Goal: Task Accomplishment & Management: Manage account settings

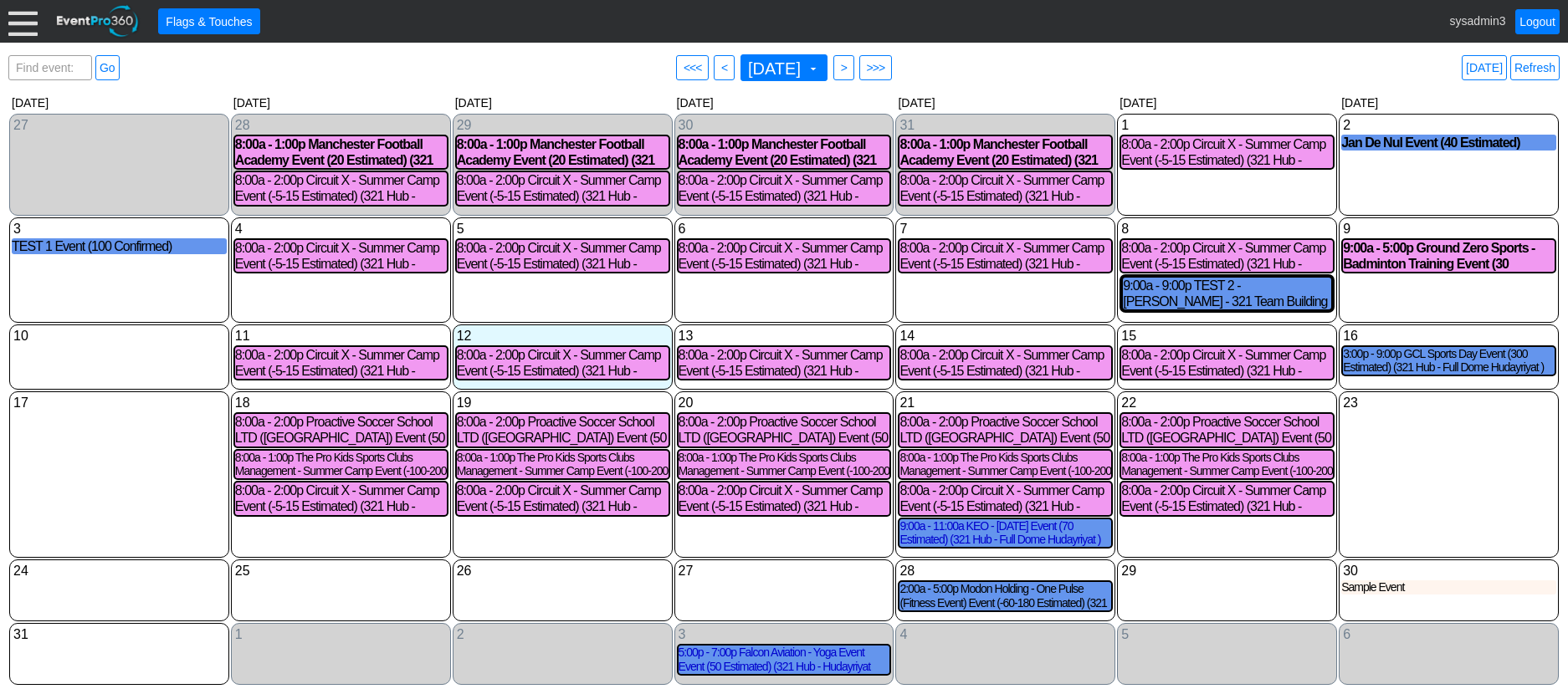
click at [13, 22] on div at bounding box center [23, 21] width 29 height 29
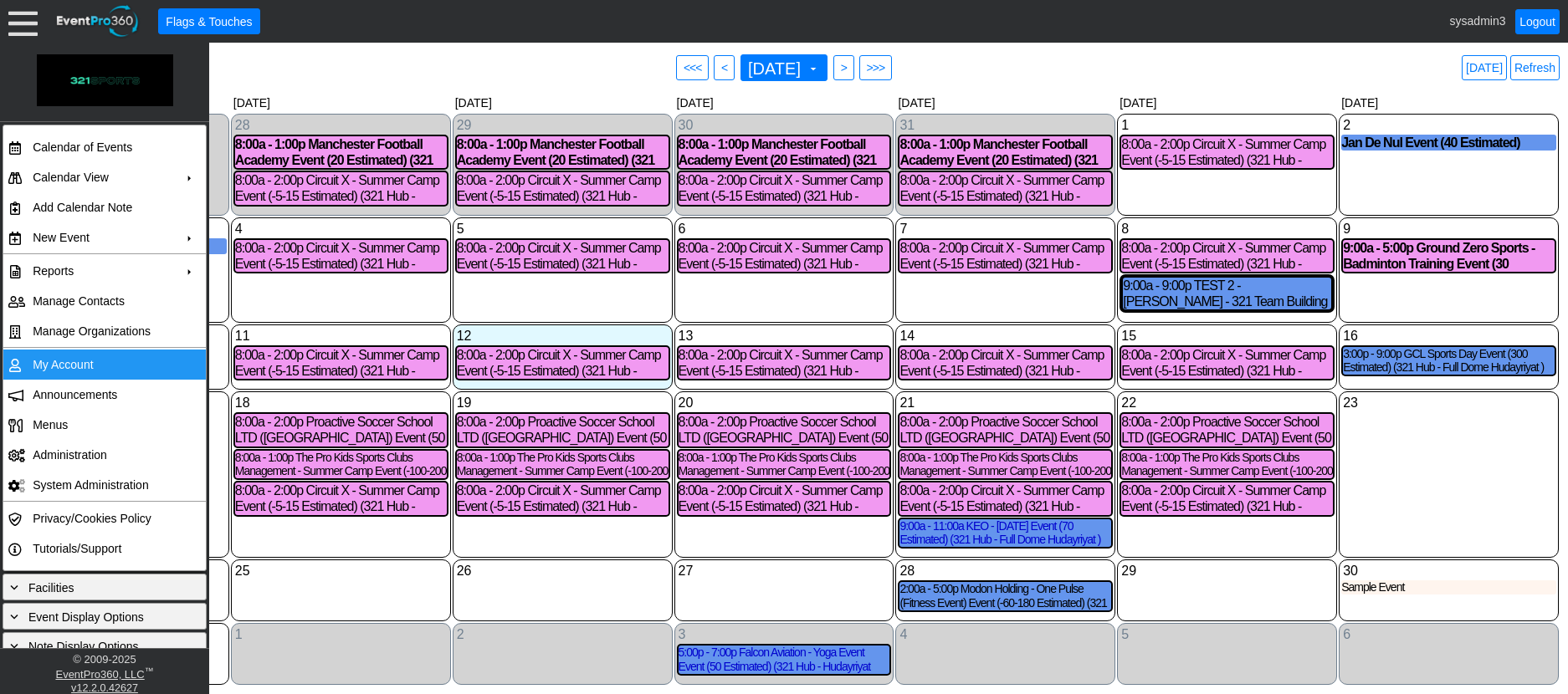
click at [66, 355] on td "My Account" at bounding box center [100, 365] width 150 height 30
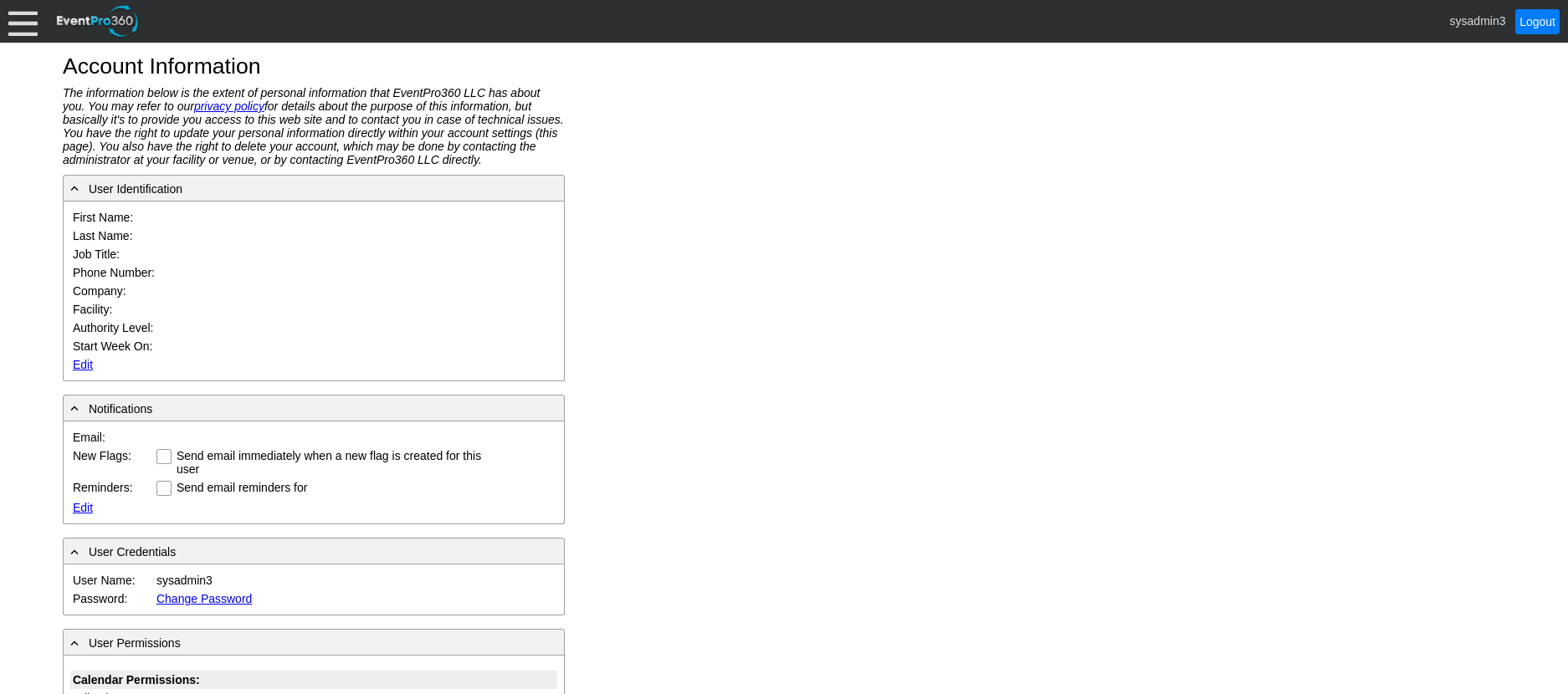
type input "System"
type input "Administrator"
type input "System Administrator"
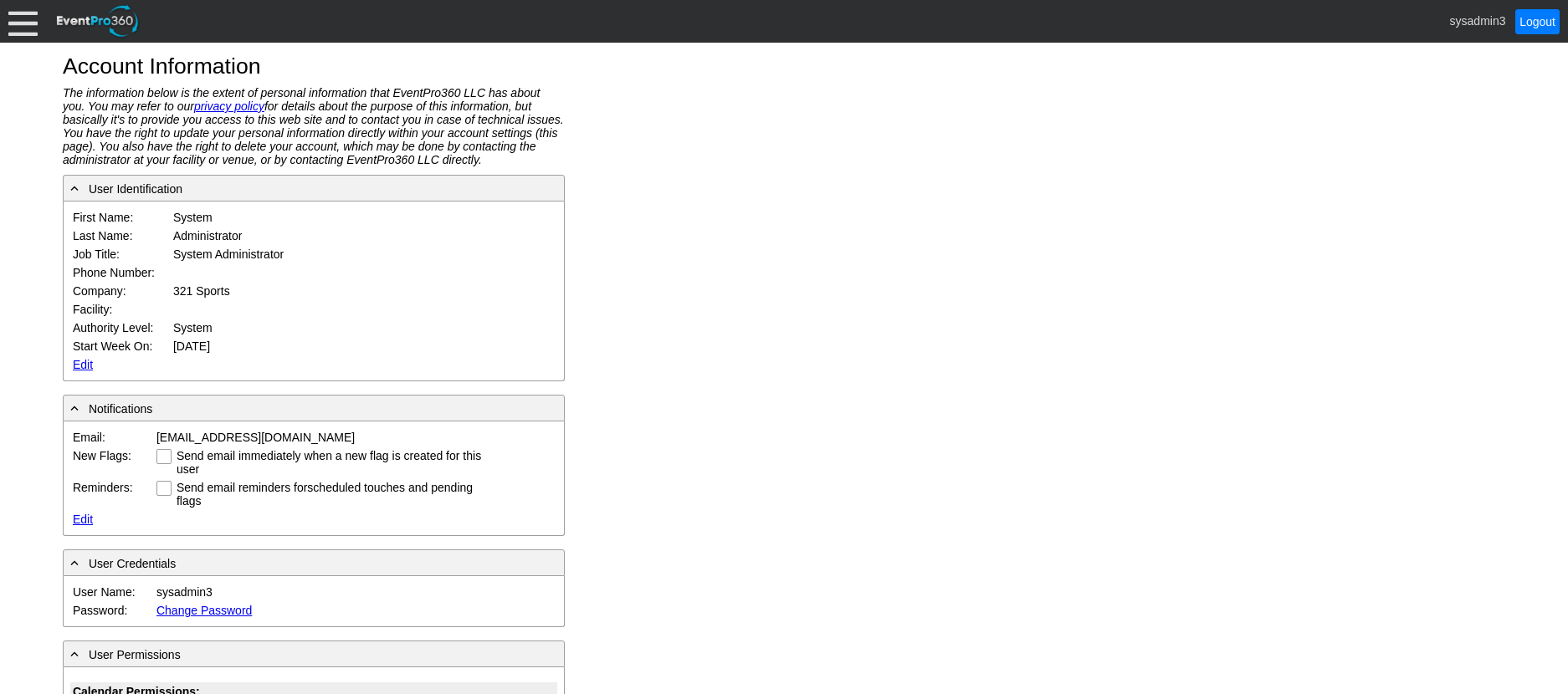
click at [81, 357] on link "Edit" at bounding box center [82, 364] width 20 height 13
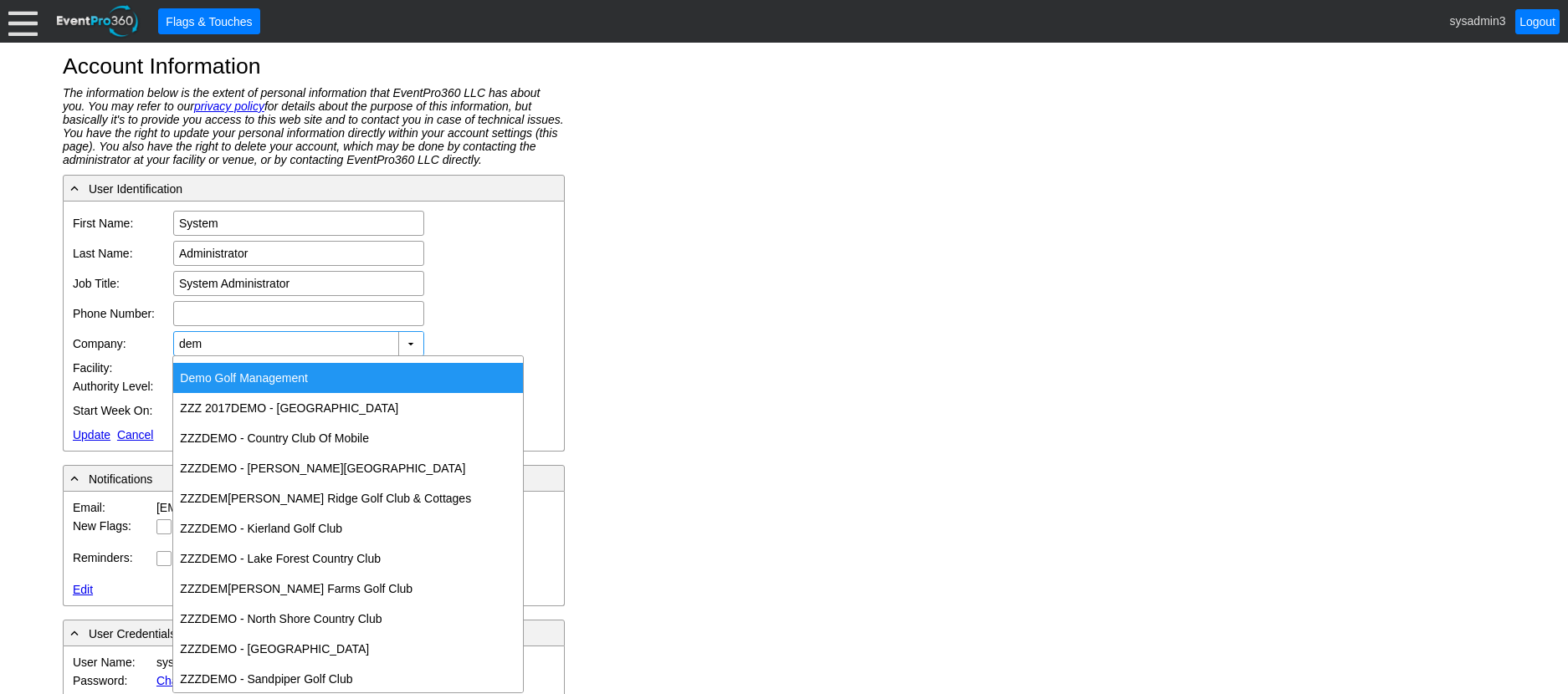
click at [259, 379] on div "Dem o Golf Management" at bounding box center [348, 378] width 350 height 30
type input "Demo Golf Management"
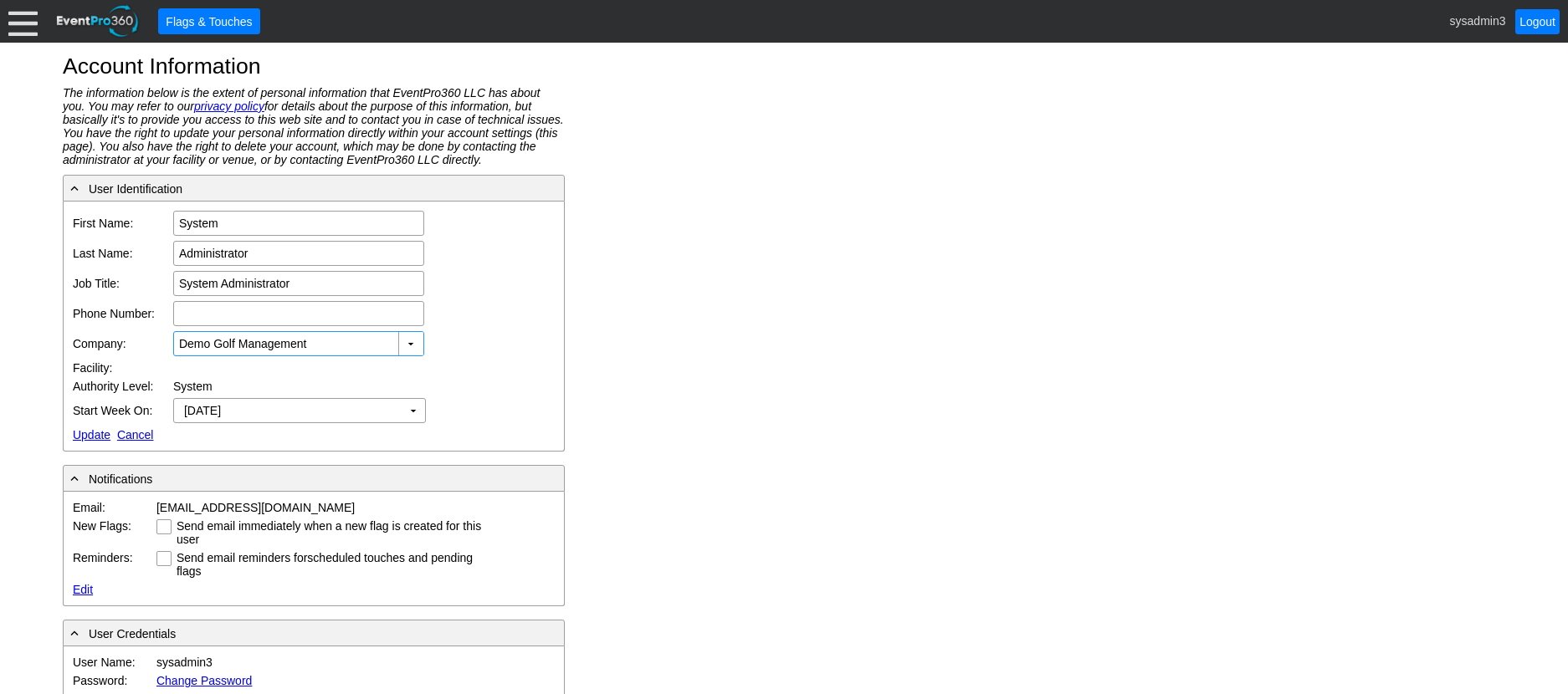
click at [88, 436] on link "Update" at bounding box center [92, 435] width 38 height 13
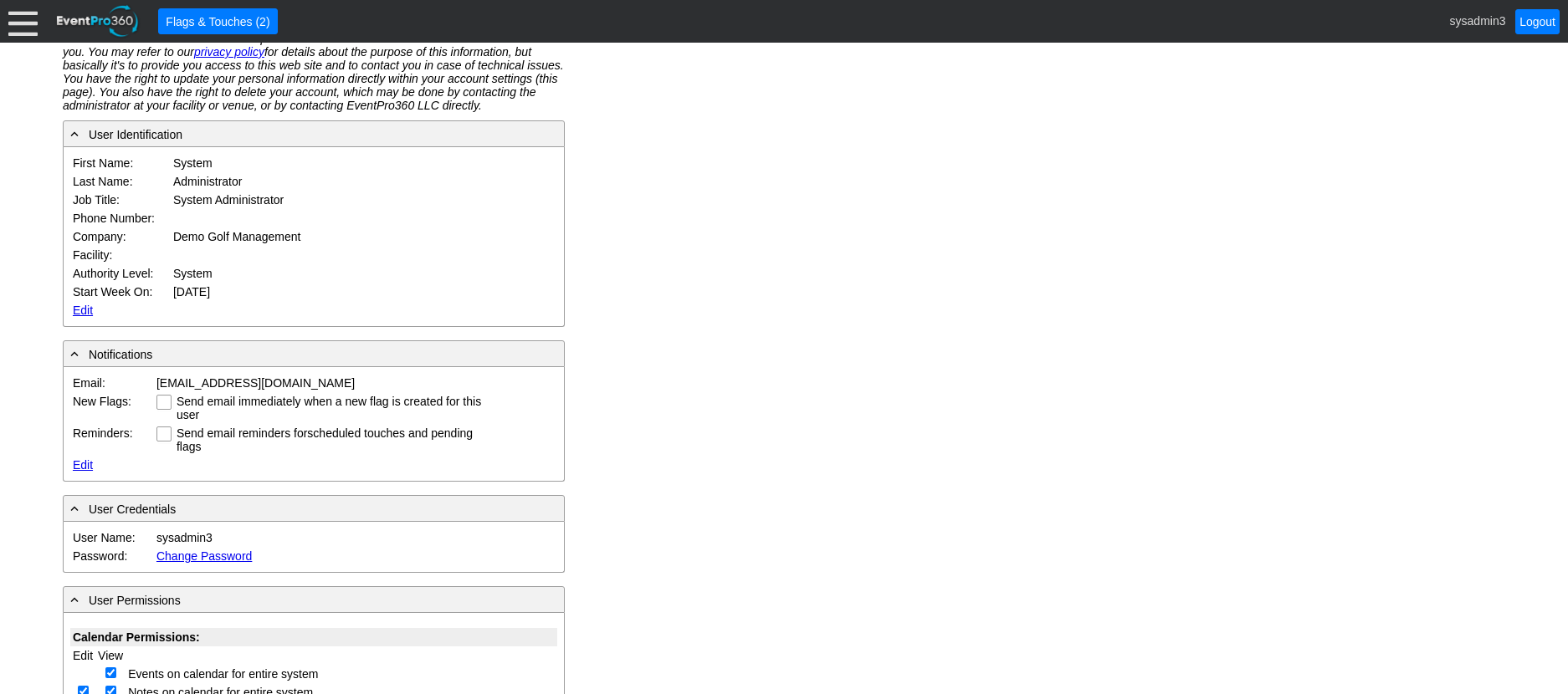
scroll to position [84, 0]
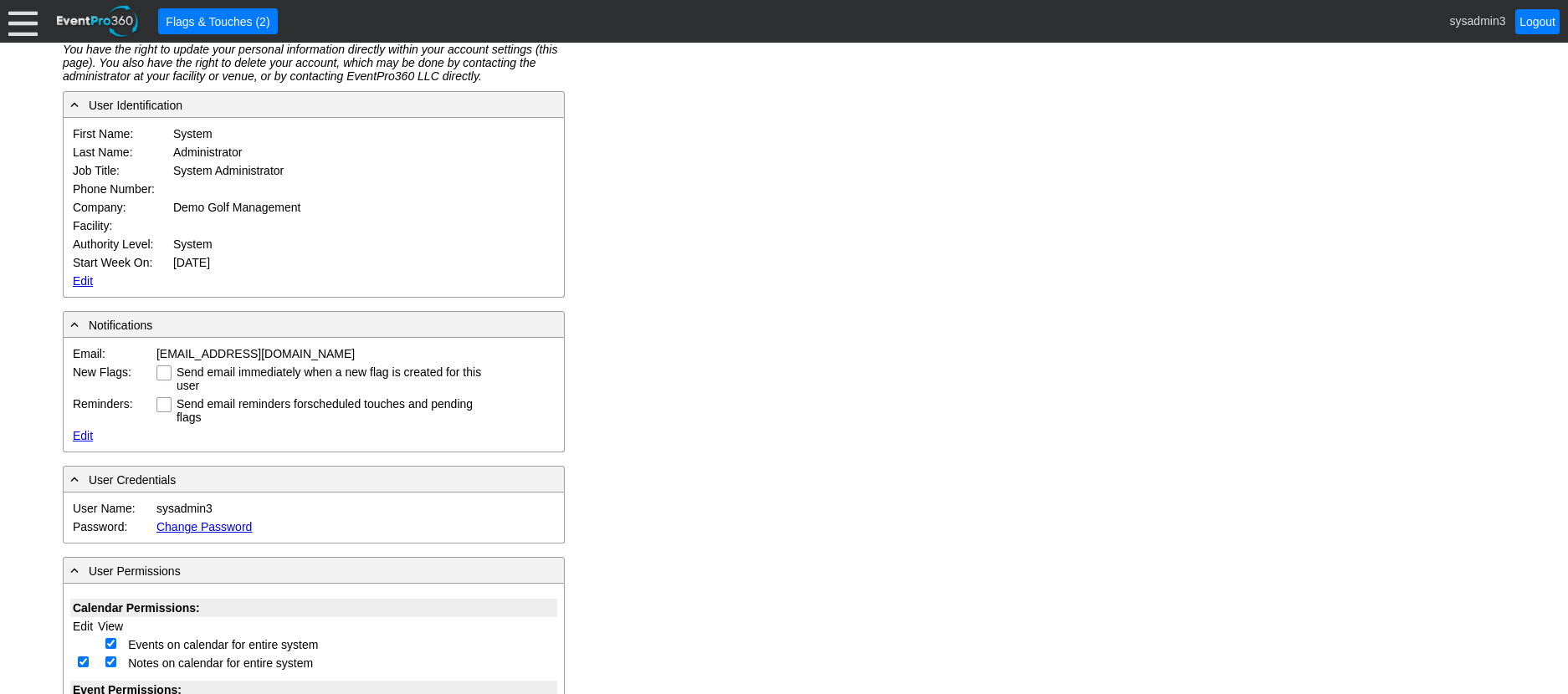
click at [7, 20] on div "● Flags & Touches (2) sysadmin3 Logout" at bounding box center [784, 21] width 1568 height 42
click at [25, 28] on div at bounding box center [23, 21] width 29 height 29
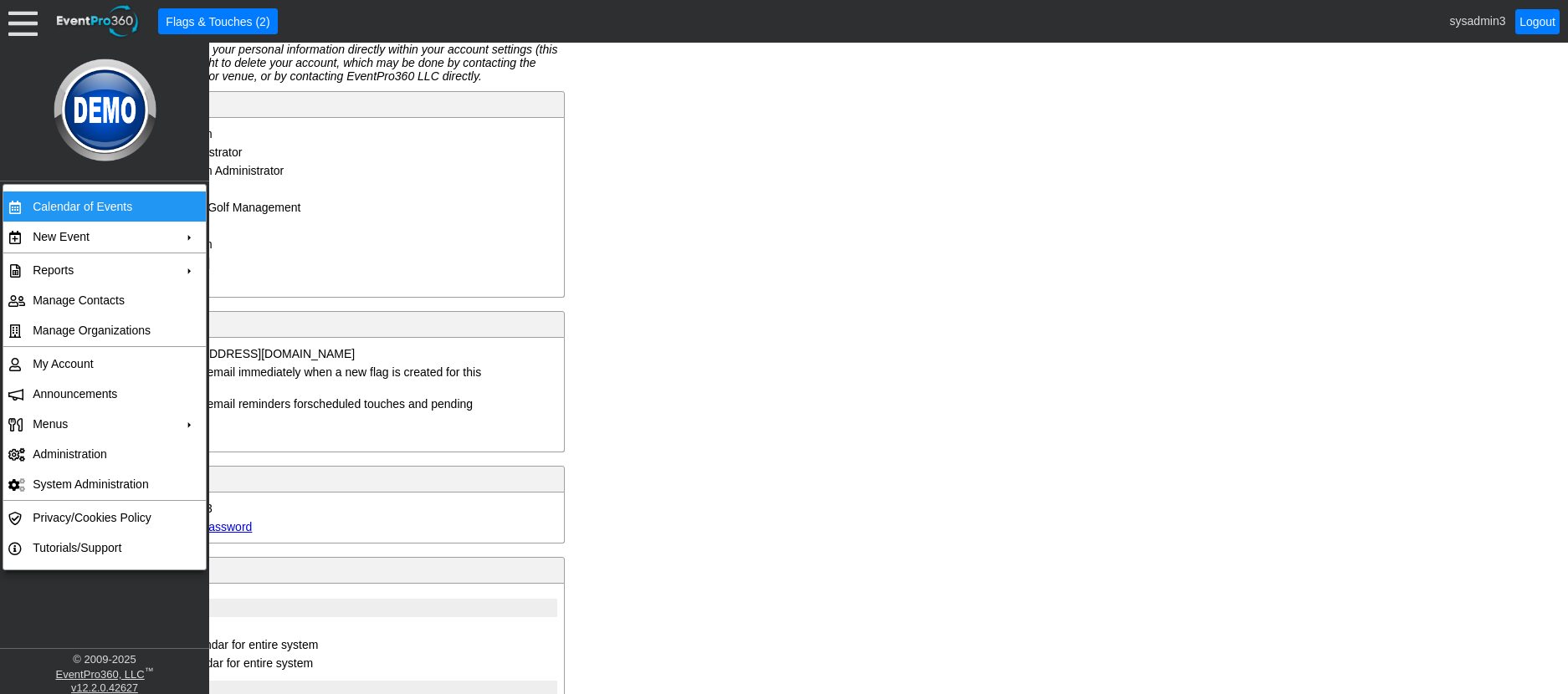
click at [60, 199] on td "Calendar of Events" at bounding box center [100, 207] width 150 height 30
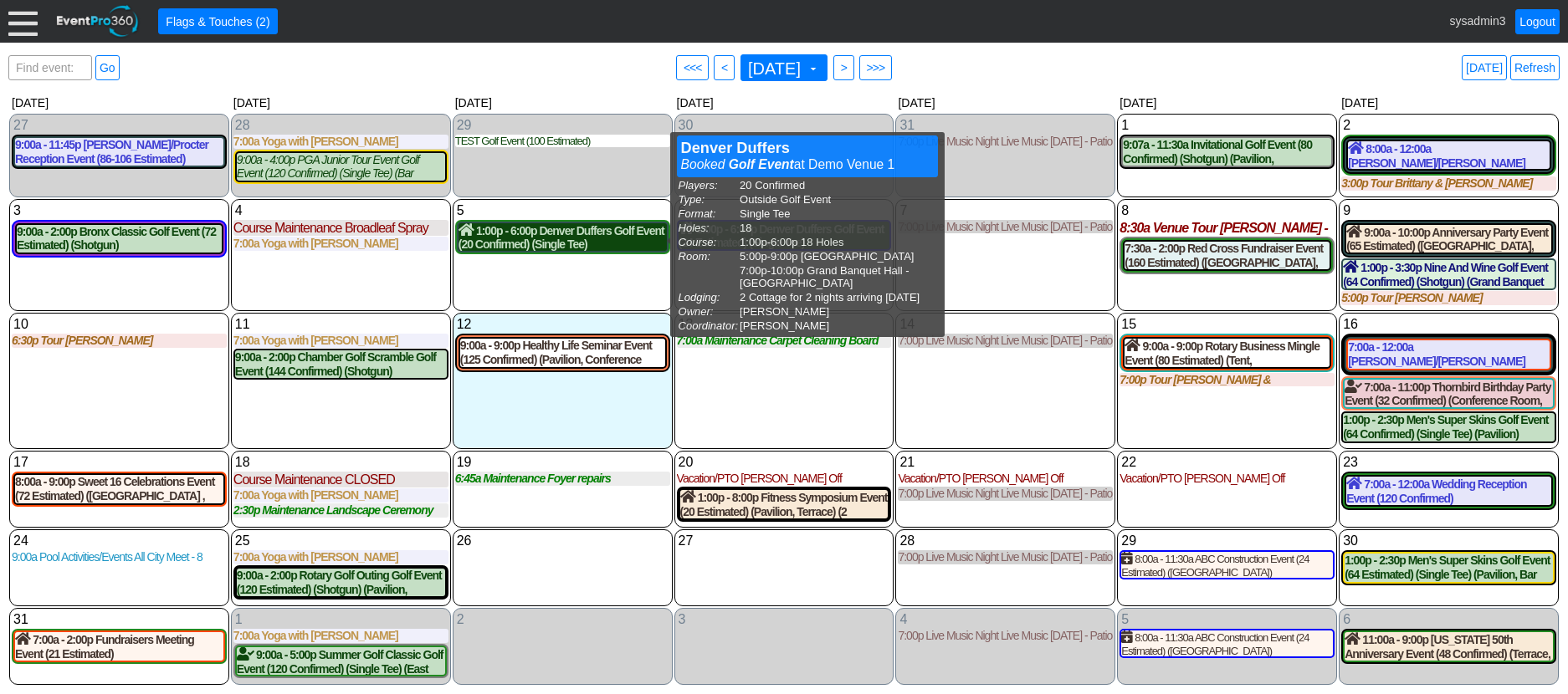
click at [582, 239] on div "1:00p - 6:00p Denver Duffers Golf Event (20 Confirmed) (Single Tee) (West Room,…" at bounding box center [562, 238] width 209 height 28
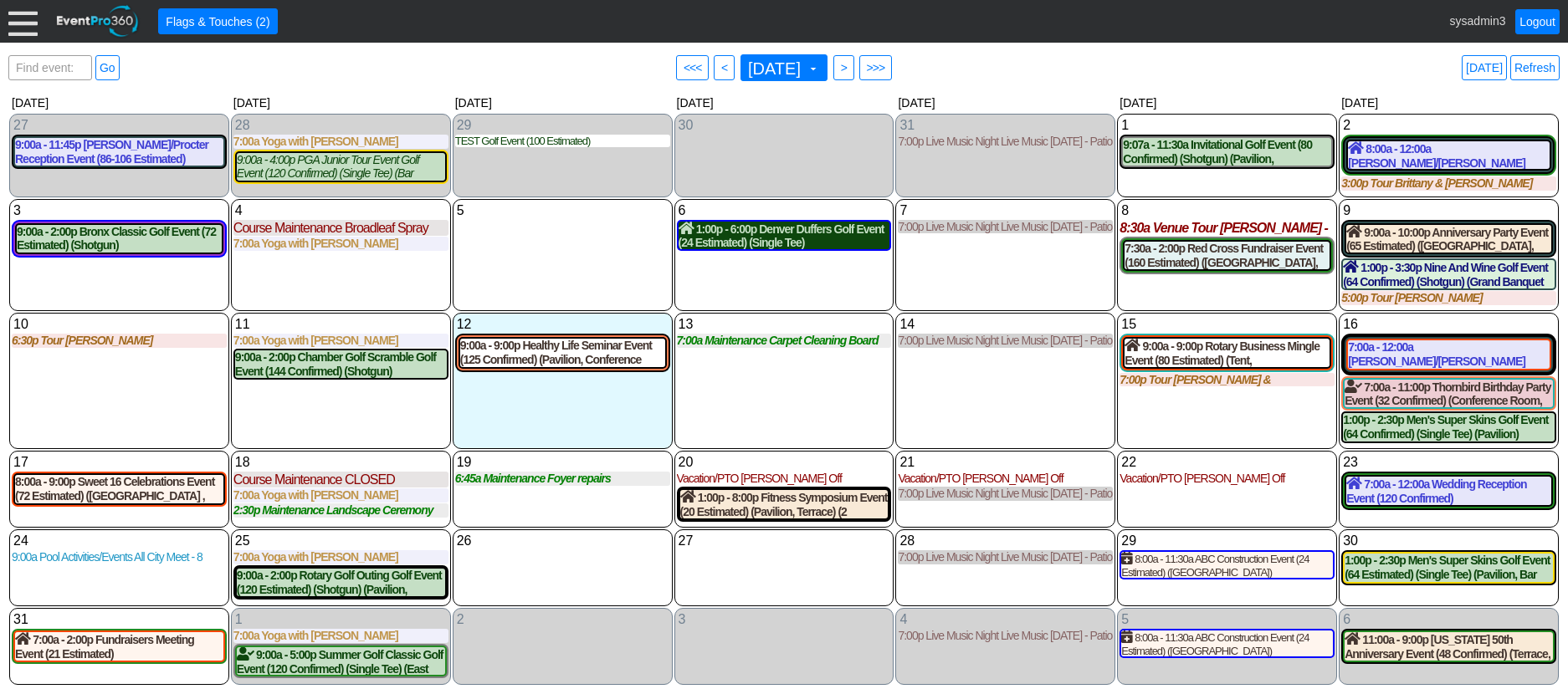
click at [776, 242] on div "1:00p - 6:00p Denver Duffers Golf Event (24 Estimated) (Single Tee) (Oaks Room)…" at bounding box center [784, 236] width 211 height 28
click at [1536, 69] on link "Refresh" at bounding box center [1534, 68] width 49 height 25
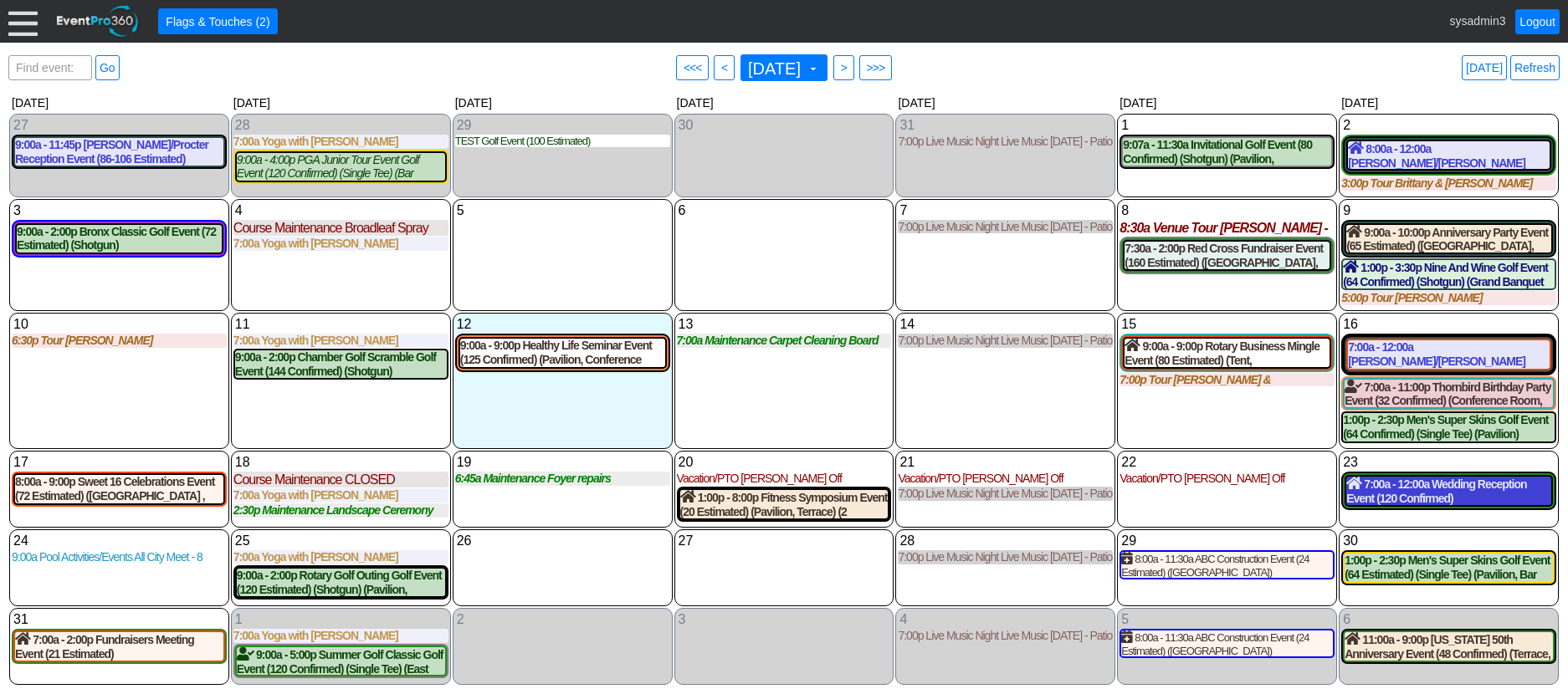
click at [1443, 492] on div "7:00a - 12:00a Wedding Reception Event (120 Confirmed) (Grand Banquet Hall, Wes…" at bounding box center [1448, 490] width 205 height 28
click at [1543, 66] on link "Refresh" at bounding box center [1534, 68] width 49 height 25
click at [24, 18] on div at bounding box center [23, 21] width 29 height 29
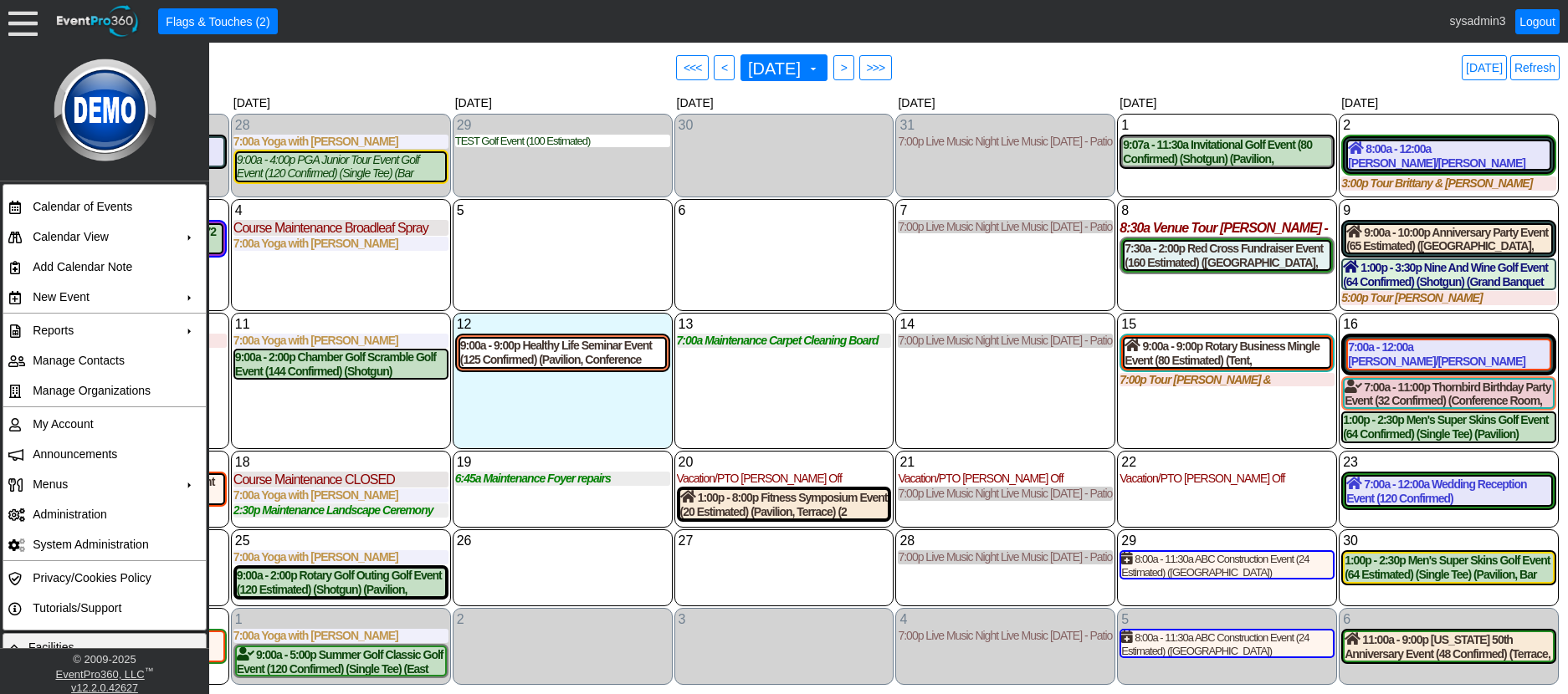
click at [803, 262] on div "6 Wednesday" at bounding box center [784, 255] width 220 height 112
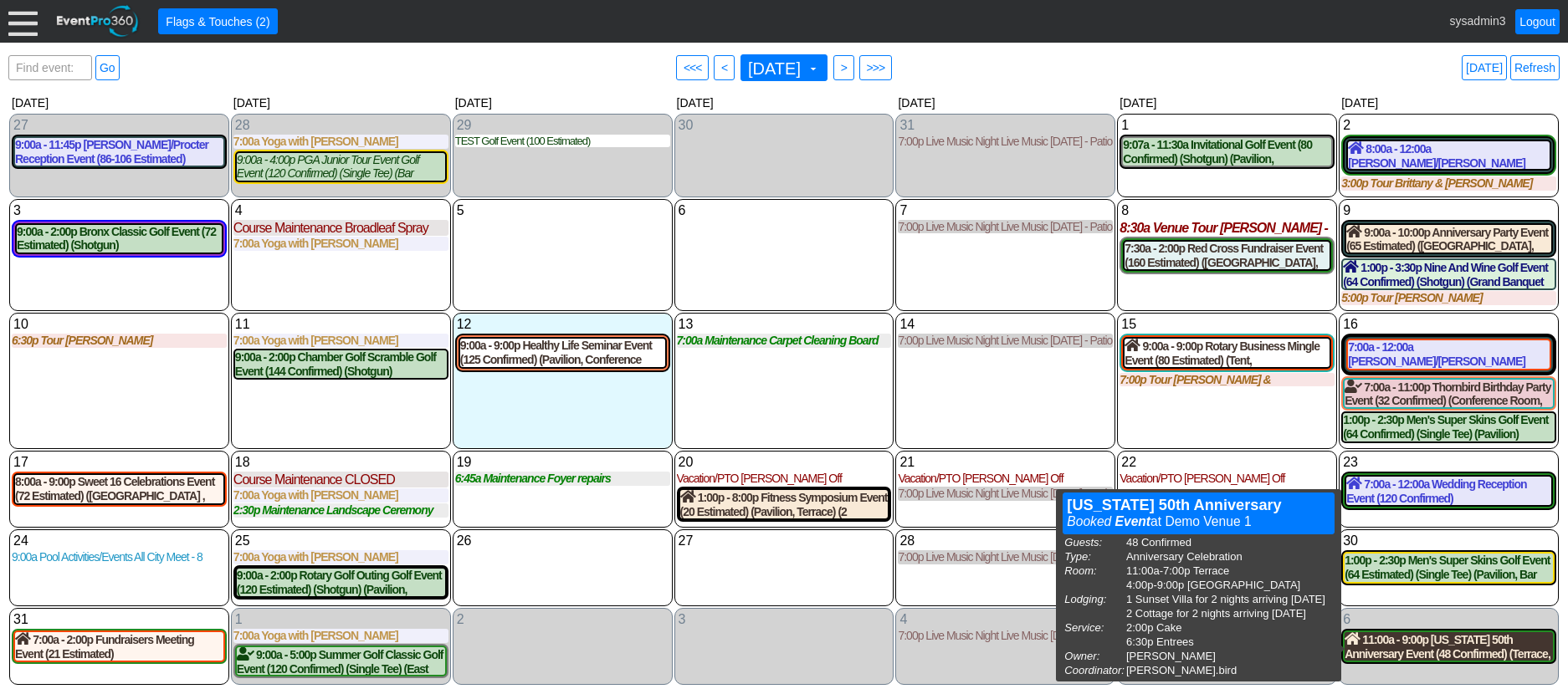
click at [1446, 653] on div "11:00a - 9:00p Maine 50th Anniversary Event (48 Confirmed) (Terrace, West Room)…" at bounding box center [1448, 646] width 209 height 28
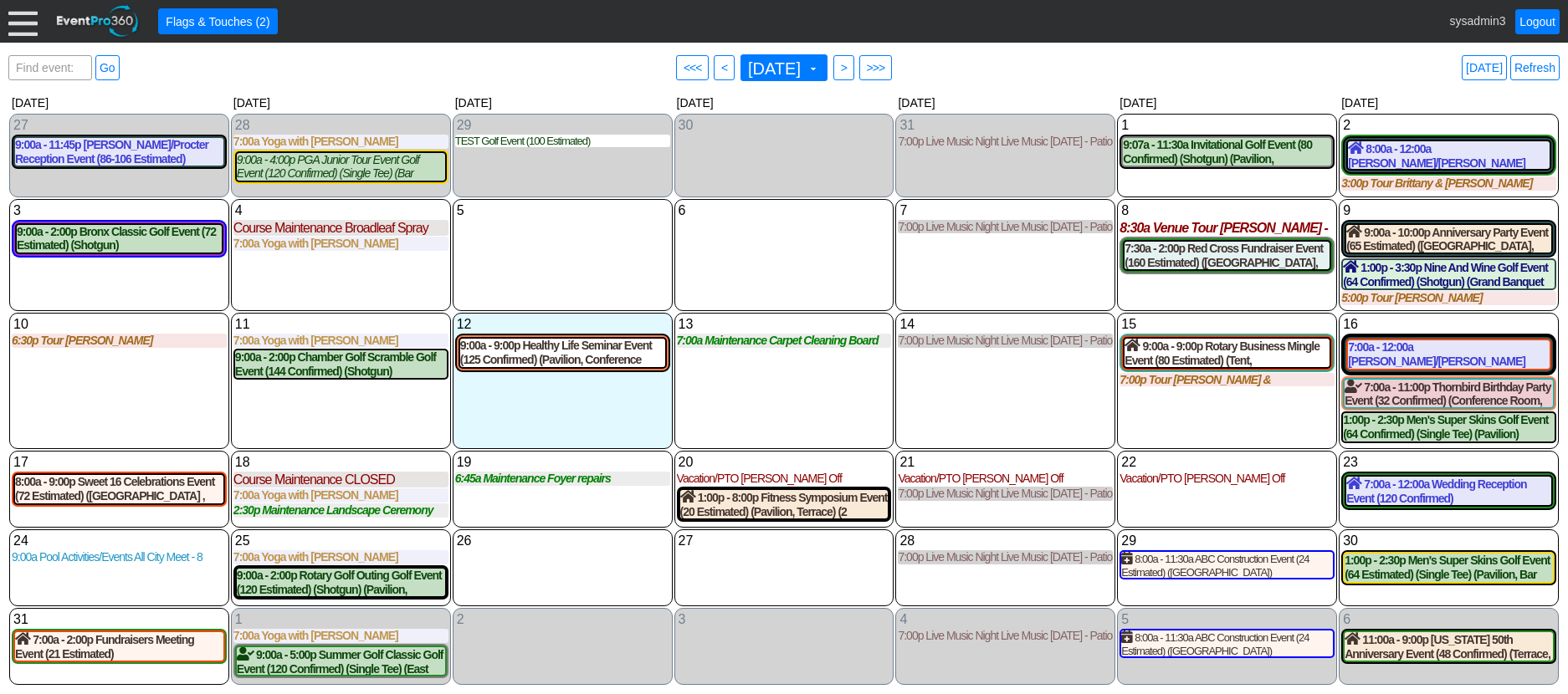
click at [27, 19] on div at bounding box center [23, 21] width 29 height 29
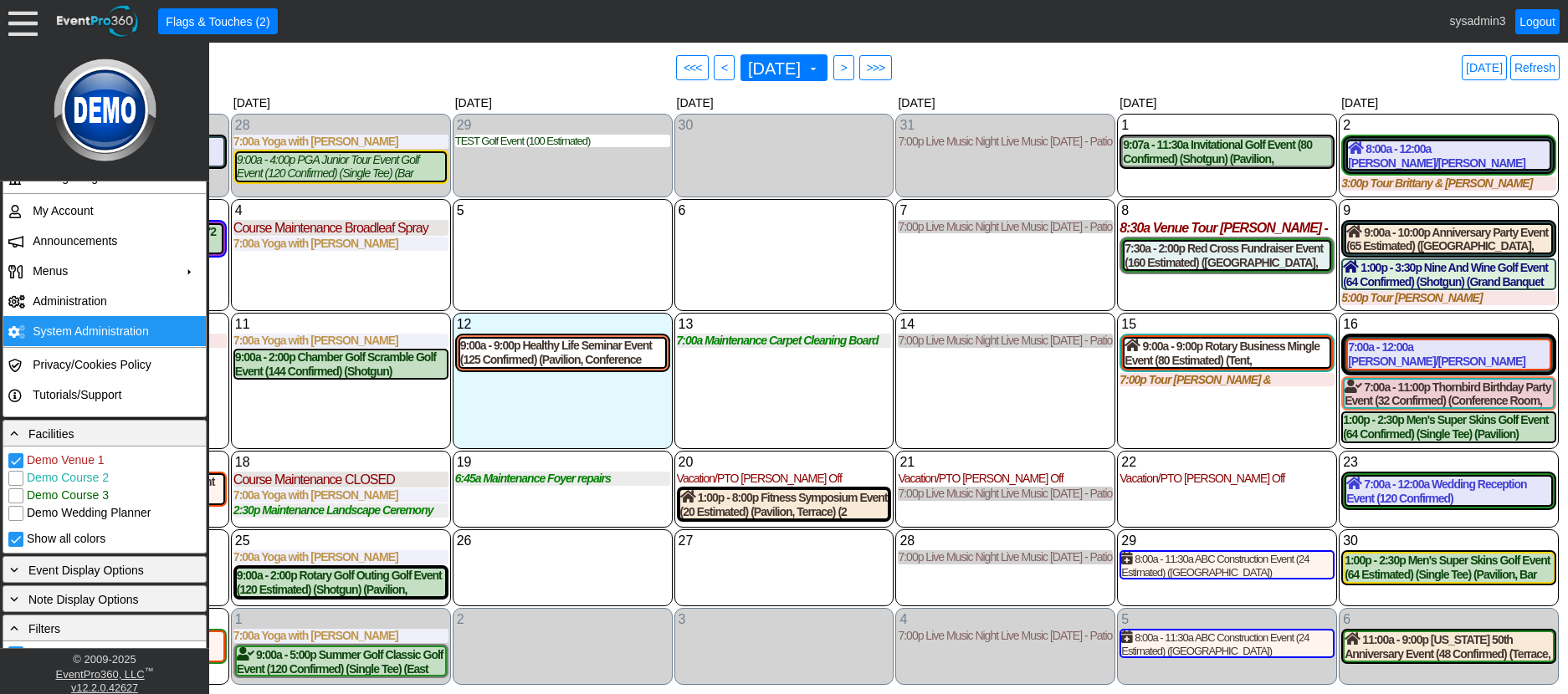
scroll to position [418, 0]
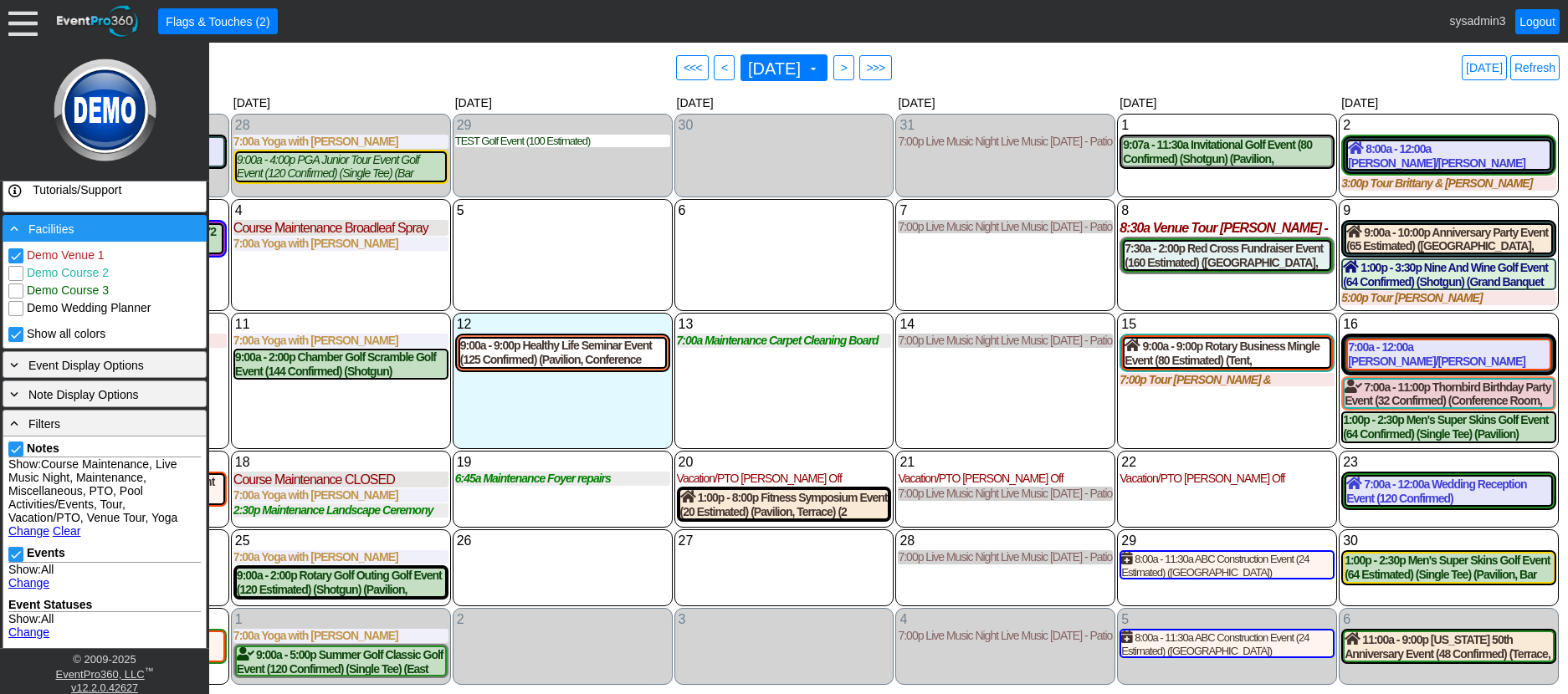
click at [77, 232] on div "- Facilities" at bounding box center [104, 228] width 195 height 19
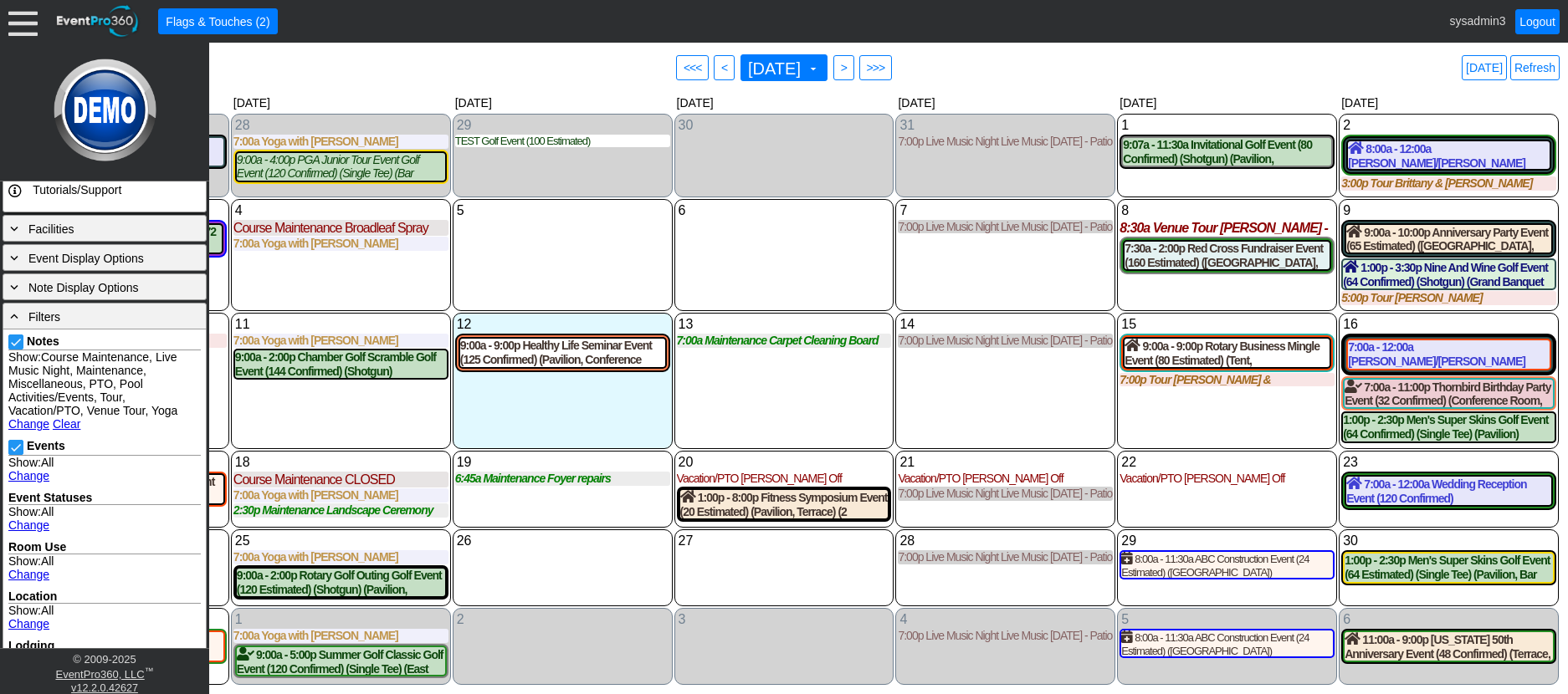
click at [26, 425] on link "Change" at bounding box center [28, 423] width 41 height 13
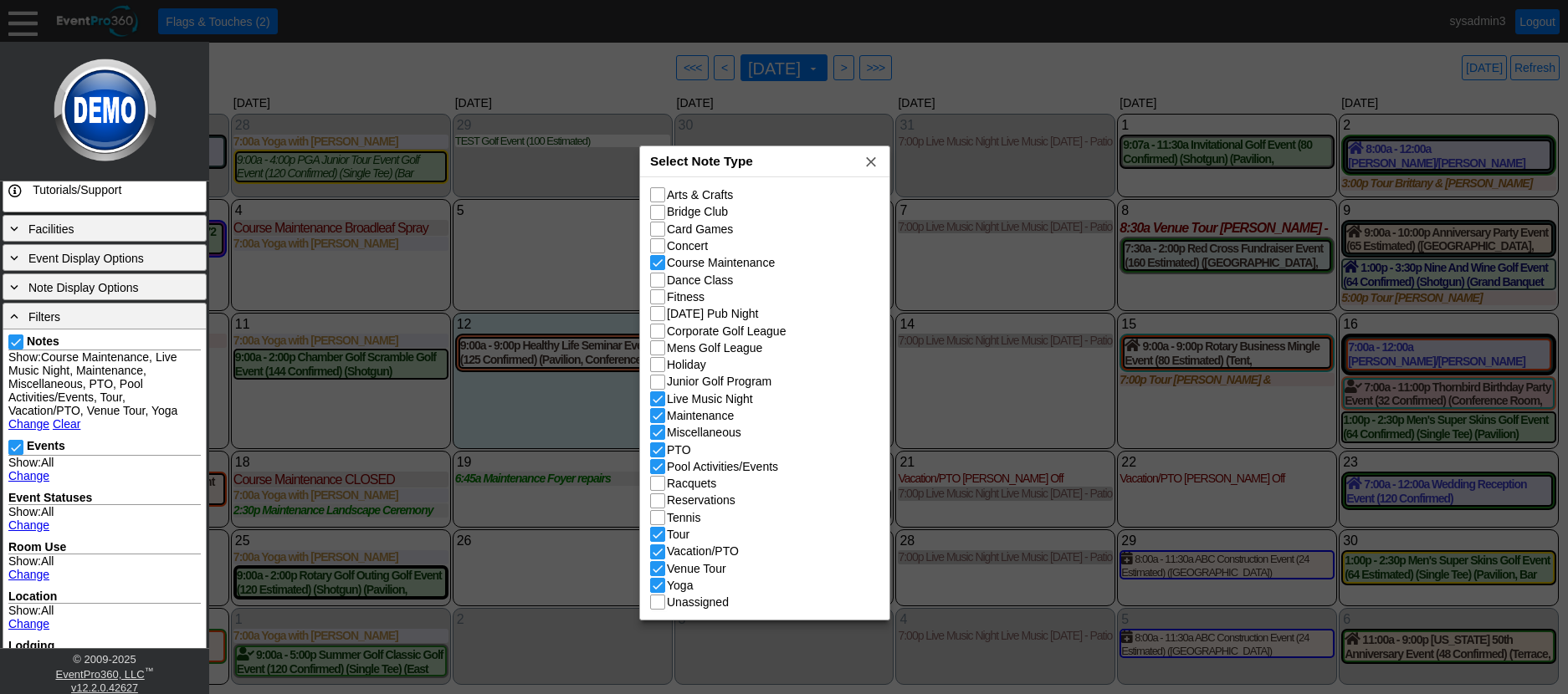
click at [790, 169] on div "Select Note Type x" at bounding box center [764, 161] width 249 height 31
click at [659, 382] on input "Junior Golf Program" at bounding box center [659, 384] width 17 height 17
checkbox input "true"
click at [664, 487] on input "Racquets" at bounding box center [659, 485] width 17 height 17
checkbox input "true"
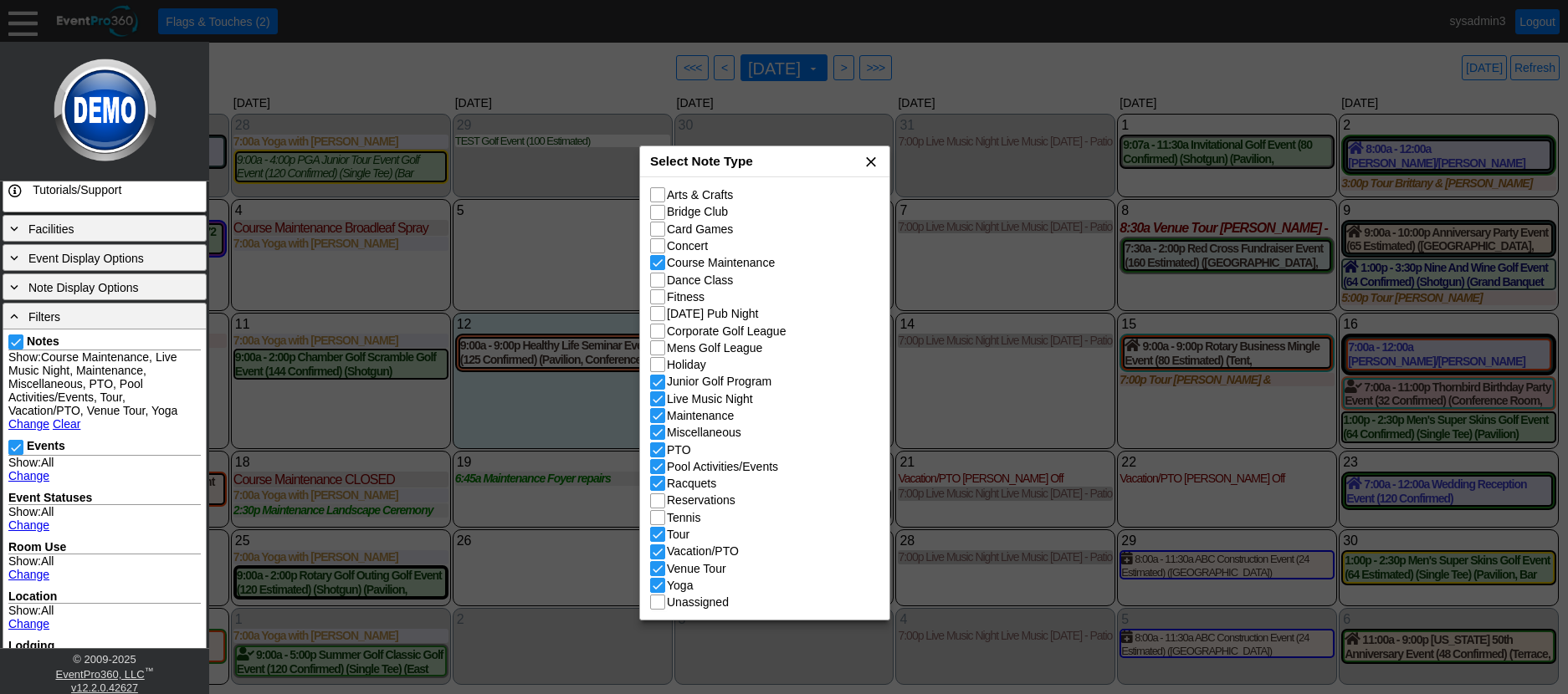
click at [871, 162] on span "x" at bounding box center [871, 161] width 17 height 17
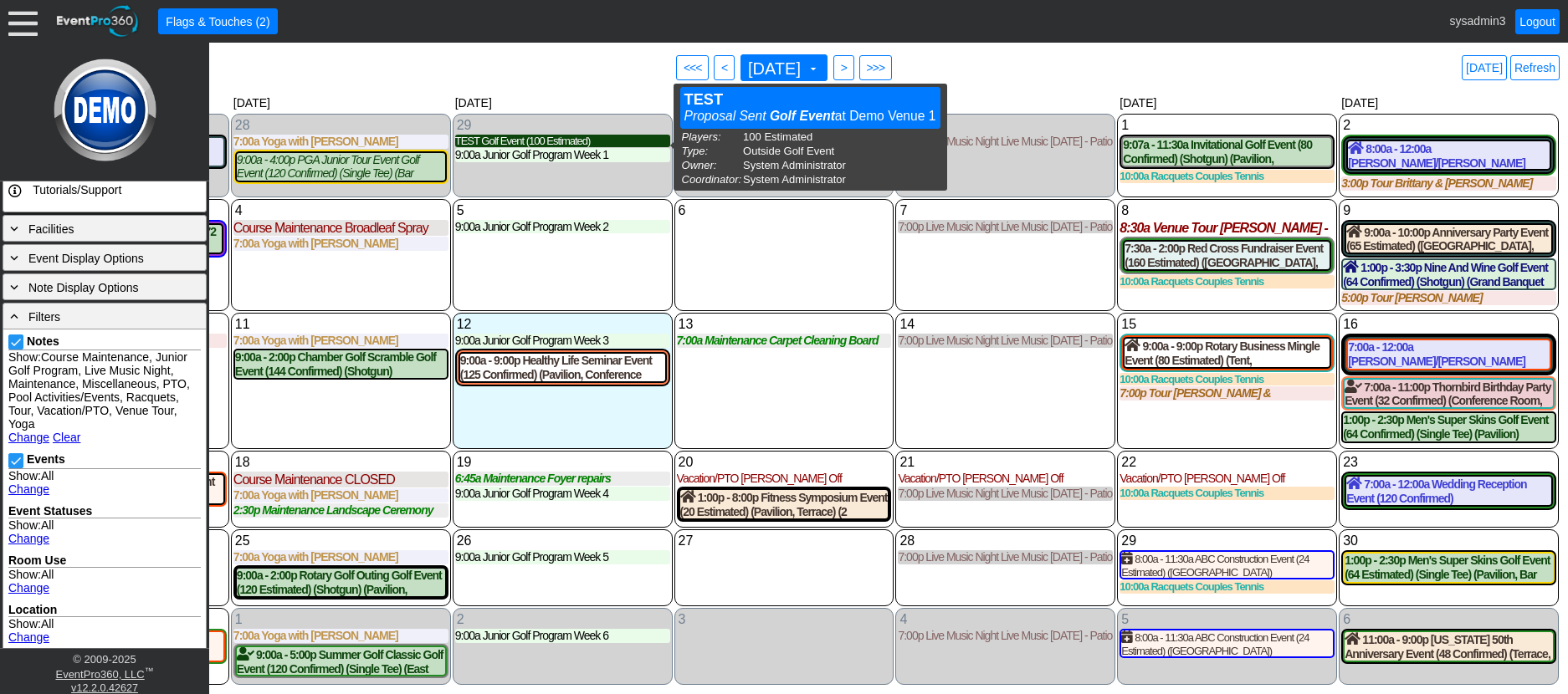
click at [546, 144] on div "TEST Golf Event (100 Estimated)" at bounding box center [562, 141] width 215 height 13
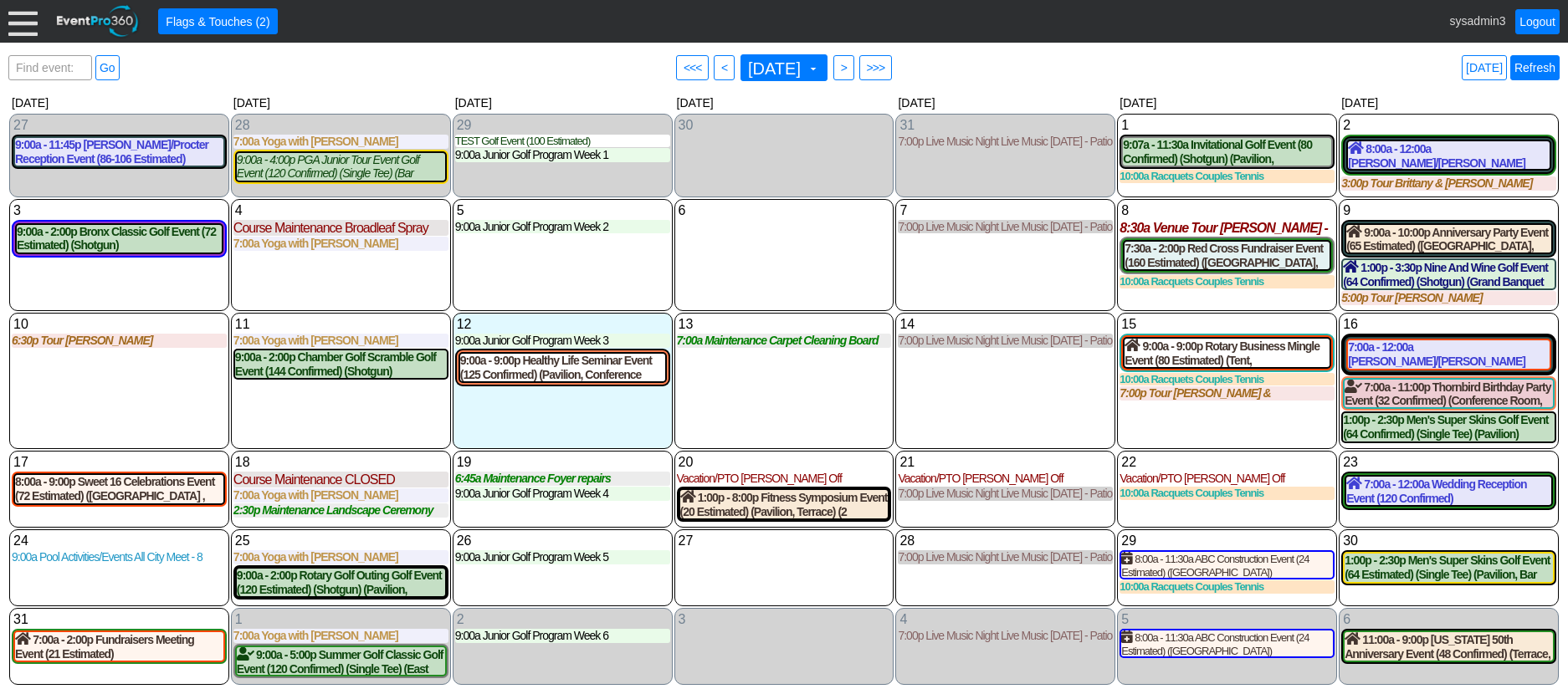
click at [1529, 64] on link "Refresh" at bounding box center [1534, 68] width 49 height 25
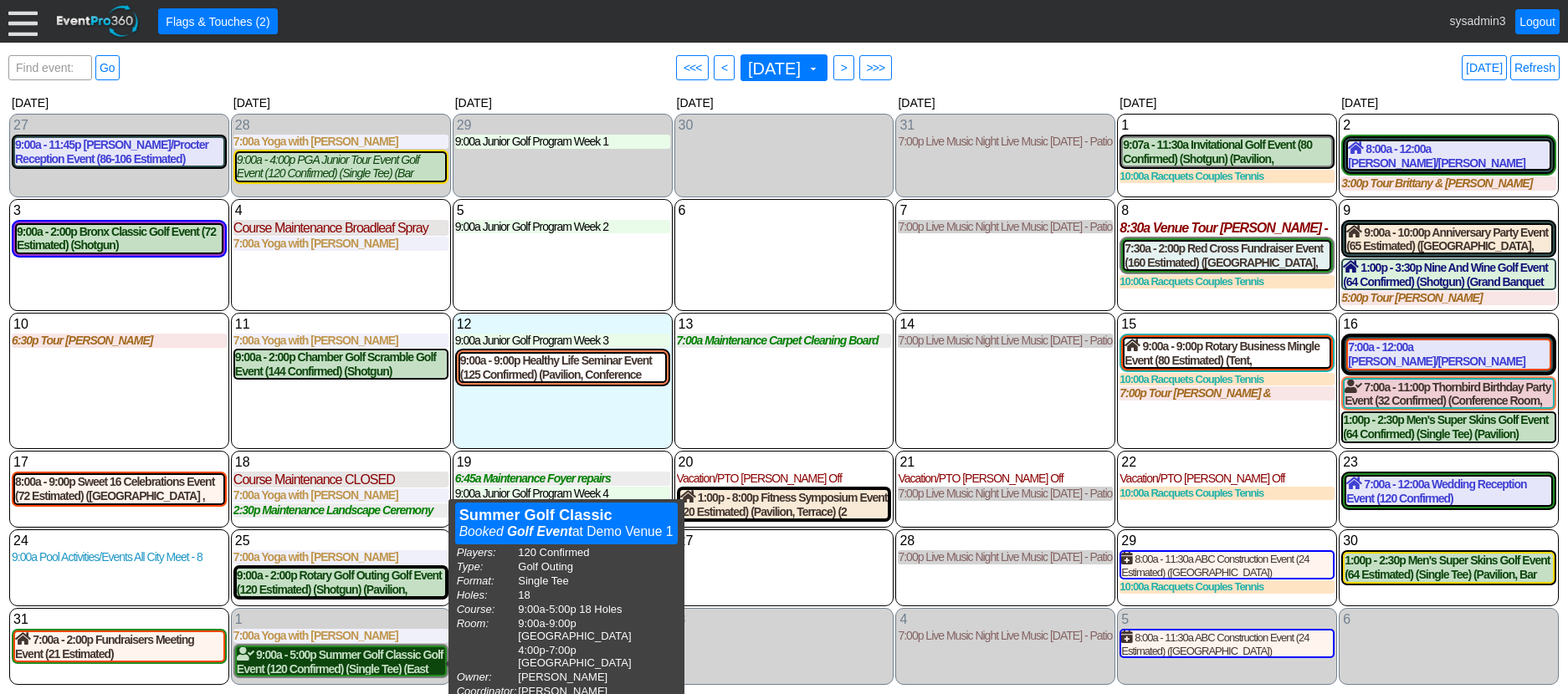
click at [286, 657] on div "9:00a - 5:00p Summer Golf Classic Golf Event (120 Confirmed) (Single Tee) (East…" at bounding box center [341, 661] width 209 height 28
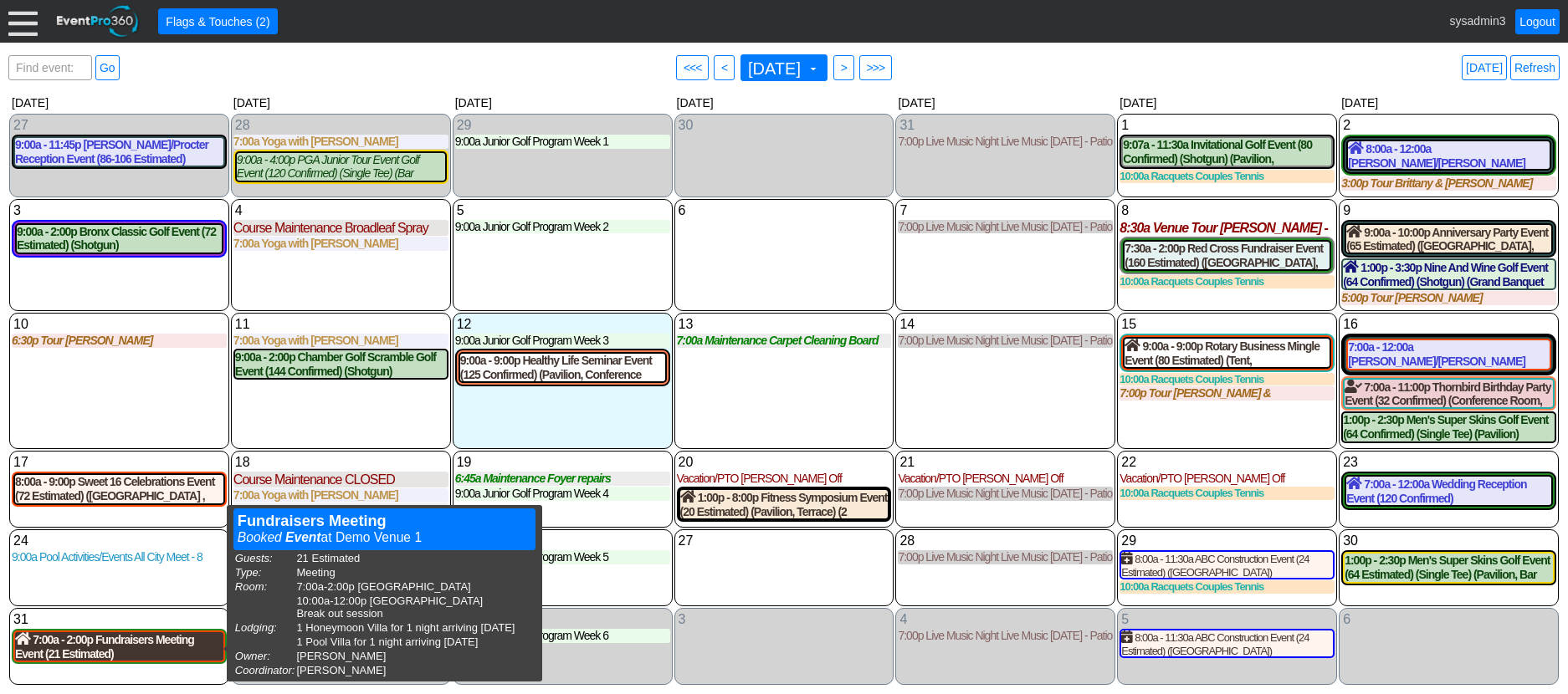
click at [136, 649] on div "7:00a - 2:00p Fundraisers Meeting Event (21 Estimated) (West Room, South Room )…" at bounding box center [119, 646] width 209 height 28
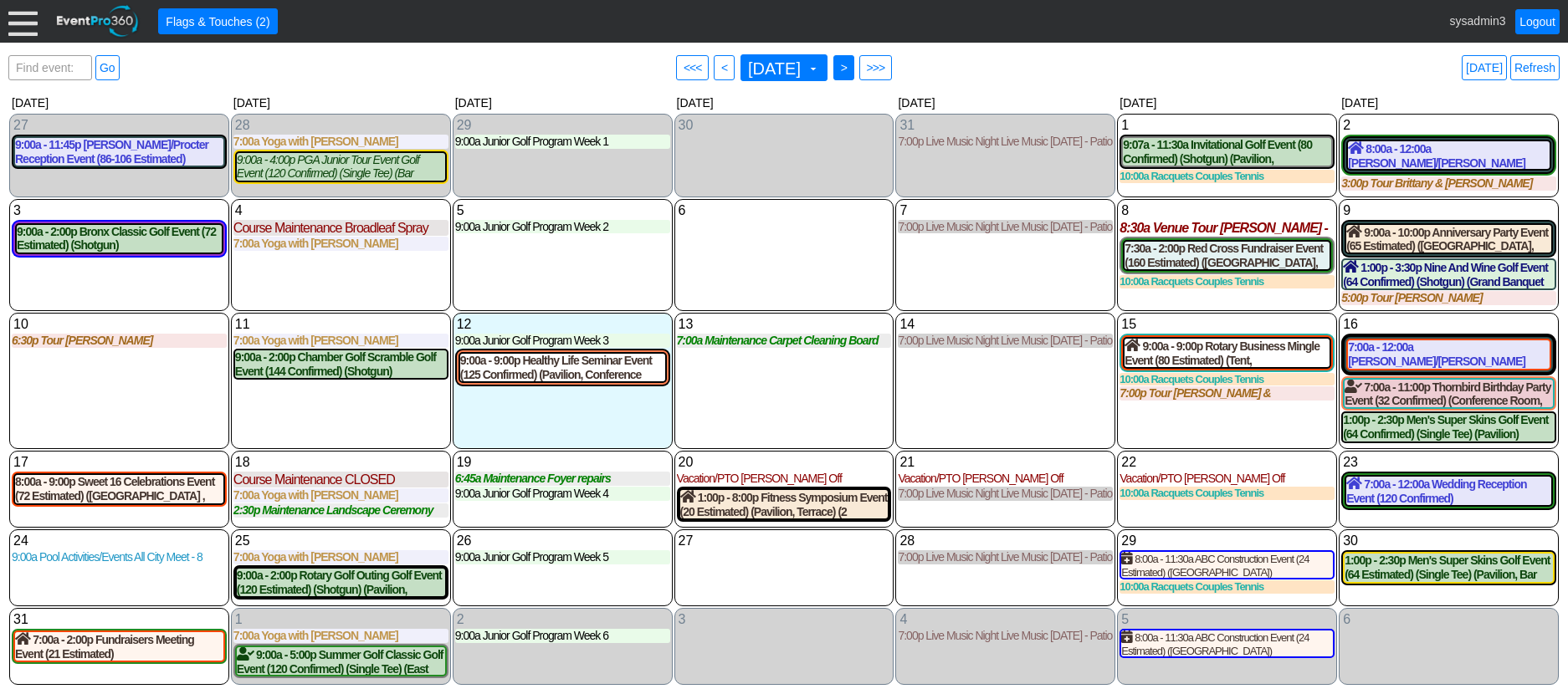
click at [850, 66] on span ">" at bounding box center [843, 68] width 12 height 17
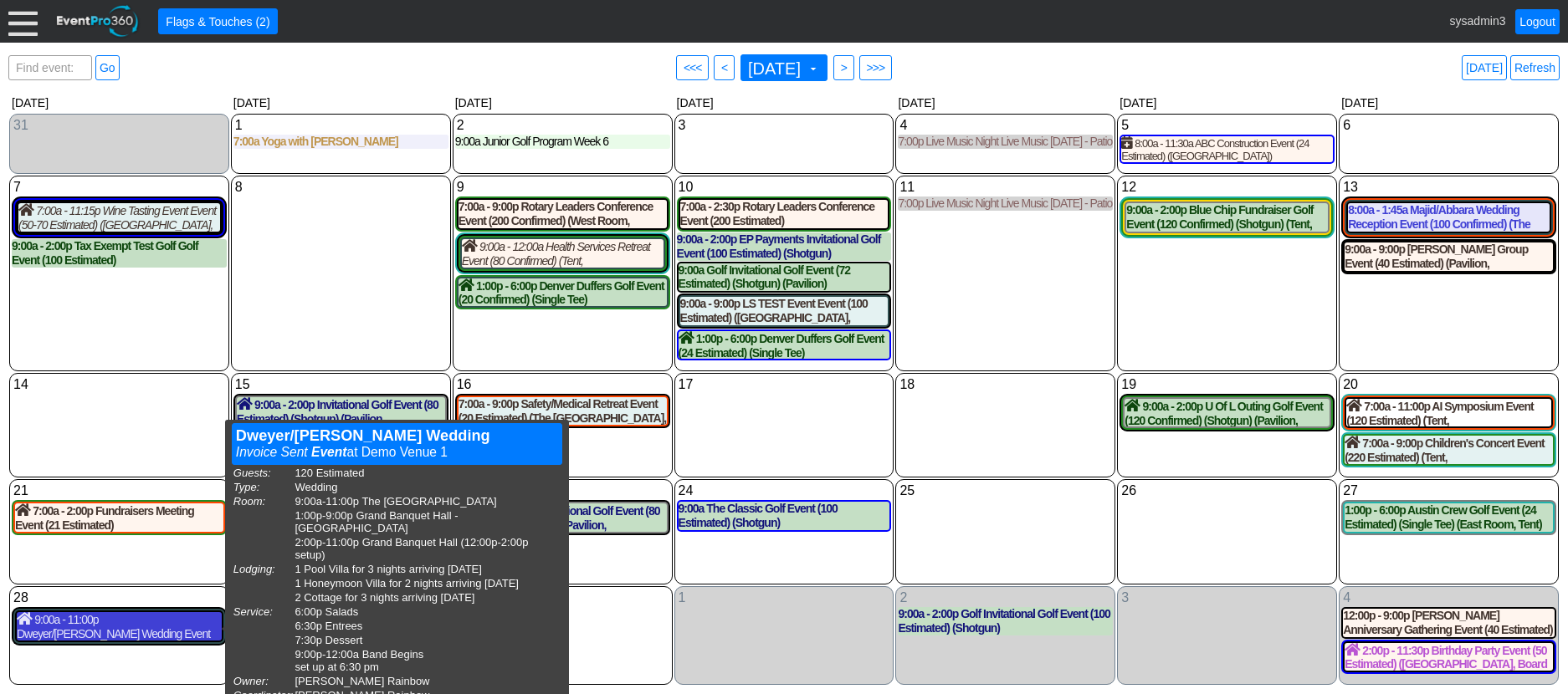
click at [123, 623] on div "9:00a - 11:00p Dweyer/Hutchinson Wedding Event (120 Estimated) (The Grand Room,…" at bounding box center [119, 626] width 205 height 28
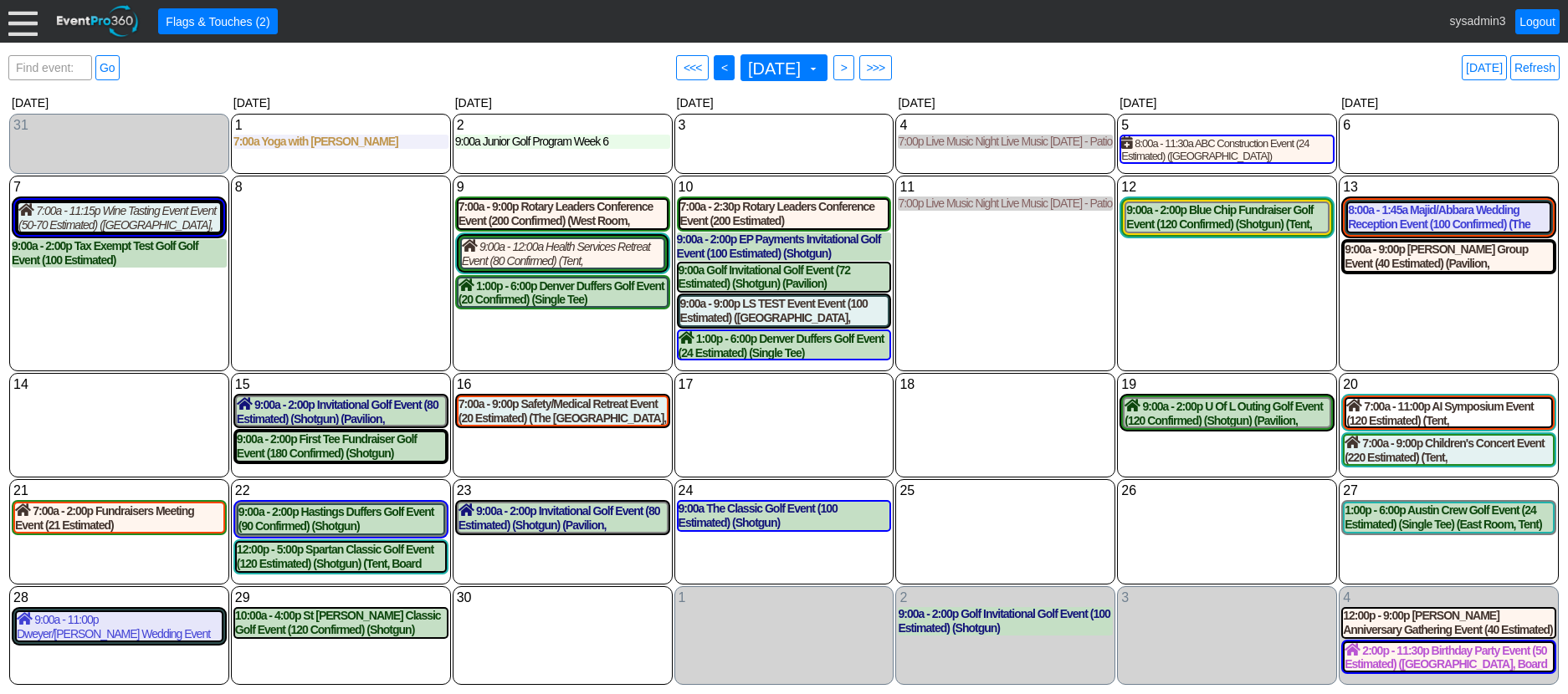
click at [718, 62] on span "<" at bounding box center [724, 68] width 12 height 17
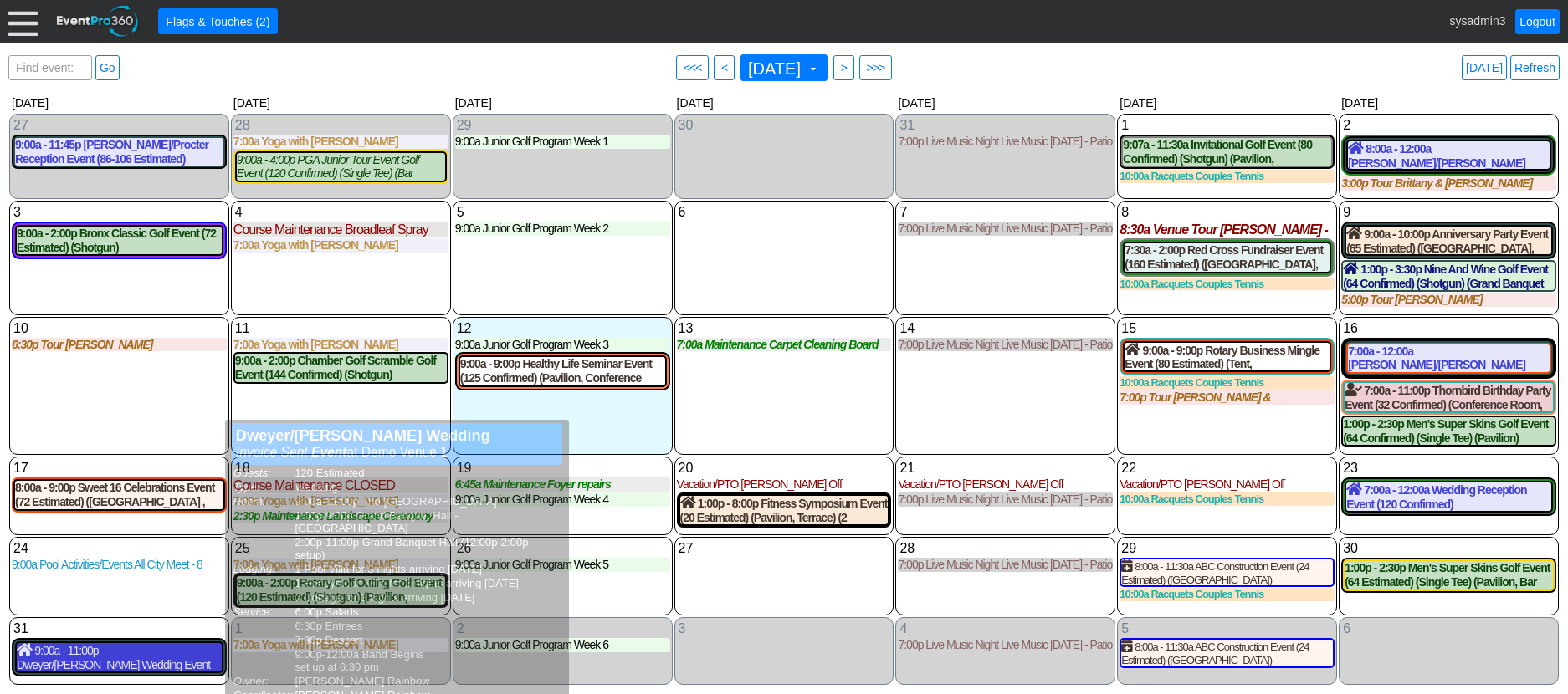
click at [129, 668] on div "9:00a - 11:00p Dweyer/Hutchinson Wedding Event (120 Estimated) (The Grand Room,…" at bounding box center [119, 657] width 205 height 28
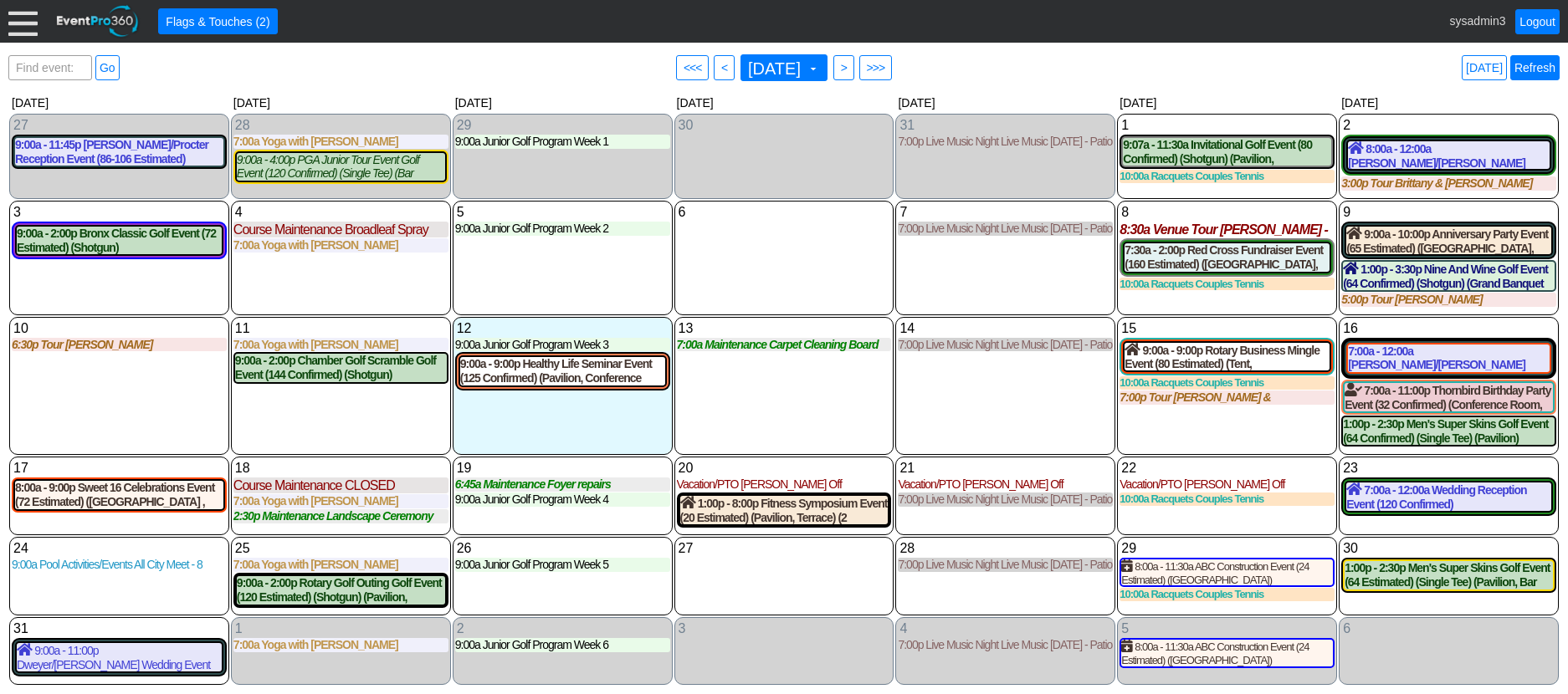
click at [1528, 56] on link "Refresh" at bounding box center [1534, 68] width 49 height 25
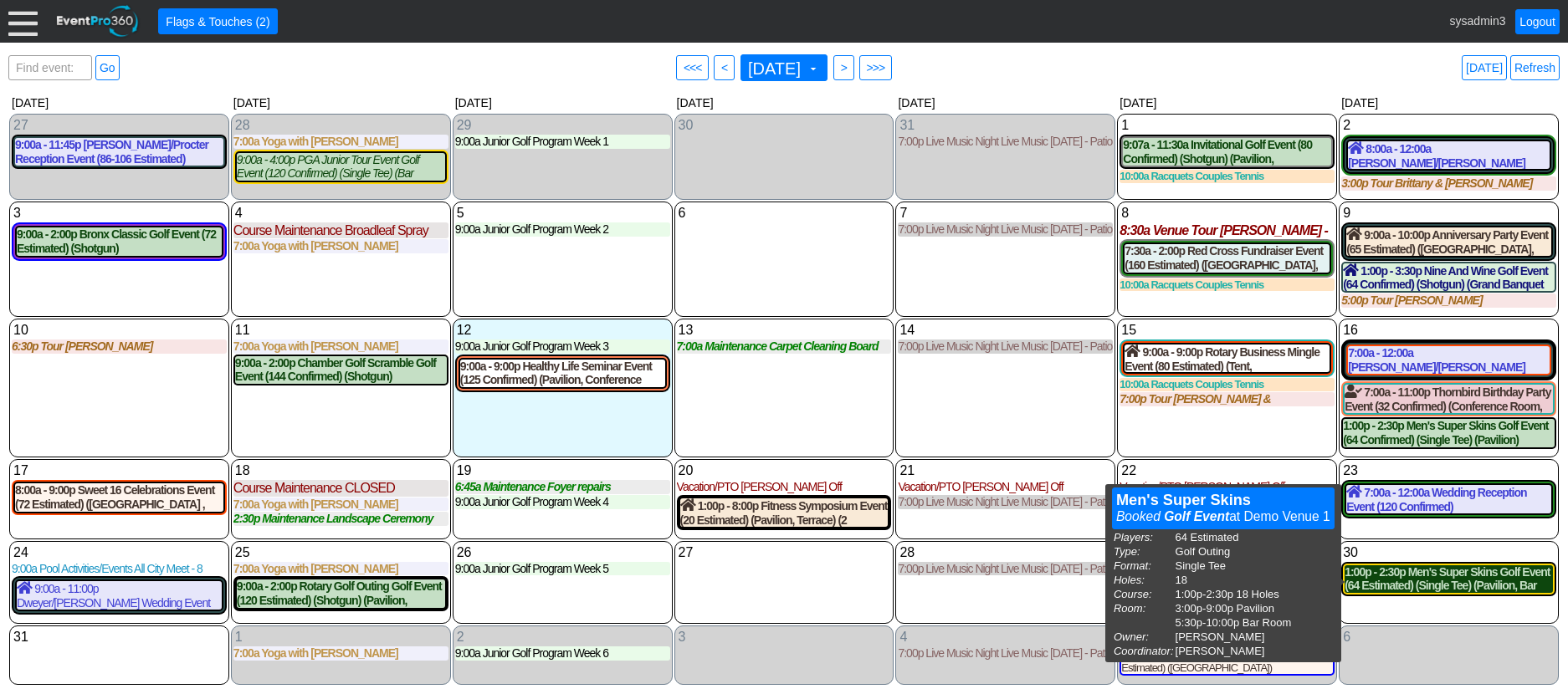
click at [1454, 581] on div "1:00p - 2:30p Men's Super Skins Golf Event (64 Estimated) (Single Tee) (Pavilio…" at bounding box center [1448, 579] width 209 height 28
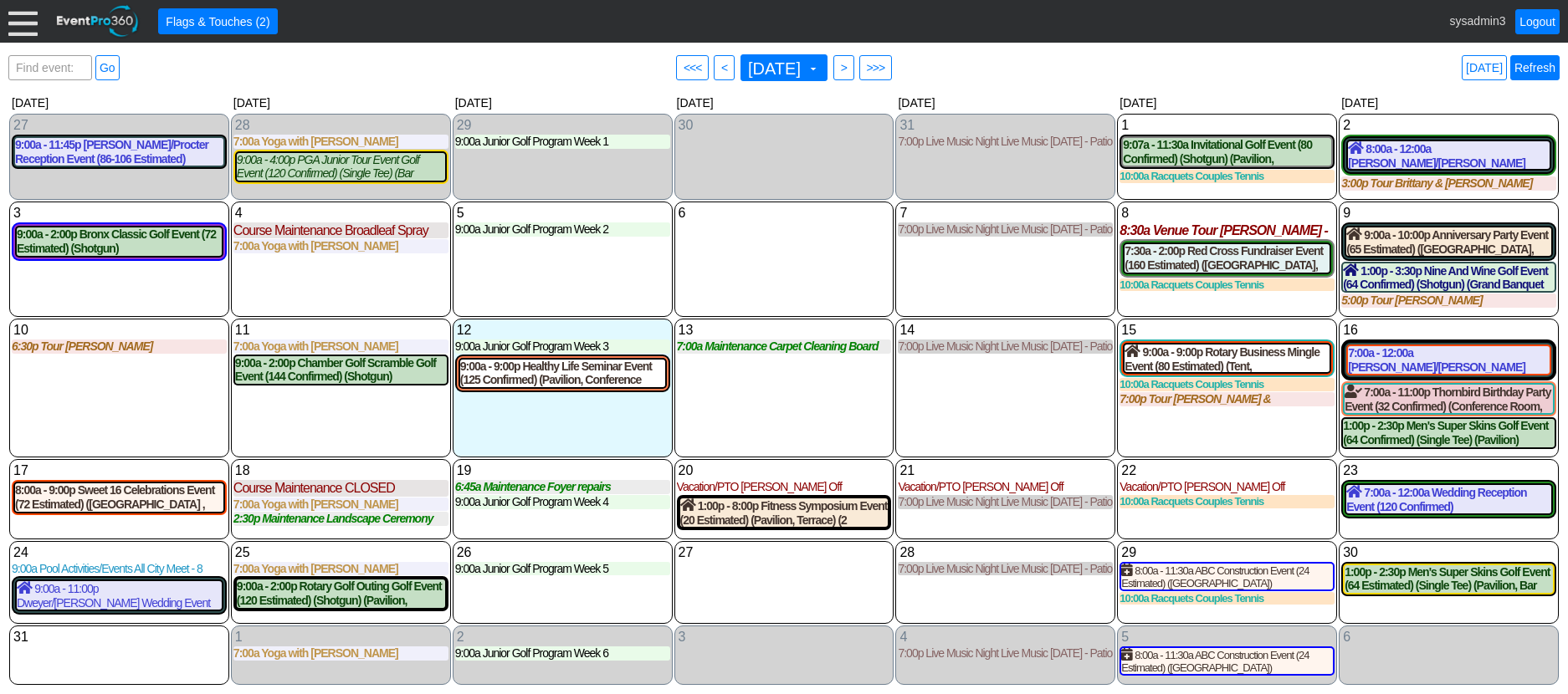
click at [1530, 61] on link "Refresh" at bounding box center [1534, 68] width 49 height 25
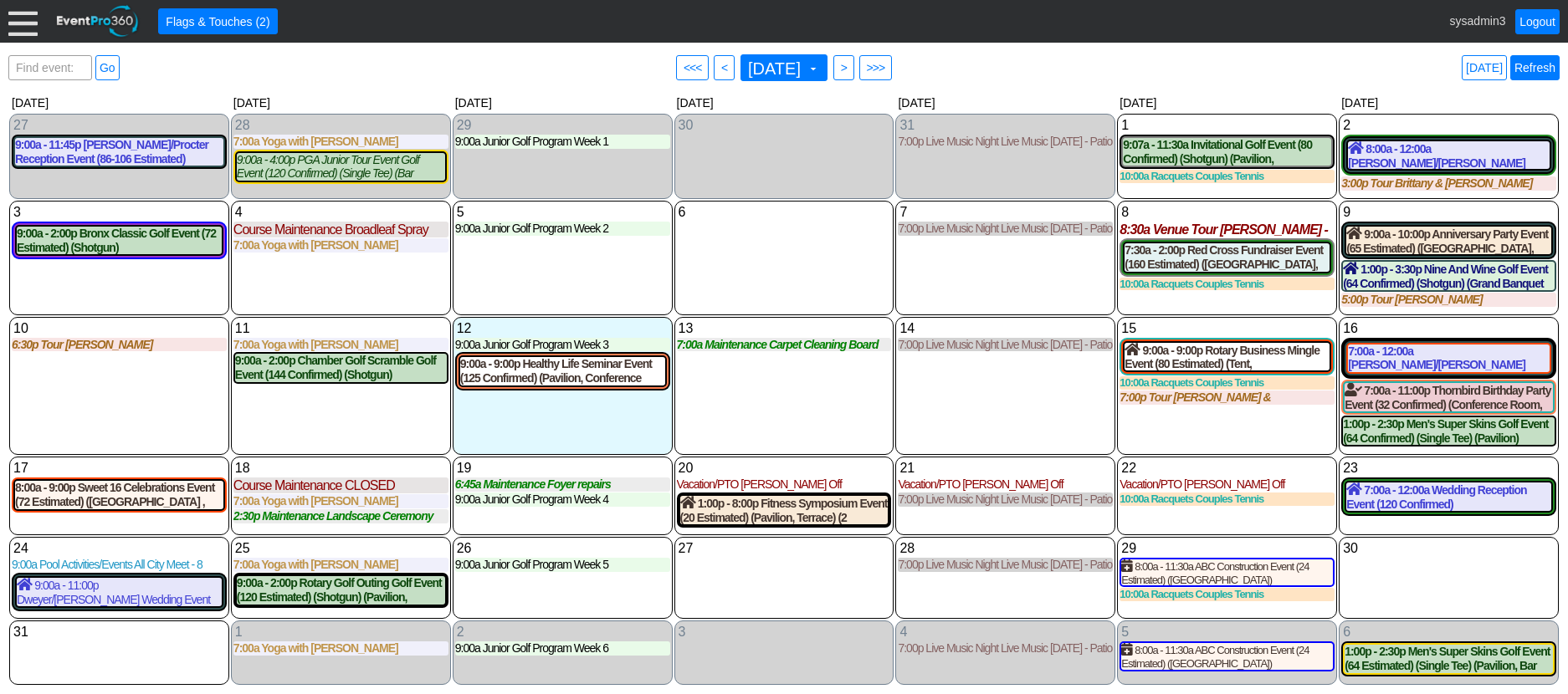
click at [1536, 72] on link "Refresh" at bounding box center [1534, 68] width 49 height 25
click at [1532, 63] on link "Refresh" at bounding box center [1534, 68] width 49 height 25
click at [1530, 69] on link "Refresh" at bounding box center [1534, 68] width 49 height 25
click at [1445, 331] on div "16 Saturday" at bounding box center [1448, 329] width 215 height 19
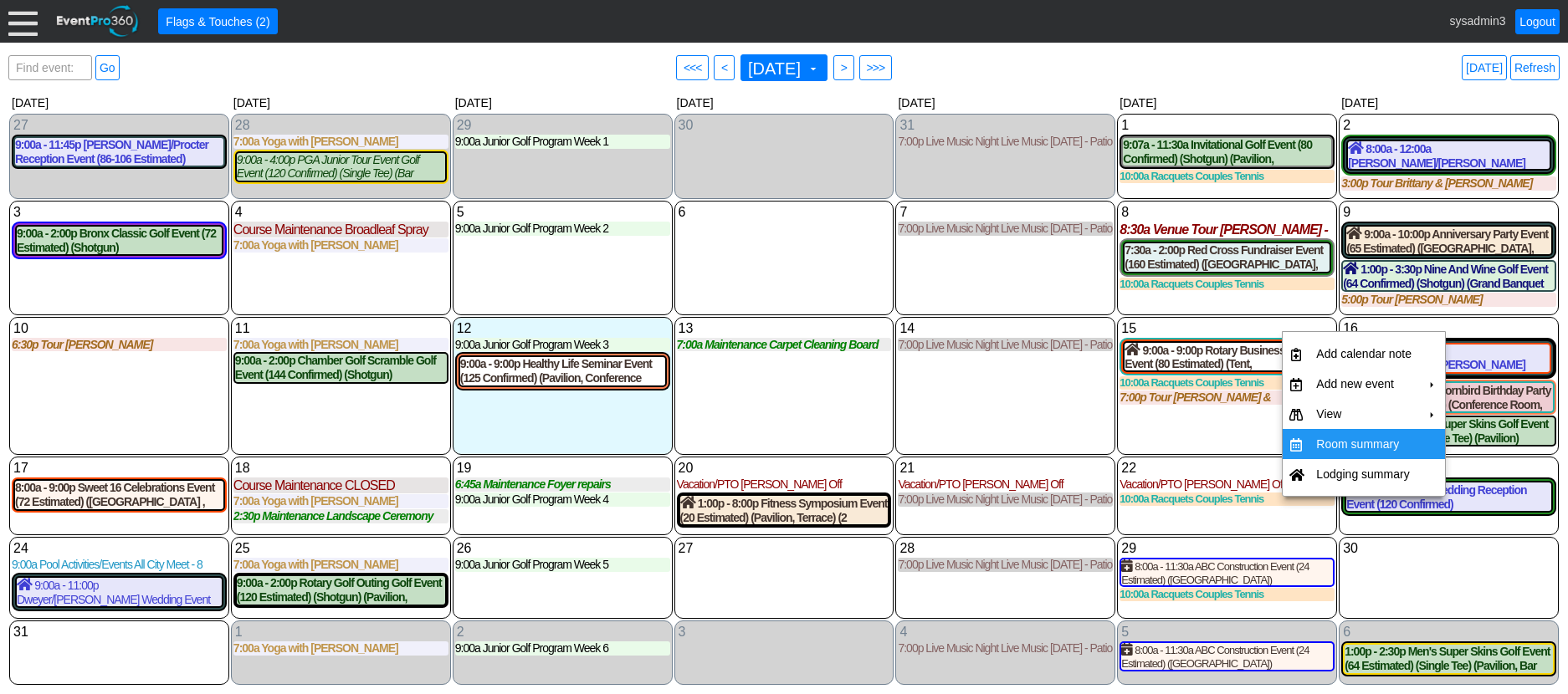
click at [1361, 435] on td "Room summary" at bounding box center [1363, 444] width 108 height 30
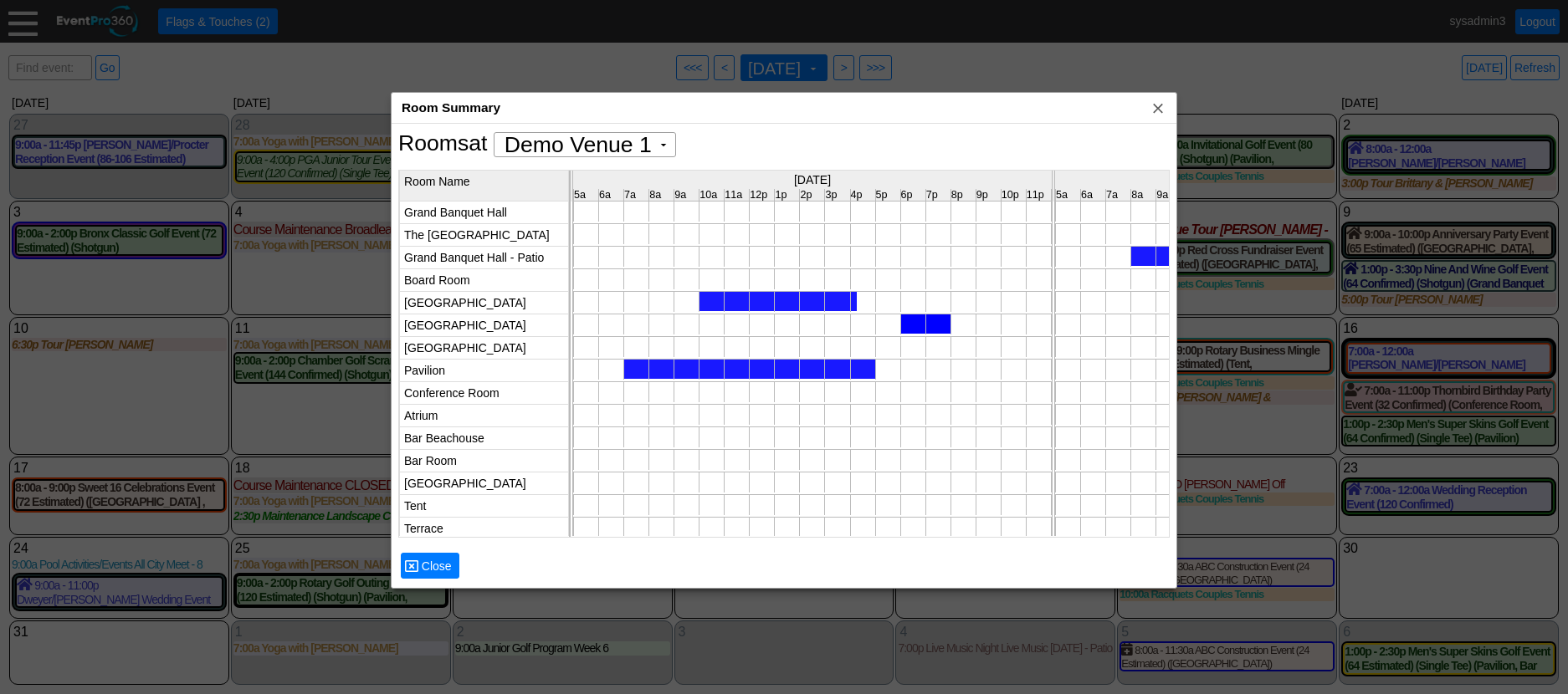
scroll to position [0, 0]
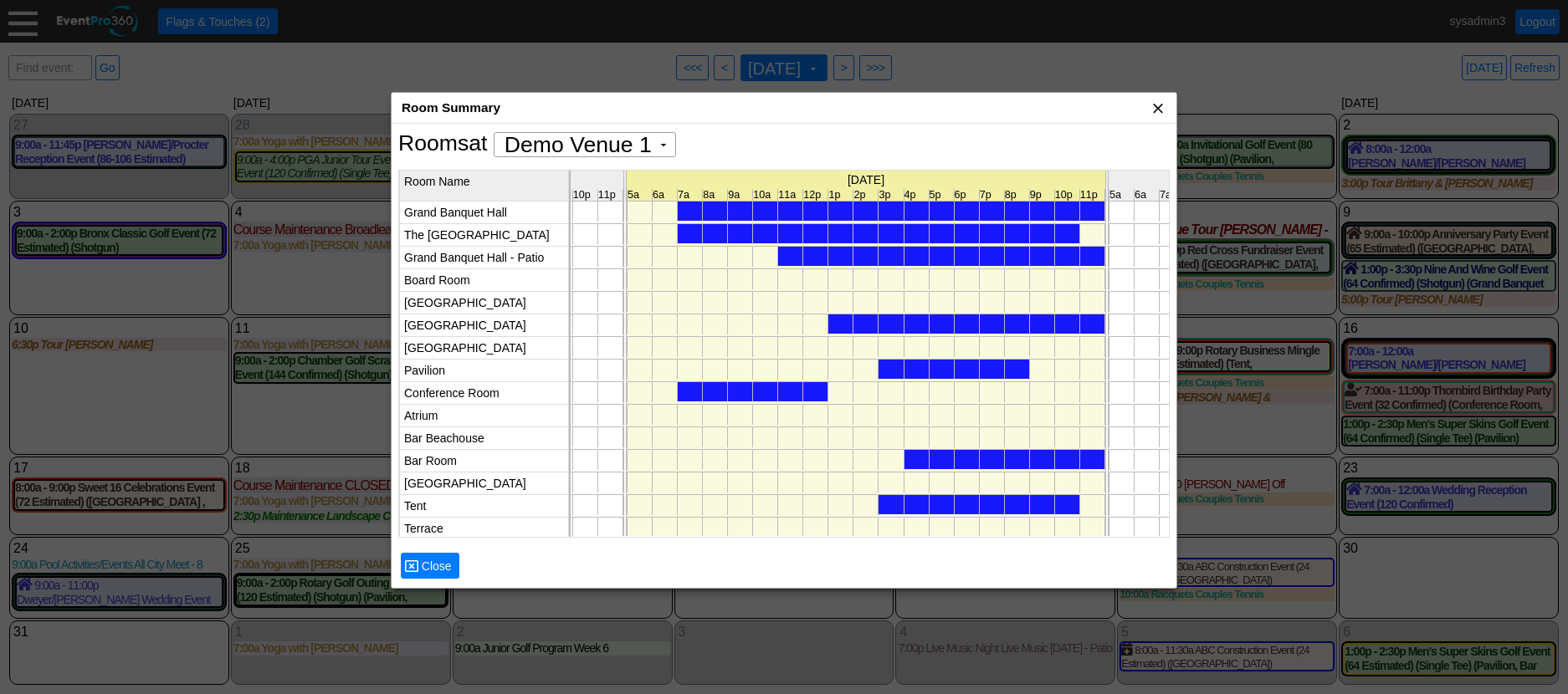
click at [1153, 113] on span "x" at bounding box center [1158, 108] width 17 height 17
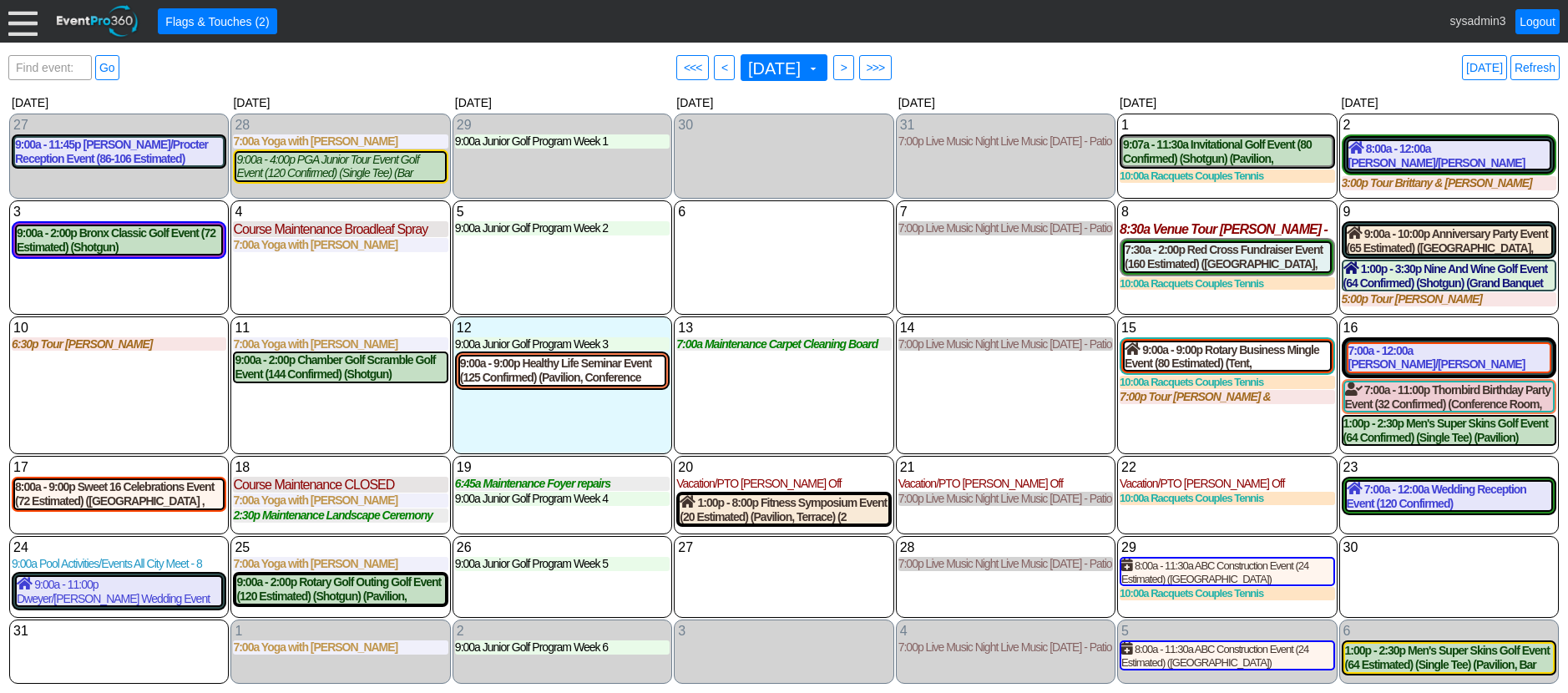
click at [18, 21] on div at bounding box center [23, 21] width 29 height 29
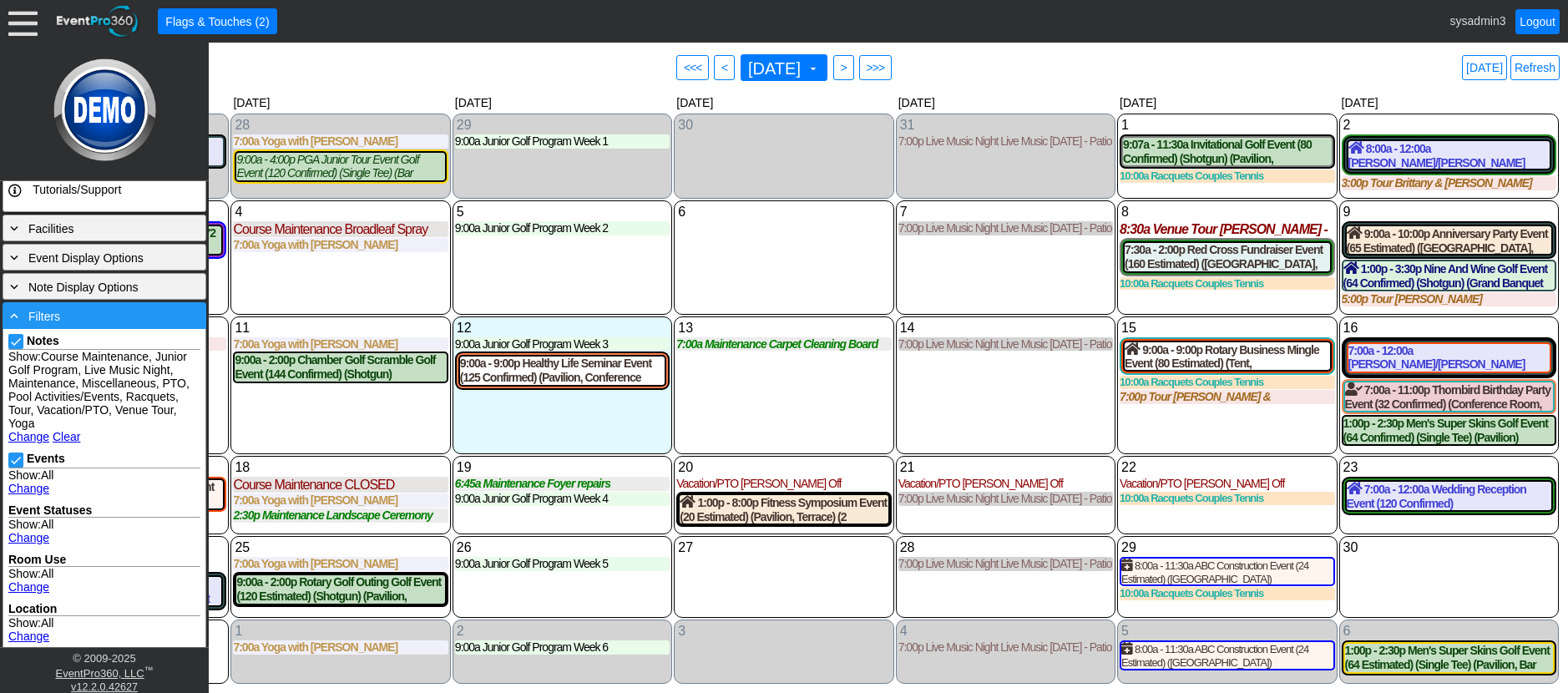
click at [83, 314] on div "- Filters" at bounding box center [104, 315] width 195 height 19
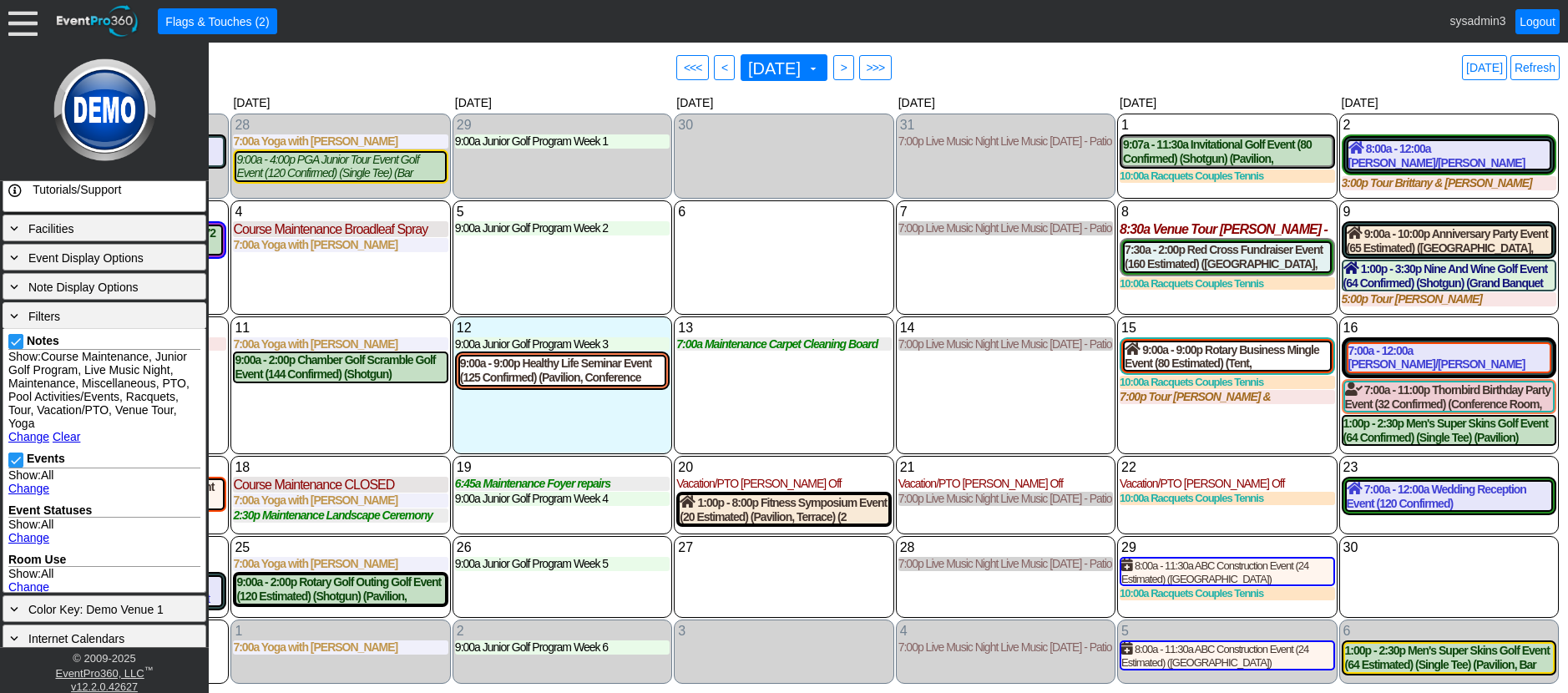
scroll to position [160, 0]
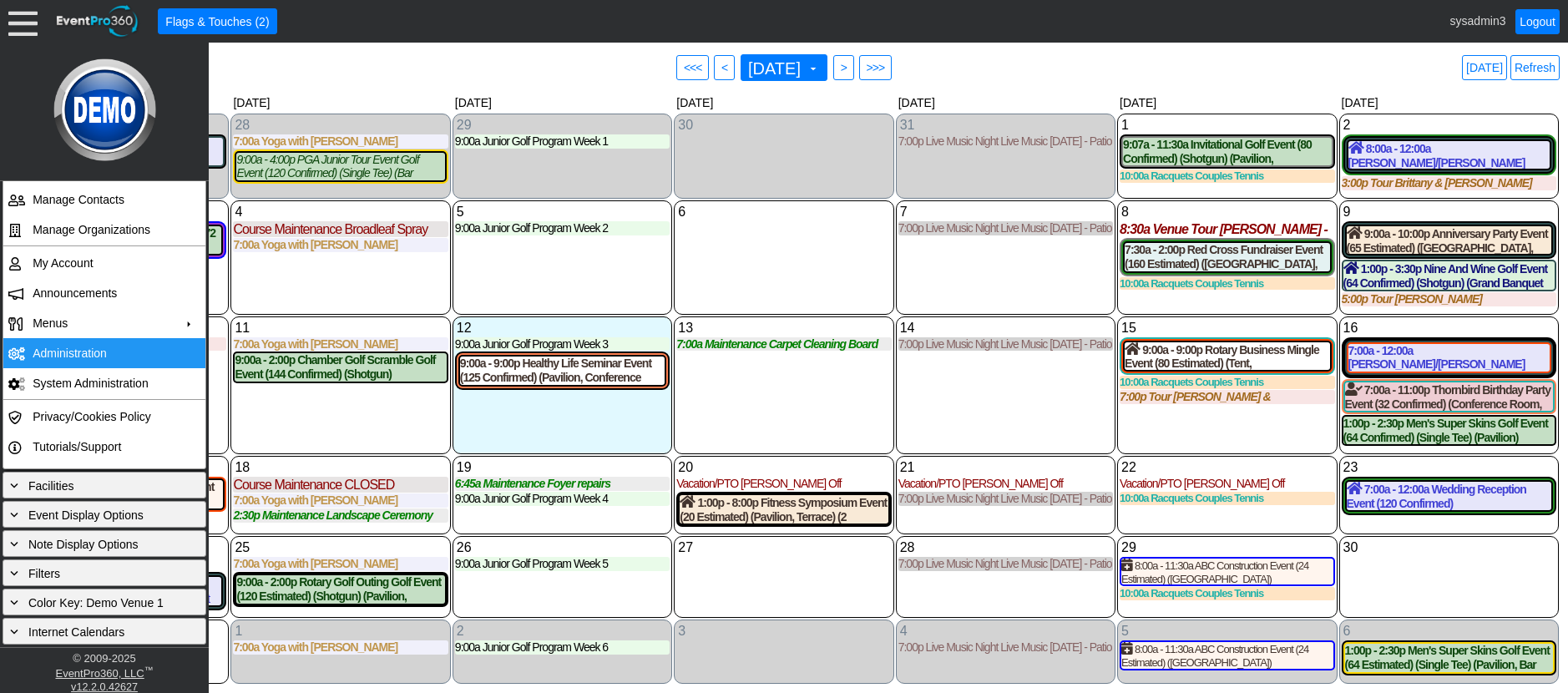
click at [85, 349] on td "Administration" at bounding box center [100, 353] width 150 height 30
click at [501, 277] on div "5 Tuesday 9:00a Junior Golf Program Week 2 Week 2 at Demo Venue 1 Type: Junior …" at bounding box center [562, 257] width 219 height 114
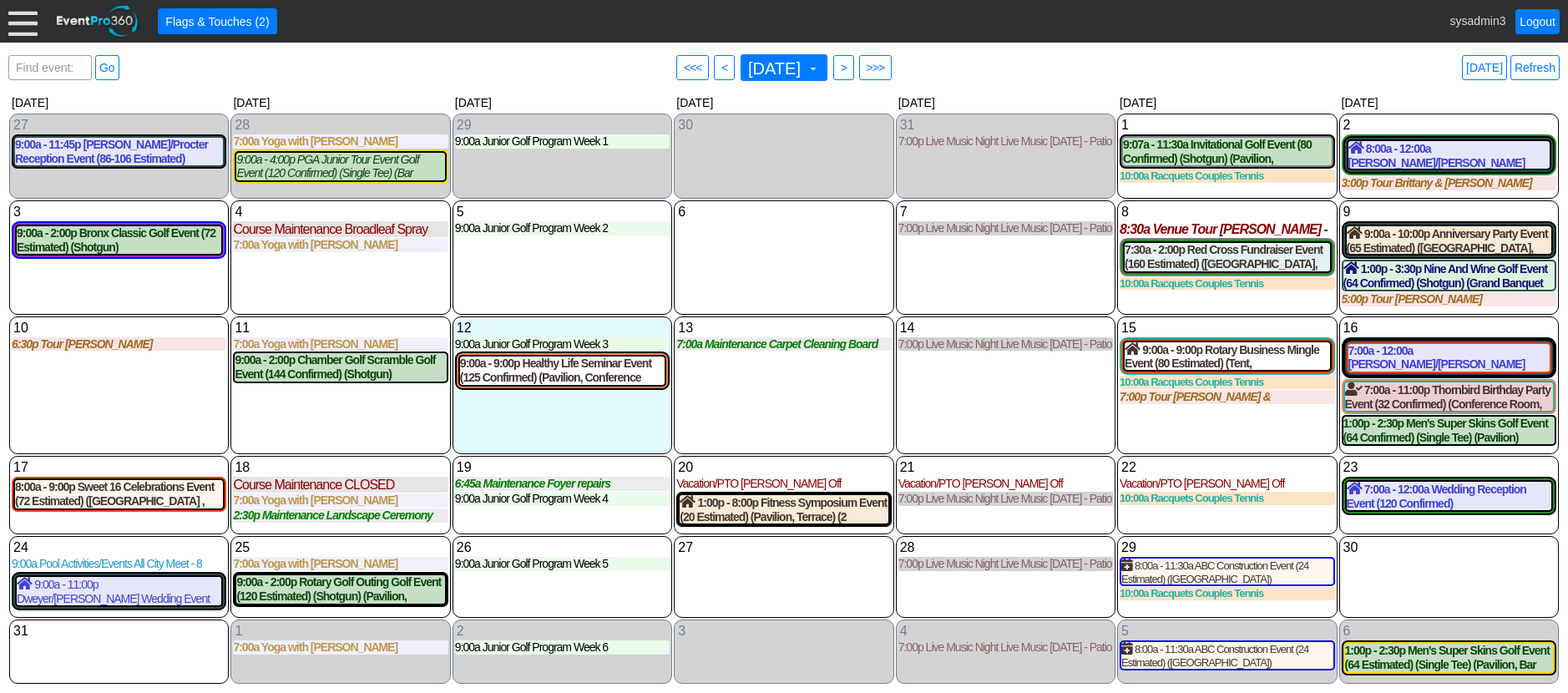
click at [20, 21] on div at bounding box center [23, 21] width 29 height 29
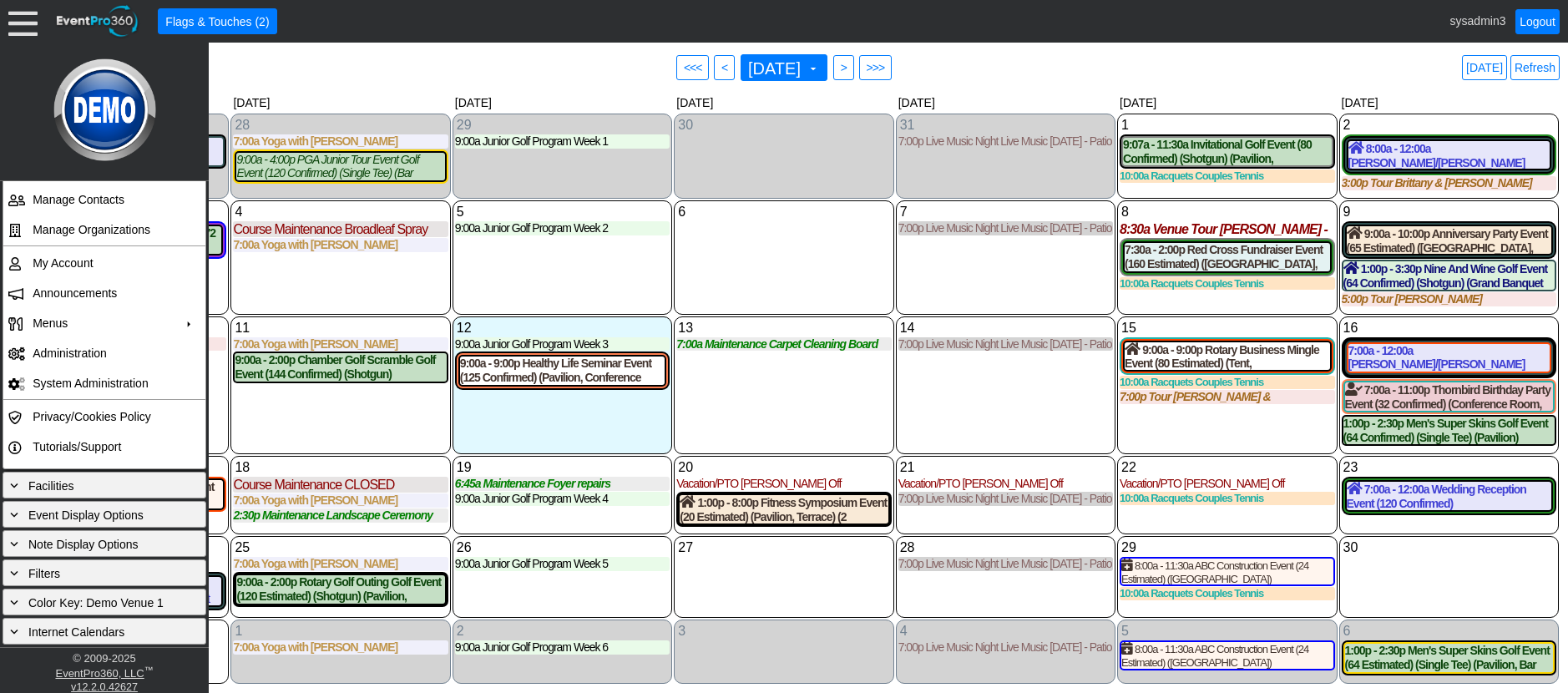
click at [537, 270] on div "5 Tuesday 9:00a Junior Golf Program Week 2 Week 2 at Demo Venue 1 Type: Junior …" at bounding box center [562, 257] width 219 height 114
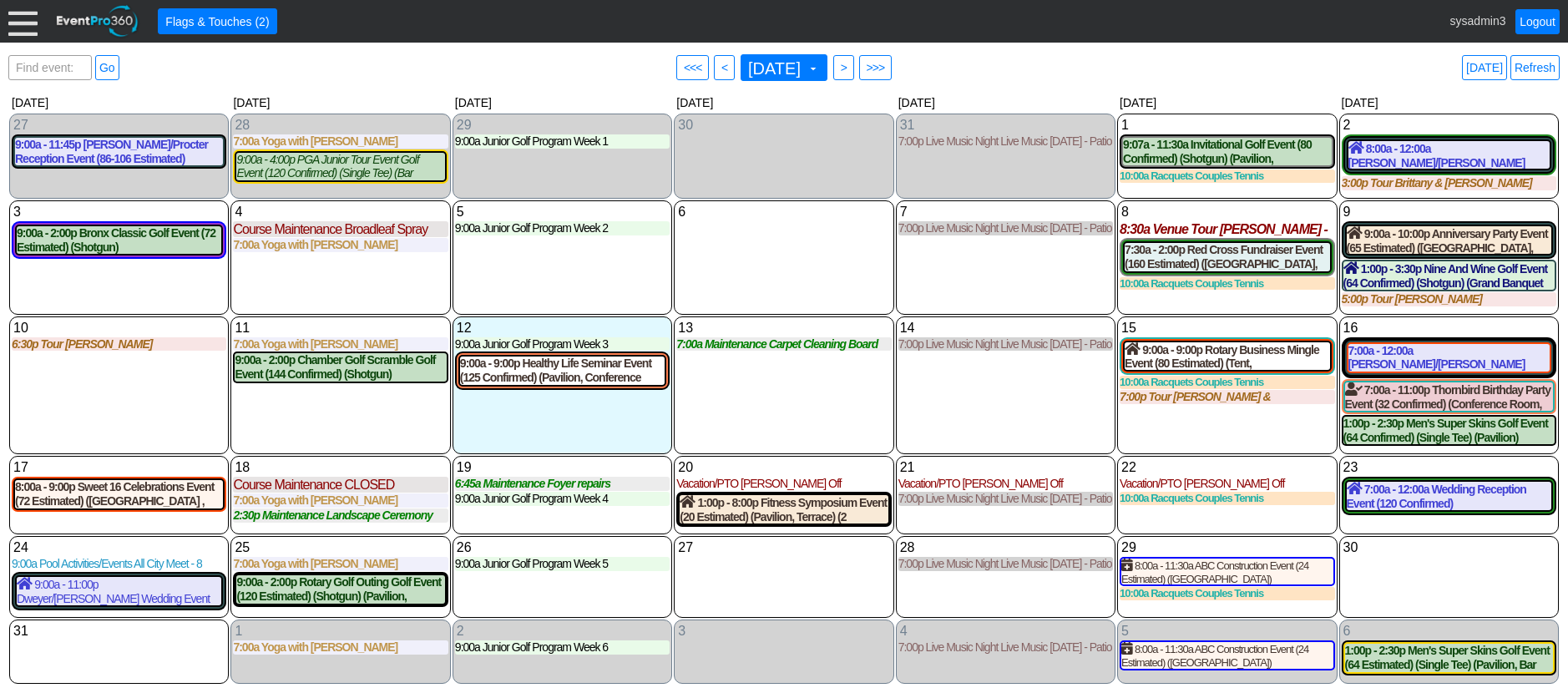
click at [23, 24] on div at bounding box center [23, 21] width 29 height 29
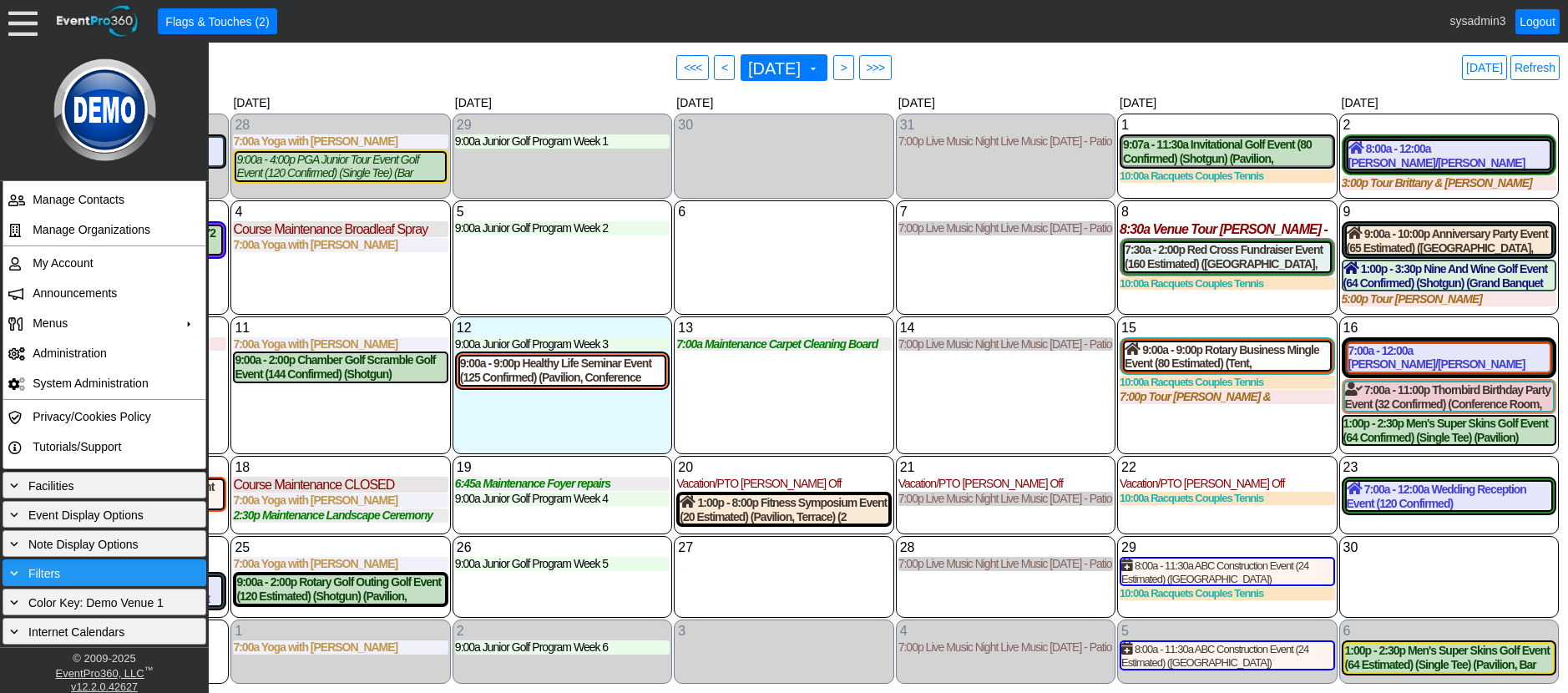
click at [78, 576] on div "+ Filters" at bounding box center [104, 572] width 195 height 19
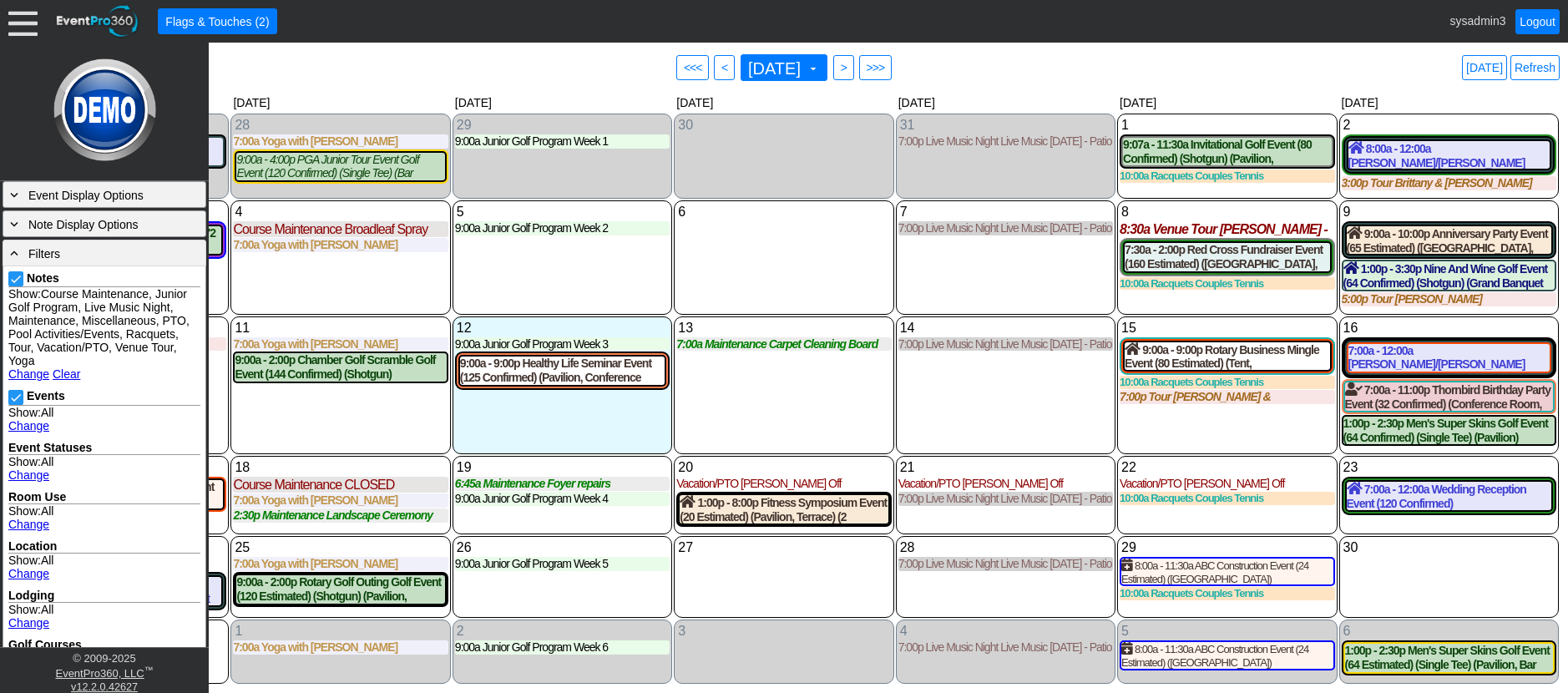
scroll to position [494, 0]
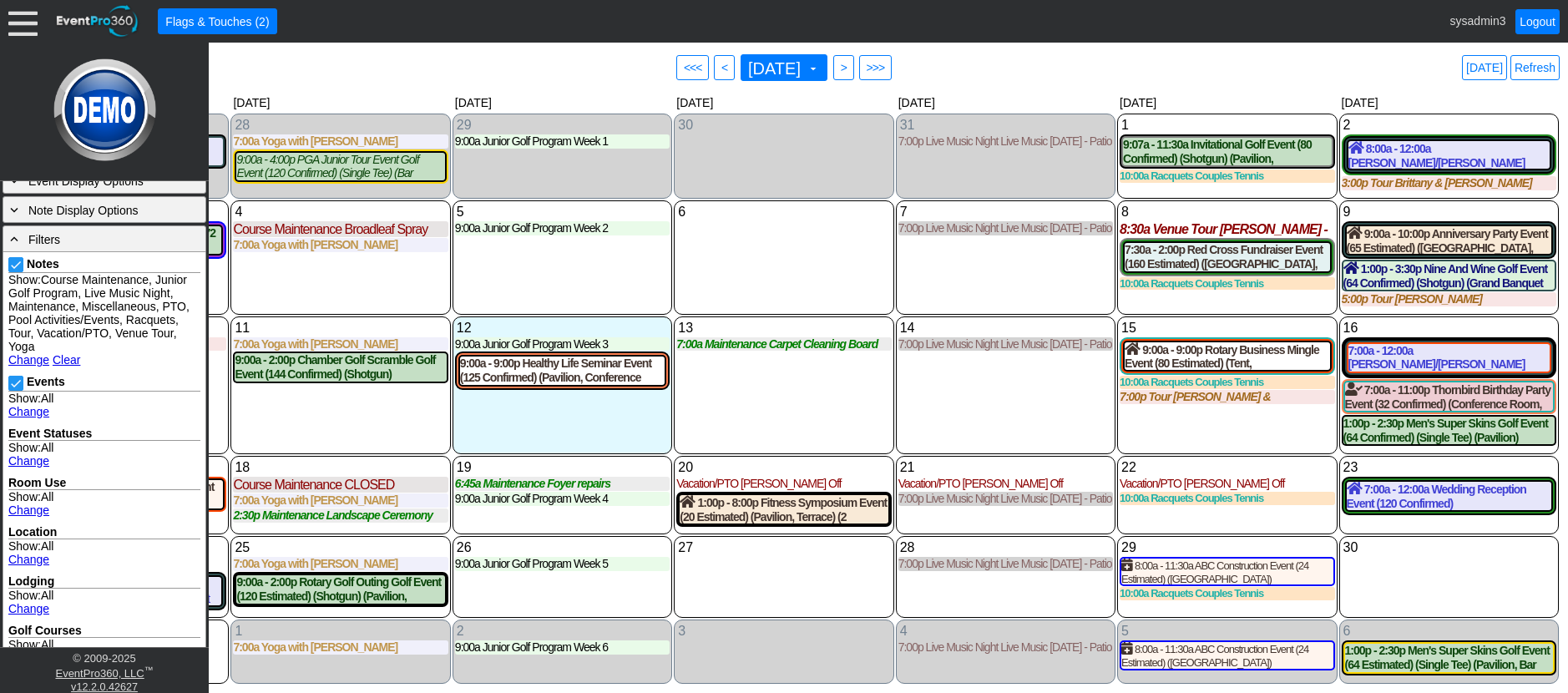
click at [33, 407] on link "Change" at bounding box center [28, 411] width 40 height 13
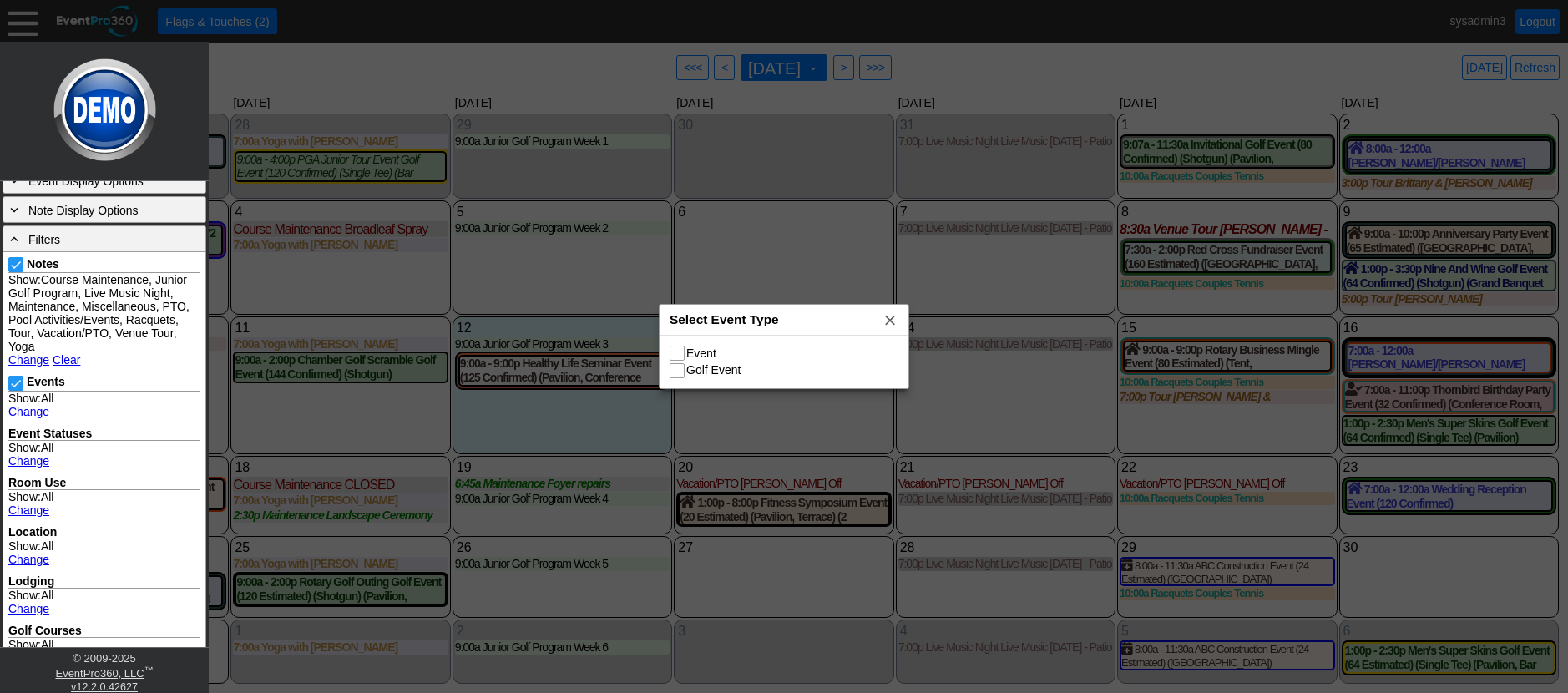
click at [681, 352] on input "Event" at bounding box center [679, 355] width 17 height 17
checkbox input "true"
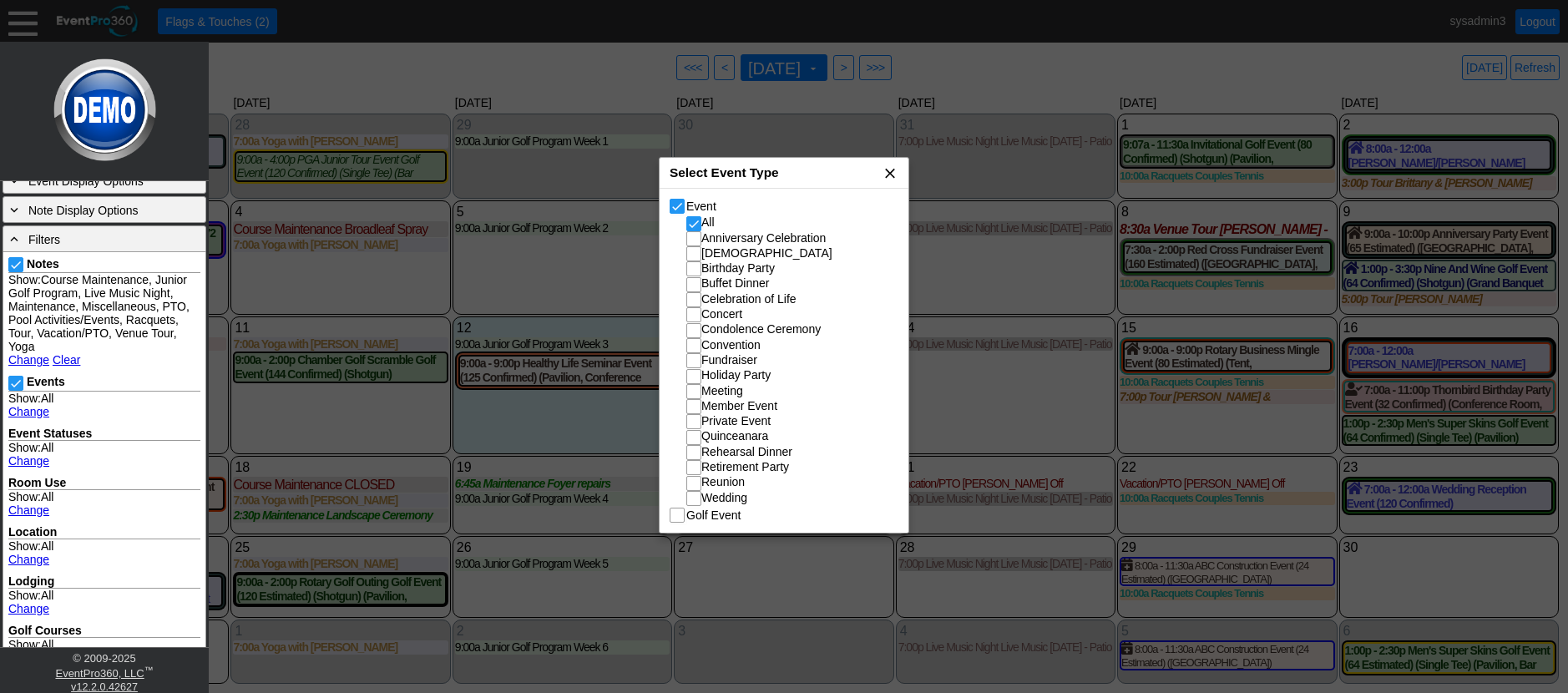
click at [889, 168] on span "x" at bounding box center [890, 173] width 17 height 17
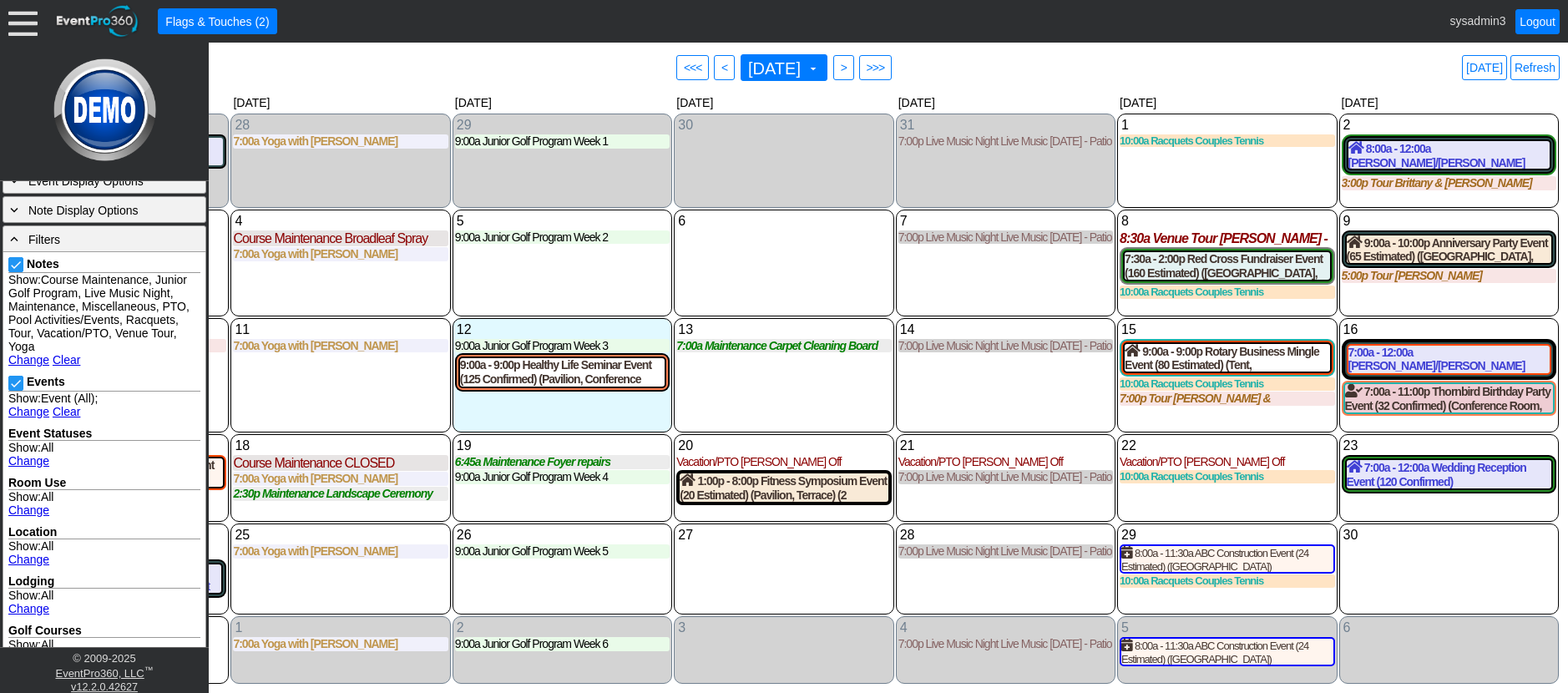
click at [947, 391] on div "14 Thursday 7:00p Live Music Night Live Music Thursday - Patio Room Live Music …" at bounding box center [1005, 376] width 219 height 115
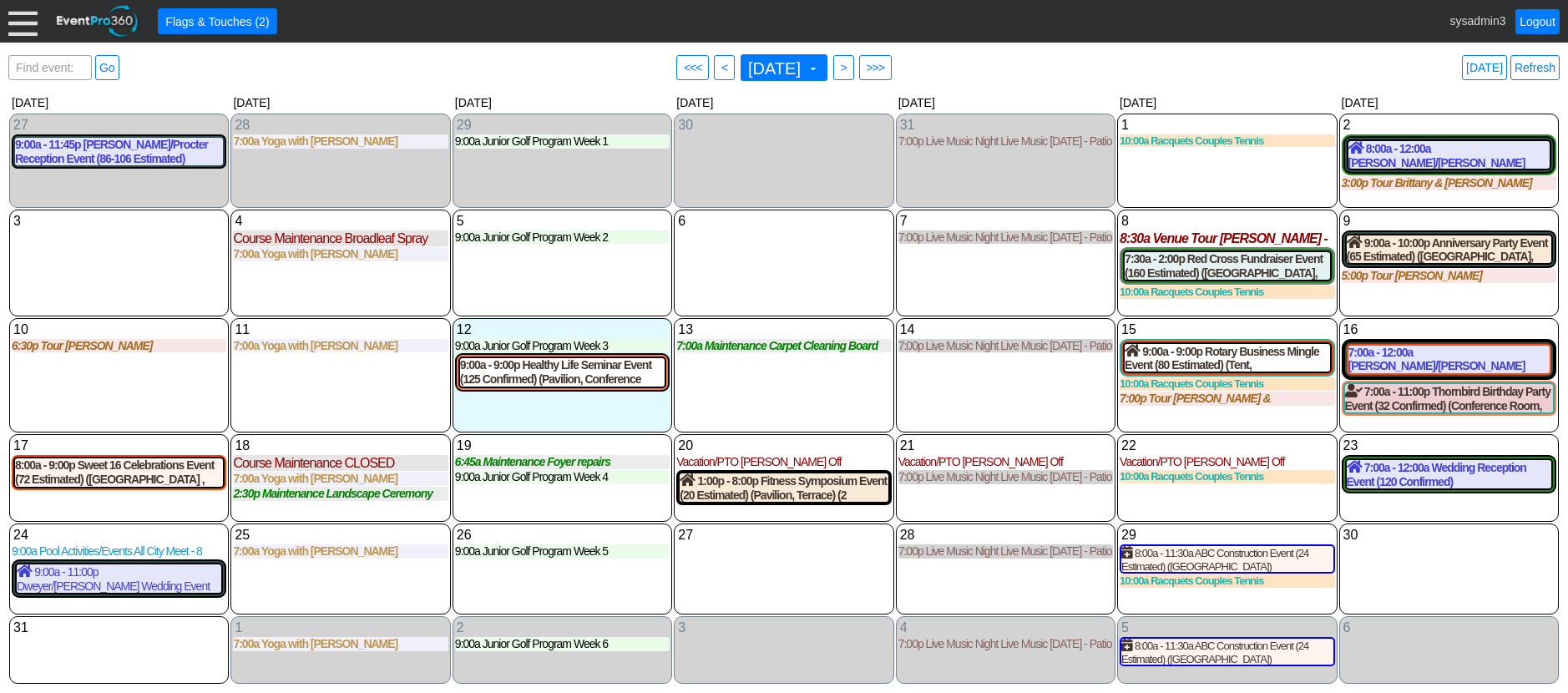
click at [23, 25] on div at bounding box center [23, 21] width 29 height 29
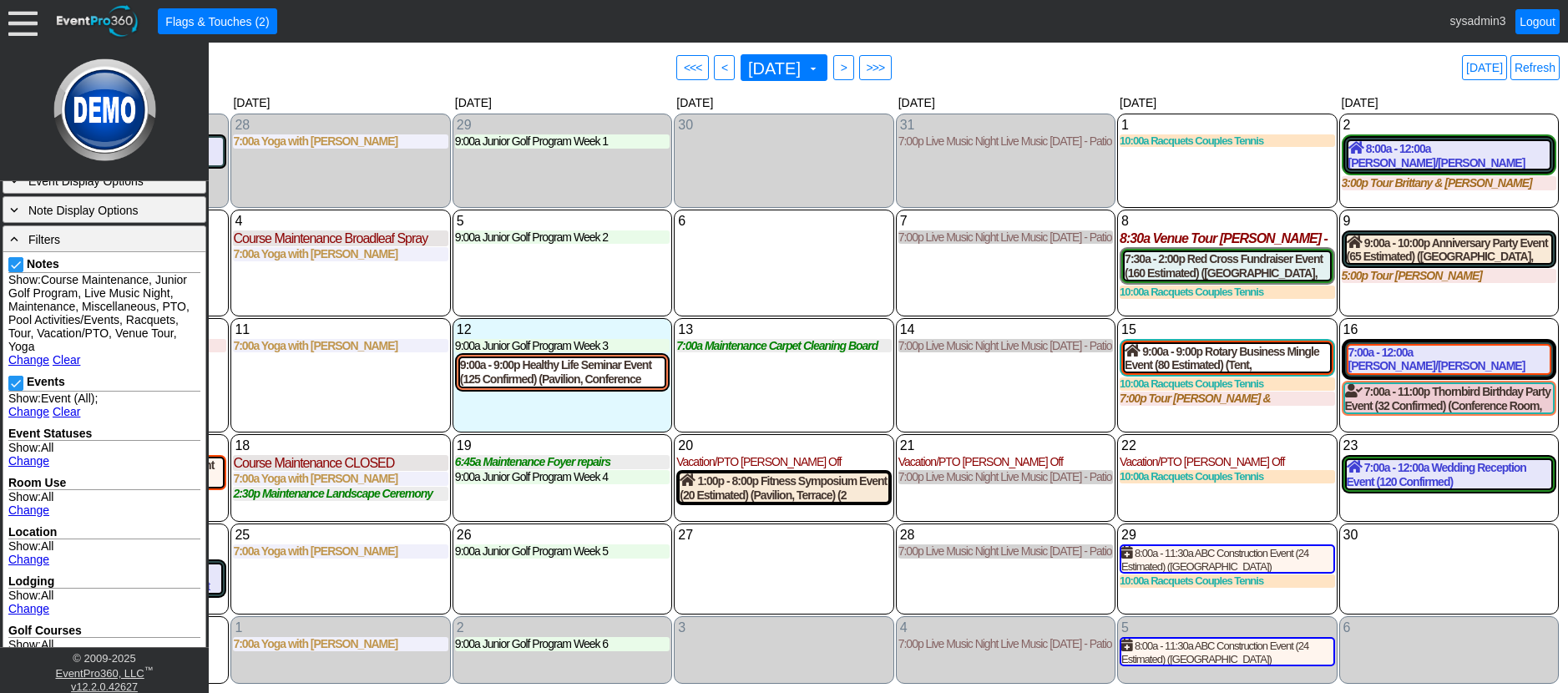
click at [65, 410] on link "Clear" at bounding box center [66, 411] width 27 height 13
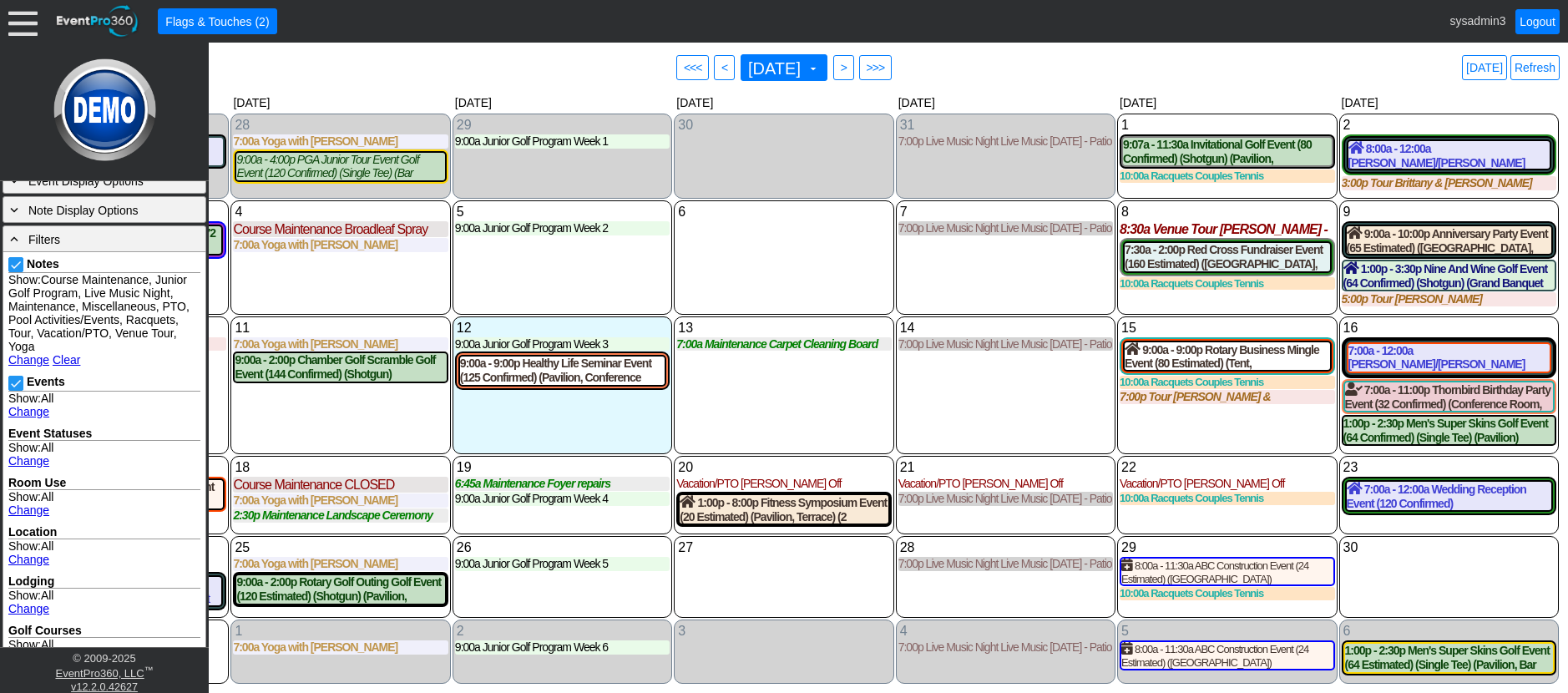
click at [29, 411] on link "Change" at bounding box center [28, 411] width 40 height 13
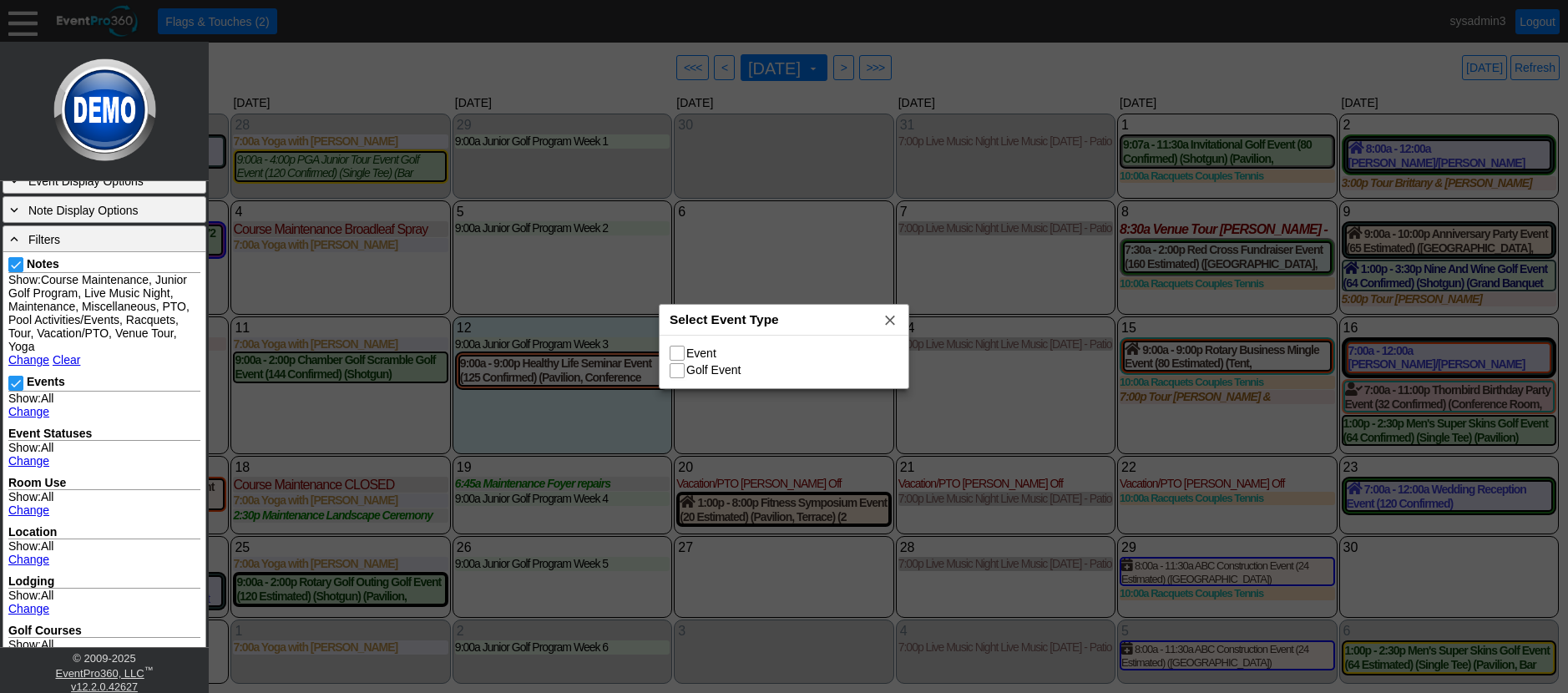
click at [678, 370] on input "Golf Event" at bounding box center [679, 373] width 17 height 17
checkbox input "true"
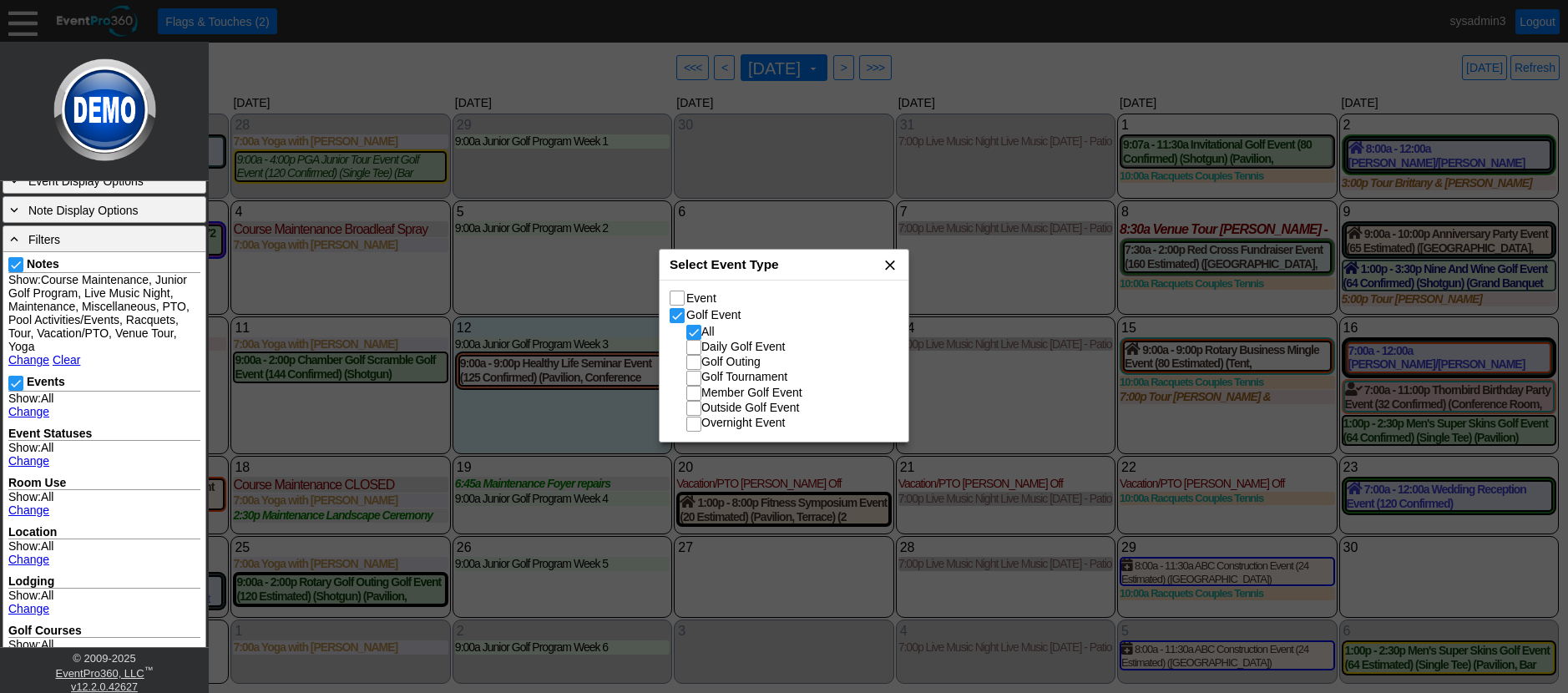
click at [887, 266] on span "x" at bounding box center [890, 265] width 17 height 17
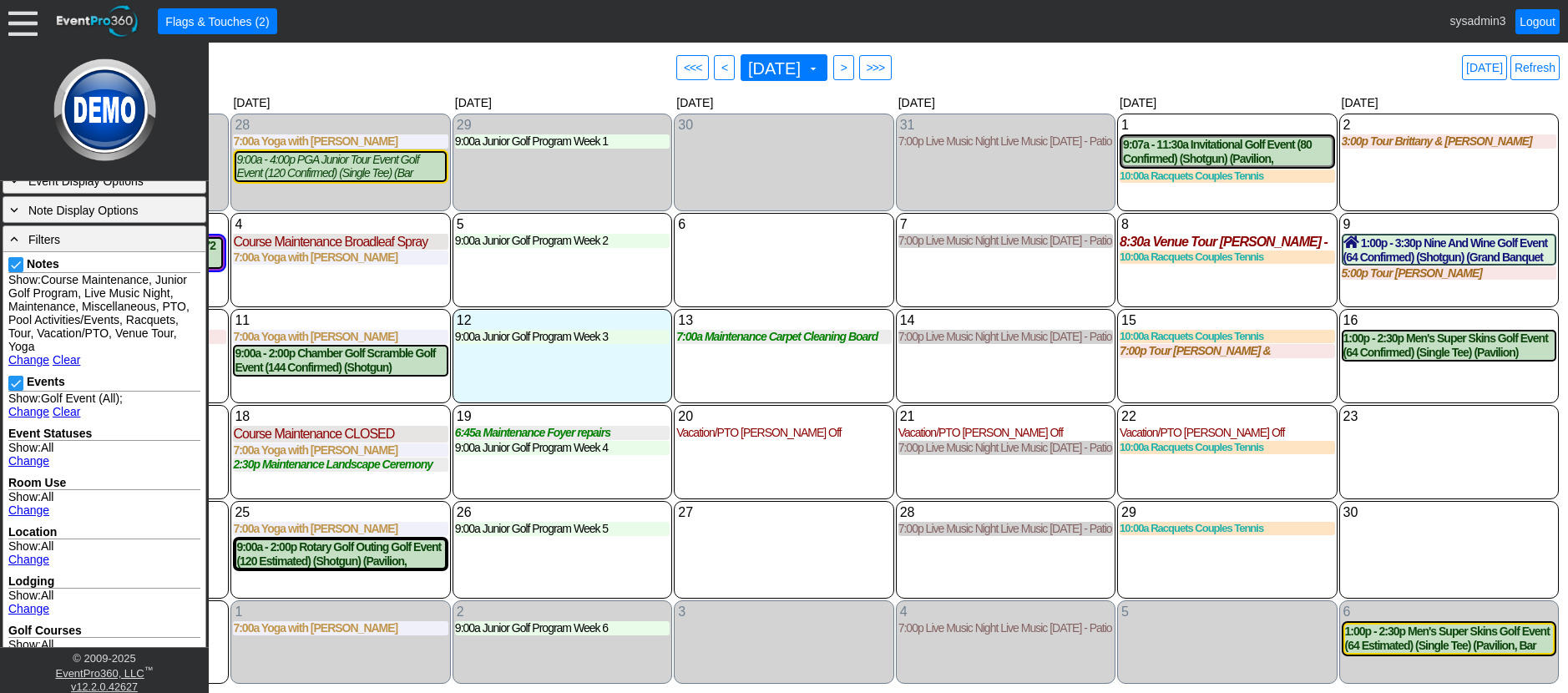
click at [799, 382] on div "13 Wednesday 7:00a Maintenance Carpet Cleaning Board Rooms Carpet Cleaning Boar…" at bounding box center [784, 356] width 219 height 94
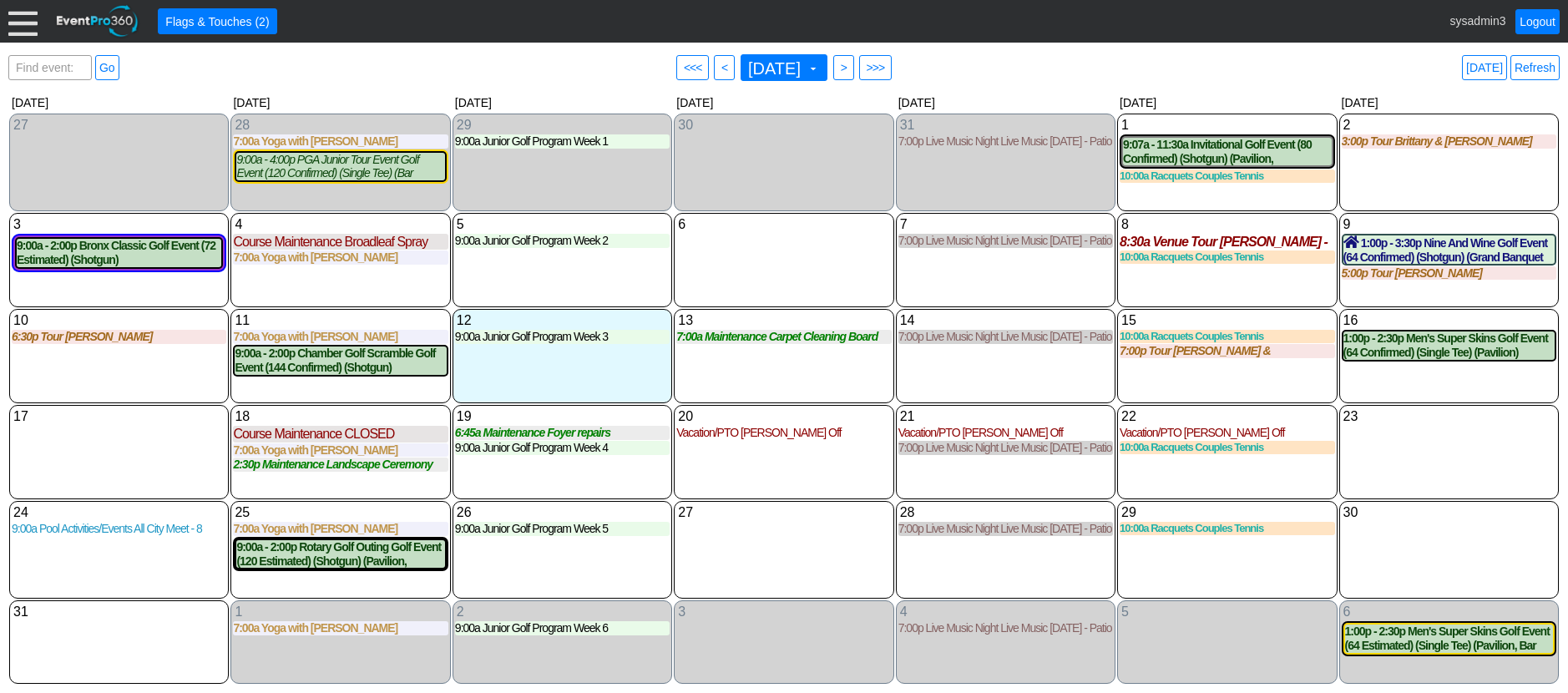
click at [25, 32] on div at bounding box center [23, 21] width 29 height 29
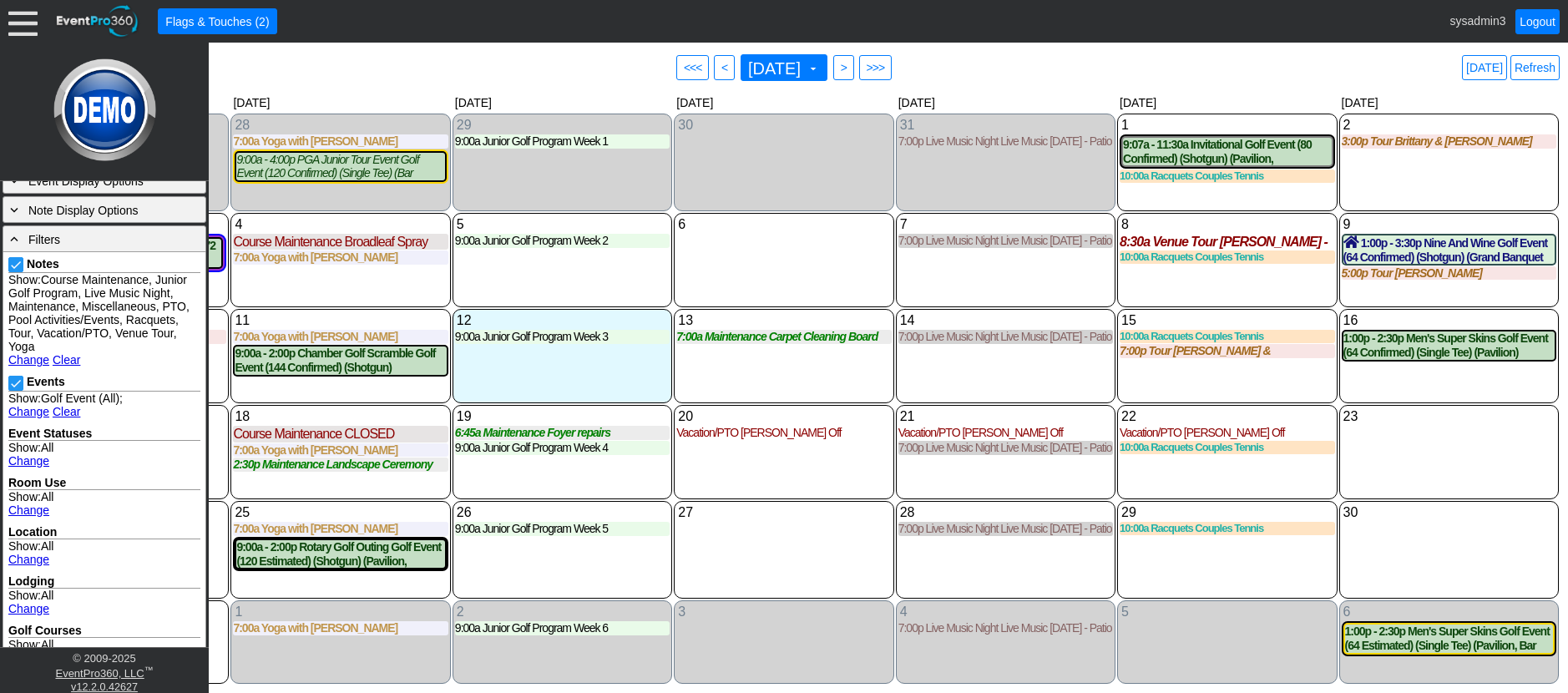
click at [68, 412] on link "Clear" at bounding box center [66, 411] width 27 height 13
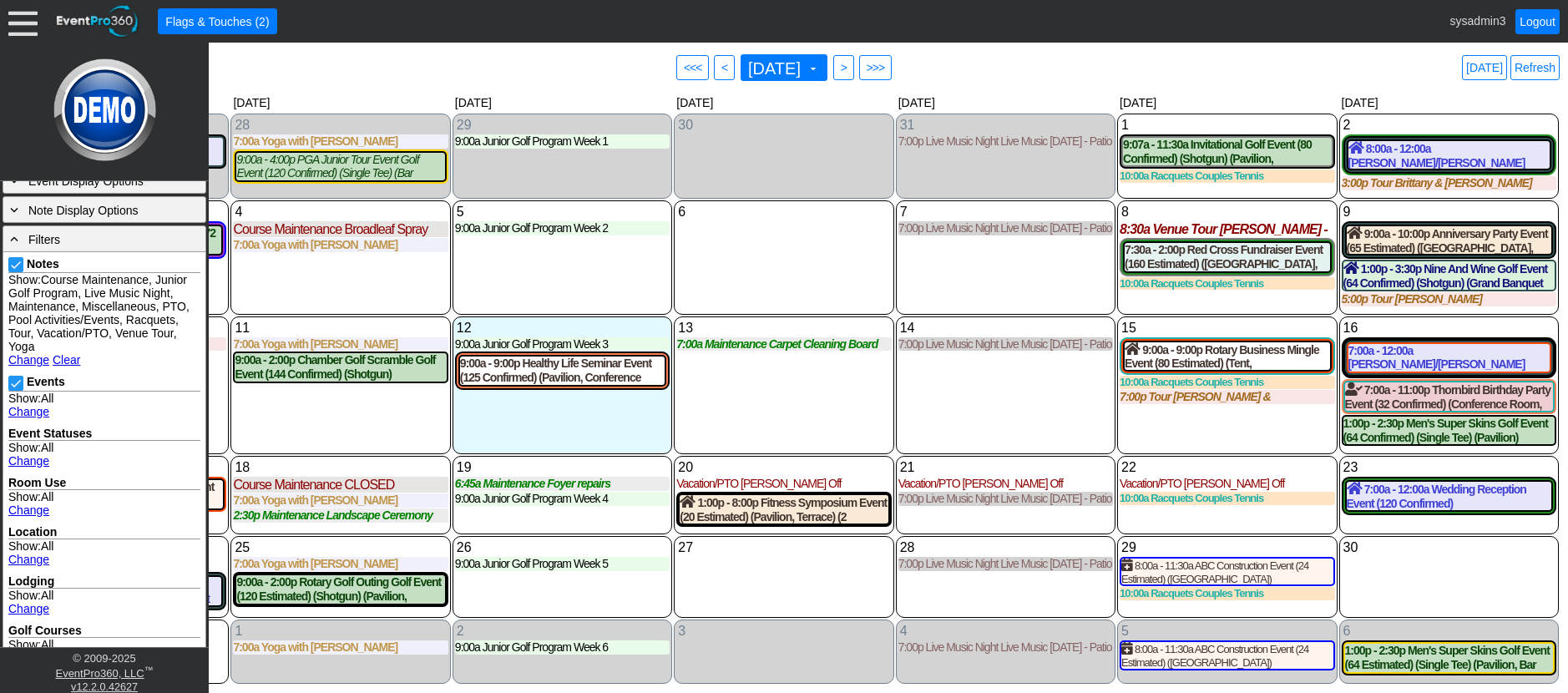
click at [765, 284] on div "6 Wednesday" at bounding box center [784, 257] width 219 height 114
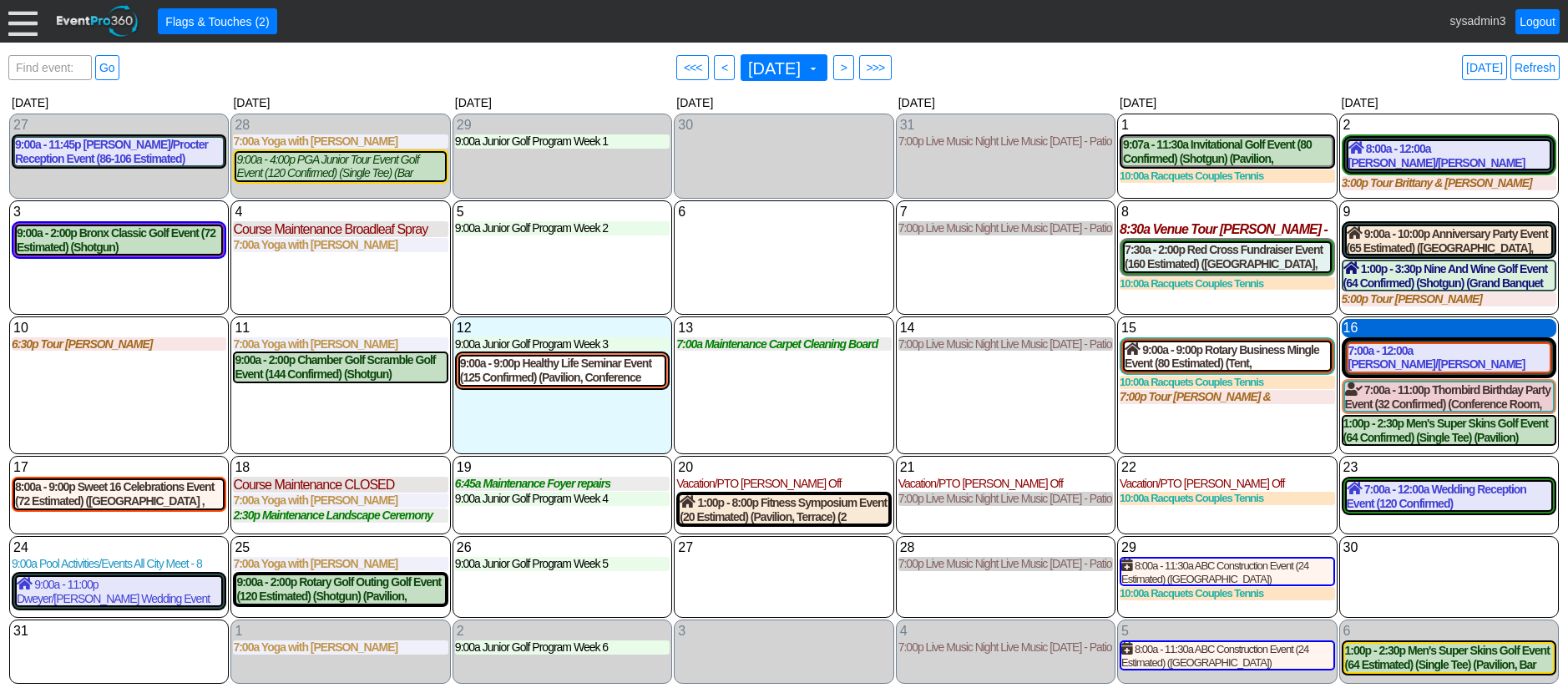
click at [1413, 331] on div "16 Saturday" at bounding box center [1449, 329] width 215 height 19
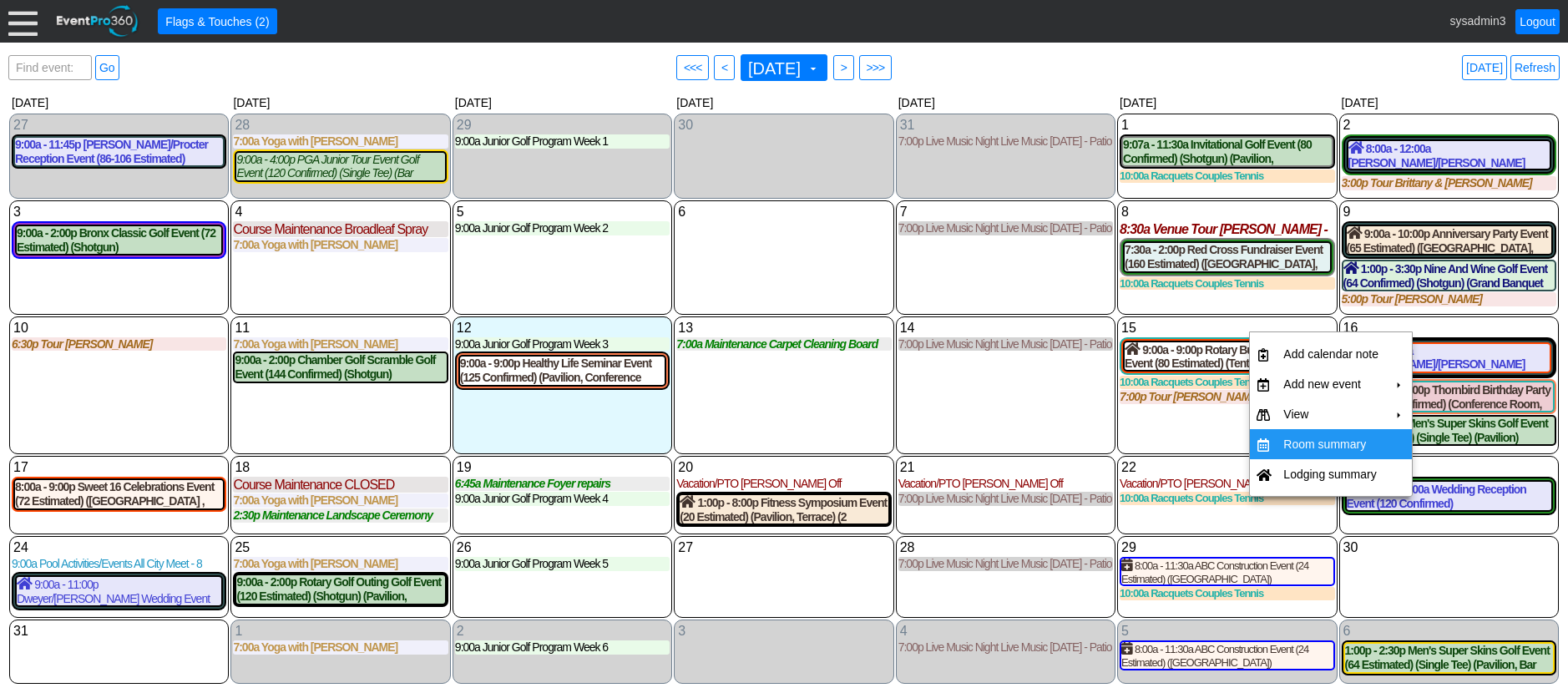
click at [1331, 443] on td "Room summary" at bounding box center [1331, 444] width 108 height 30
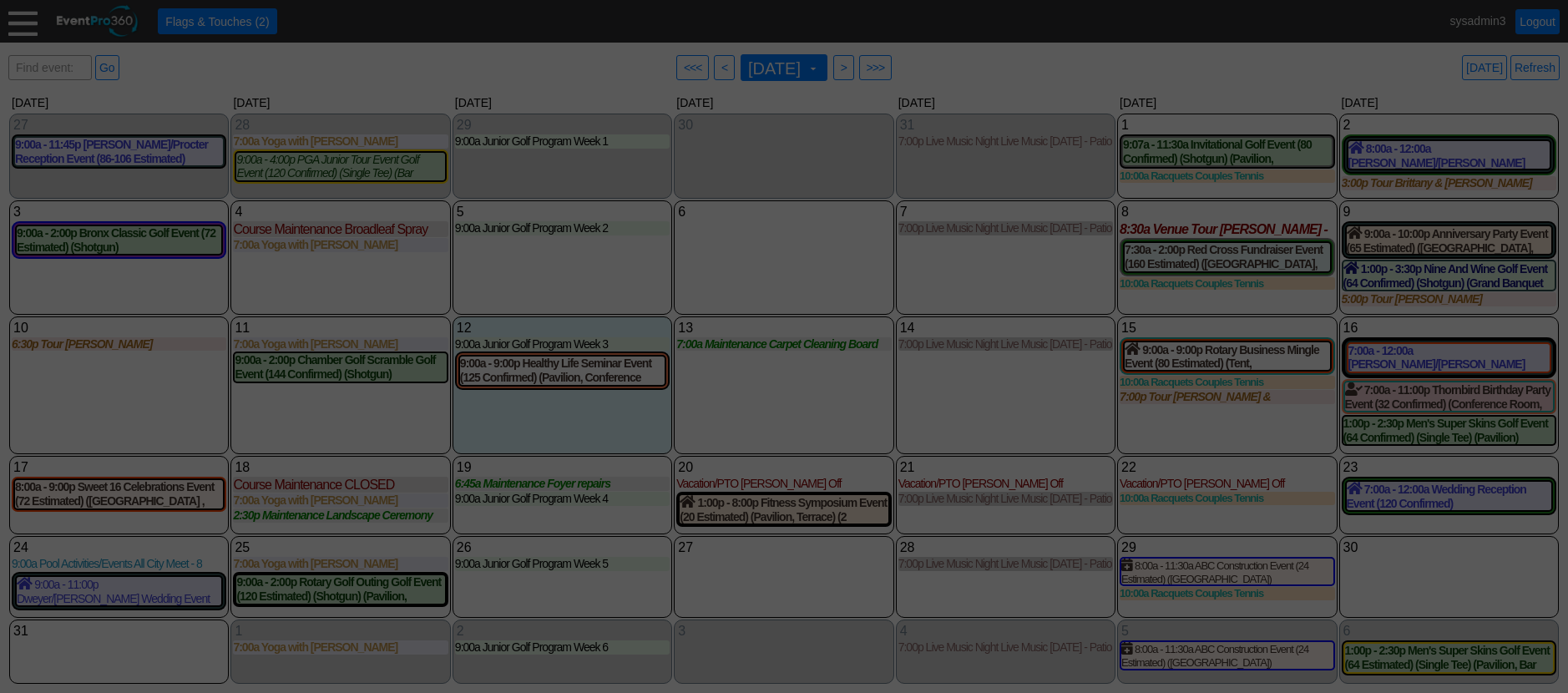
scroll to position [0, 0]
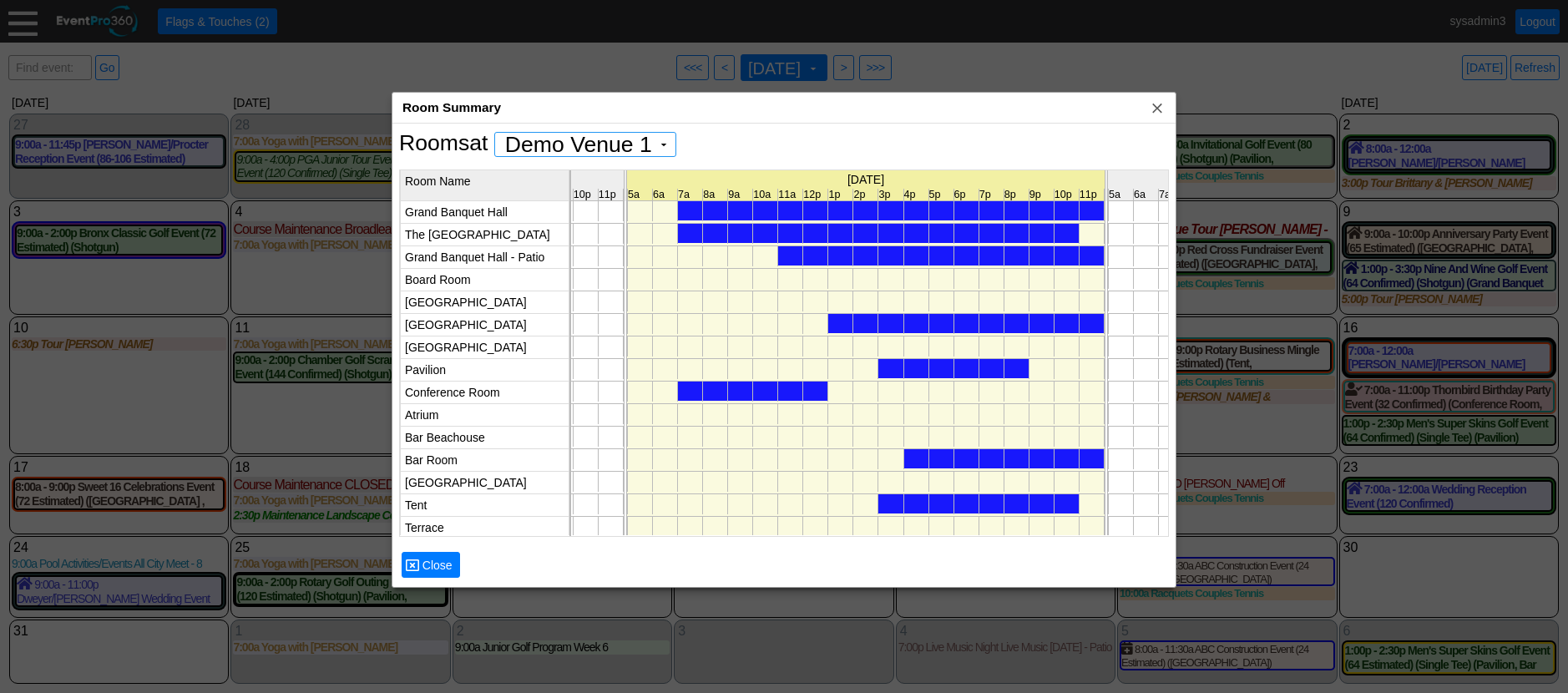
click at [820, 230] on div at bounding box center [879, 234] width 401 height 19
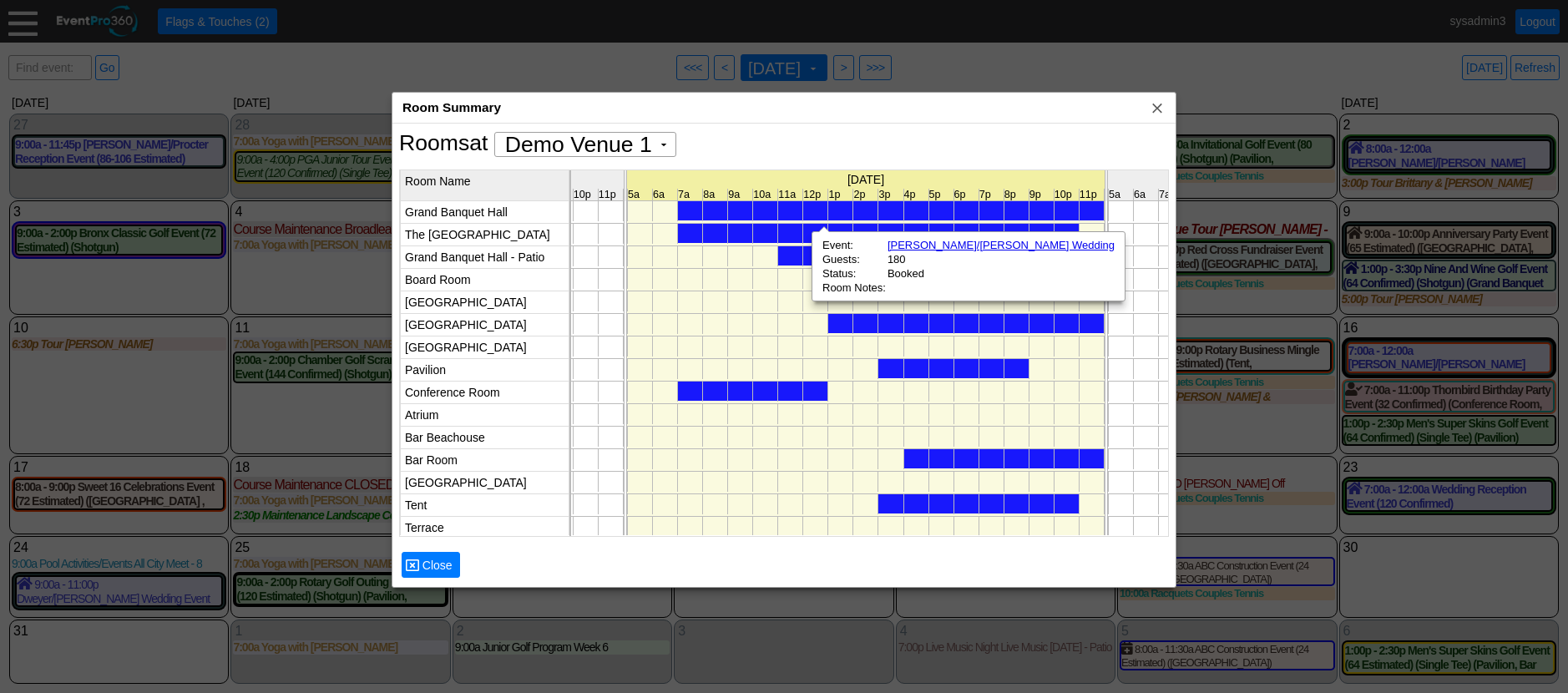
click at [865, 321] on div at bounding box center [966, 323] width 276 height 19
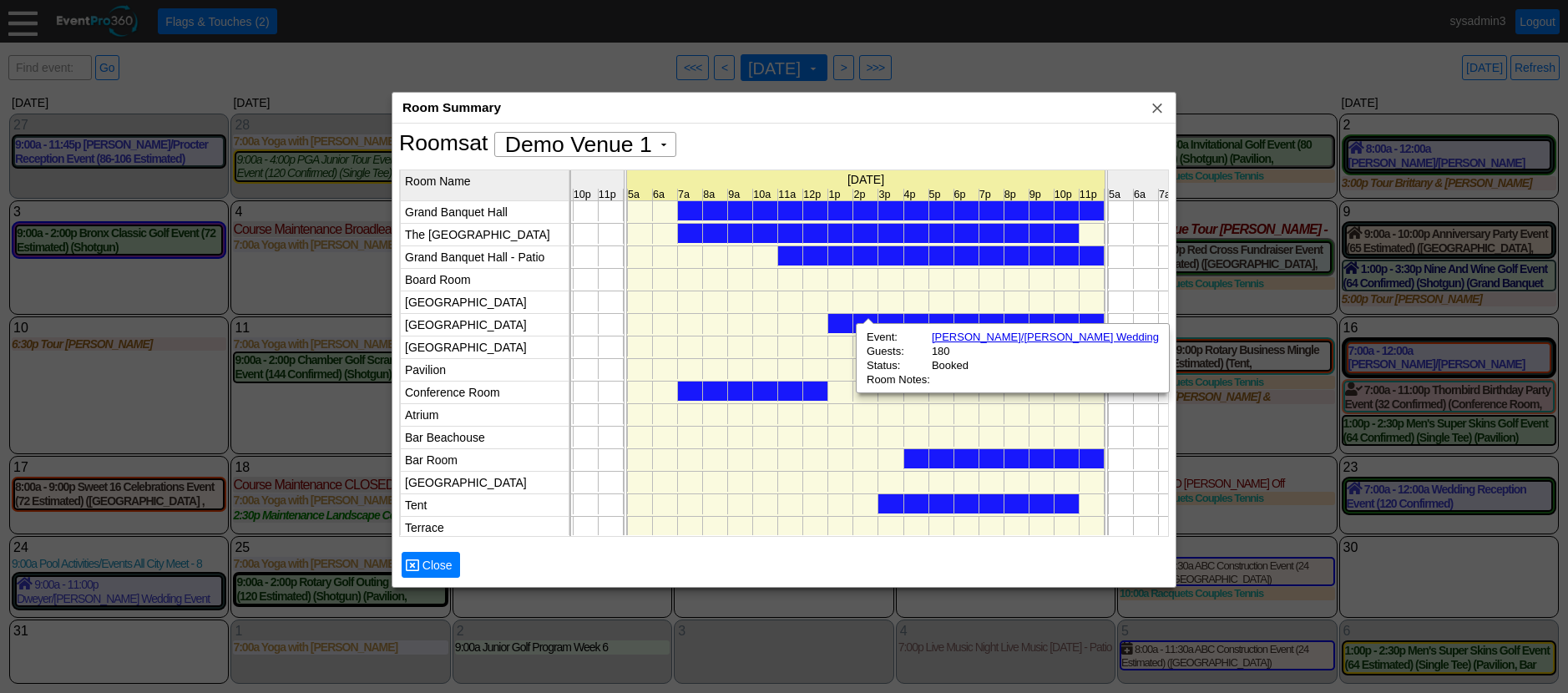
click at [797, 390] on div at bounding box center [753, 391] width 151 height 19
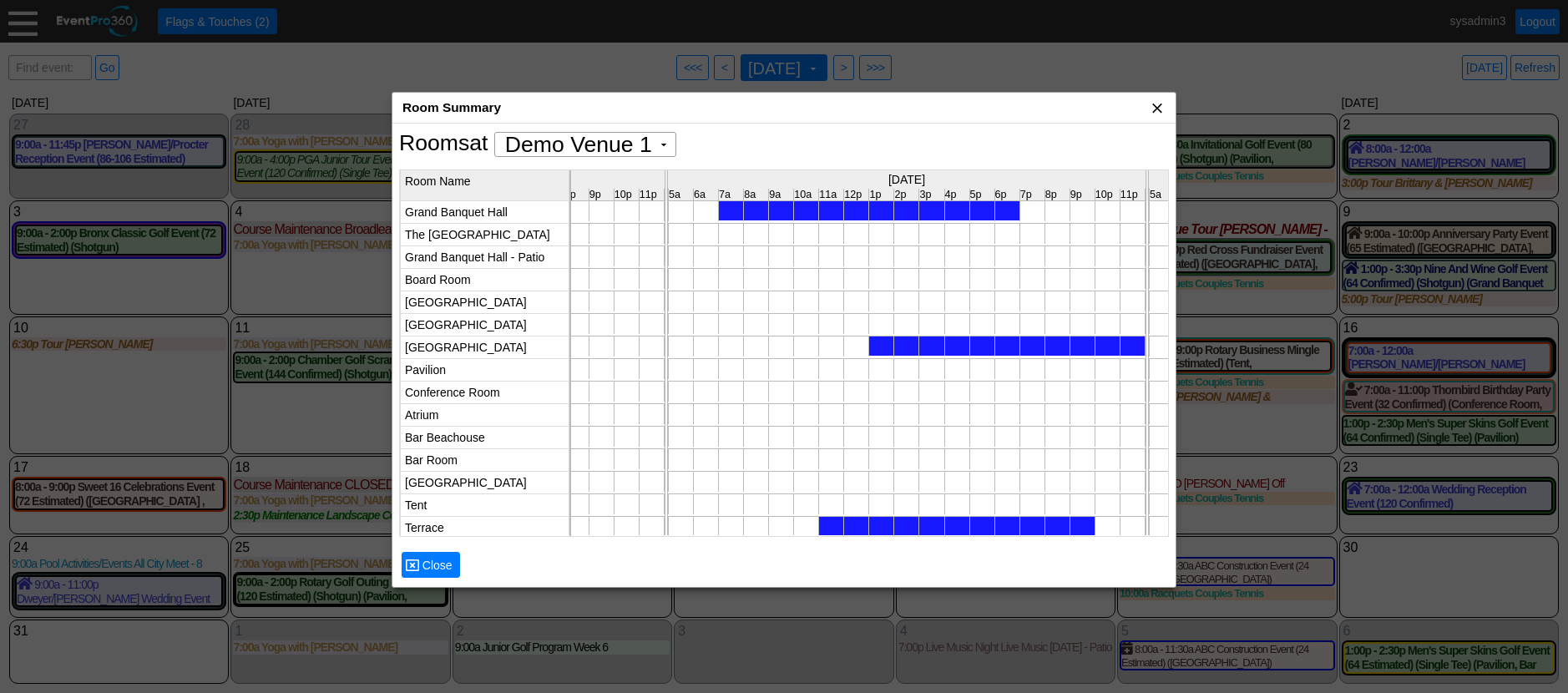
click at [1159, 106] on span "x" at bounding box center [1157, 108] width 17 height 17
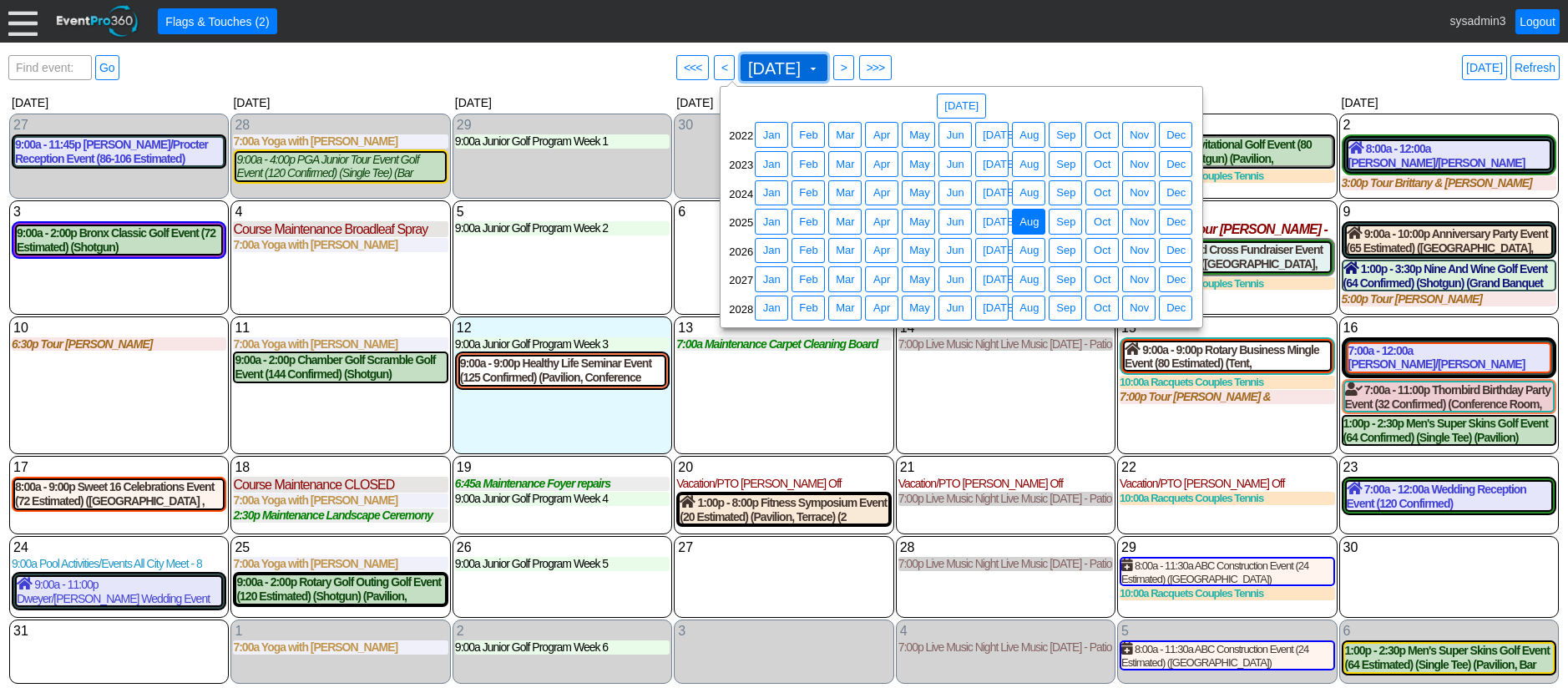
click at [768, 66] on span "August 2025" at bounding box center [774, 69] width 59 height 17
click at [811, 248] on span "Feb" at bounding box center [808, 250] width 25 height 17
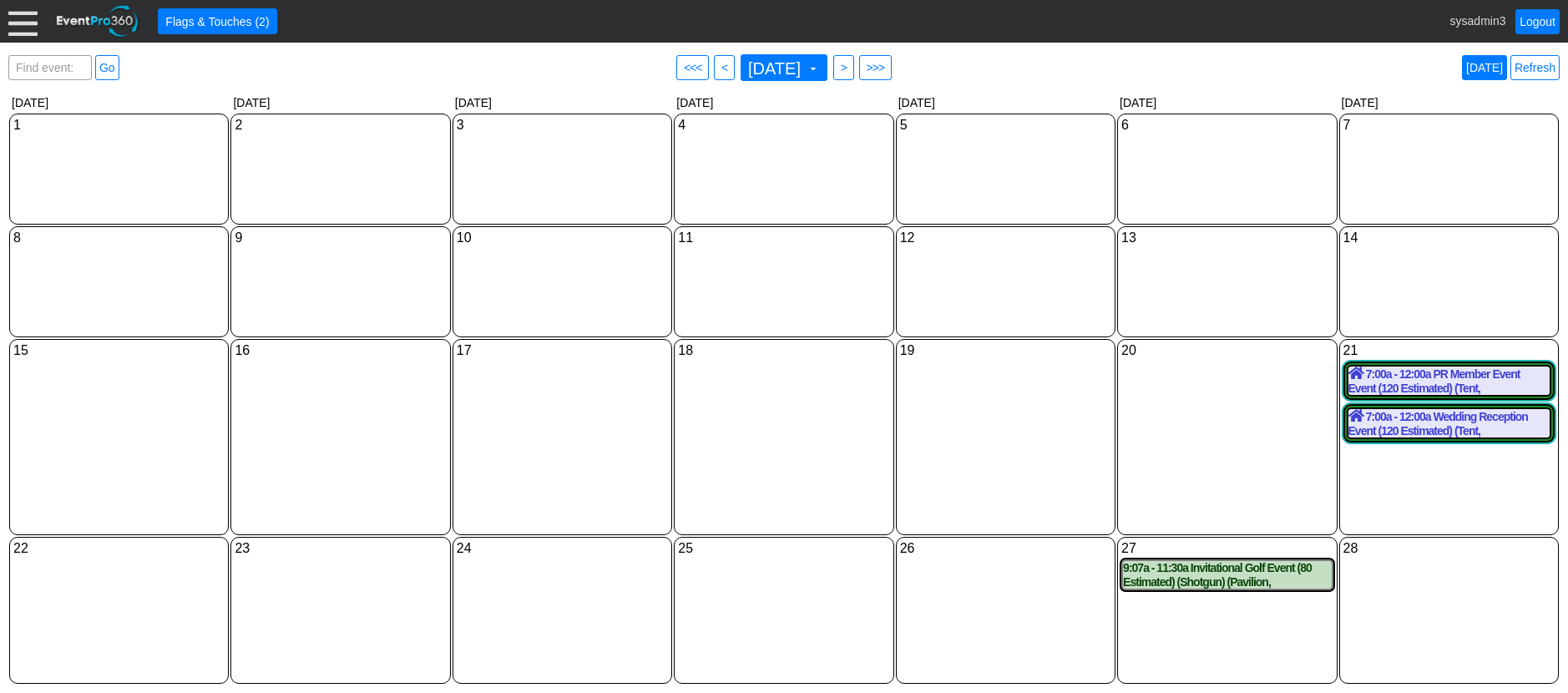
click at [1492, 63] on link "Today" at bounding box center [1485, 68] width 45 height 25
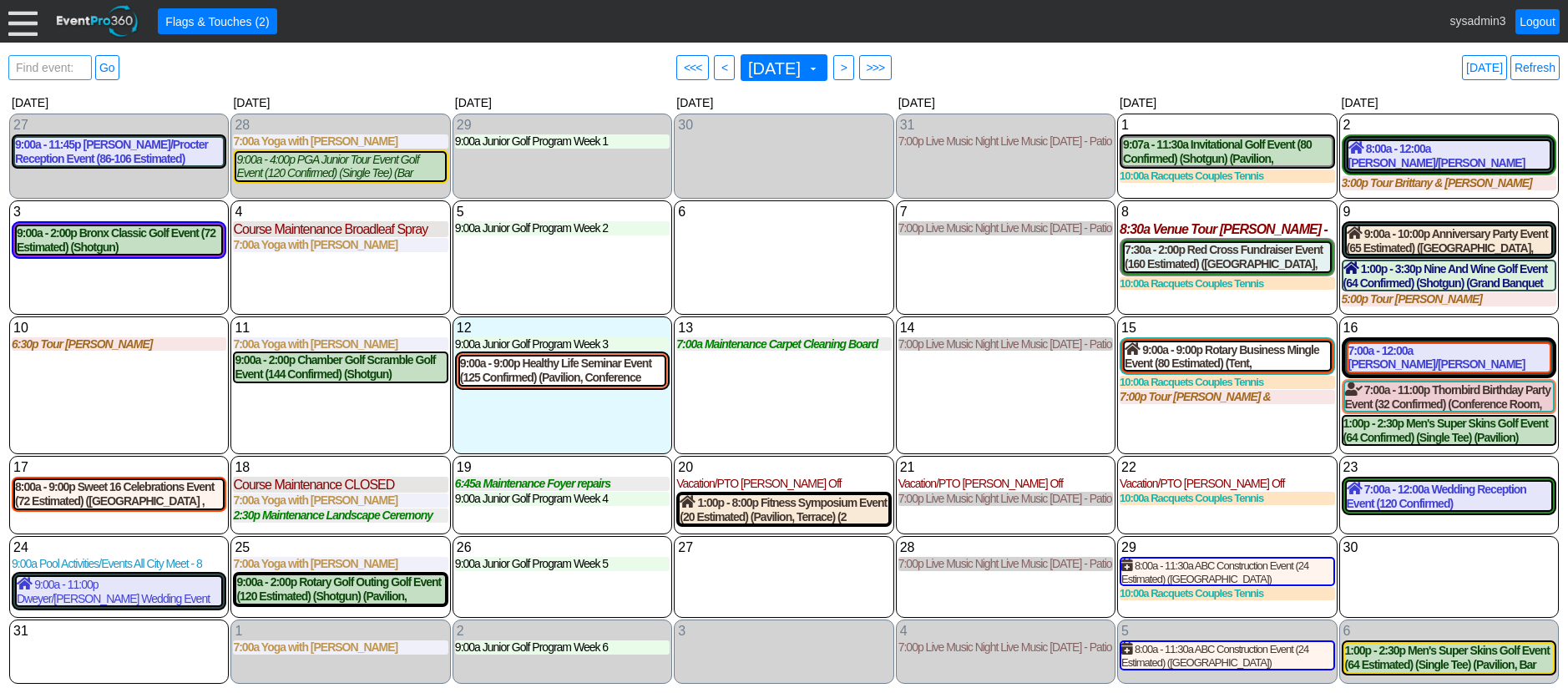
click at [61, 65] on span "Find event: enter title" at bounding box center [50, 75] width 75 height 40
type input "red cr"
click at [103, 67] on link "Go" at bounding box center [107, 68] width 24 height 25
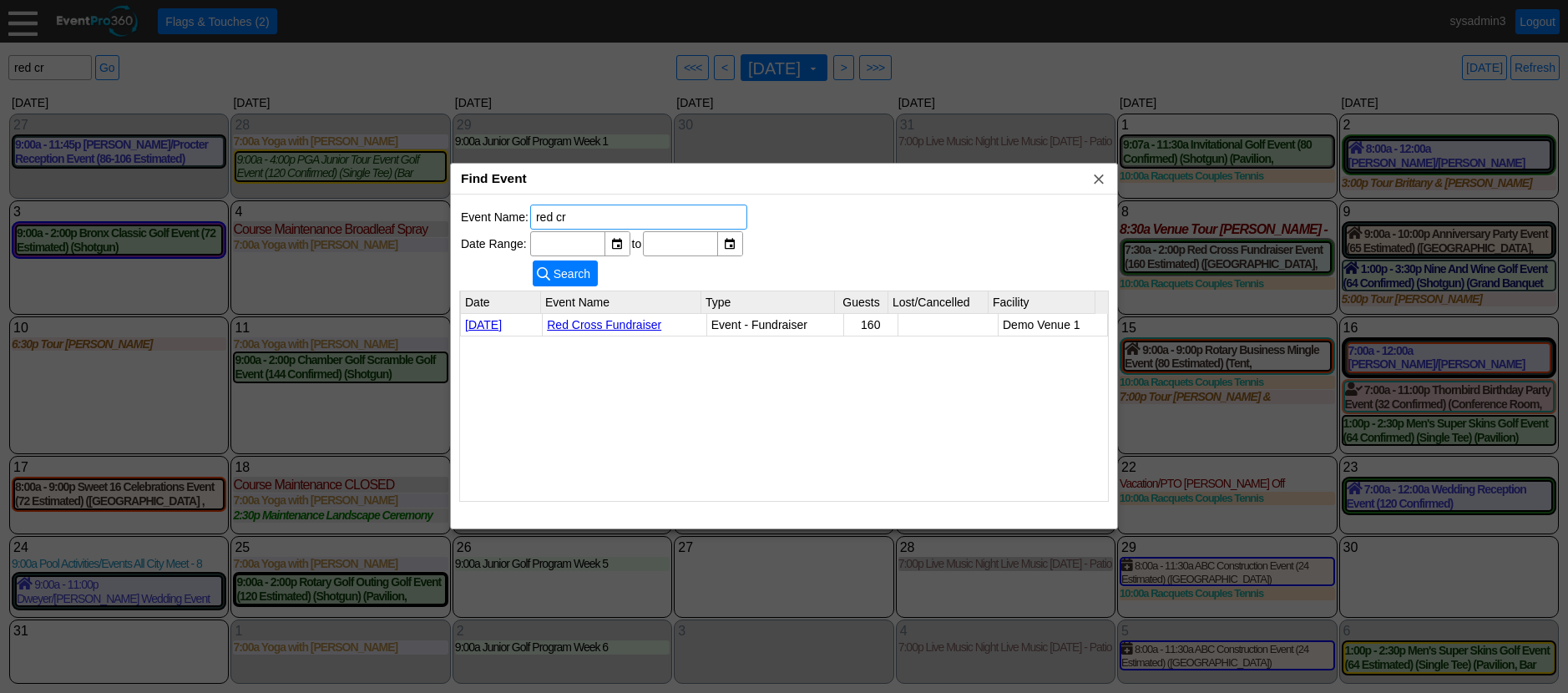
drag, startPoint x: 609, startPoint y: 216, endPoint x: 488, endPoint y: 193, distance: 123.2
click at [489, 194] on div "Find Event x Event Name: red cr Date Range: ▼ Χ to ▼ Χ ● Search Date Event Name…" at bounding box center [784, 346] width 668 height 366
drag, startPoint x: 849, startPoint y: 208, endPoint x: 929, endPoint y: 218, distance: 80.6
click at [850, 208] on div "Event Name: Date Range: ▼ Χ to ▼ Χ ● Search Date Event Name Type Guests Lost/Ca…" at bounding box center [784, 362] width 667 height 334
click at [1096, 180] on span "x" at bounding box center [1099, 179] width 17 height 17
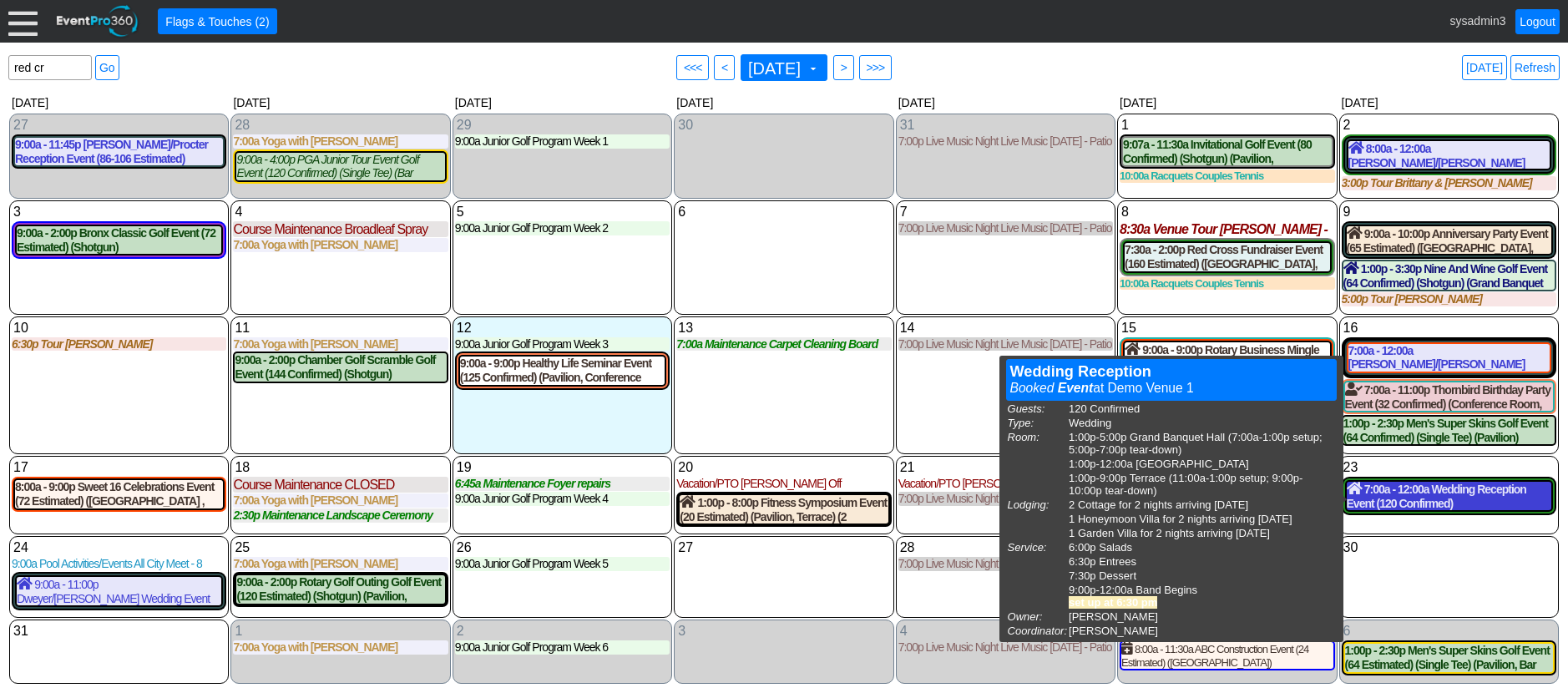
click at [1421, 498] on div "7:00a - 12:00a Wedding Reception Event (120 Confirmed) (Grand Banquet Hall, Wes…" at bounding box center [1448, 496] width 204 height 28
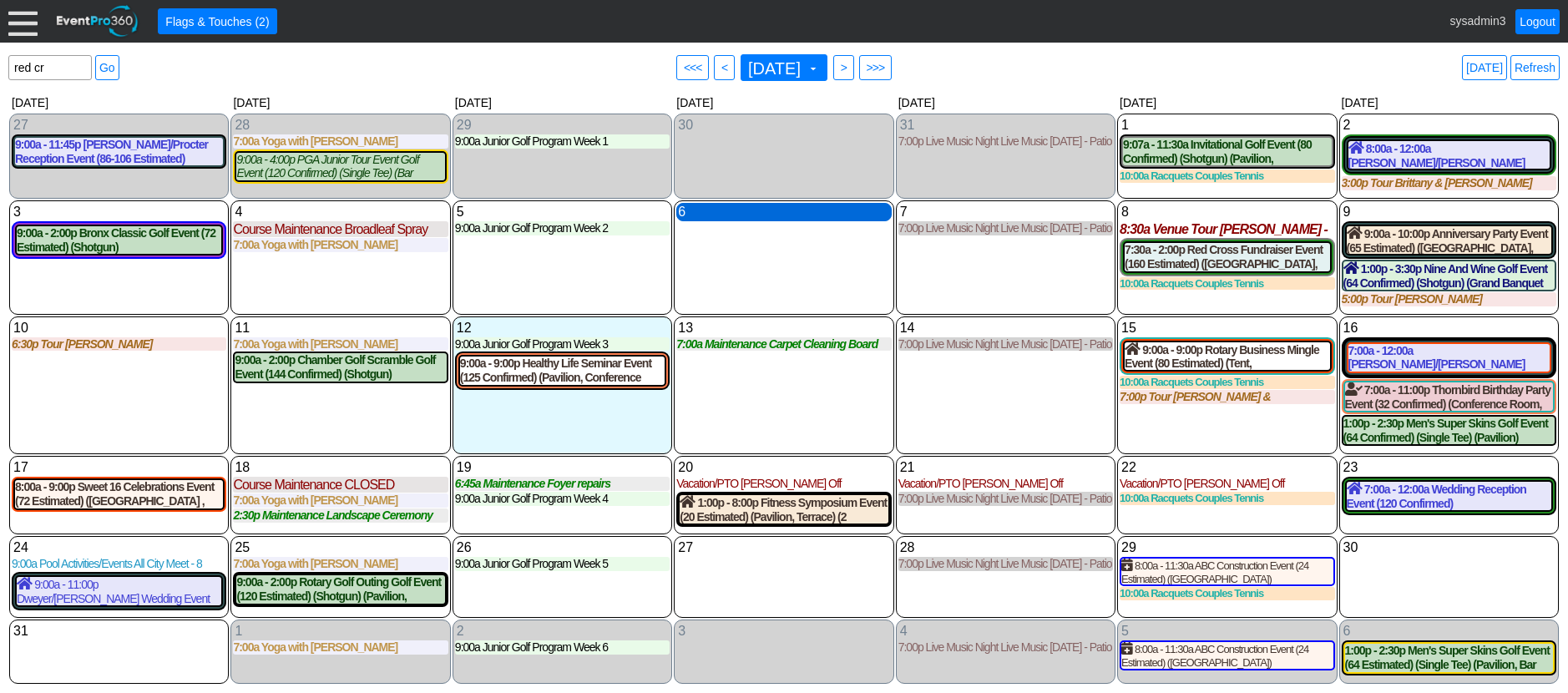
click at [774, 213] on div "6 Wednesday" at bounding box center [784, 212] width 215 height 19
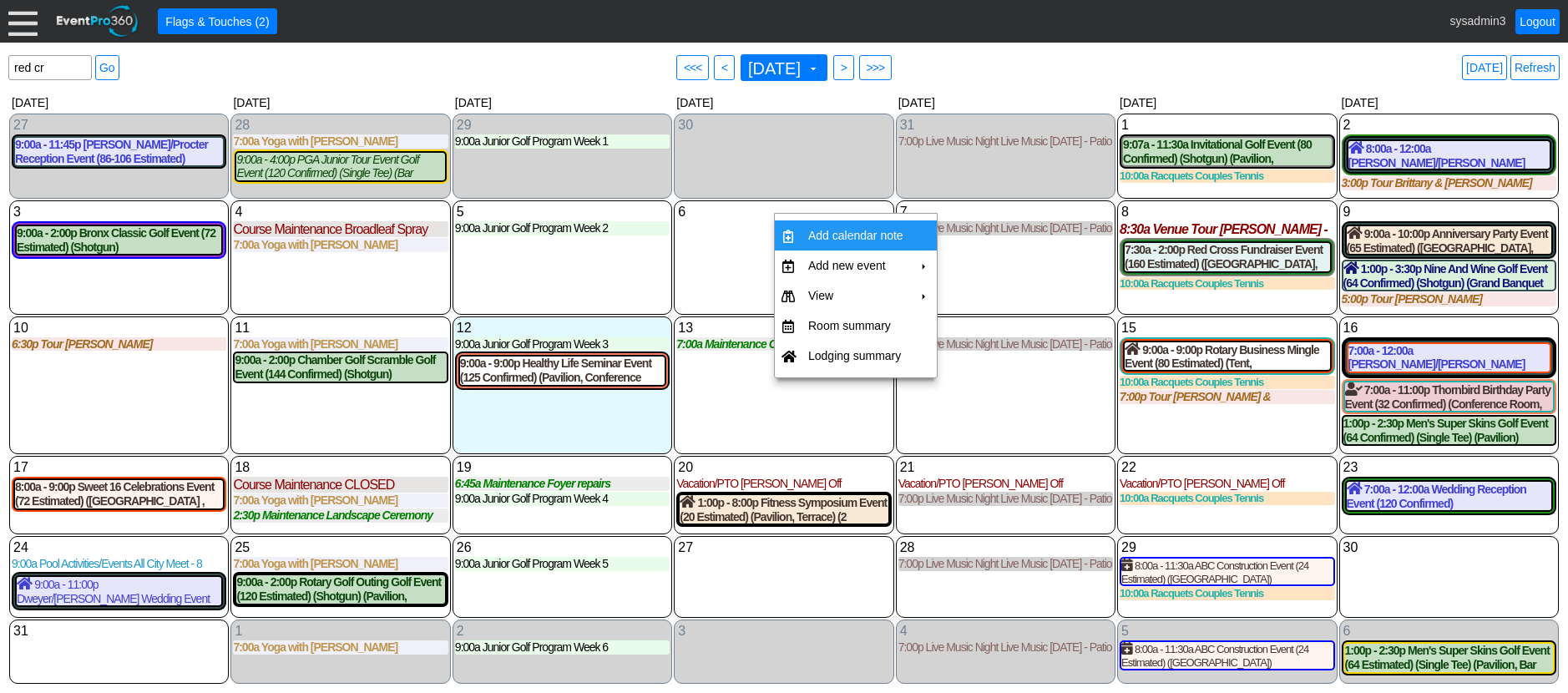
click at [852, 239] on td "Add calendar note" at bounding box center [855, 235] width 108 height 30
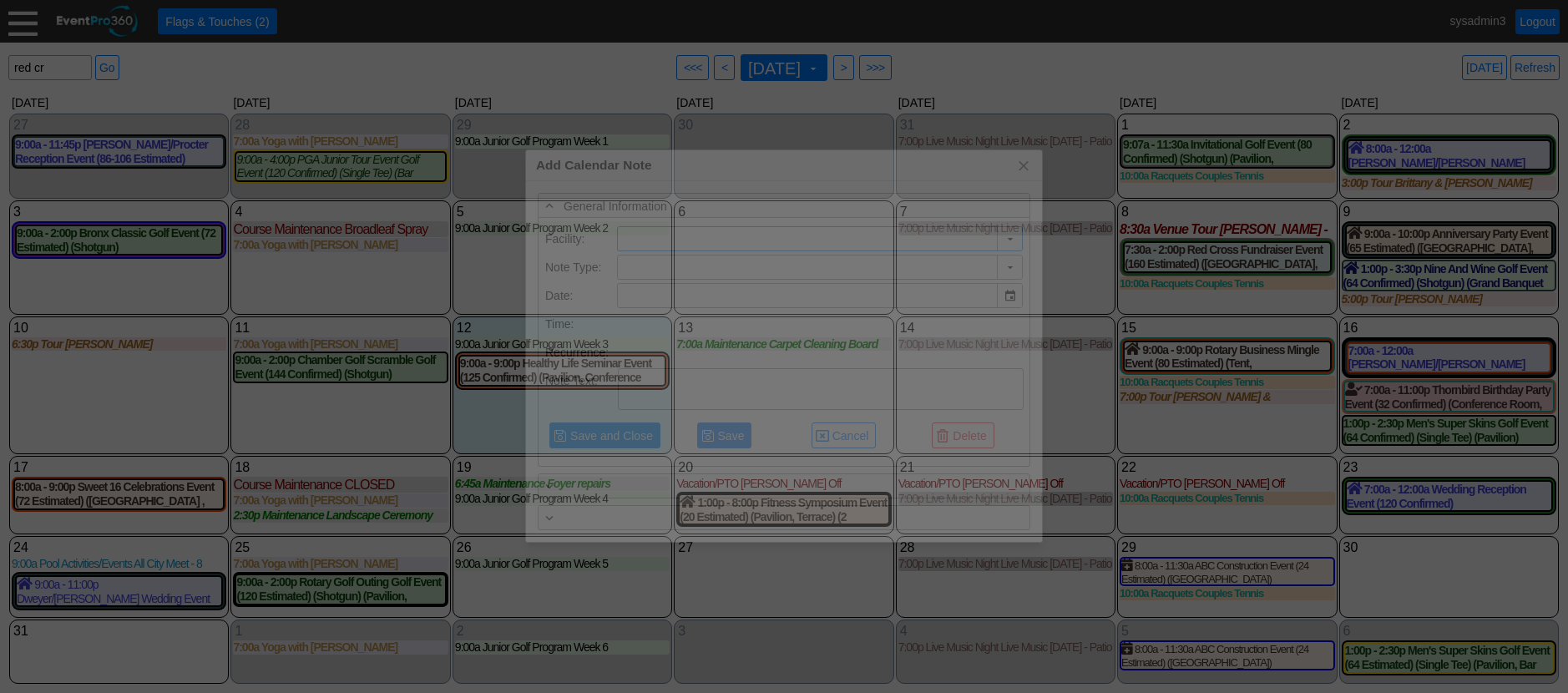
type input "Demo Venue 1"
type input "8/6/2025"
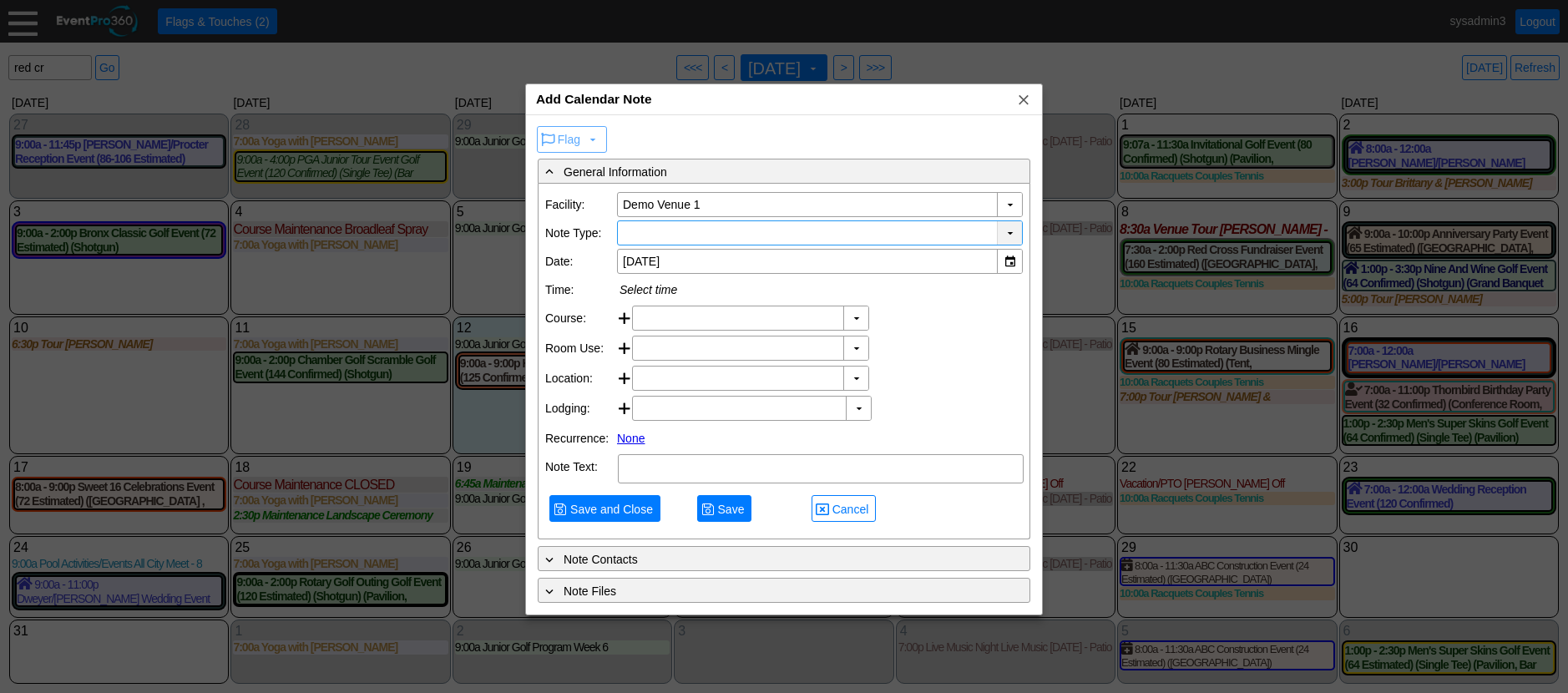
click at [1014, 231] on div "▼" at bounding box center [1010, 233] width 25 height 24
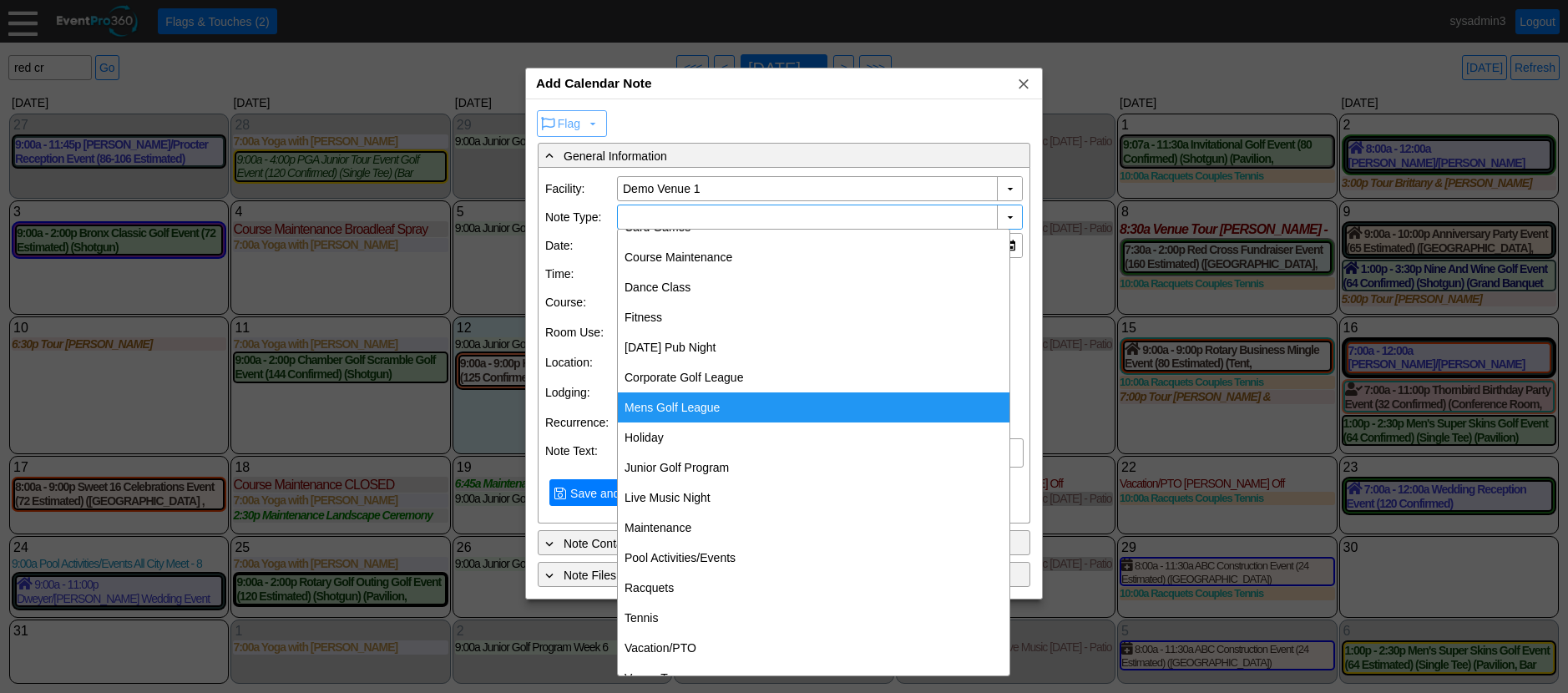
scroll to position [78, 0]
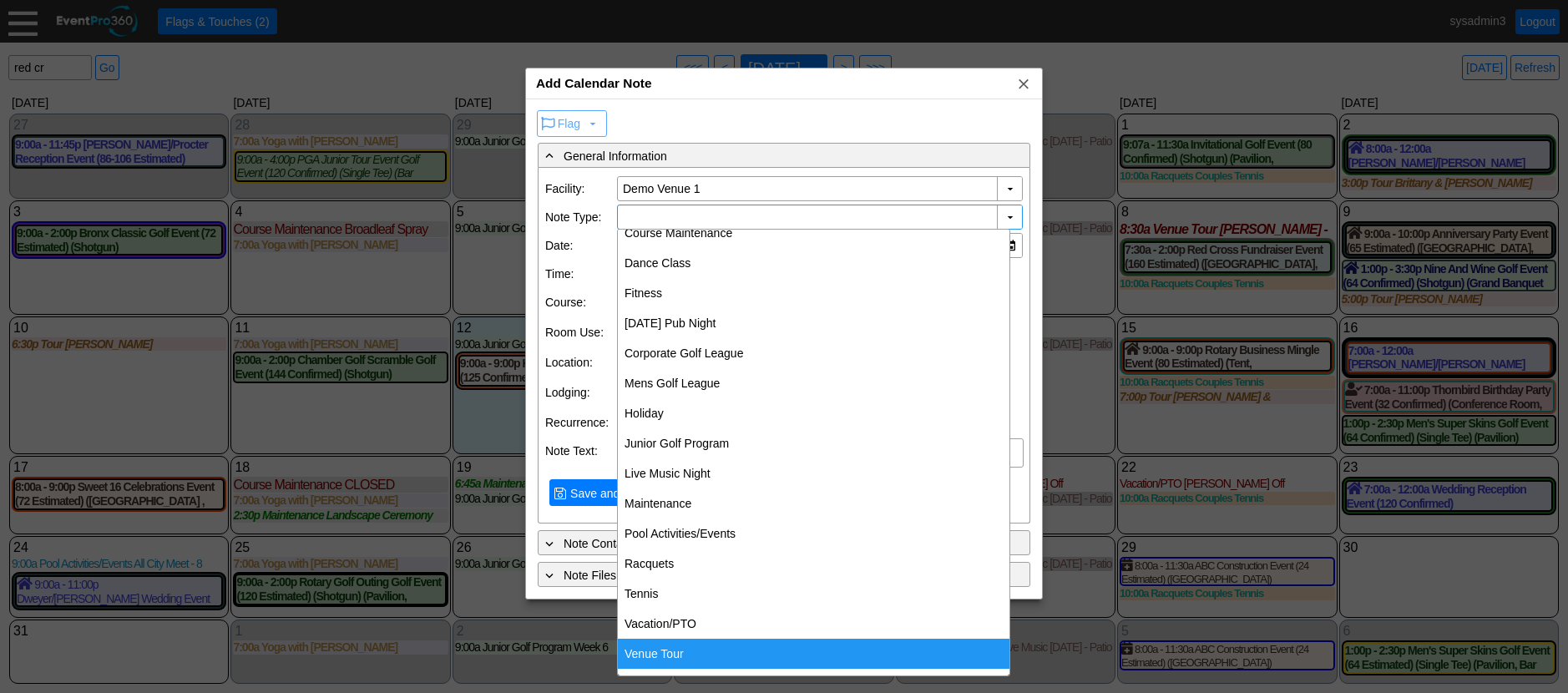
click at [668, 655] on div "Venue Tour" at bounding box center [814, 653] width 392 height 30
type input "Venue Tour"
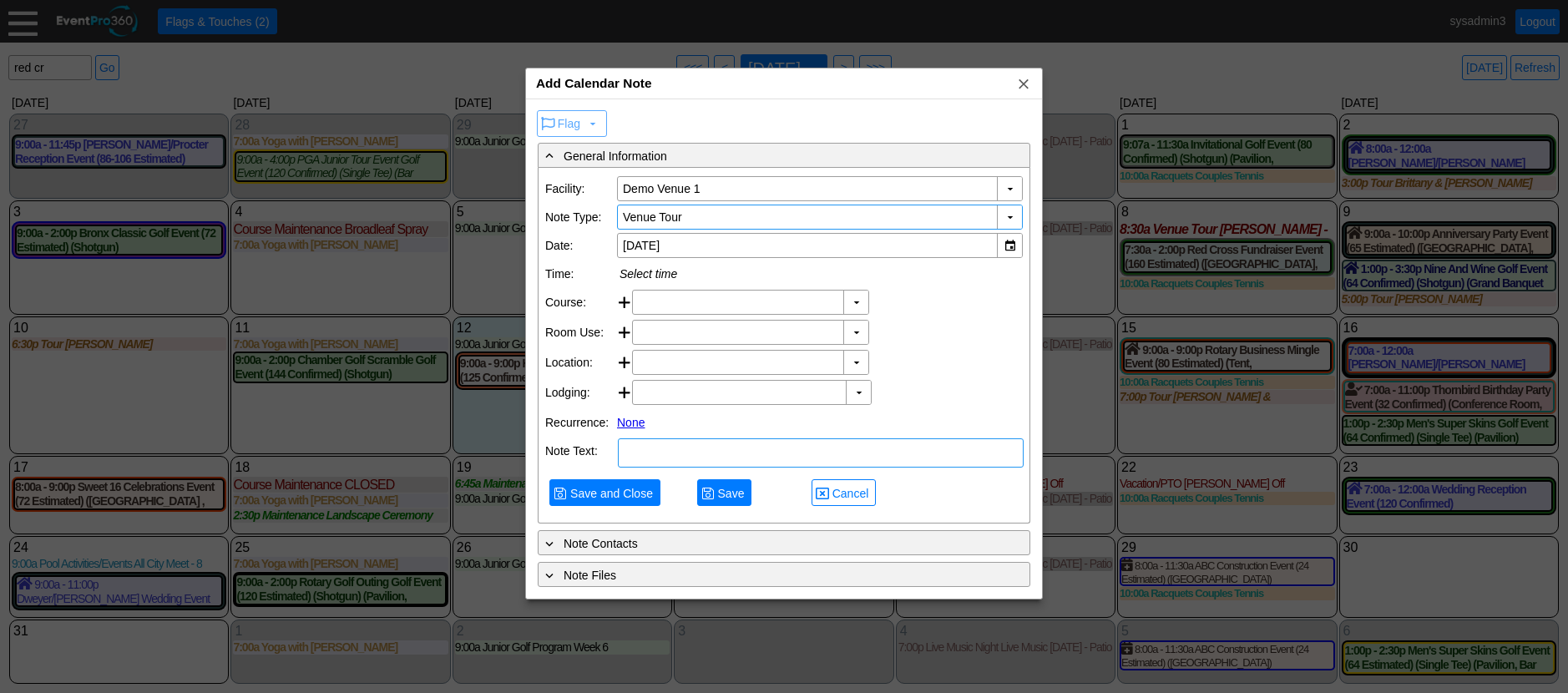
click at [701, 468] on textarea at bounding box center [820, 452] width 406 height 29
type textarea "NOTE"
click at [610, 502] on span "Save and Close" at bounding box center [611, 493] width 89 height 17
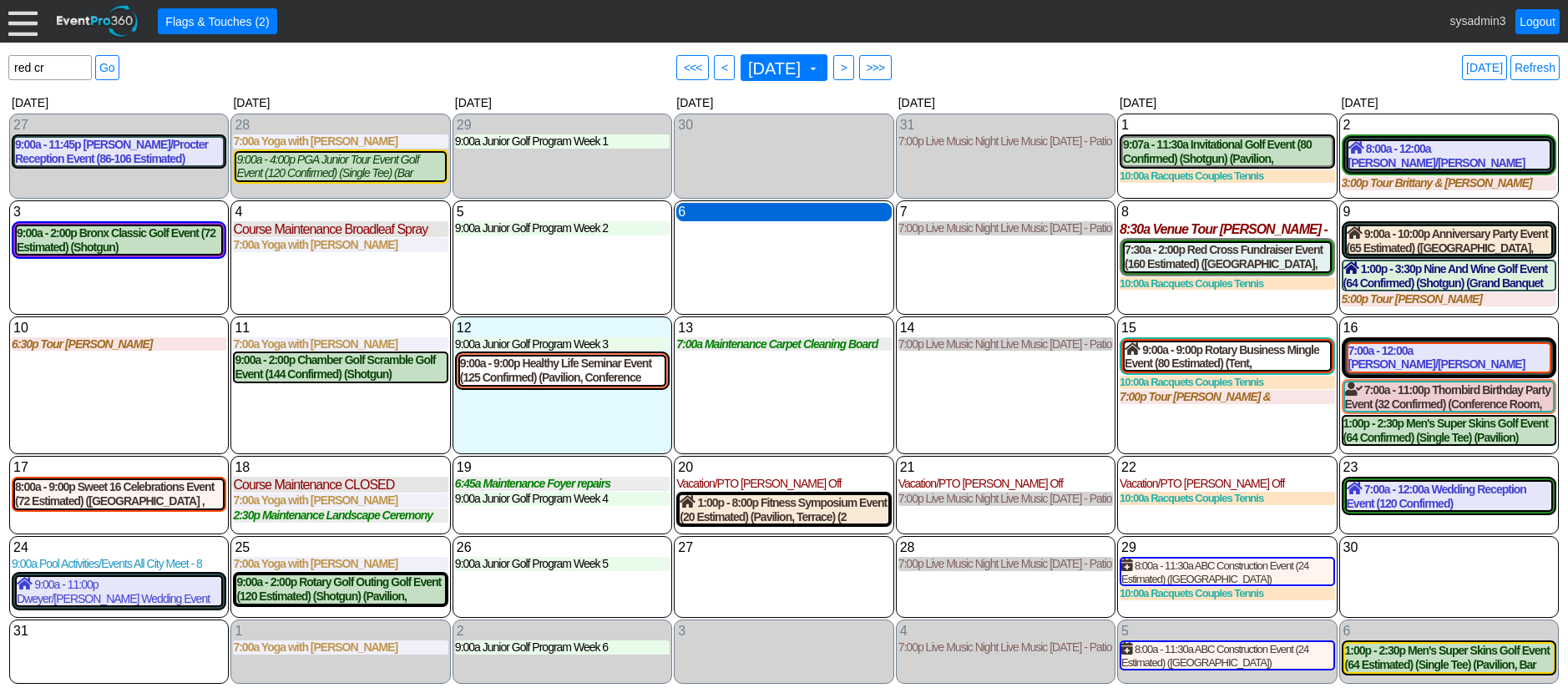
click at [776, 212] on div "6 Wednesday" at bounding box center [784, 212] width 215 height 19
click at [734, 268] on div "6 Wednesday" at bounding box center [784, 257] width 219 height 114
click at [784, 217] on div "6 Wednesday" at bounding box center [784, 212] width 215 height 19
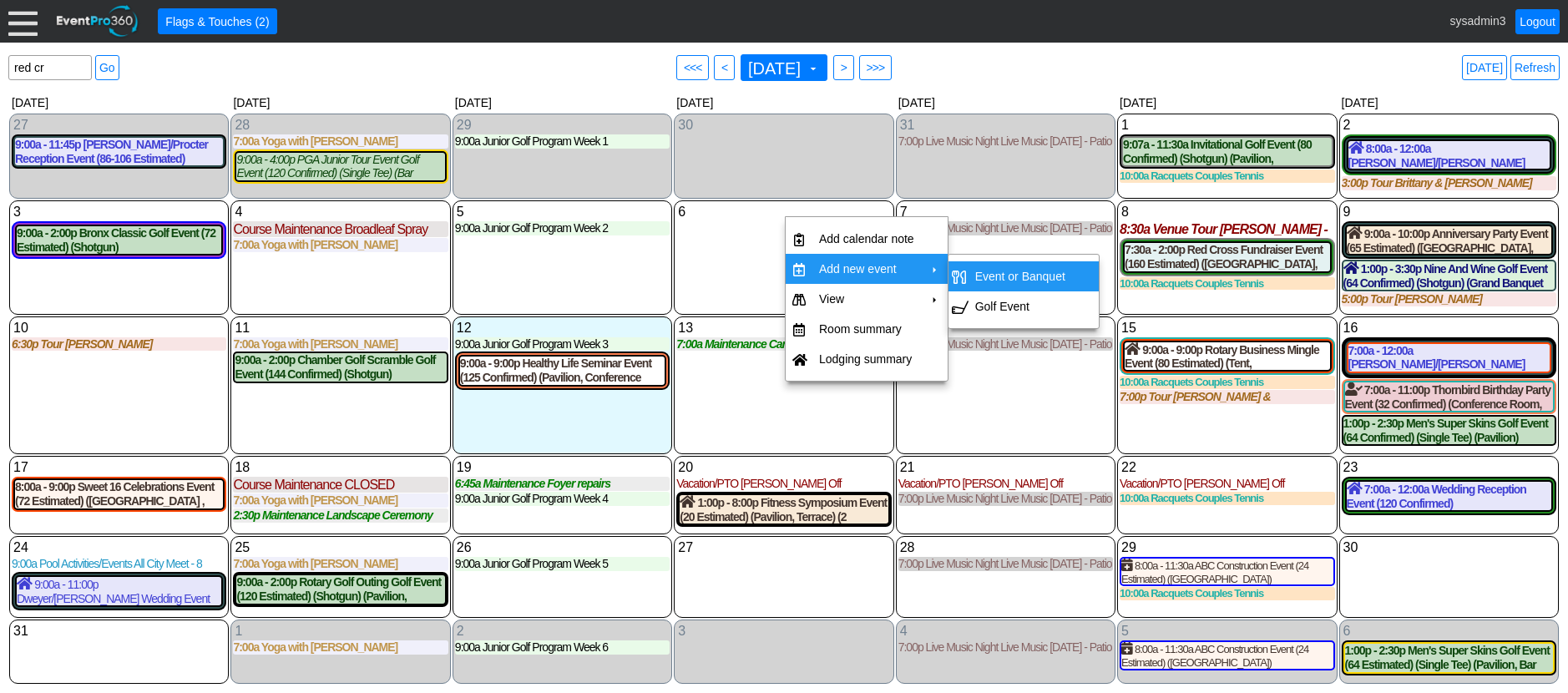
click at [1019, 272] on td "Event or Banquet" at bounding box center [1020, 277] width 104 height 30
type input "8/6/2025"
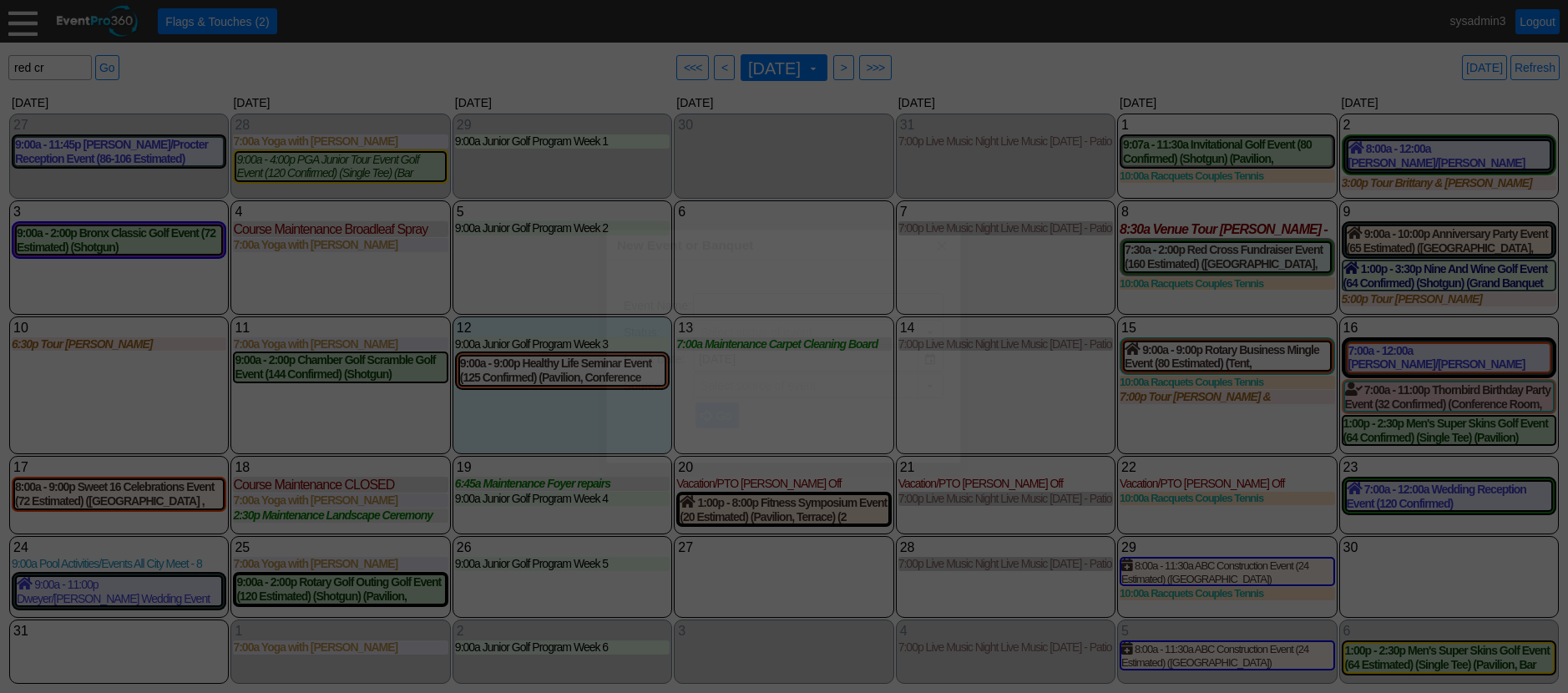
type input "Lead"
type input "Demo Venue 1"
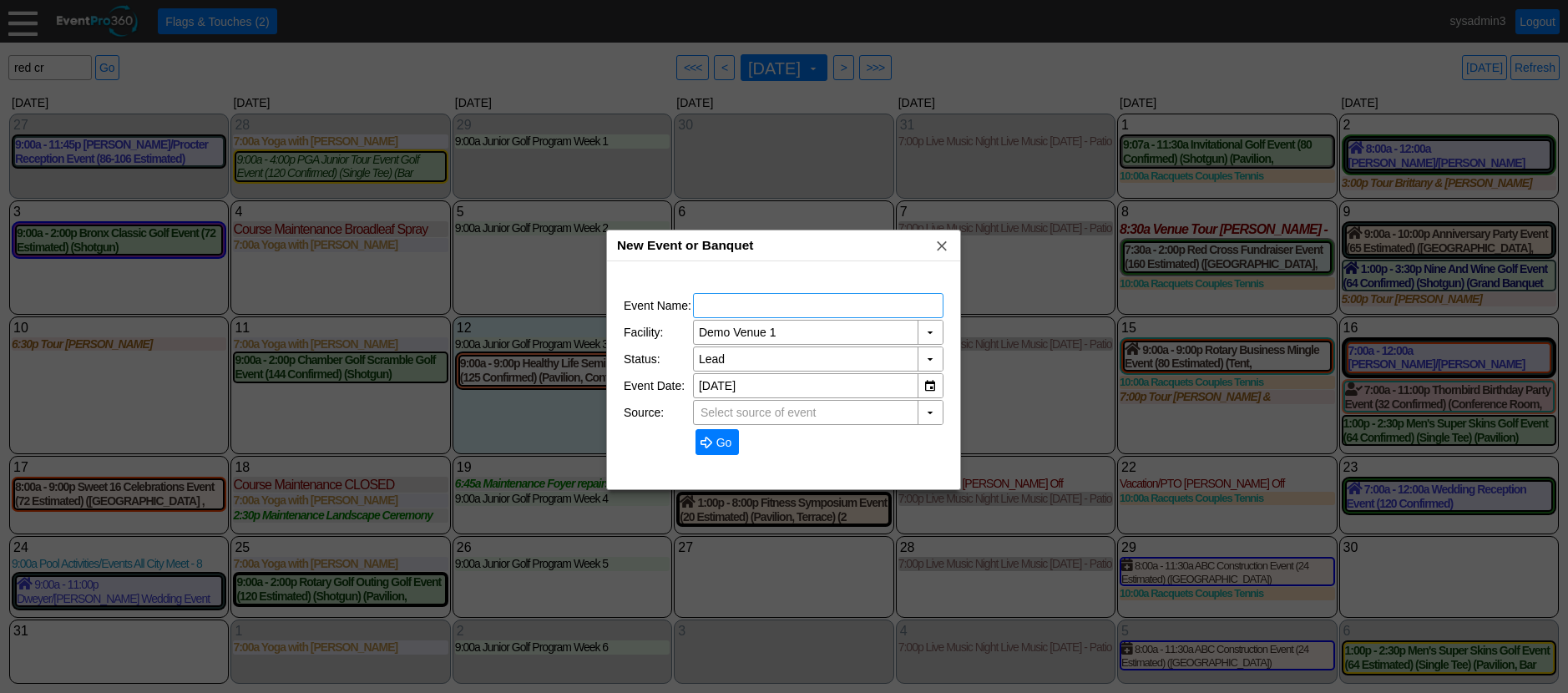
click at [754, 304] on input "text" at bounding box center [818, 305] width 239 height 24
type input "TEST EVENT"
click at [719, 443] on span "Go" at bounding box center [724, 443] width 23 height 17
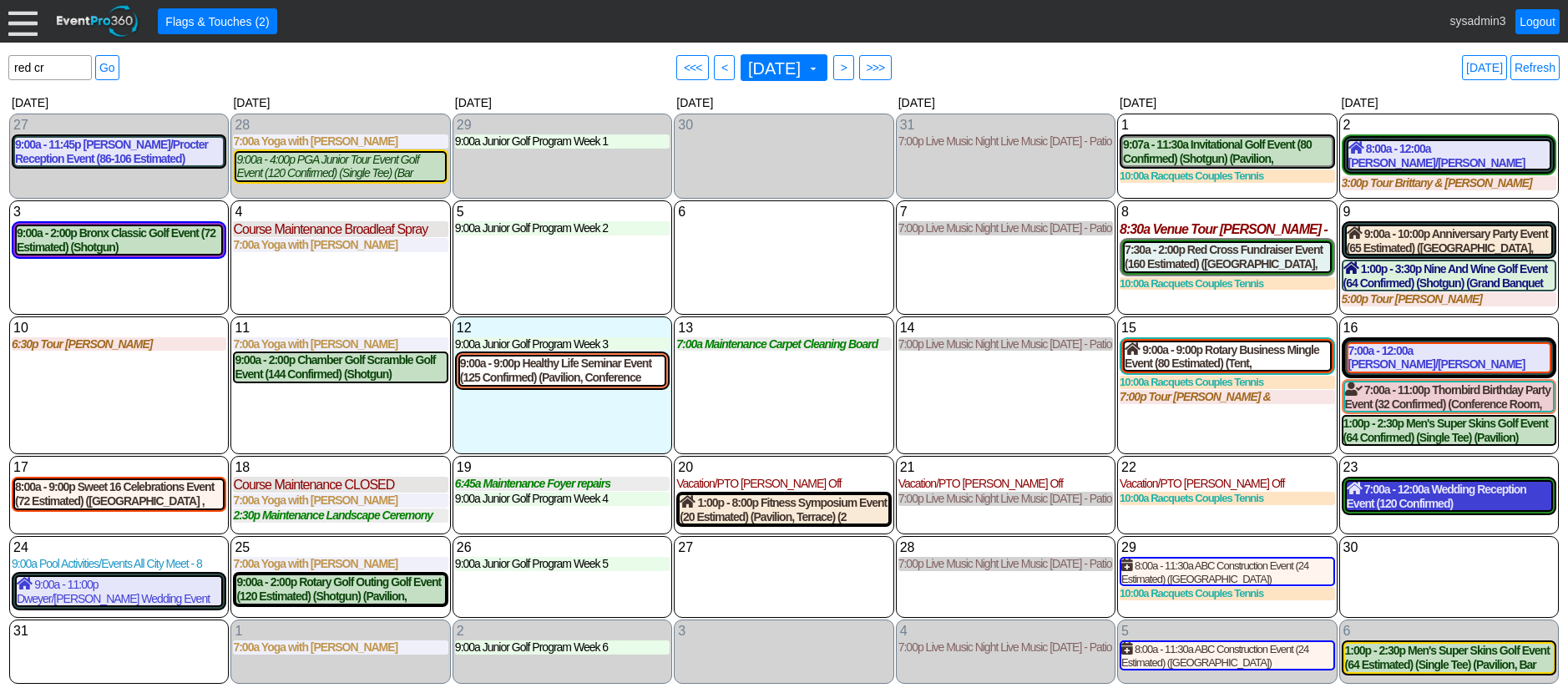
click at [1422, 496] on div "7:00a - 12:00a Wedding Reception Event (120 Confirmed) (Grand Banquet Hall, Wes…" at bounding box center [1448, 496] width 204 height 28
click at [1447, 505] on div "7:00a - 12:00a Wedding Reception Event (120 Confirmed) (Grand Banquet Hall, Wes…" at bounding box center [1448, 496] width 204 height 28
click at [252, 19] on span "Flags & Touches (2)" at bounding box center [217, 22] width 110 height 17
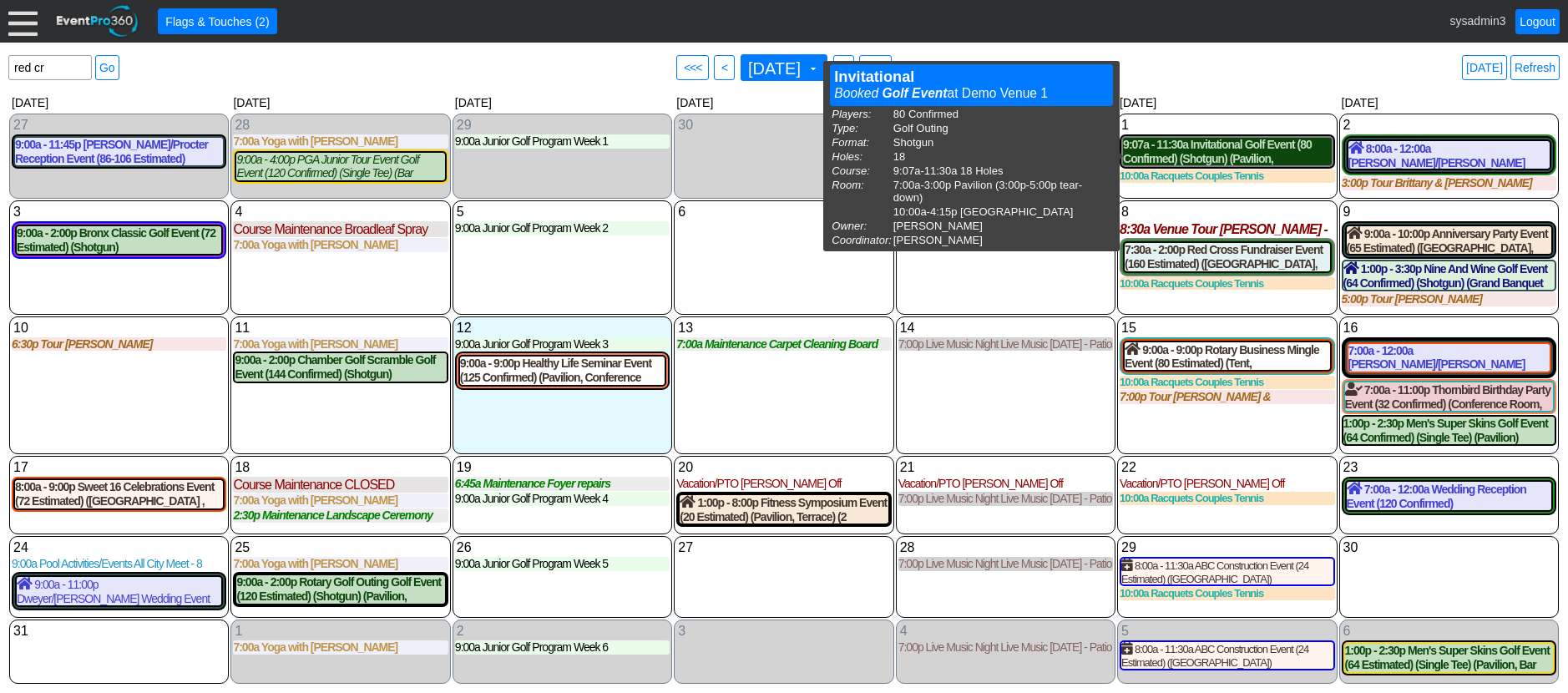
click at [1223, 149] on div "9:07a - 11:30a Invitational Golf Event (80 Confirmed) (Shotgun) (Pavilion, East…" at bounding box center [1227, 152] width 208 height 28
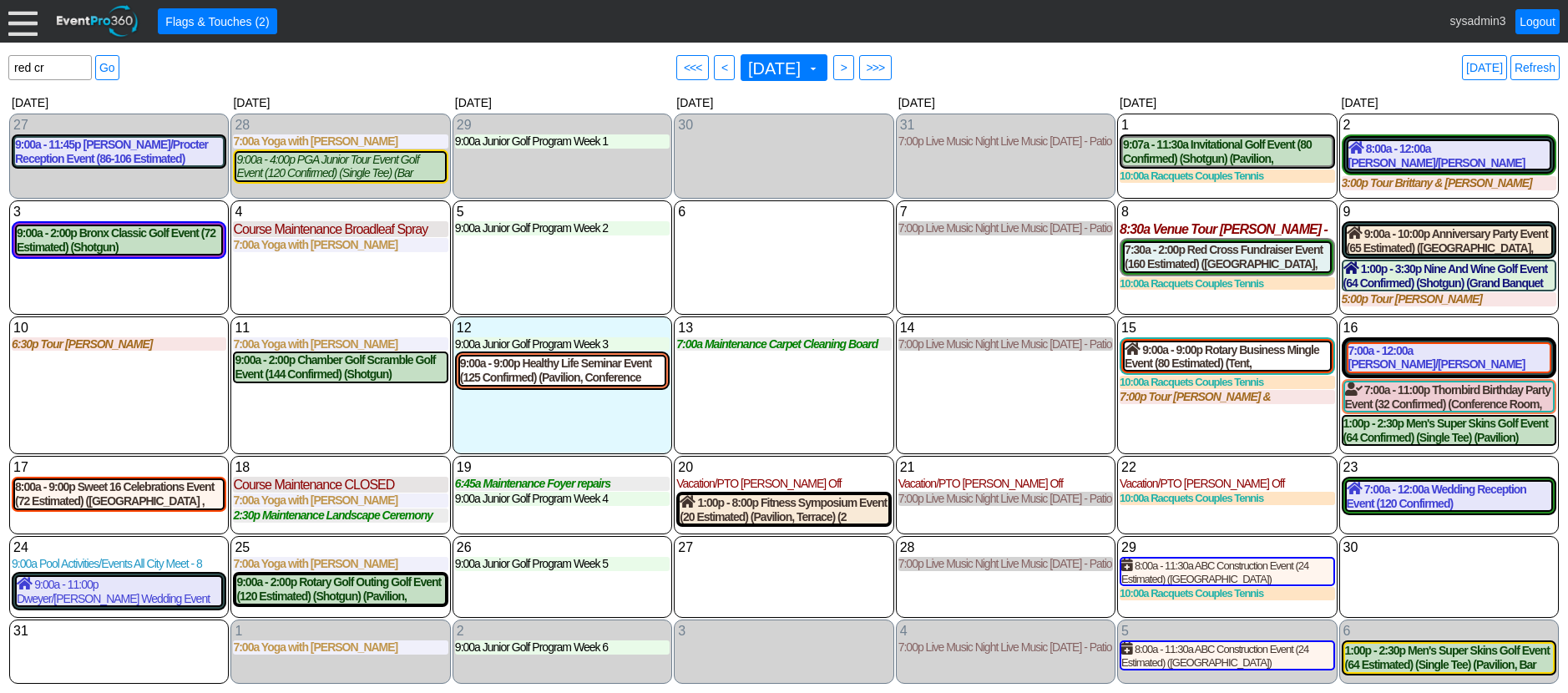
click at [976, 394] on div "14 Thursday 7:00p Live Music Night Live Music Thursday - Patio Room Live Music …" at bounding box center [1005, 385] width 219 height 138
click at [1556, 71] on link "Refresh" at bounding box center [1535, 68] width 49 height 25
click at [1536, 26] on link "Logout" at bounding box center [1537, 22] width 44 height 25
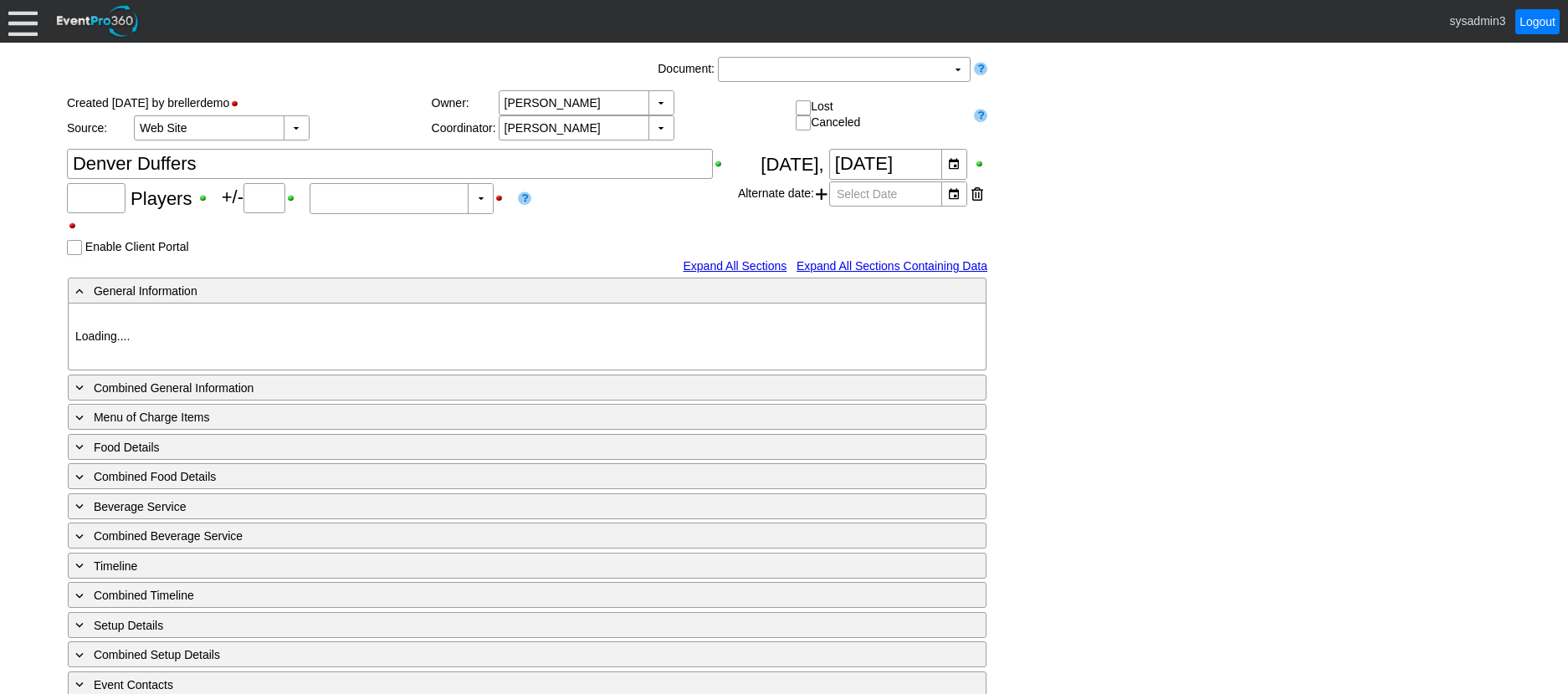
type input "Demo Venue 1"
type input "Outside Golf Event"
type input "Individual"
type input "Single Tee"
type input "381141"
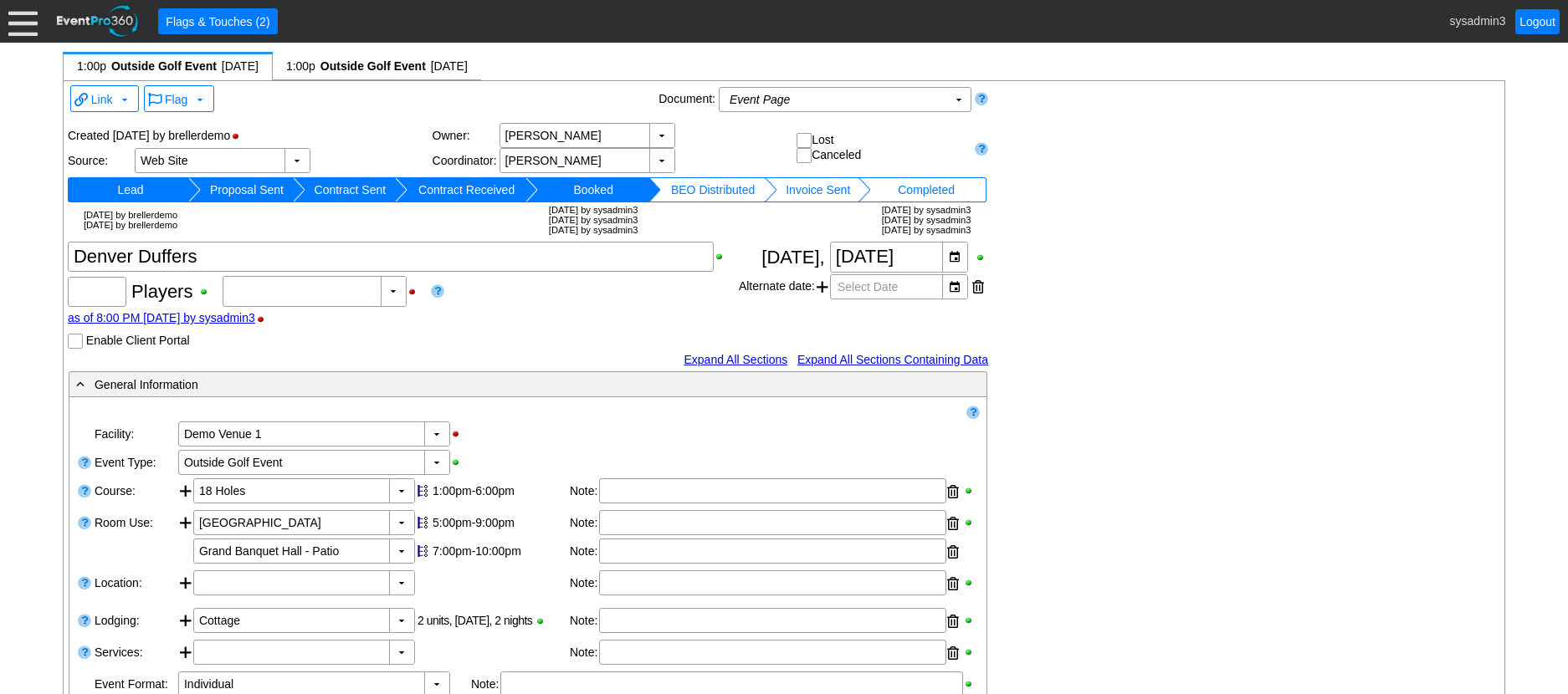
type input "20"
type input "Confirmed"
click at [956, 259] on div "▼" at bounding box center [954, 256] width 25 height 29
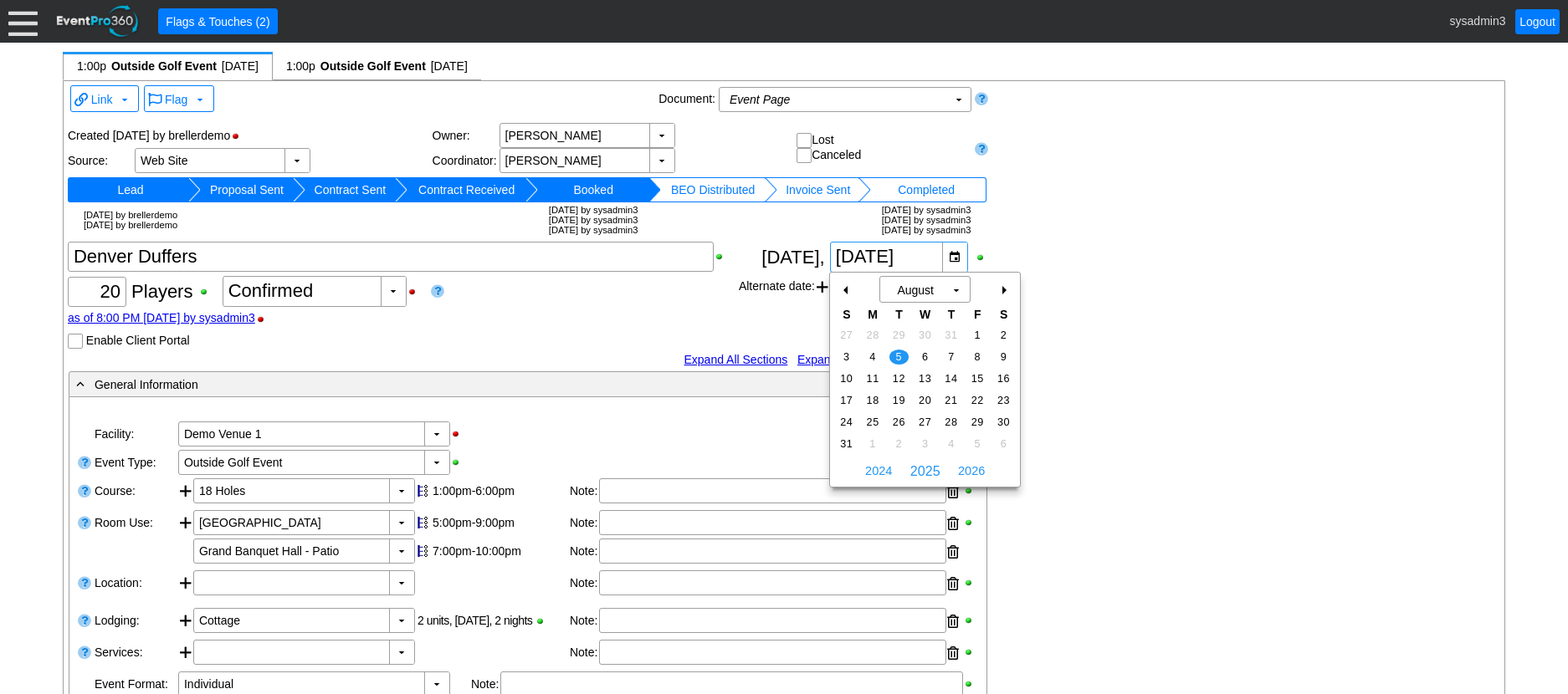
click at [1003, 288] on div "+" at bounding box center [1003, 290] width 26 height 28
click at [897, 350] on span "9" at bounding box center [898, 357] width 19 height 15
type input "[DATE]"
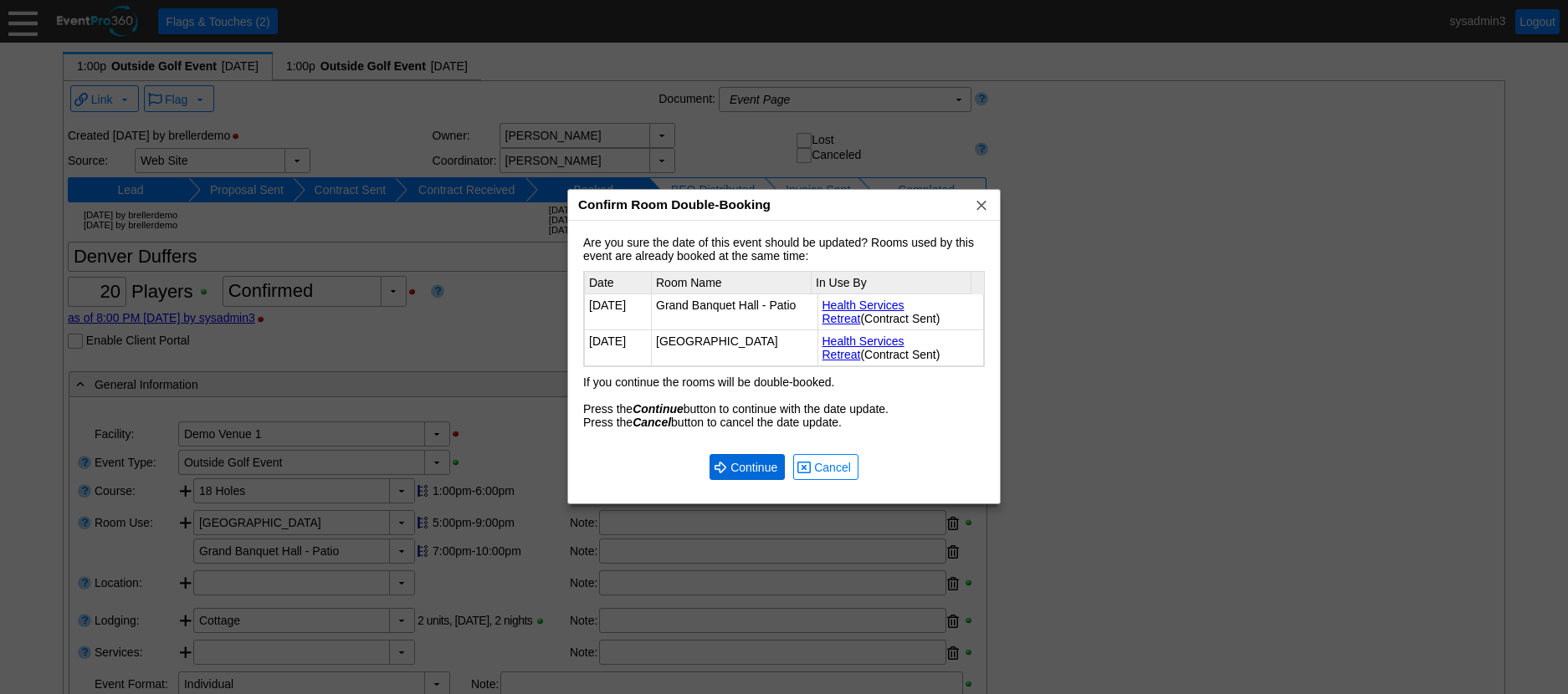
click at [755, 469] on span "Continue" at bounding box center [753, 468] width 54 height 17
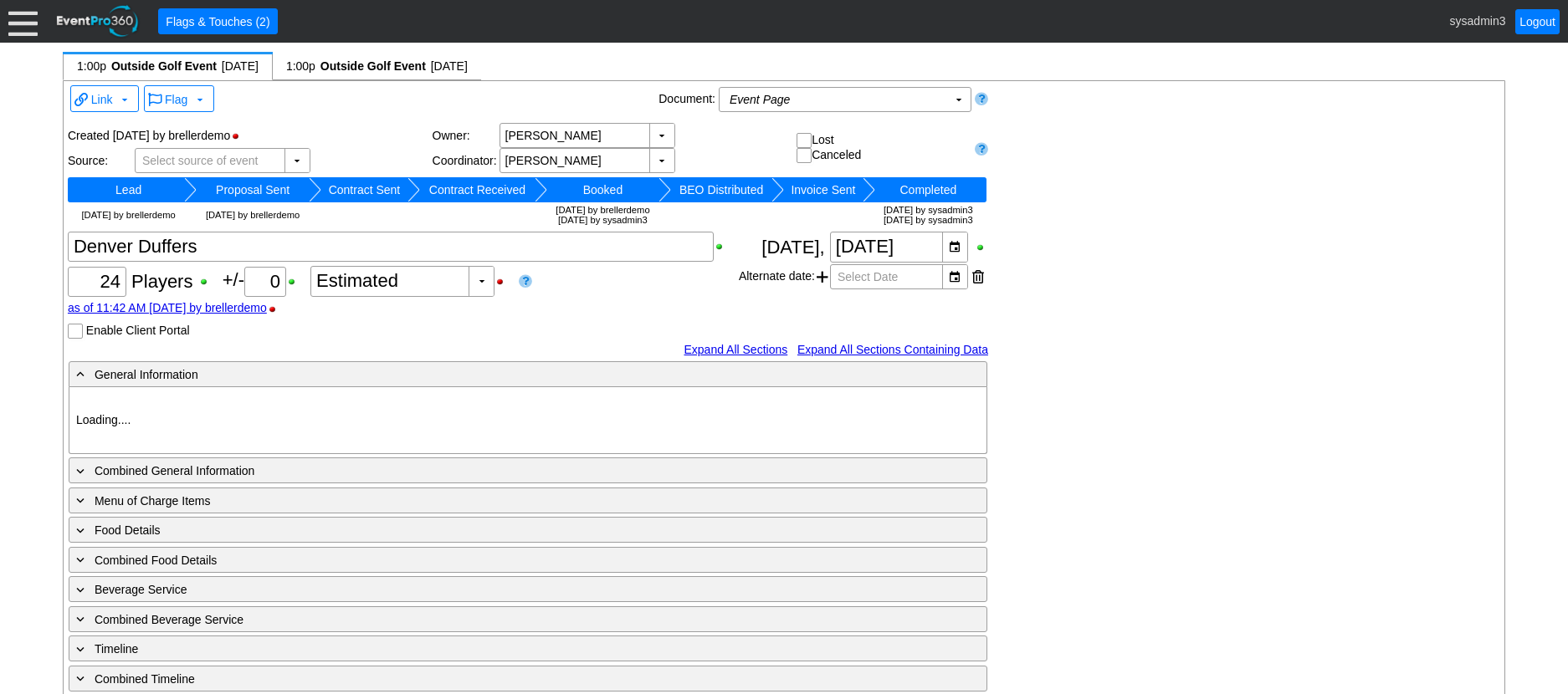
type input "Demo Venue 1"
type input "Outside Golf Event"
type input "Scramble"
type input "Single Tee"
type input "153119"
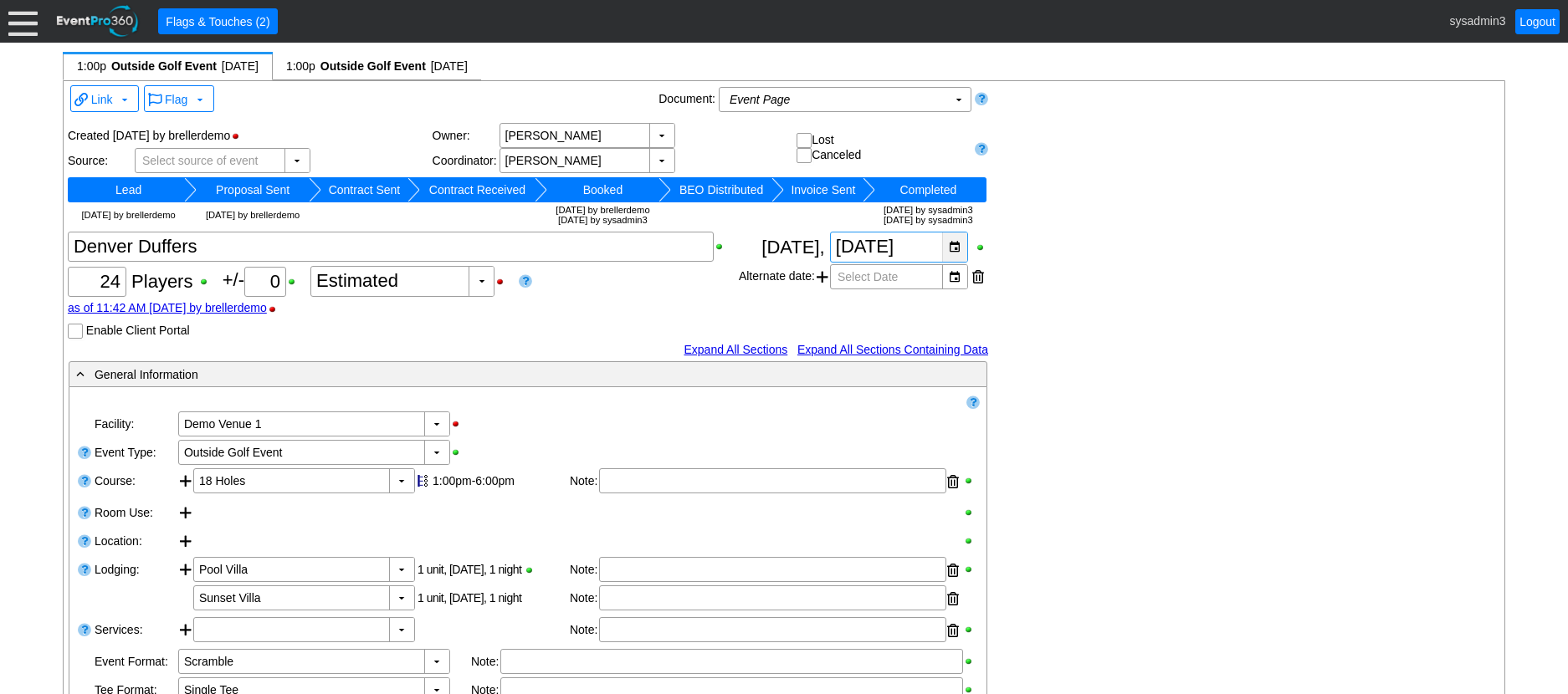
click at [956, 251] on div "▼" at bounding box center [954, 246] width 25 height 29
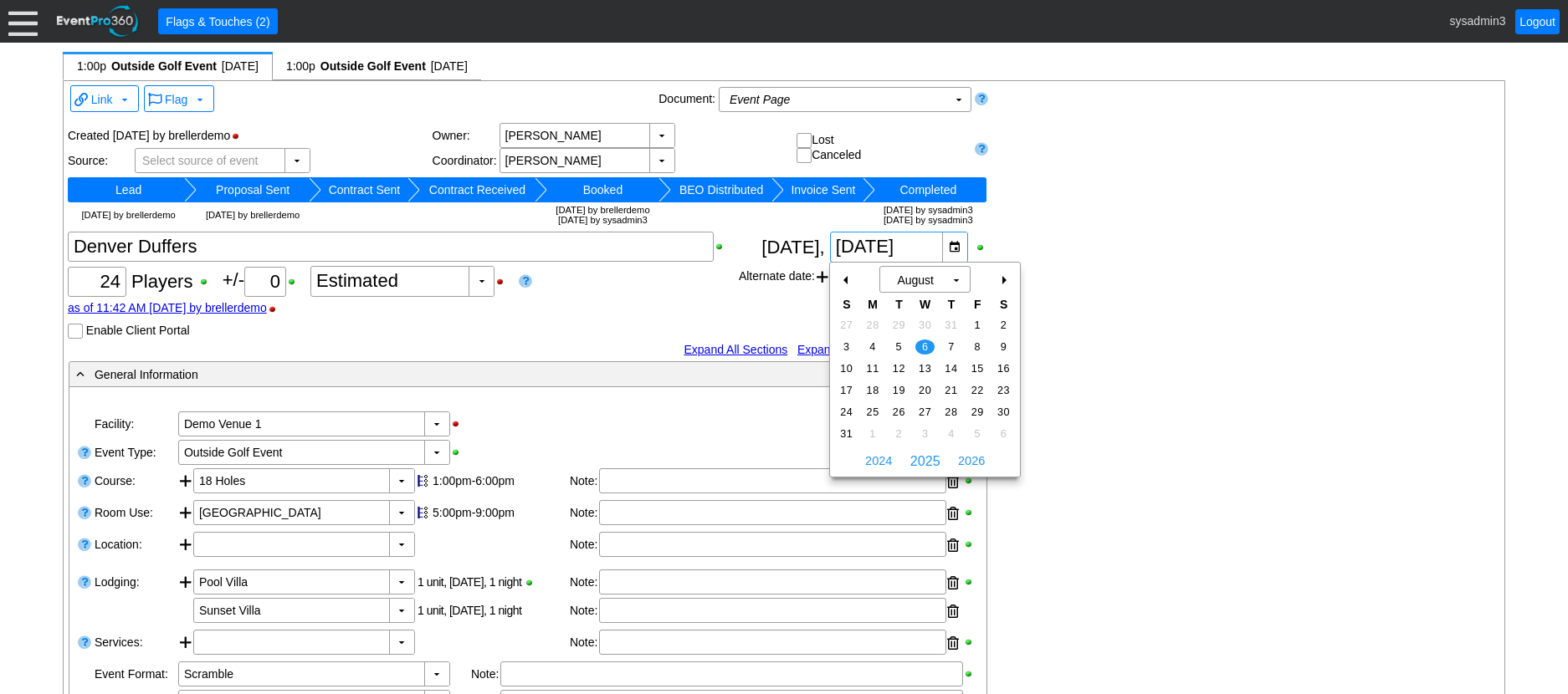
click at [1005, 277] on div "+" at bounding box center [1003, 280] width 26 height 28
click at [923, 338] on td "10" at bounding box center [924, 346] width 25 height 22
type input "9/10/2025"
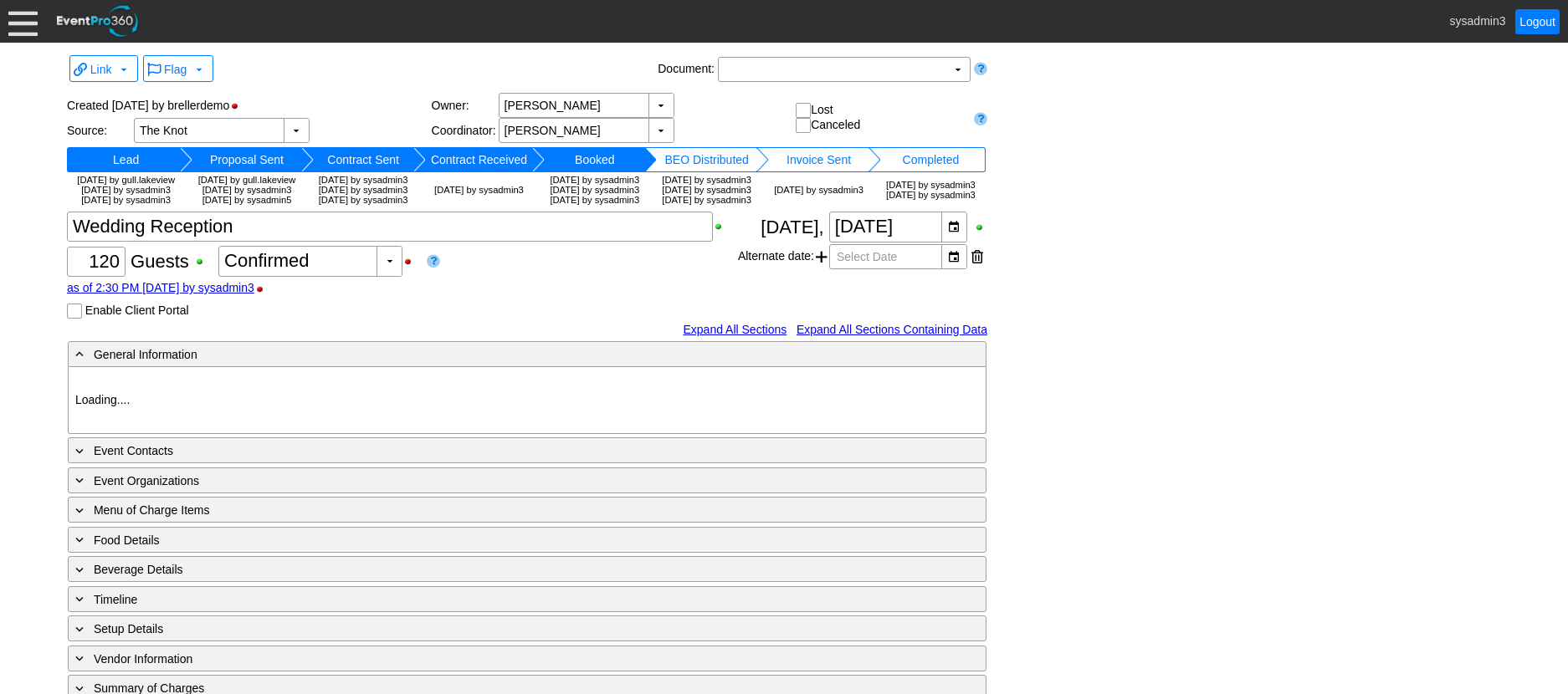
type input "Demo Venue 1"
type input "Wedding"
type input "https://eventpro360.com/"
type input "675609"
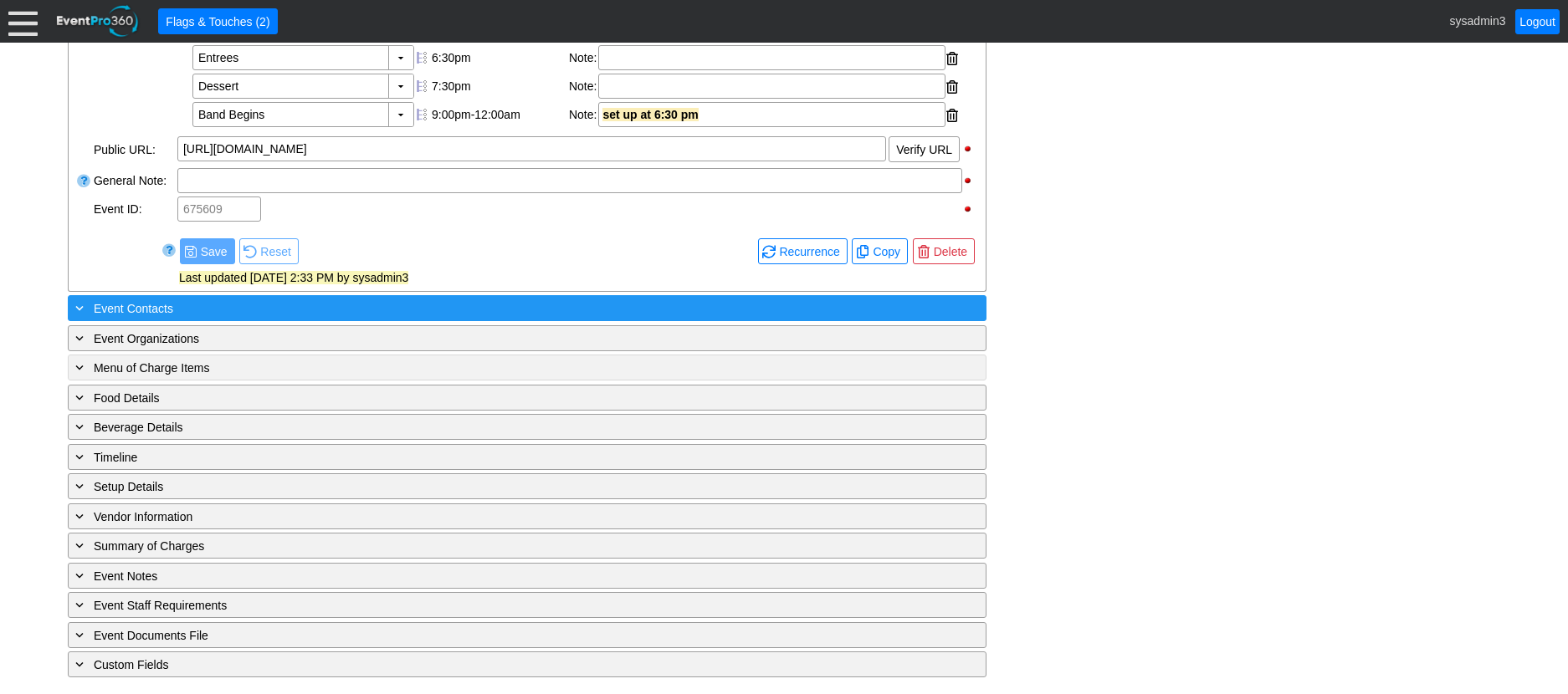
scroll to position [685, 0]
click at [350, 307] on div "+ Event Contacts" at bounding box center [492, 308] width 842 height 19
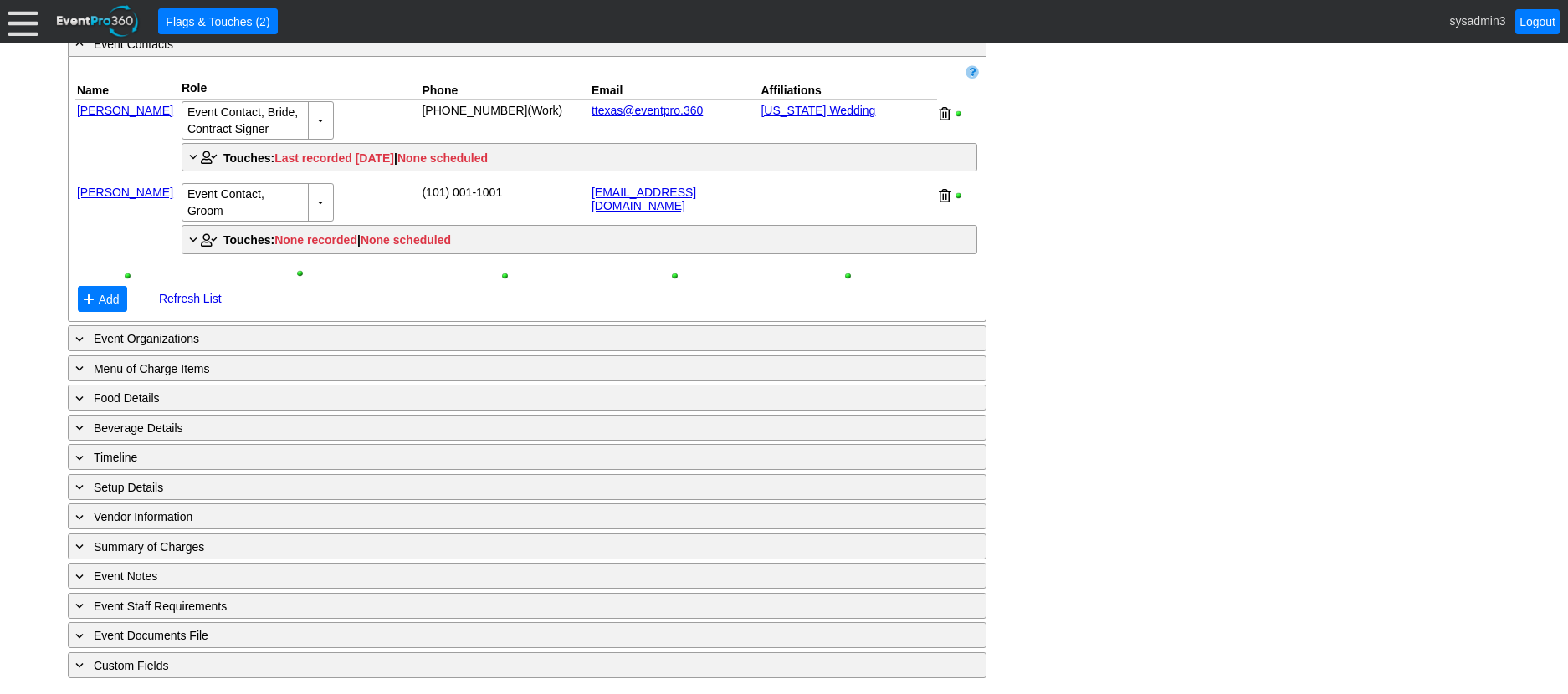
scroll to position [950, 0]
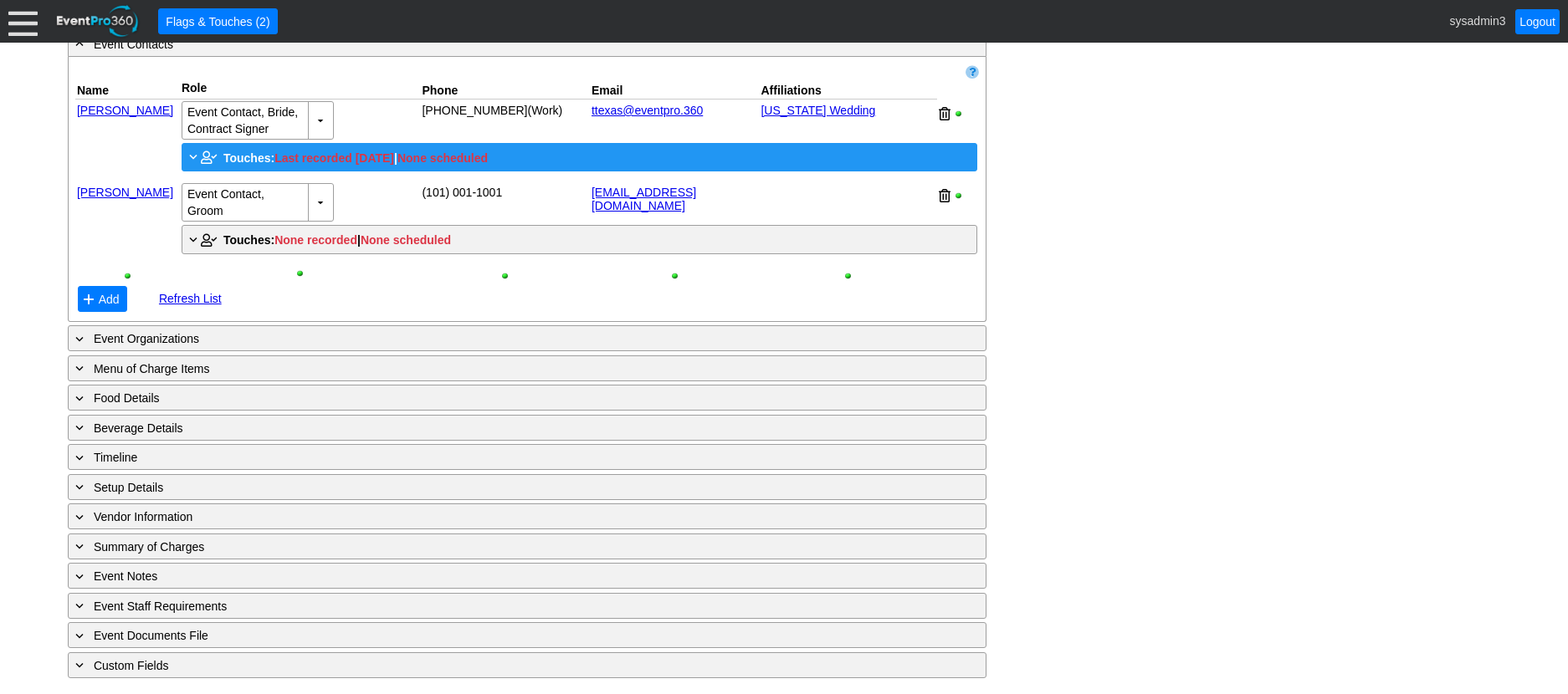
click at [241, 159] on span "Touches:" at bounding box center [249, 157] width 51 height 13
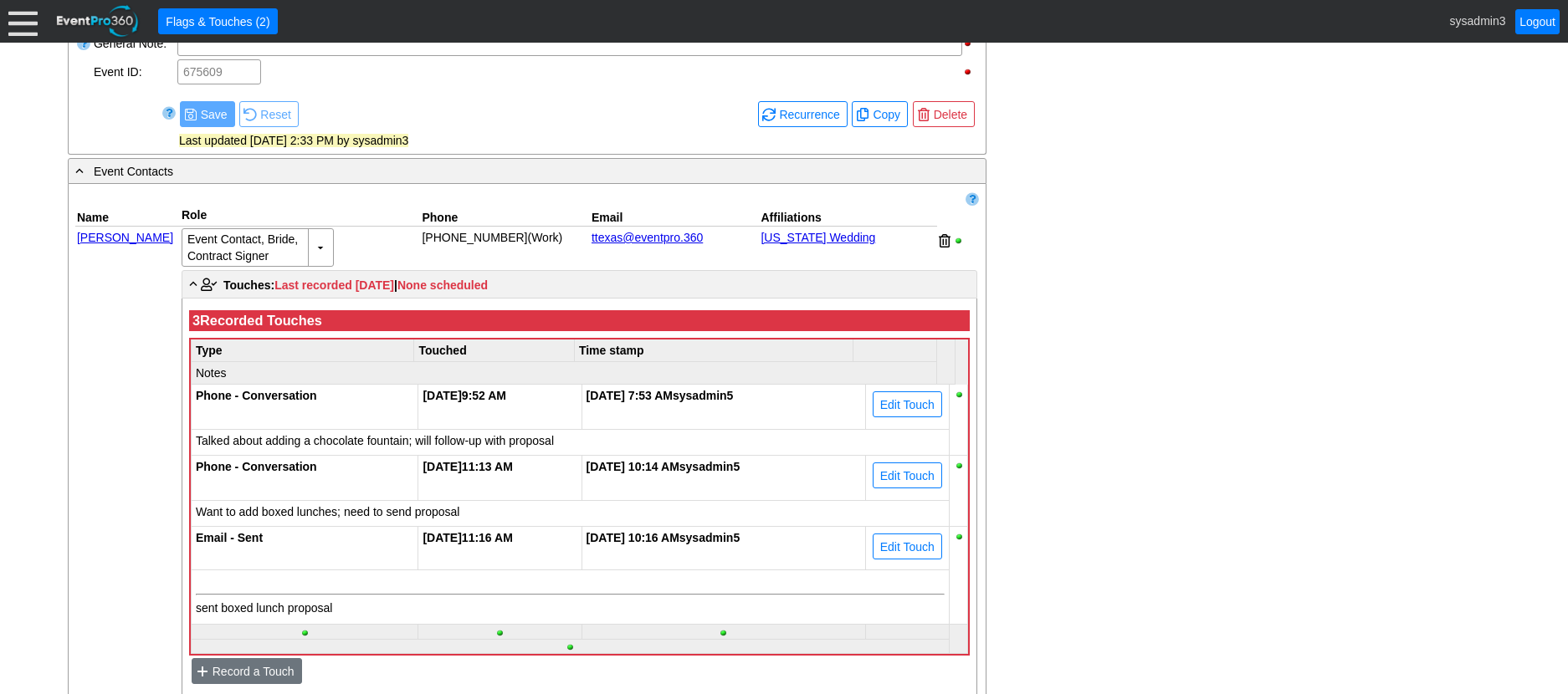
scroll to position [783, 0]
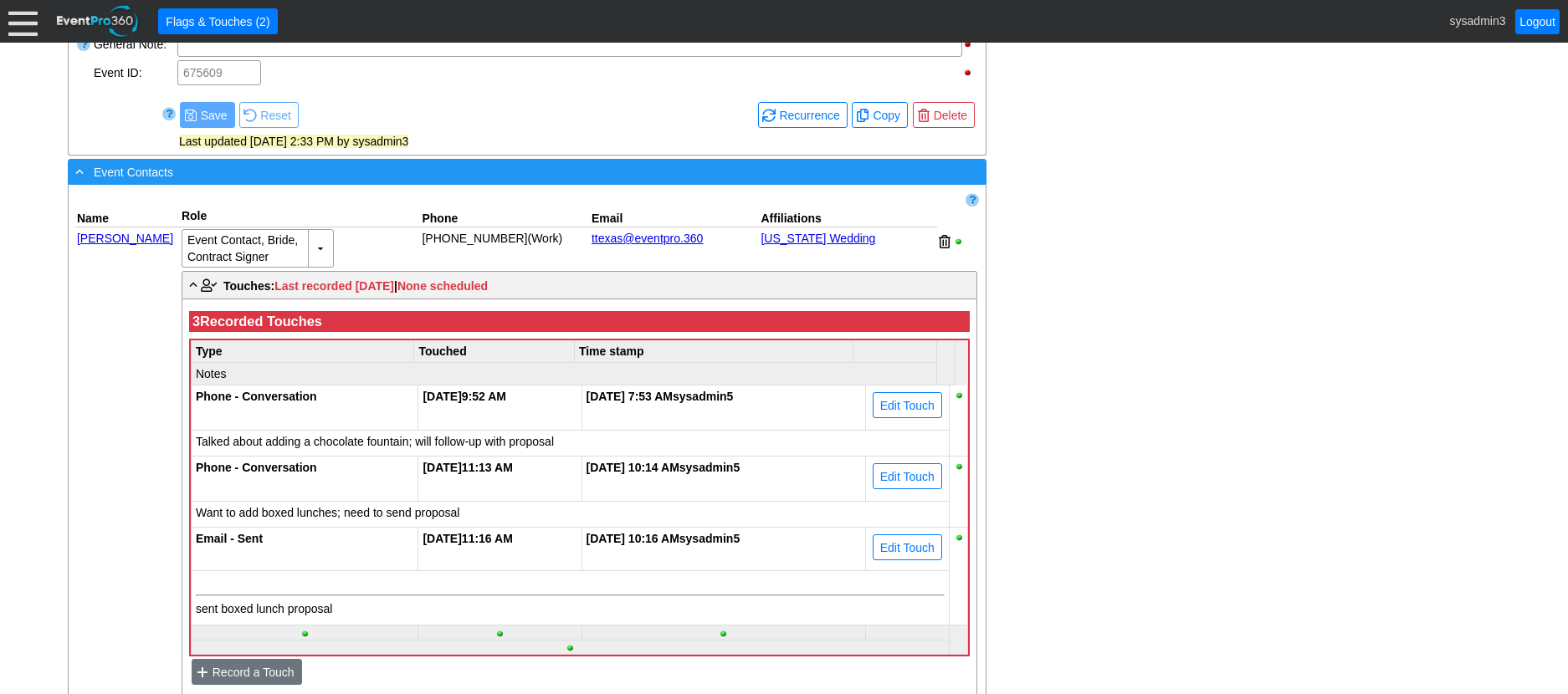
click at [285, 181] on div "- Event Contacts" at bounding box center [492, 172] width 842 height 19
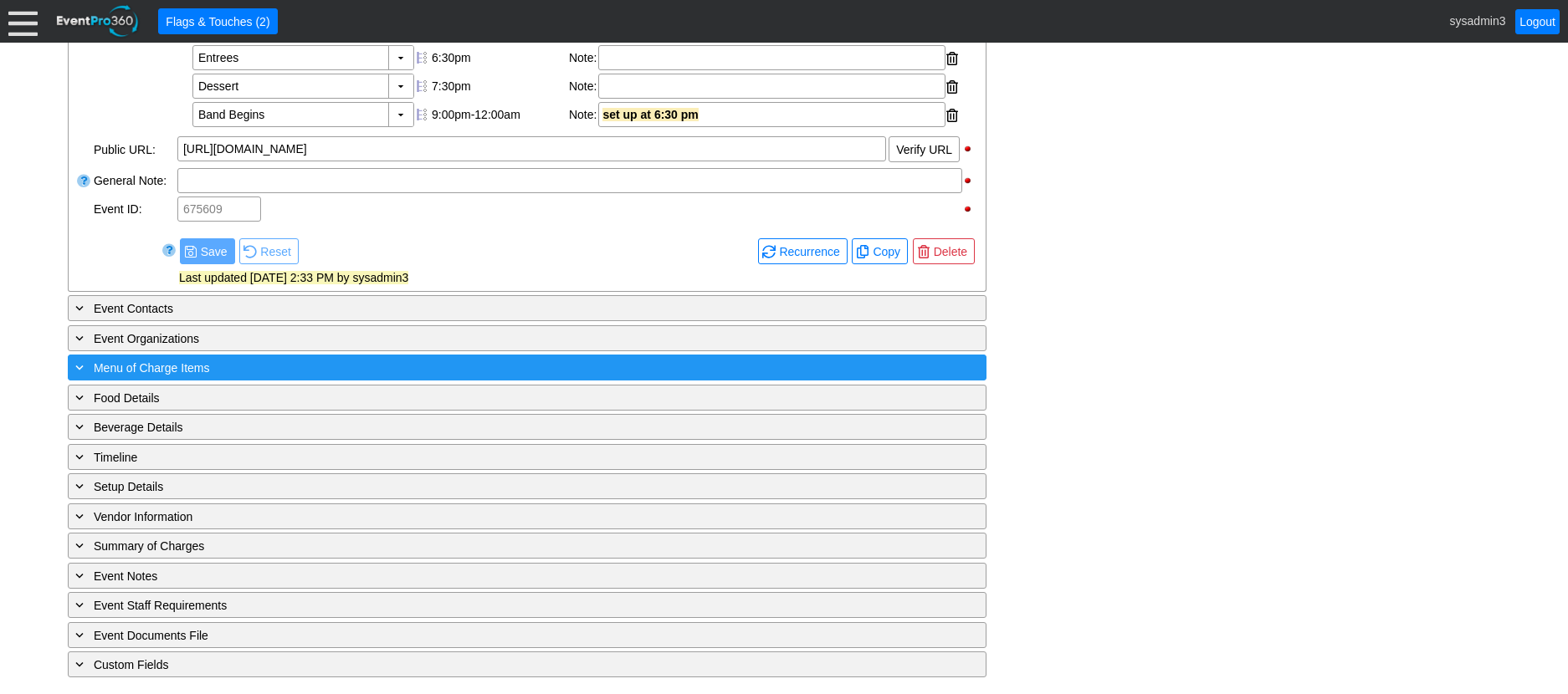
click at [270, 364] on div "+ Menu of Charge Items" at bounding box center [492, 367] width 842 height 19
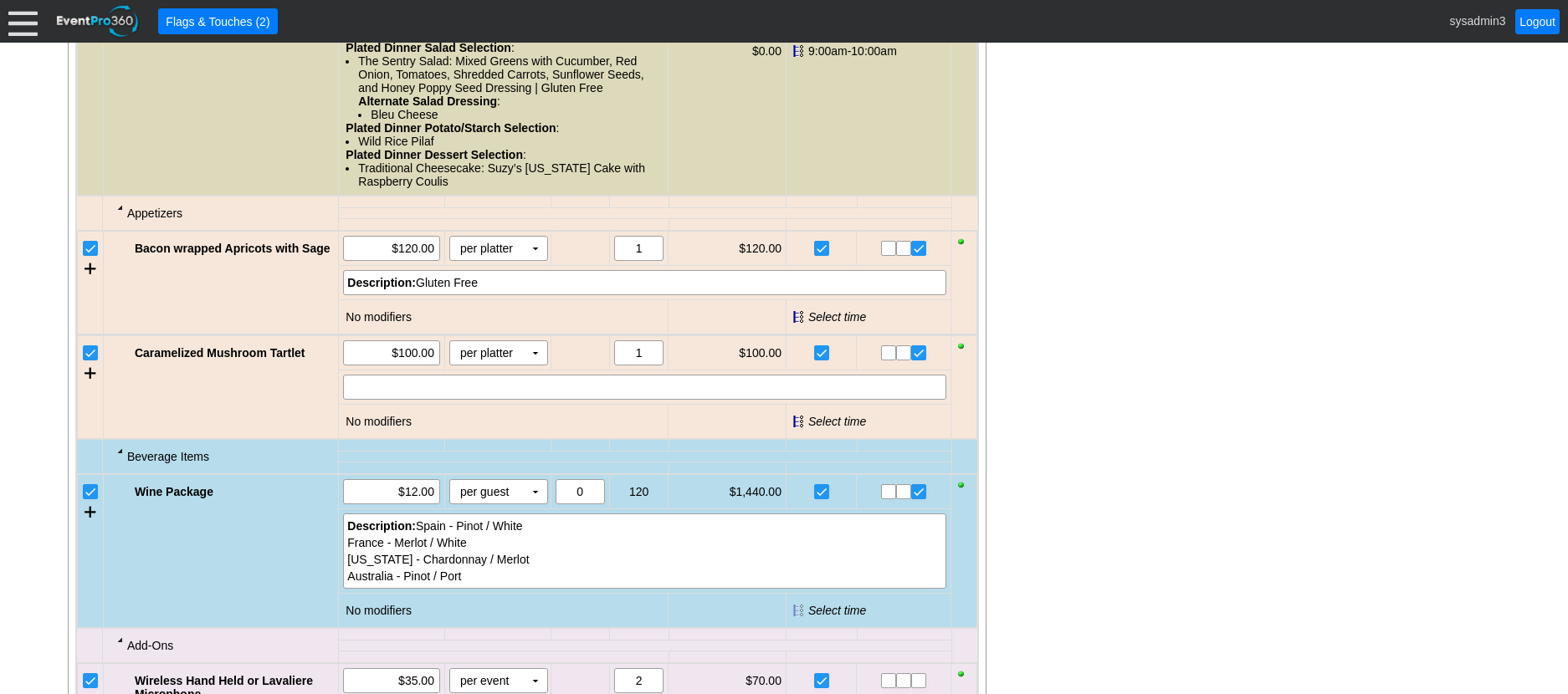
scroll to position [1688, 0]
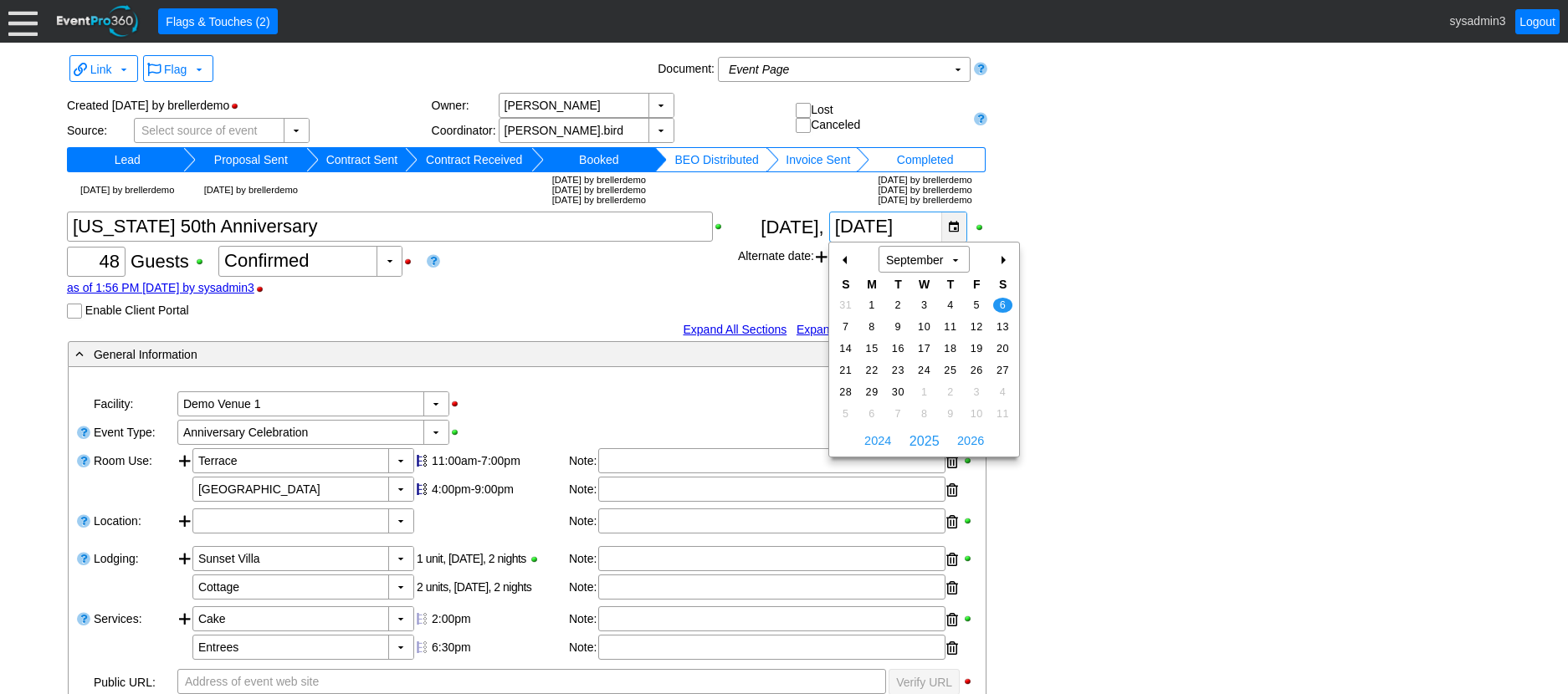
click at [957, 228] on div "▼" at bounding box center [953, 226] width 25 height 29
click at [1001, 256] on div "+" at bounding box center [1002, 260] width 26 height 28
click at [997, 323] on span "11" at bounding box center [1002, 327] width 19 height 15
type input "10/11/2025"
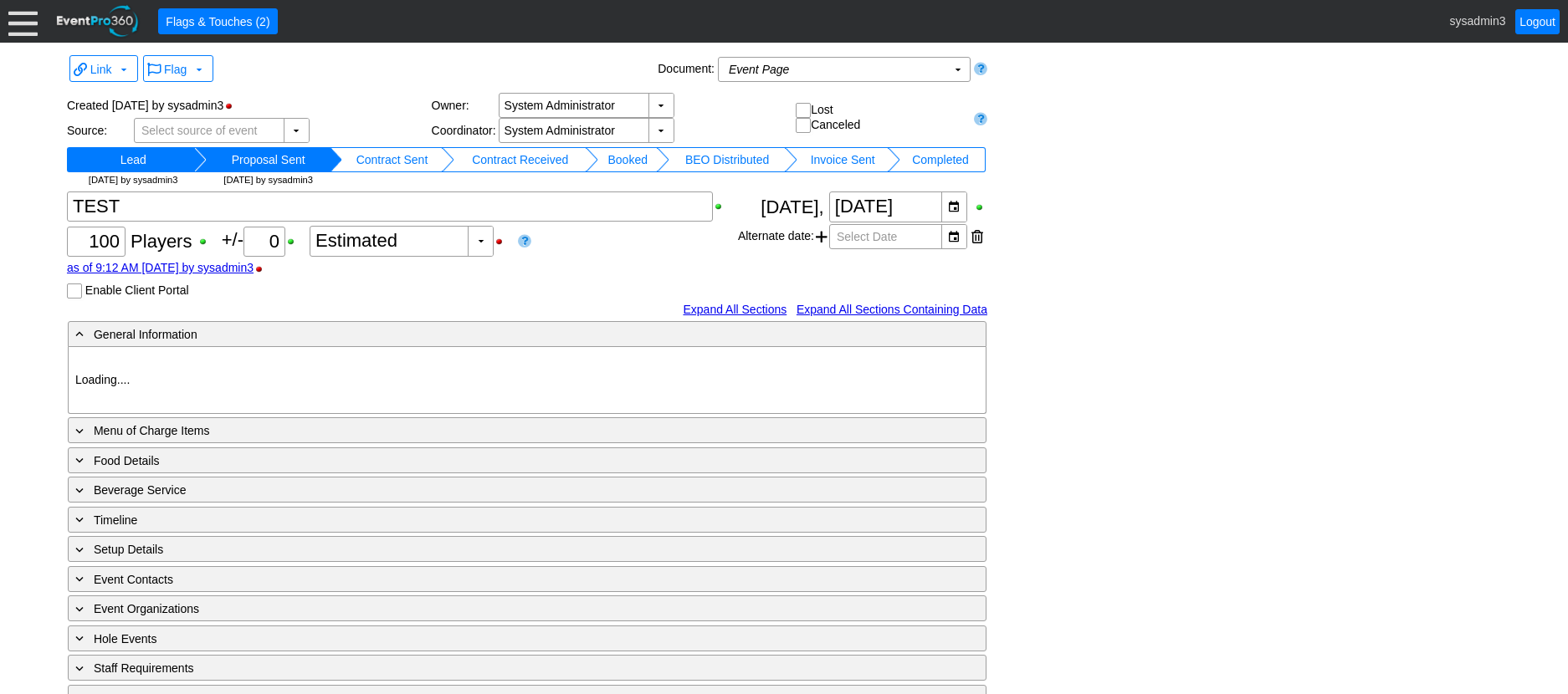
type input "Demo Venue 1"
type input "Outside Golf Event"
type input "1195921"
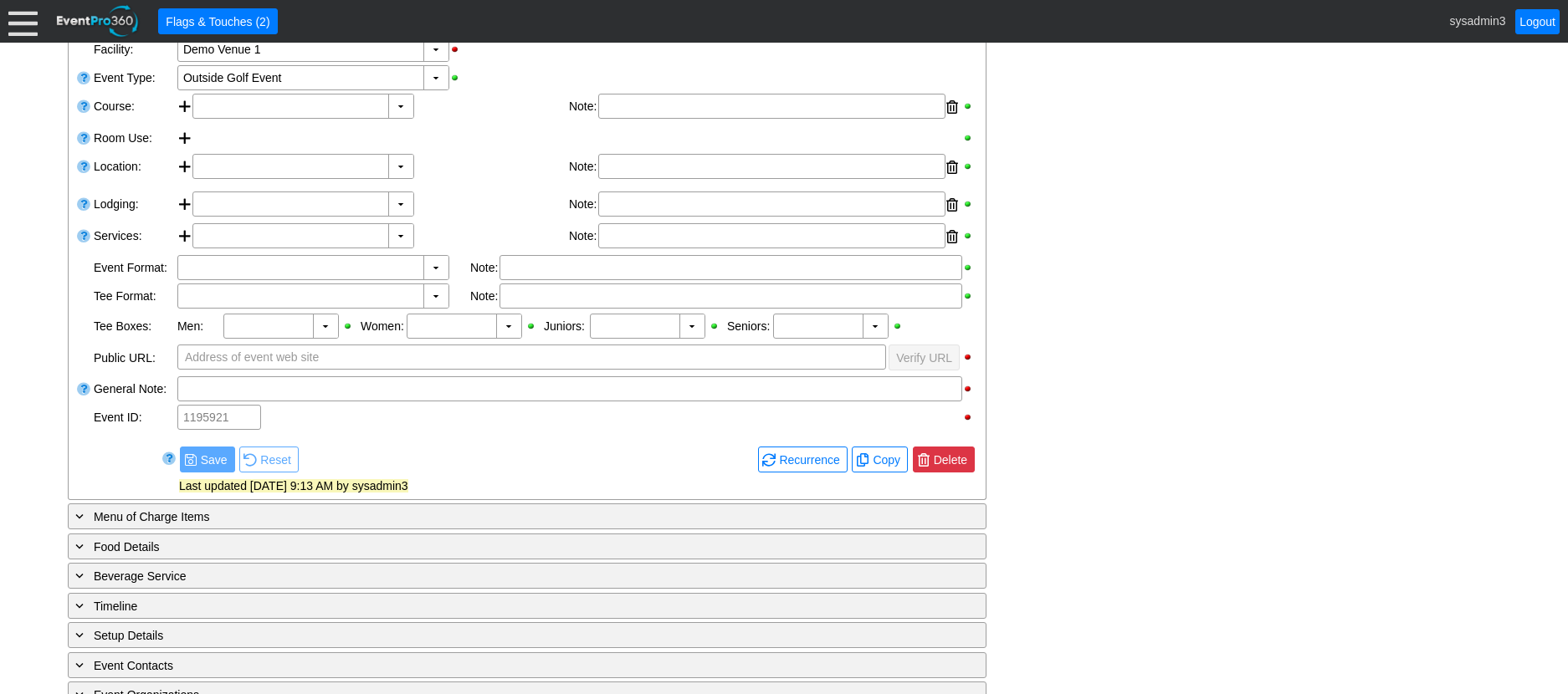
click at [956, 454] on span "Delete" at bounding box center [950, 460] width 41 height 17
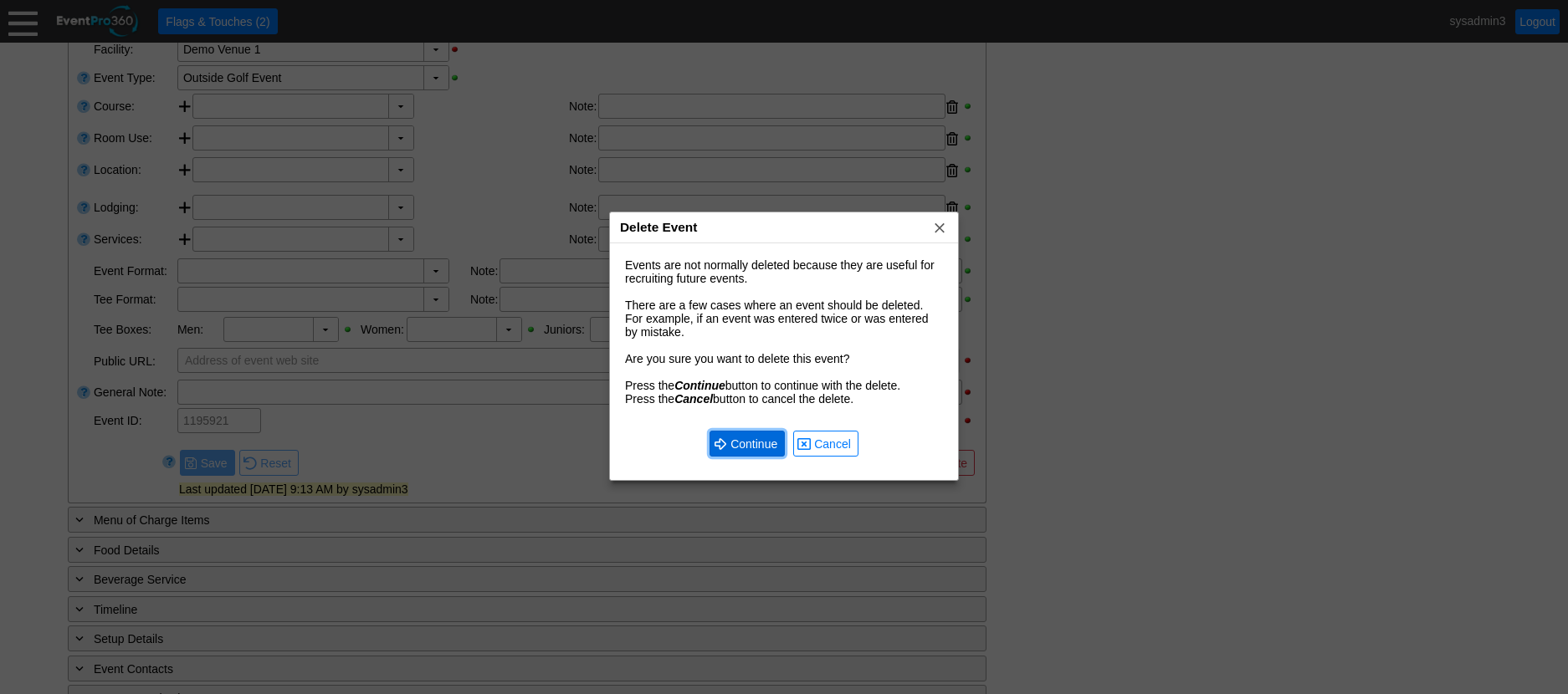
click at [749, 440] on span "Continue" at bounding box center [753, 444] width 54 height 17
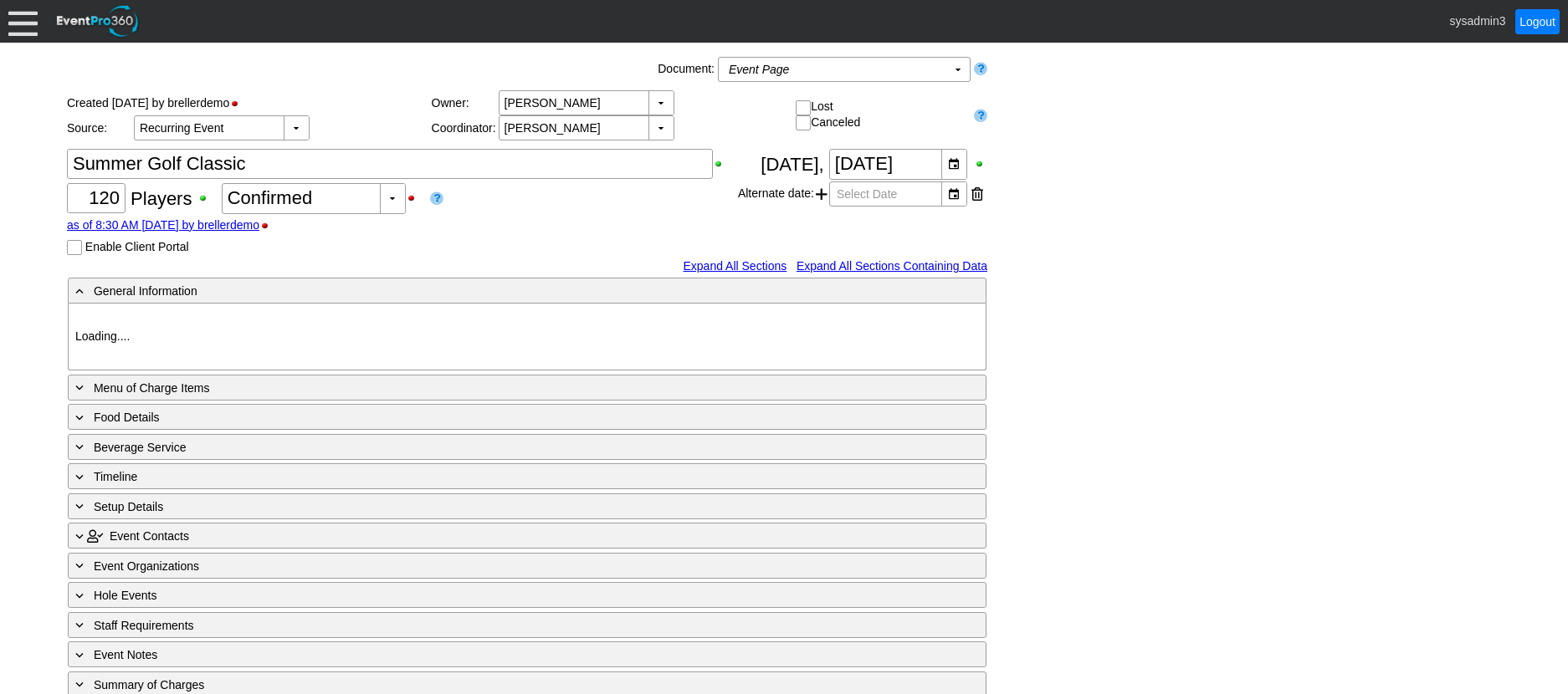
type input "Demo Venue 1"
type input "Golf Outing"
type input "Best Ball"
type input "Single Tee"
type input "Blue"
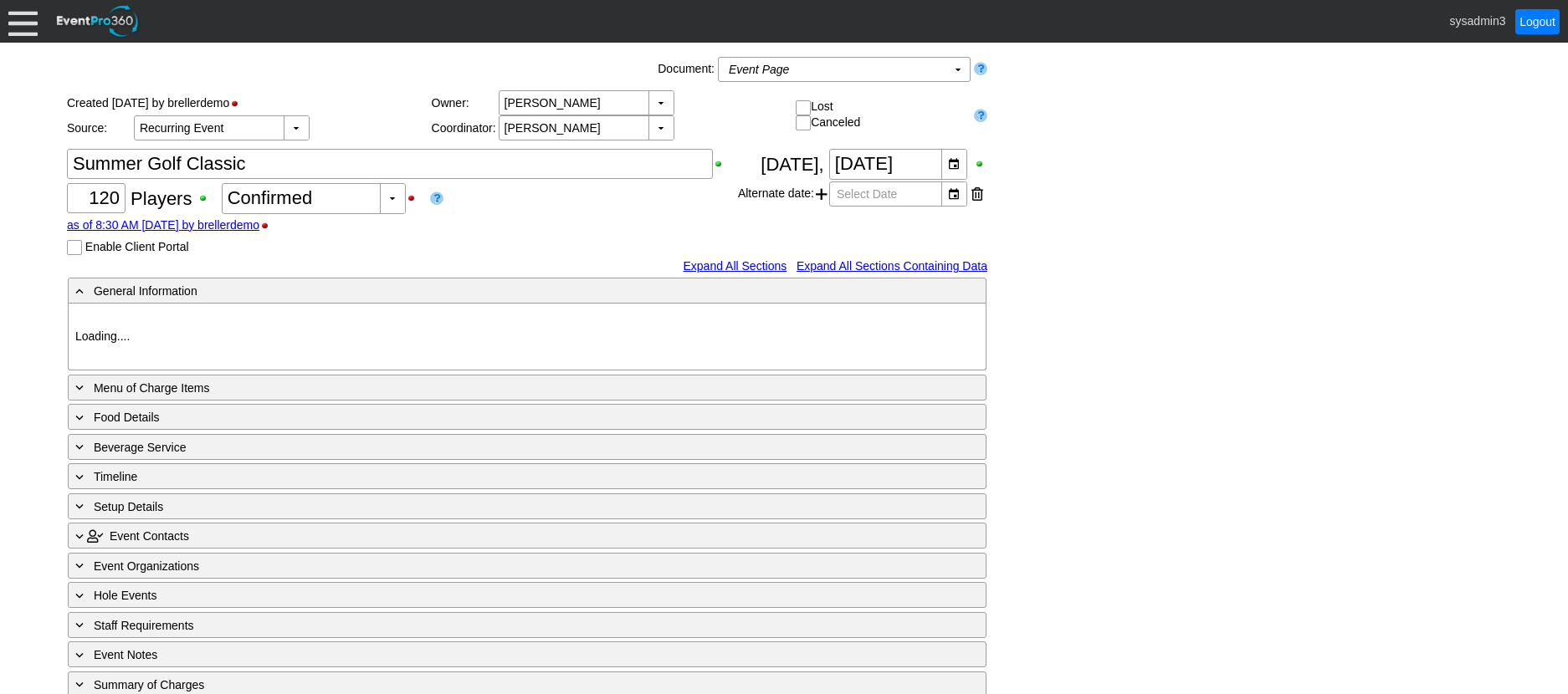
type input "Red"
type input "16726"
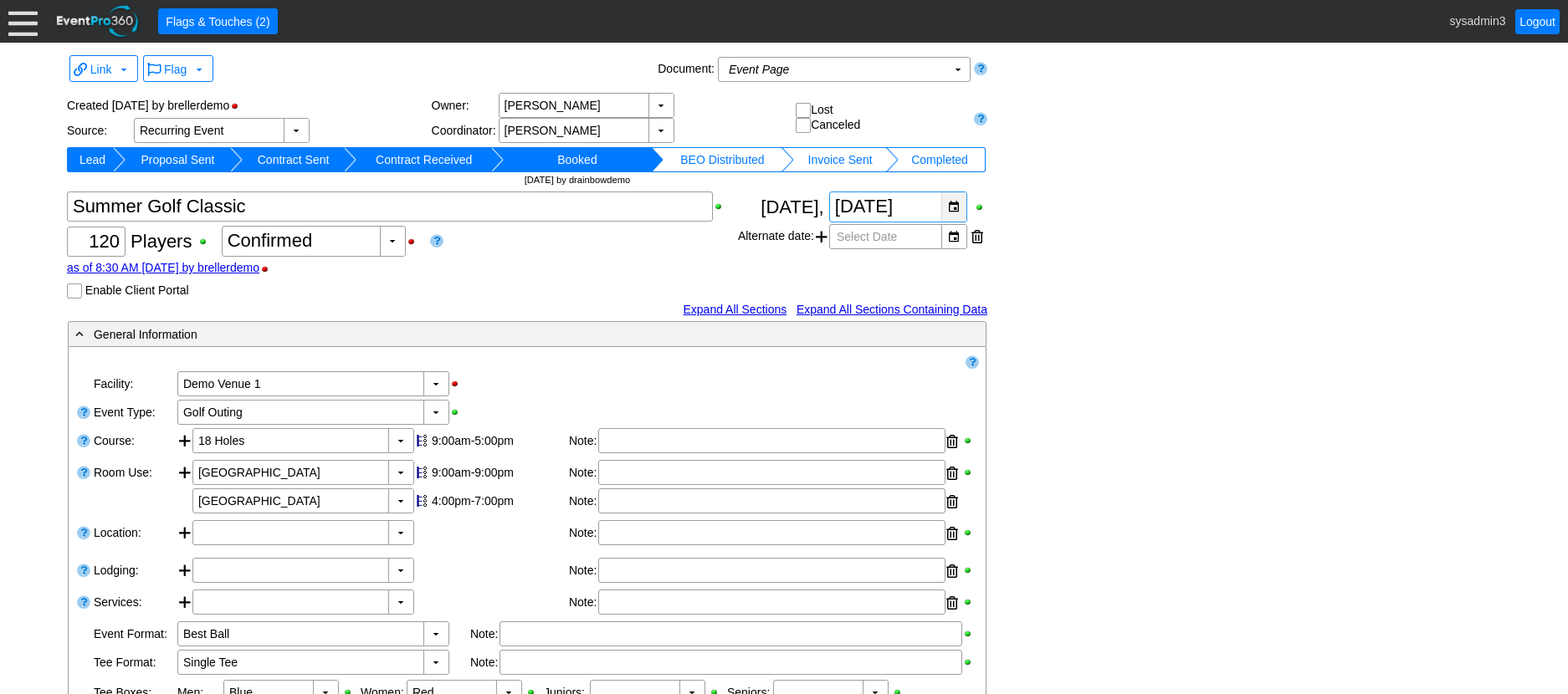
click at [953, 207] on div "▼" at bounding box center [953, 207] width 25 height 29
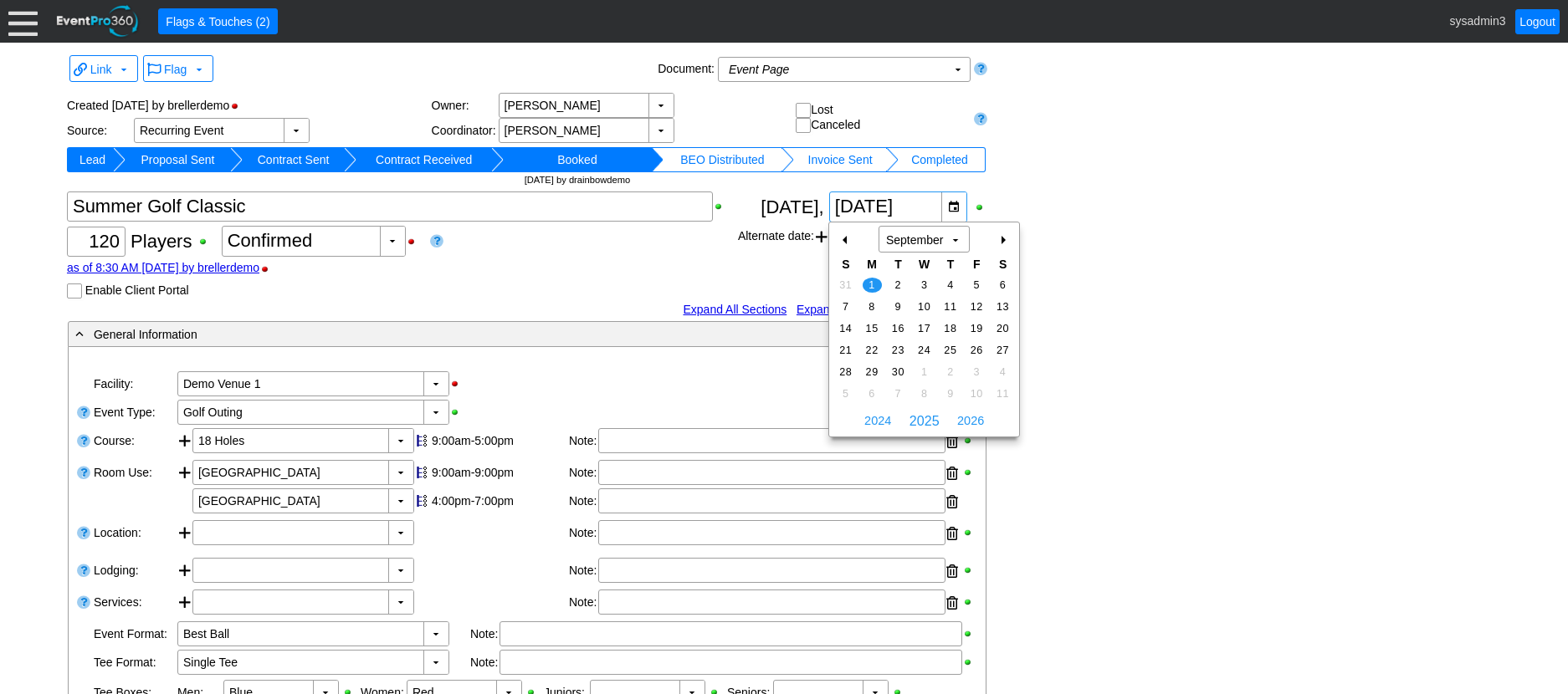
click at [1005, 239] on div "+" at bounding box center [1002, 240] width 26 height 28
click at [870, 301] on span "6" at bounding box center [872, 306] width 19 height 15
type input "[DATE]"
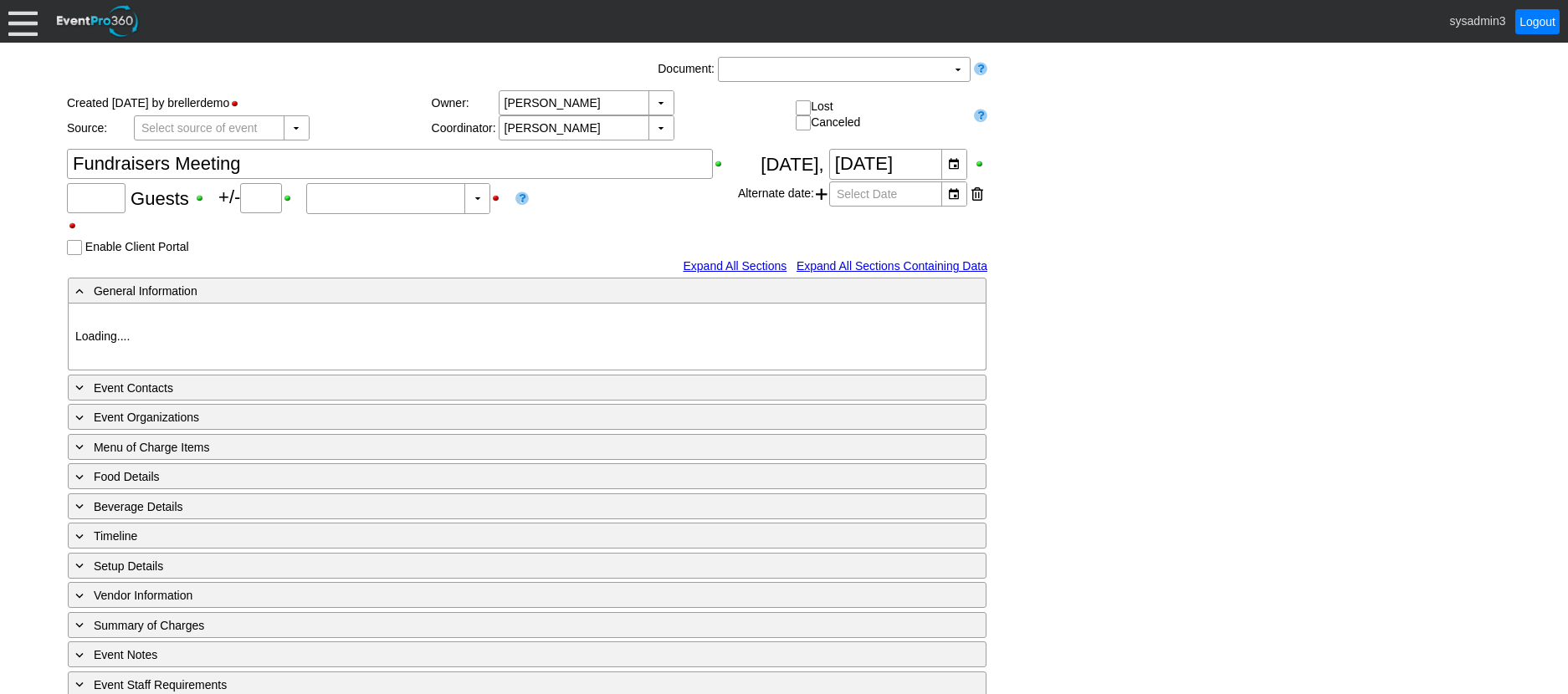
type input "21"
type input "0"
type input "Estimated"
type input "Demo Venue 1"
type input "Meeting"
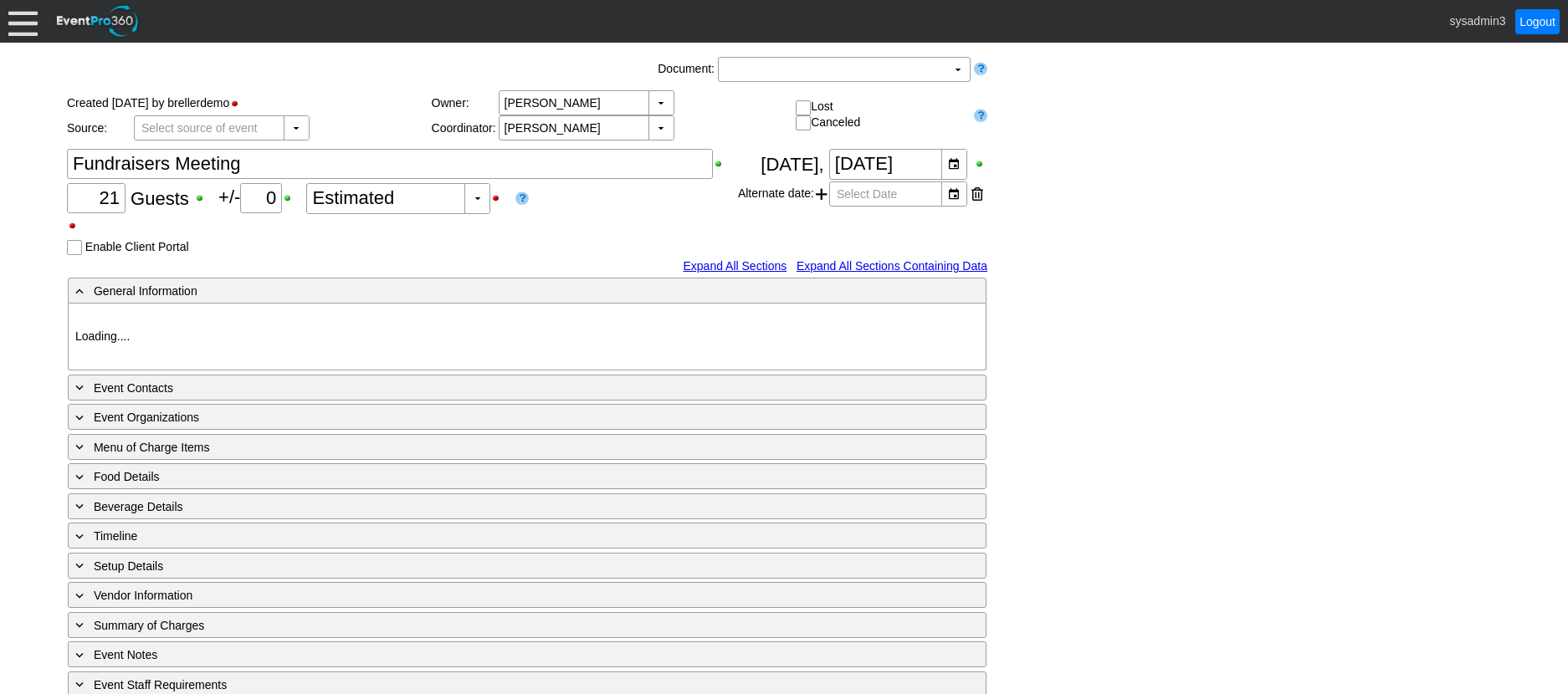
type input "496272"
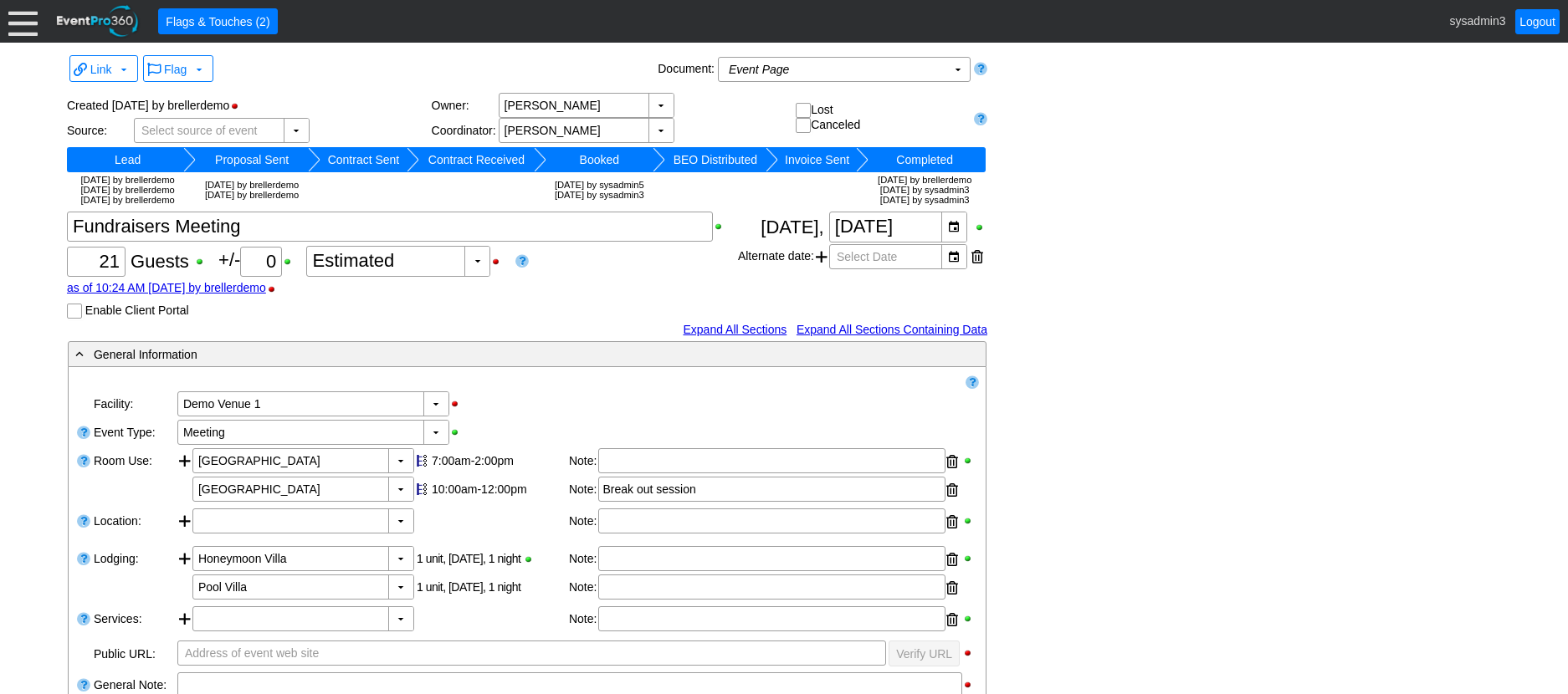
click at [603, 159] on td "Booked" at bounding box center [599, 159] width 107 height 25
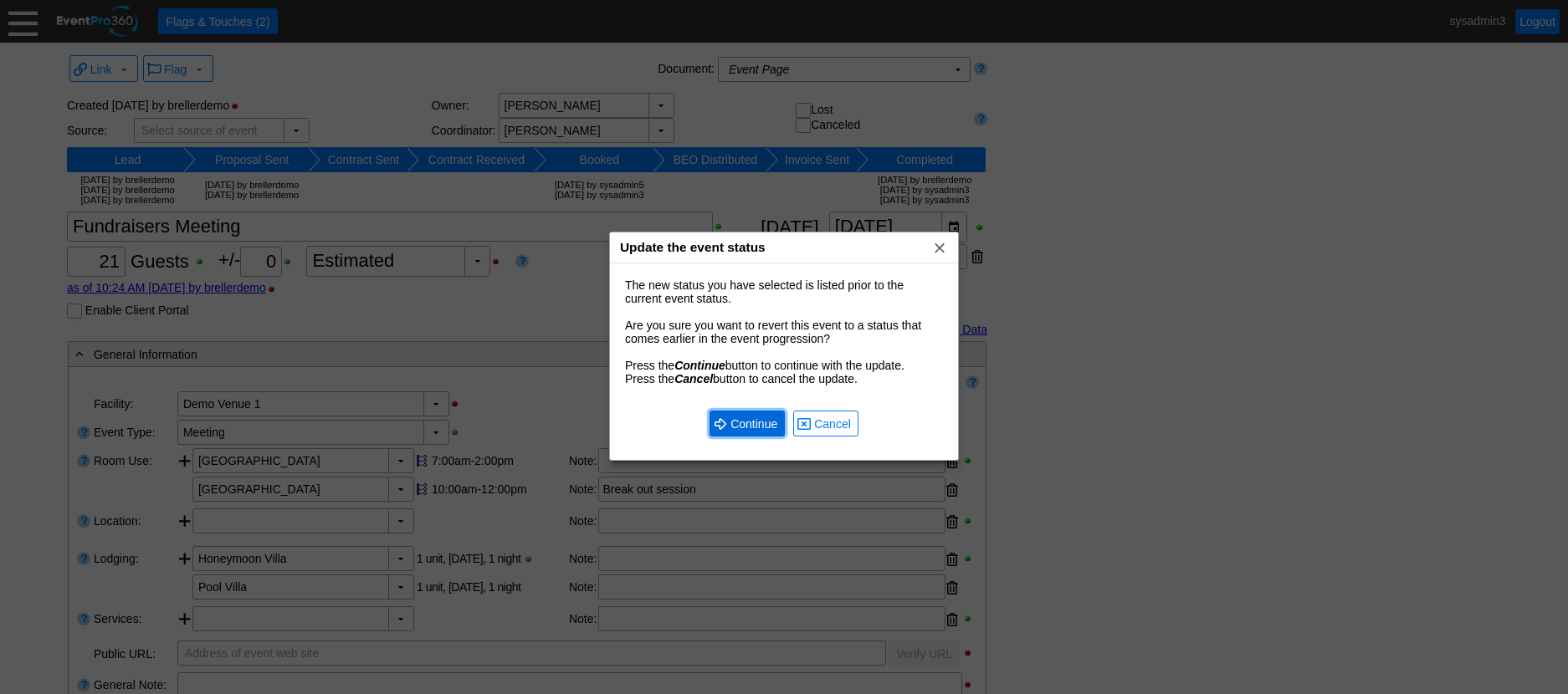
click at [748, 414] on span "● Continue" at bounding box center [747, 422] width 75 height 25
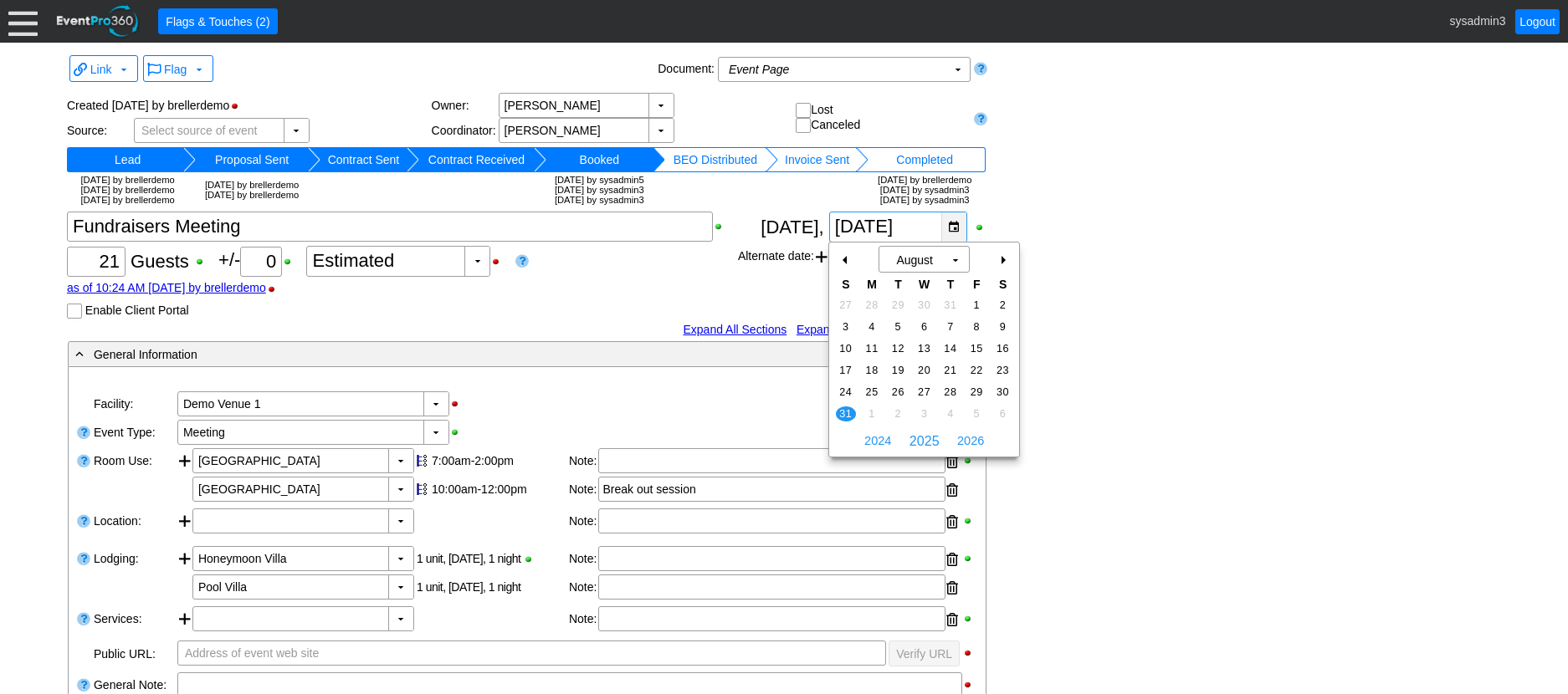
click at [961, 224] on div "▼" at bounding box center [953, 226] width 25 height 29
click at [1002, 254] on div "+" at bounding box center [1002, 260] width 26 height 28
click at [846, 364] on span "21" at bounding box center [845, 371] width 19 height 15
type input "[DATE]"
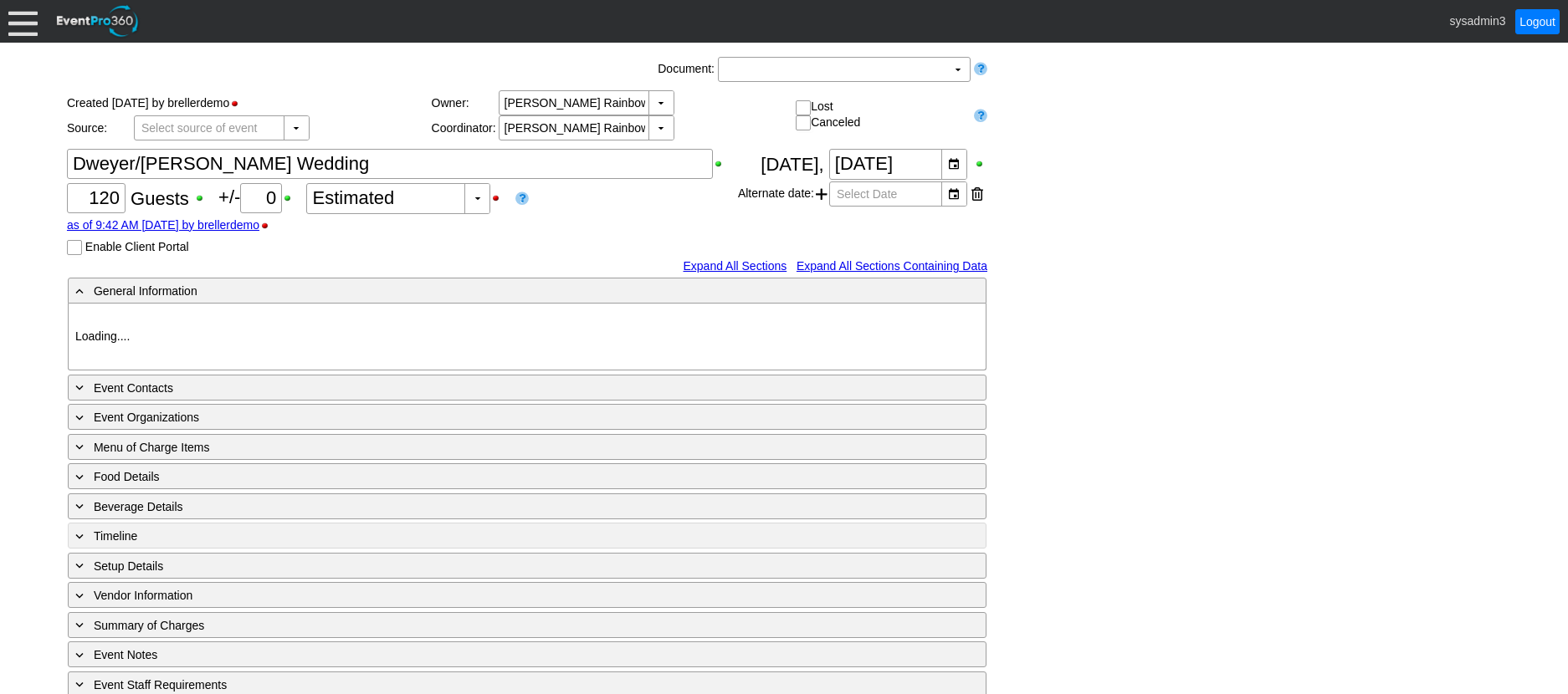
type input "Demo Venue 1"
type input "Wedding"
type input "466357"
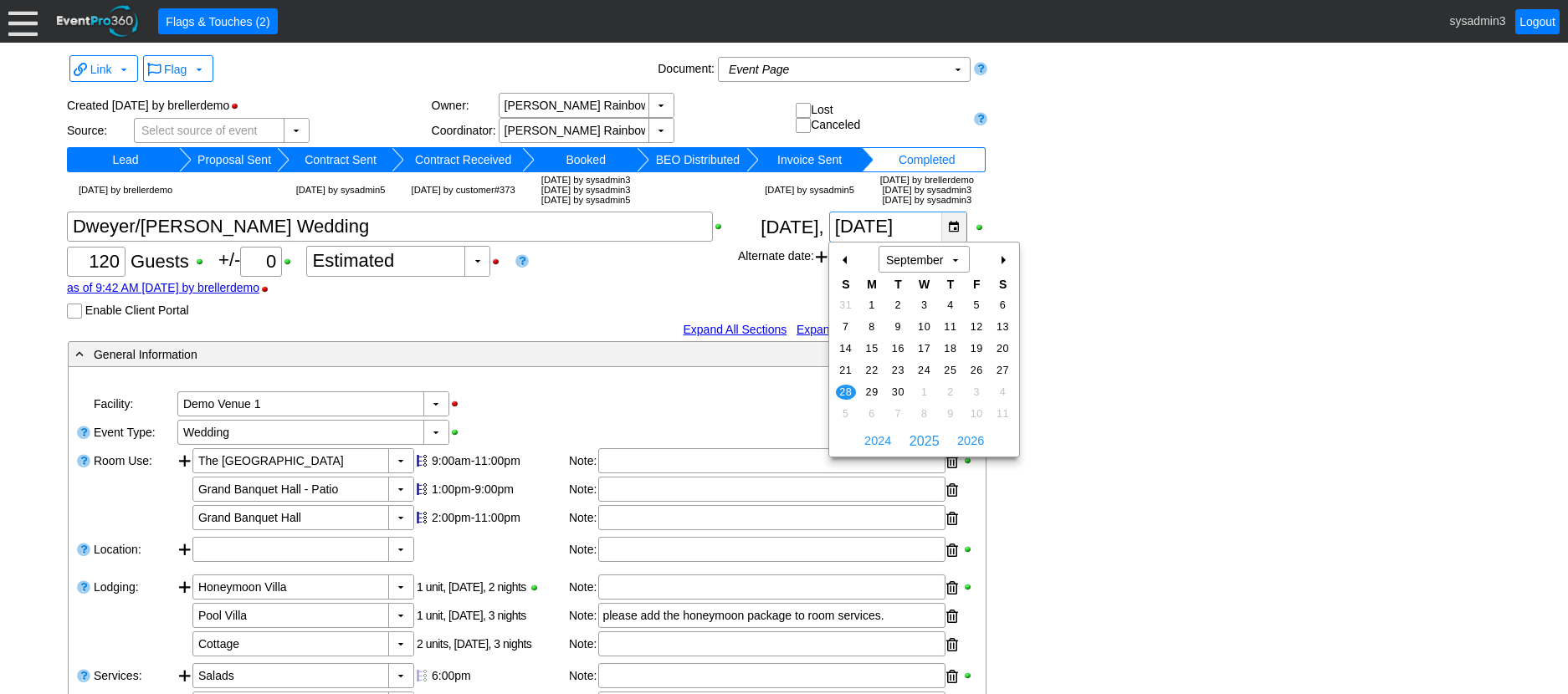
click at [955, 227] on div "▼" at bounding box center [953, 226] width 25 height 29
click at [846, 305] on span "31" at bounding box center [845, 306] width 19 height 15
type input "[DATE]"
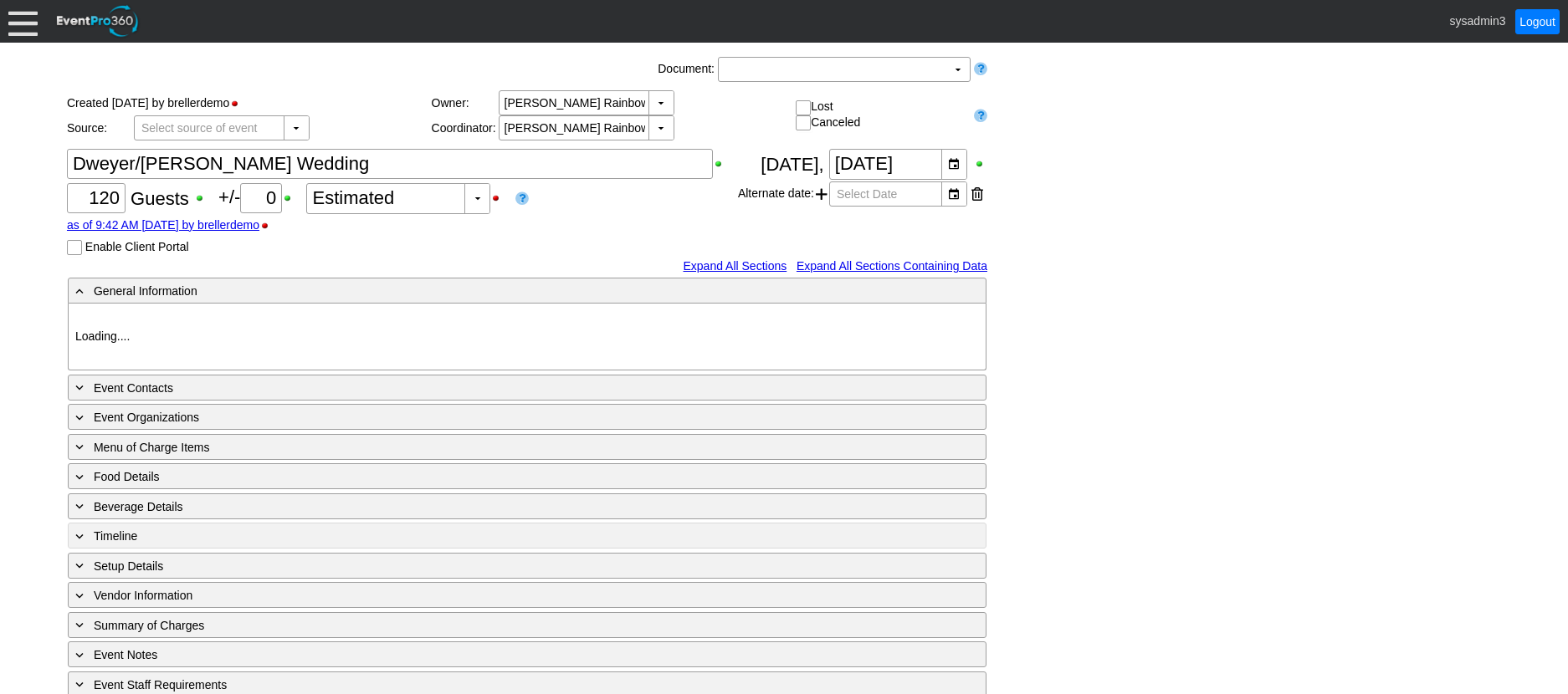
type input "Demo Venue 1"
type input "Wedding"
type input "466357"
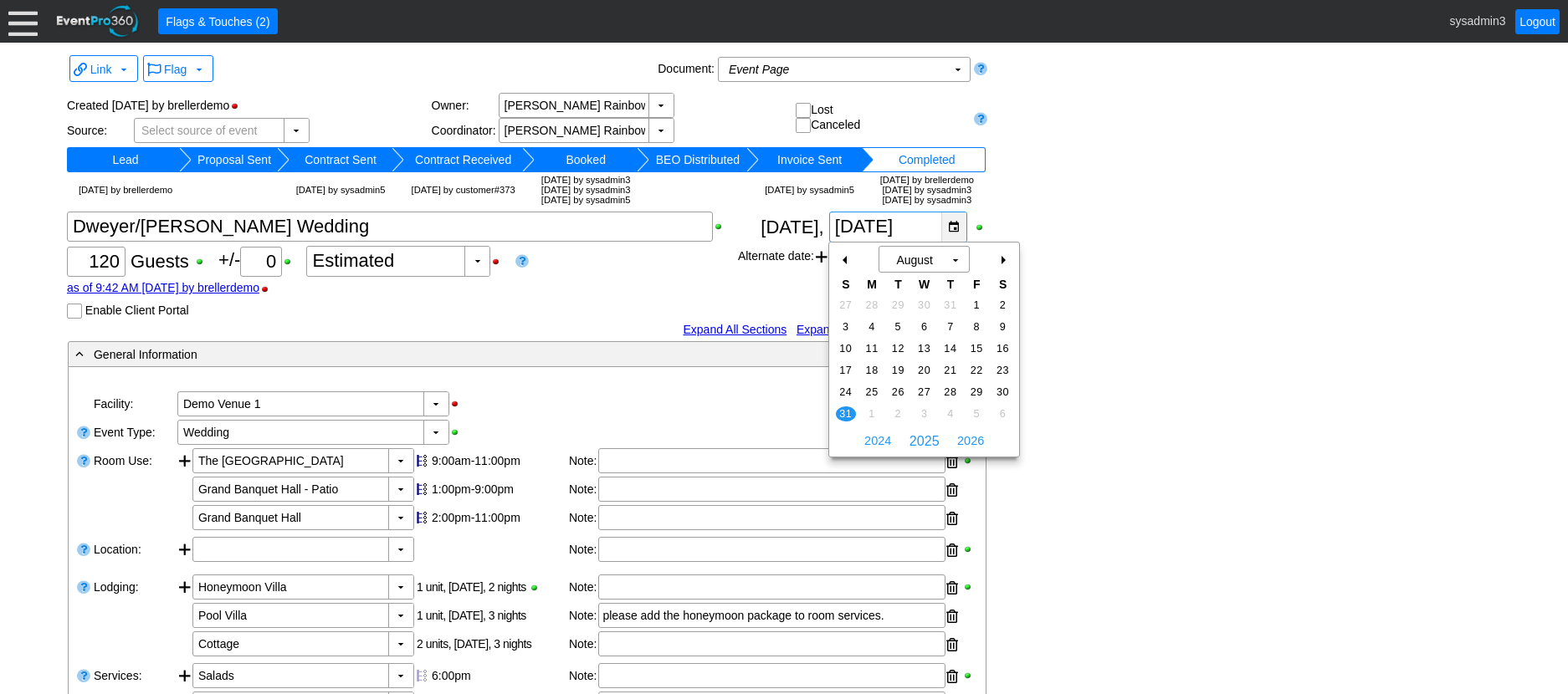
click at [954, 228] on div "▼" at bounding box center [953, 226] width 25 height 29
click at [842, 388] on span "24" at bounding box center [845, 392] width 19 height 15
type input "8/24/2025"
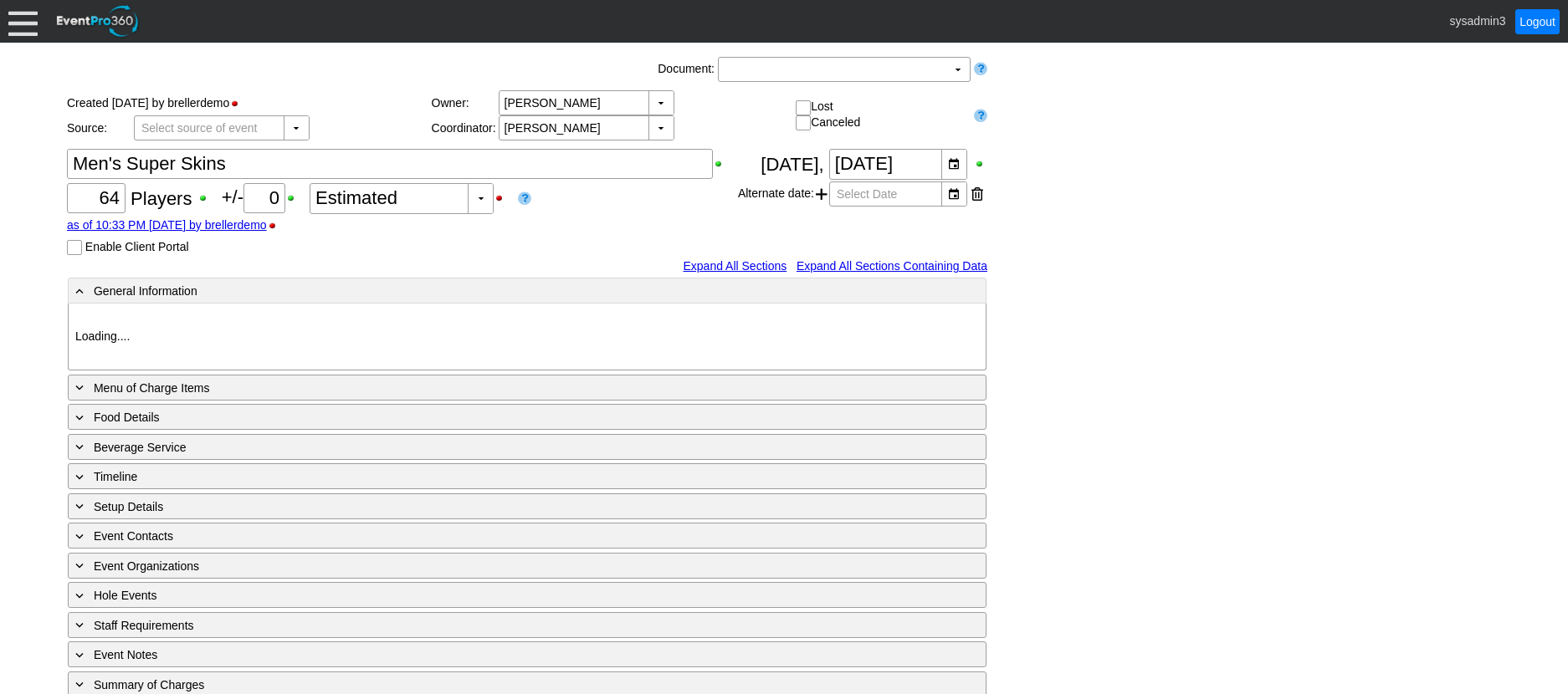
type input "Demo Venue 1"
type input "Golf Outing"
type input "Scramble"
type input "Single Tee"
type input "Blue"
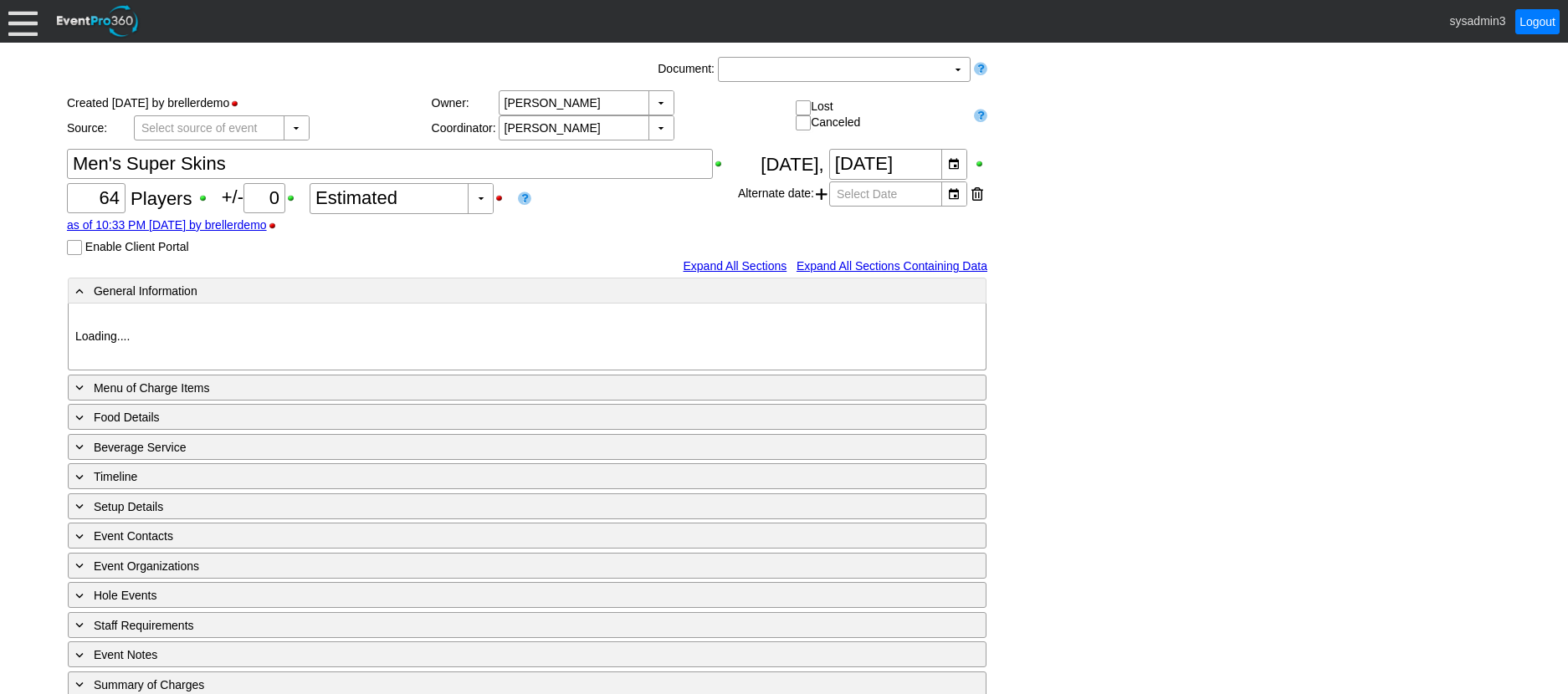
type input "614637"
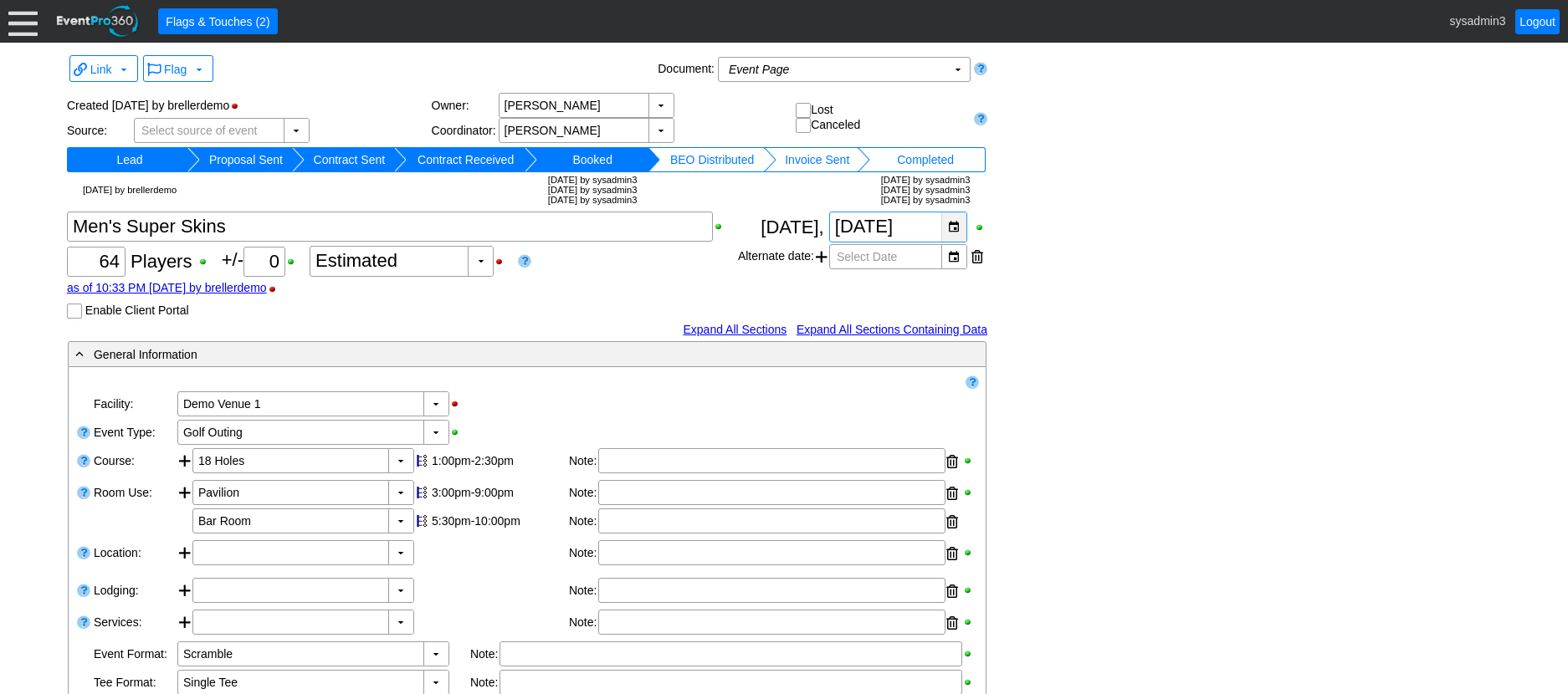
click at [953, 225] on div "▼" at bounding box center [953, 226] width 25 height 29
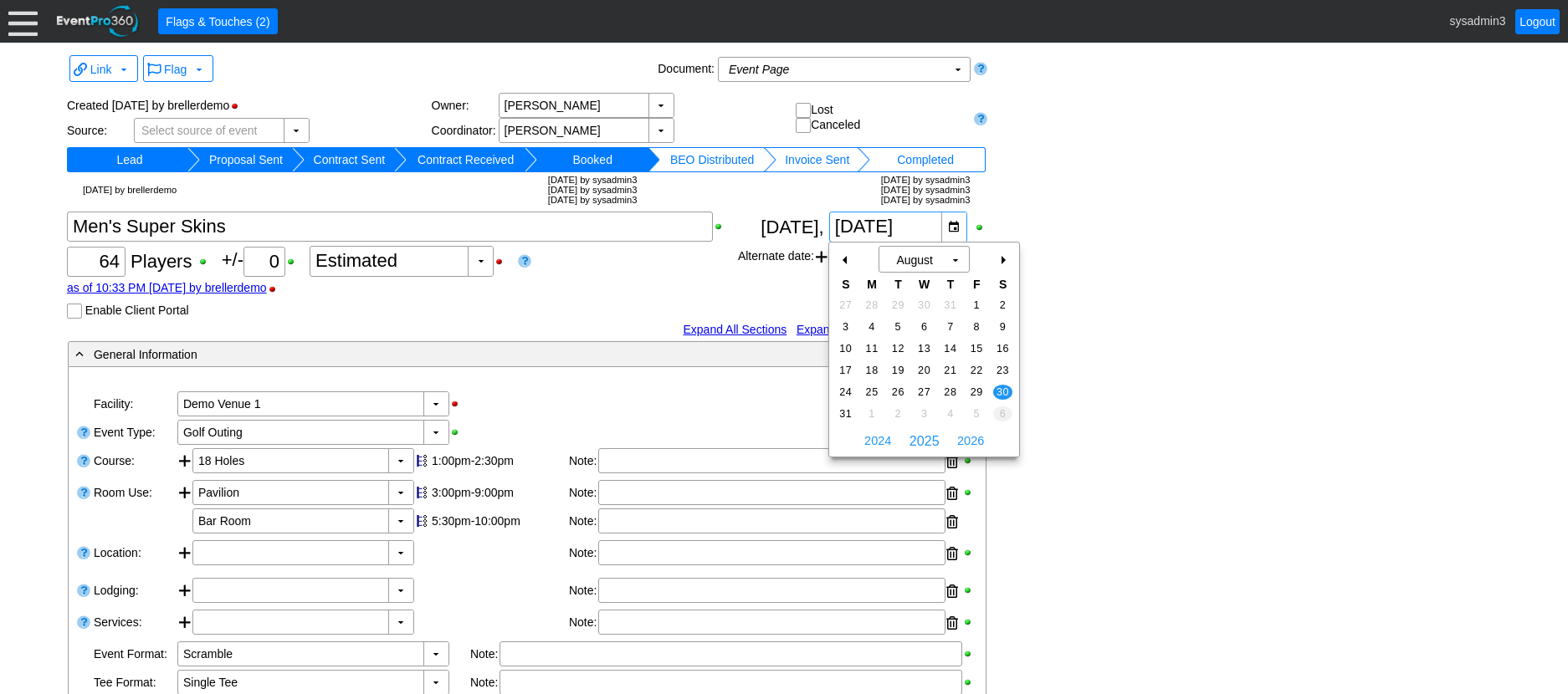
click at [1007, 413] on span "6" at bounding box center [1002, 414] width 19 height 15
type input "9/6/2025"
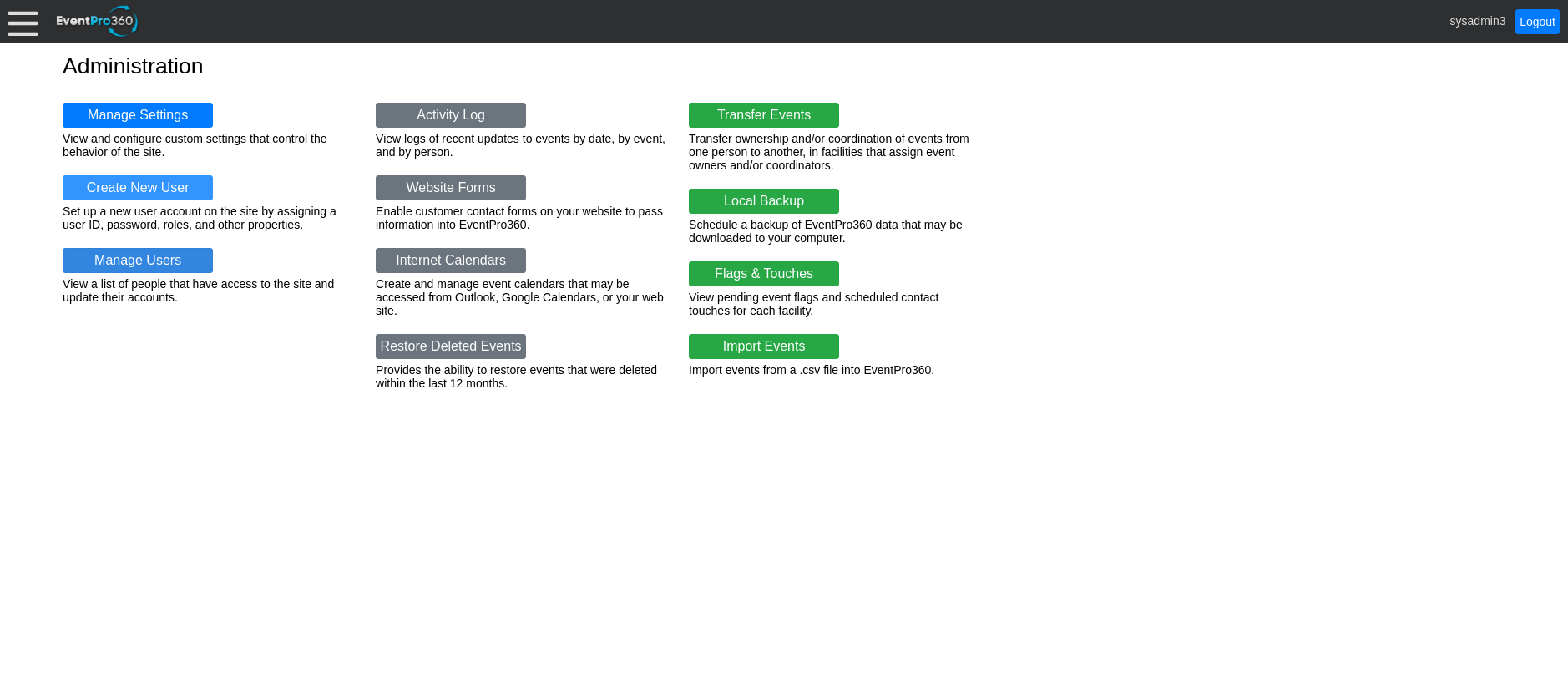
click at [134, 252] on link "Manage Users" at bounding box center [137, 260] width 151 height 25
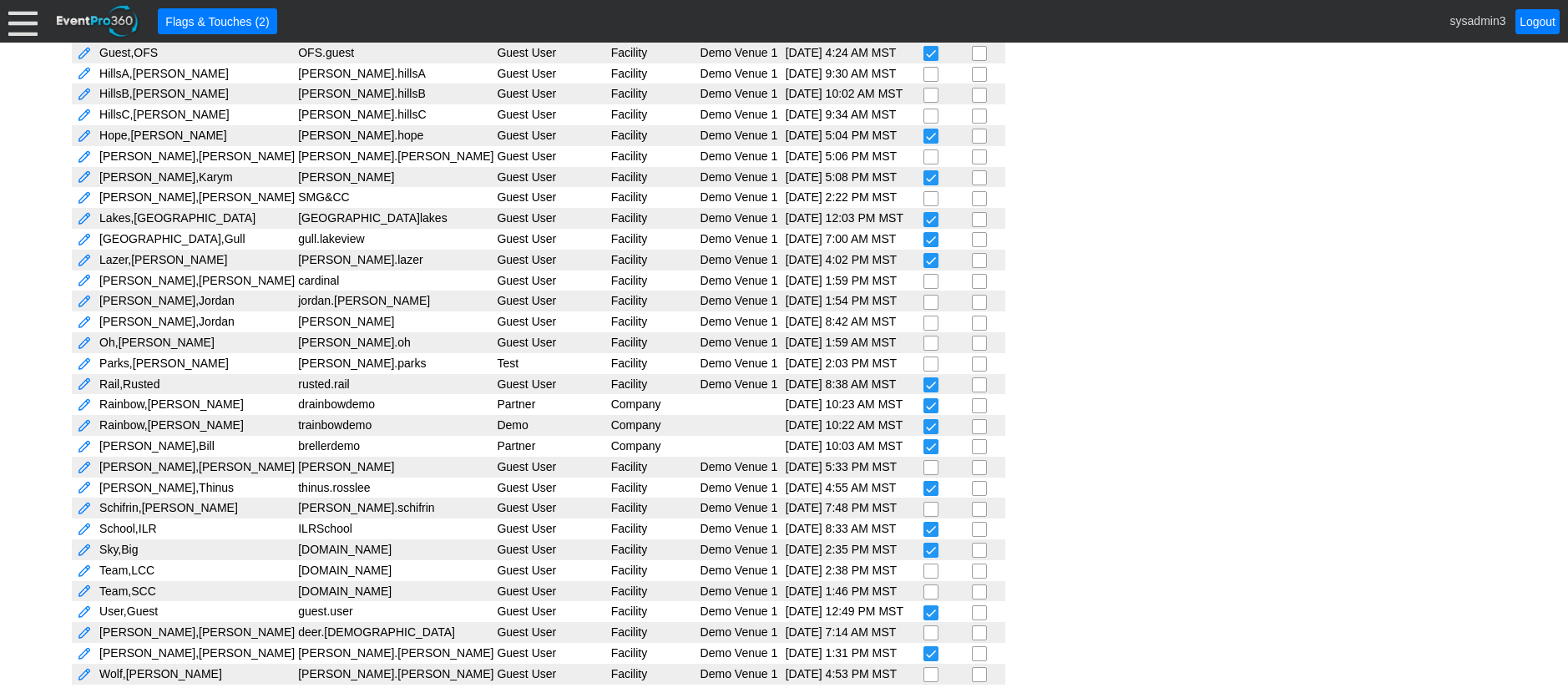
scroll to position [604, 0]
click at [85, 445] on link at bounding box center [85, 446] width 15 height 16
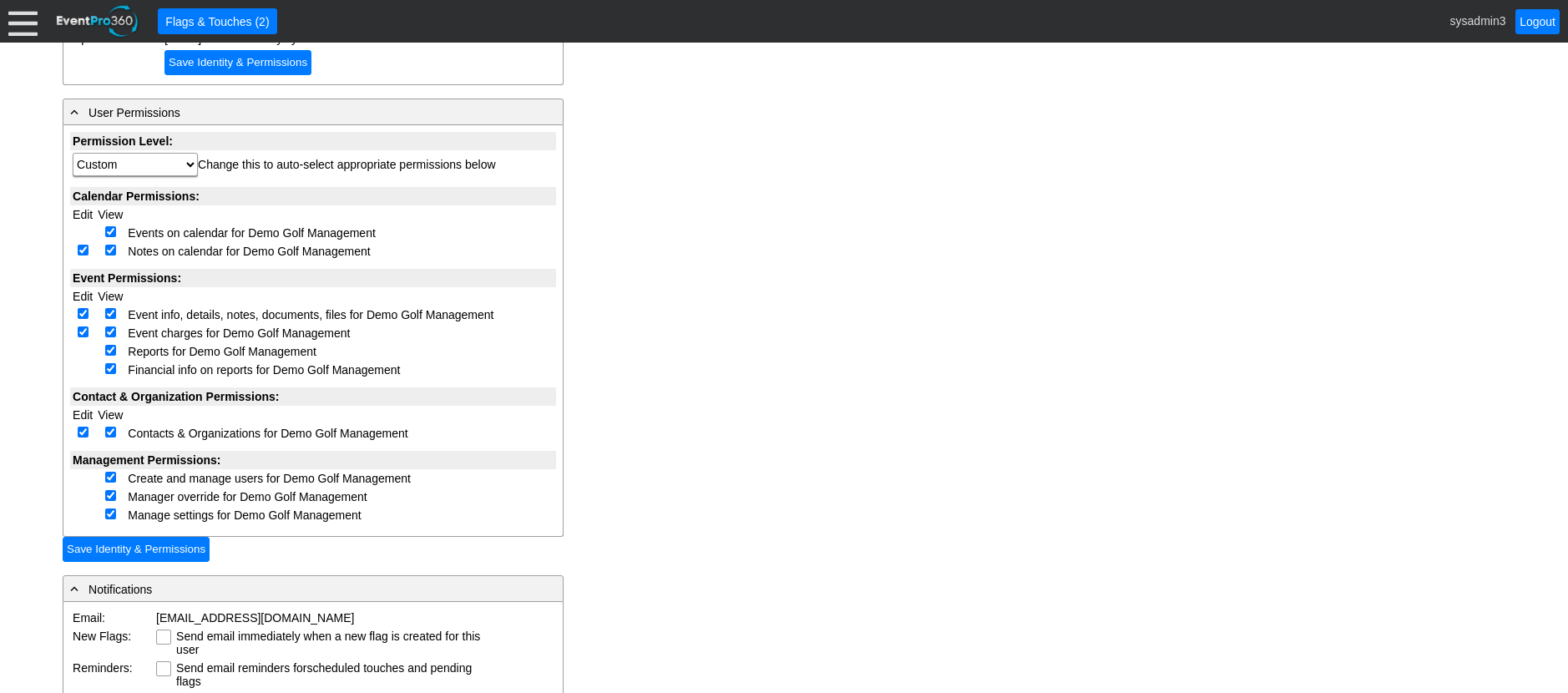
scroll to position [417, 0]
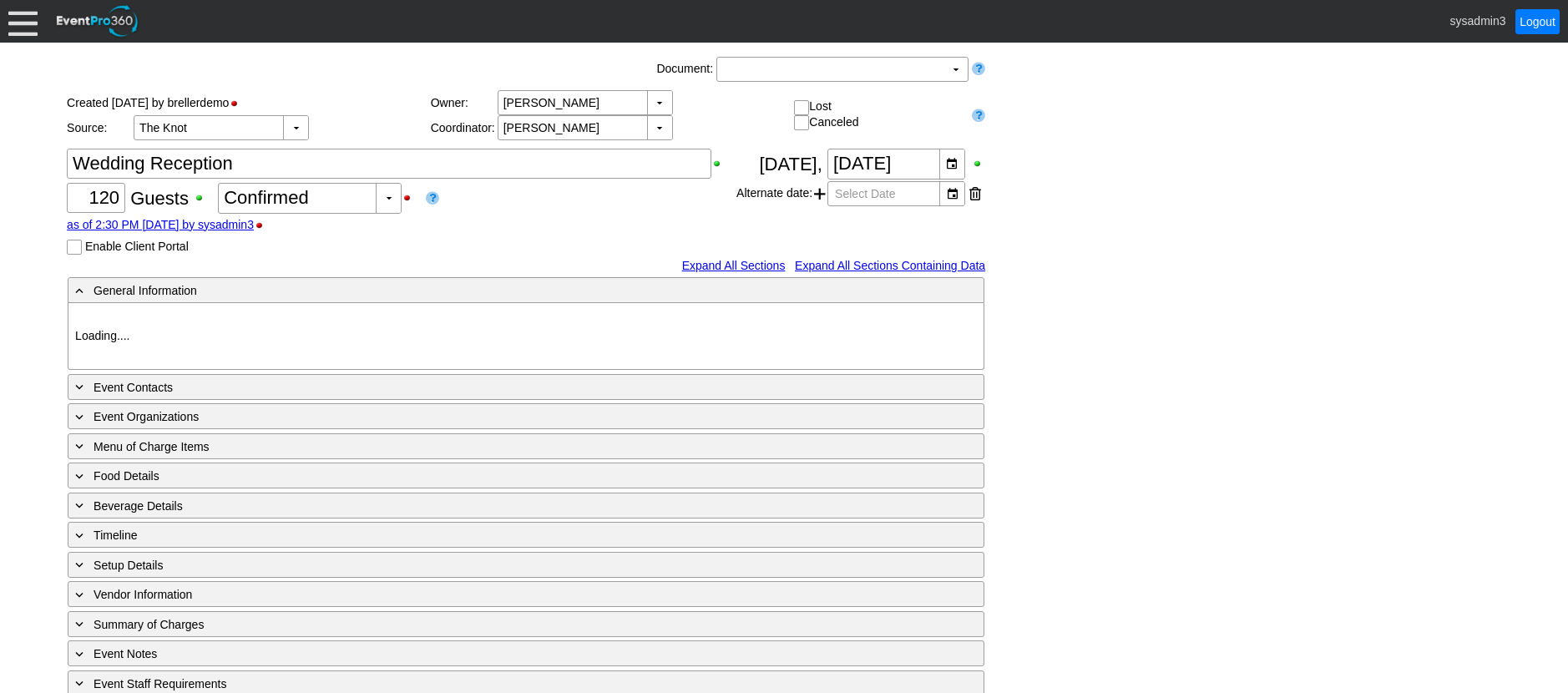
type input "Demo Venue 1"
type input "Wedding"
type input "[URL][DOMAIN_NAME]"
type input "675609"
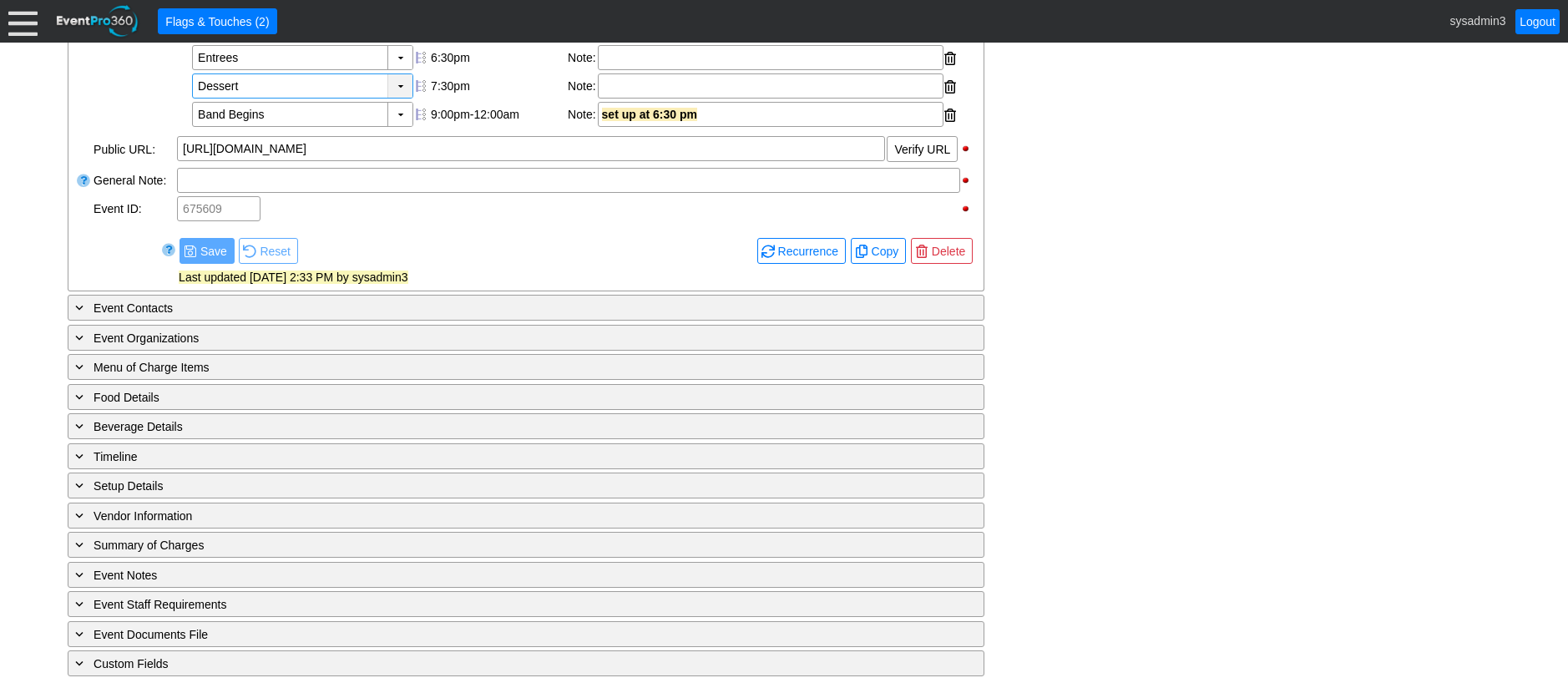
scroll to position [684, 0]
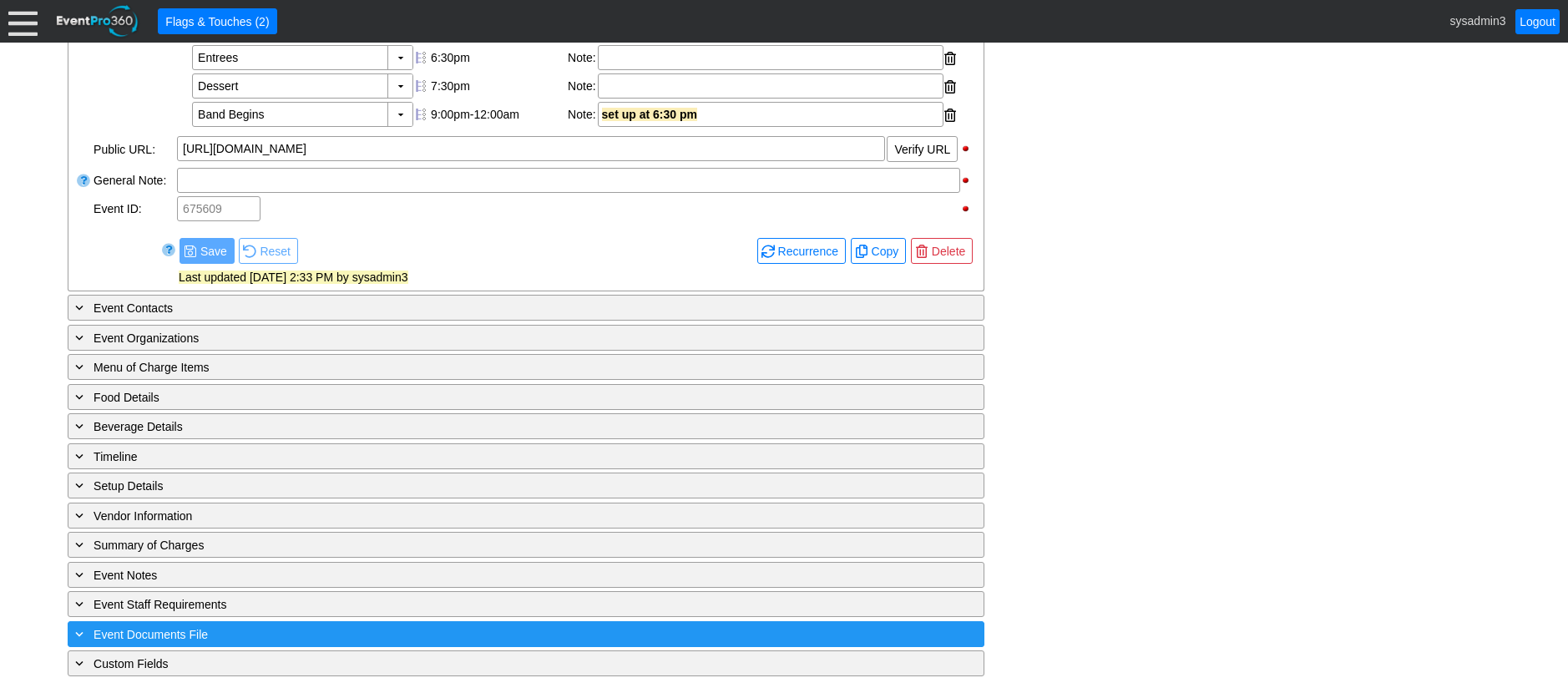
click at [299, 630] on div "+ Event Documents File" at bounding box center [492, 634] width 840 height 19
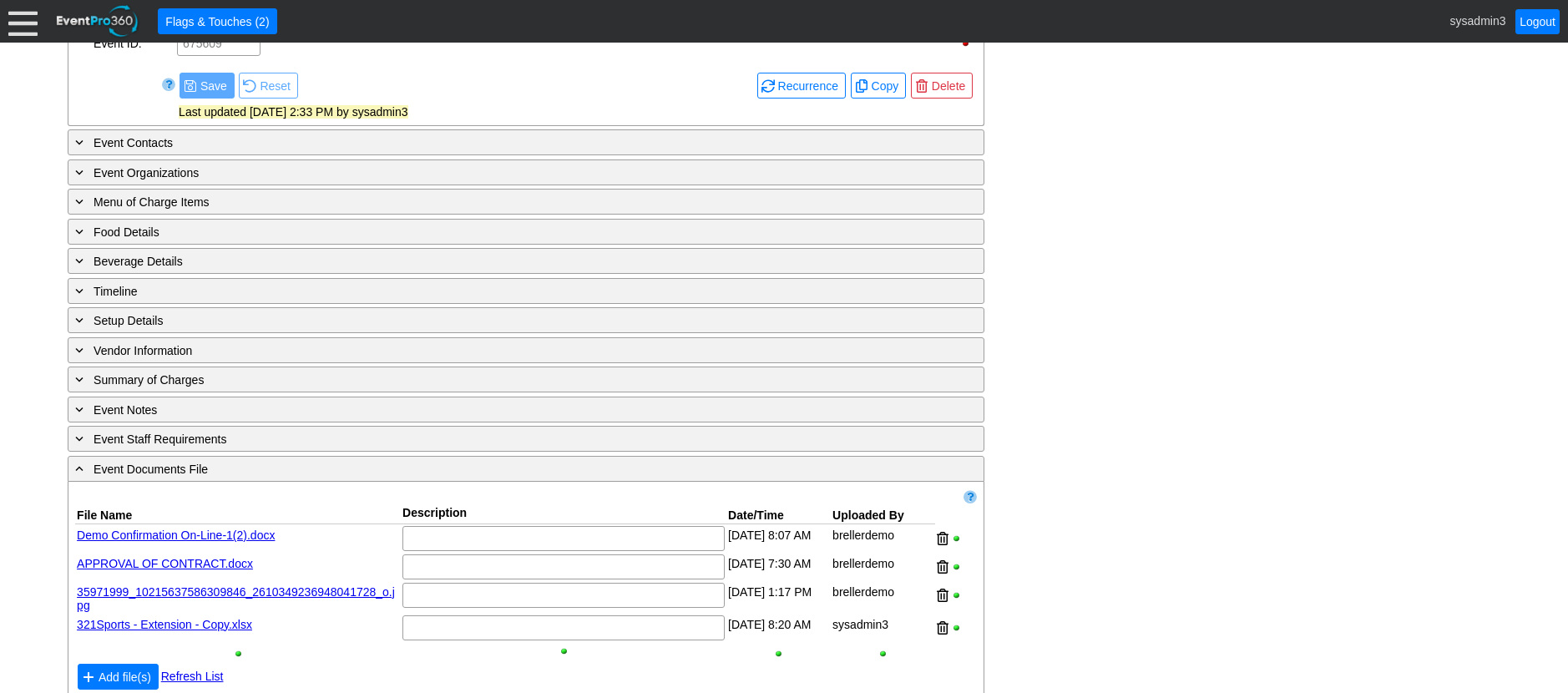
scroll to position [902, 0]
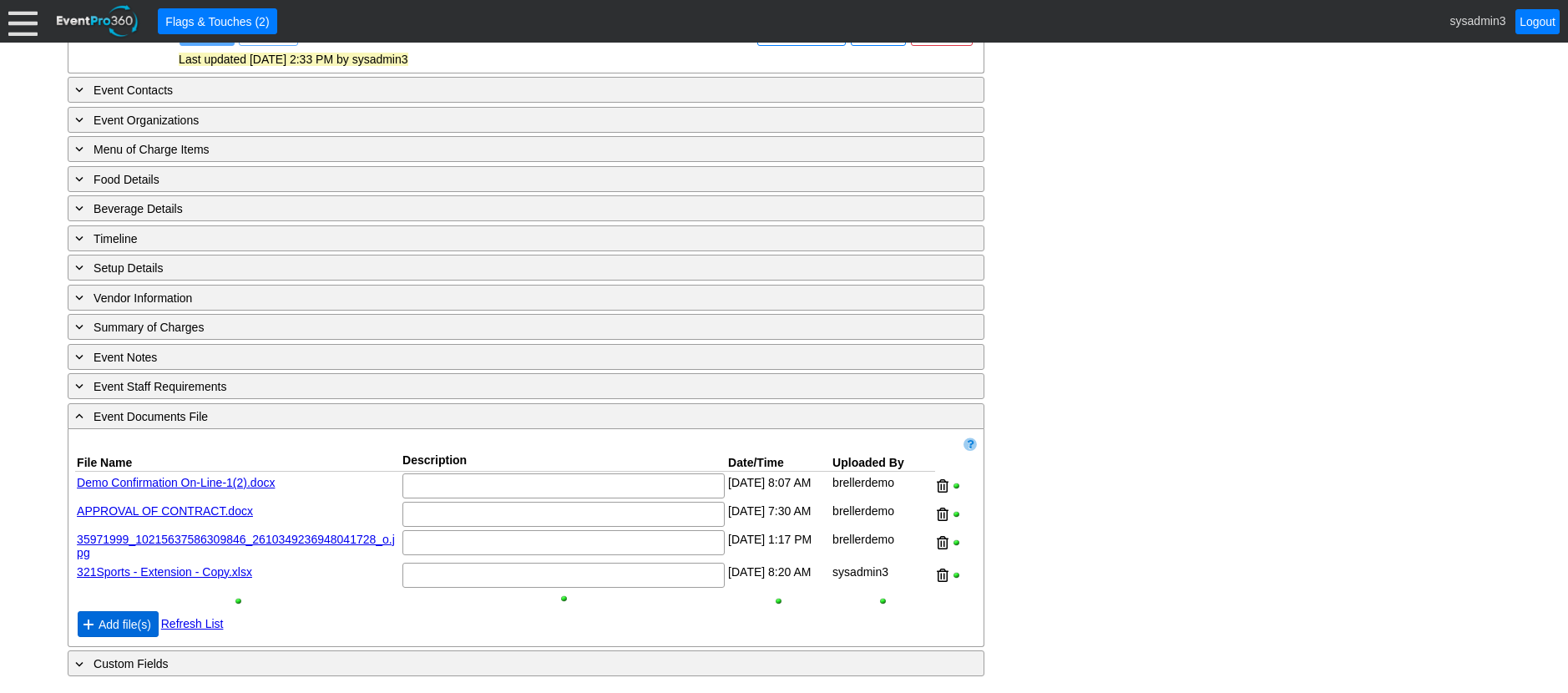
click at [134, 628] on span "Add file(s)" at bounding box center [124, 624] width 59 height 17
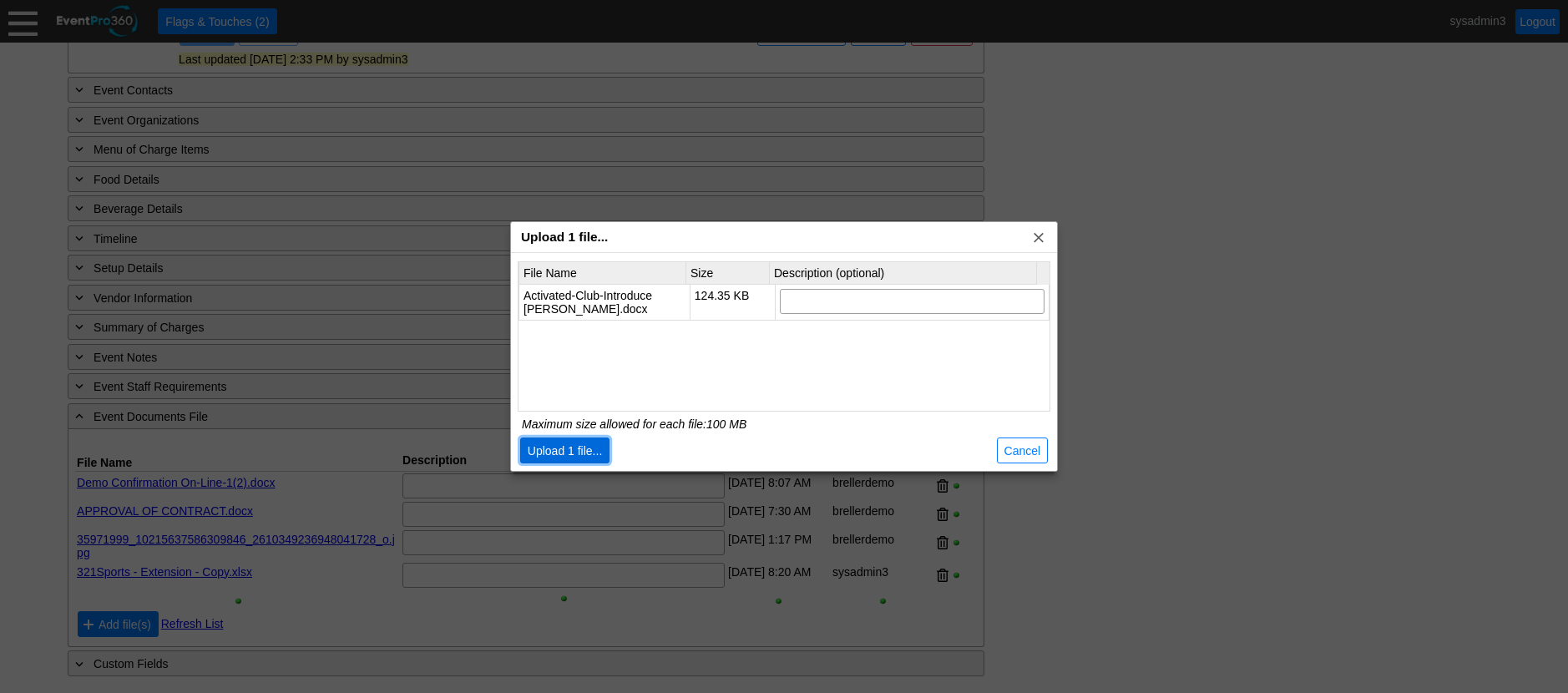
click at [564, 448] on span "Upload 1 file..." at bounding box center [565, 451] width 82 height 17
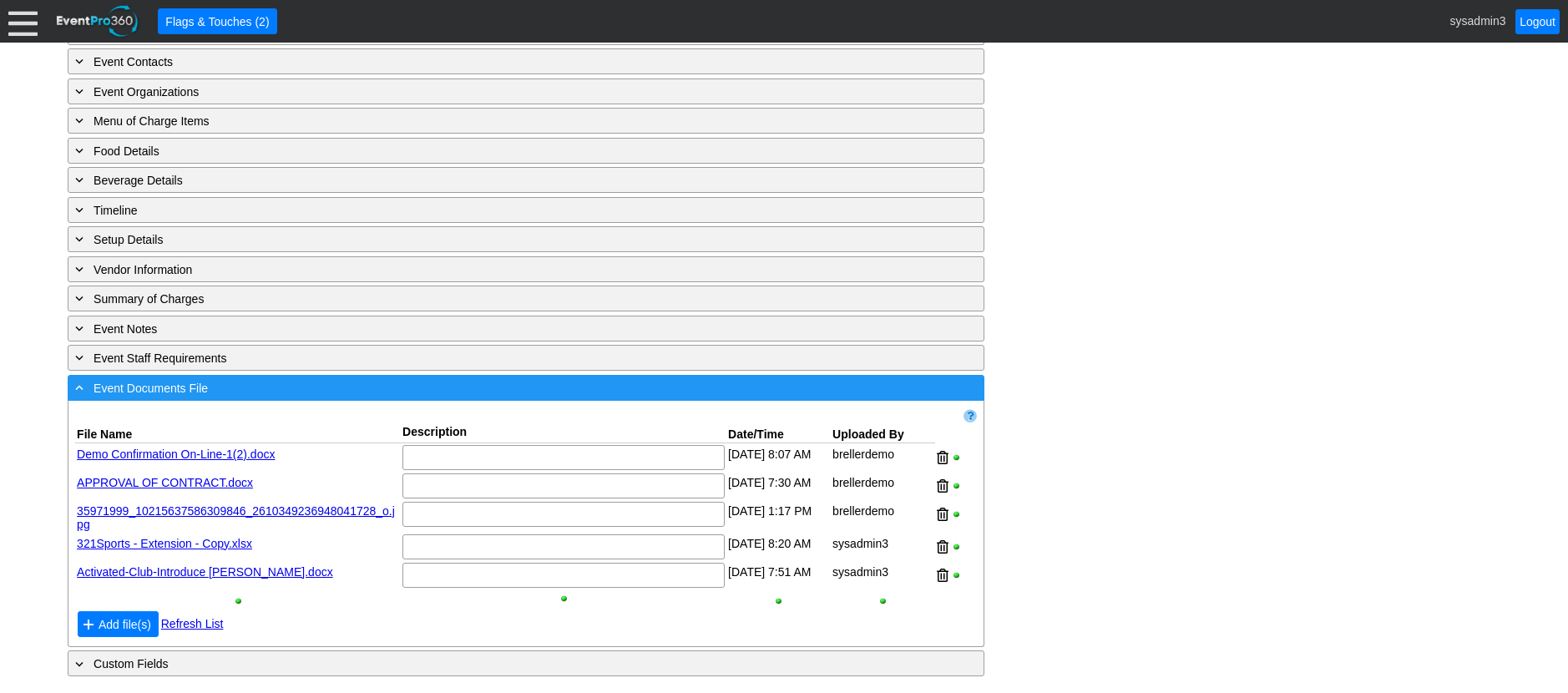
click at [371, 397] on div "- Event Documents File" at bounding box center [492, 388] width 840 height 19
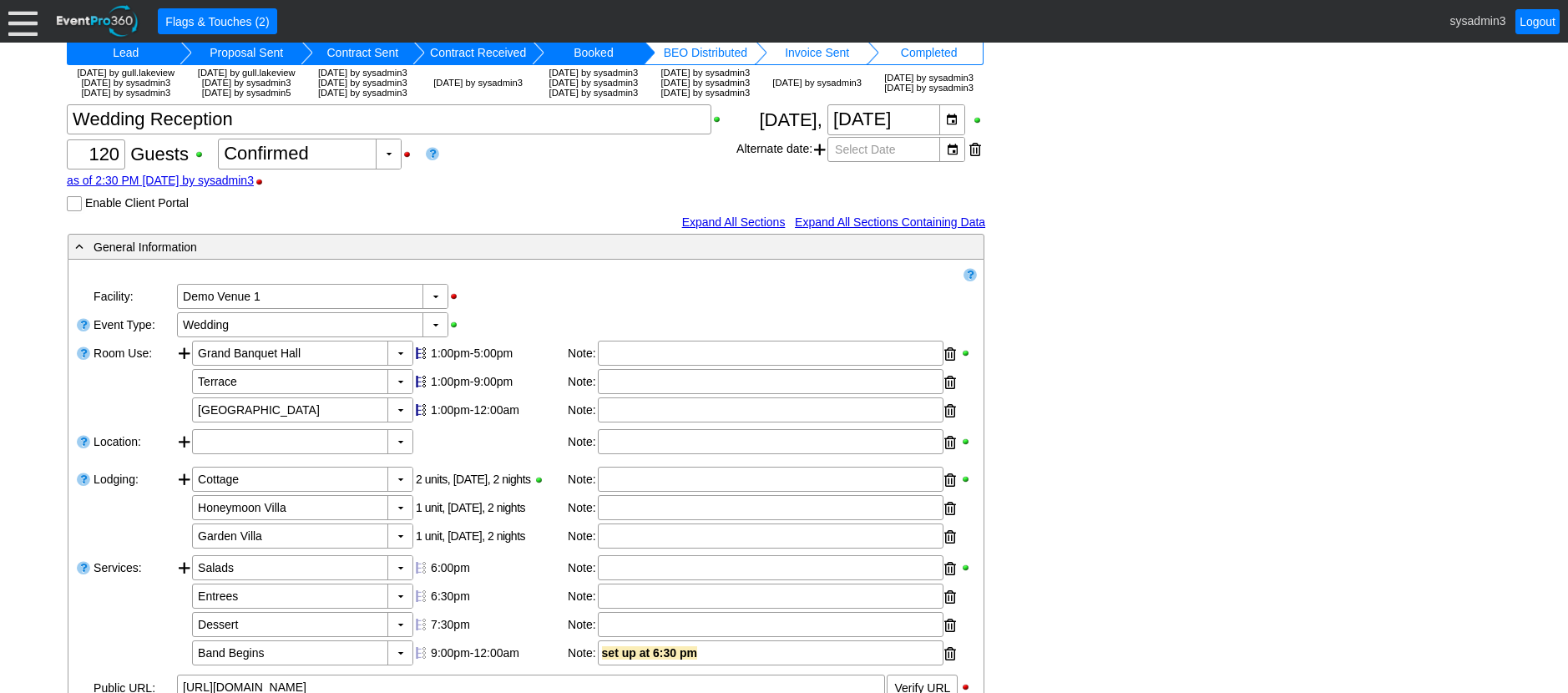
scroll to position [0, 0]
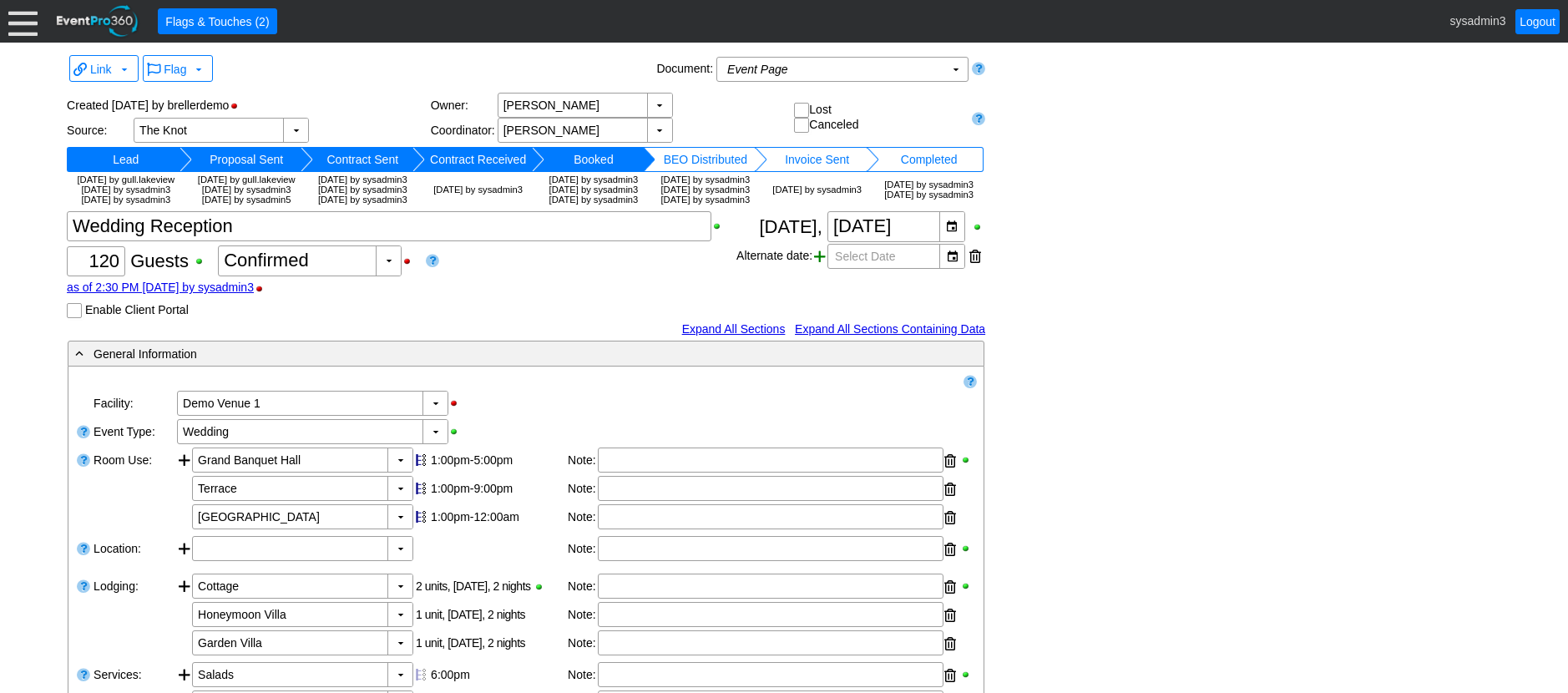
click at [822, 268] on span at bounding box center [819, 256] width 11 height 25
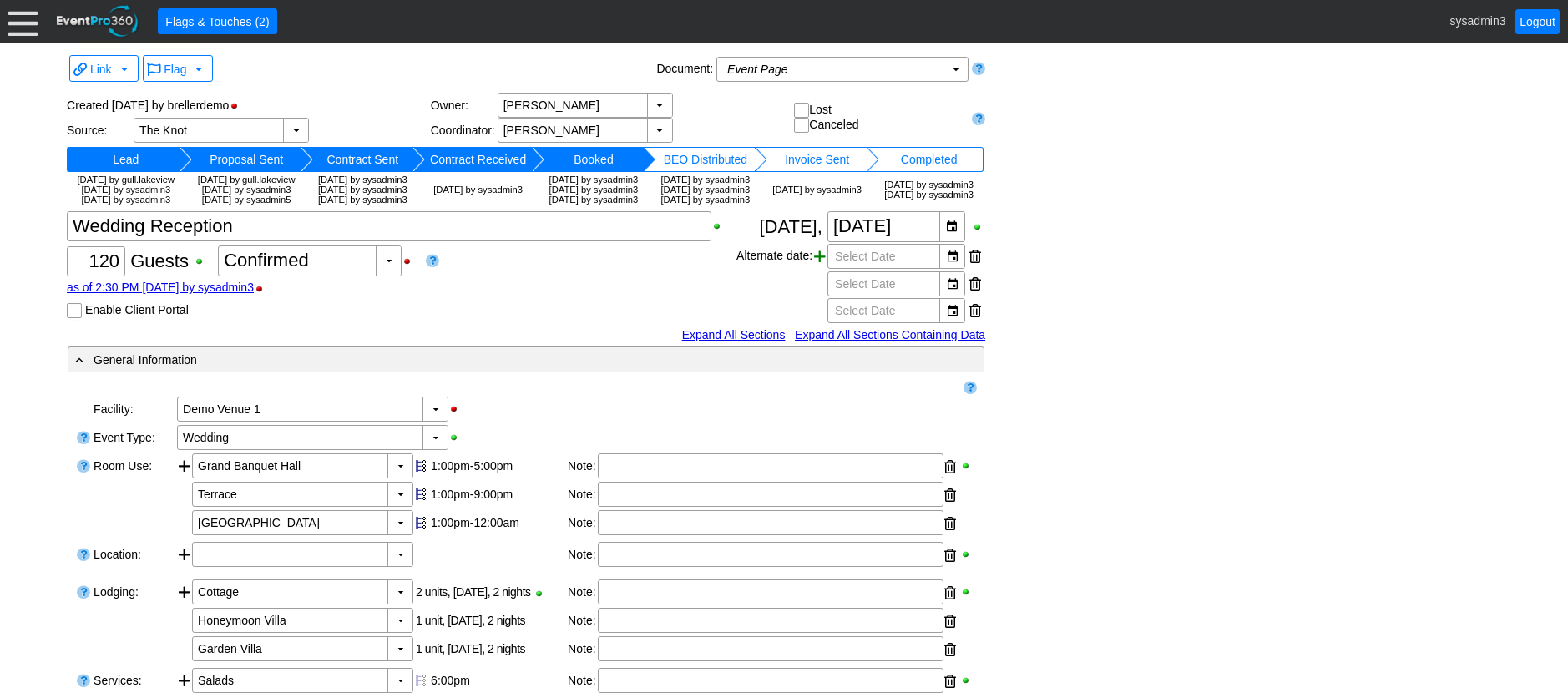
click at [822, 268] on span at bounding box center [819, 256] width 11 height 25
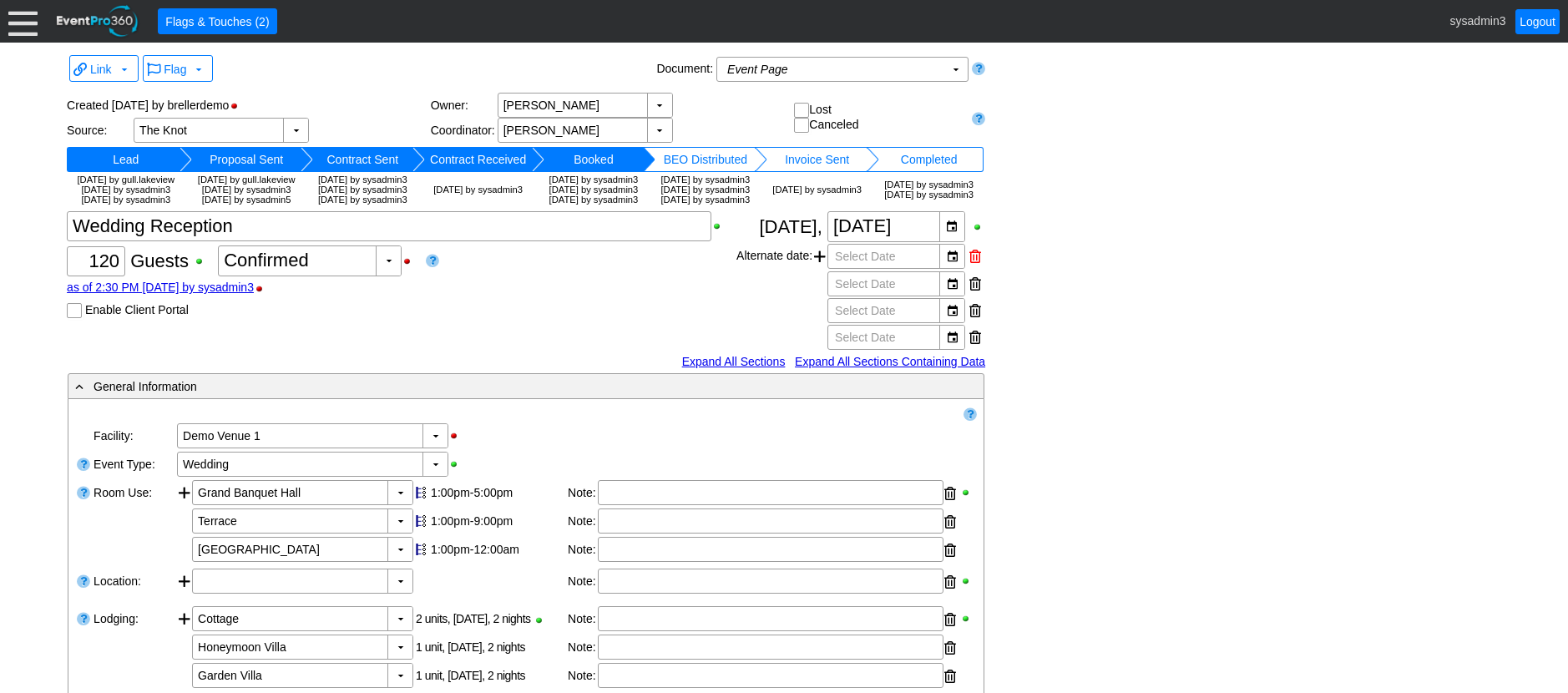
click at [977, 268] on div at bounding box center [975, 256] width 11 height 25
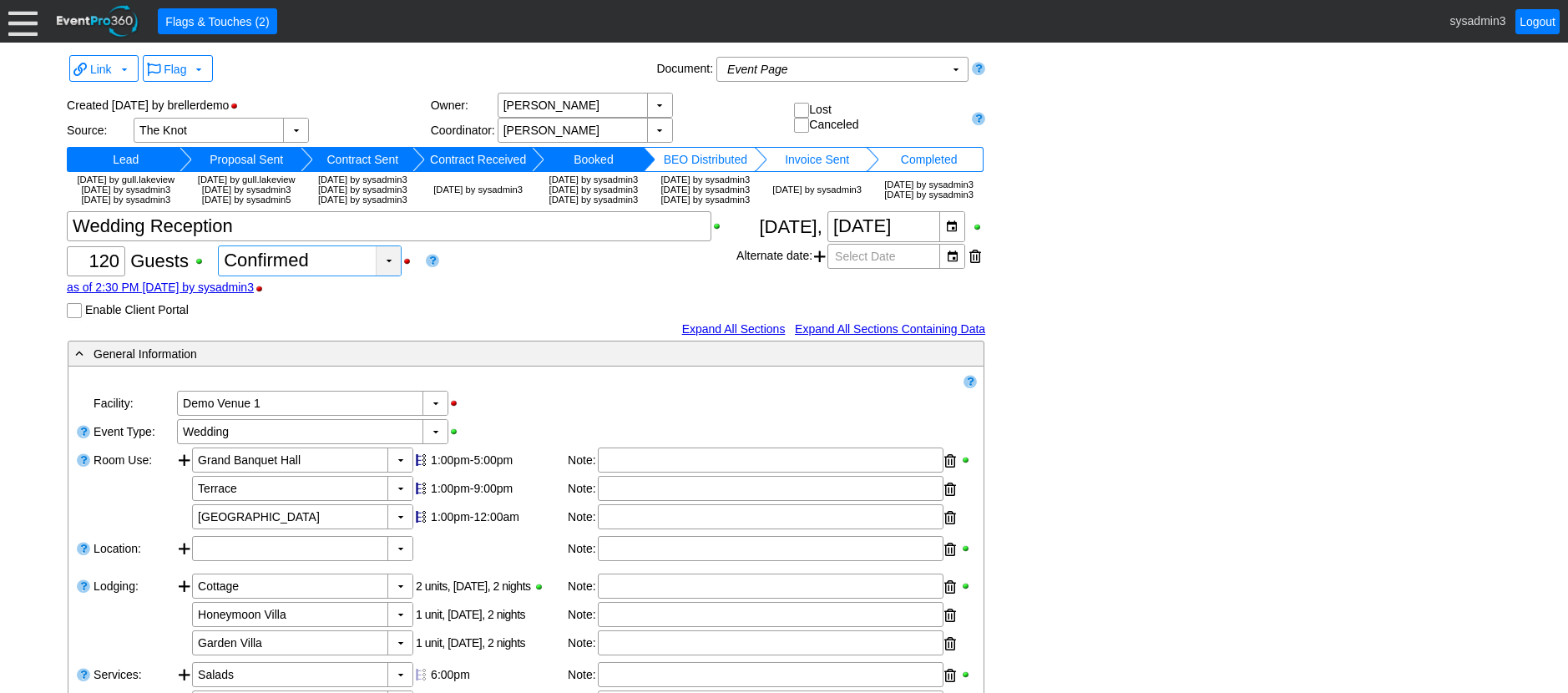
click at [395, 276] on div "▼" at bounding box center [388, 261] width 25 height 29
click at [286, 337] on div "Estimated" at bounding box center [309, 336] width 181 height 30
click at [480, 276] on div "▼" at bounding box center [477, 261] width 25 height 29
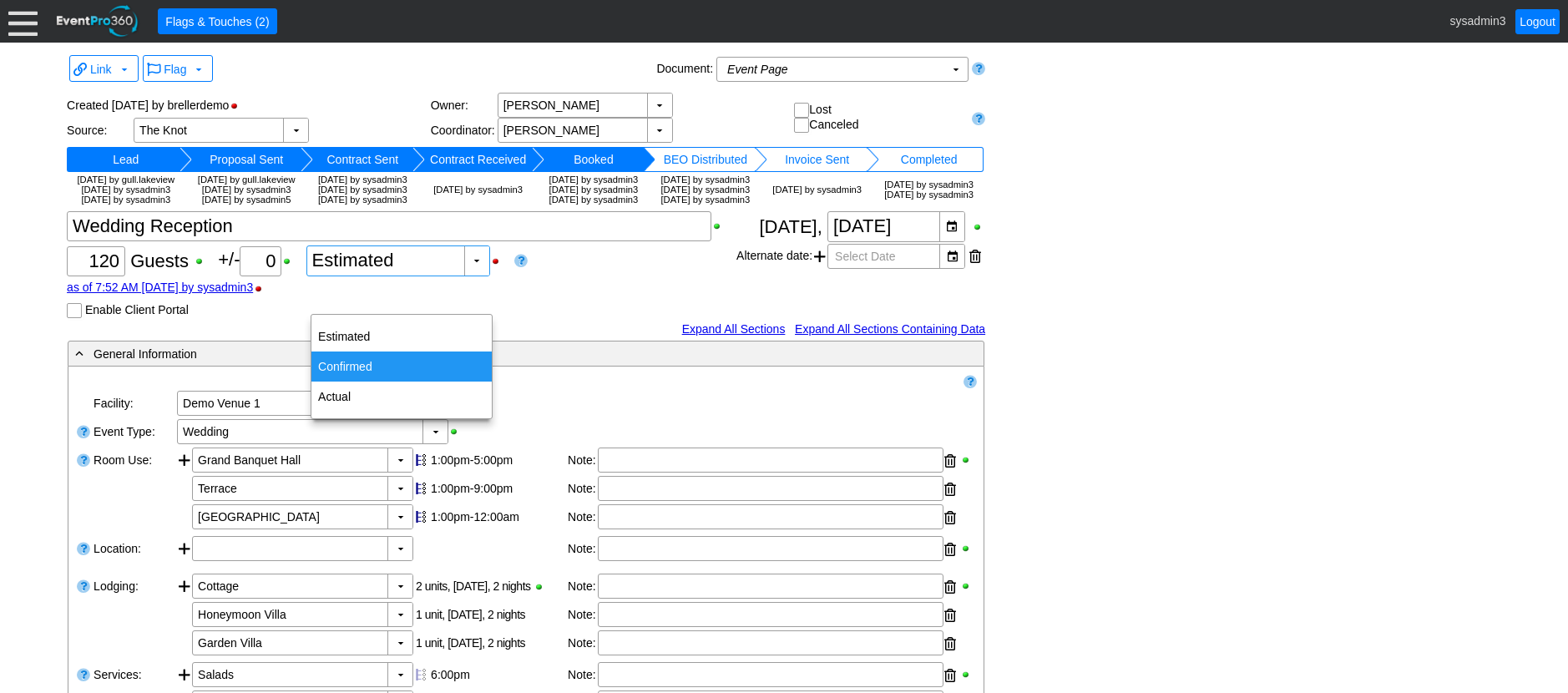
click at [338, 363] on div "Confirmed" at bounding box center [402, 366] width 181 height 30
type input "Confirmed"
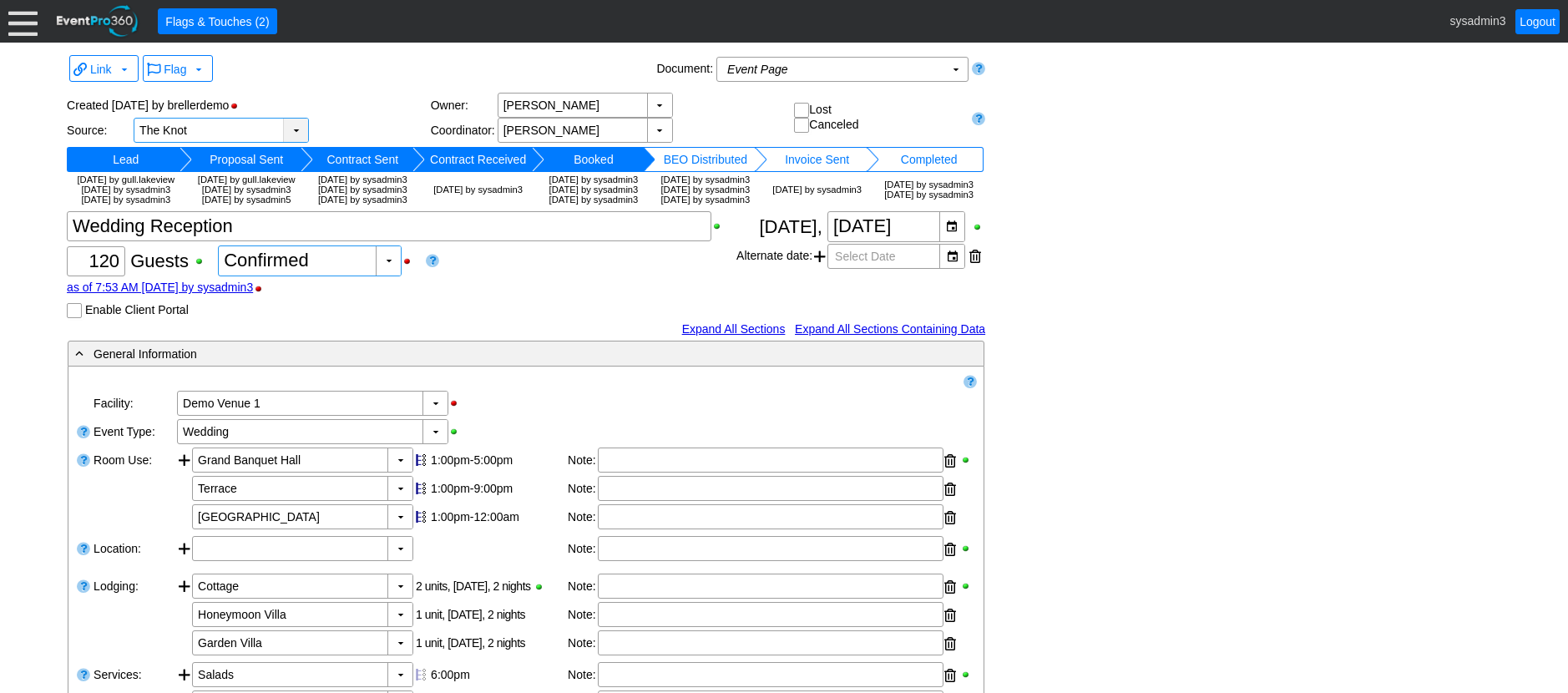
click at [291, 126] on div "▼" at bounding box center [296, 130] width 25 height 24
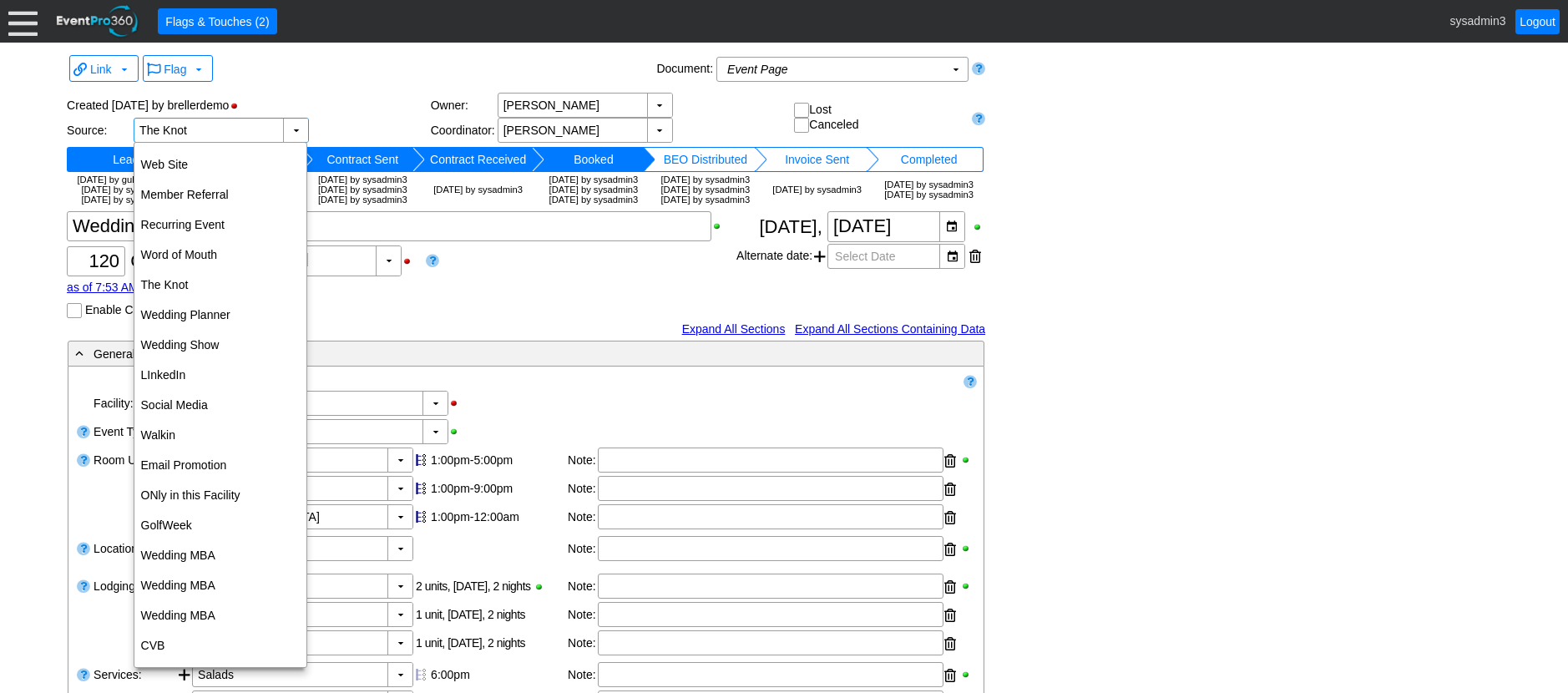
click at [352, 114] on div "Created [DATE] by brellerdemo" at bounding box center [249, 105] width 364 height 25
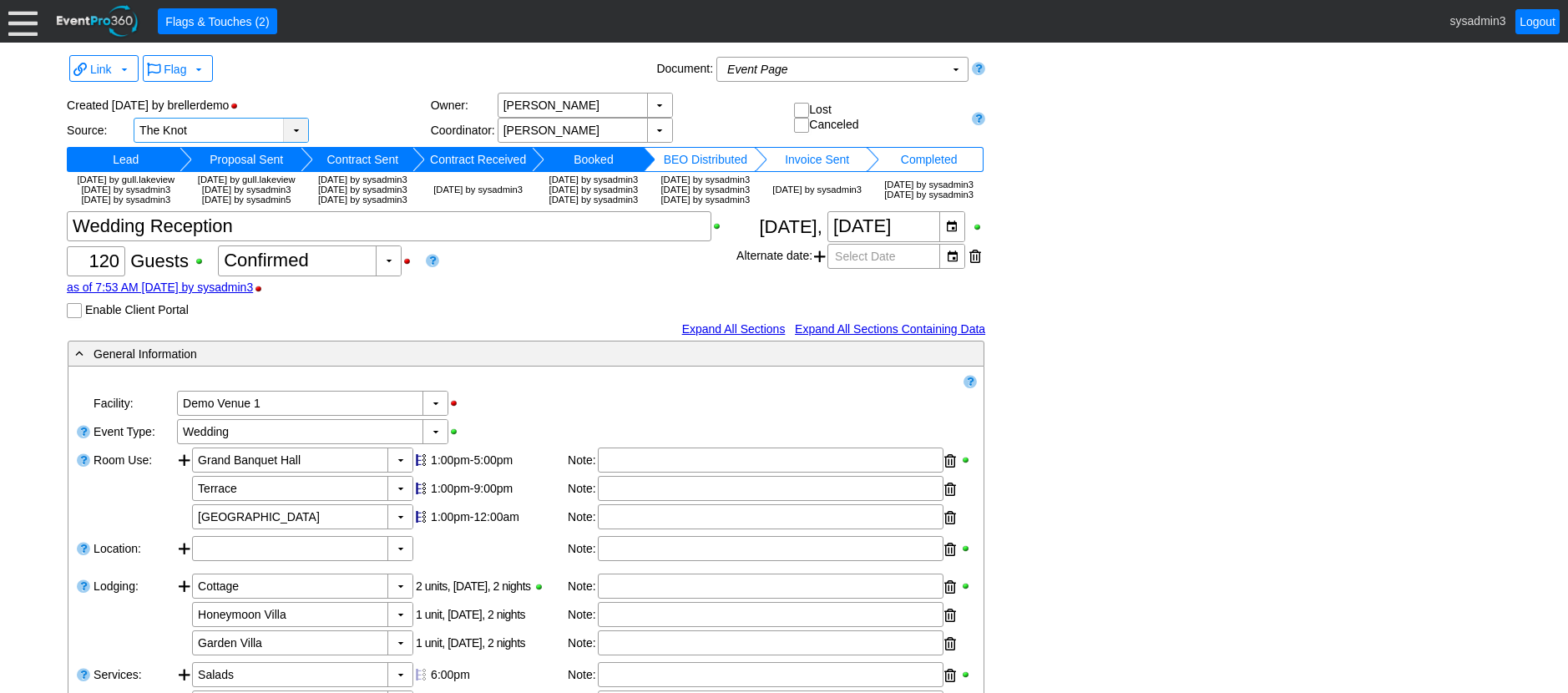
click at [288, 129] on div "▼" at bounding box center [296, 130] width 25 height 24
click at [377, 96] on div "Created [DATE] by brellerdemo" at bounding box center [249, 105] width 364 height 25
click at [287, 130] on div "▼" at bounding box center [296, 130] width 25 height 24
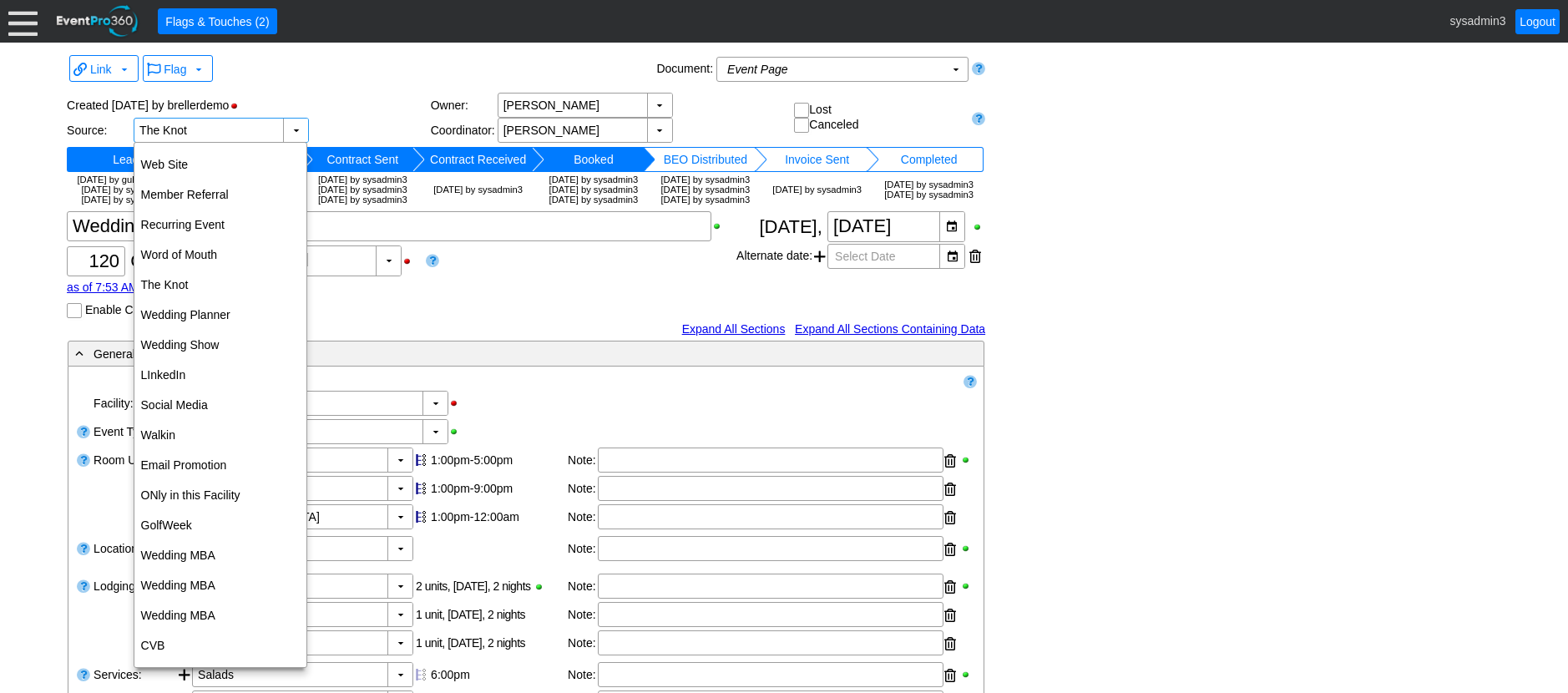
click at [350, 93] on div "Created [DATE] by brellerdemo" at bounding box center [249, 105] width 364 height 25
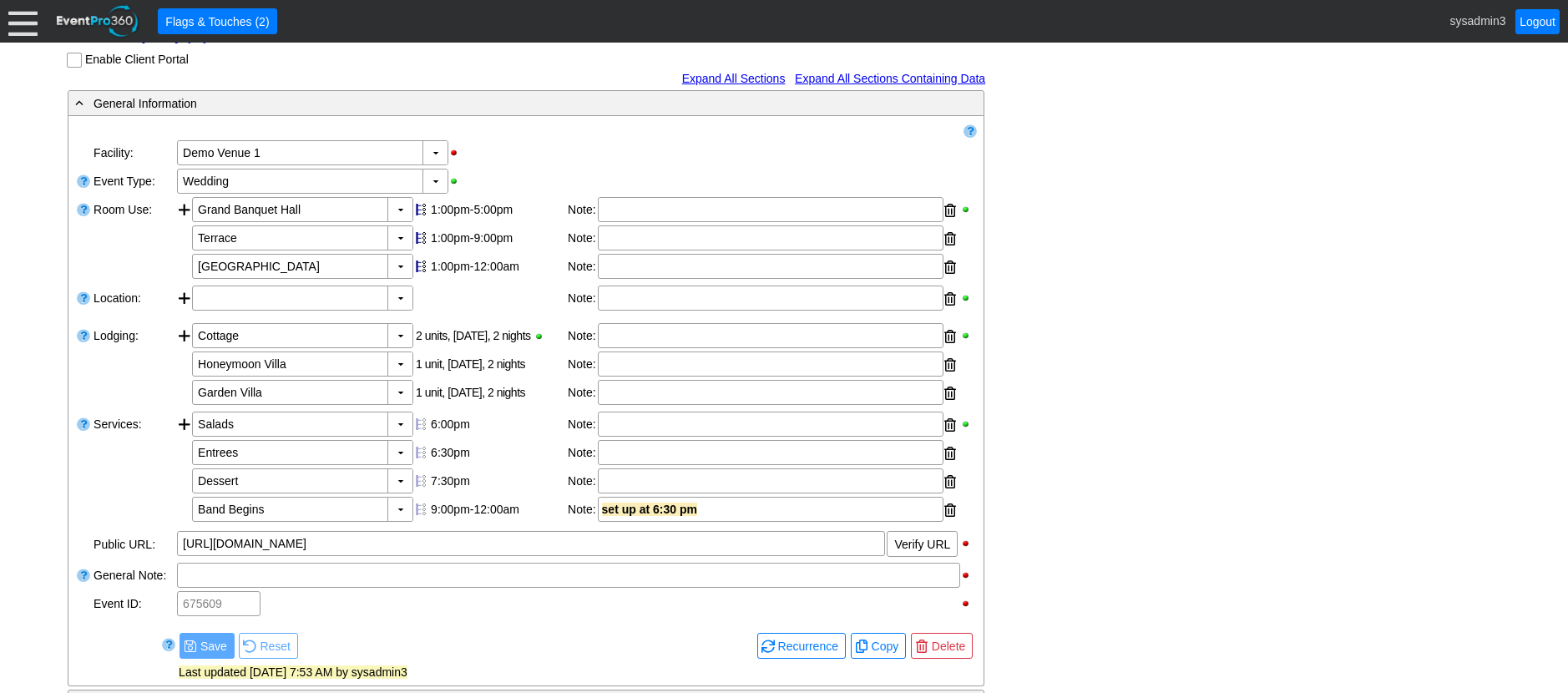
scroll to position [334, 0]
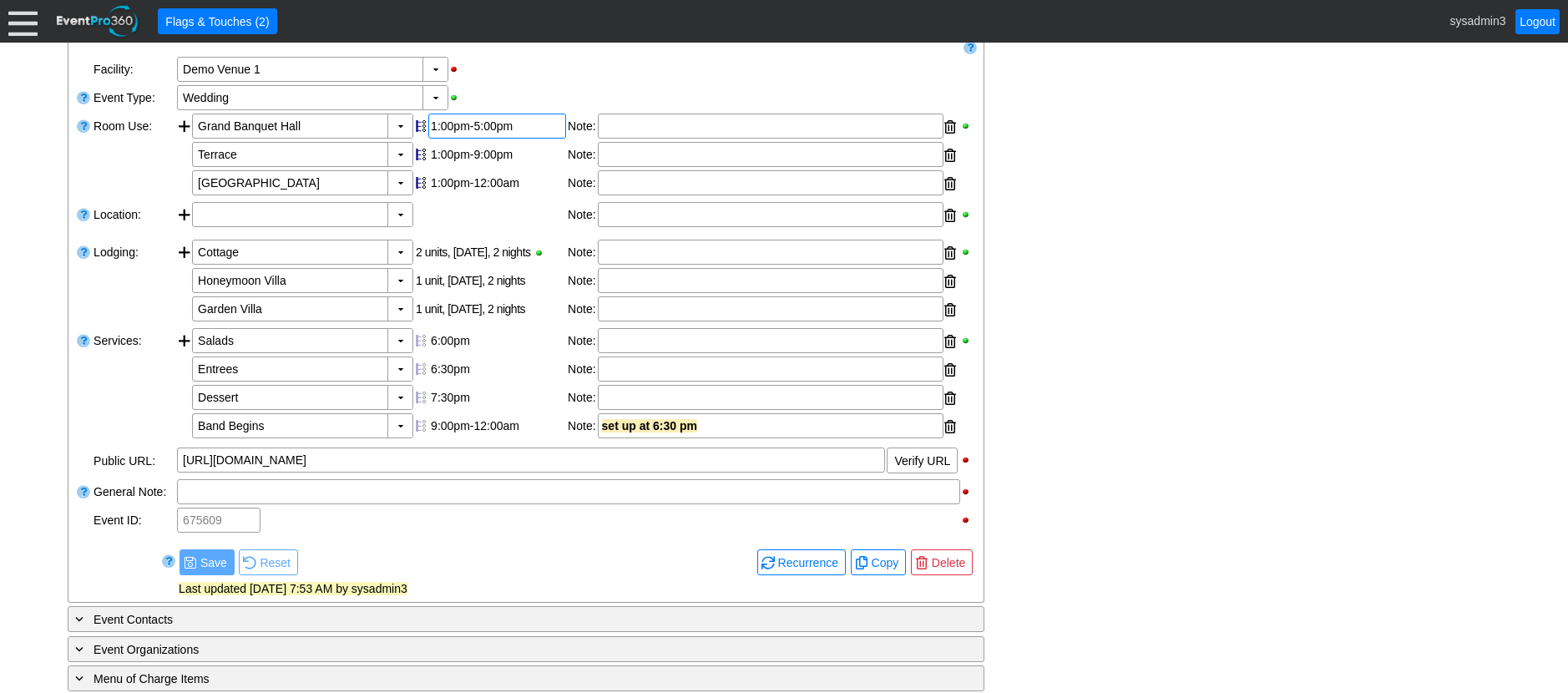
click at [470, 133] on div "1:00pm-5:00pm" at bounding box center [497, 126] width 133 height 13
type input "6:00"
type input "2:00"
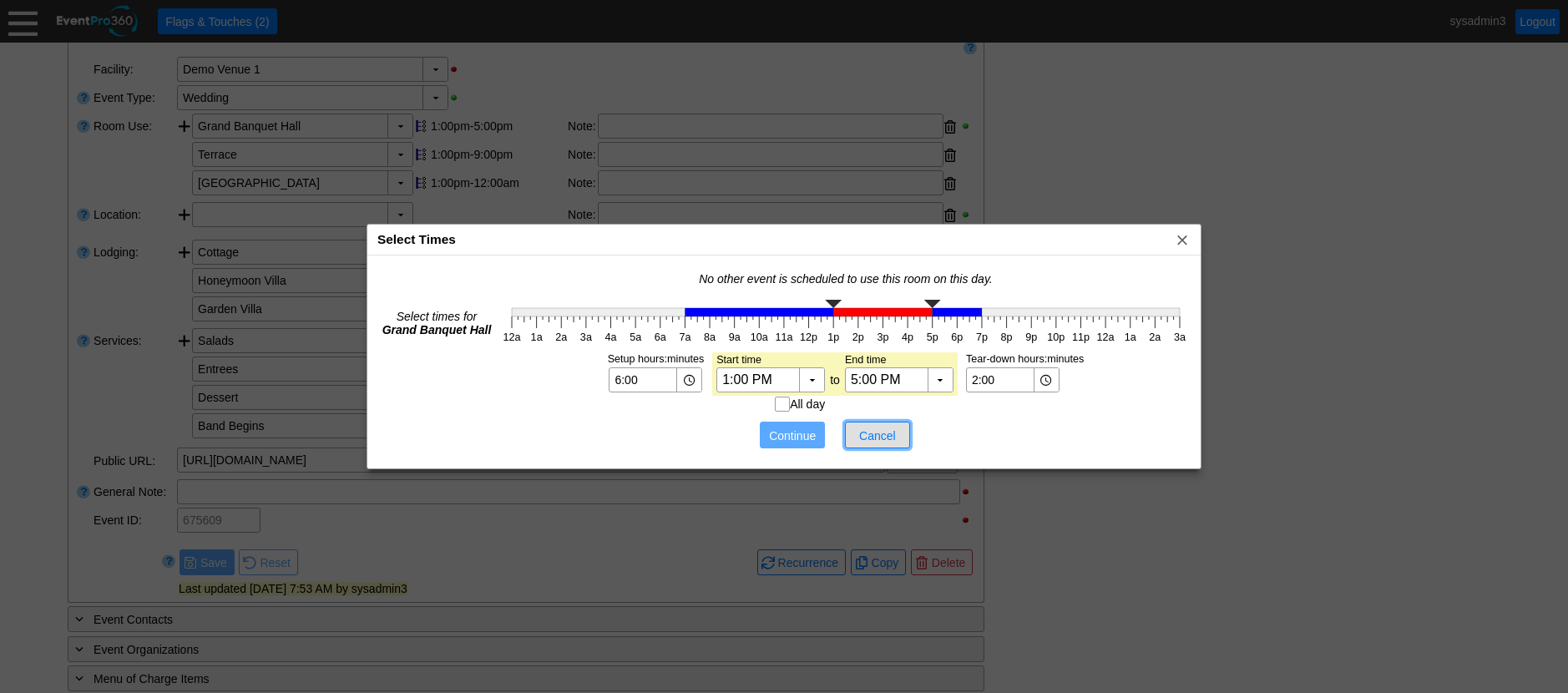
click at [890, 433] on span "Cancel" at bounding box center [877, 436] width 50 height 17
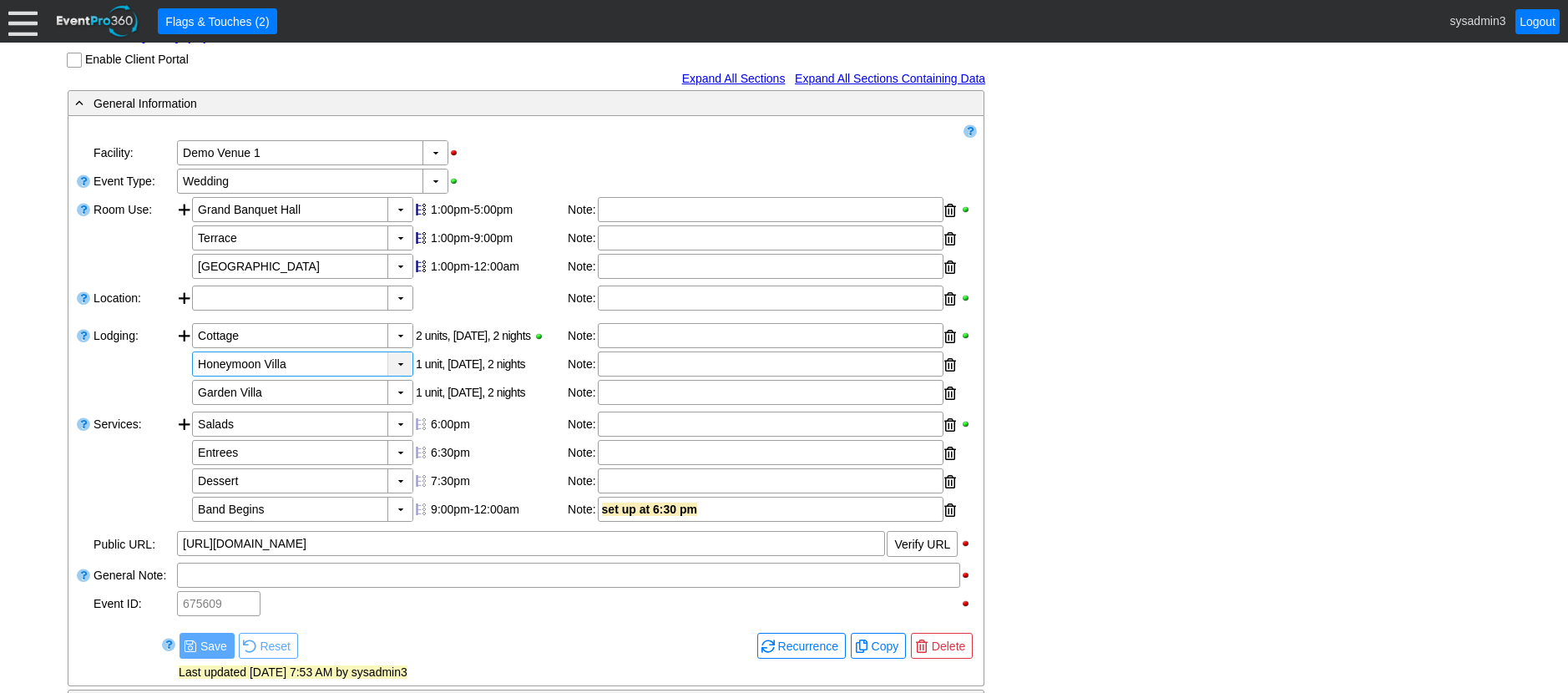
scroll to position [167, 0]
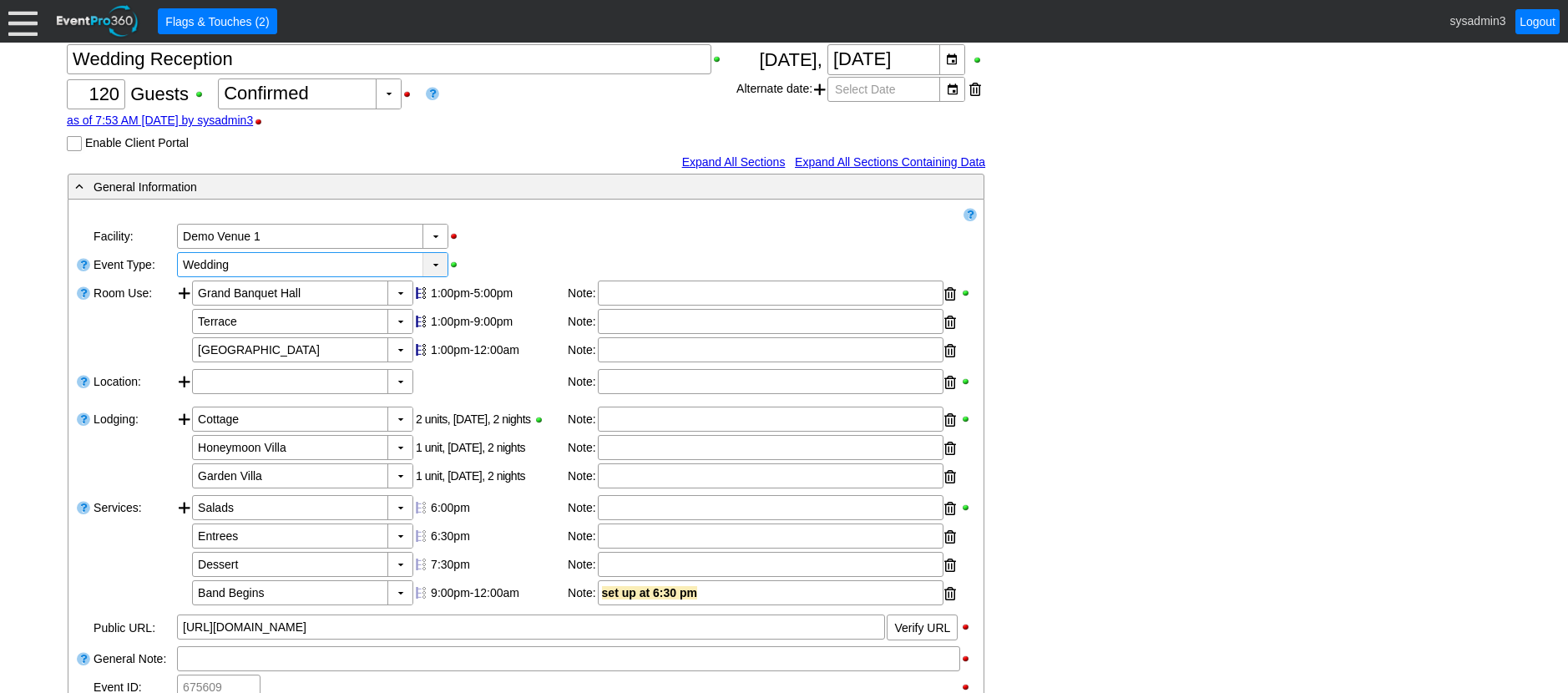
click at [433, 276] on div "▼" at bounding box center [435, 265] width 25 height 24
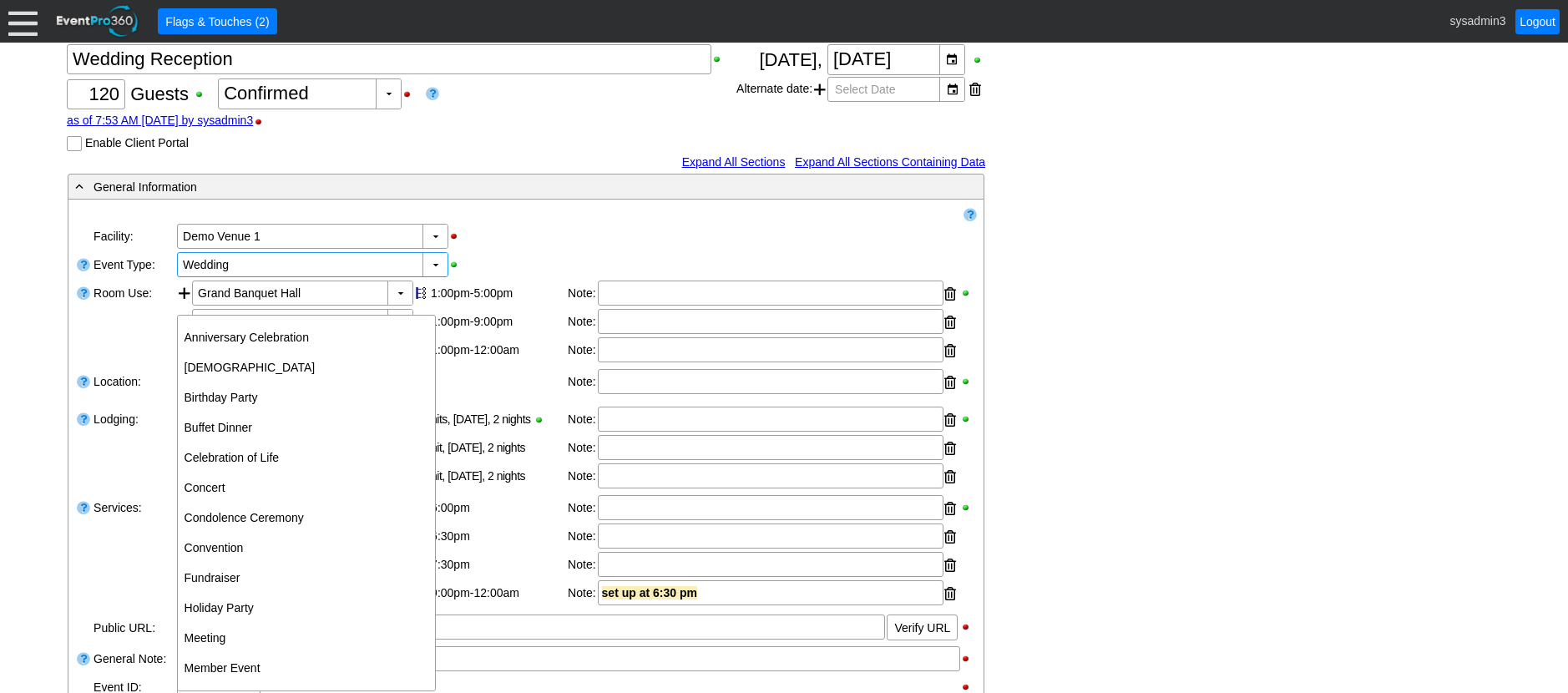
click at [639, 250] on div "▼ Χ Demo Venue 1" at bounding box center [575, 236] width 801 height 28
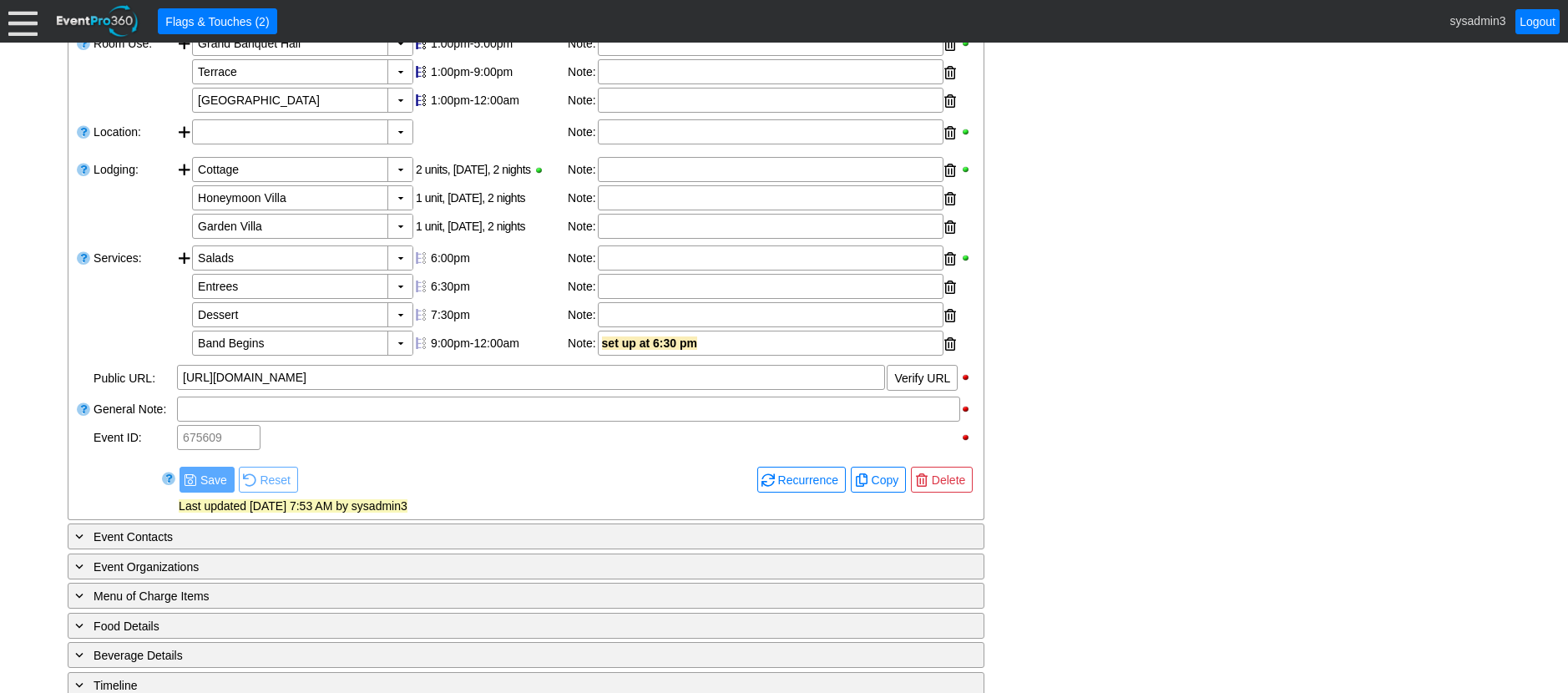
scroll to position [417, 0]
click at [887, 488] on span "Copy" at bounding box center [885, 479] width 34 height 17
checkbox input "true"
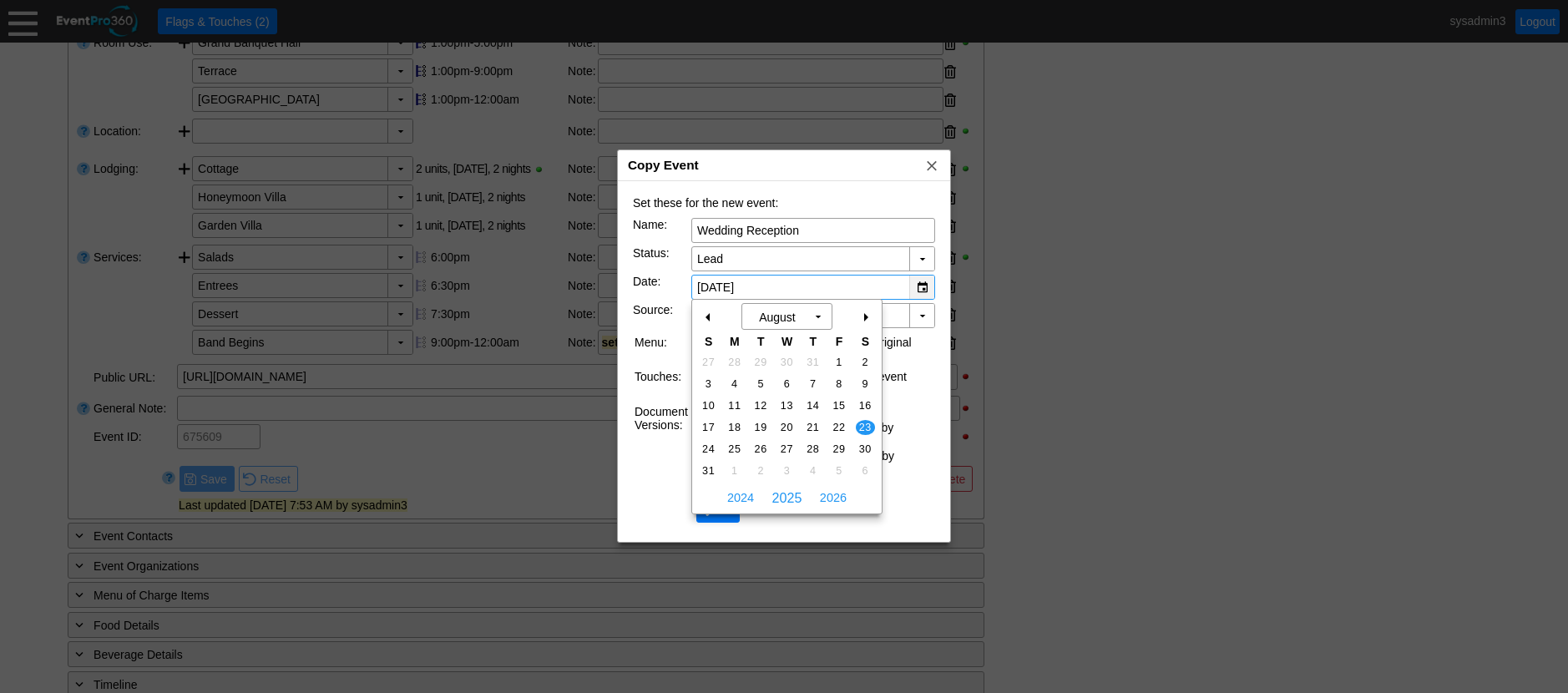
click at [920, 284] on div "▼" at bounding box center [922, 287] width 25 height 24
click at [833, 498] on span "2026" at bounding box center [832, 497] width 35 height 25
click at [865, 427] on span "22" at bounding box center [865, 427] width 19 height 15
type input "8/22/2026"
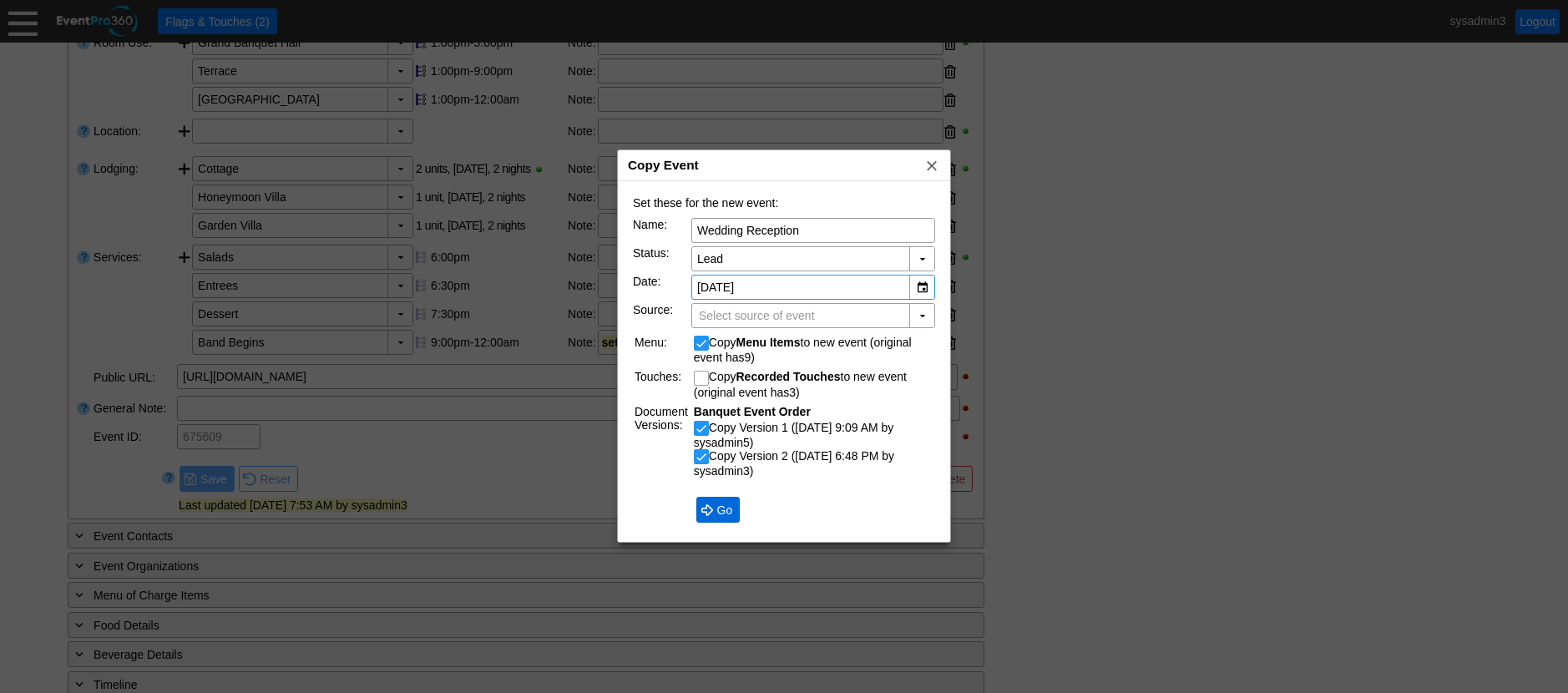
click at [720, 511] on span "Go" at bounding box center [725, 510] width 23 height 17
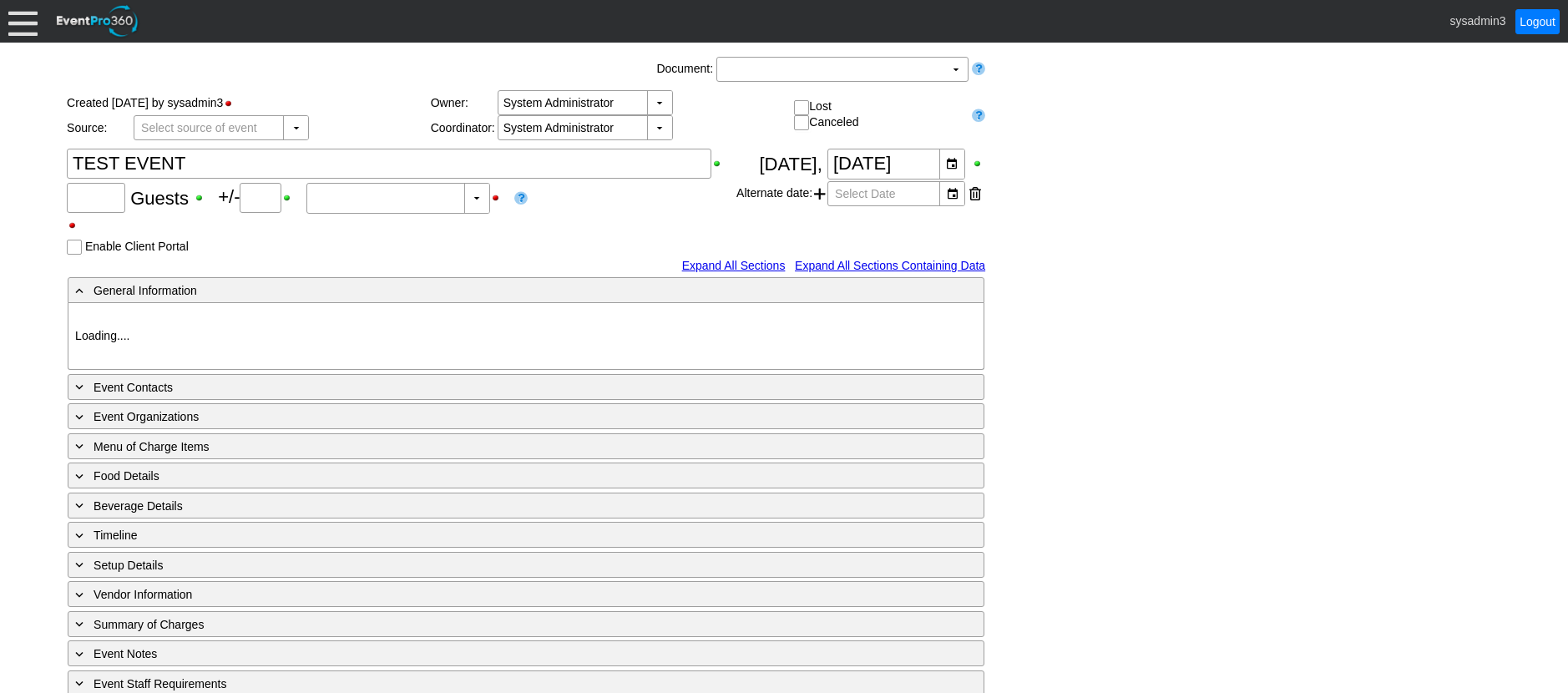
type input "0"
type input "Estimated"
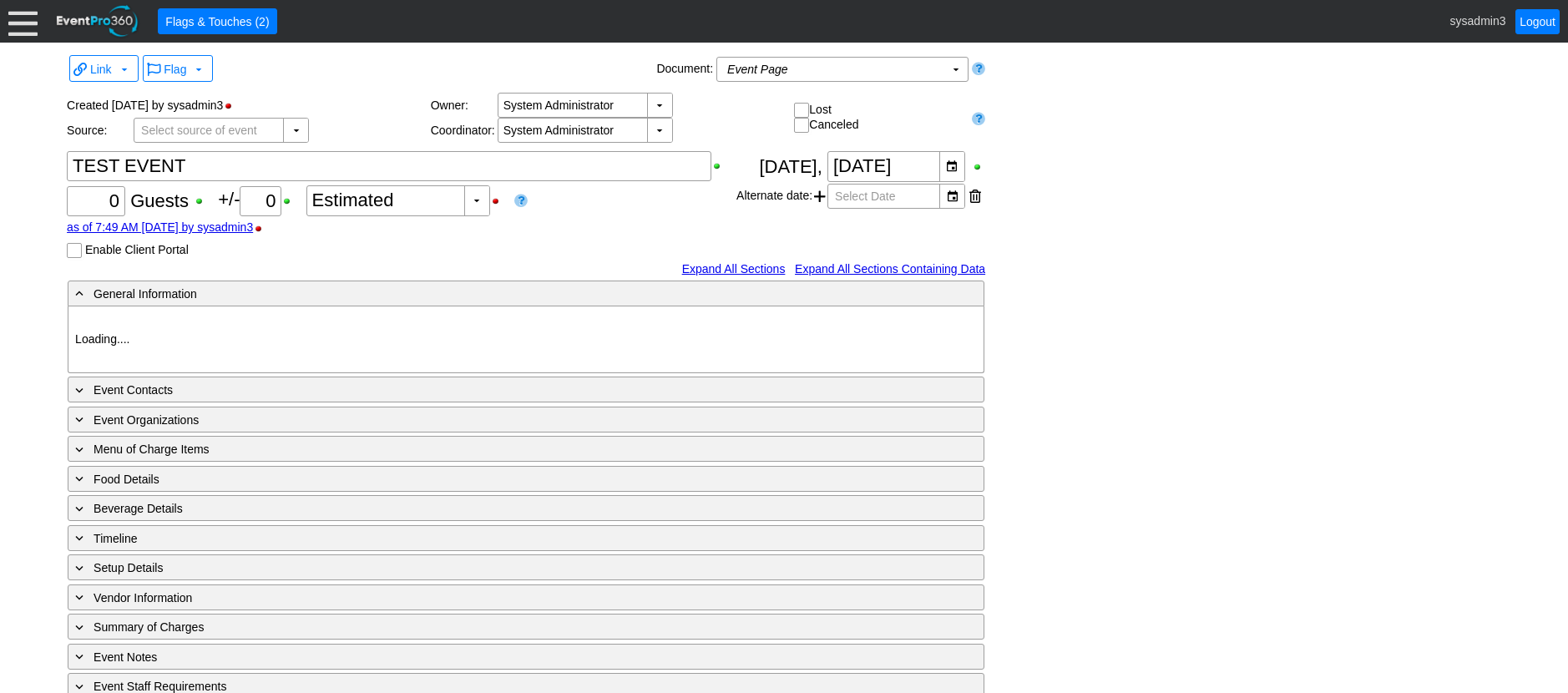
type input "Demo Venue 1"
type input "1196350"
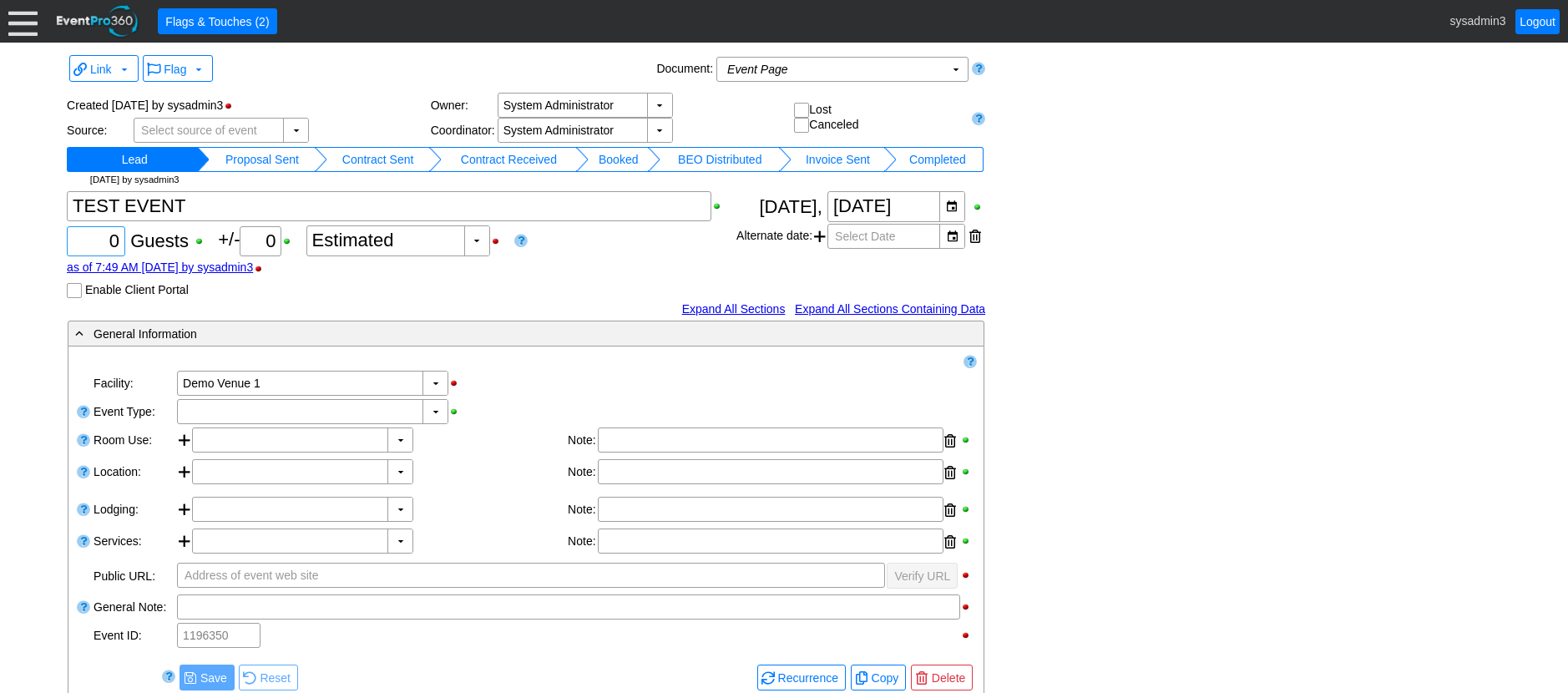
click at [118, 234] on input "0" at bounding box center [96, 241] width 47 height 28
type input "100"
click at [431, 443] on div "▼ Χ Select time" at bounding box center [312, 440] width 239 height 25
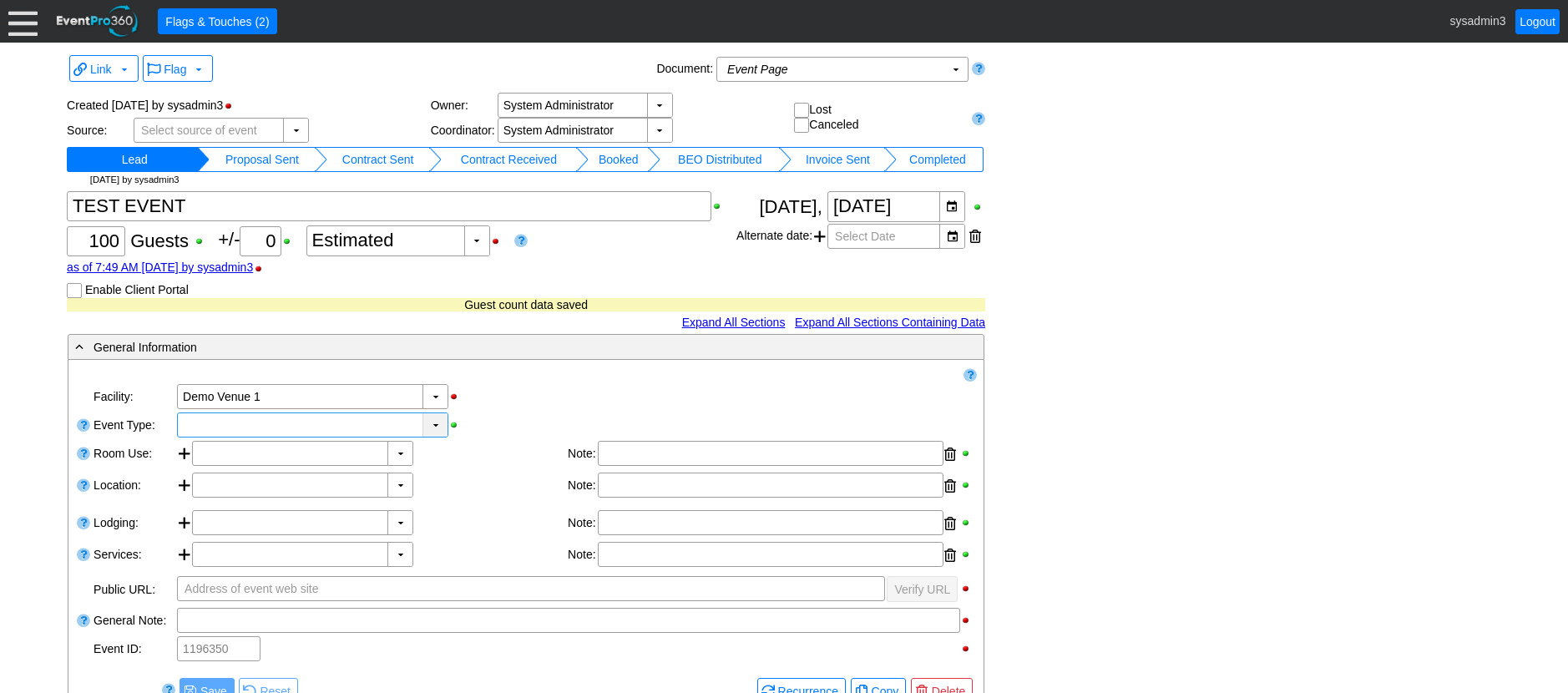
click at [438, 418] on div "▼" at bounding box center [435, 425] width 25 height 24
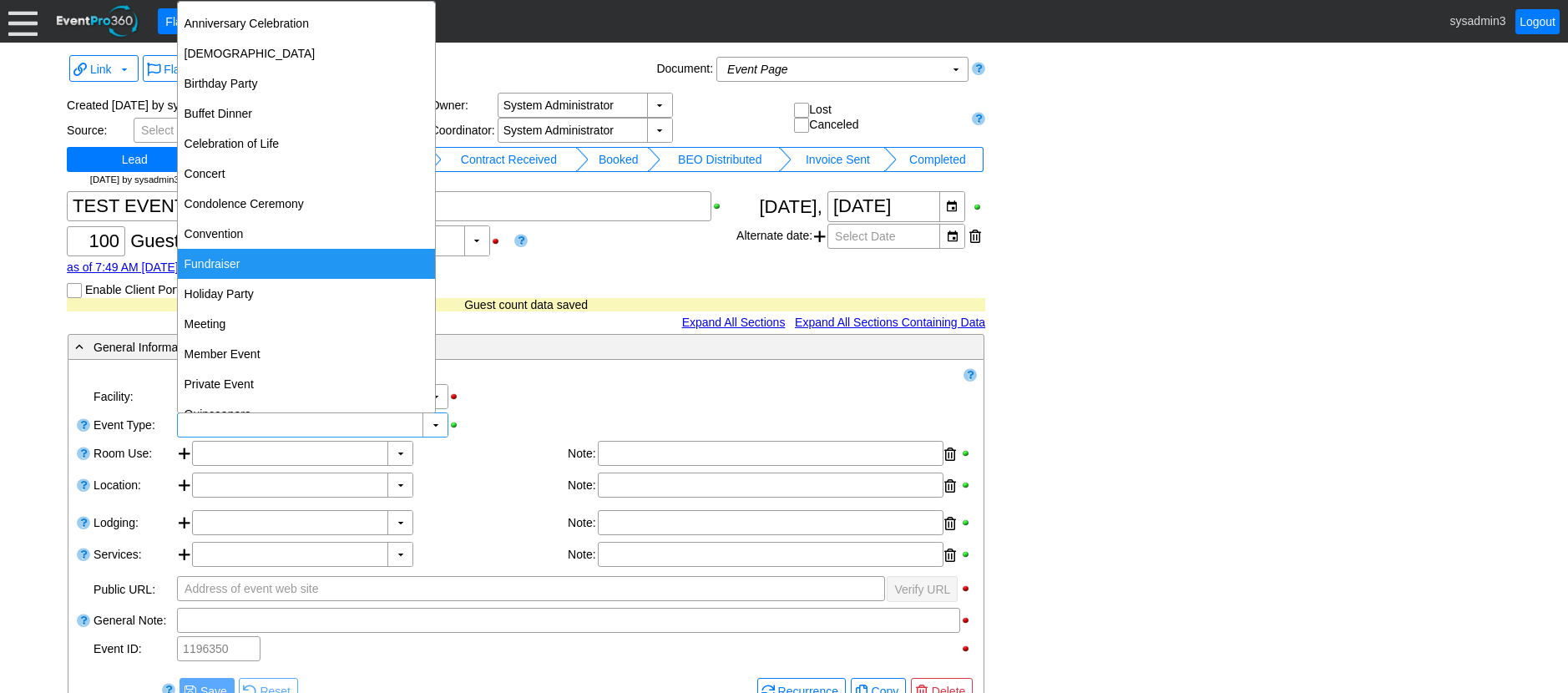
click at [232, 256] on div "Fundraiser" at bounding box center [306, 264] width 257 height 30
type input "Fundraiser"
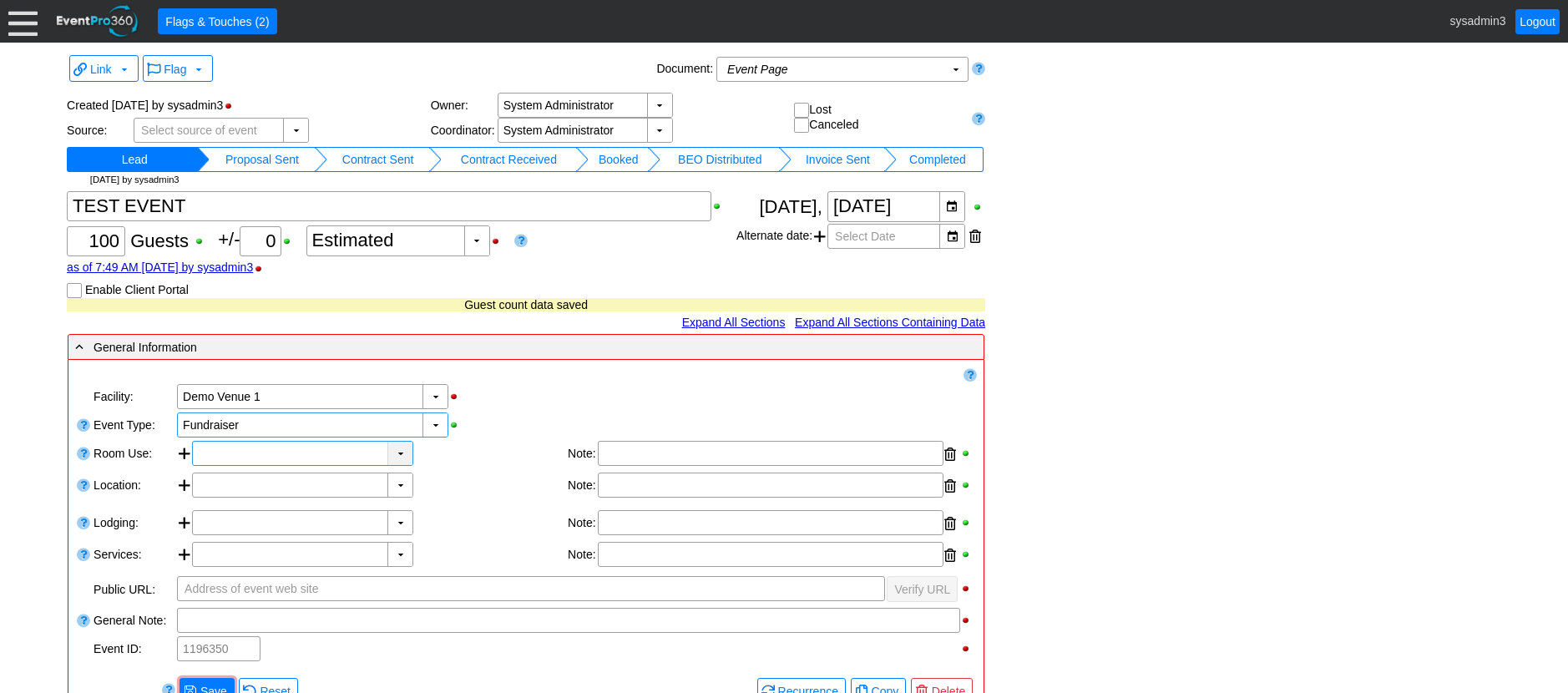
click at [396, 453] on div "▼ Χ" at bounding box center [302, 453] width 221 height 25
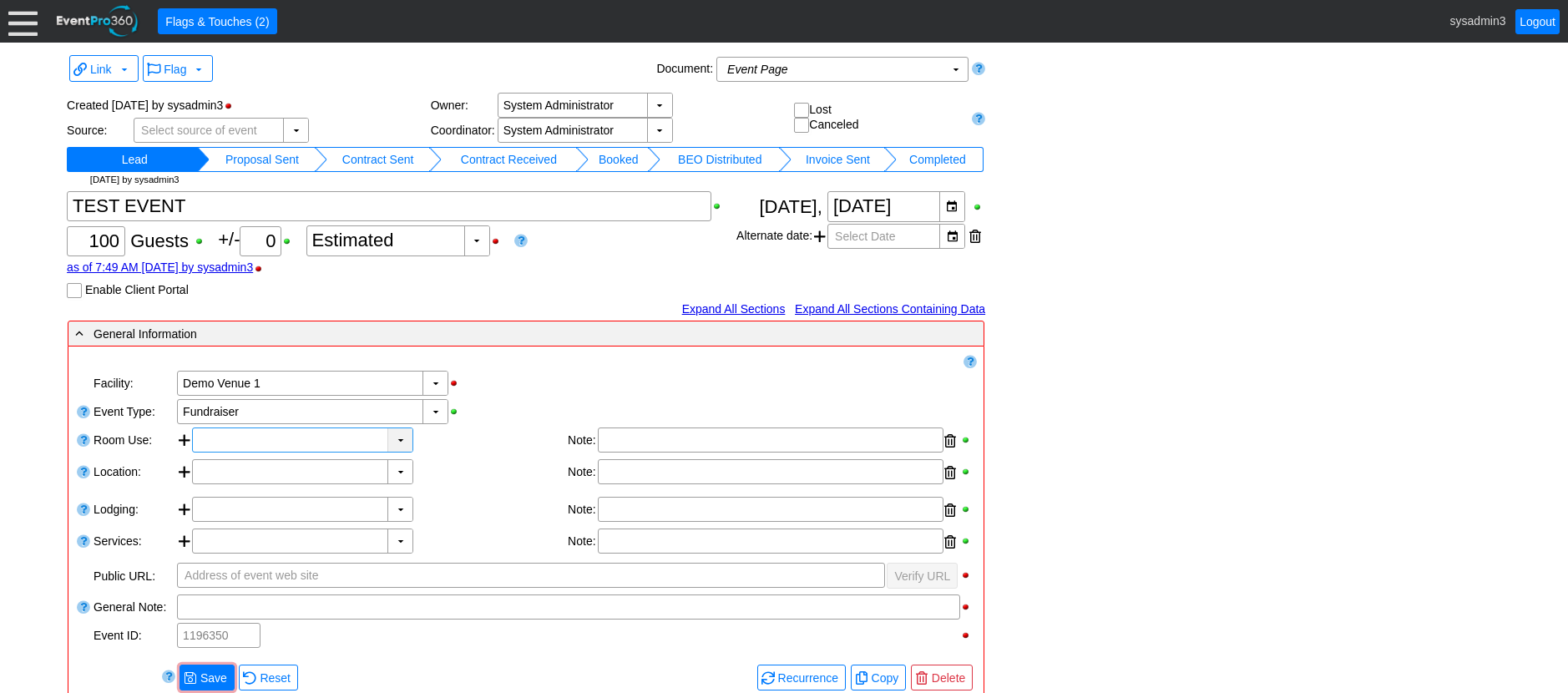
click at [393, 438] on div "▼" at bounding box center [399, 440] width 25 height 24
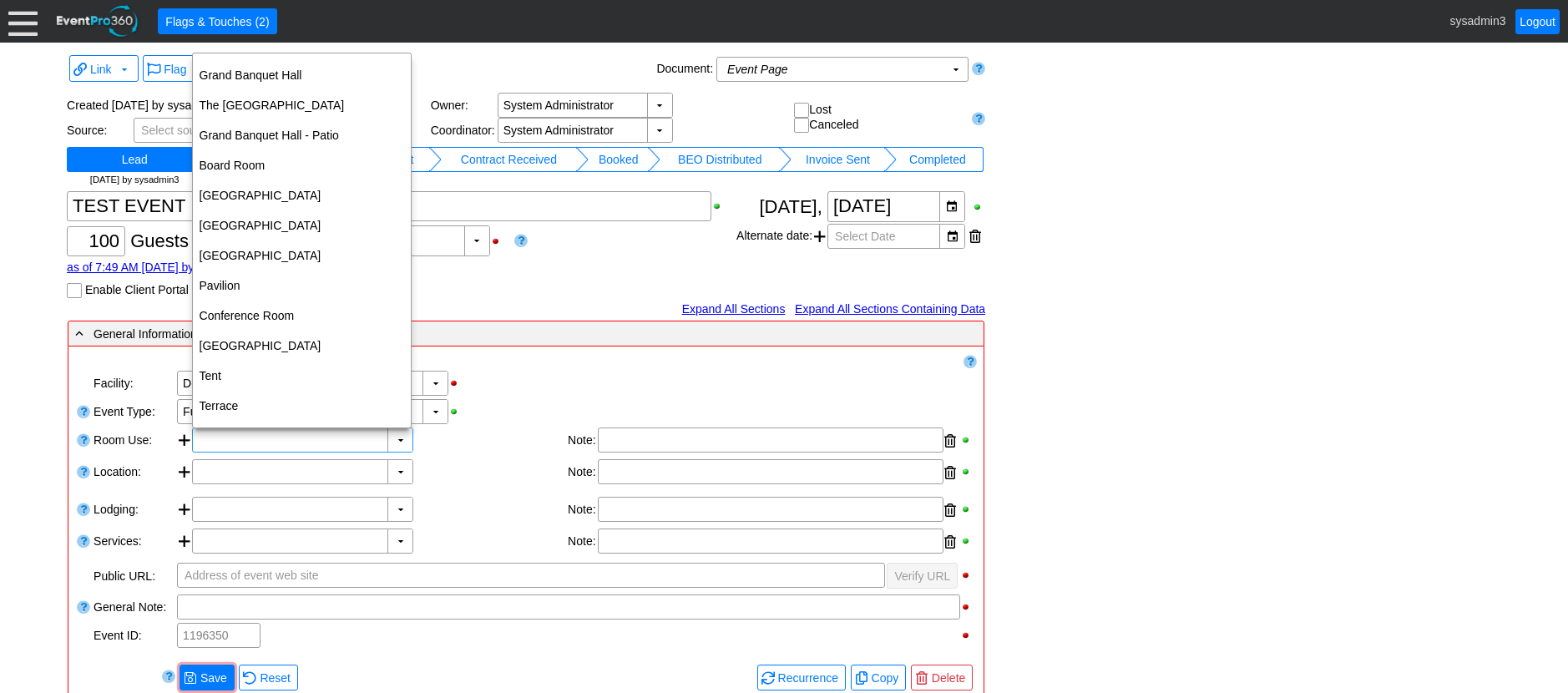
click at [537, 364] on td "Remove all highlights" at bounding box center [512, 361] width 875 height 16
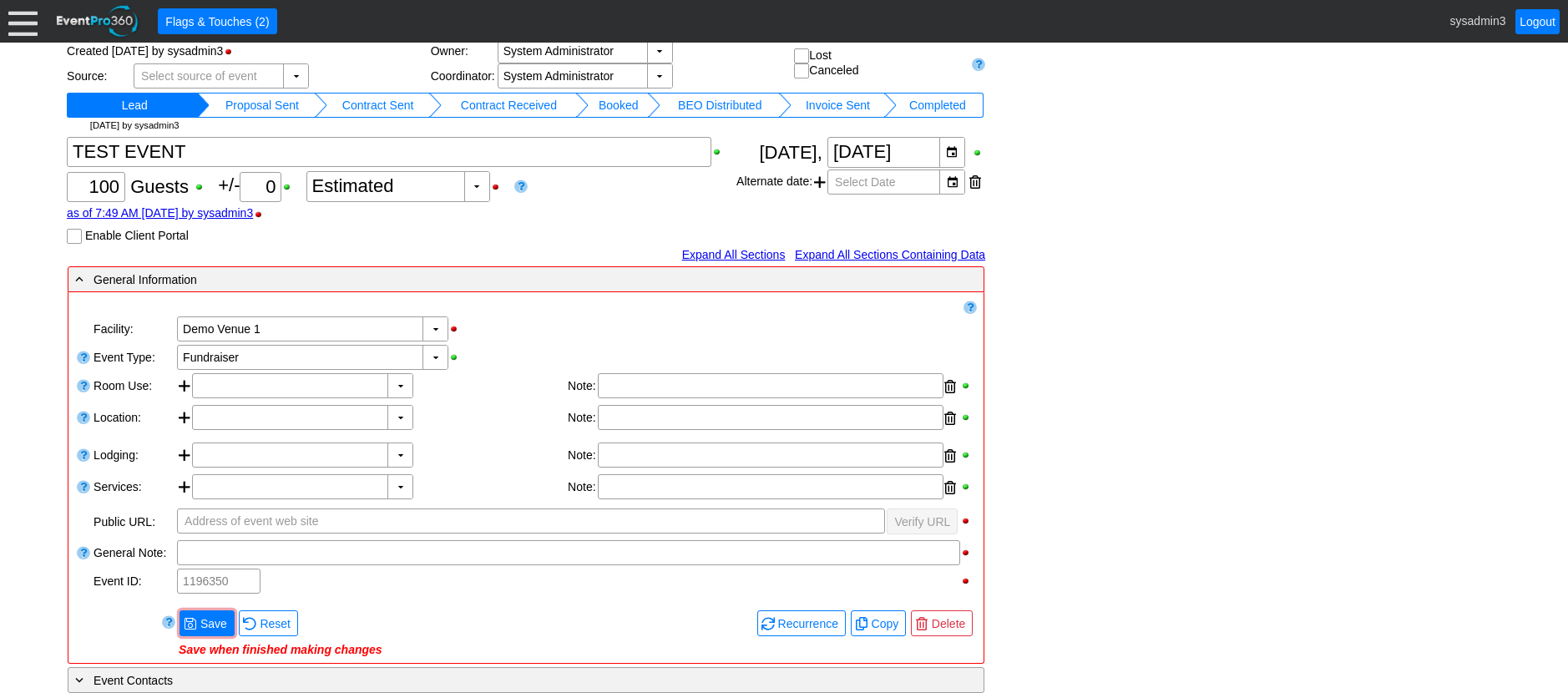
scroll to position [84, 0]
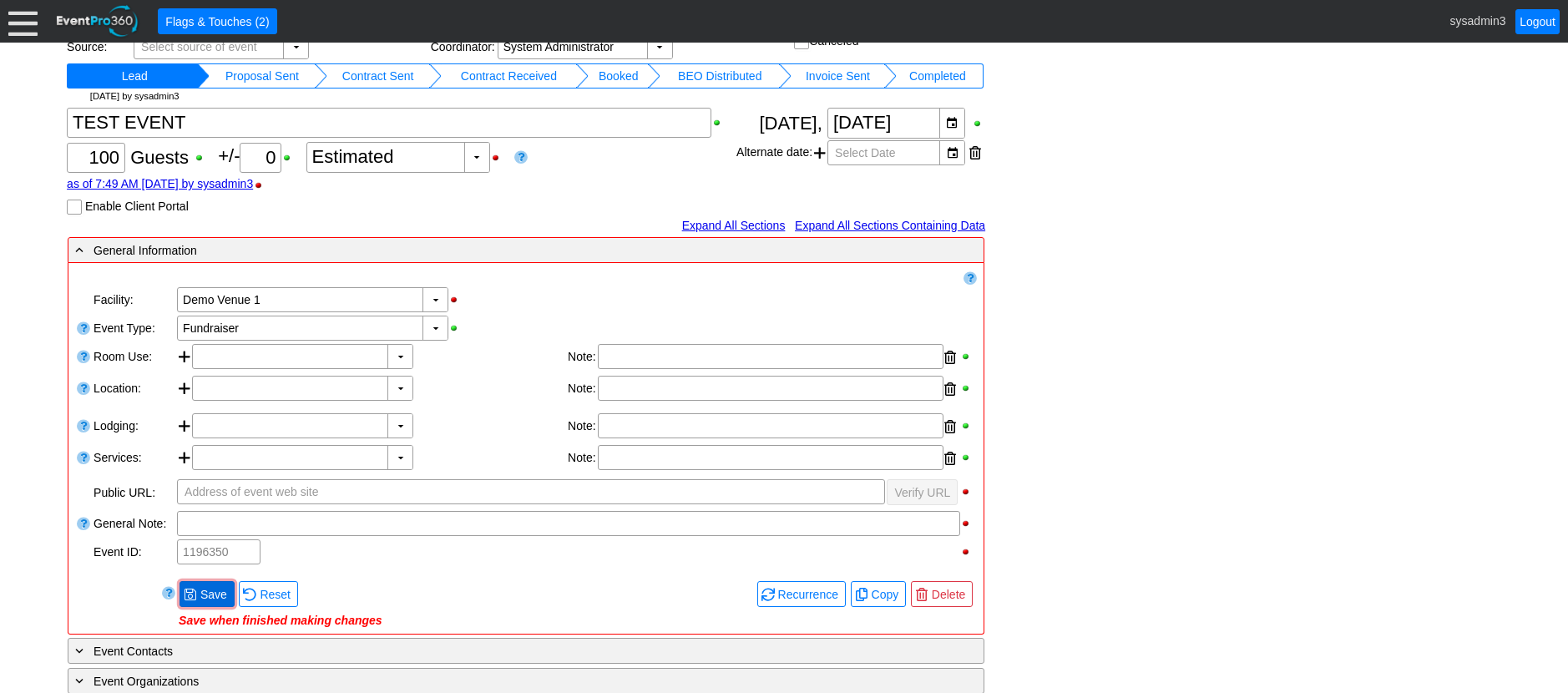
click at [216, 600] on span "Save" at bounding box center [213, 594] width 33 height 17
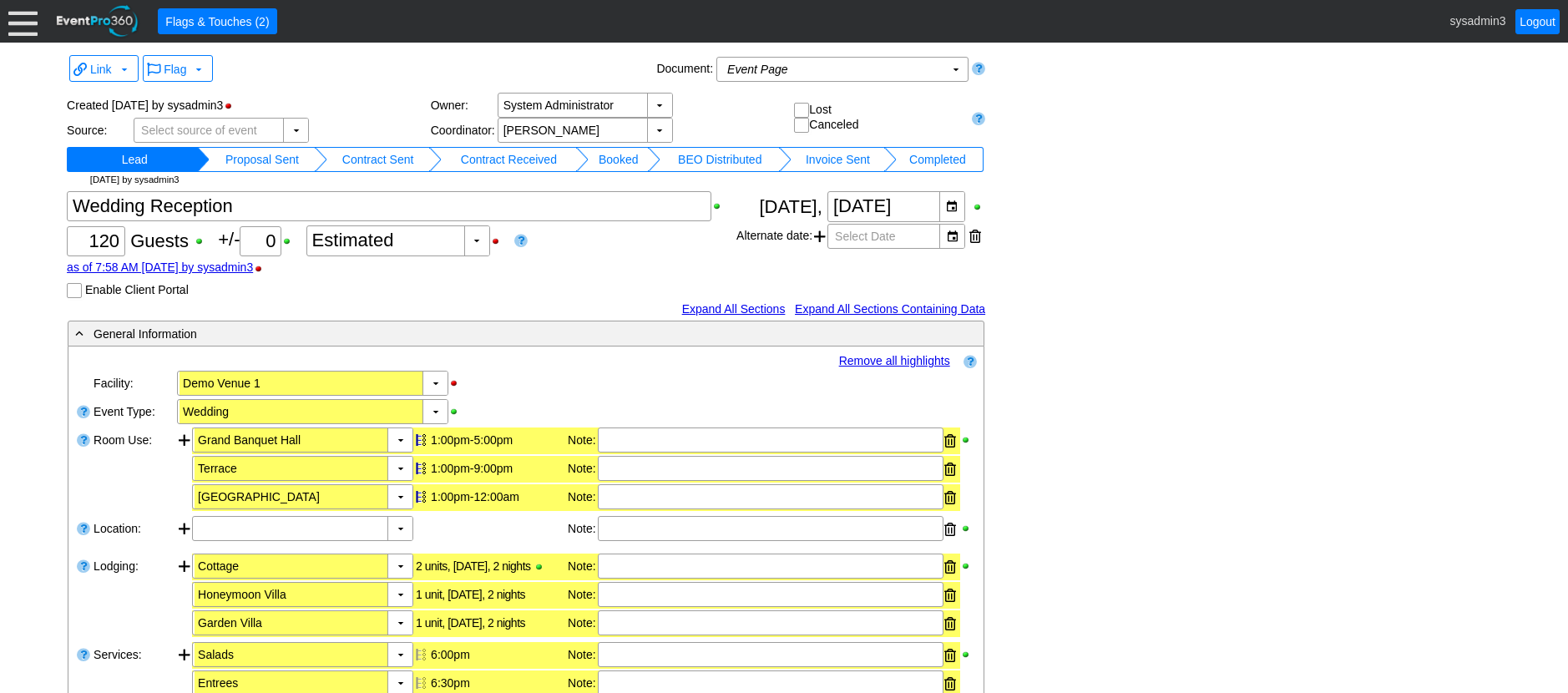
click at [610, 155] on td "Booked" at bounding box center [618, 159] width 59 height 25
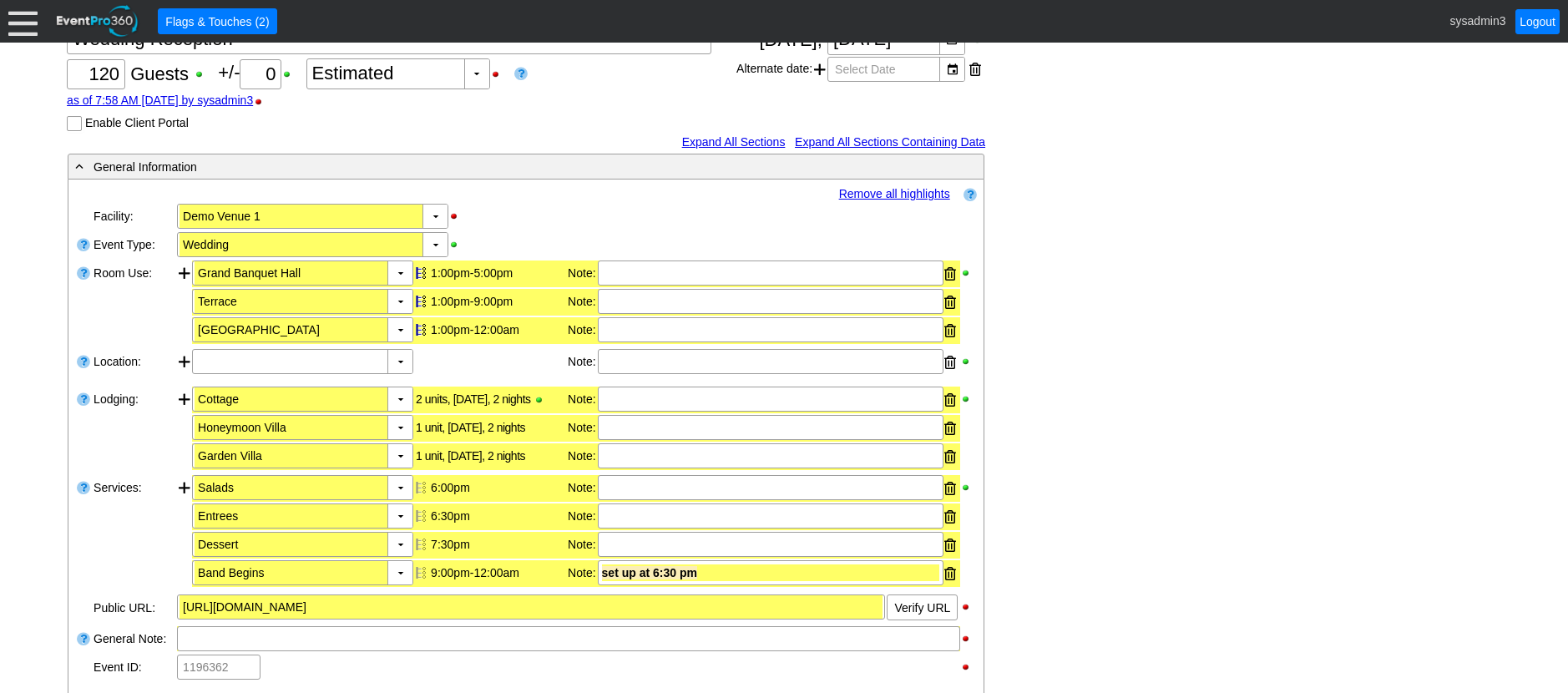
scroll to position [250, 0]
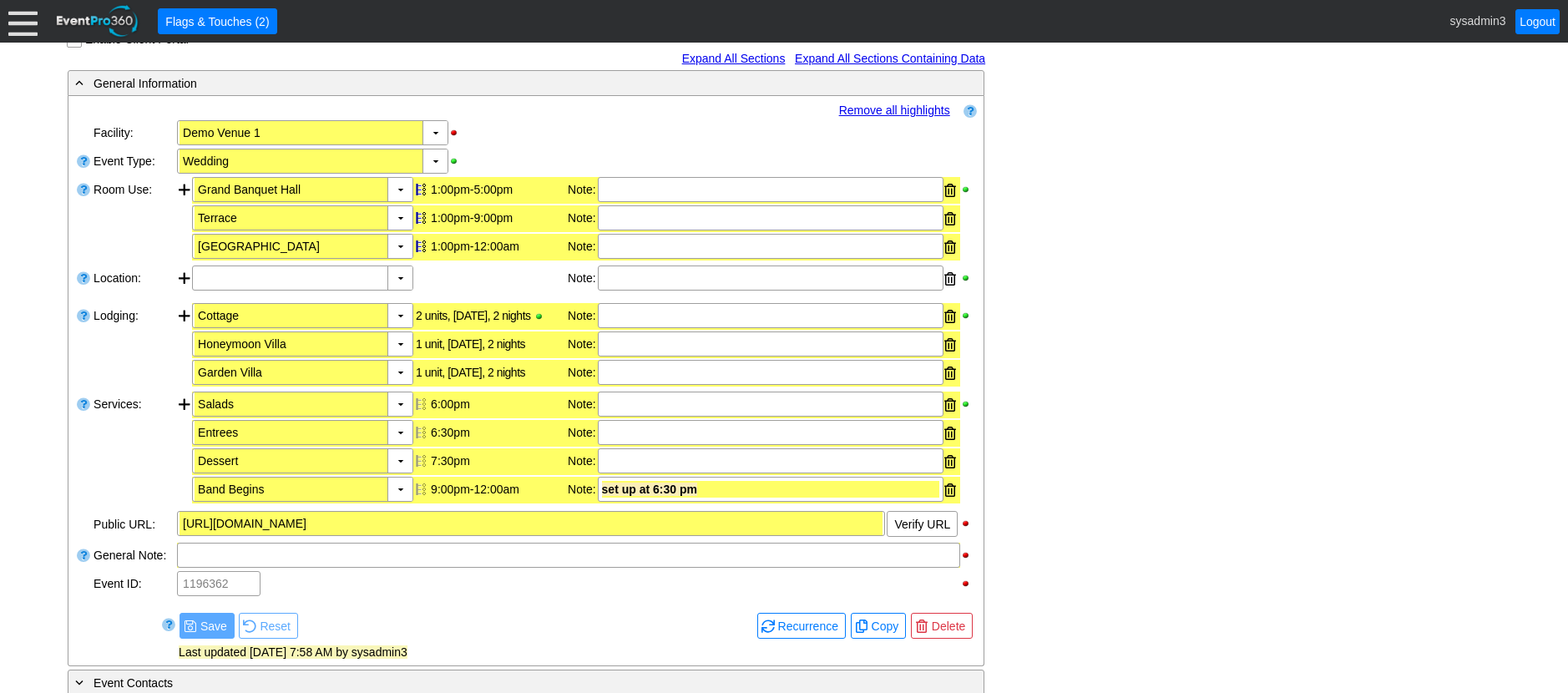
click at [867, 110] on link "Remove all highlights" at bounding box center [895, 110] width 111 height 13
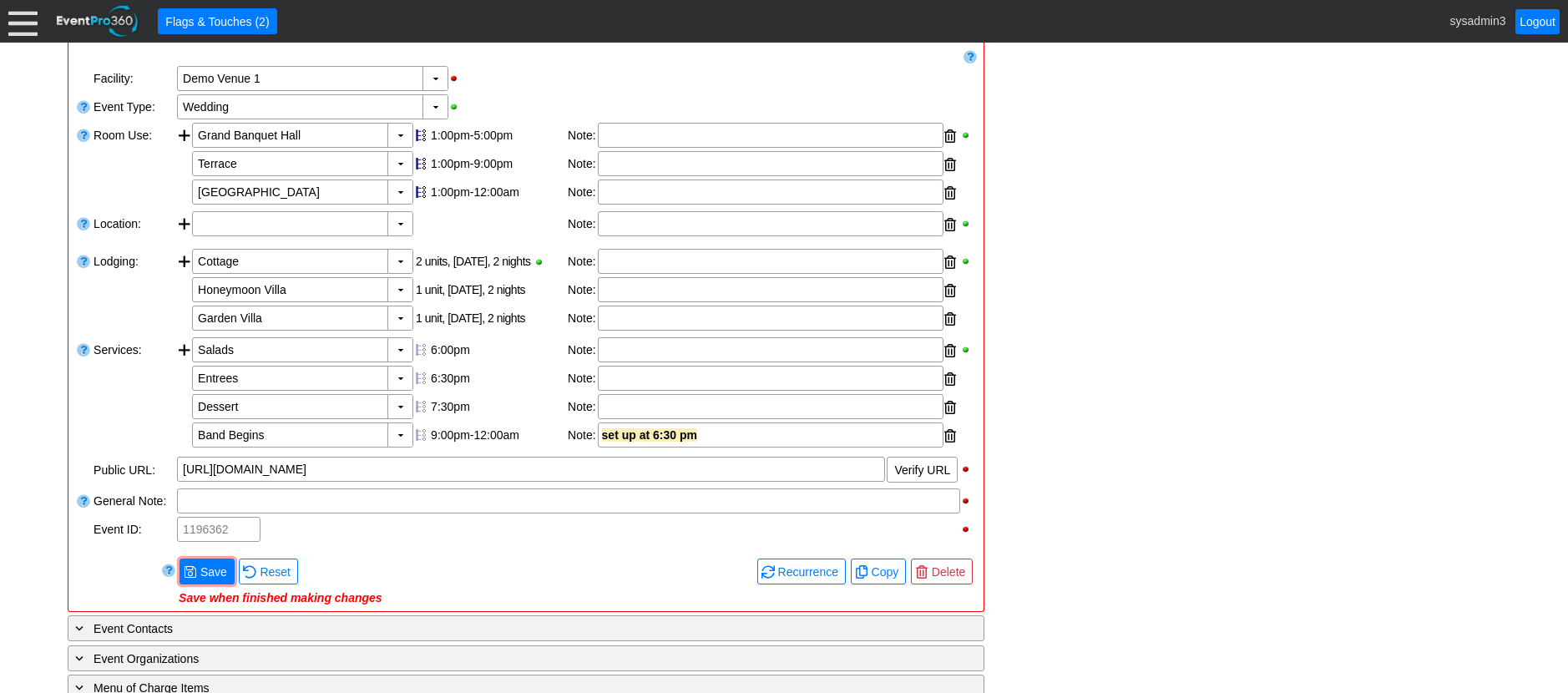
scroll to position [334, 0]
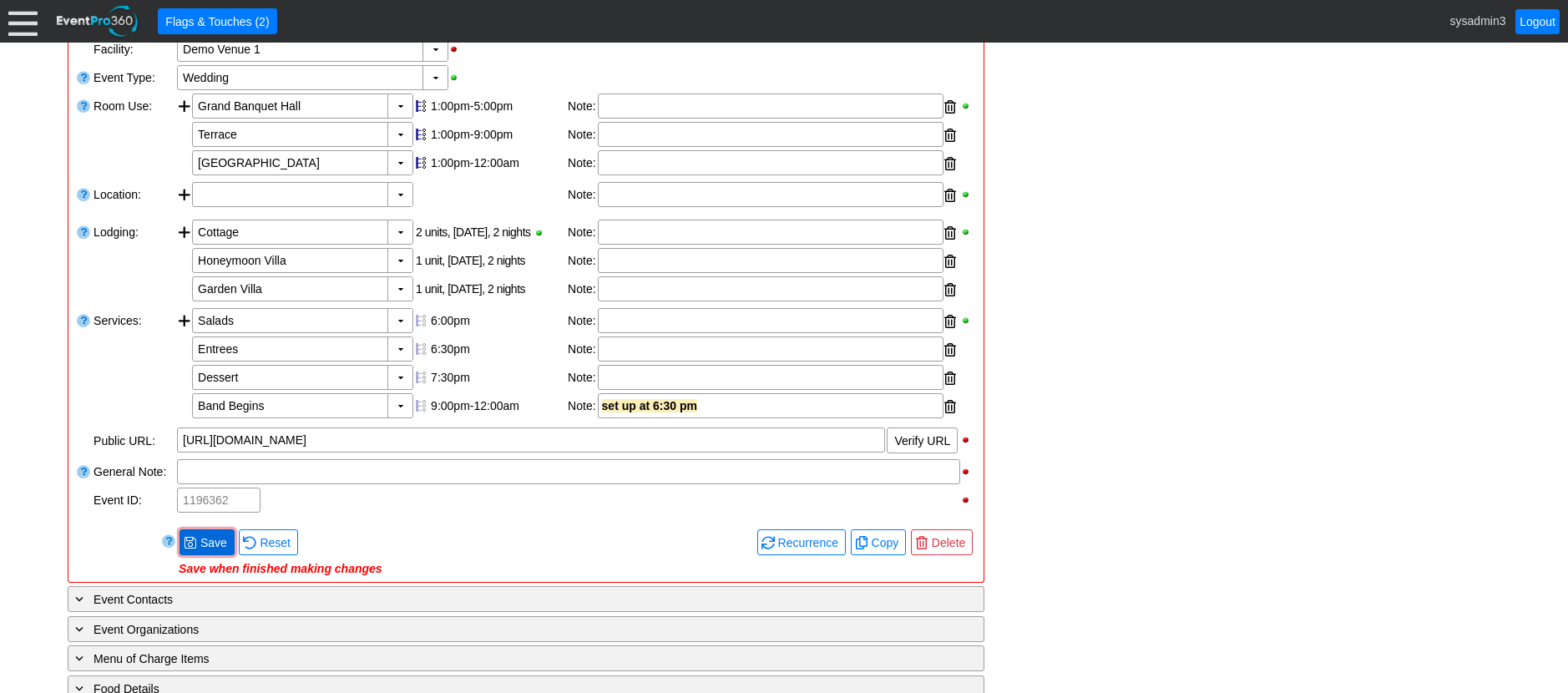
click at [213, 541] on span "Save" at bounding box center [213, 542] width 33 height 17
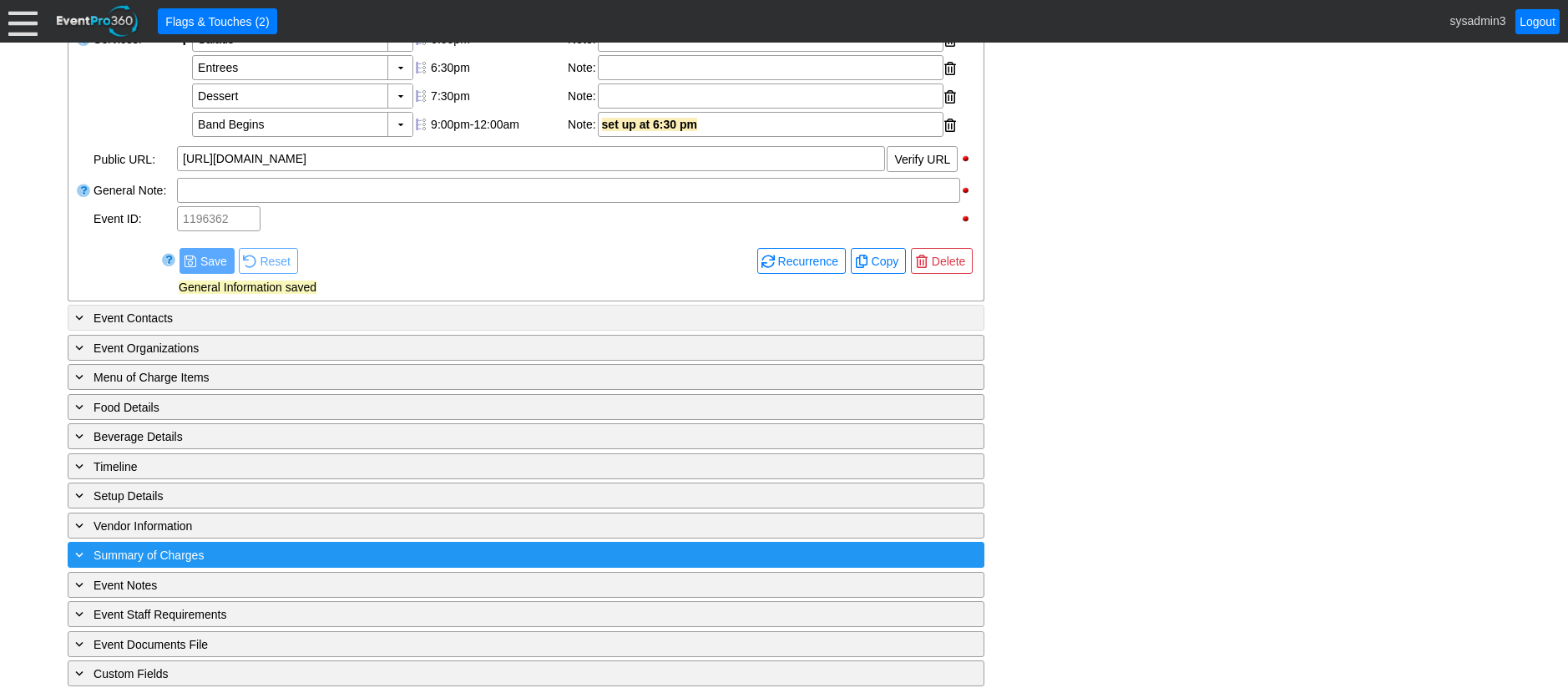
scroll to position [625, 0]
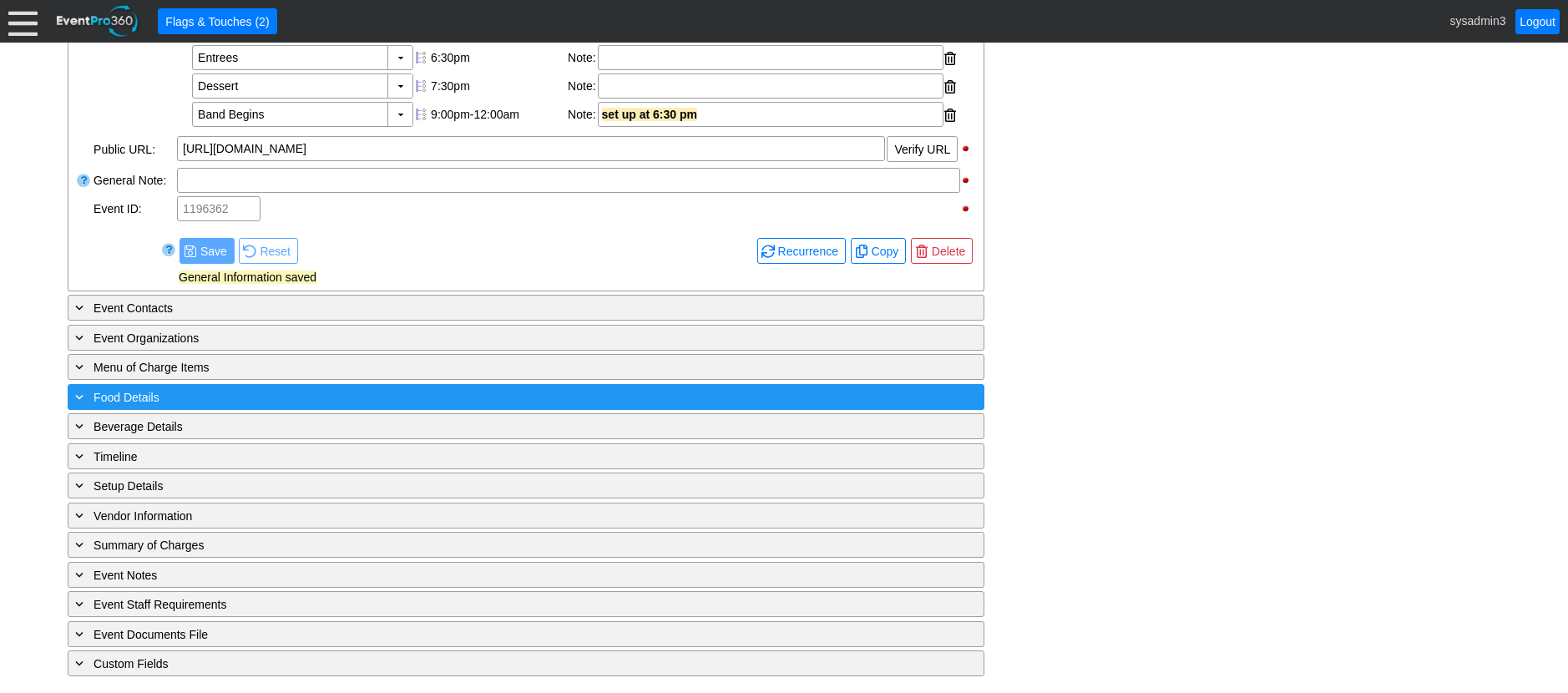
click at [299, 387] on div "+ Food Details" at bounding box center [492, 396] width 840 height 19
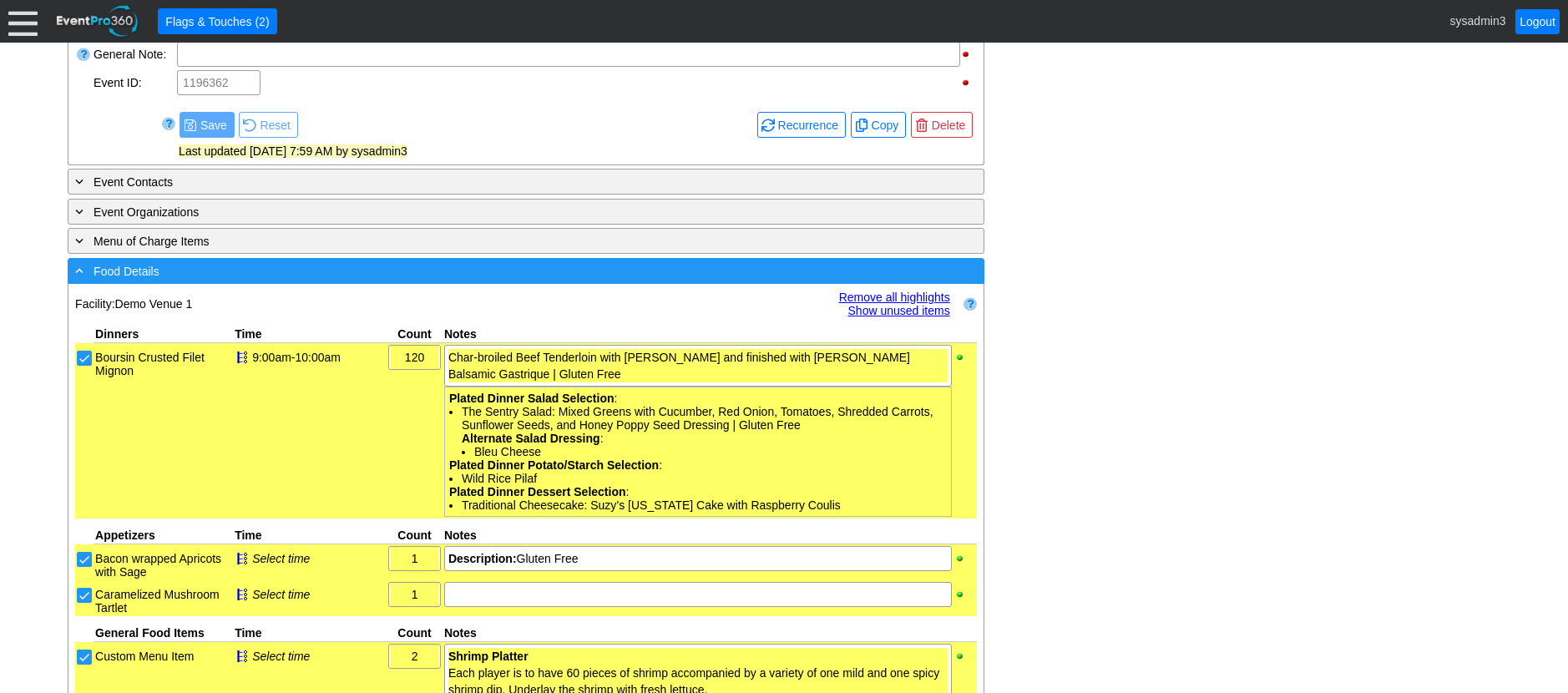
scroll to position [876, 0]
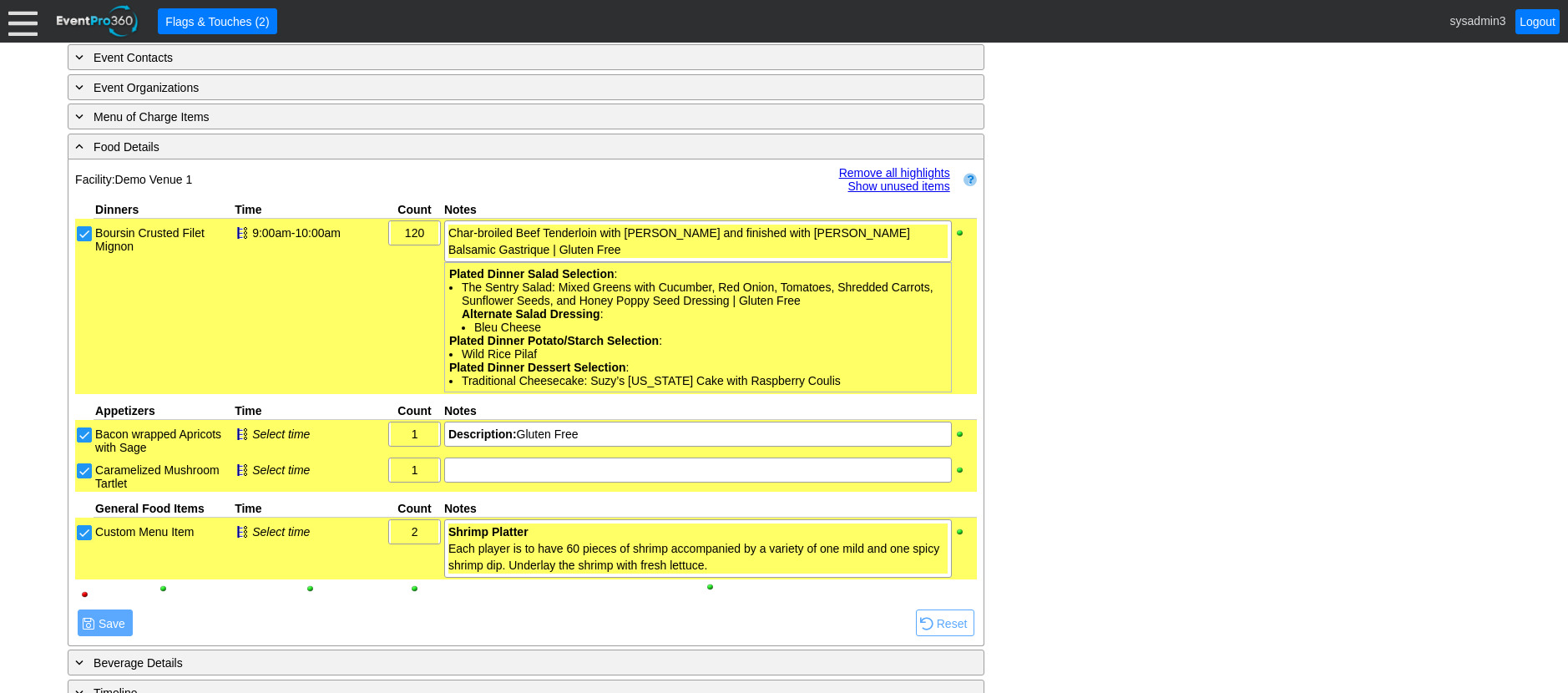
click at [896, 166] on link "Remove all highlights" at bounding box center [895, 172] width 111 height 13
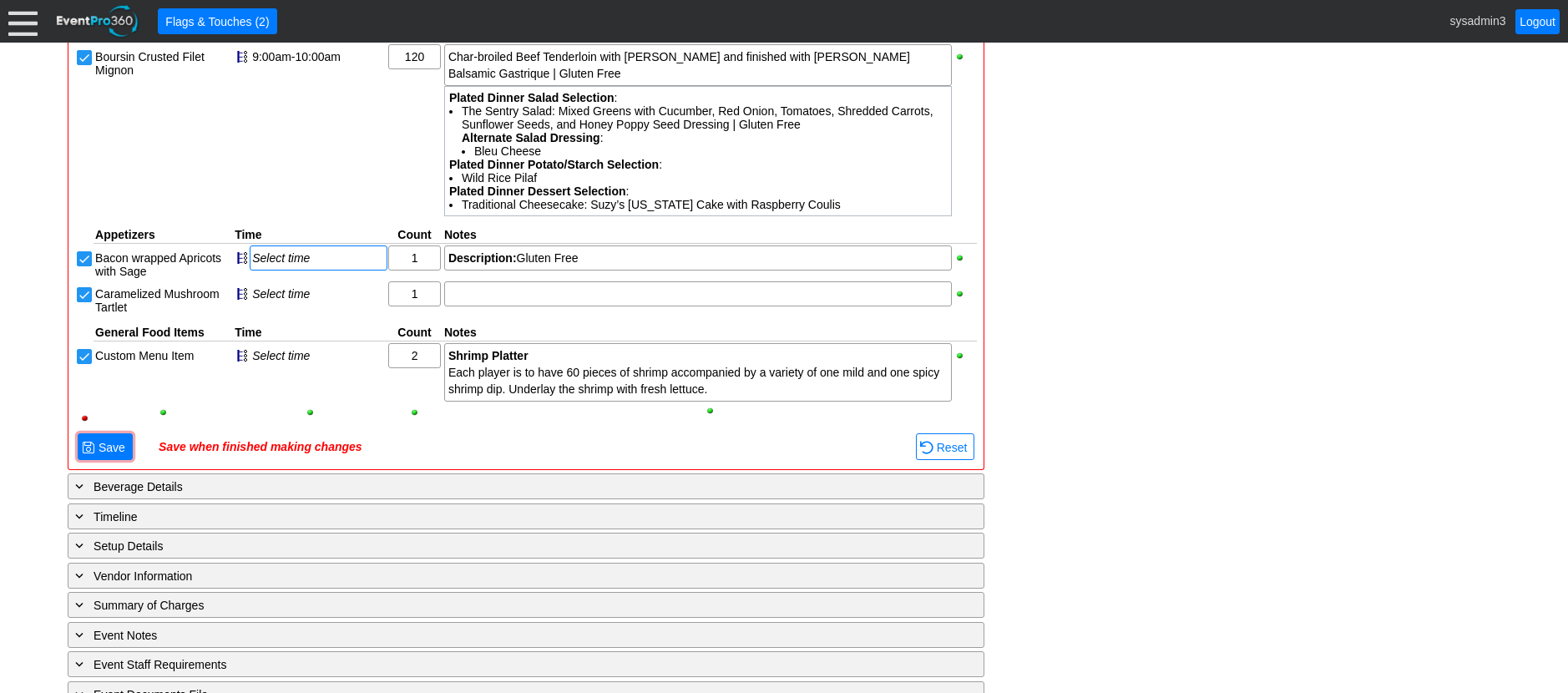
scroll to position [1042, 0]
click at [109, 439] on span "Save" at bounding box center [111, 446] width 33 height 17
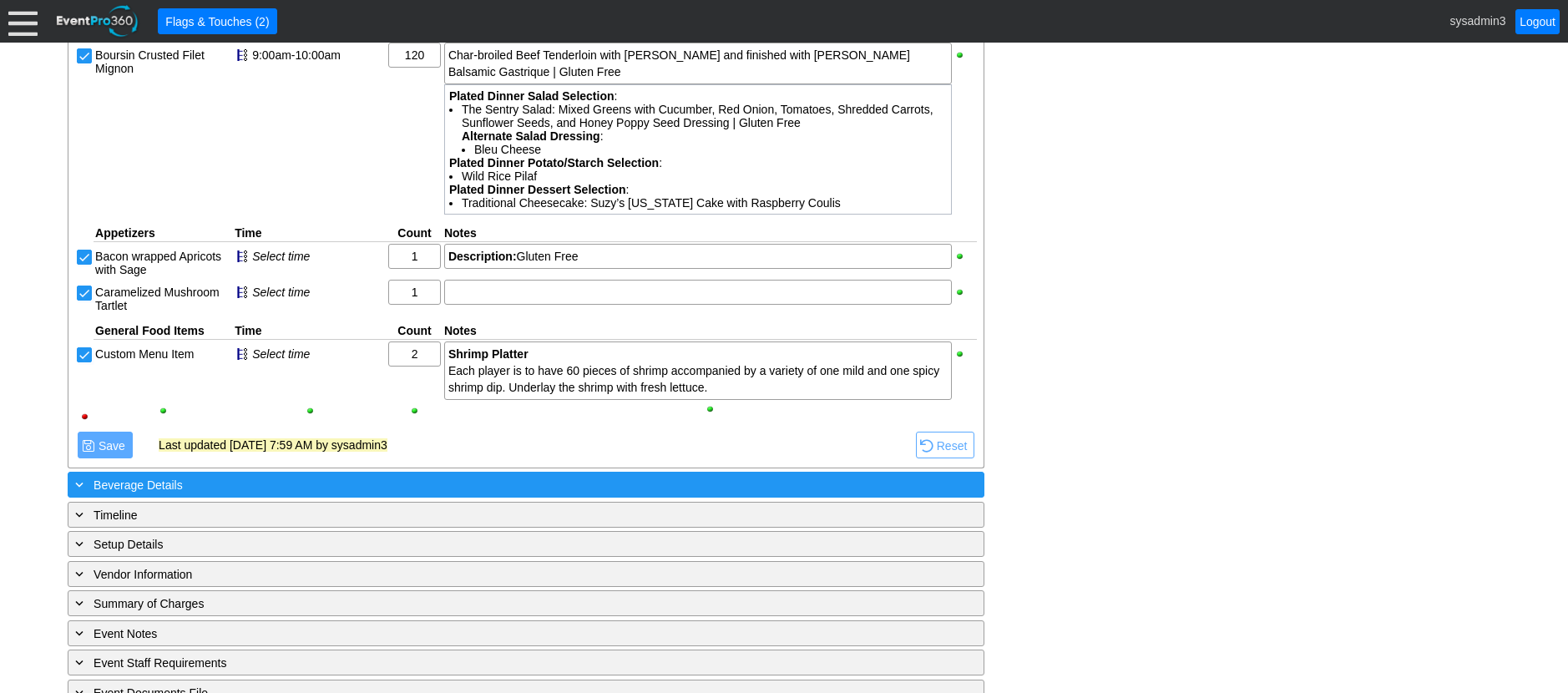
click at [218, 490] on div "+ Beverage Details" at bounding box center [492, 484] width 840 height 19
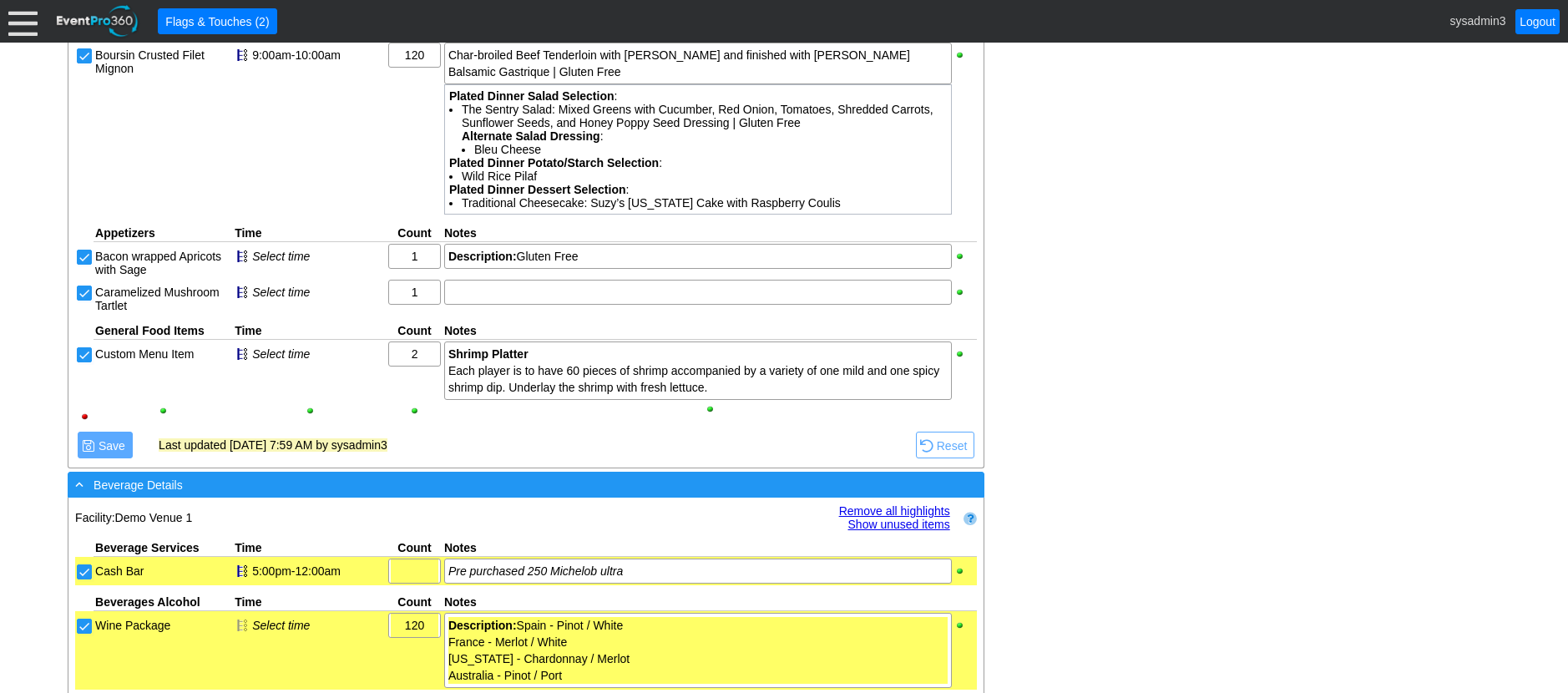
scroll to position [1126, 0]
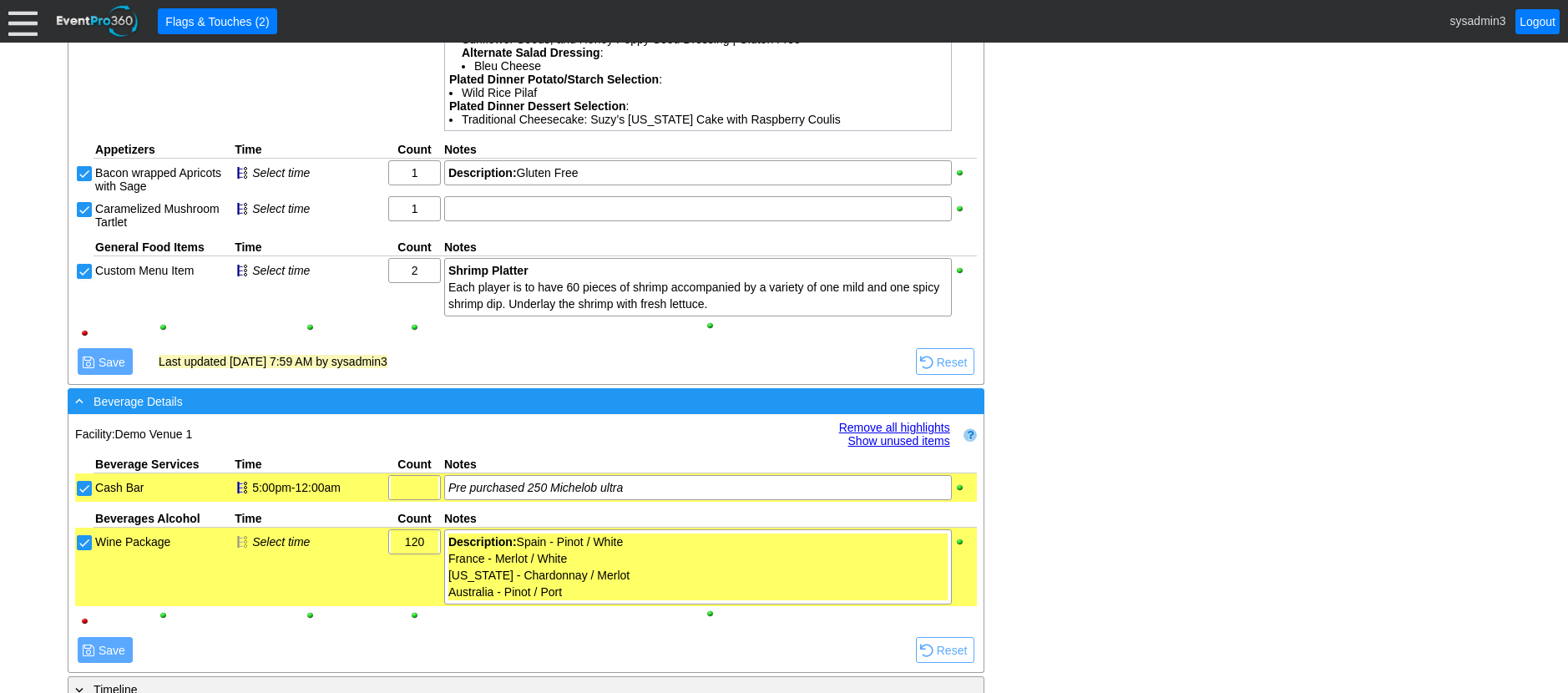
click at [404, 404] on div "- Beverage Details" at bounding box center [492, 401] width 840 height 19
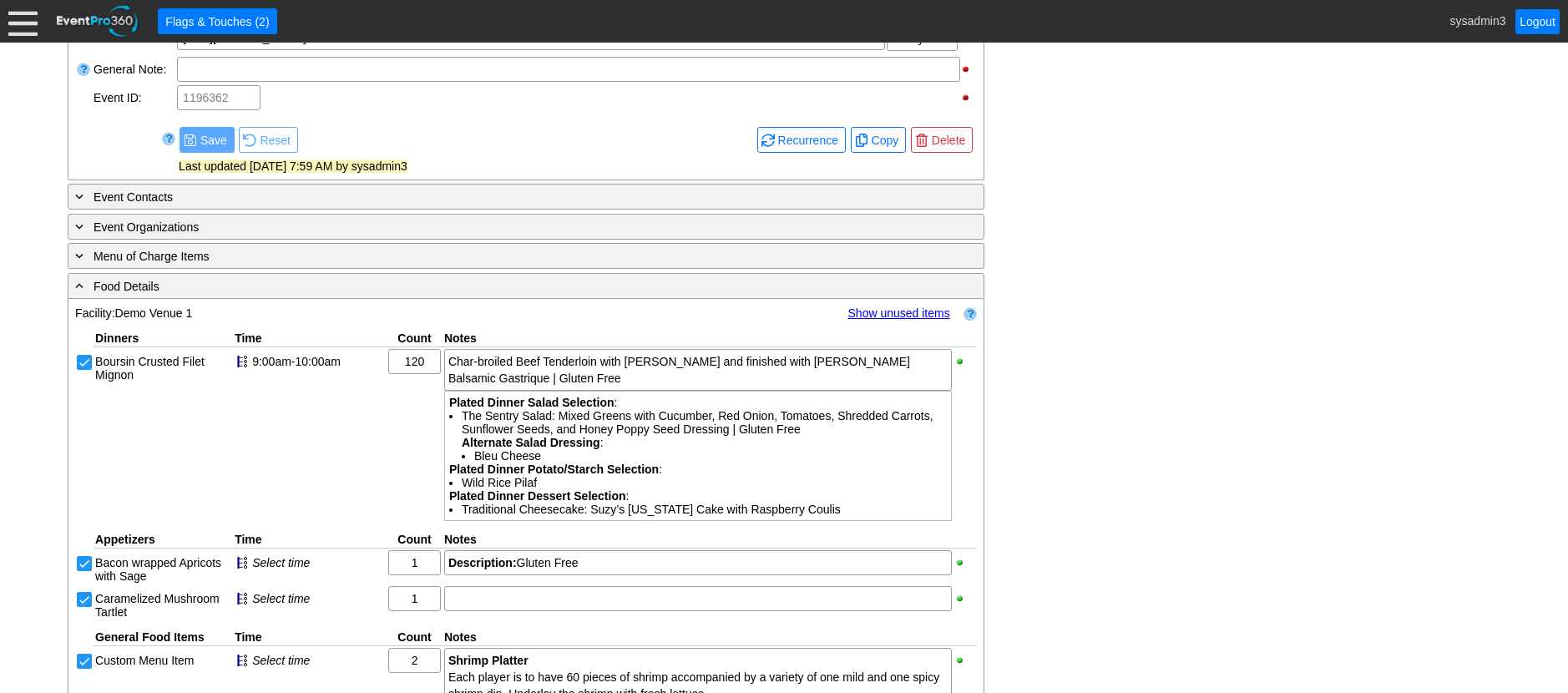
scroll to position [684, 0]
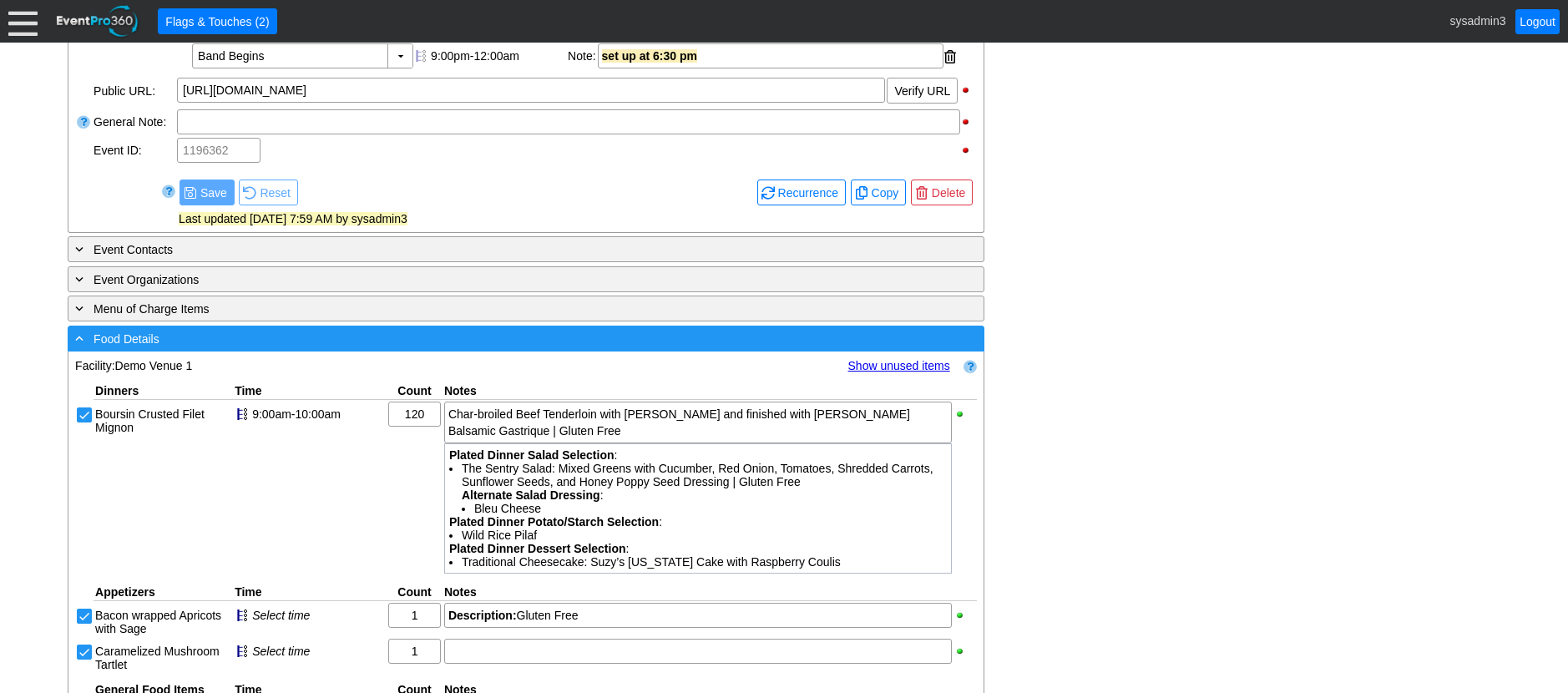
click at [412, 346] on div "- Food Details" at bounding box center [492, 338] width 840 height 19
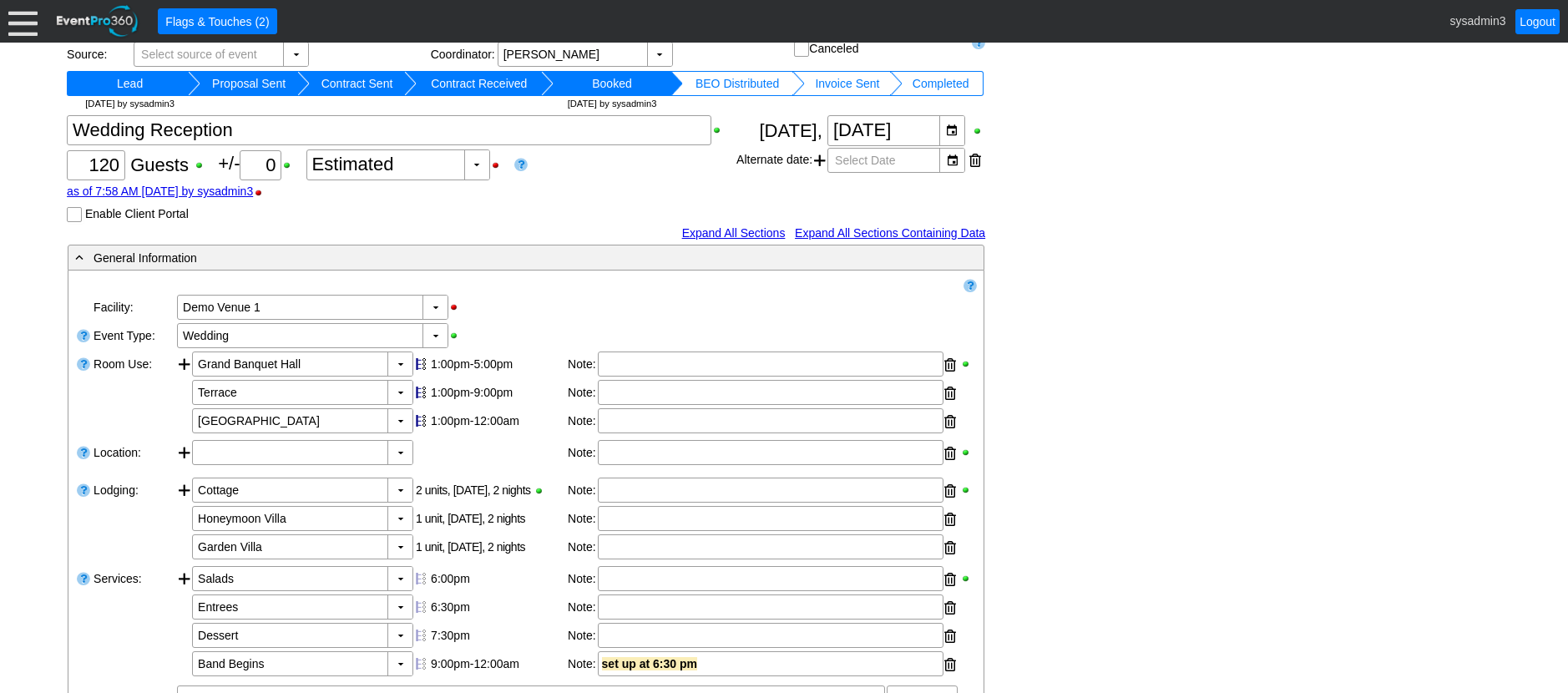
scroll to position [0, 0]
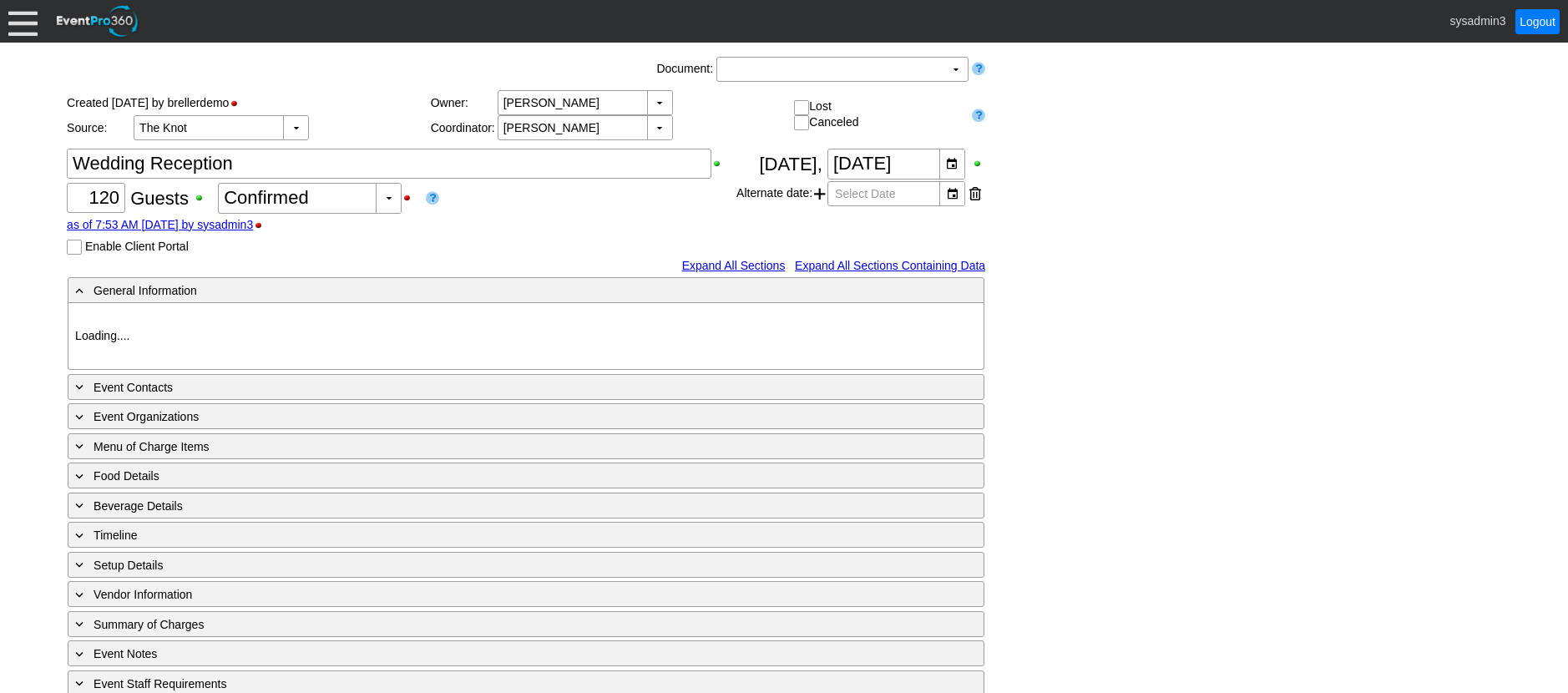
type input "Demo Venue 1"
type input "Wedding"
type input "[URL][DOMAIN_NAME]"
type input "675609"
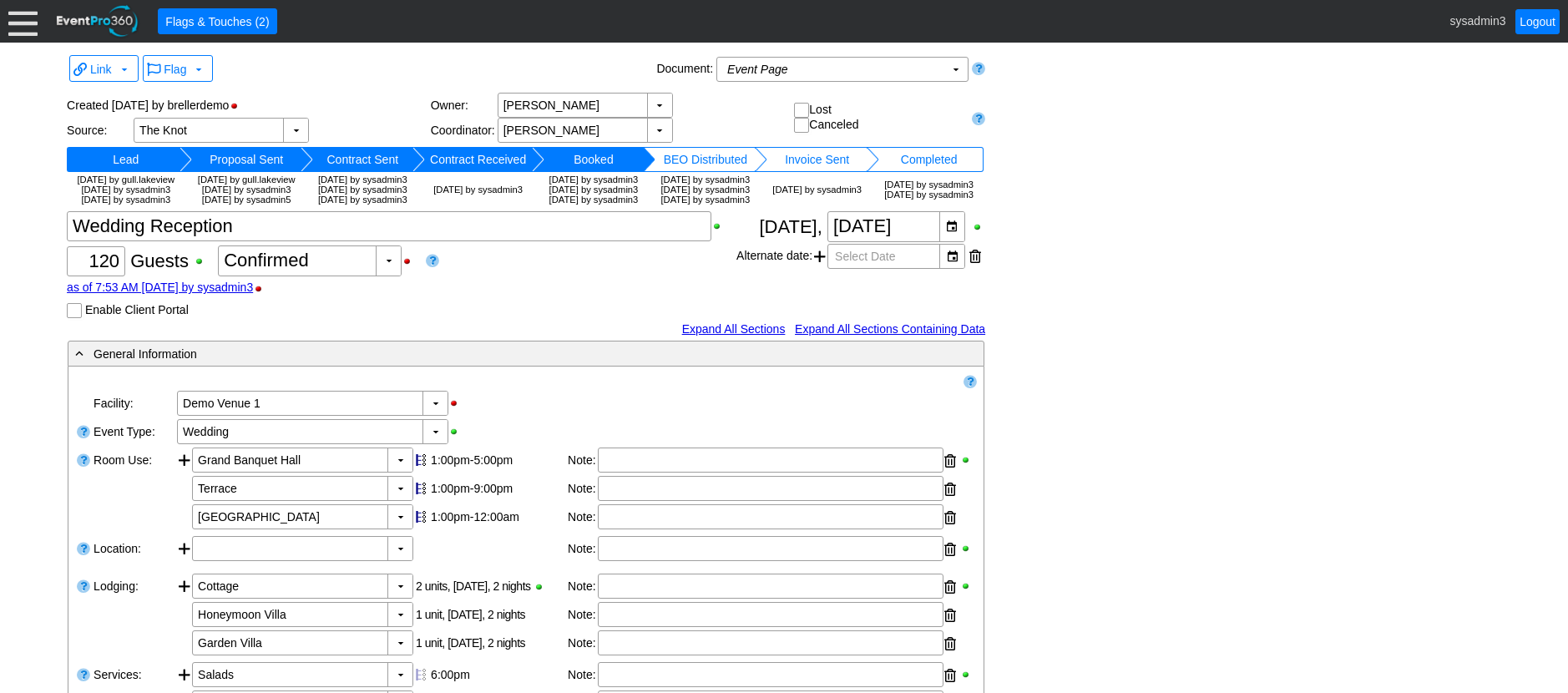
click at [592, 164] on td "Booked" at bounding box center [594, 159] width 100 height 25
click at [391, 276] on div "▼" at bounding box center [388, 261] width 25 height 29
click at [506, 318] on div "Χ 120 Guests +/- Χ 0 ▼ Χ Confirmed as of 7:53 AM [DATE] by sysadmin3 Enable Cli…" at bounding box center [401, 264] width 670 height 106
click at [386, 276] on div "▼" at bounding box center [388, 261] width 25 height 29
click at [251, 391] on div "Actual" at bounding box center [309, 396] width 181 height 30
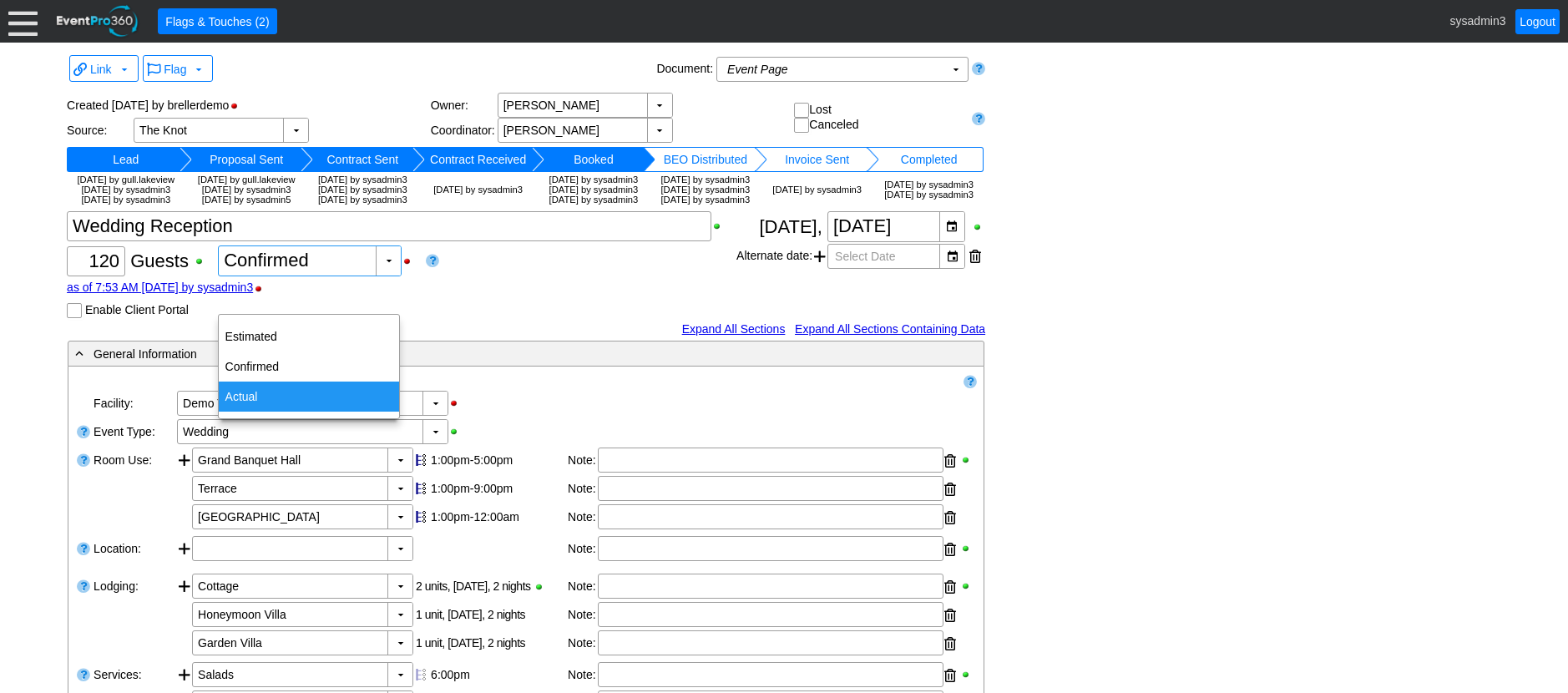
type input "Actual"
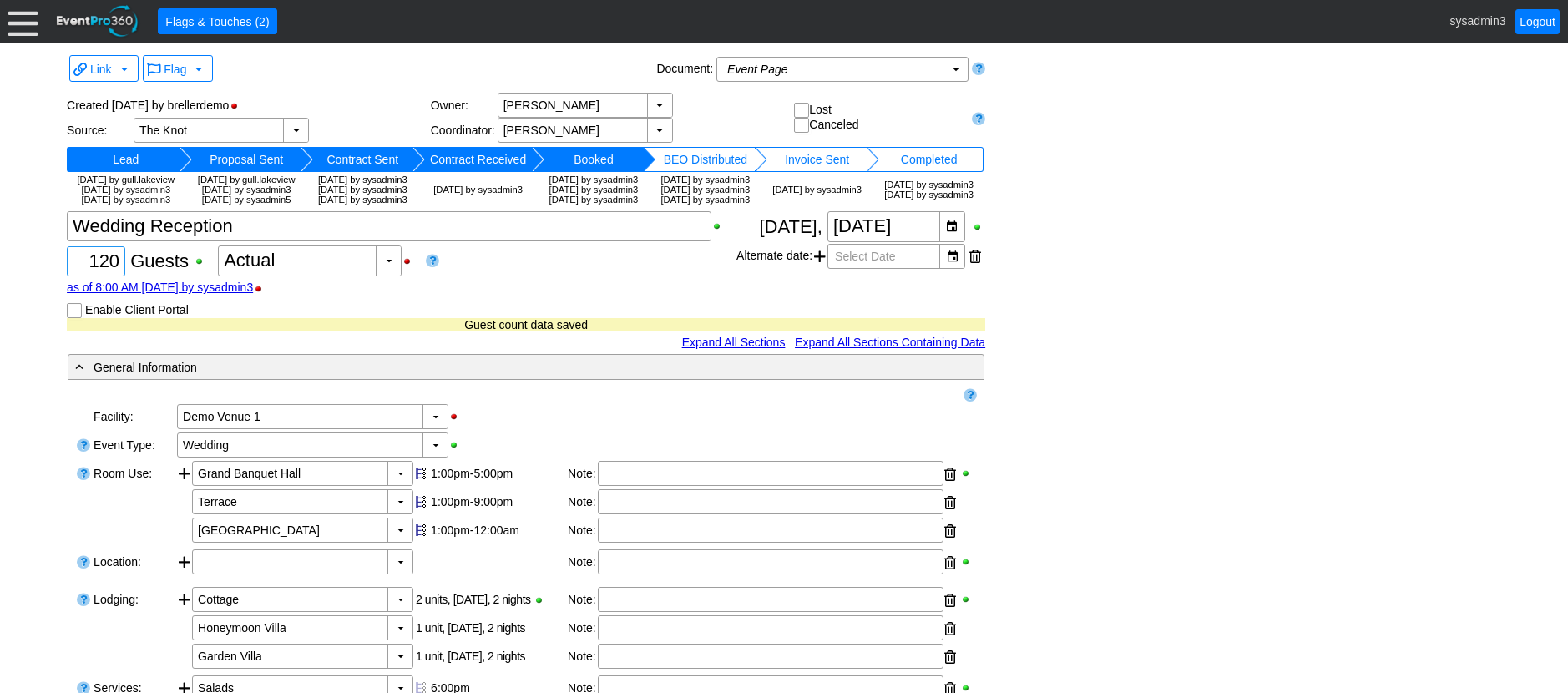
click at [116, 276] on input "120" at bounding box center [96, 261] width 47 height 28
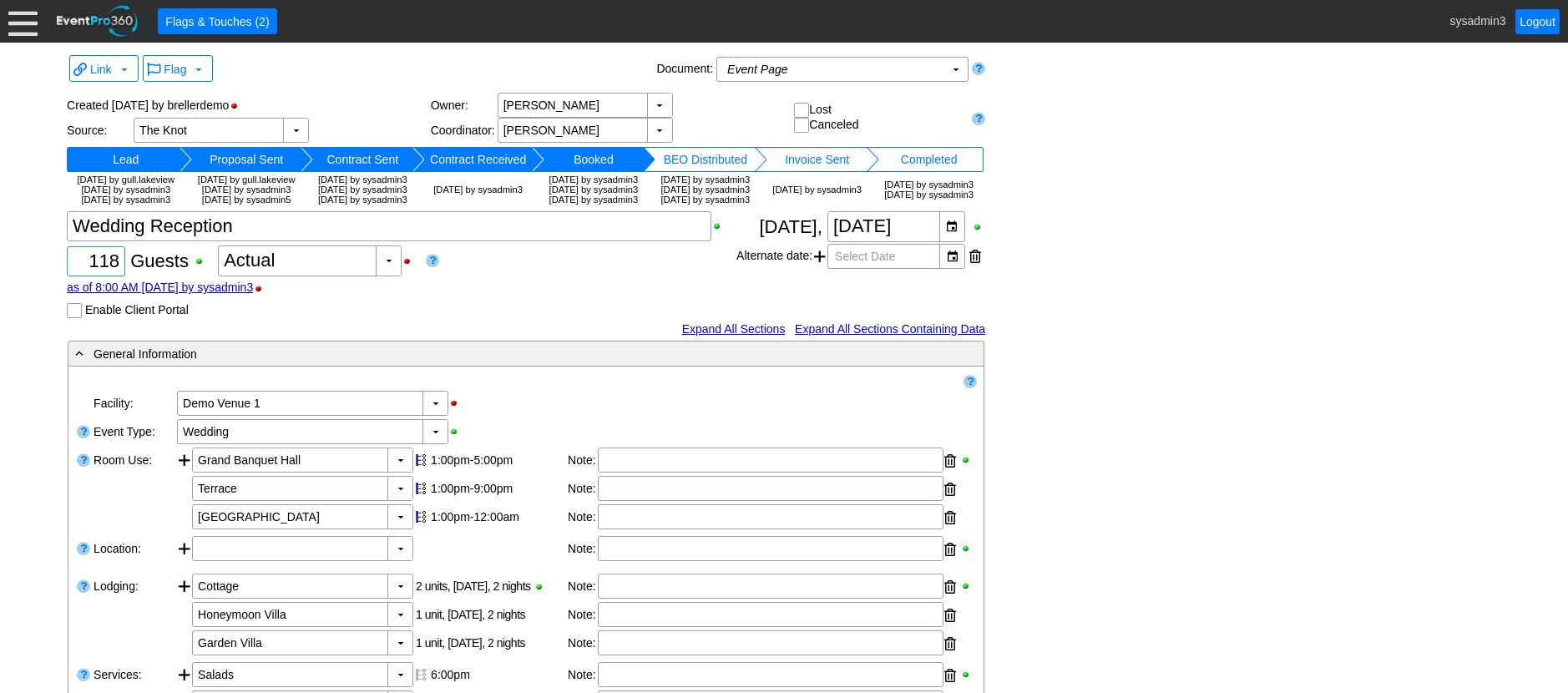
type input "118"
drag, startPoint x: 524, startPoint y: 325, endPoint x: 512, endPoint y: 323, distance: 12.2
click at [524, 294] on div "as of 8:00 AM [DATE] by sysadmin3" at bounding box center [401, 287] width 670 height 13
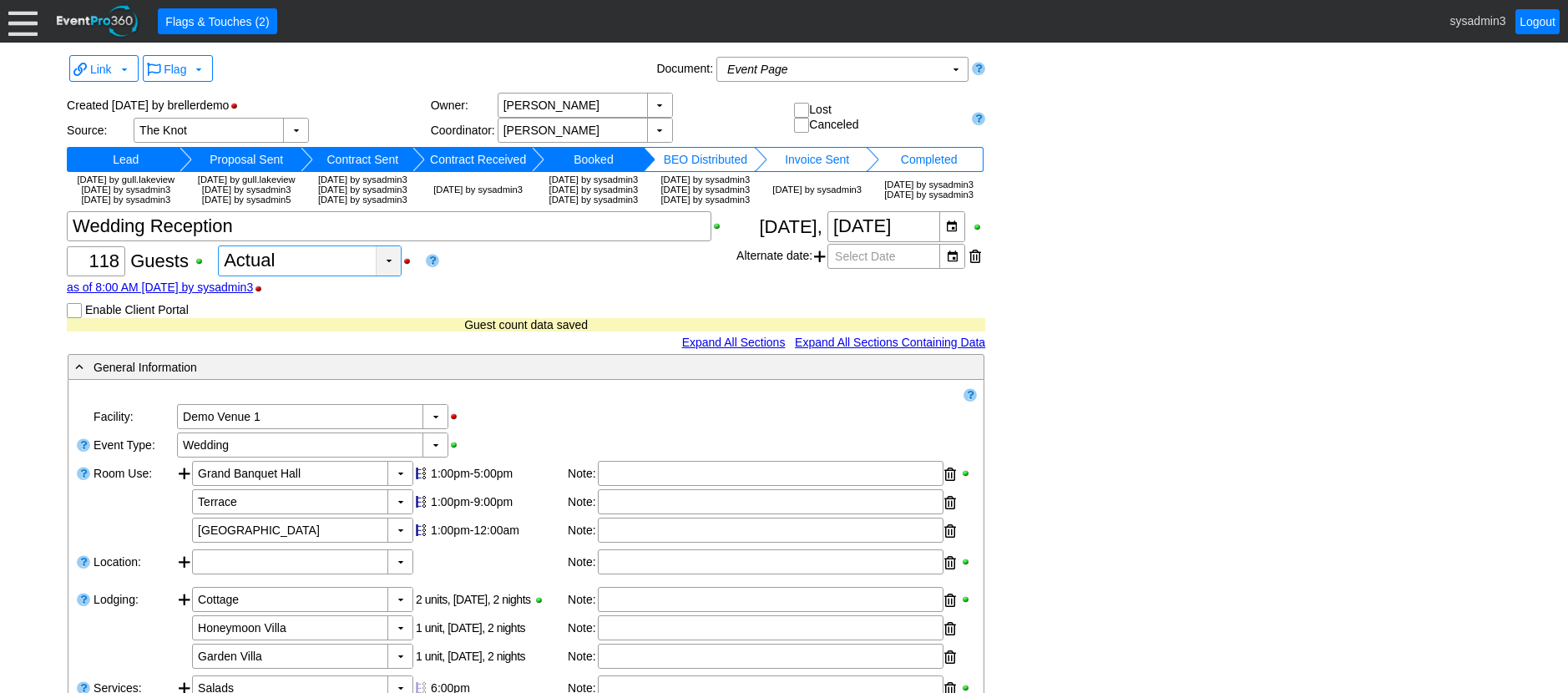
click at [387, 276] on div "▼" at bounding box center [388, 261] width 25 height 29
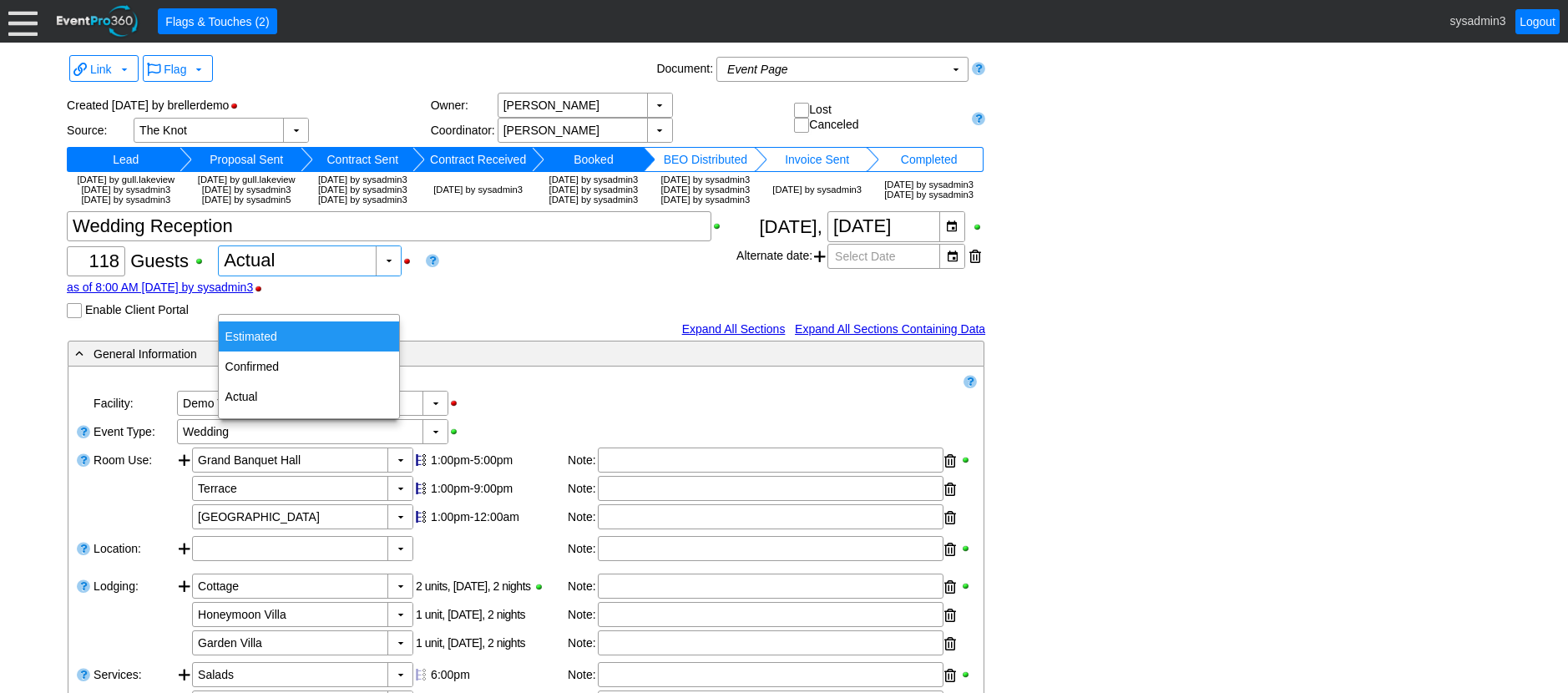
click at [283, 324] on div "Estimated" at bounding box center [309, 336] width 181 height 30
type input "Estimated"
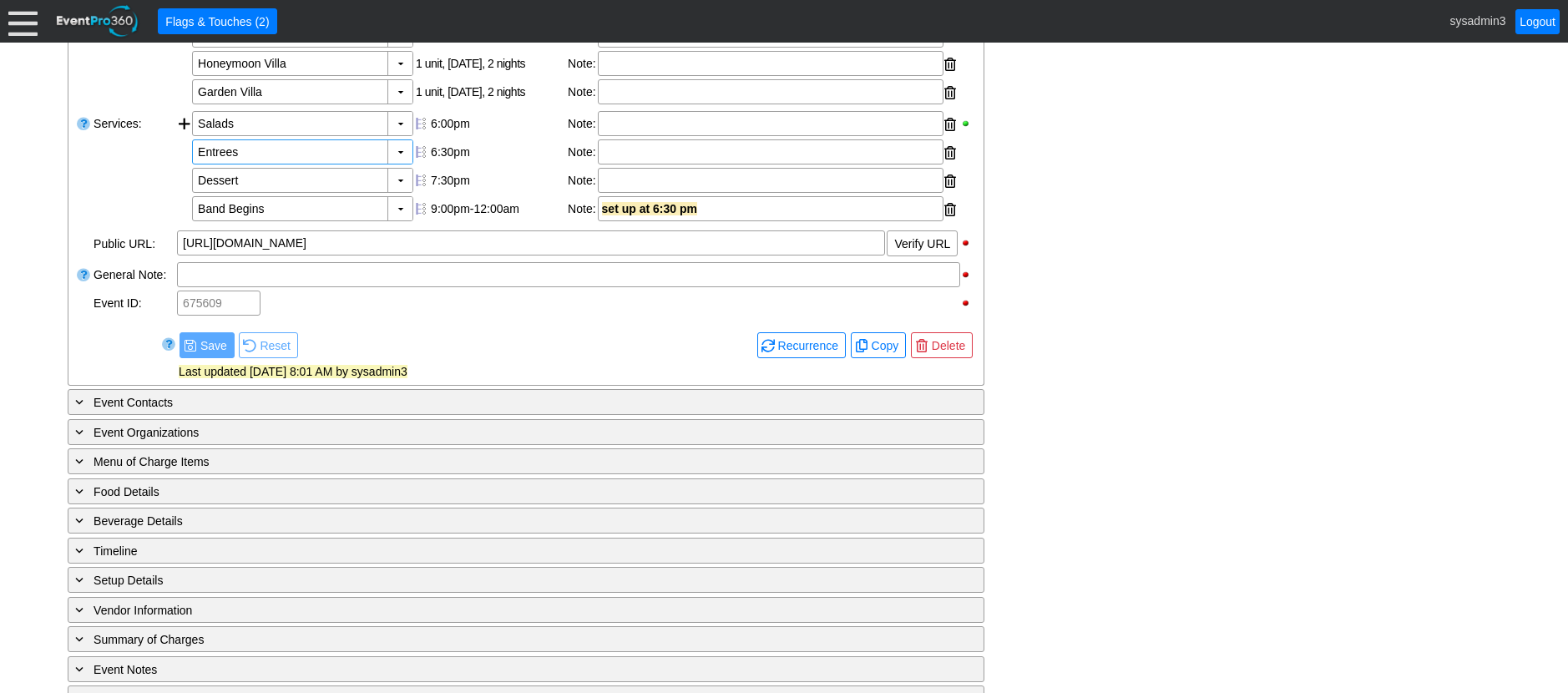
scroll to position [585, 0]
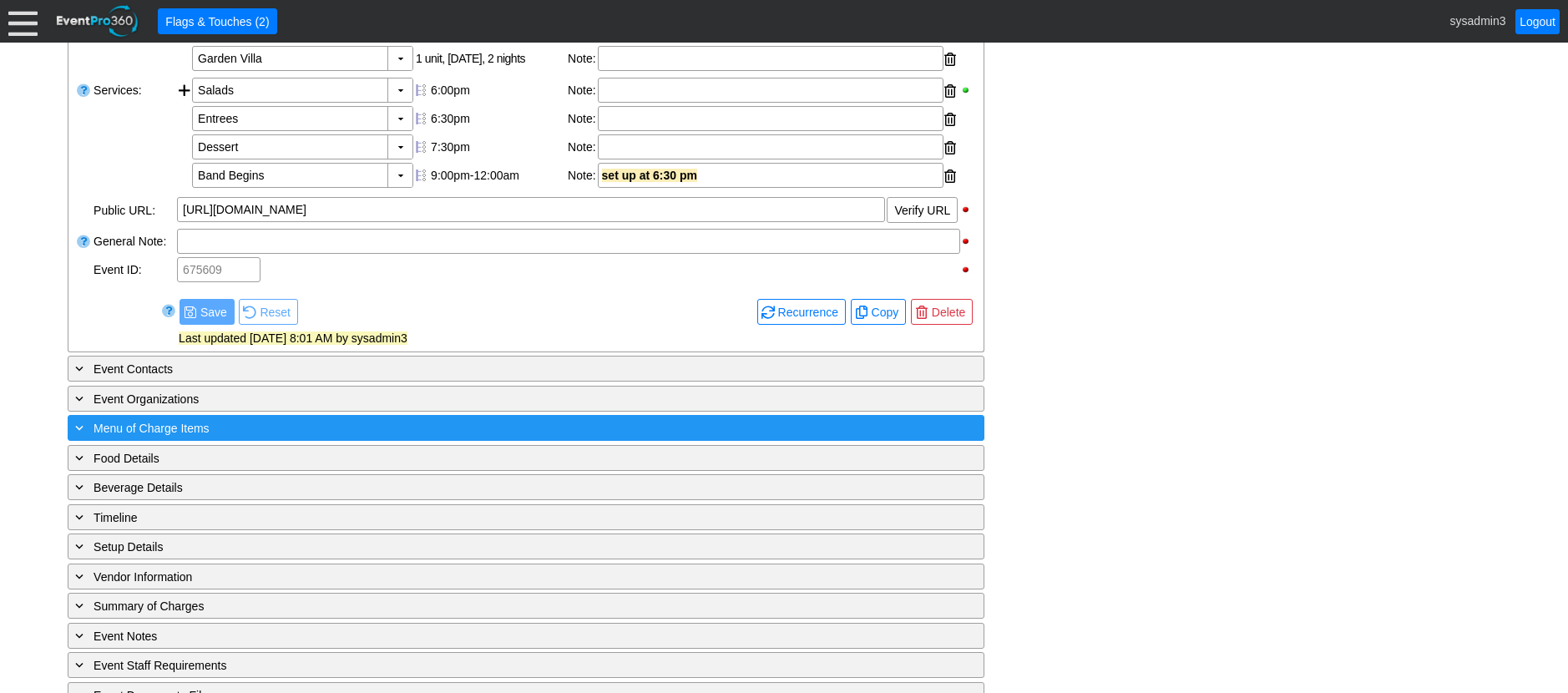
click at [194, 435] on span "Menu of Charge Items" at bounding box center [151, 428] width 116 height 13
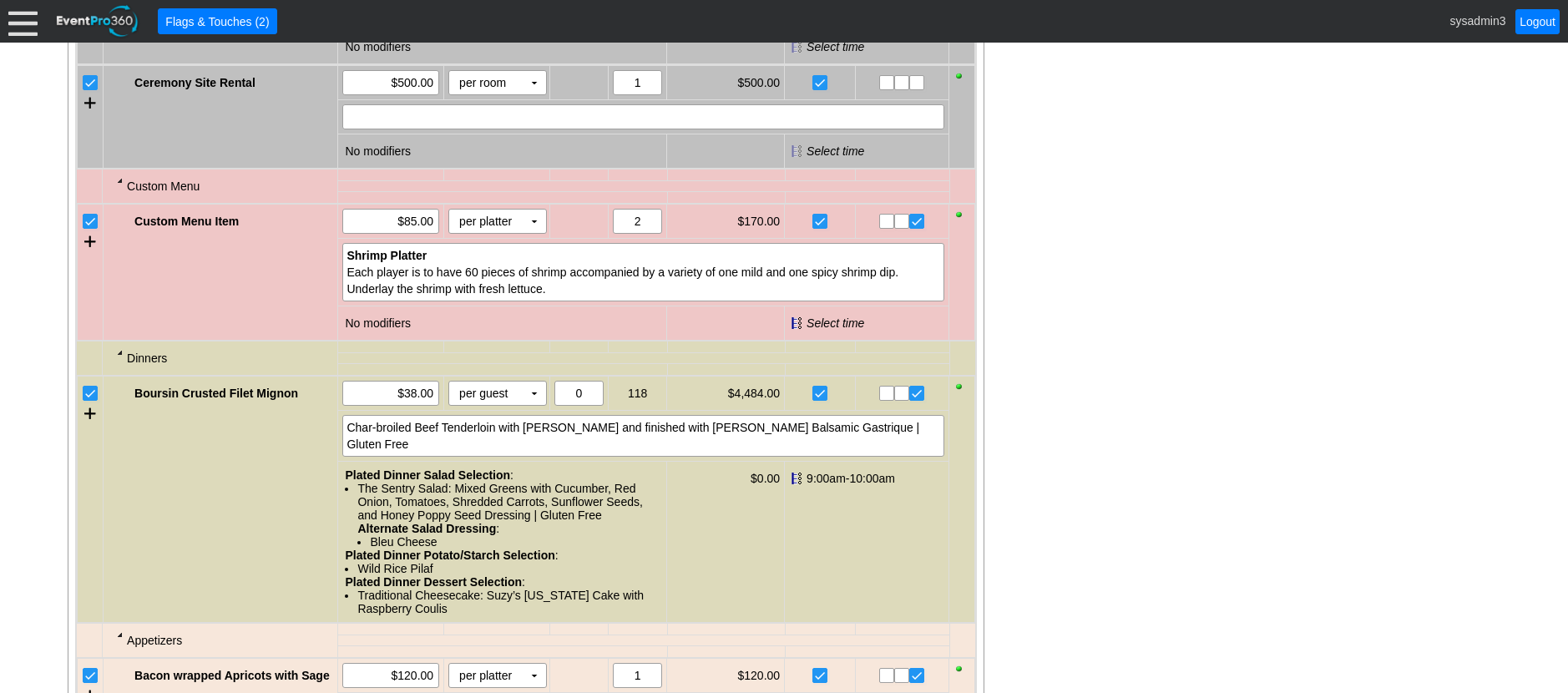
scroll to position [1252, 0]
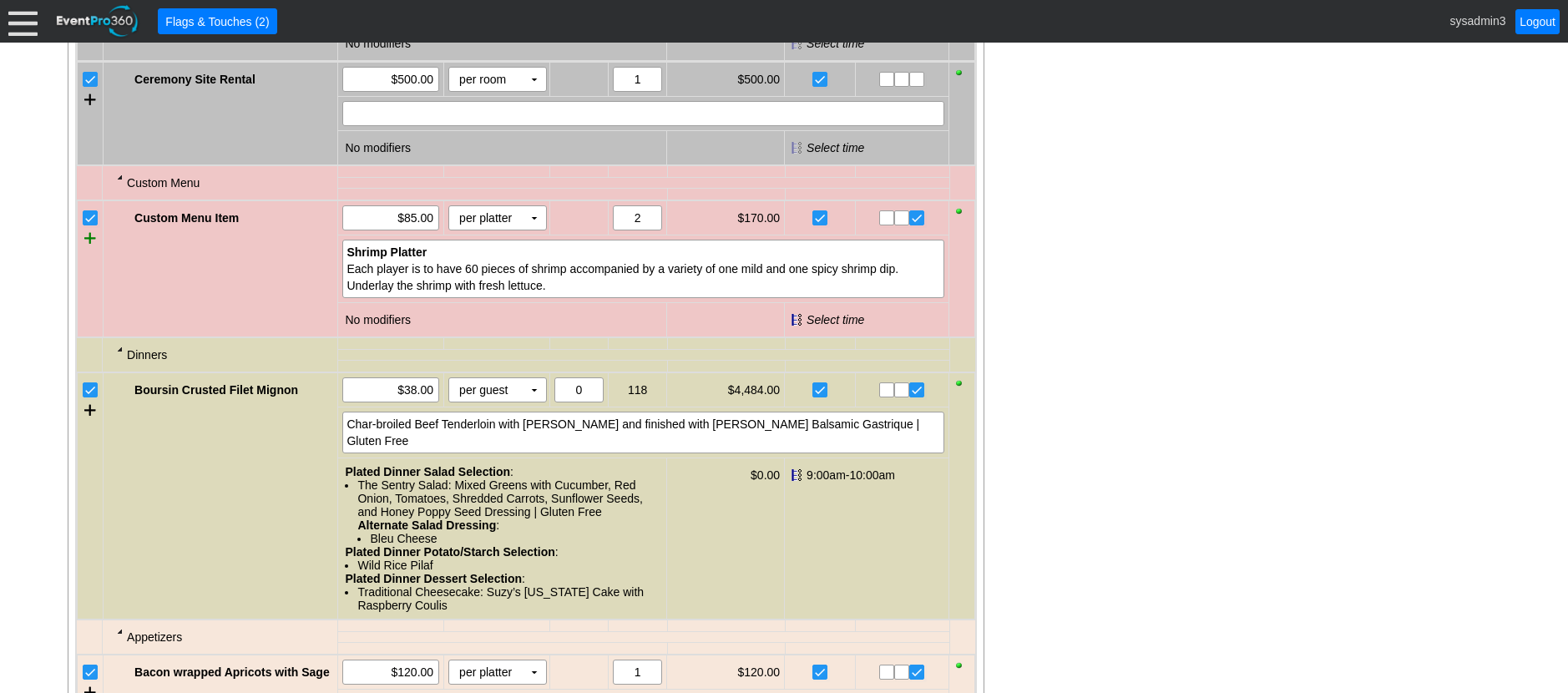
click at [90, 250] on div at bounding box center [90, 237] width 11 height 25
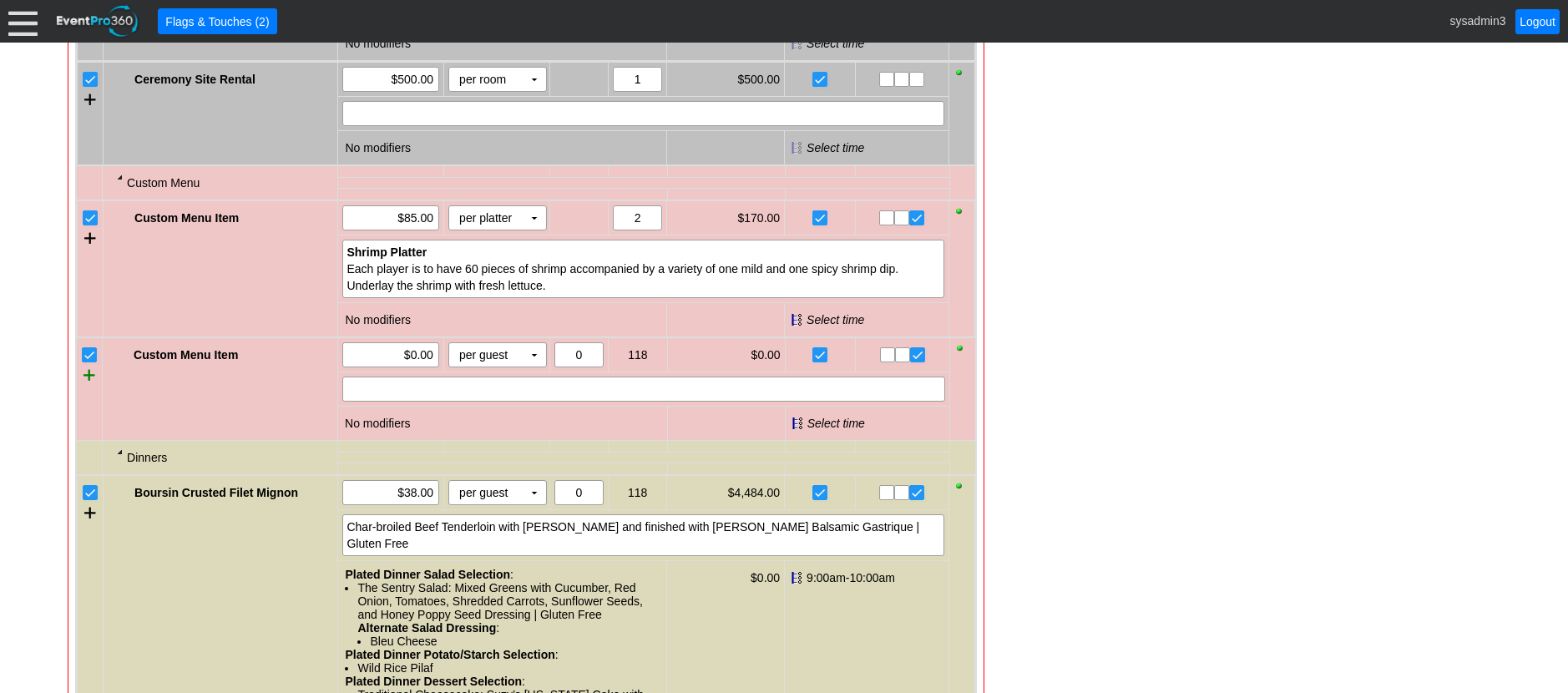
click at [85, 387] on div at bounding box center [89, 375] width 11 height 25
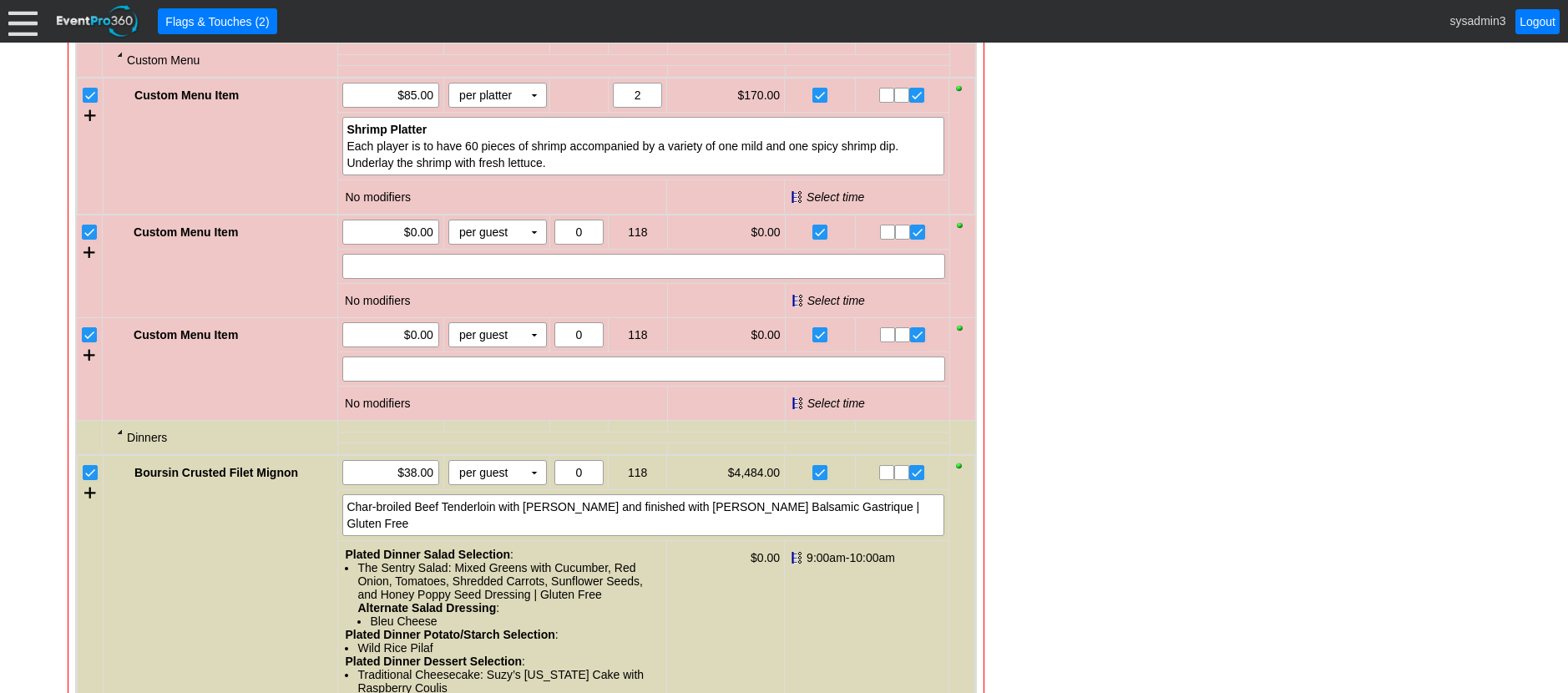
scroll to position [1419, 0]
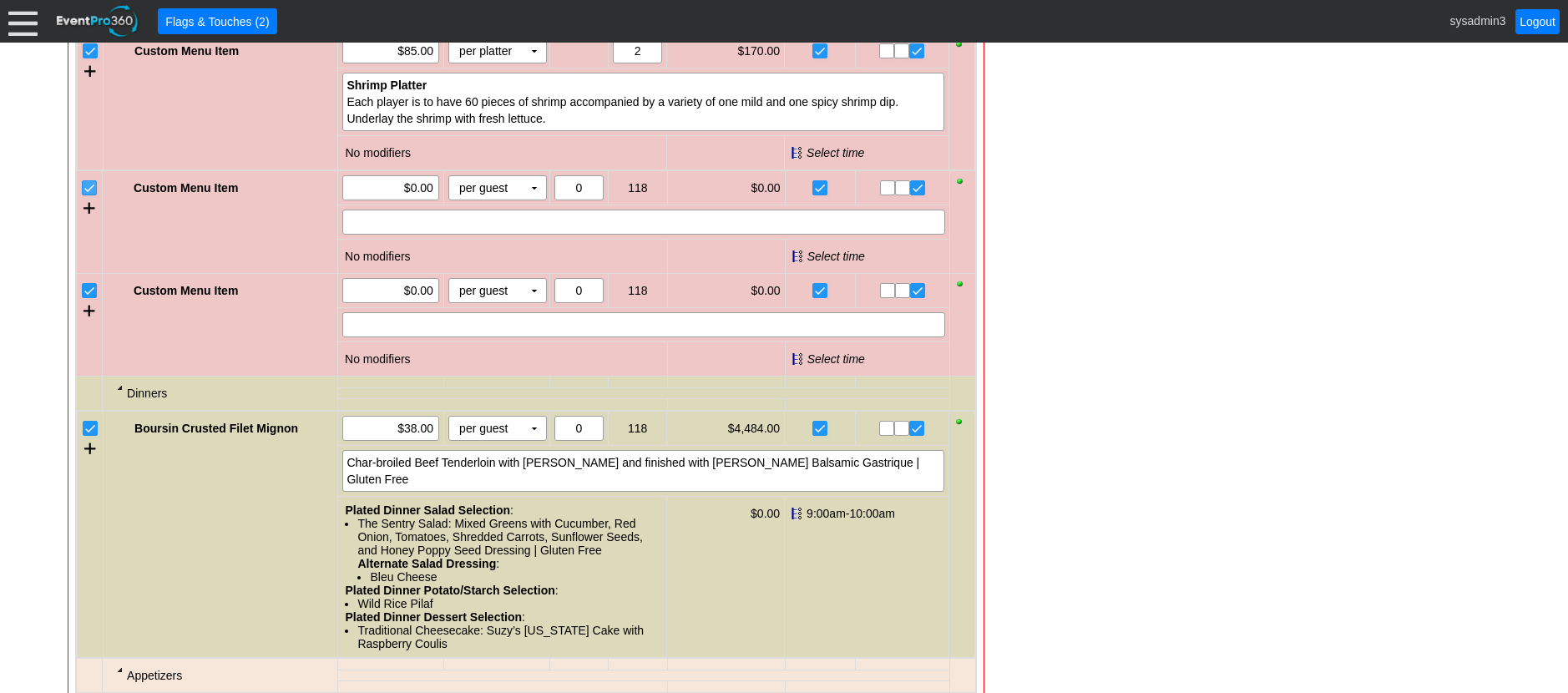
click at [88, 198] on input "checkbox" at bounding box center [91, 189] width 17 height 17
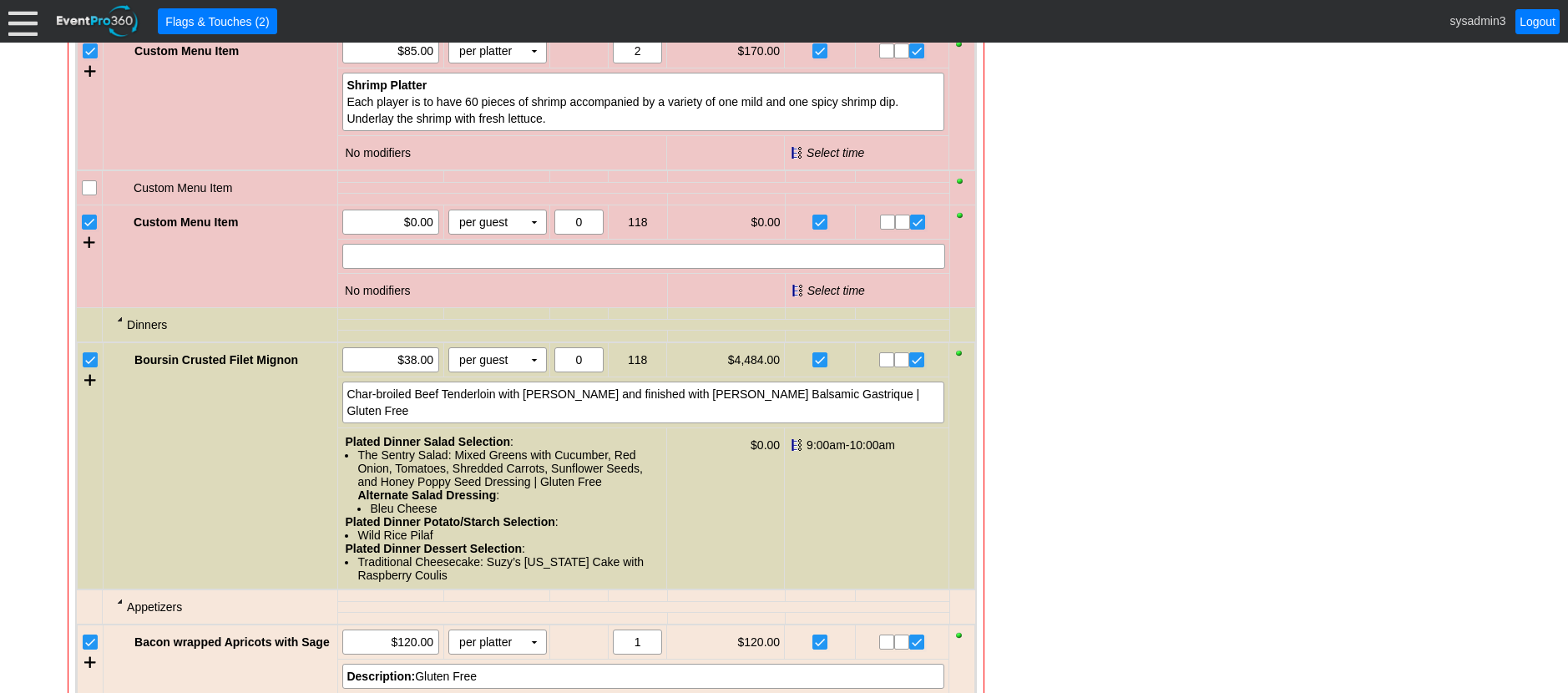
click at [91, 232] on input "checkbox" at bounding box center [91, 224] width 17 height 17
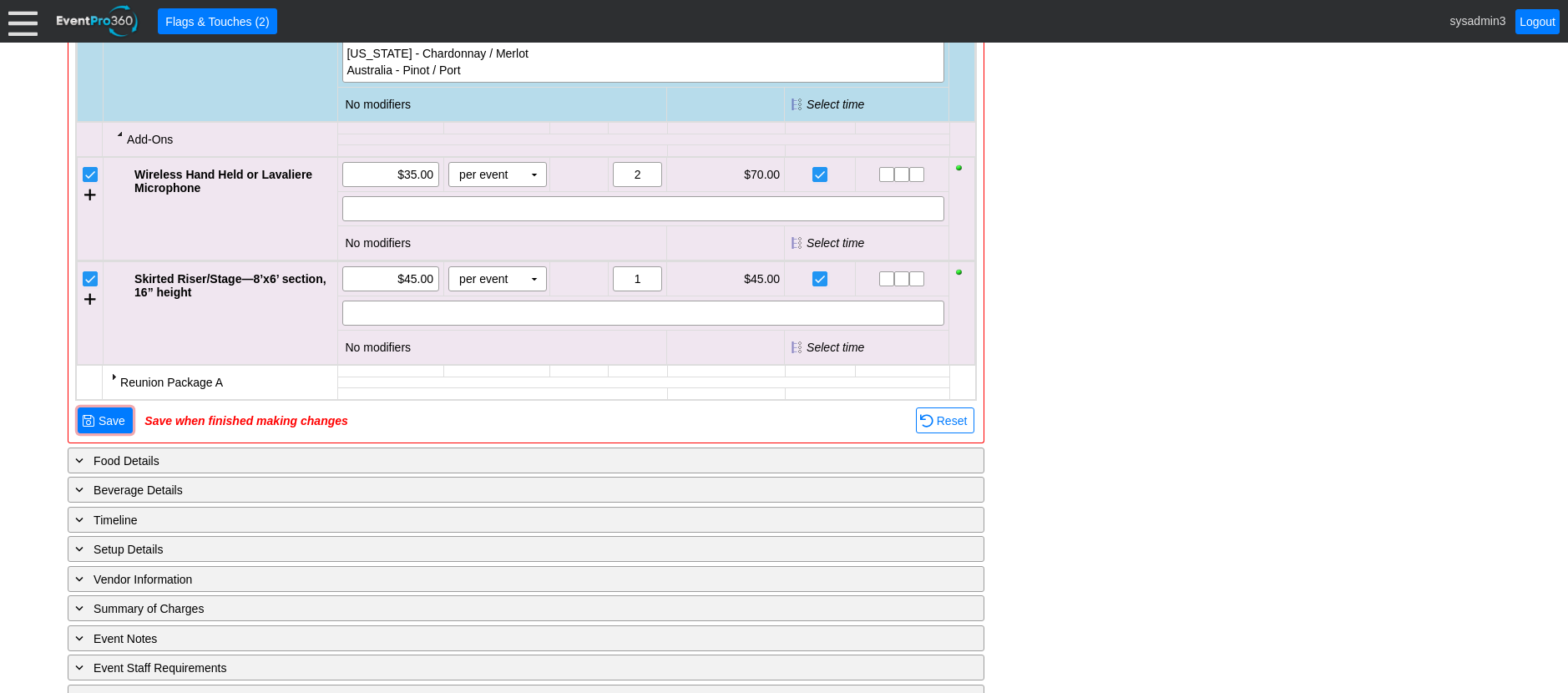
scroll to position [2254, 0]
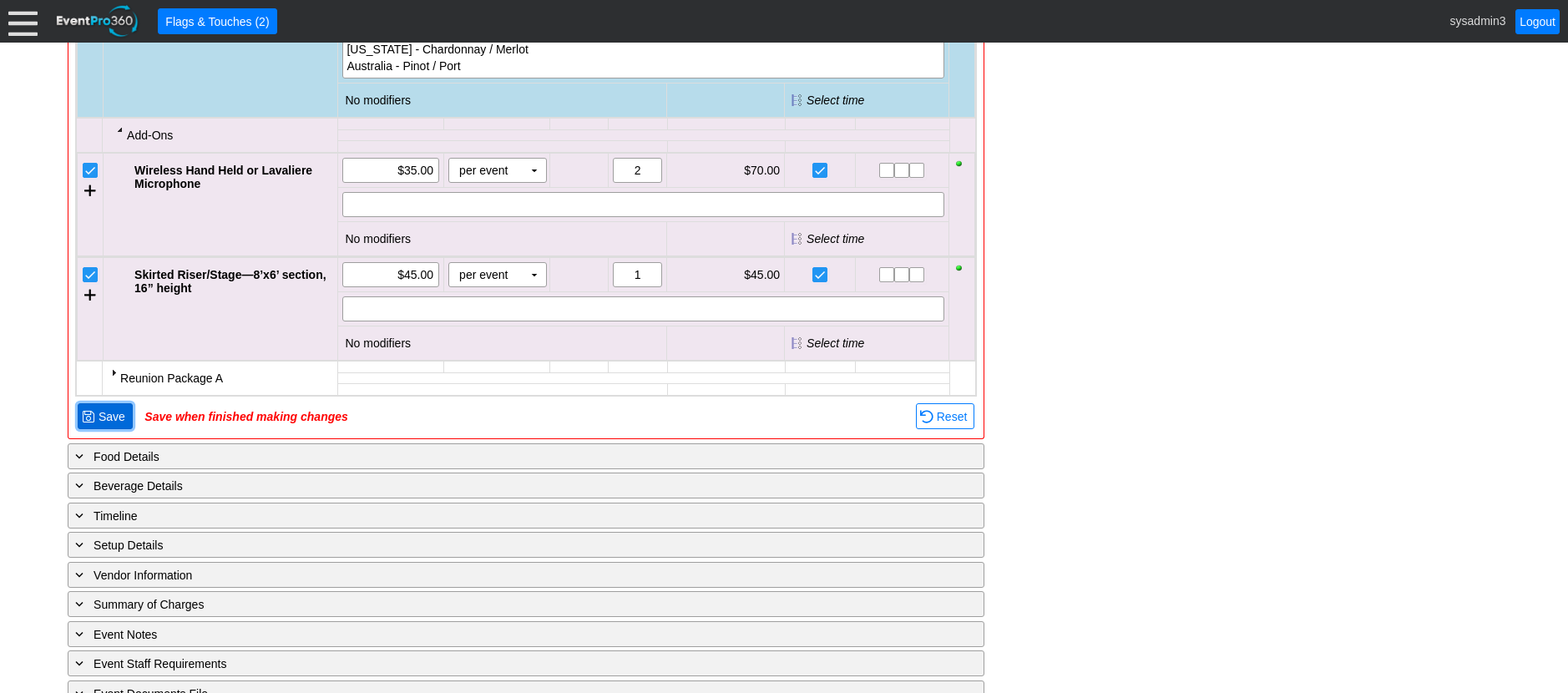
click at [113, 425] on span "Save" at bounding box center [111, 417] width 33 height 17
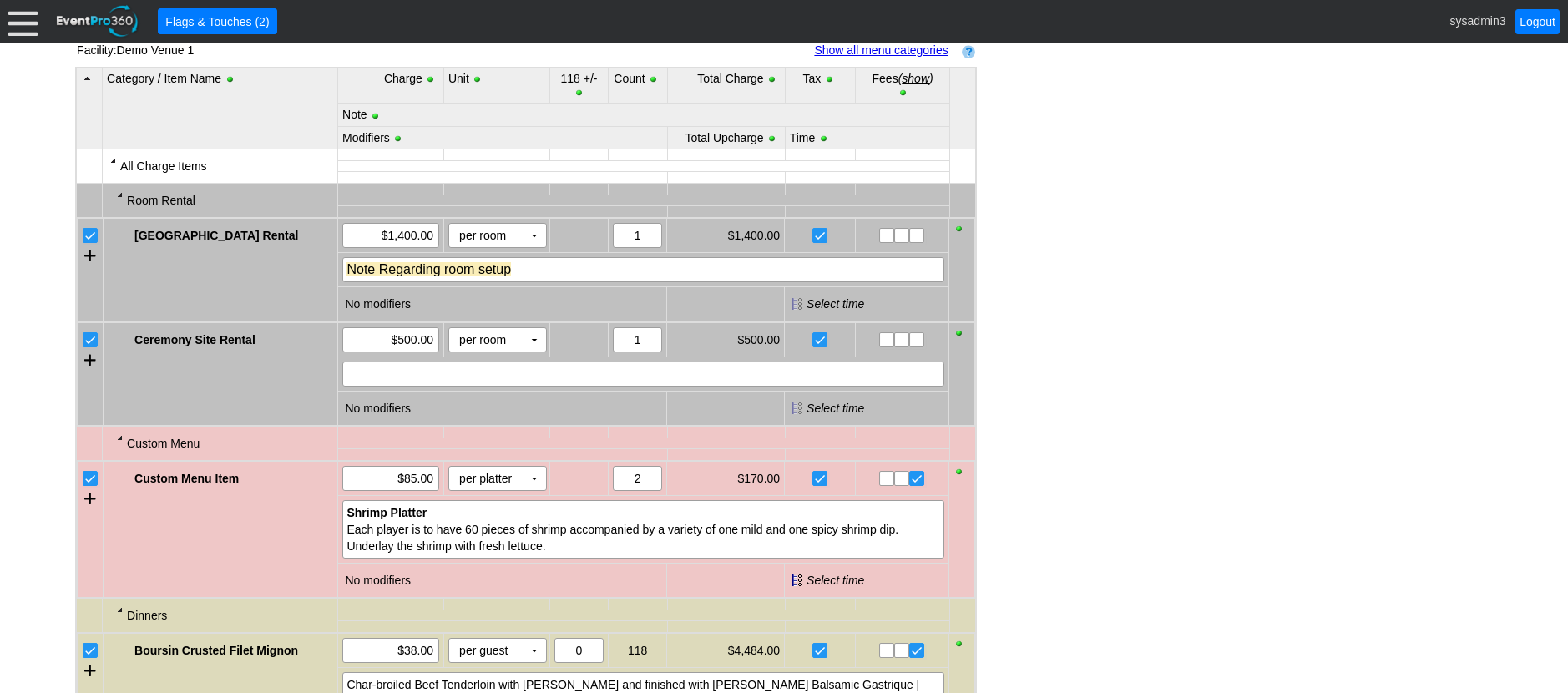
scroll to position [1021, 0]
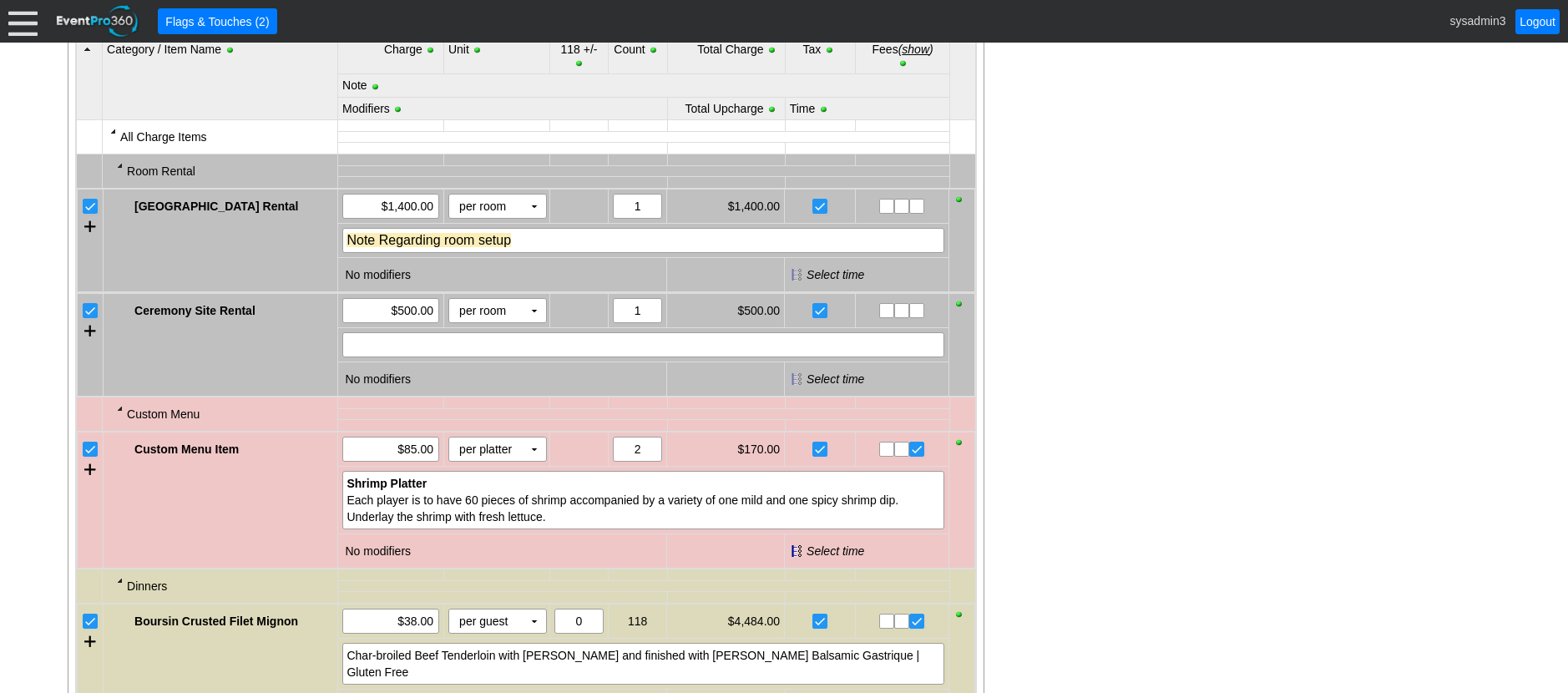
click at [871, 27] on link "Show all menu categories" at bounding box center [881, 21] width 134 height 13
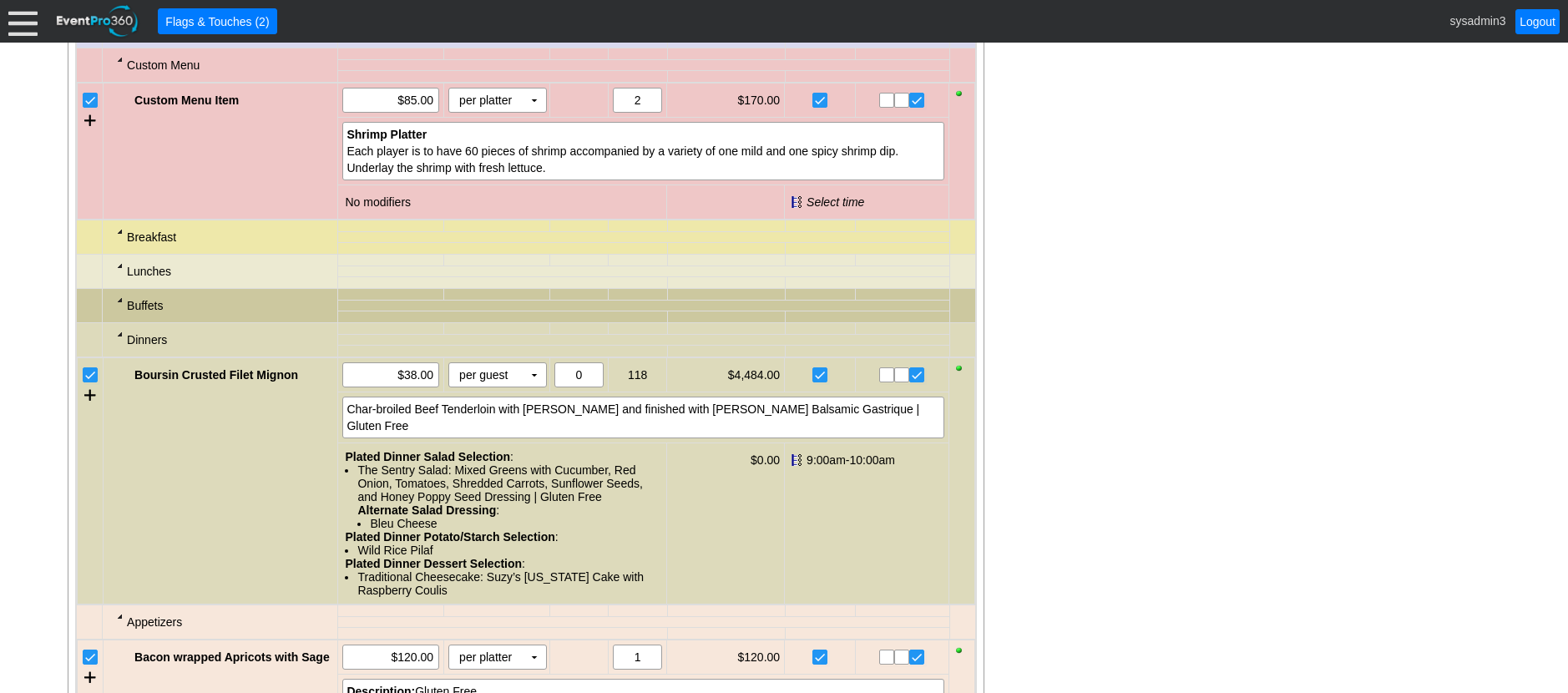
scroll to position [1522, 0]
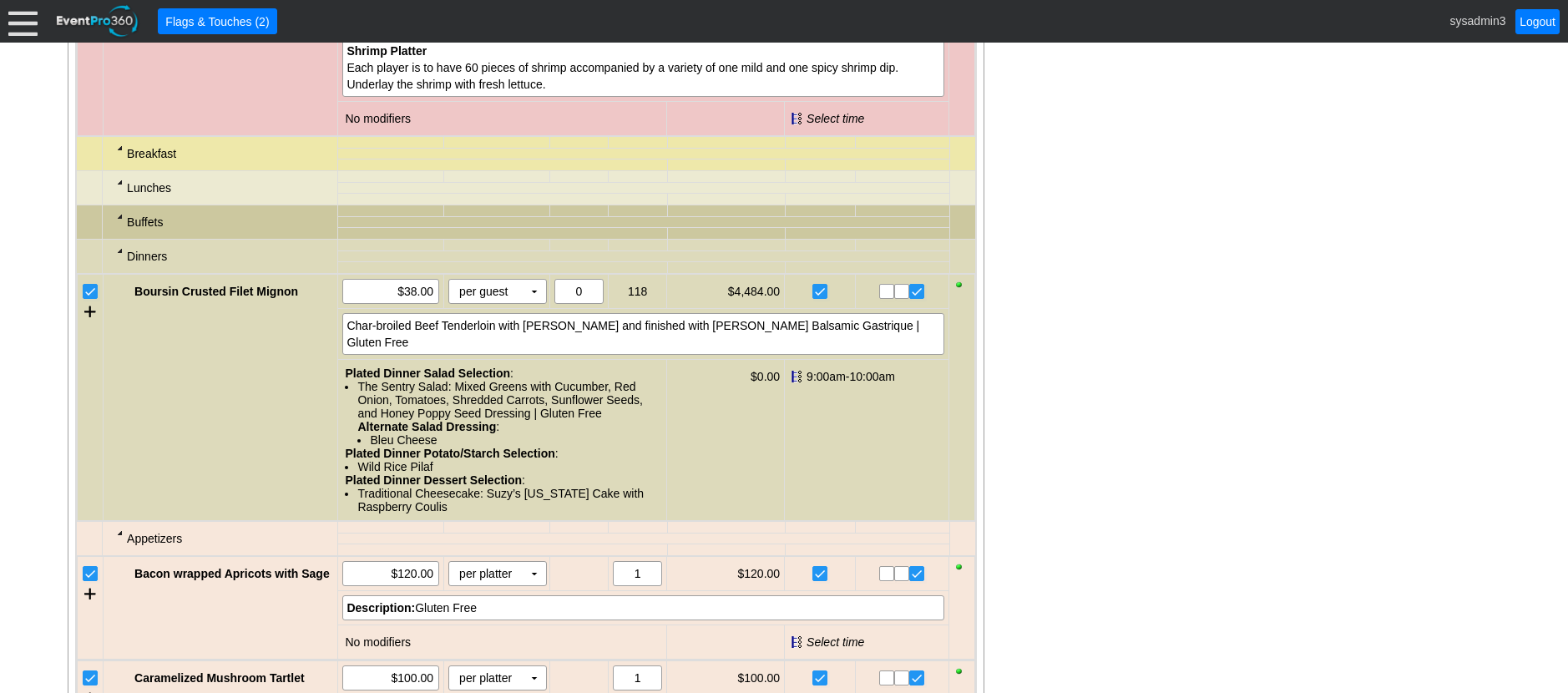
click at [121, 154] on div at bounding box center [121, 148] width 13 height 13
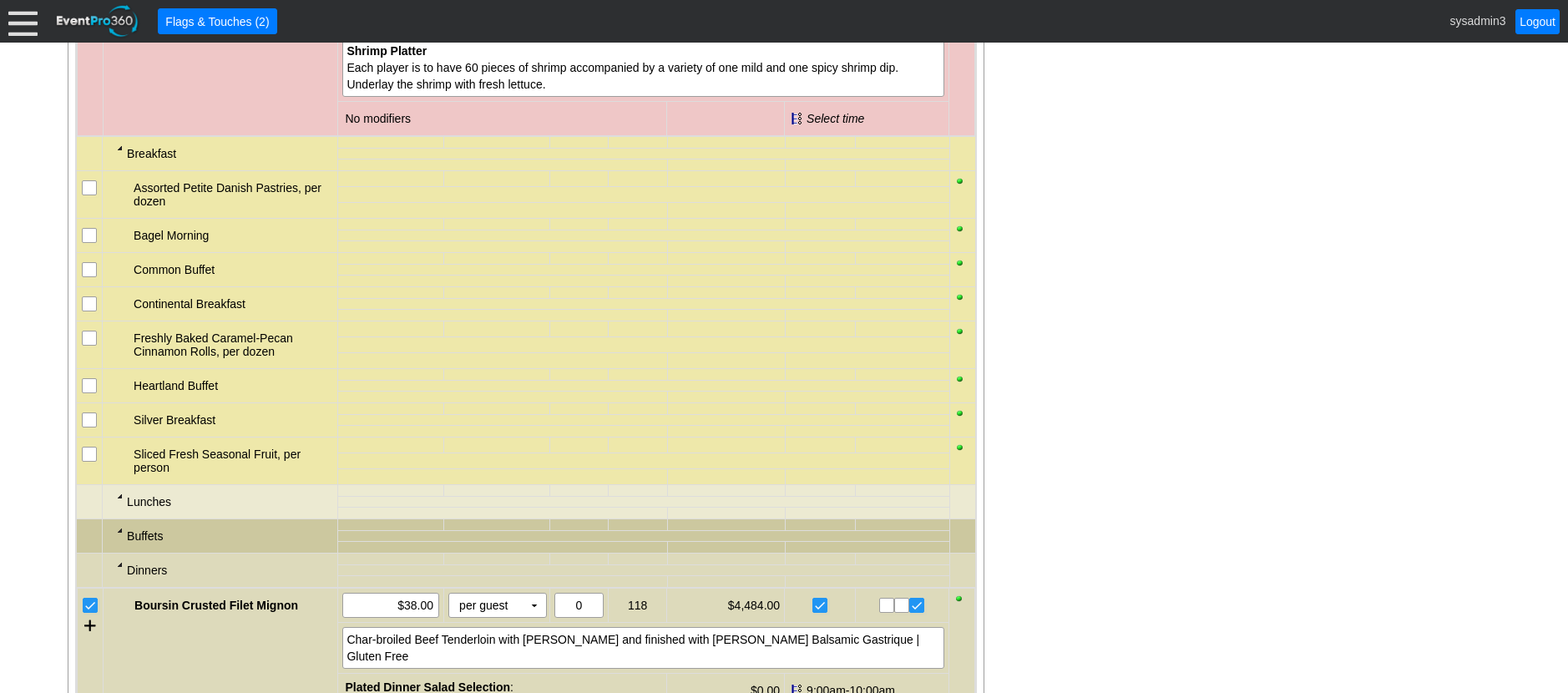
click at [121, 154] on div at bounding box center [121, 148] width 13 height 13
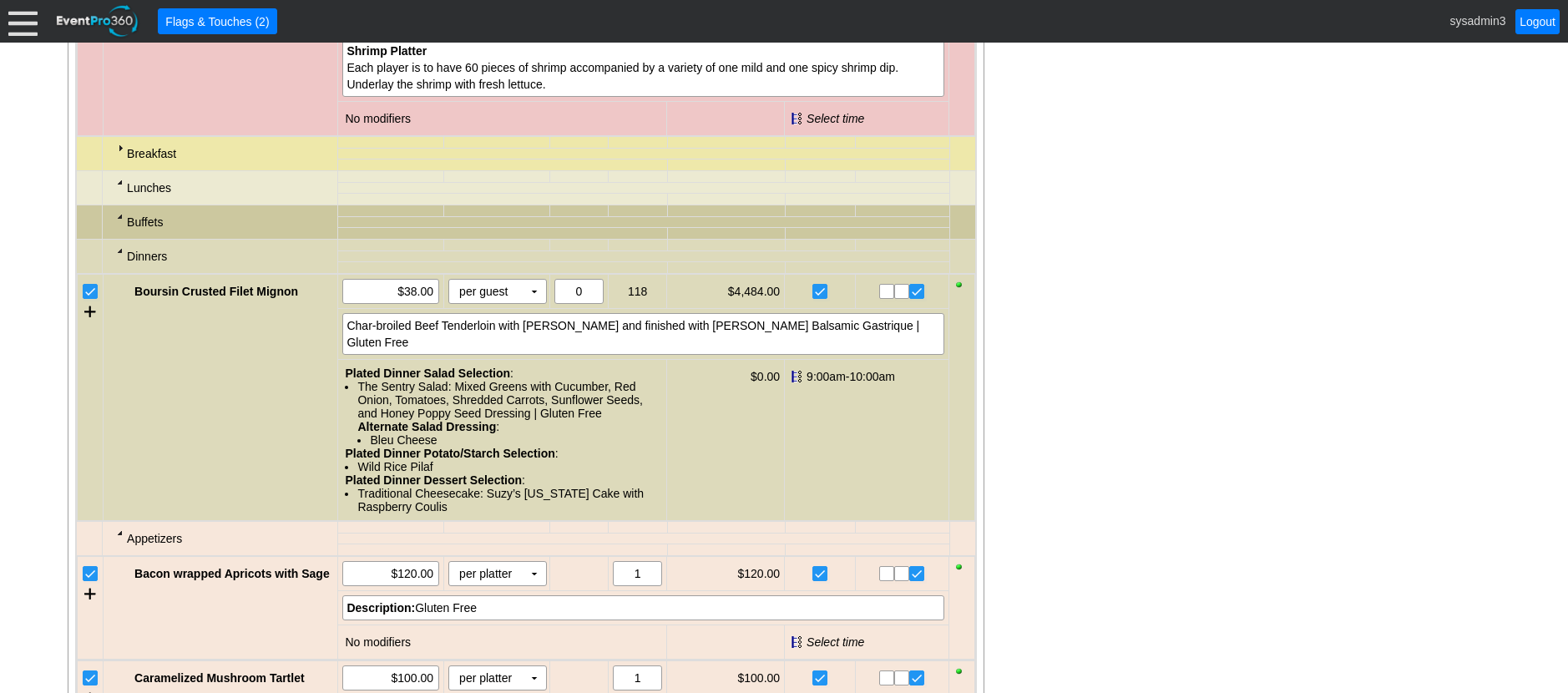
click at [122, 188] on div at bounding box center [121, 182] width 13 height 13
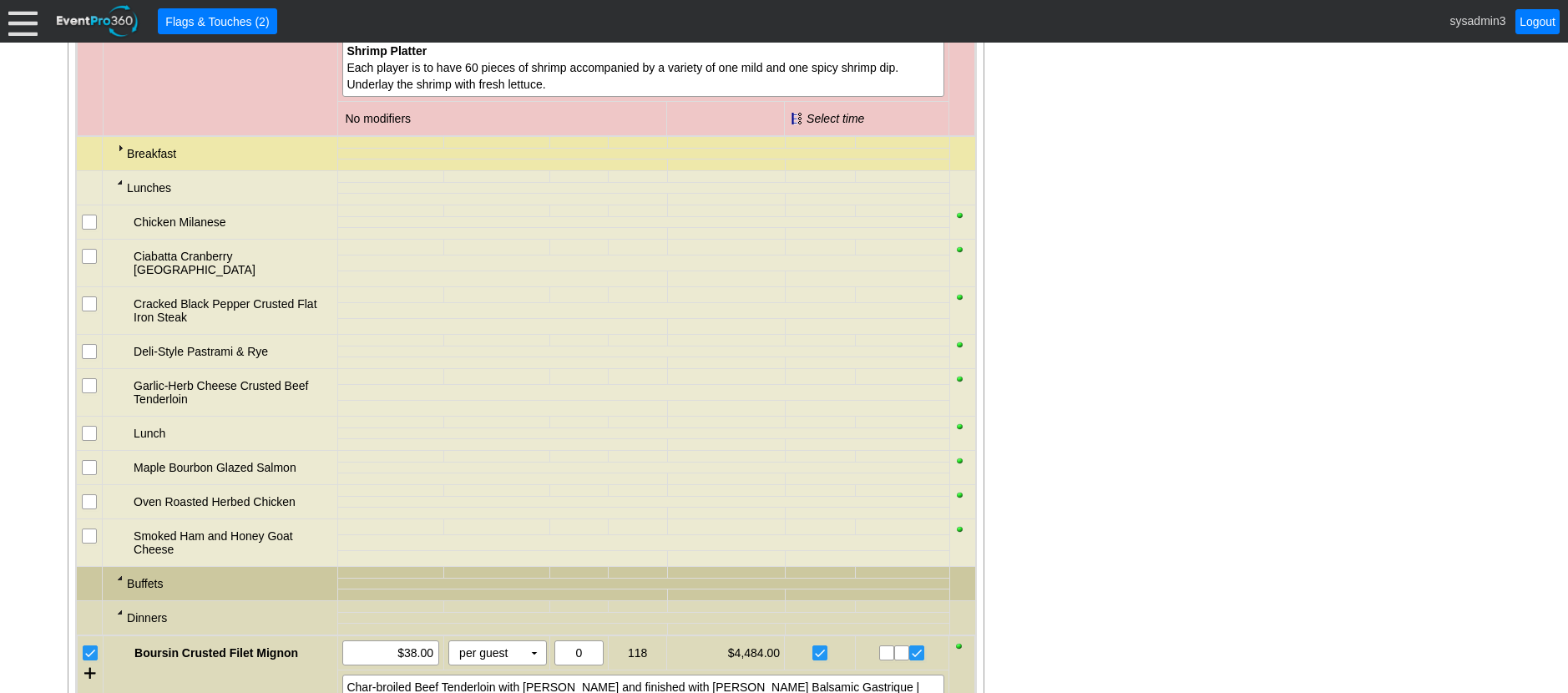
click at [120, 188] on div at bounding box center [121, 182] width 13 height 13
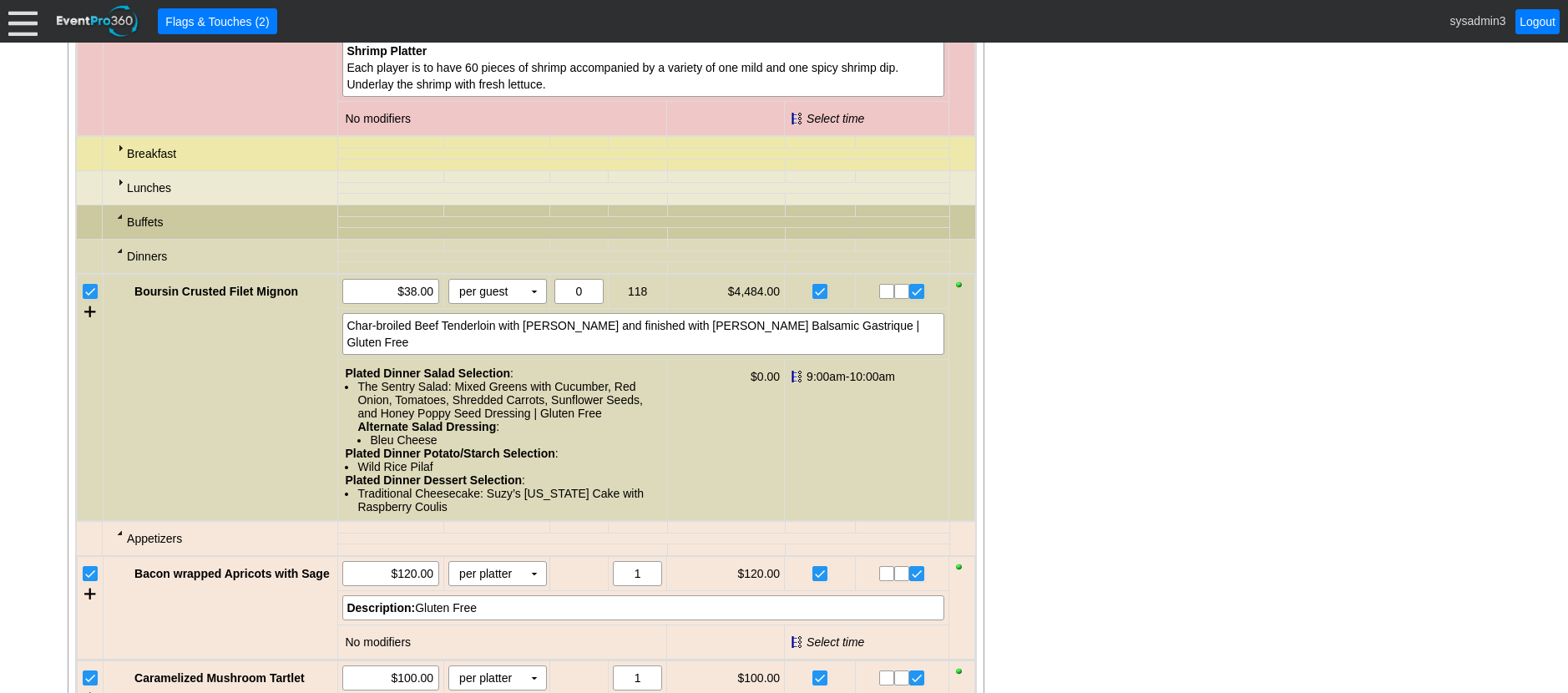
click at [121, 257] on div at bounding box center [121, 250] width 13 height 13
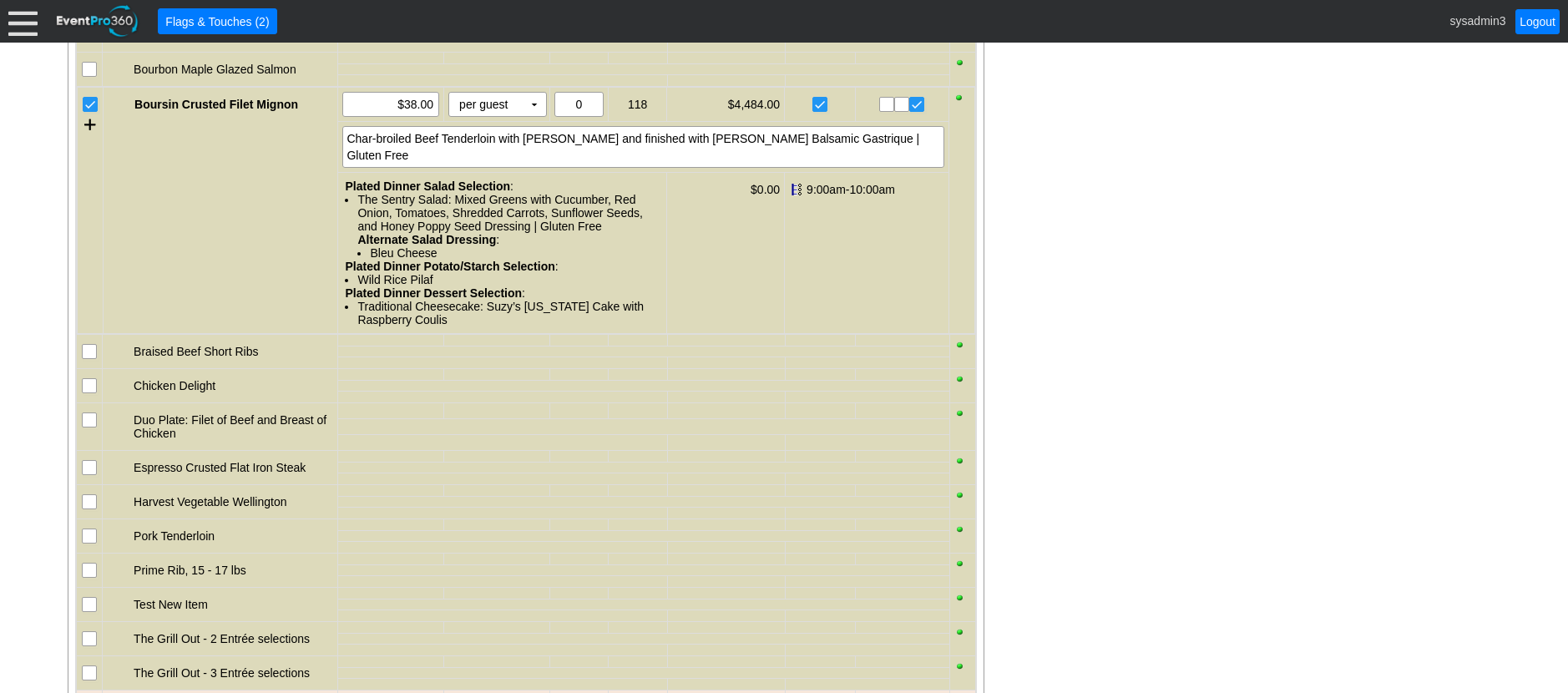
scroll to position [1772, 0]
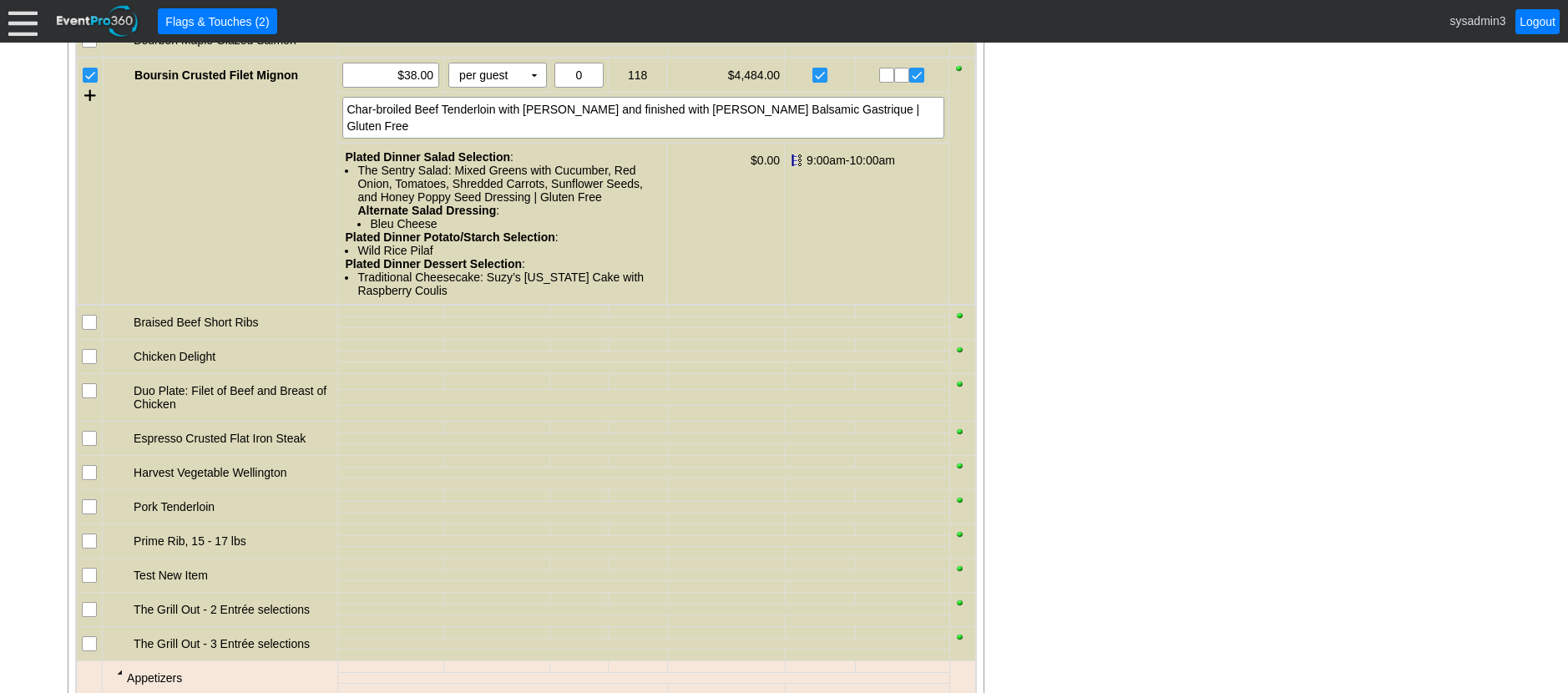
click at [94, 366] on input "checkbox" at bounding box center [91, 359] width 17 height 17
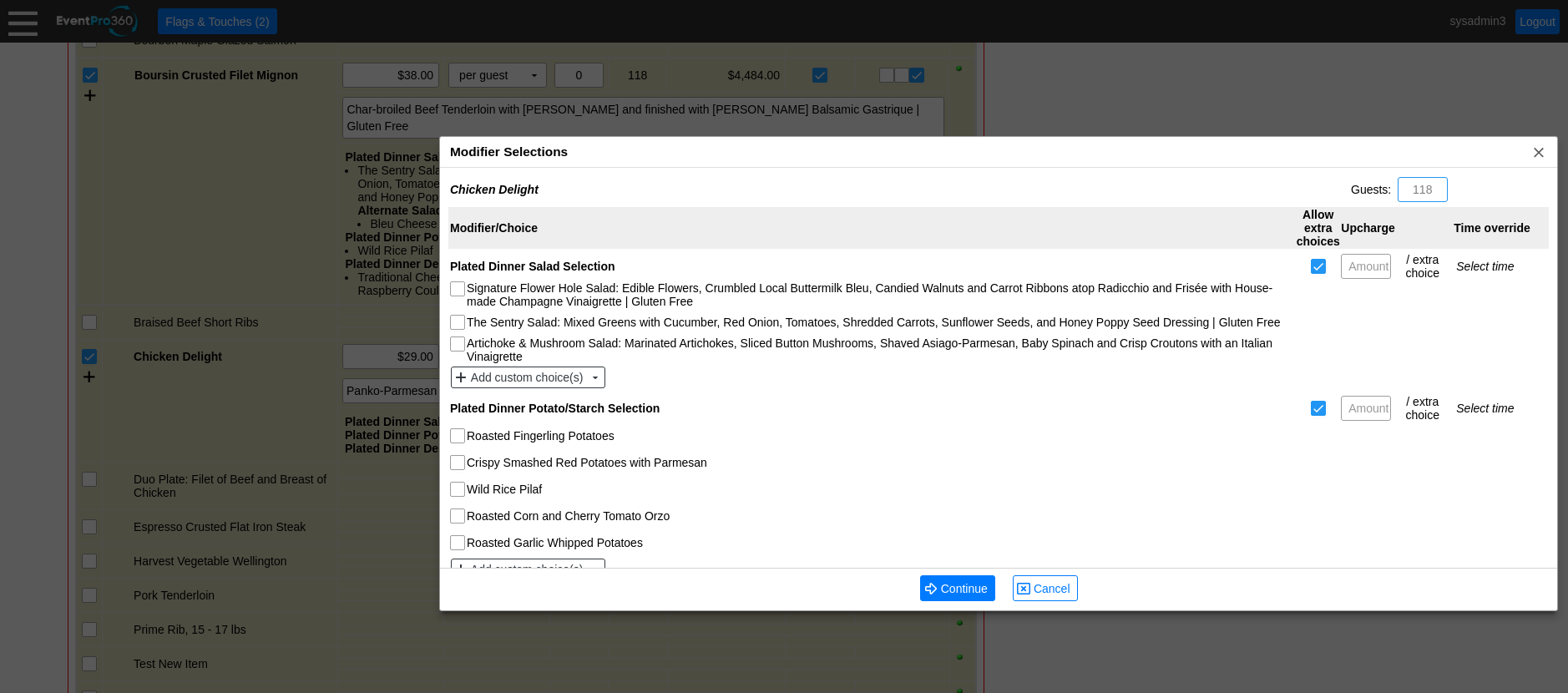
click at [703, 141] on div "Modifier Selections x" at bounding box center [998, 152] width 1117 height 31
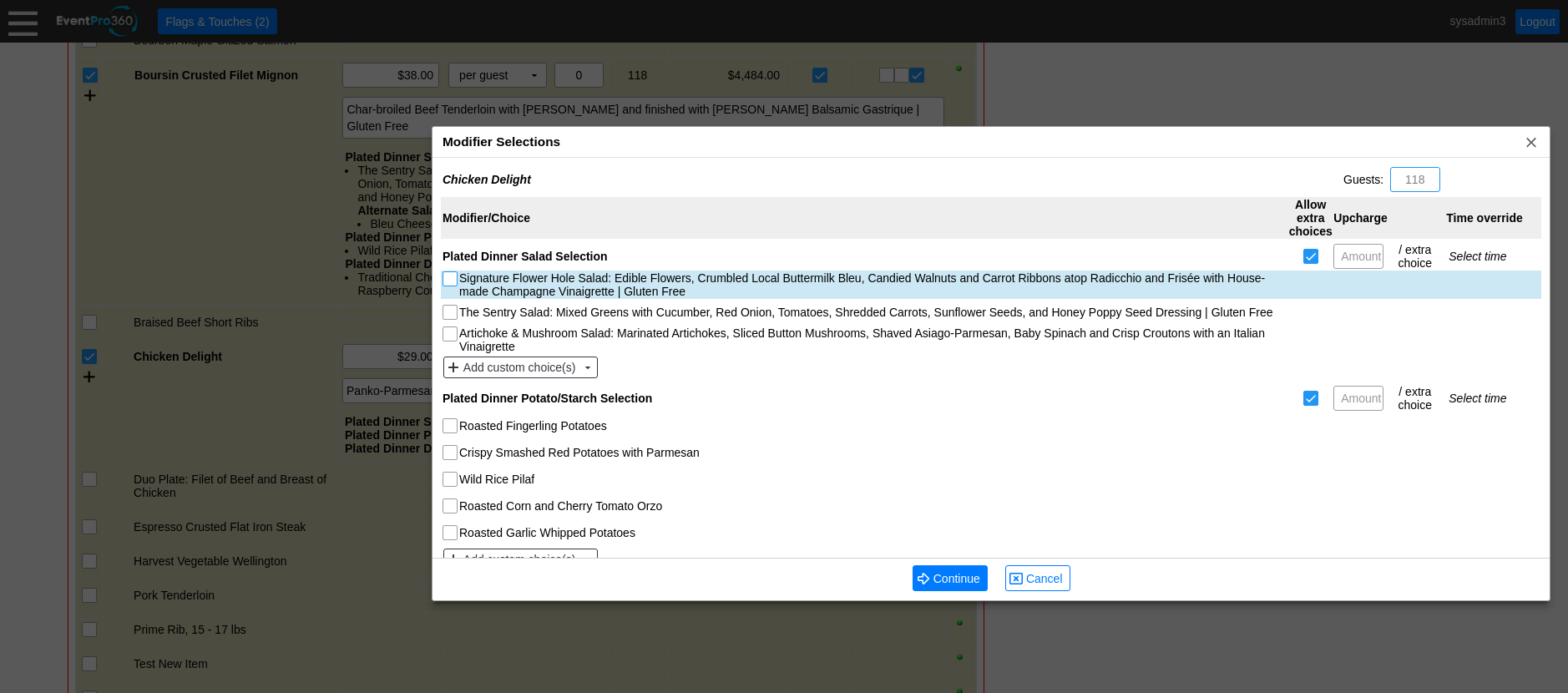
click at [451, 278] on input "Signature Flower Hole Salad: Edible Flowers, Crumbled Local Buttermilk Bleu, Ca…" at bounding box center [452, 281] width 17 height 17
checkbox input "true"
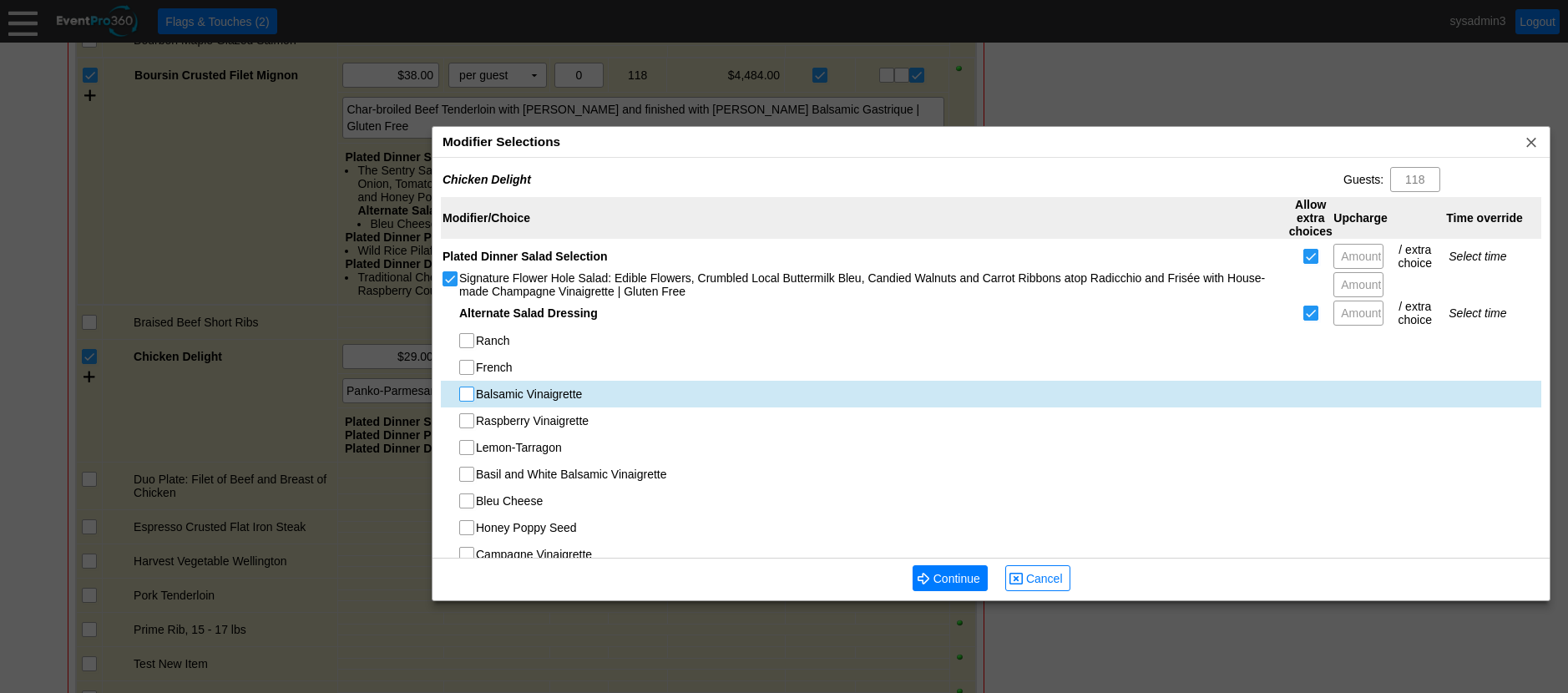
click at [463, 393] on input "Balsamic Vinaigrette" at bounding box center [469, 395] width 17 height 17
checkbox input "true"
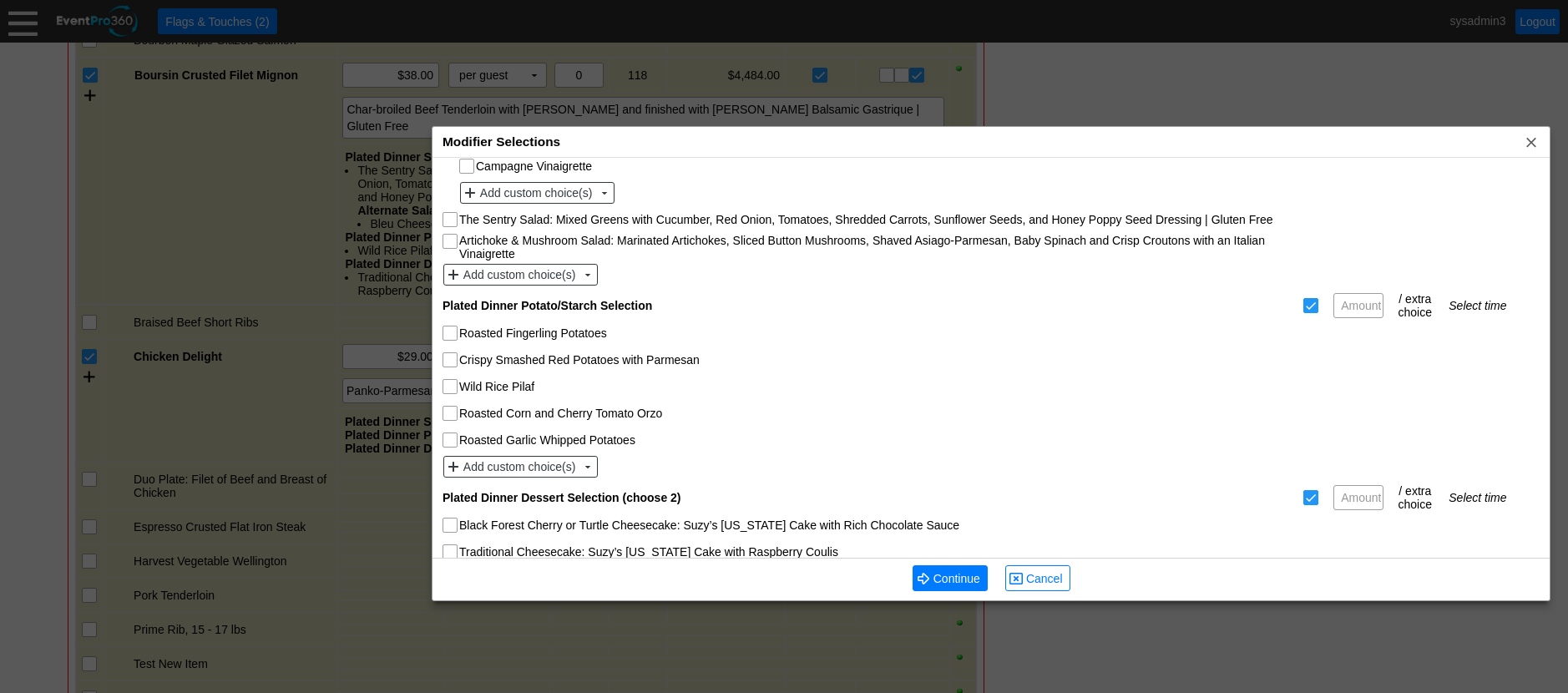
scroll to position [417, 0]
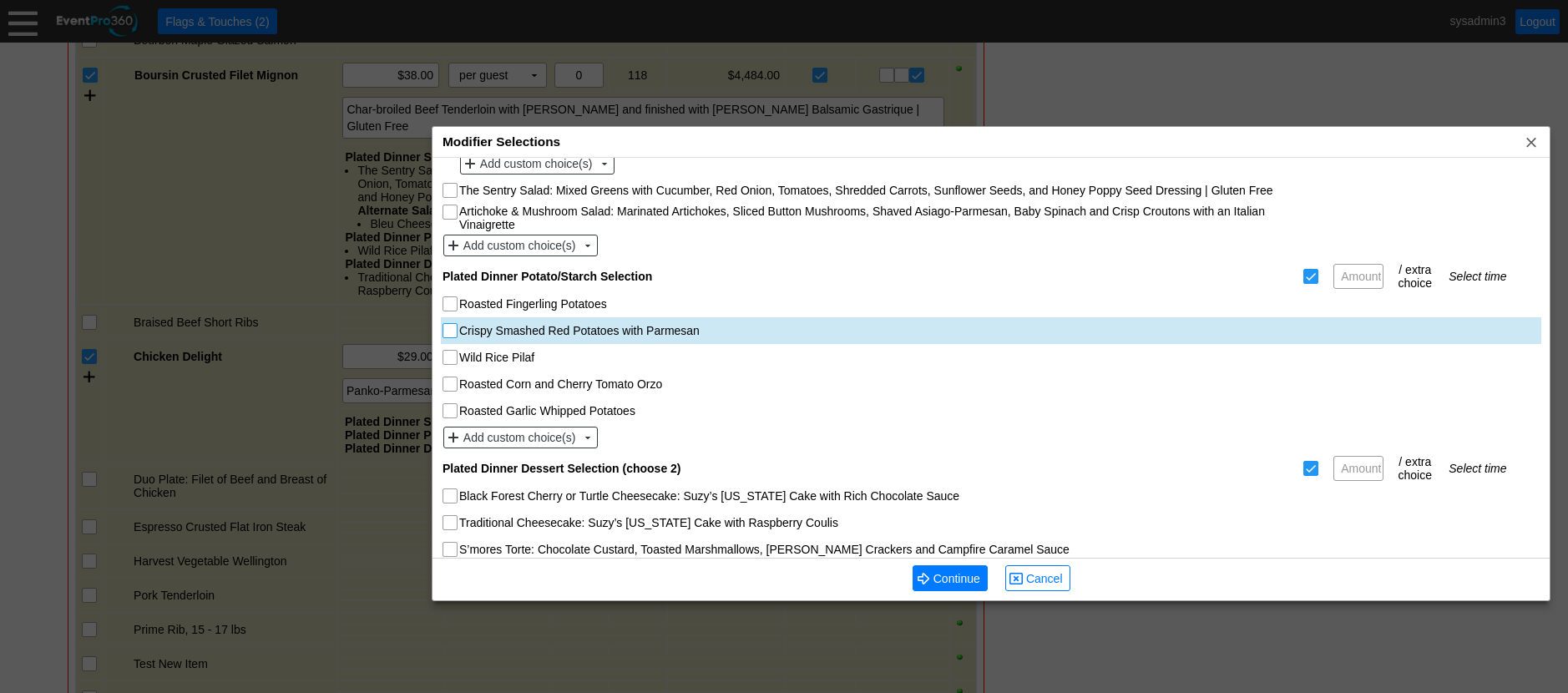
click at [454, 332] on input "Crispy Smashed Red Potatoes with Parmesan" at bounding box center [452, 332] width 17 height 17
checkbox input "true"
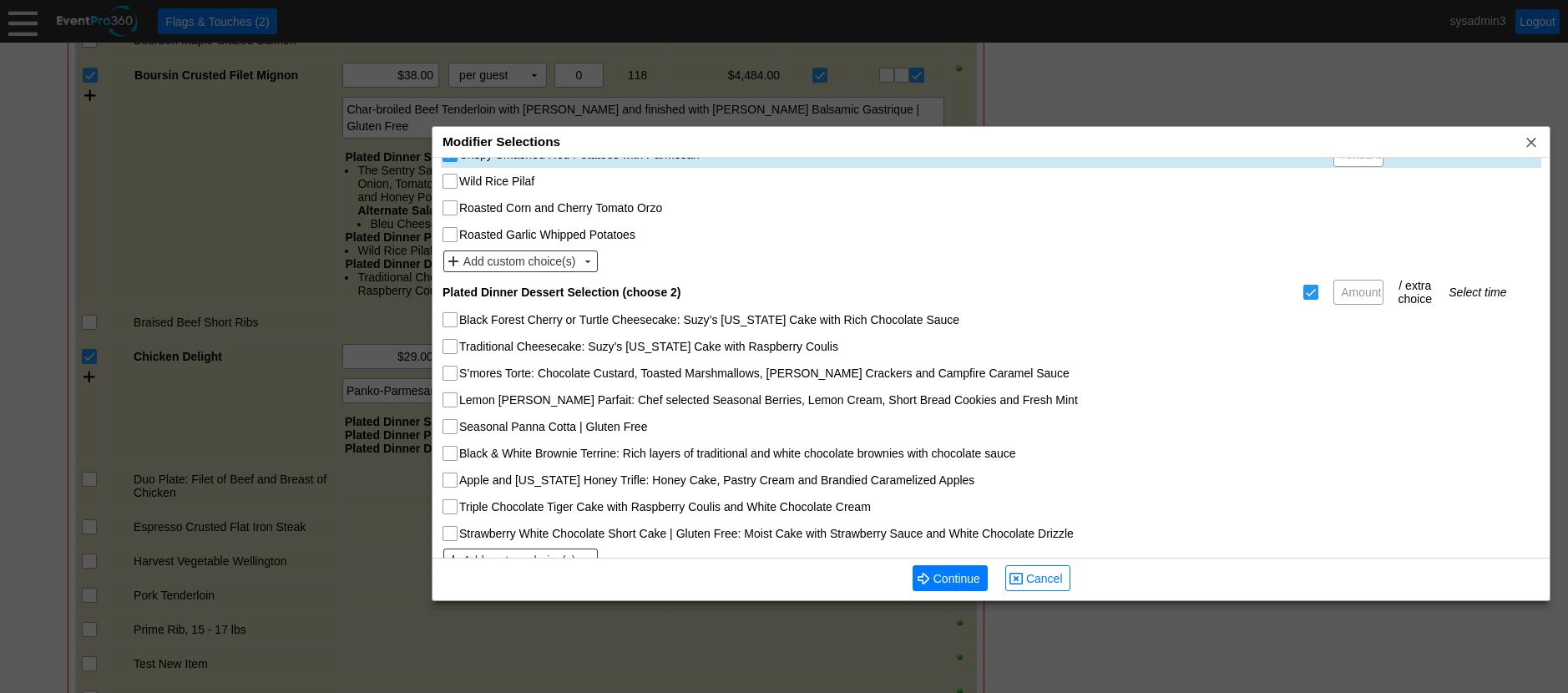
scroll to position [618, 0]
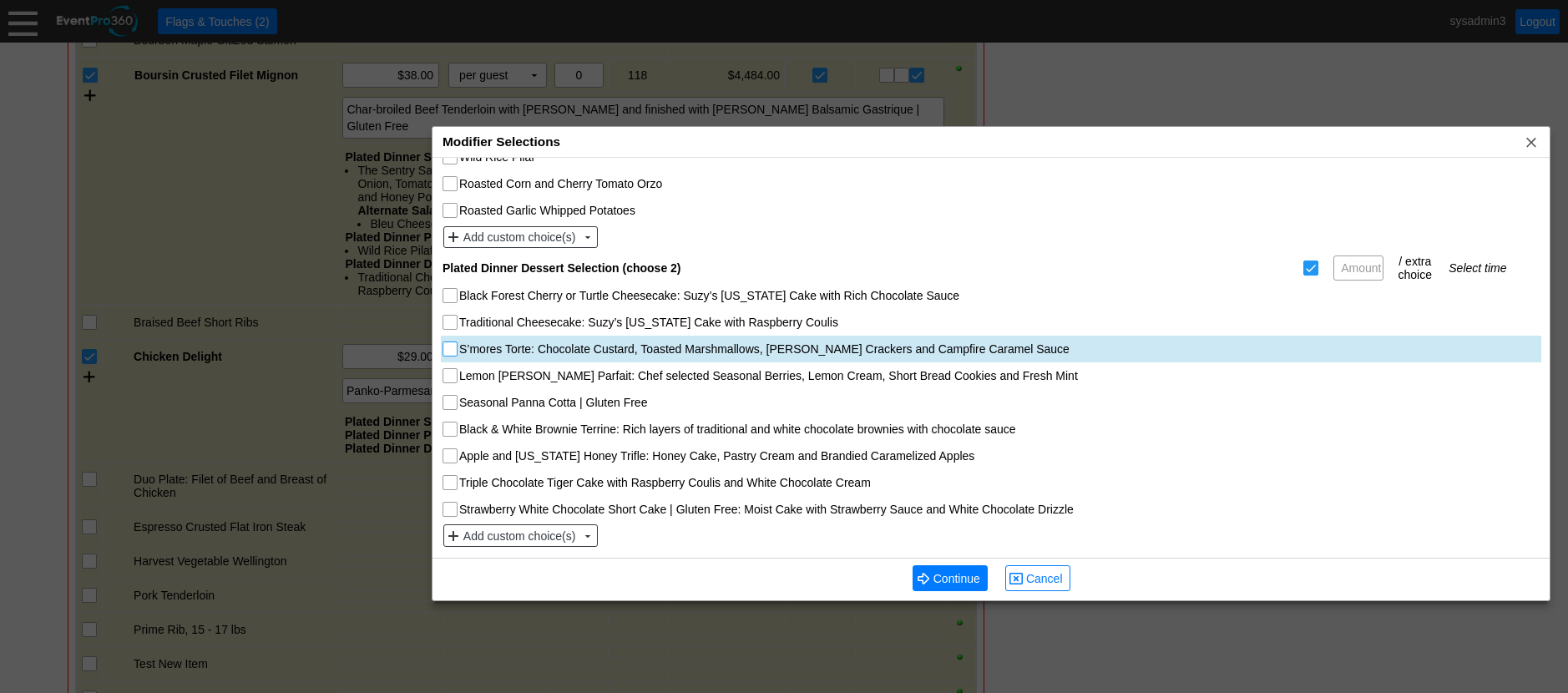
click at [453, 350] on input "S’mores Torte: Chocolate Custard, Toasted Marshmallows, Graham Crackers and Cam…" at bounding box center [452, 351] width 17 height 17
checkbox input "true"
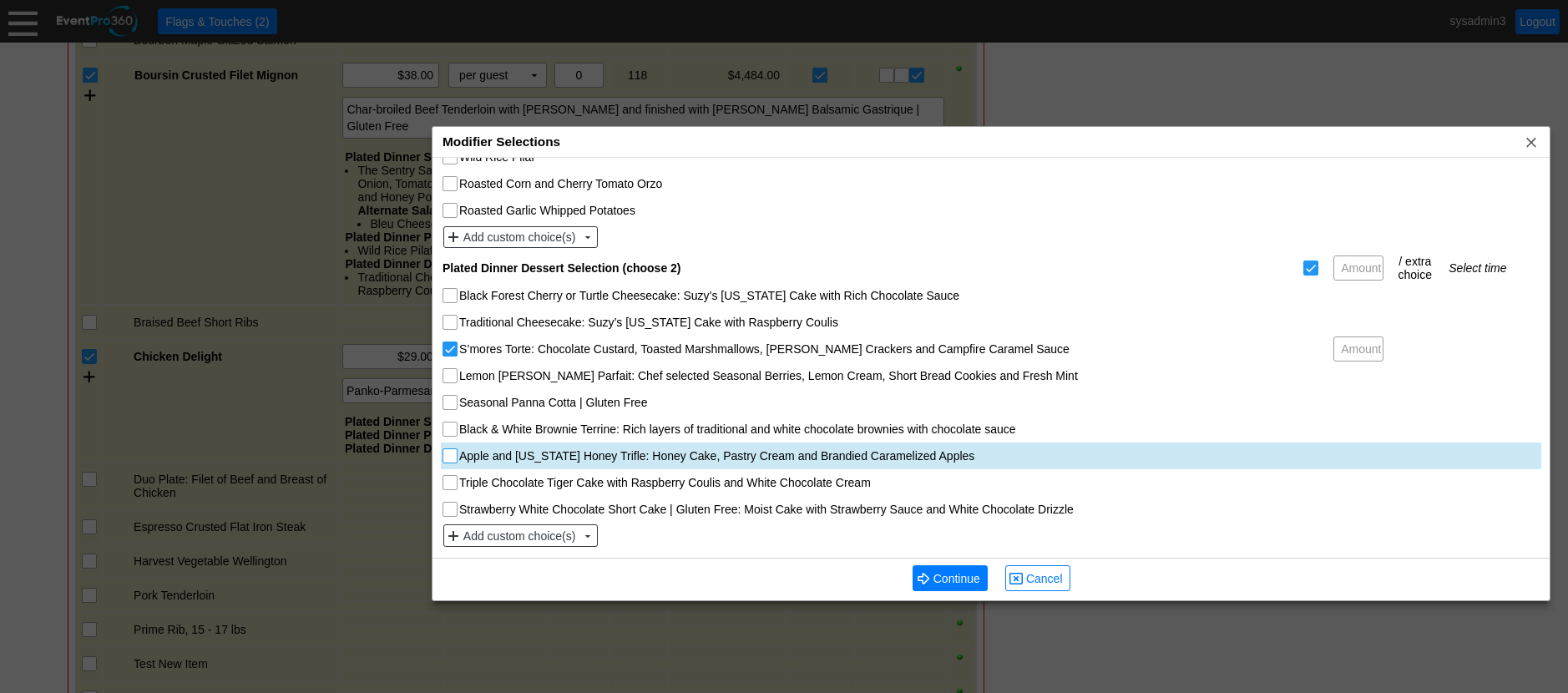
click at [448, 453] on input "Apple and [US_STATE] Honey Trifle: Honey Cake, Pastry Cream and Brandied Carame…" at bounding box center [452, 458] width 17 height 17
checkbox input "true"
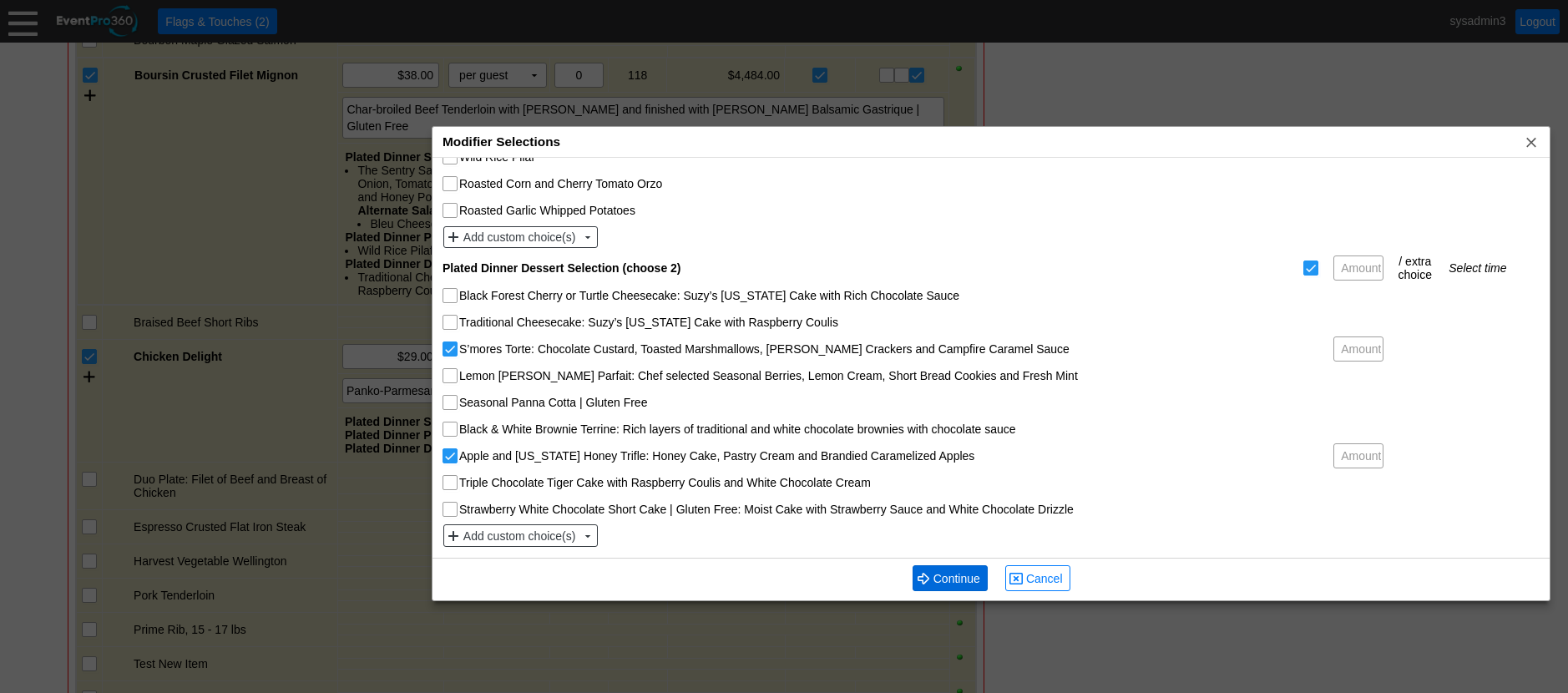
click at [962, 573] on span "Continue" at bounding box center [957, 579] width 54 height 17
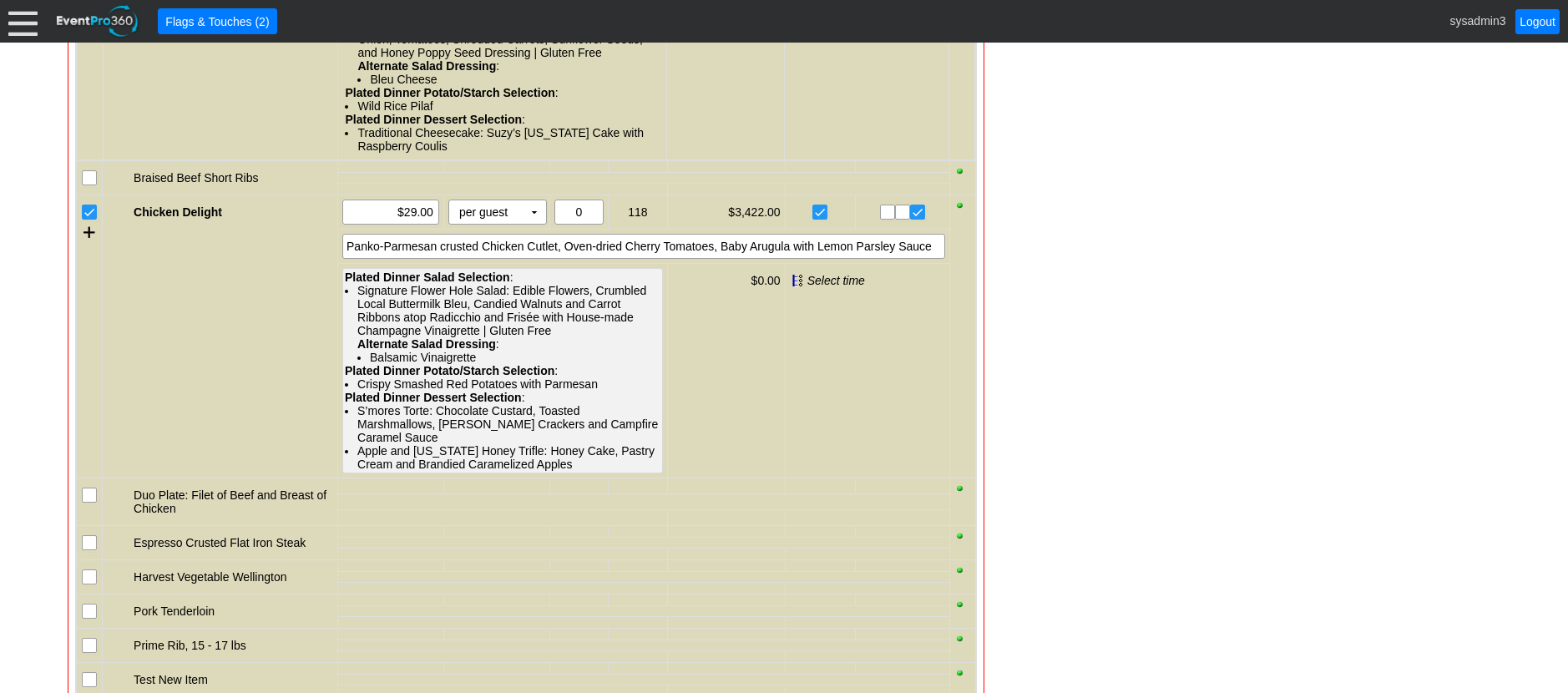
scroll to position [1940, 0]
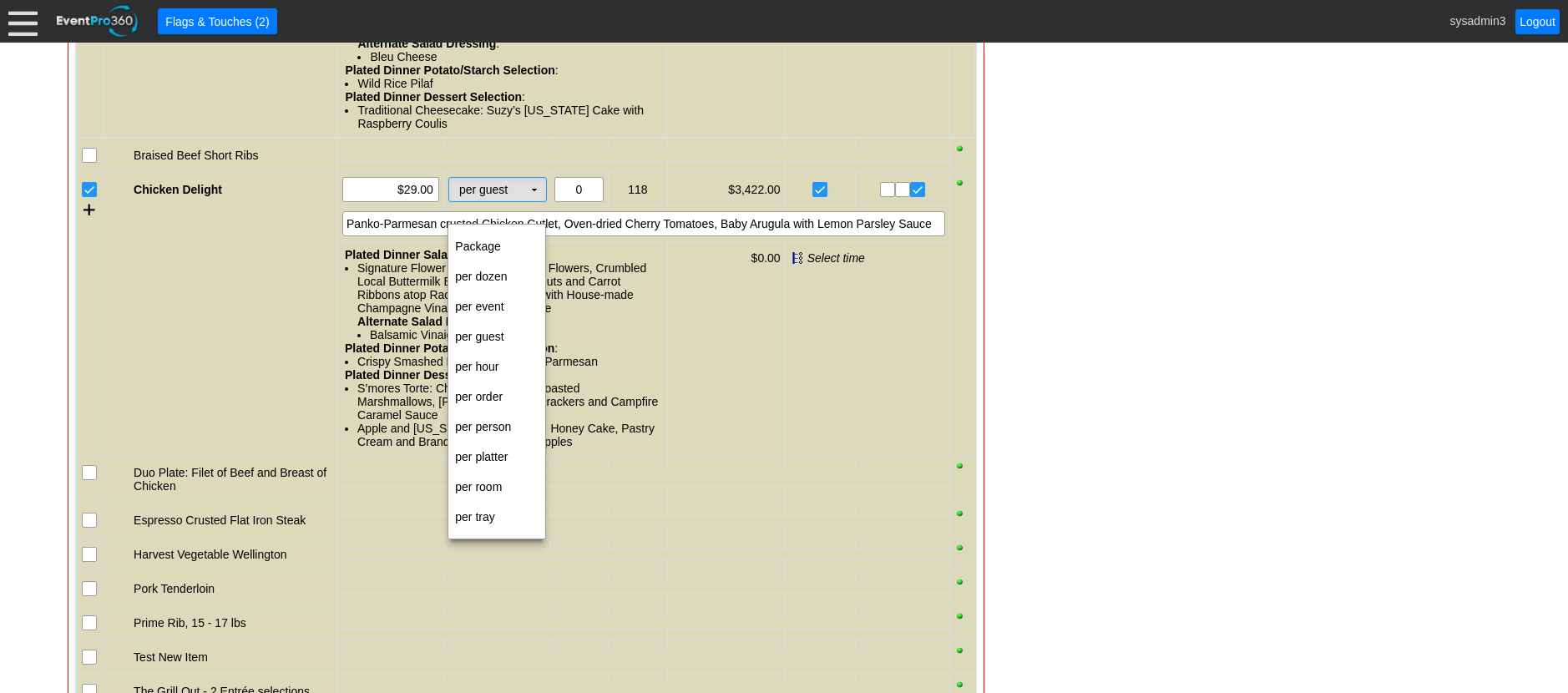
click at [533, 201] on td "▼" at bounding box center [534, 189] width 24 height 24
click at [486, 431] on td "per person" at bounding box center [496, 427] width 97 height 30
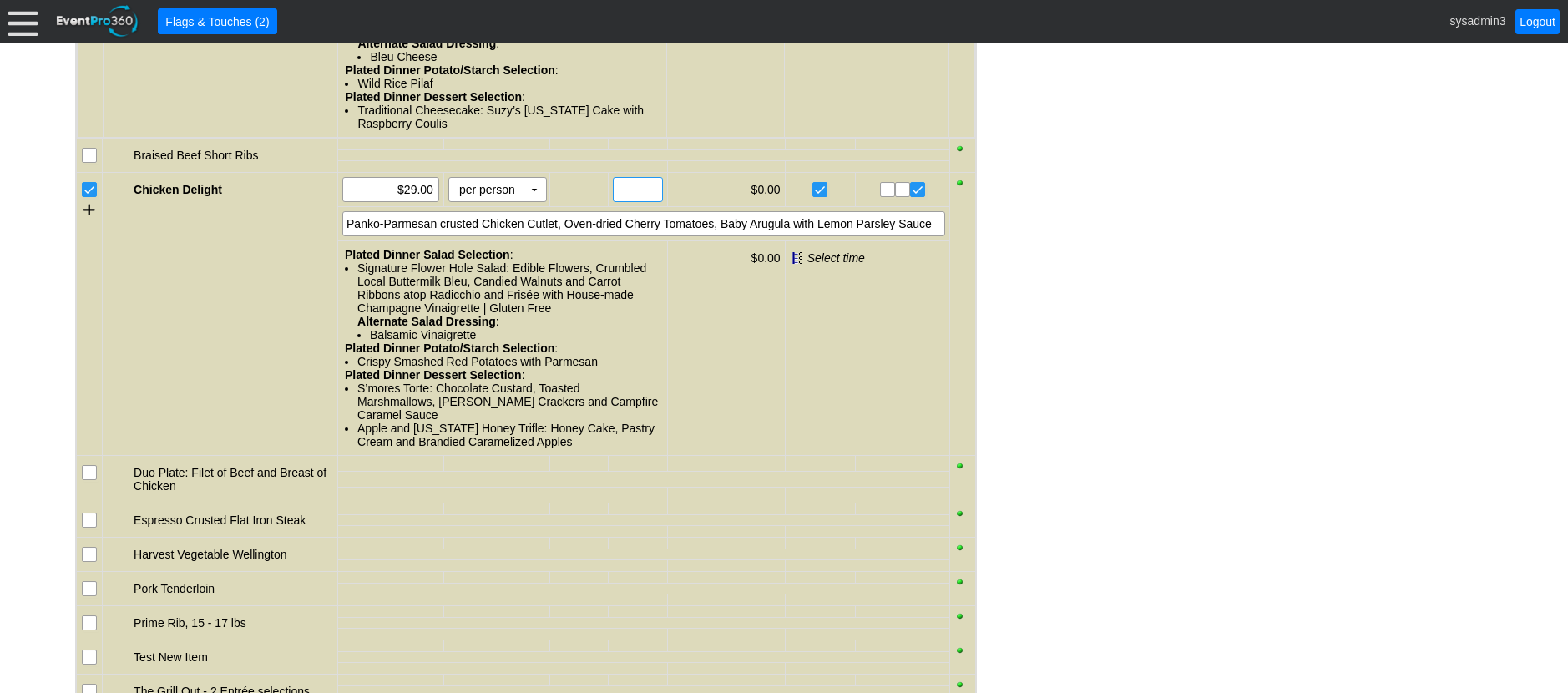
click at [628, 201] on input "text" at bounding box center [638, 189] width 38 height 24
type input "110"
click at [921, 236] on div "Panko-Parmesan crusted Chicken Cutlet, Oven-dried Cherry Tomatoes, Baby Arugula…" at bounding box center [644, 223] width 603 height 25
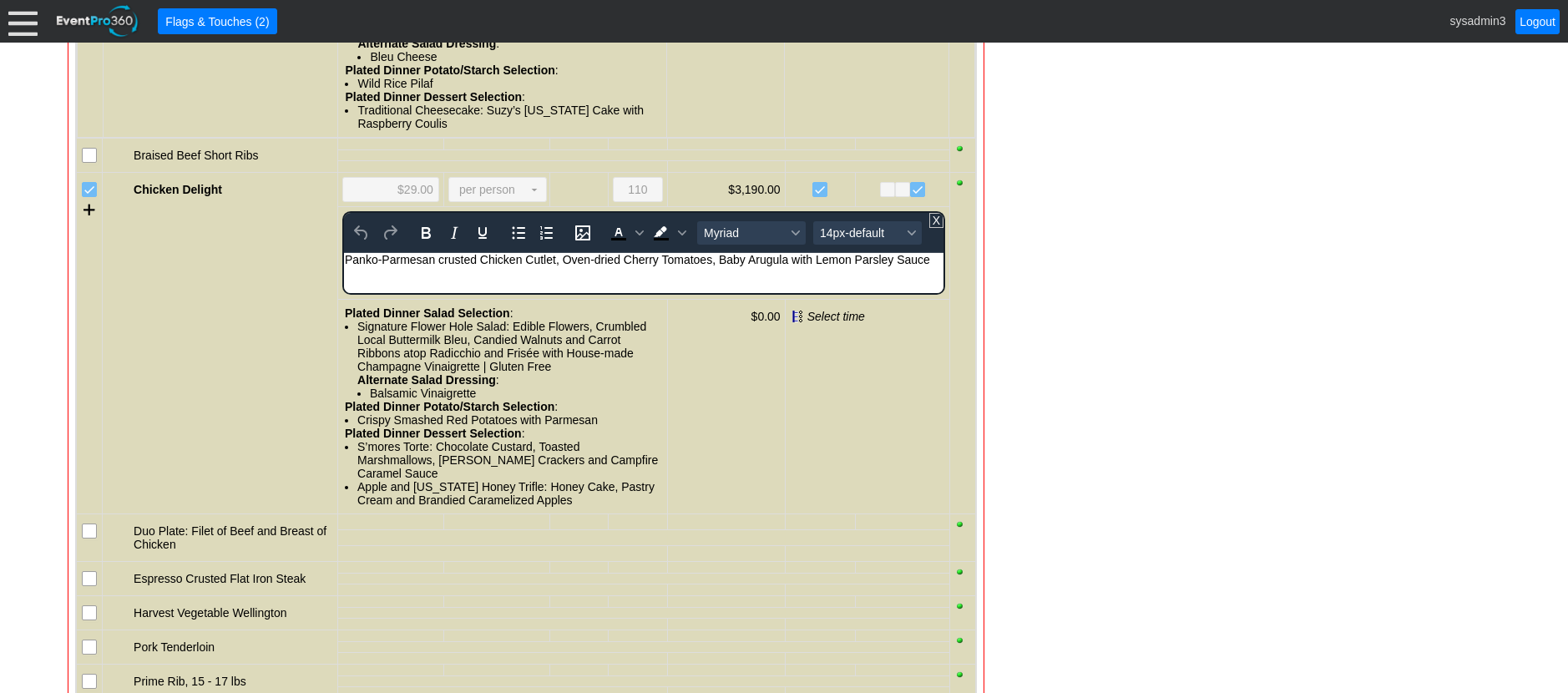
scroll to position [0, 0]
click at [931, 259] on div "Panko-Parmesan crusted Chicken Cutlet, Oven-dried Cherry Tomatoes, Baby Arugula…" at bounding box center [643, 260] width 598 height 13
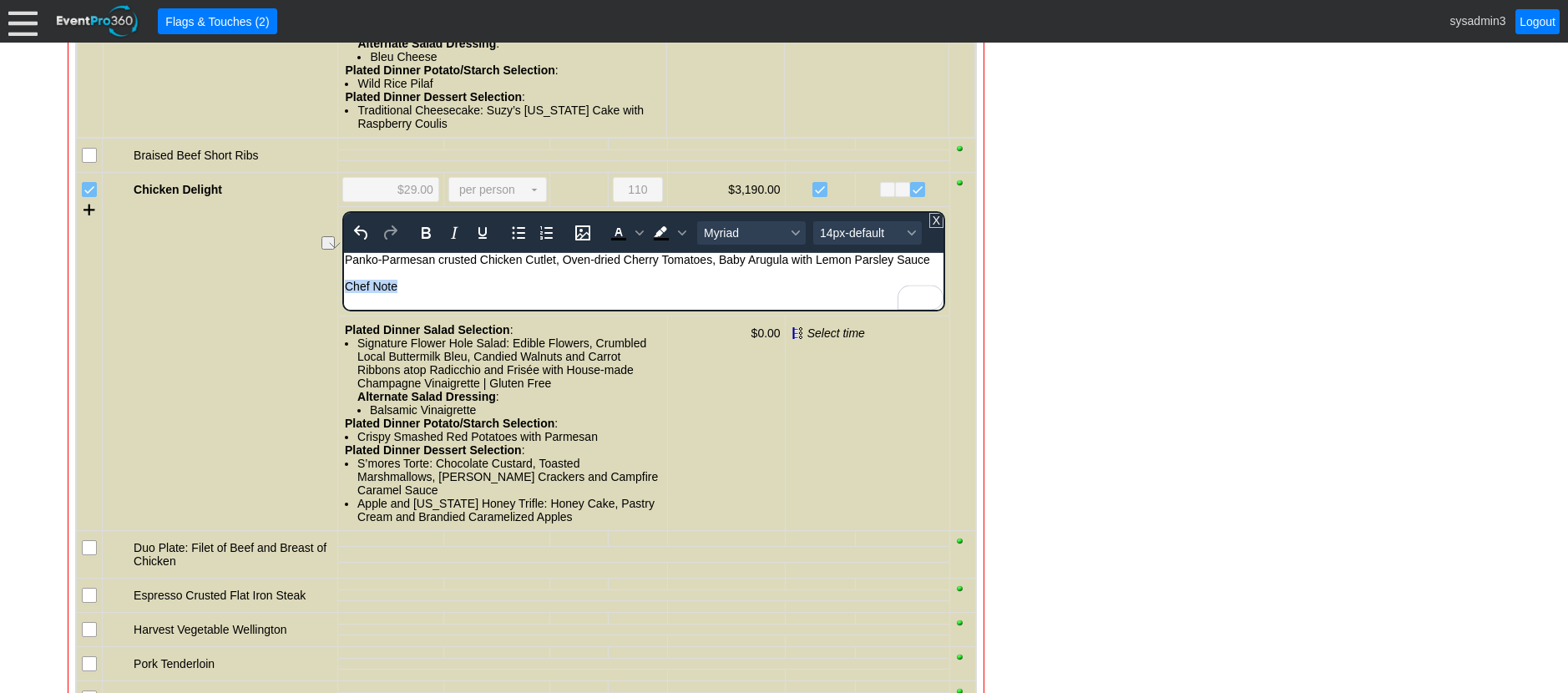
drag, startPoint x: 400, startPoint y: 288, endPoint x: 687, endPoint y: 556, distance: 392.7
click at [344, 282] on html "Panko-Parmesan crusted Chicken Cutlet, Oven-dried Cherry Tomatoes, Baby Arugula…" at bounding box center [643, 277] width 600 height 48
click at [431, 243] on icon "Bold" at bounding box center [426, 233] width 20 height 20
click at [841, 239] on span "14px-default" at bounding box center [861, 233] width 82 height 13
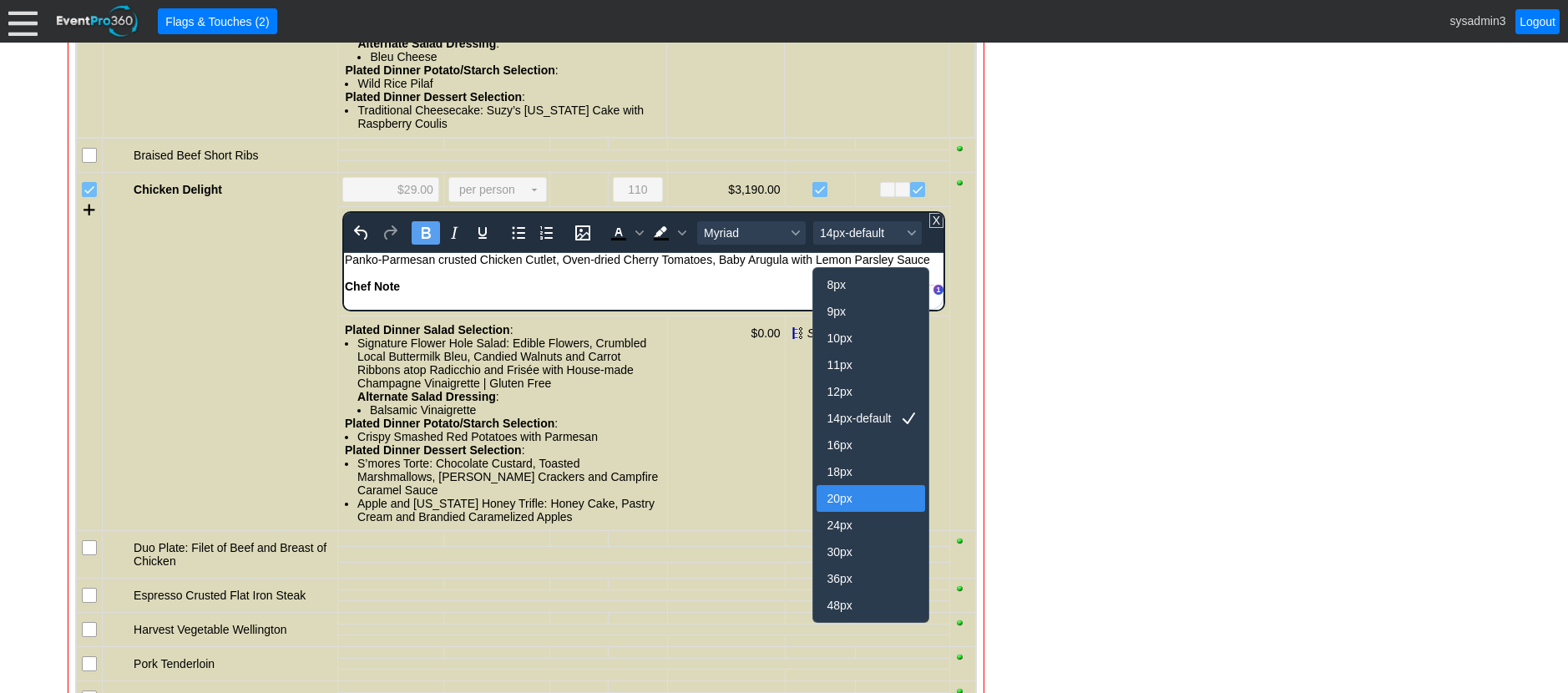
click at [856, 493] on div "20px" at bounding box center [859, 498] width 65 height 20
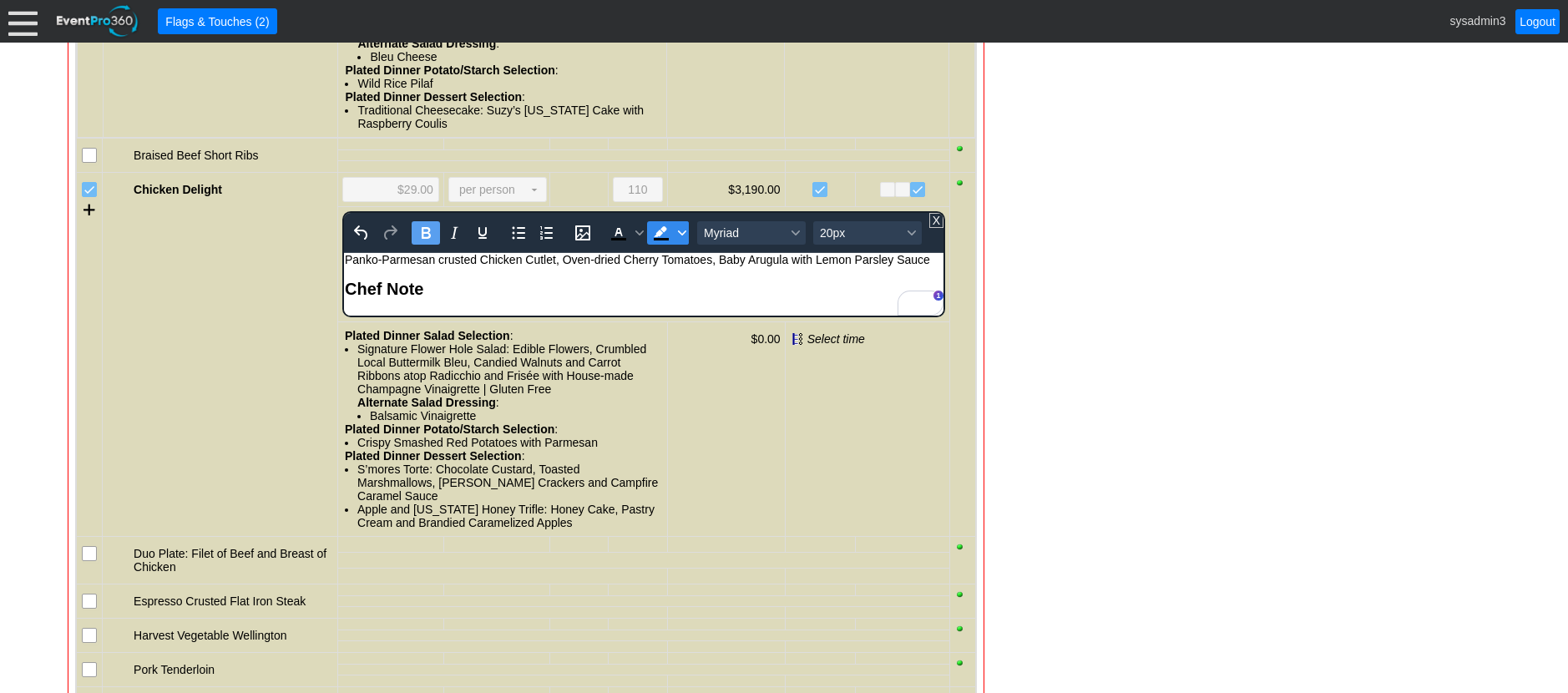
click at [682, 245] on span "Background color Black" at bounding box center [682, 233] width 13 height 24
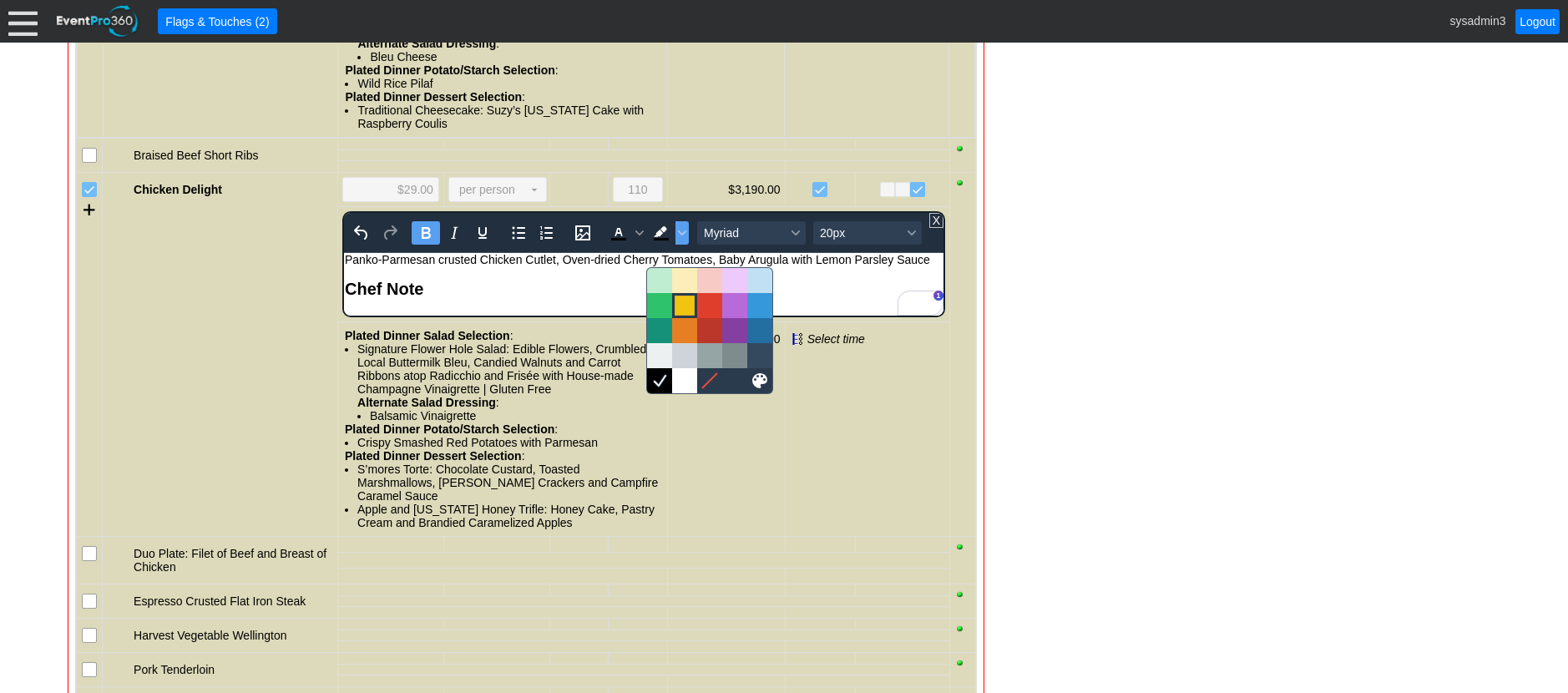
click at [682, 303] on div at bounding box center [684, 305] width 20 height 20
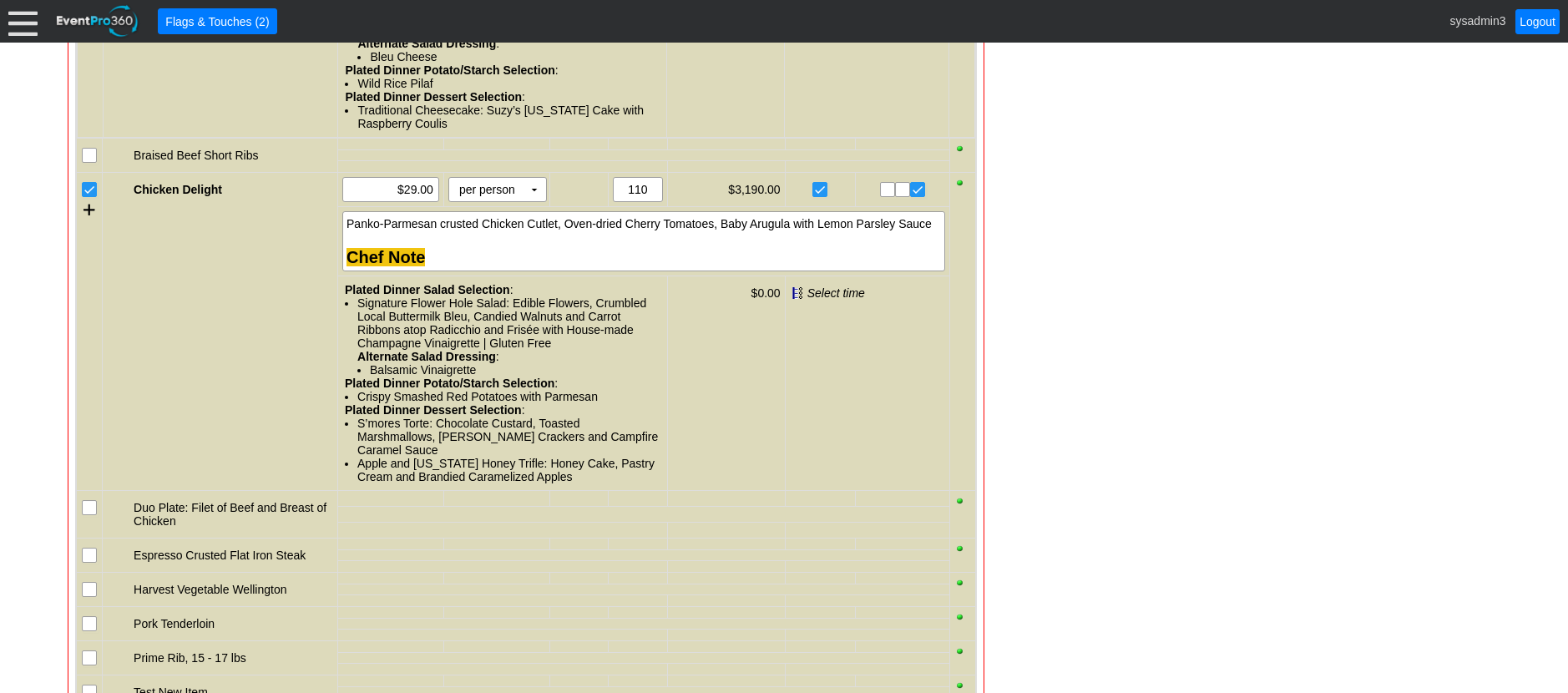
click at [1186, 281] on div "- General Information ▼ Loading.... Remove all highlights Facility: ▼ Χ Demo Ve…" at bounding box center [784, 250] width 1443 height 3700
click at [467, 267] on div "Chef Note" at bounding box center [643, 258] width 594 height 19
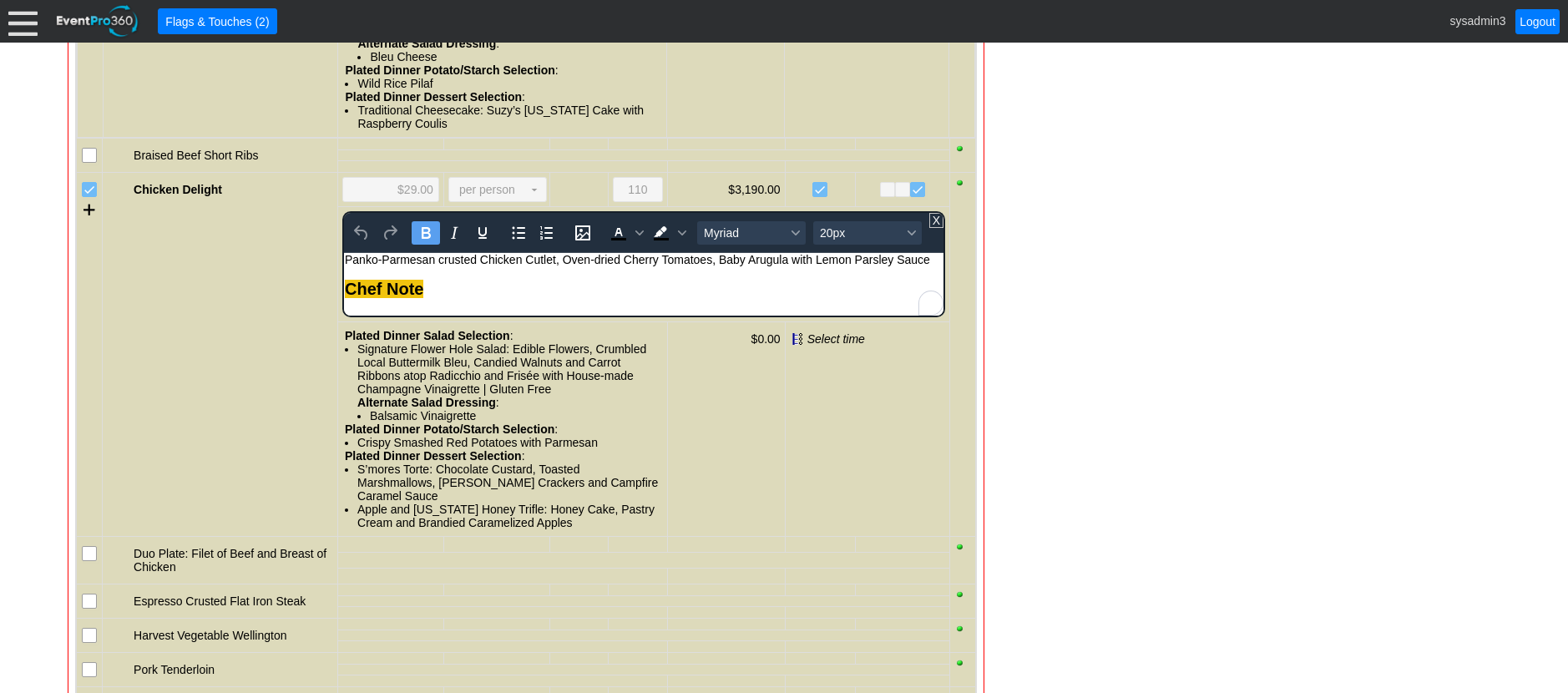
click at [461, 283] on div "Chef Note" at bounding box center [643, 289] width 598 height 19
click at [1123, 281] on div "- General Information ▼ Loading.... Remove all highlights Facility: ▼ Χ Demo Ve…" at bounding box center [784, 273] width 1443 height 3747
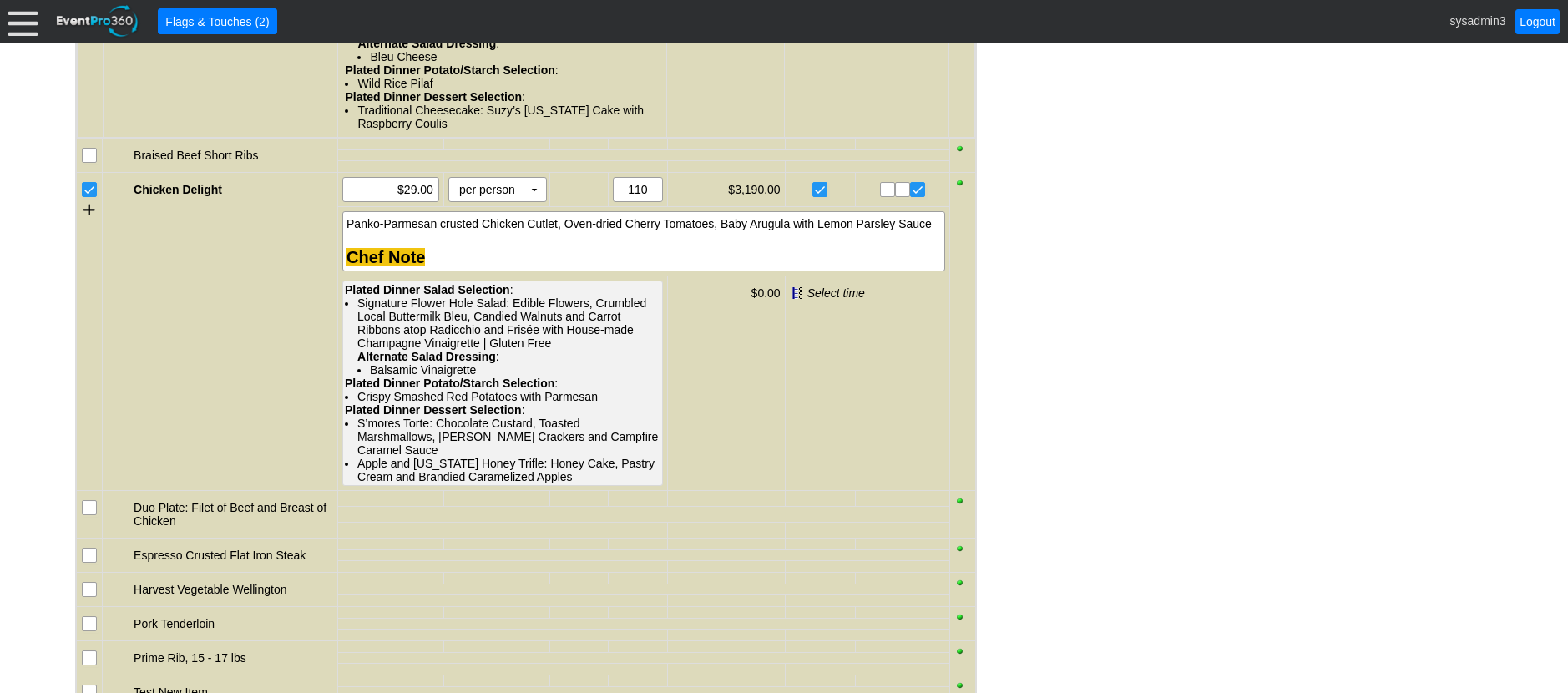
click at [440, 341] on div "Signature Flower Hole Salad: Edible Flowers, Crumbled Local Buttermilk Bleu, Ca…" at bounding box center [509, 336] width 303 height 80
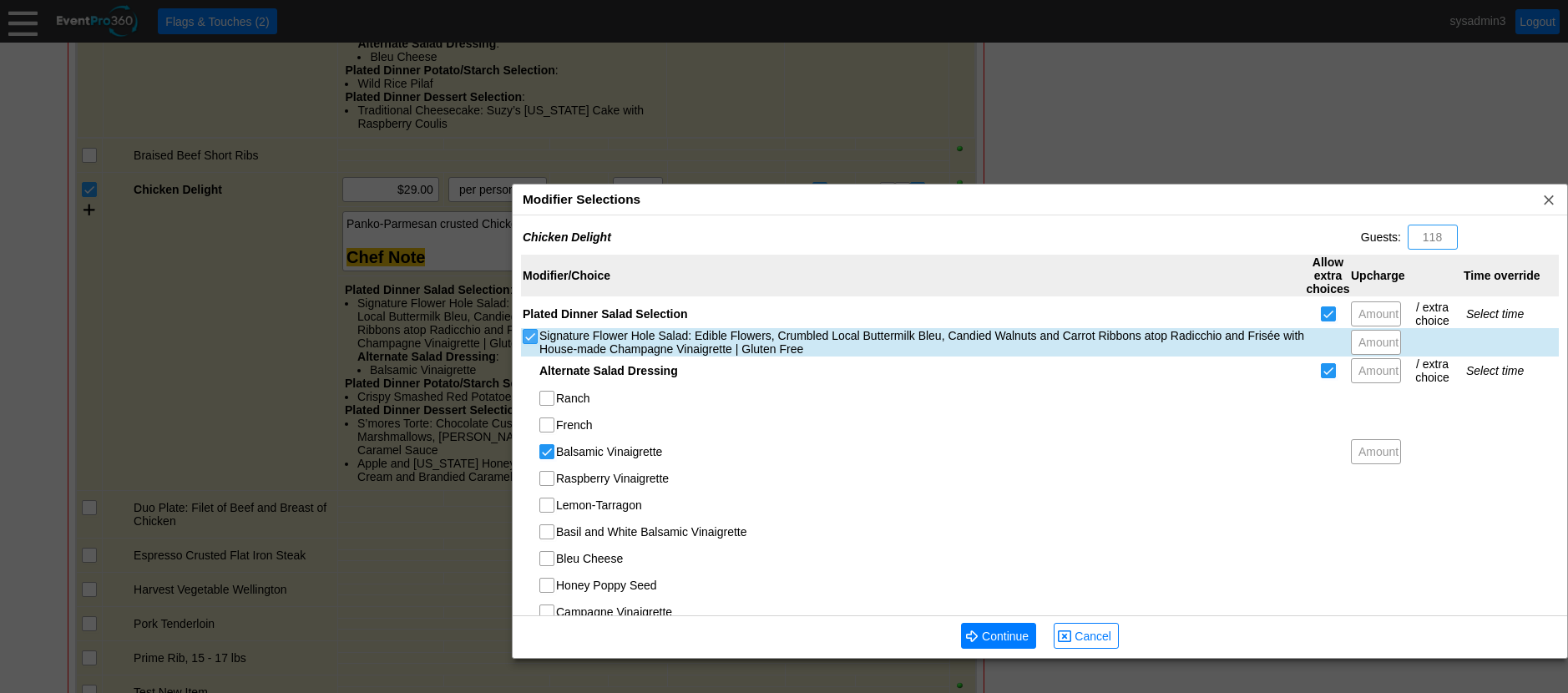
click at [525, 342] on input "Signature Flower Hole Salad: Edible Flowers, Crumbled Local Buttermilk Bleu, Ca…" at bounding box center [532, 338] width 17 height 17
checkbox input "false"
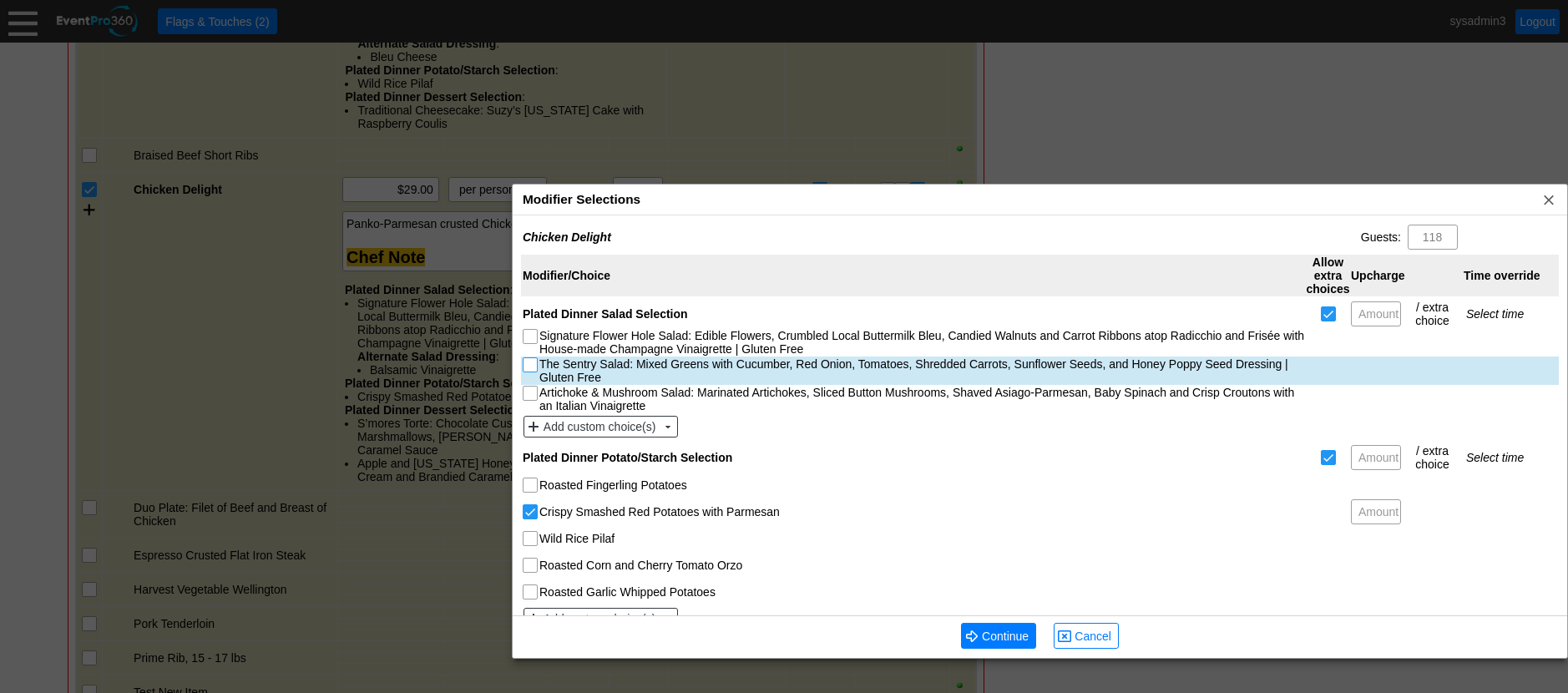
click at [532, 370] on input "The Sentry Salad: Mixed Greens with Cucumber, Red Onion, Tomatoes, Shredded Car…" at bounding box center [532, 366] width 17 height 17
checkbox input "true"
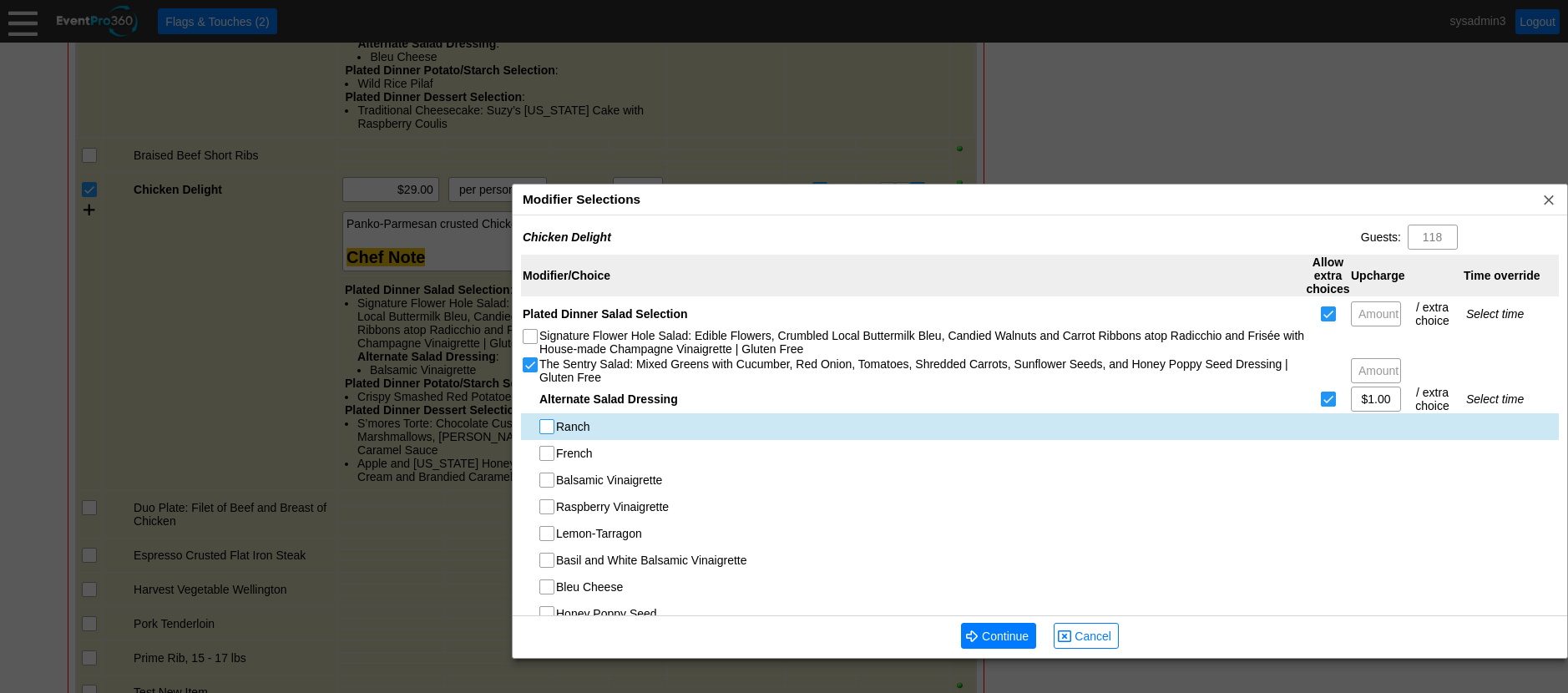
click at [545, 426] on input "Ranch" at bounding box center [549, 428] width 17 height 17
checkbox input "true"
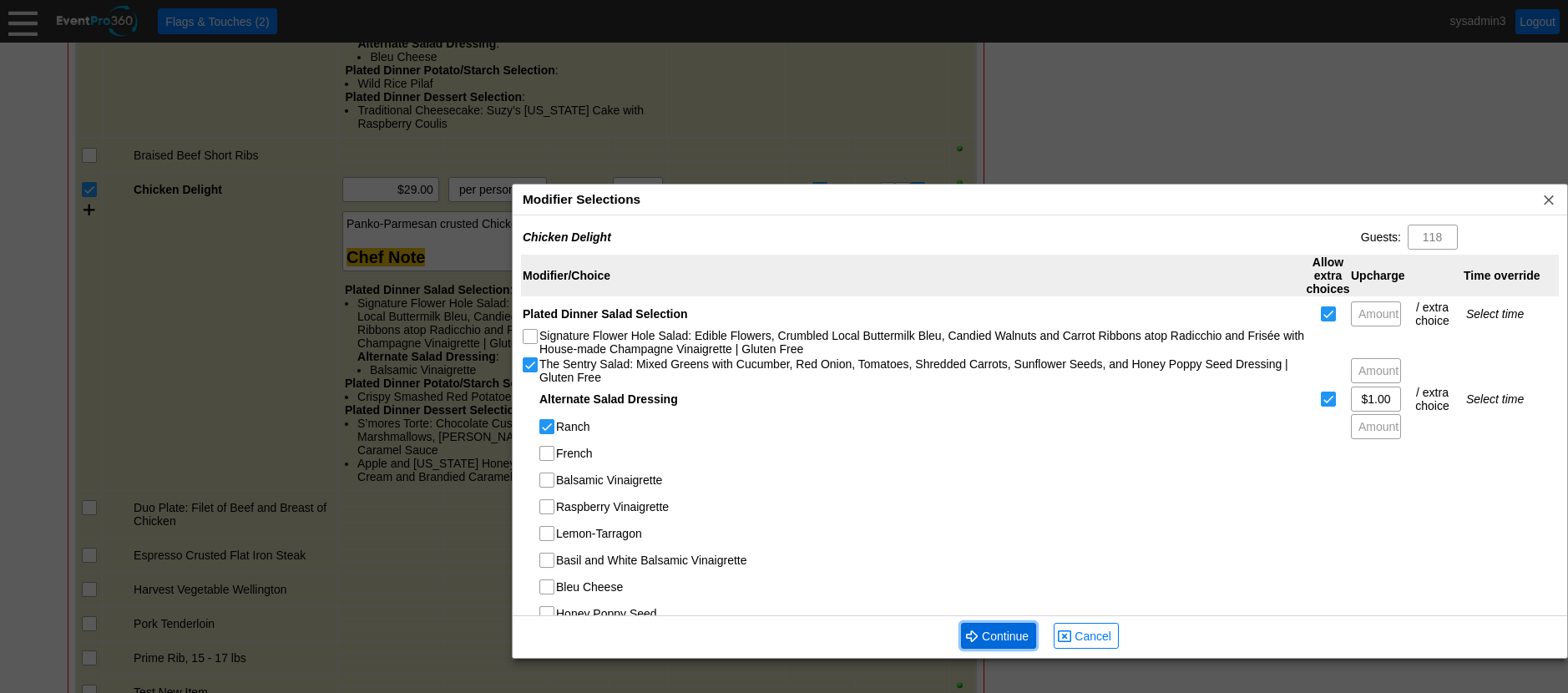
click at [1012, 639] on span "Continue" at bounding box center [1005, 637] width 54 height 17
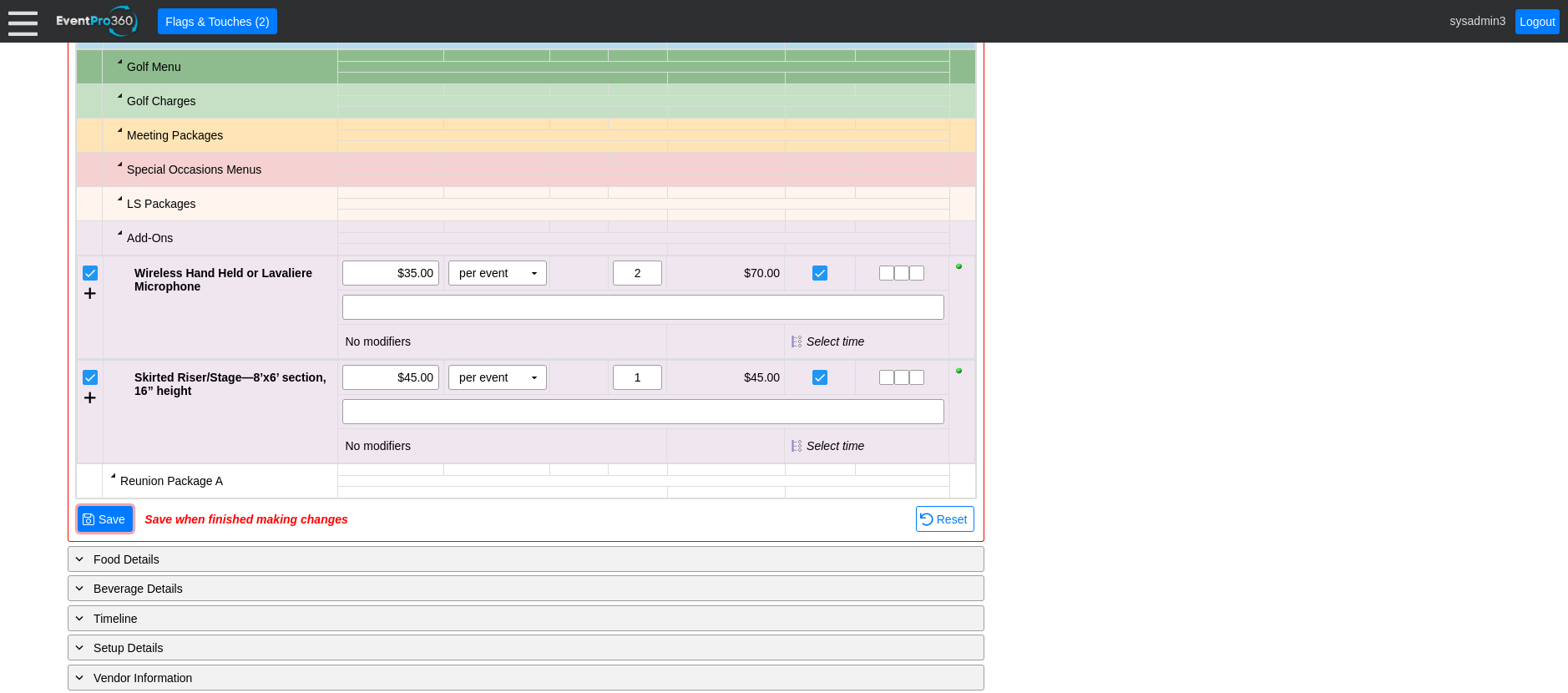
scroll to position [3192, 0]
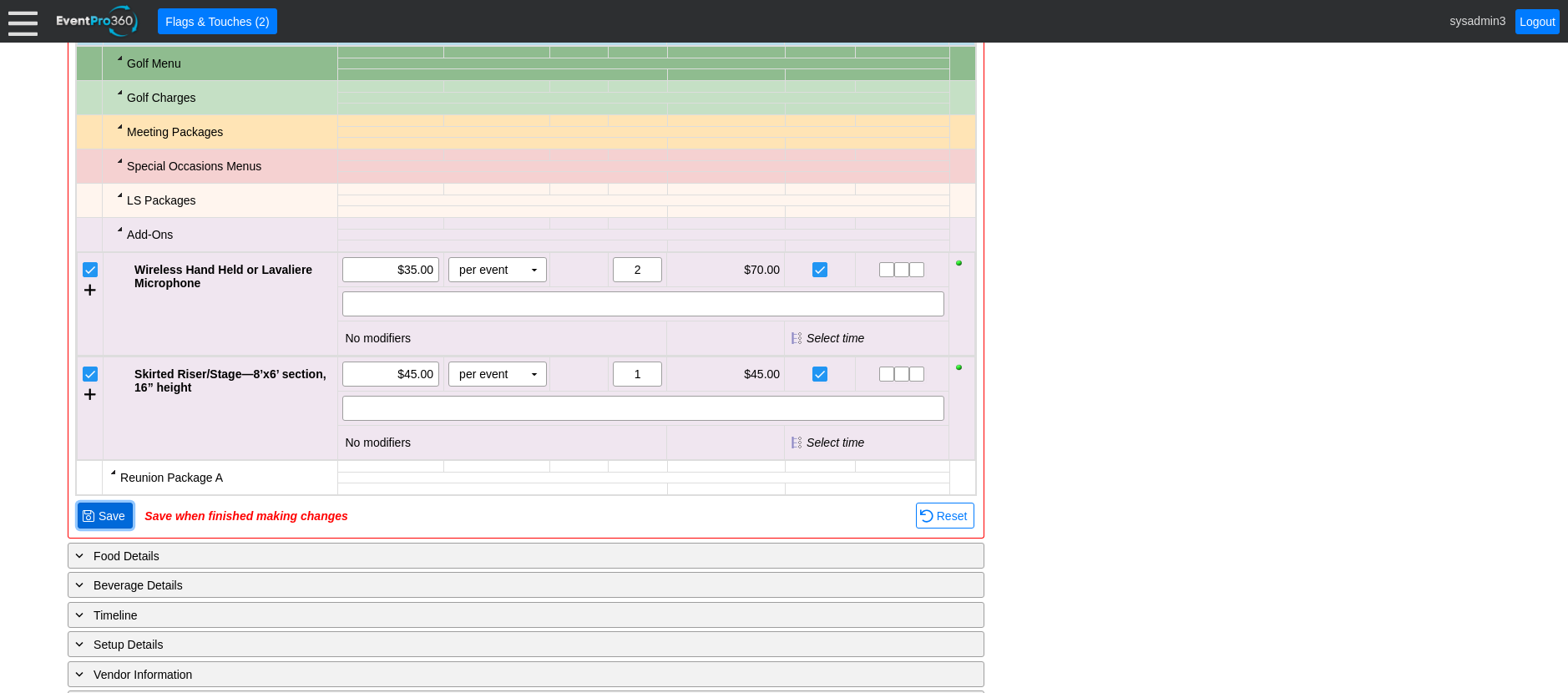
click at [114, 524] on span "Save" at bounding box center [111, 516] width 33 height 17
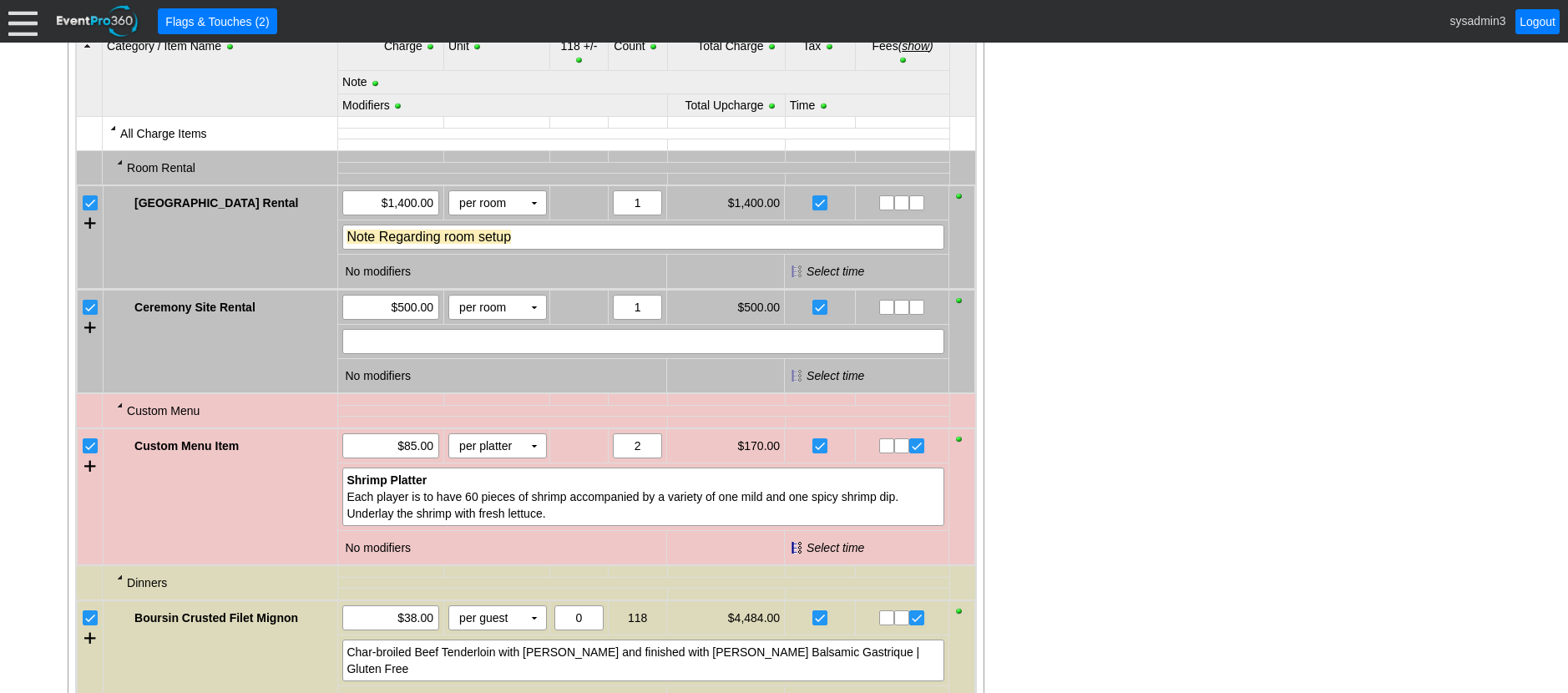
scroll to position [995, 0]
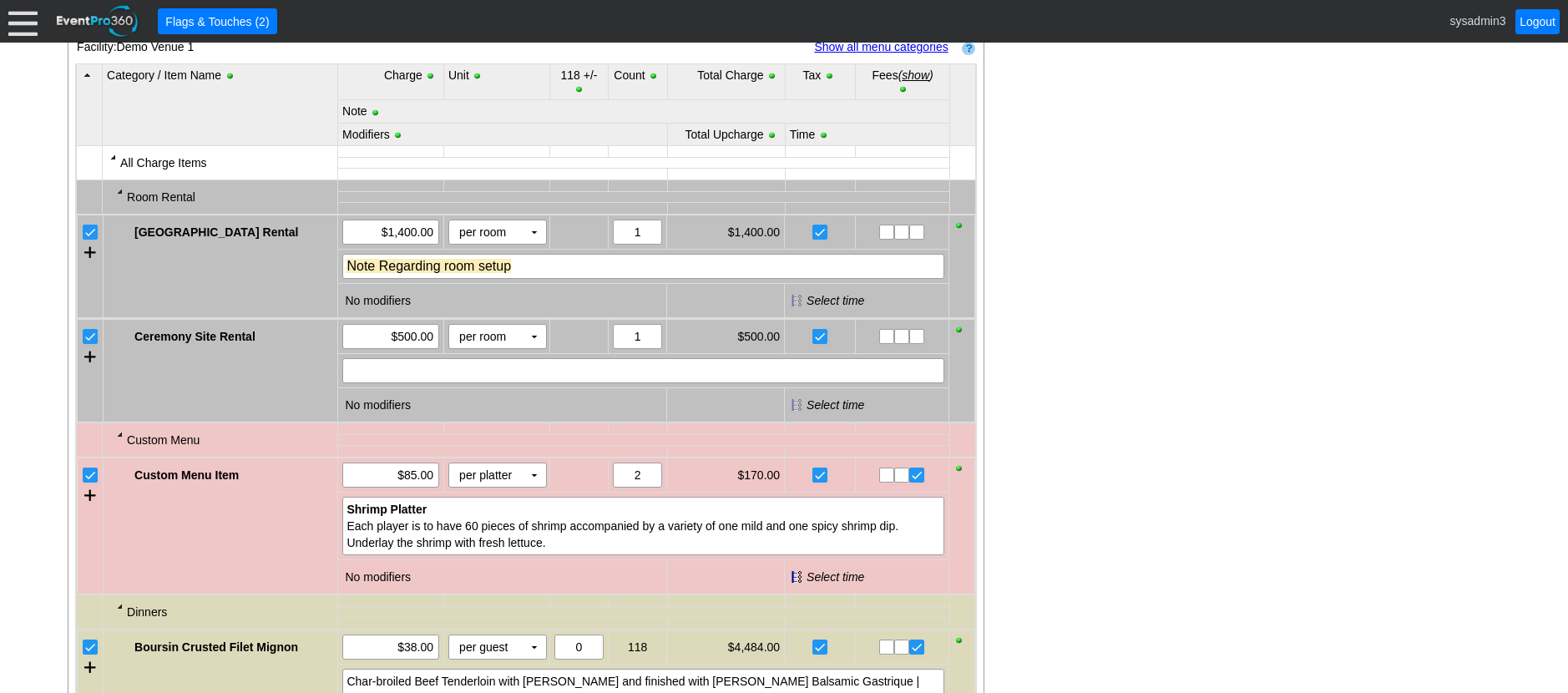
click at [880, 54] on link "Show all menu categories" at bounding box center [881, 47] width 134 height 13
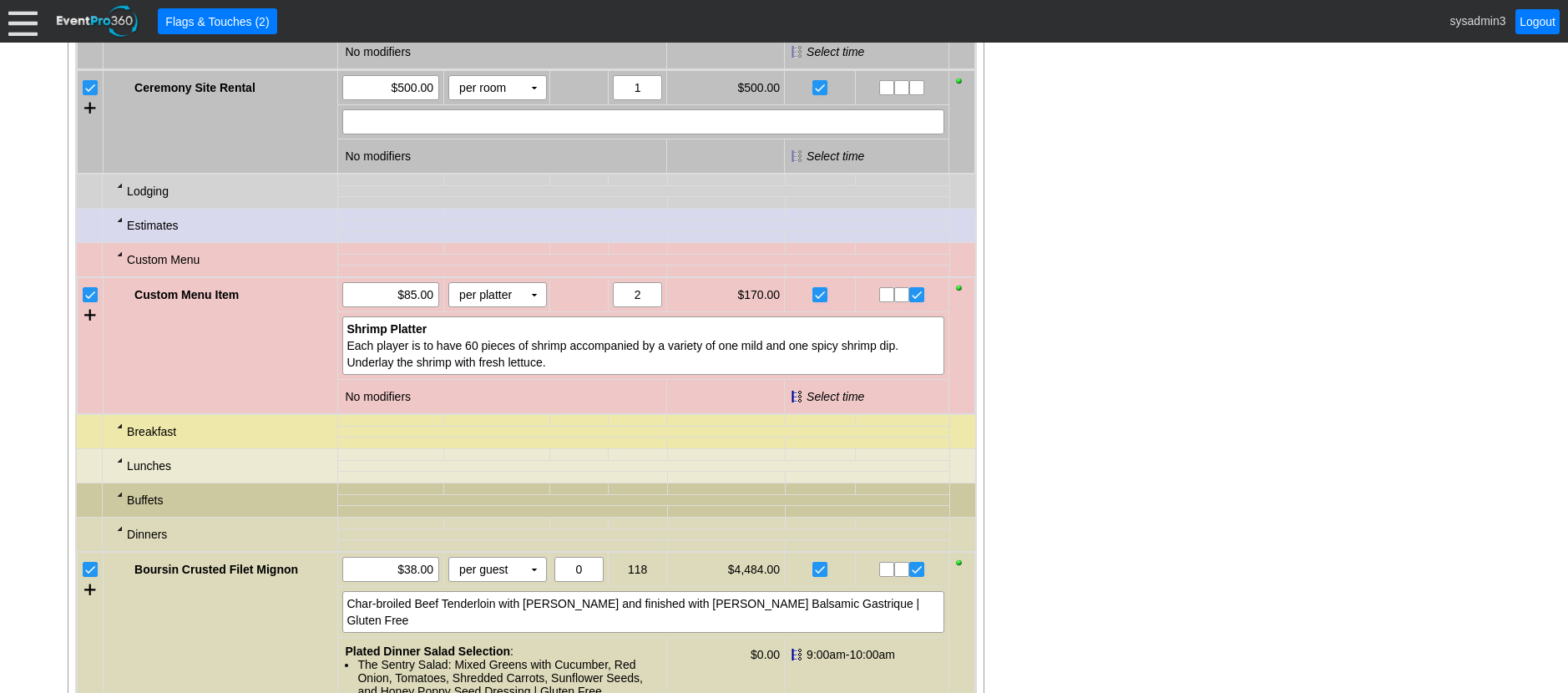
scroll to position [1246, 0]
click at [118, 225] on div at bounding box center [121, 218] width 13 height 13
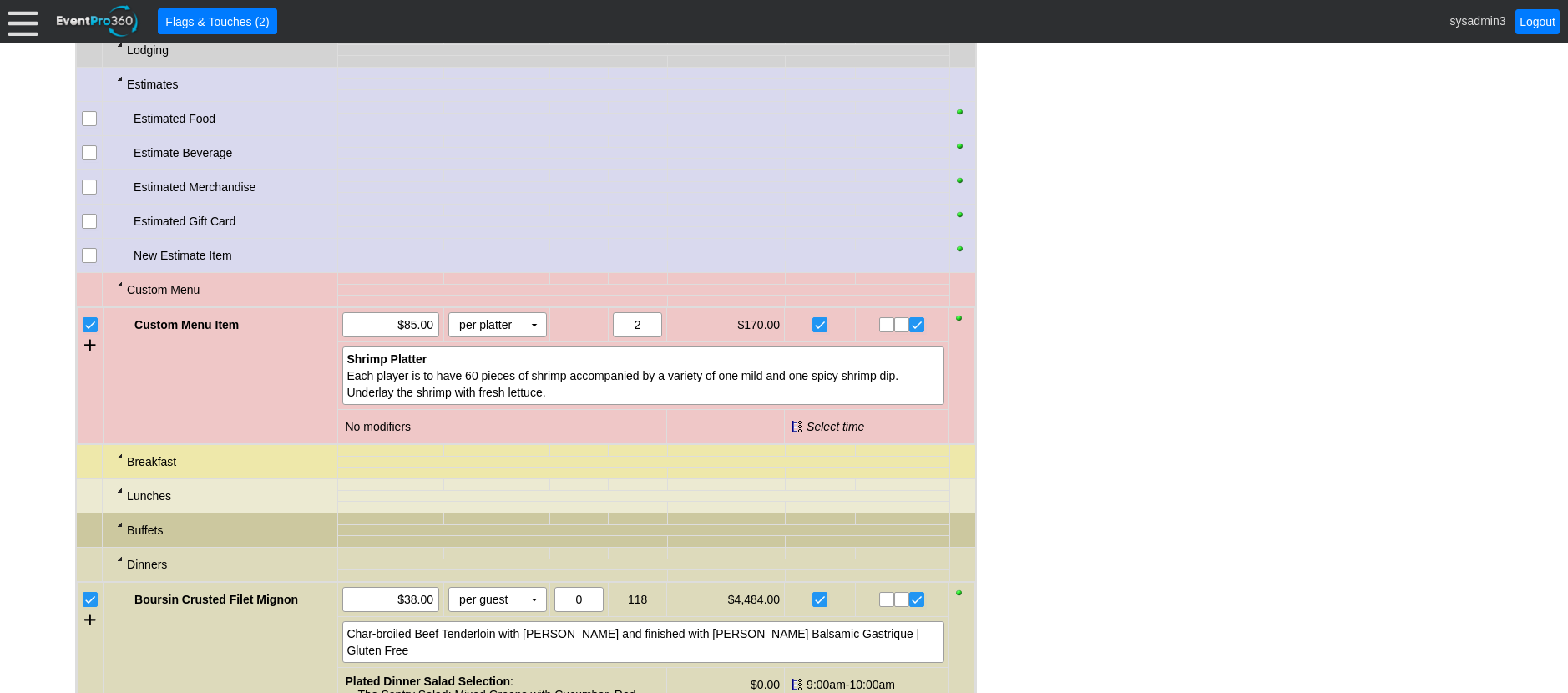
scroll to position [1412, 0]
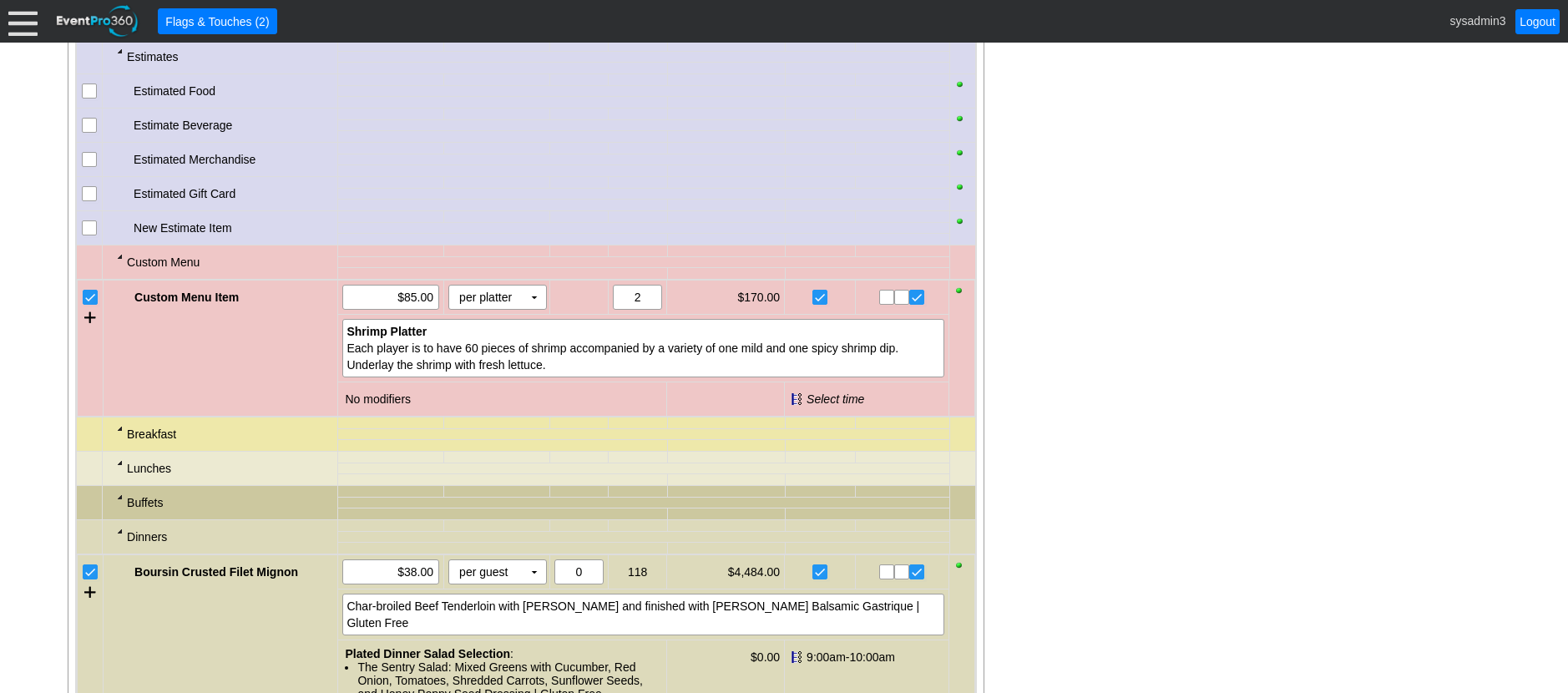
click at [96, 101] on input "checkbox" at bounding box center [91, 93] width 17 height 17
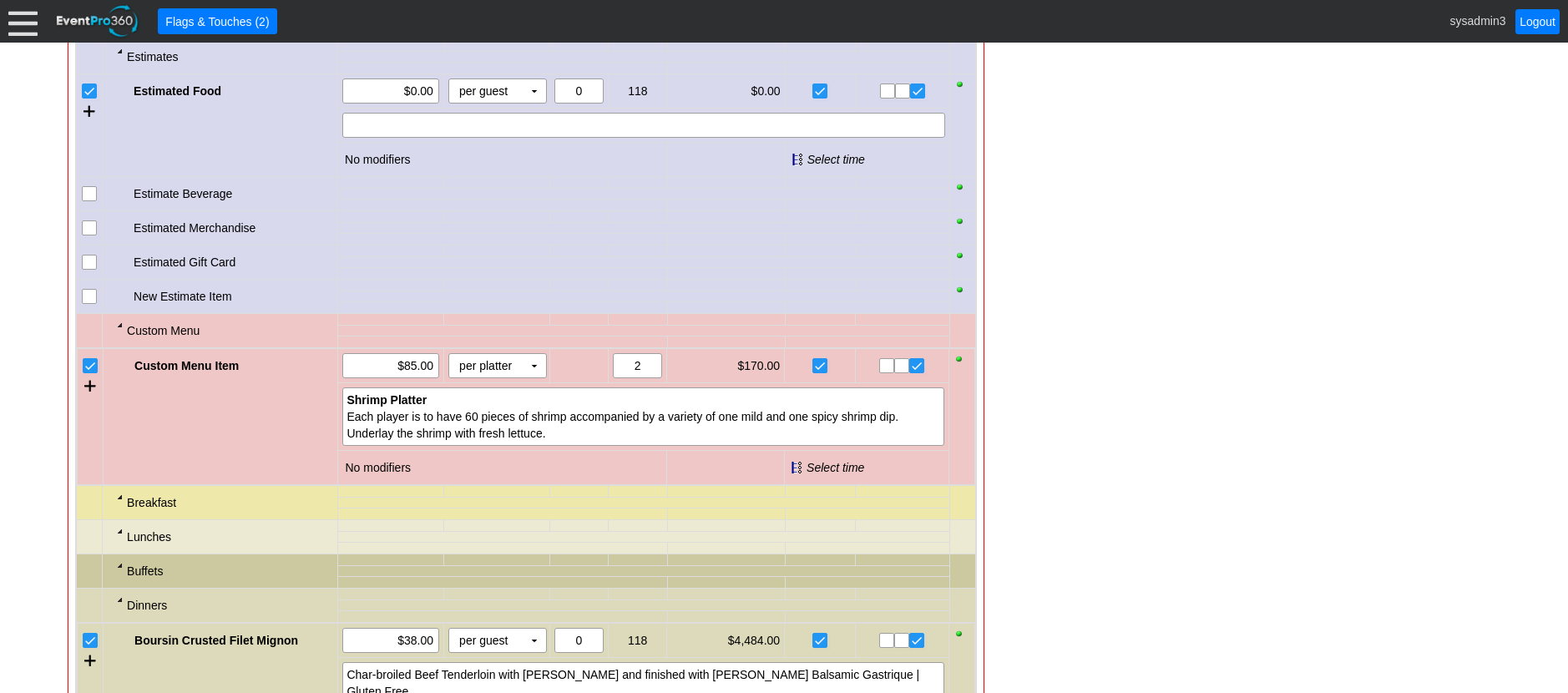
click at [93, 203] on input "checkbox" at bounding box center [91, 196] width 17 height 17
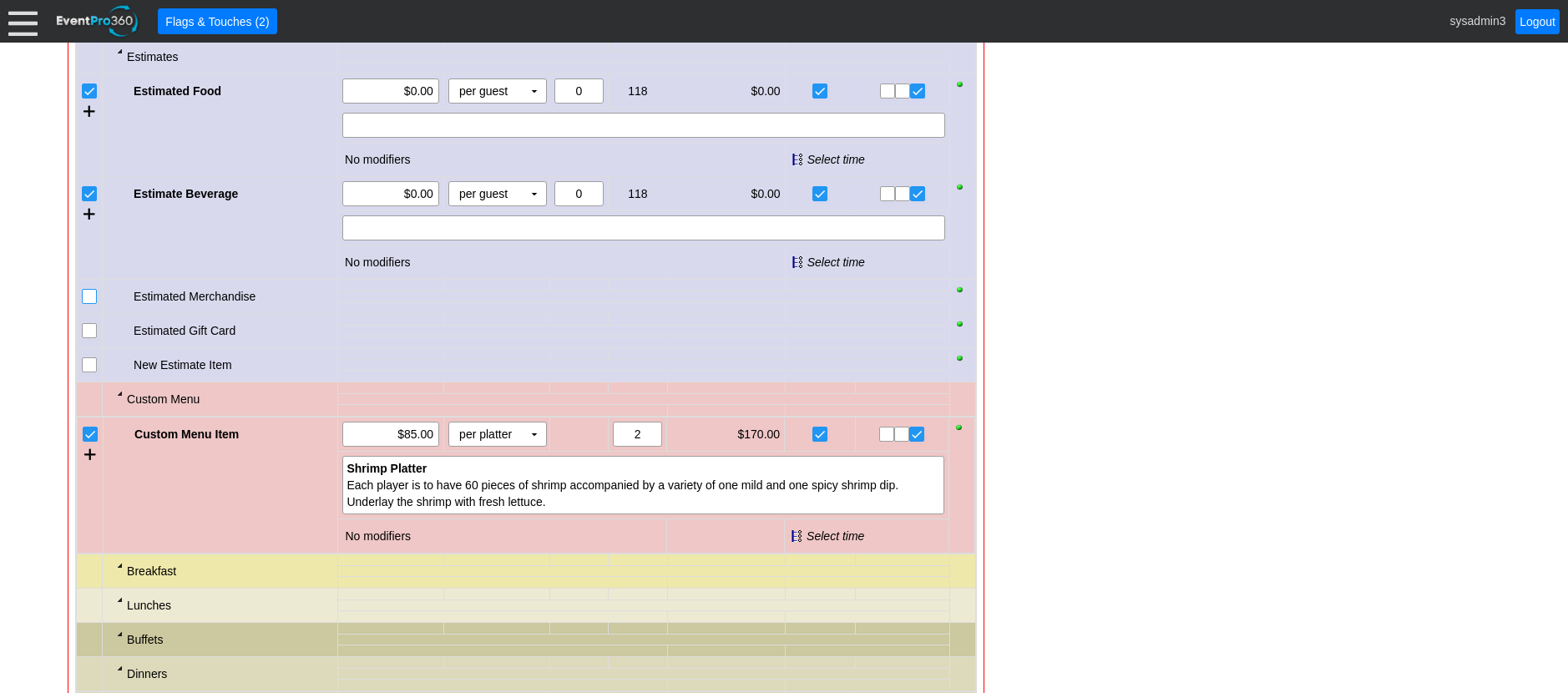
click at [86, 306] on input "checkbox" at bounding box center [91, 298] width 17 height 17
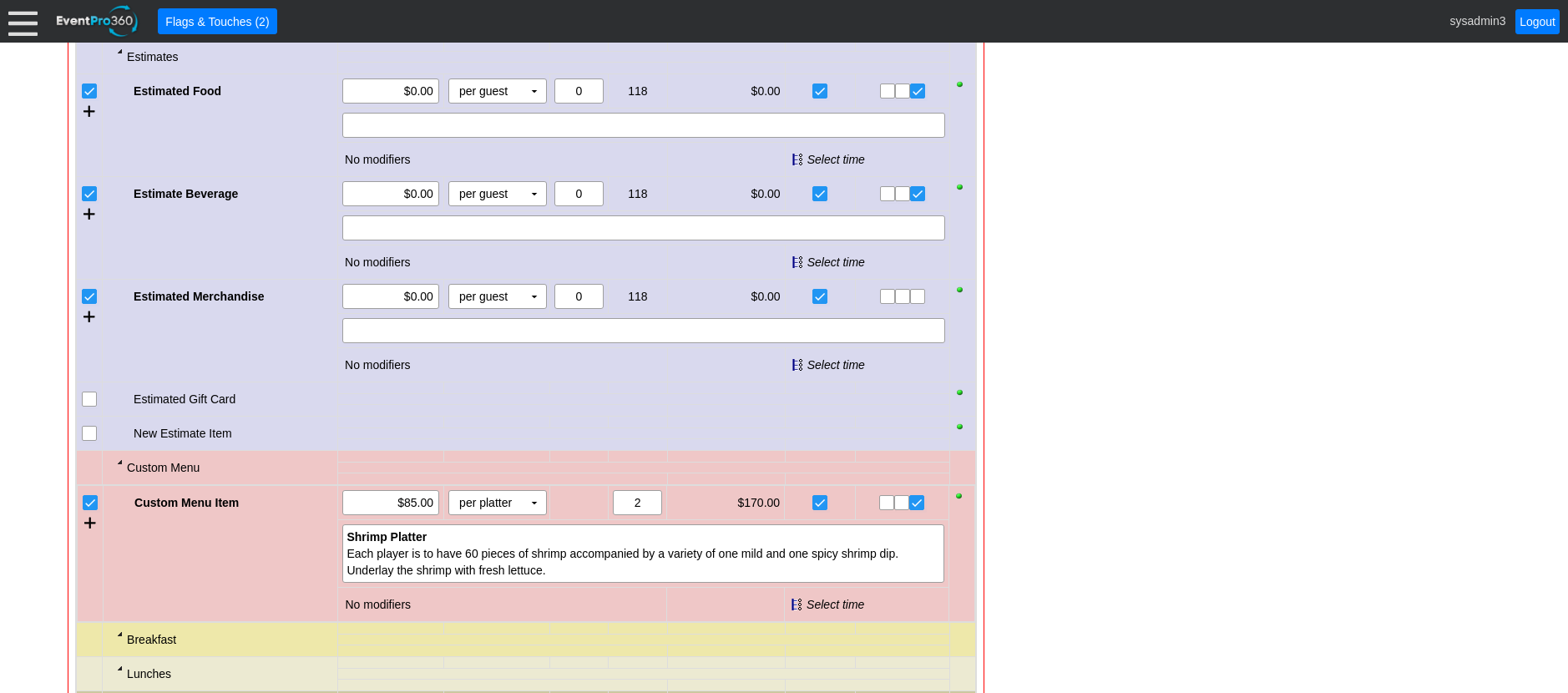
click at [93, 409] on input "checkbox" at bounding box center [91, 401] width 17 height 17
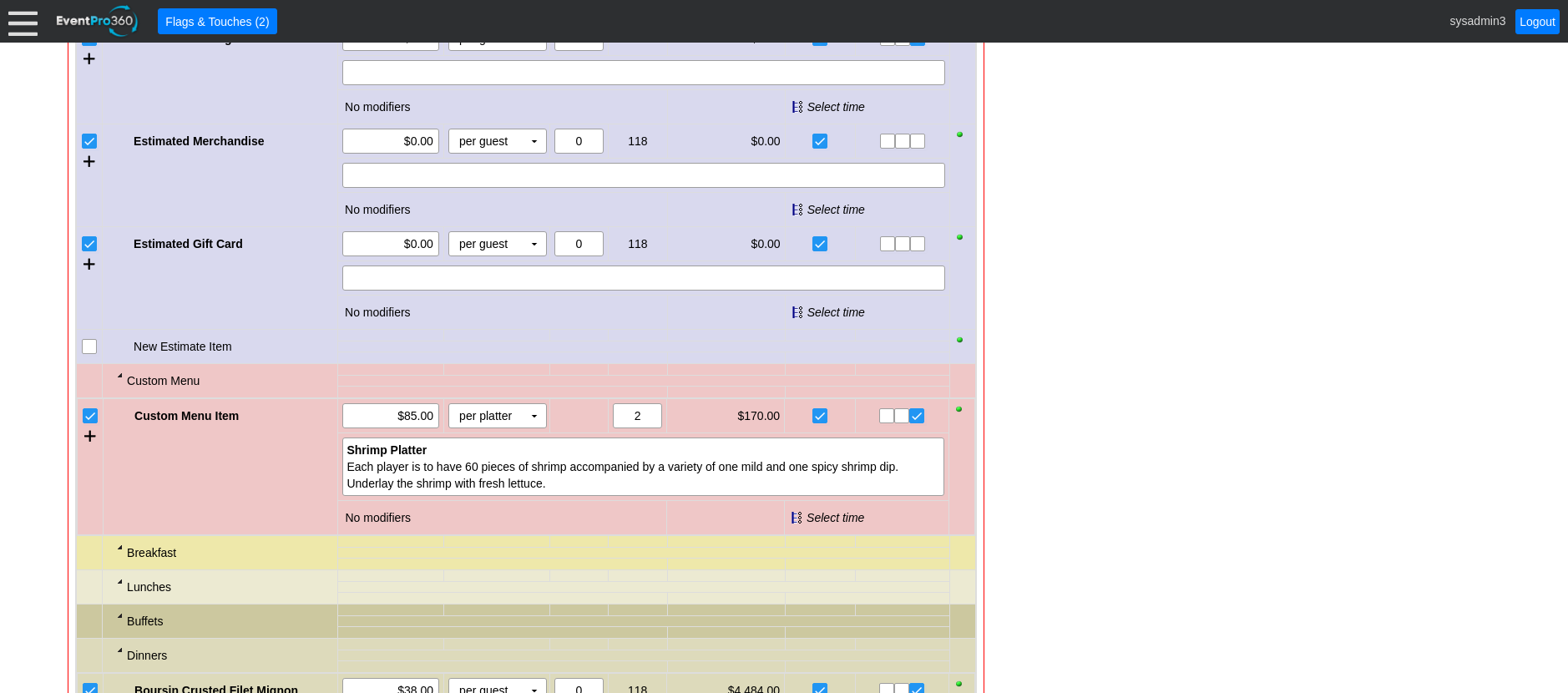
scroll to position [1580, 0]
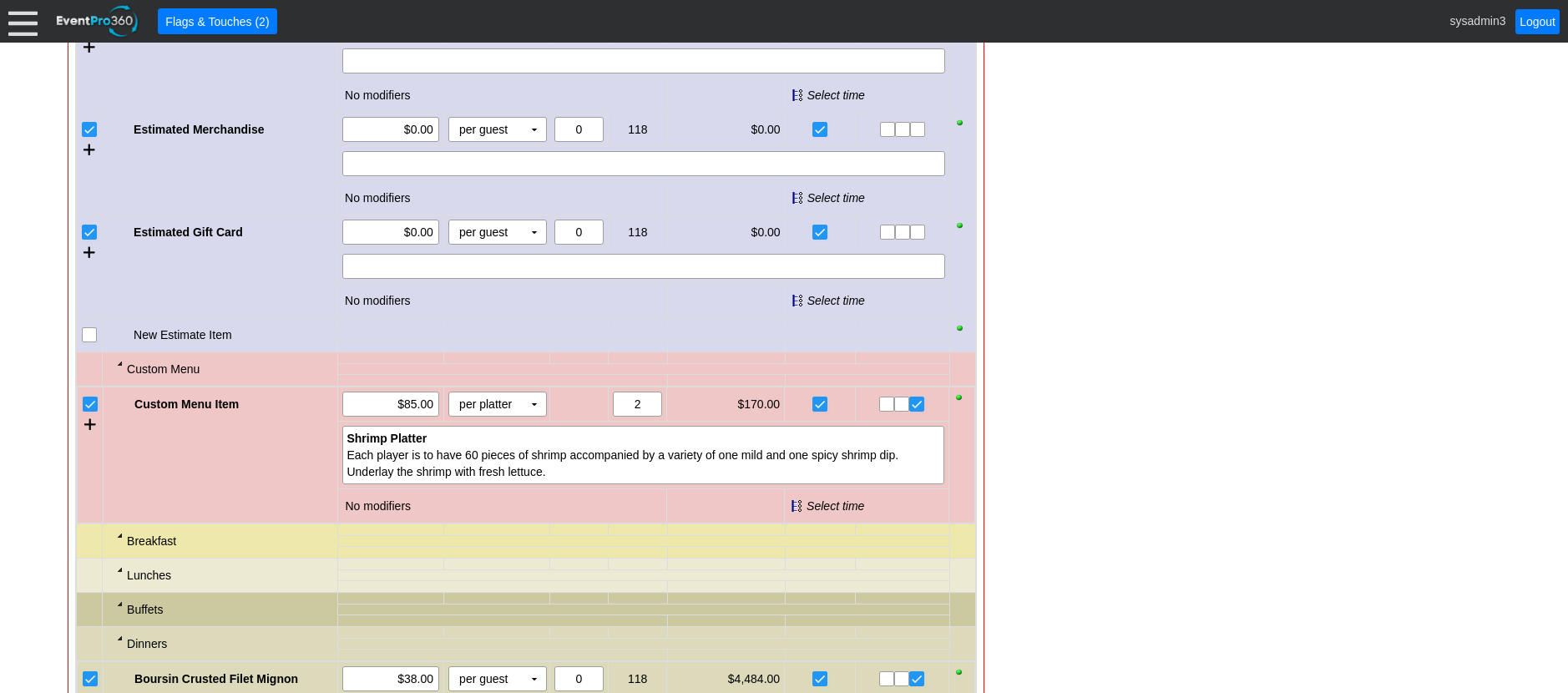
click at [96, 242] on input "checkbox" at bounding box center [91, 234] width 17 height 17
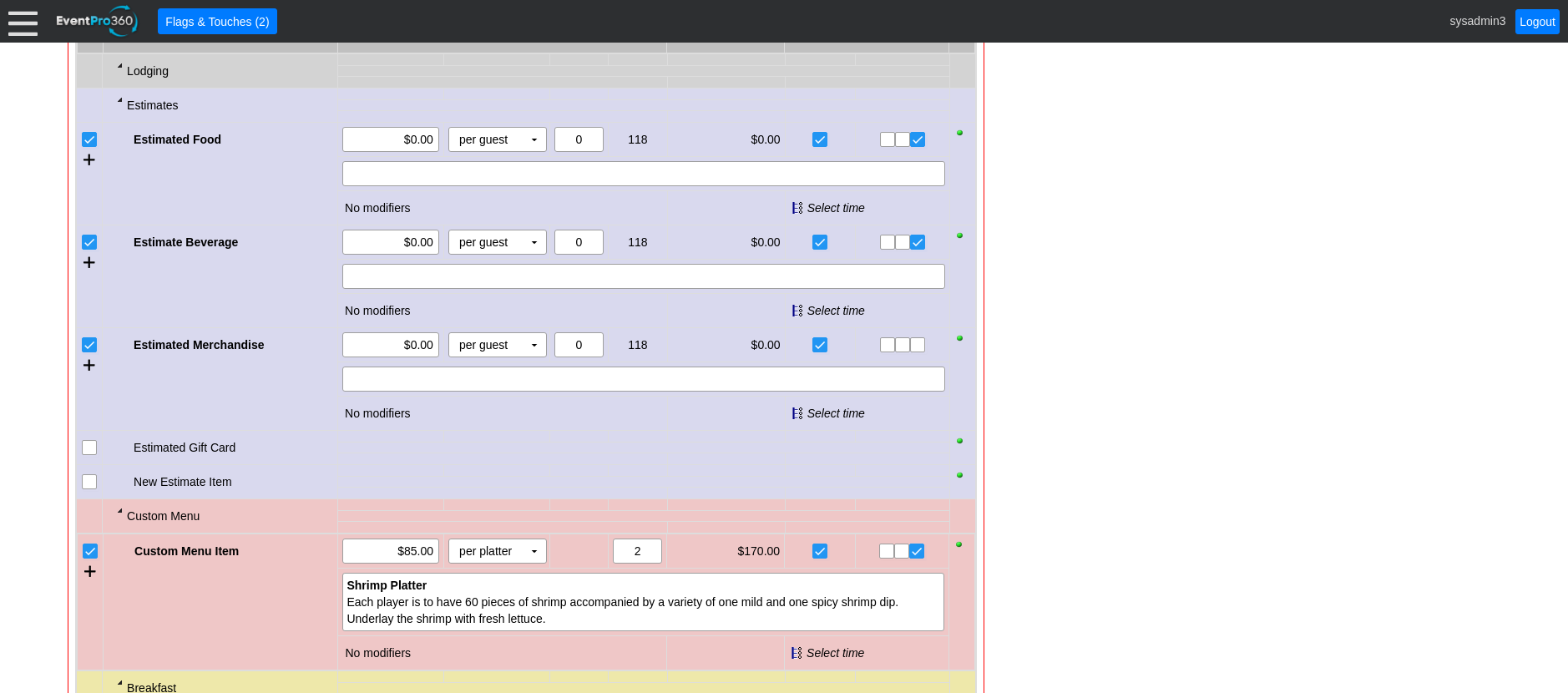
scroll to position [1330, 0]
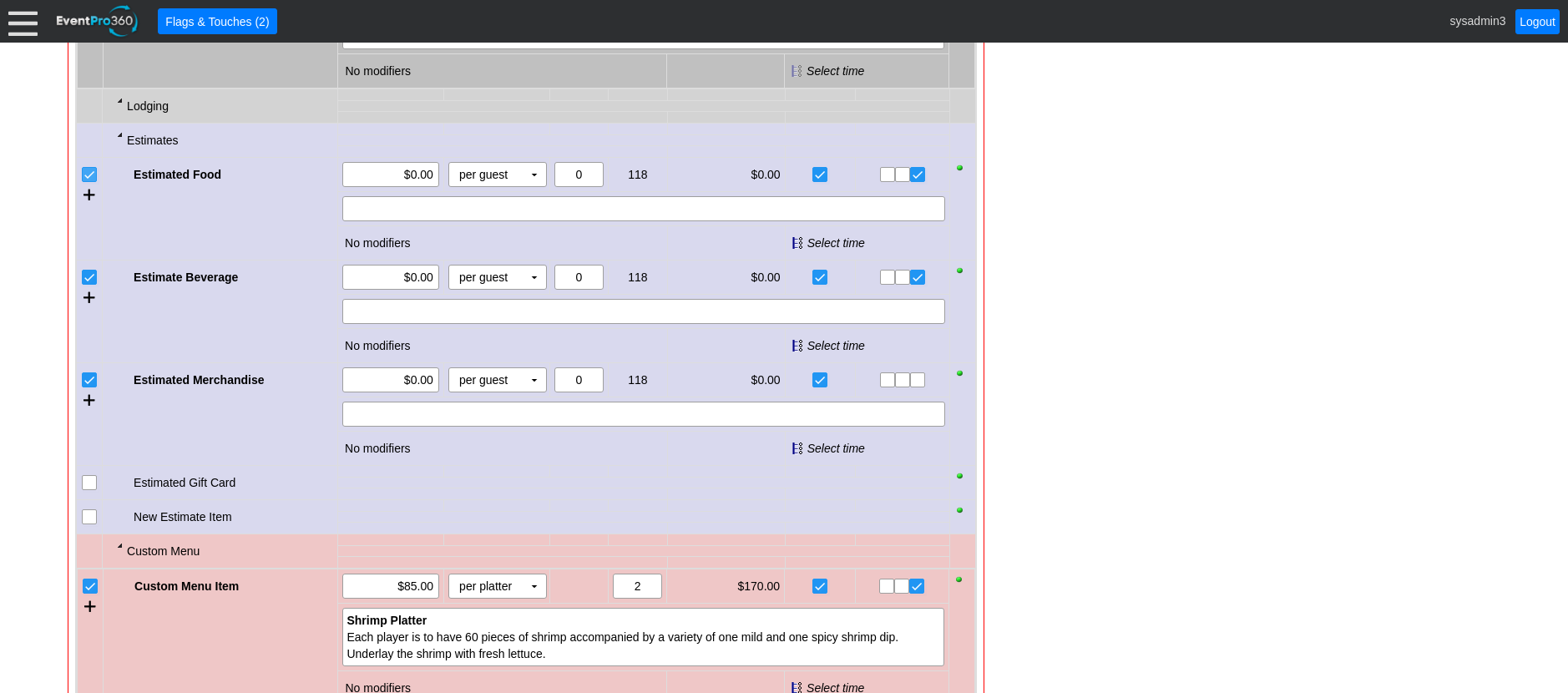
click at [92, 185] on input "checkbox" at bounding box center [91, 176] width 17 height 17
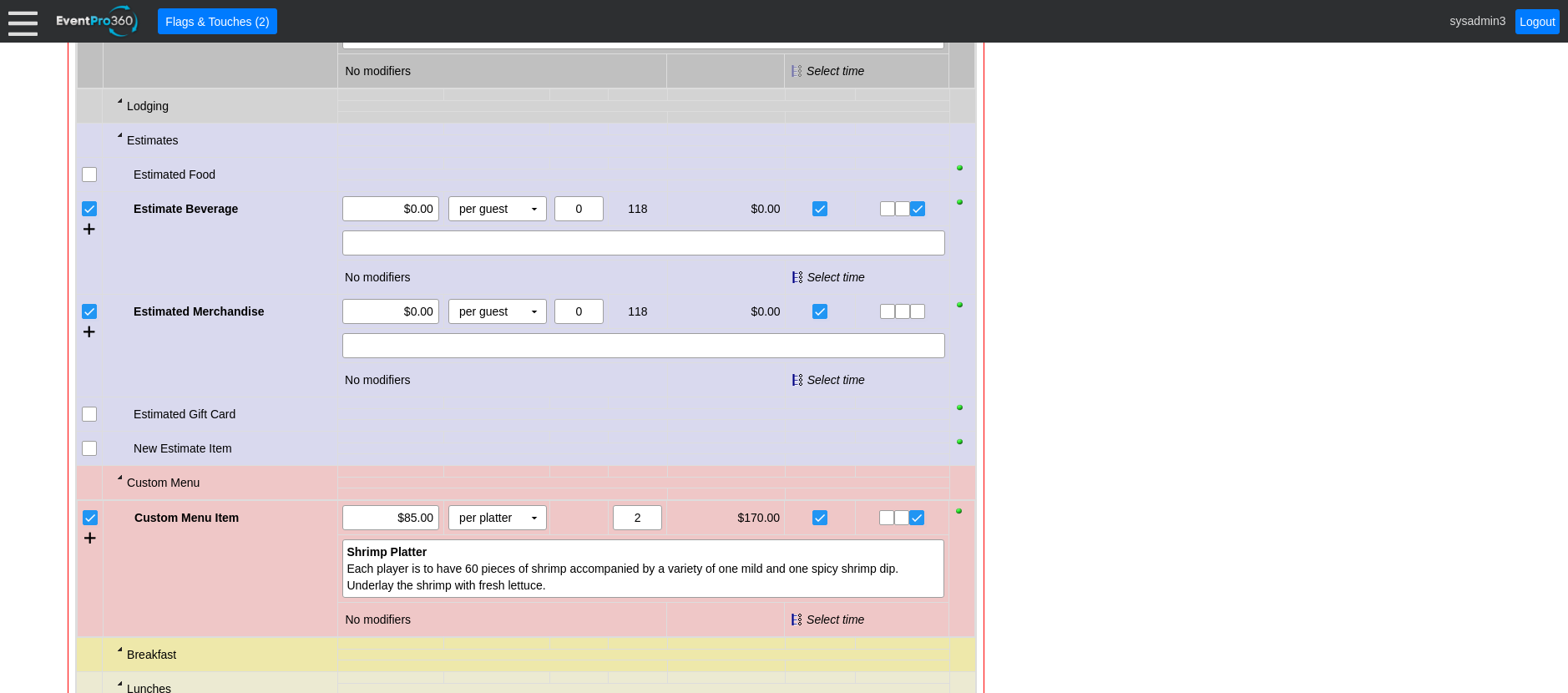
click at [89, 218] on input "checkbox" at bounding box center [91, 211] width 17 height 17
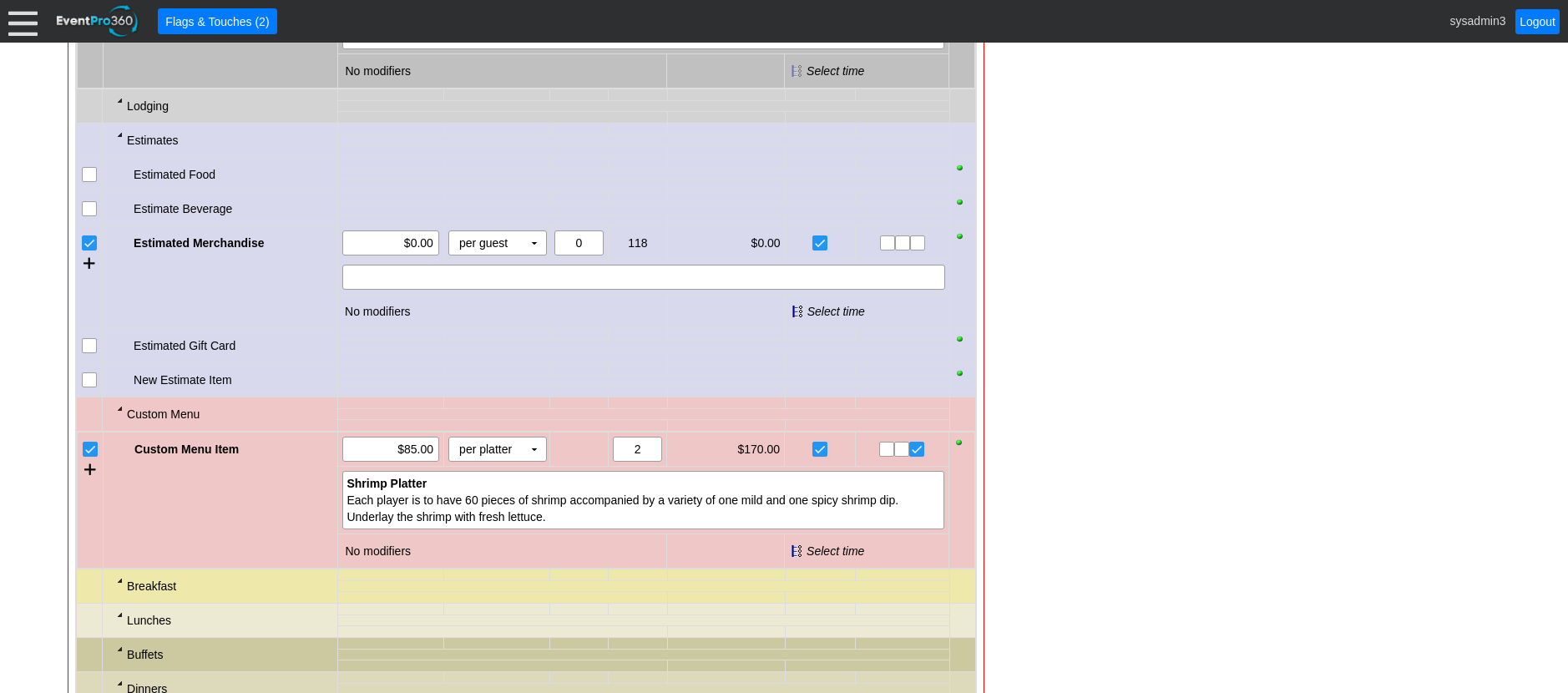
click at [90, 253] on input "checkbox" at bounding box center [91, 245] width 17 height 17
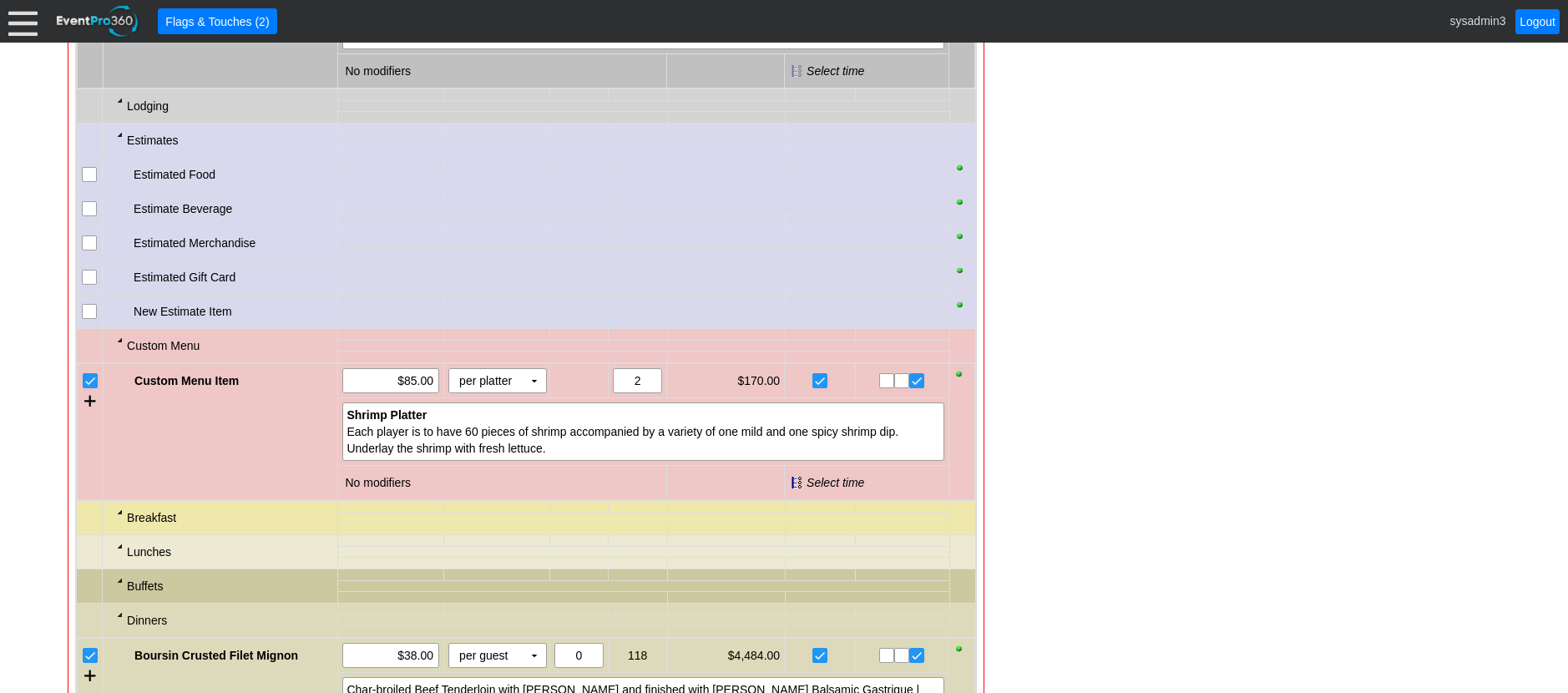
click at [122, 141] on div at bounding box center [121, 135] width 13 height 13
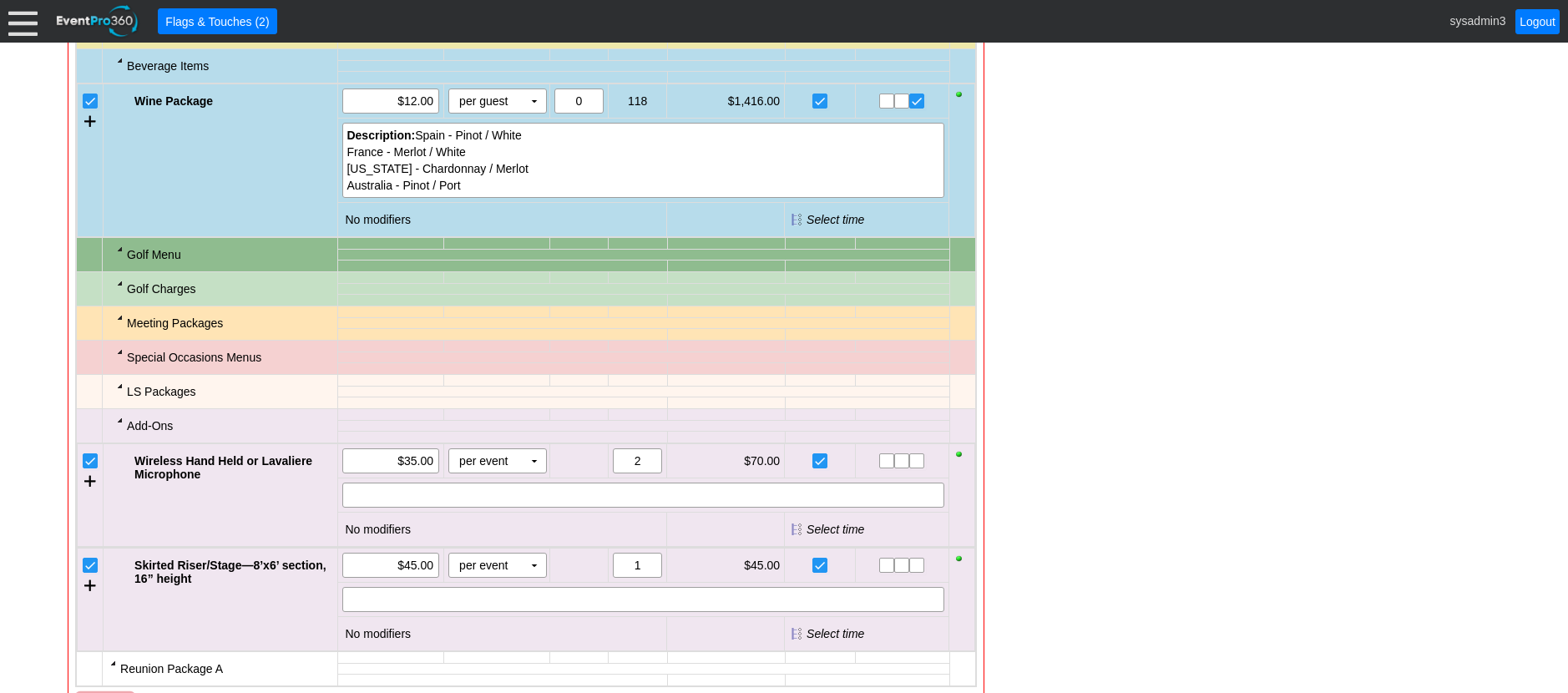
scroll to position [2748, 0]
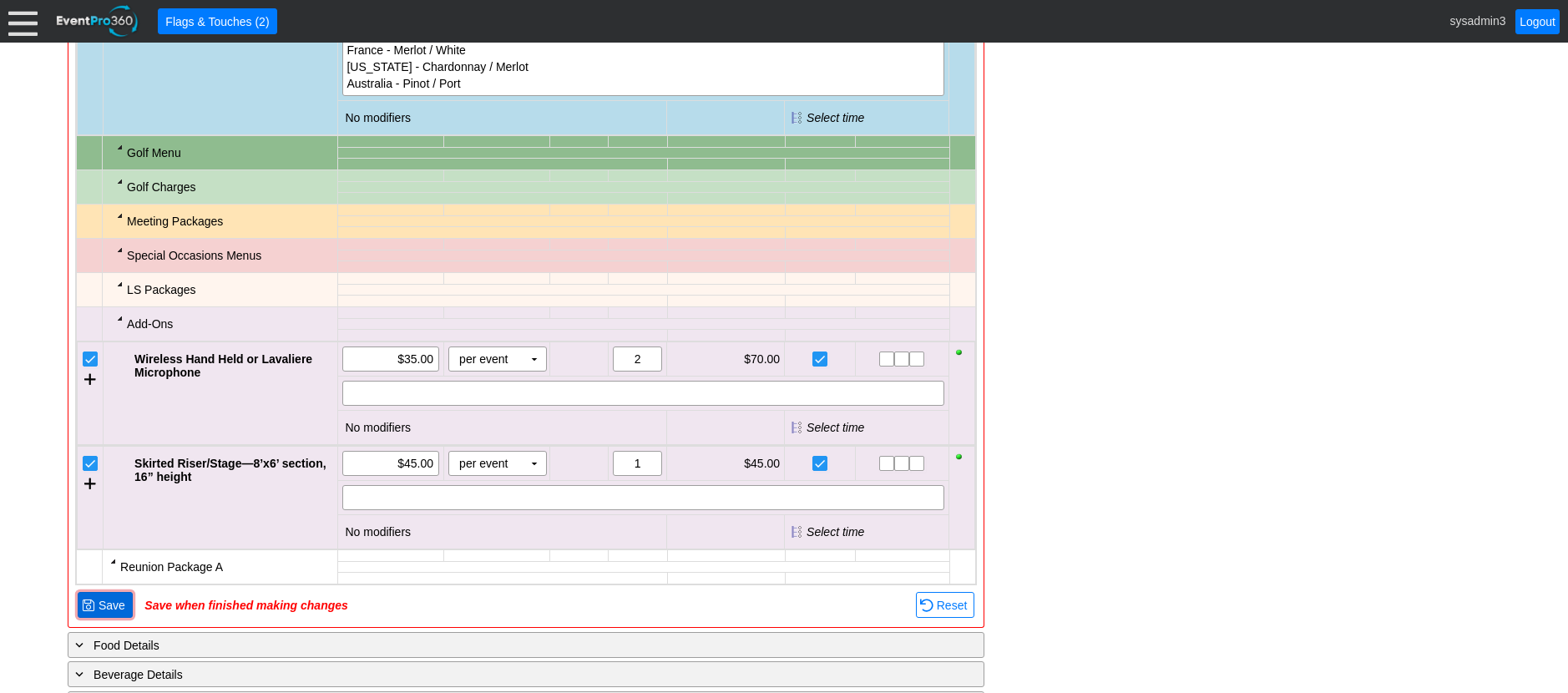
click at [111, 614] on span "Save" at bounding box center [111, 605] width 33 height 17
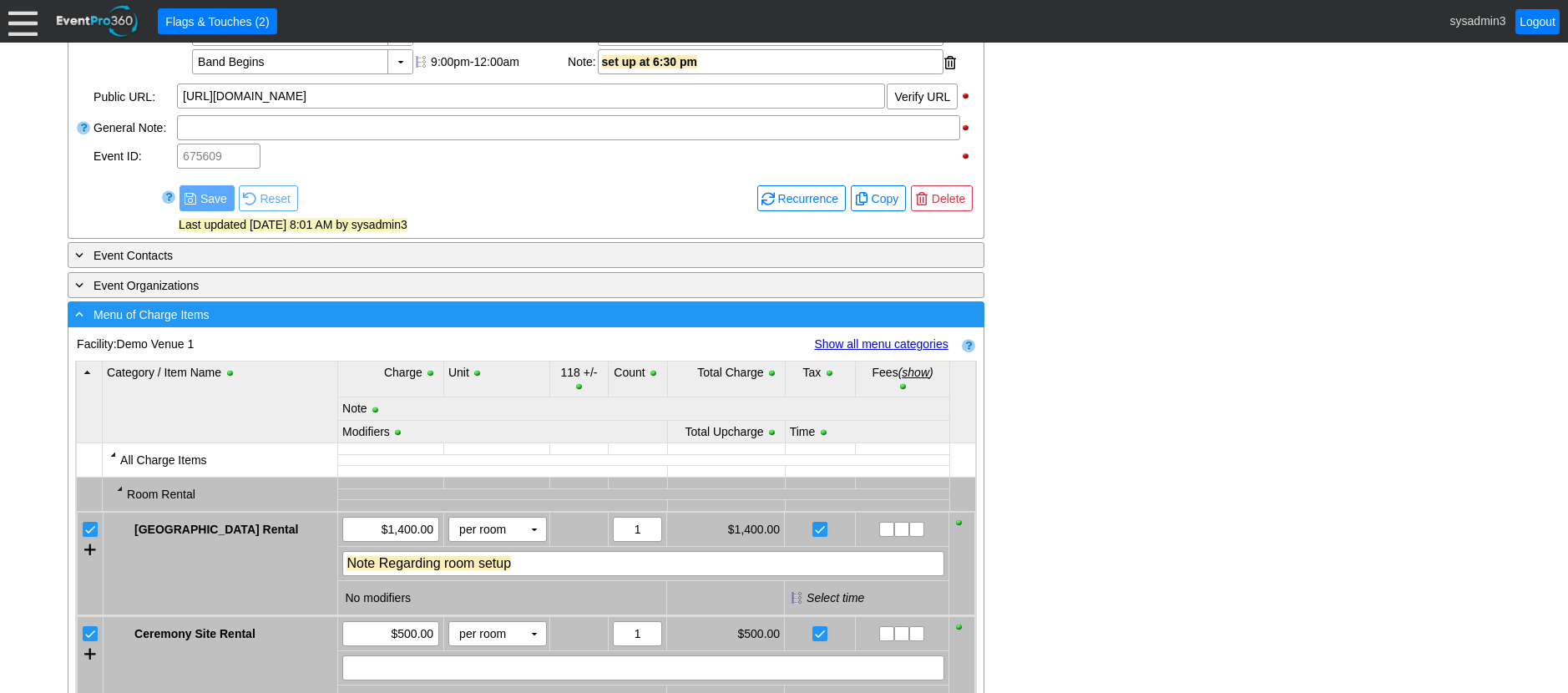
click at [408, 324] on div "- Menu of Charge Items" at bounding box center [492, 314] width 840 height 19
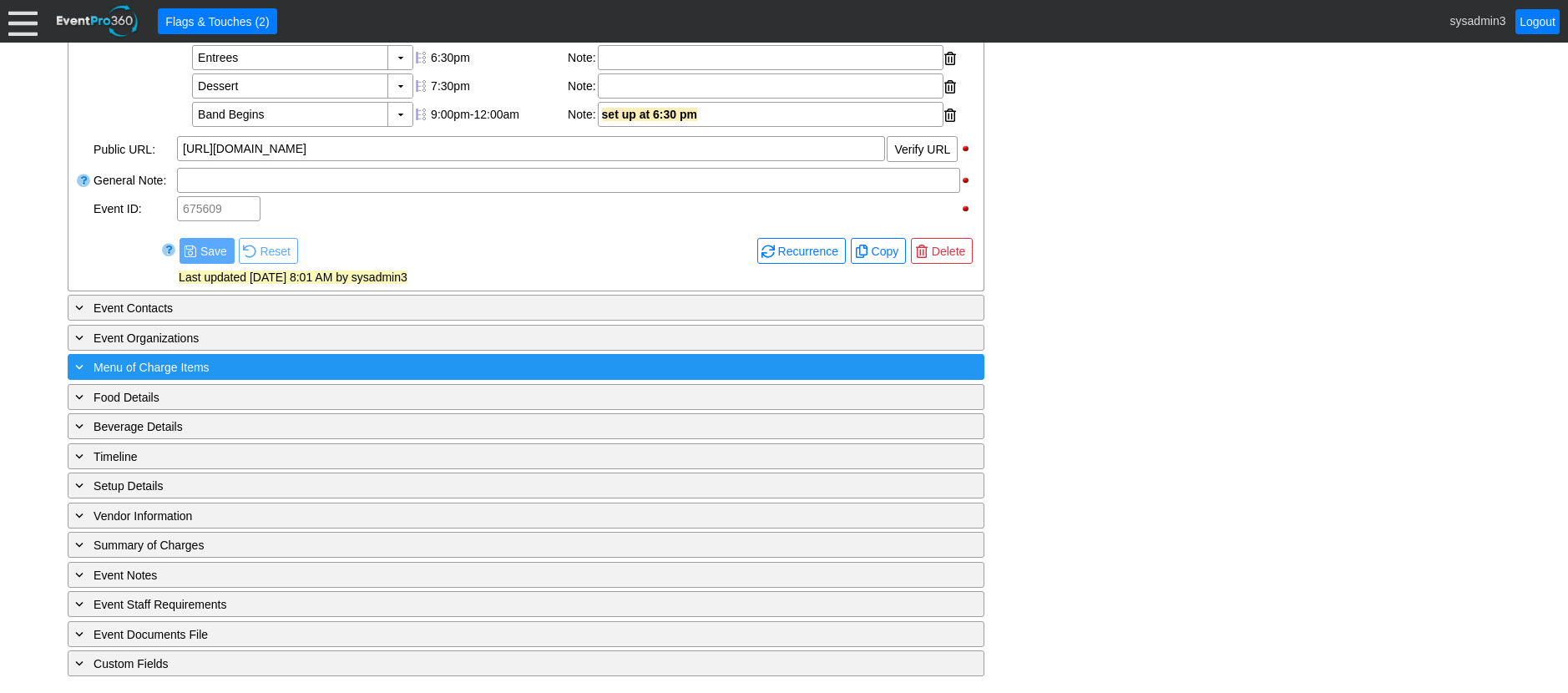
scroll to position [684, 0]
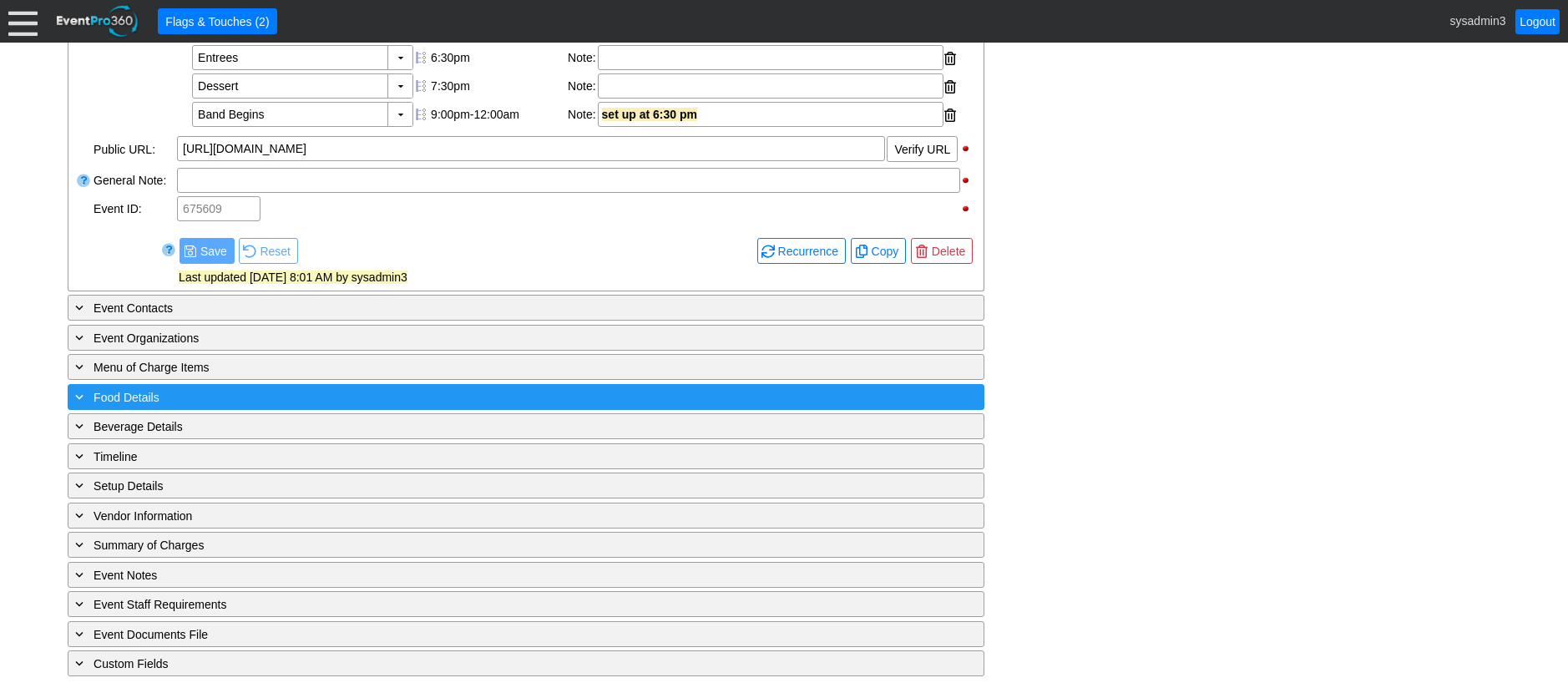
click at [283, 400] on div "+ Food Details" at bounding box center [492, 396] width 840 height 19
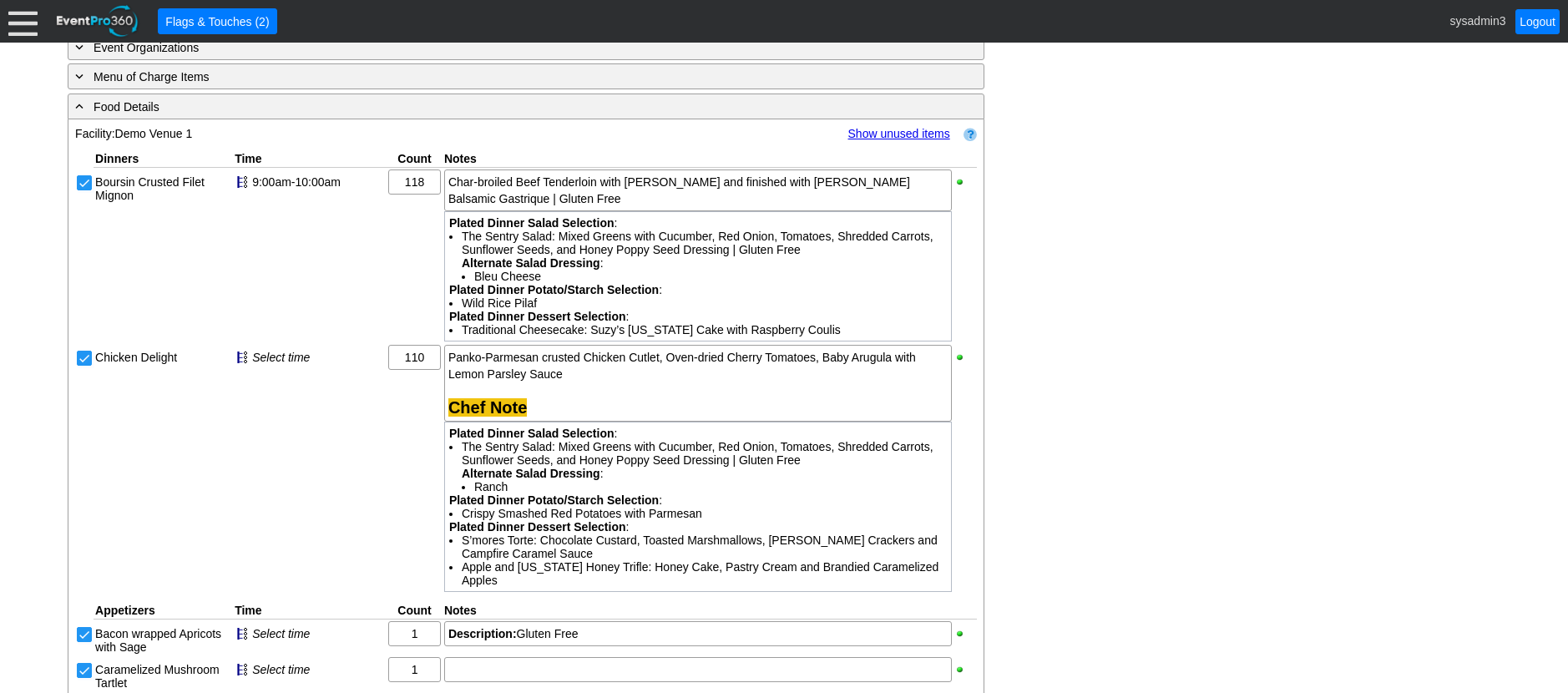
scroll to position [934, 0]
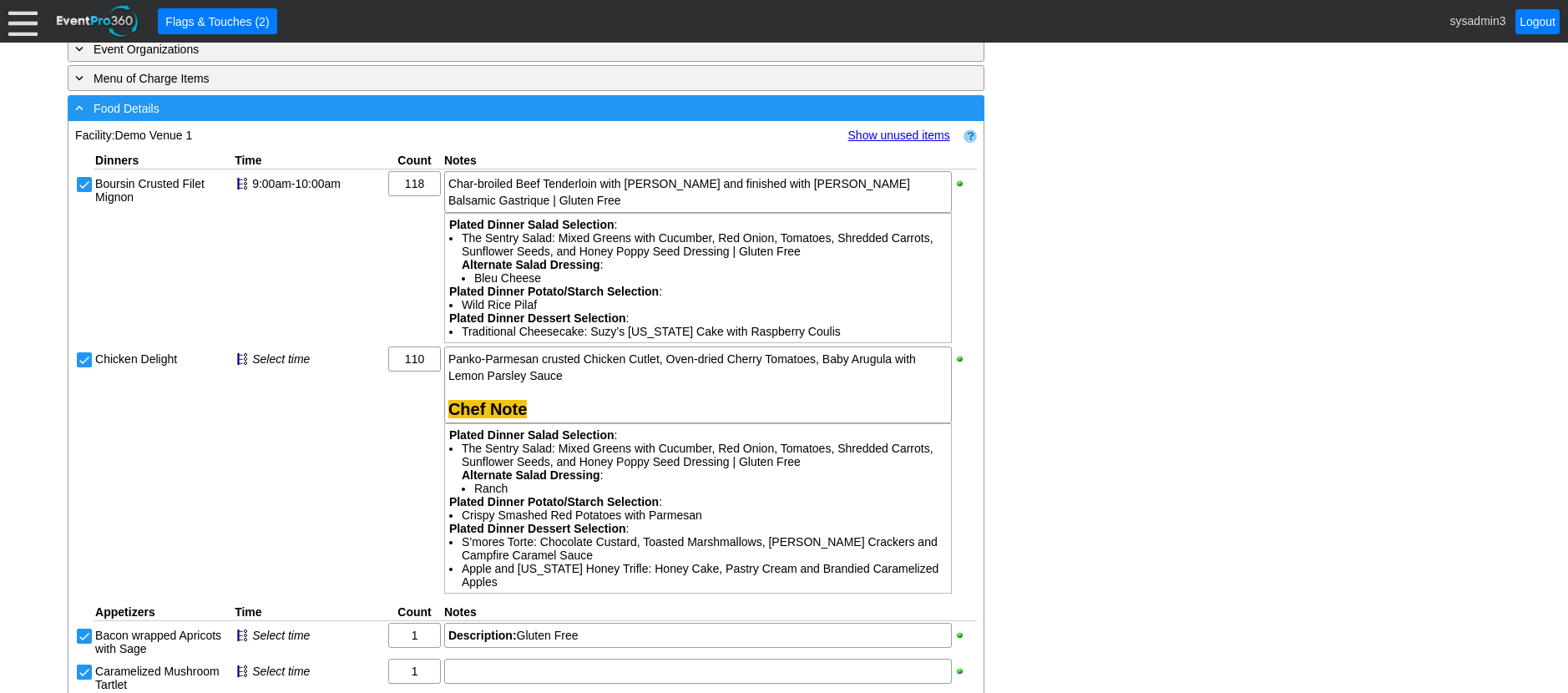
click at [350, 118] on div "- Food Details" at bounding box center [492, 108] width 840 height 19
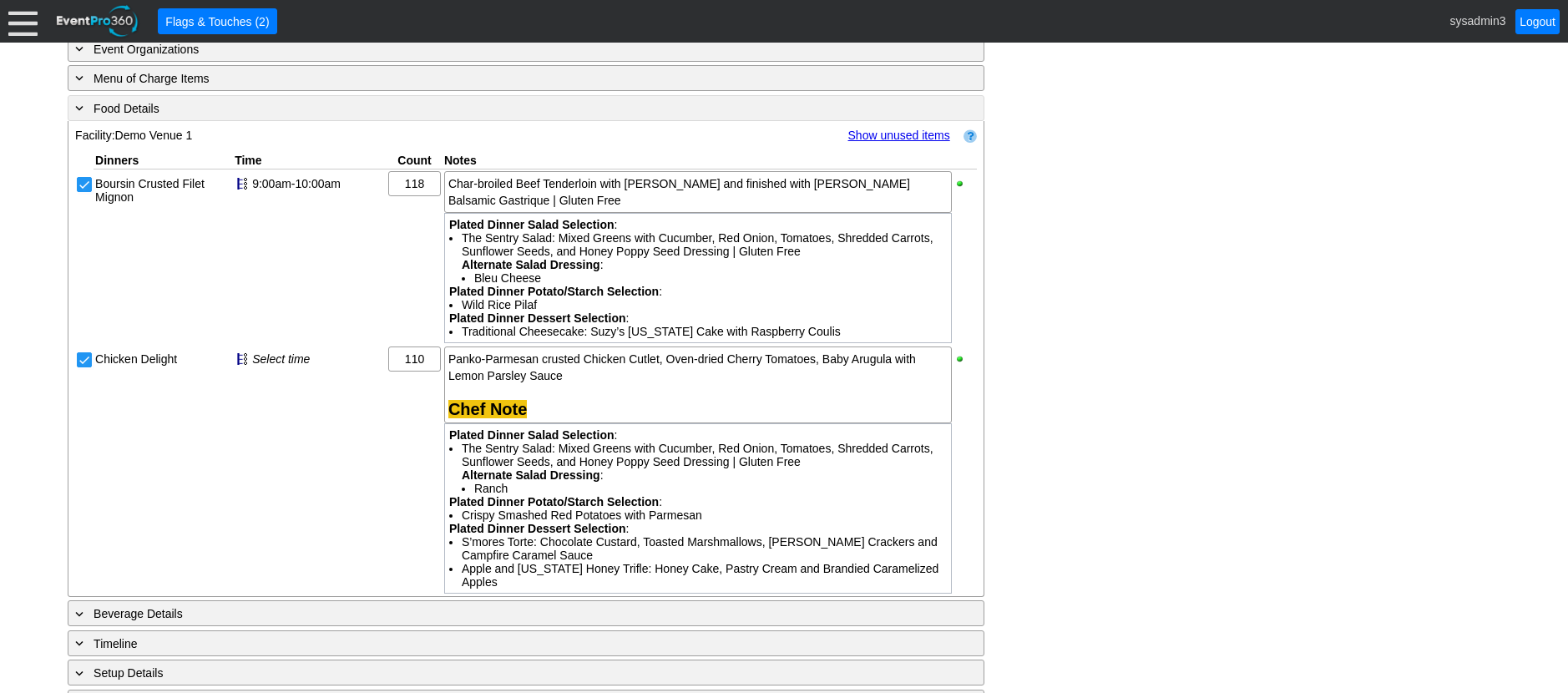
scroll to position [684, 0]
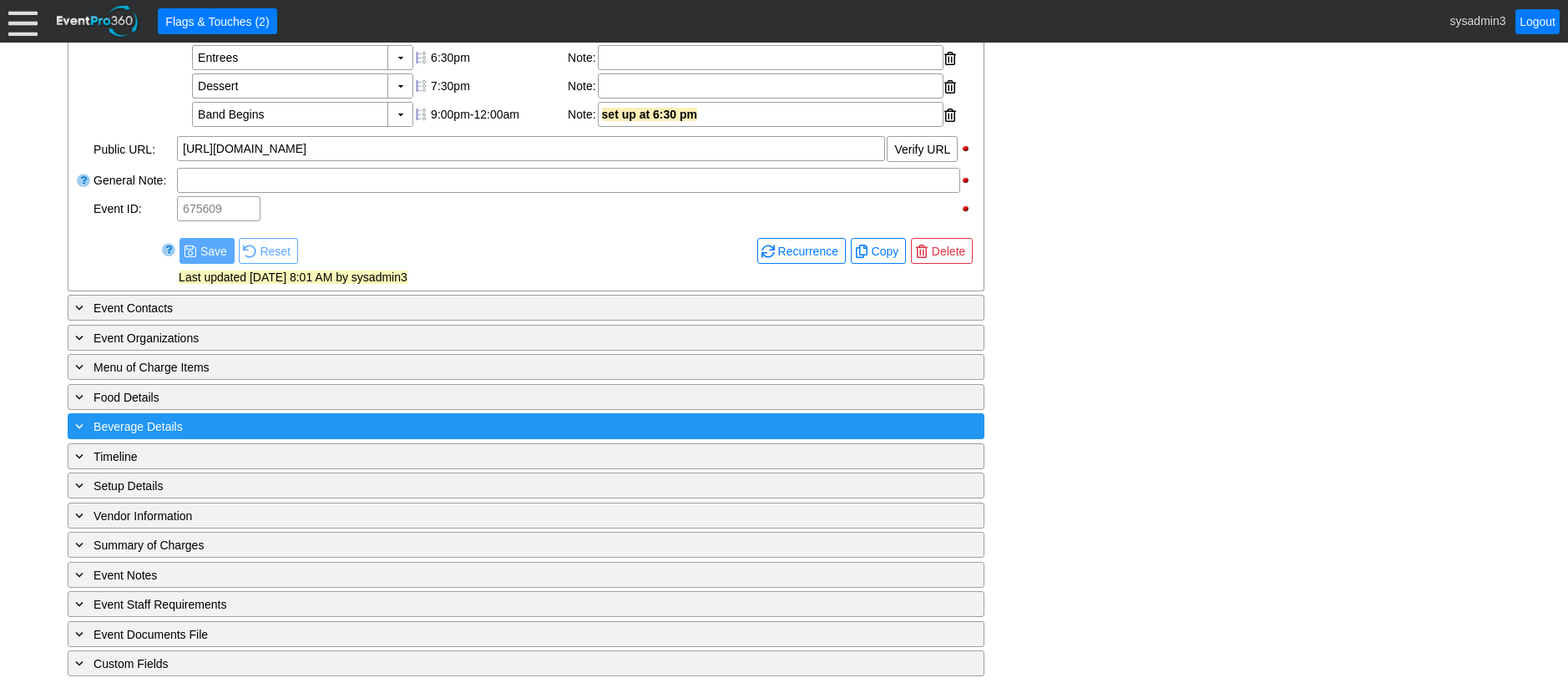
click at [259, 427] on div "+ Beverage Details" at bounding box center [492, 426] width 840 height 19
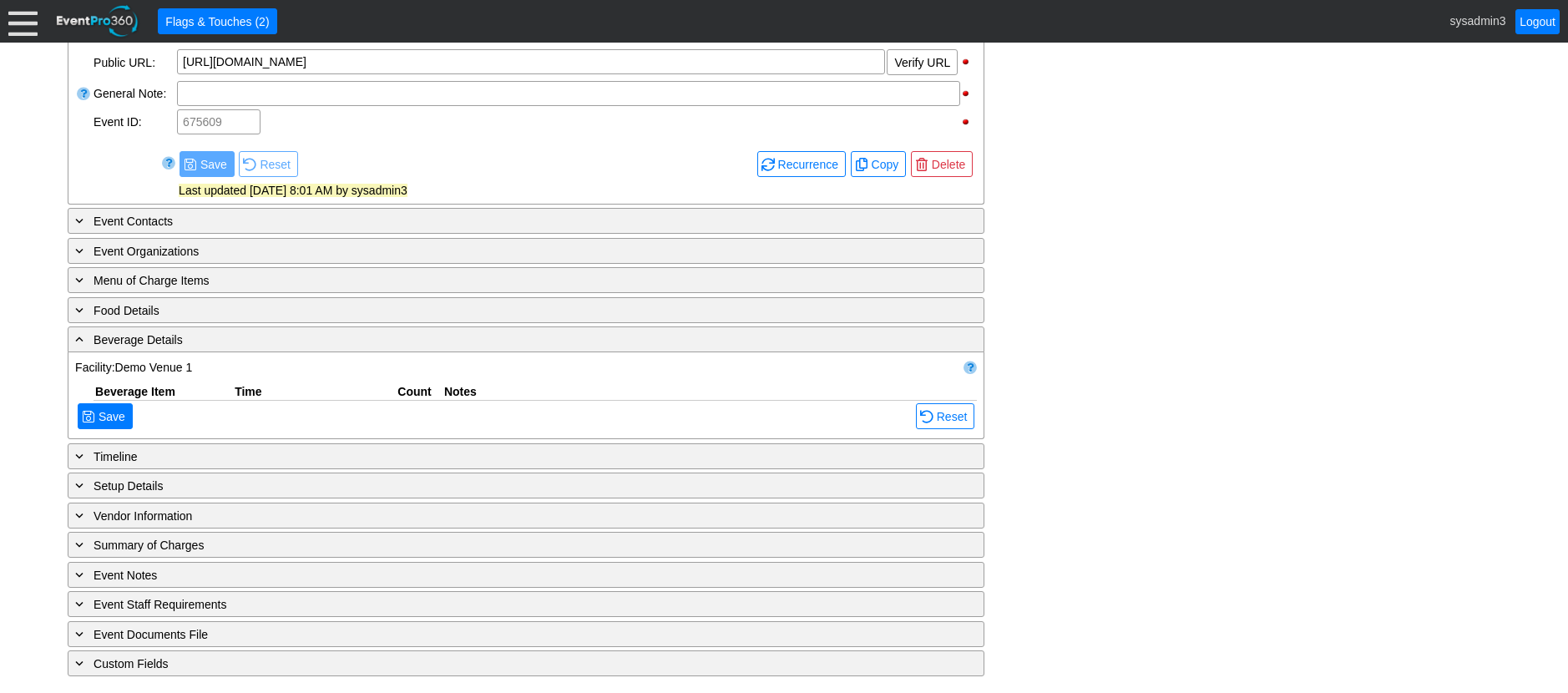
scroll to position [931, 0]
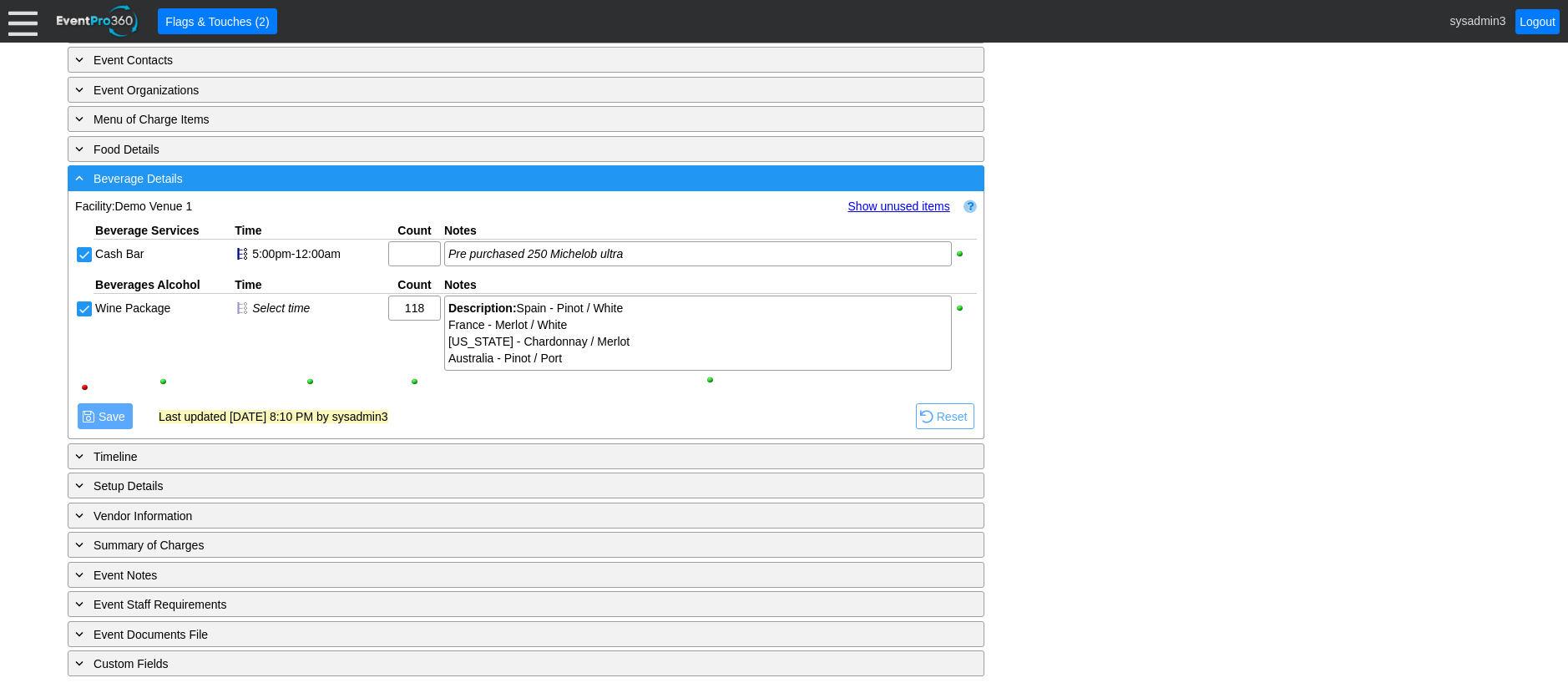
click at [396, 185] on div "- Beverage Details" at bounding box center [492, 178] width 840 height 19
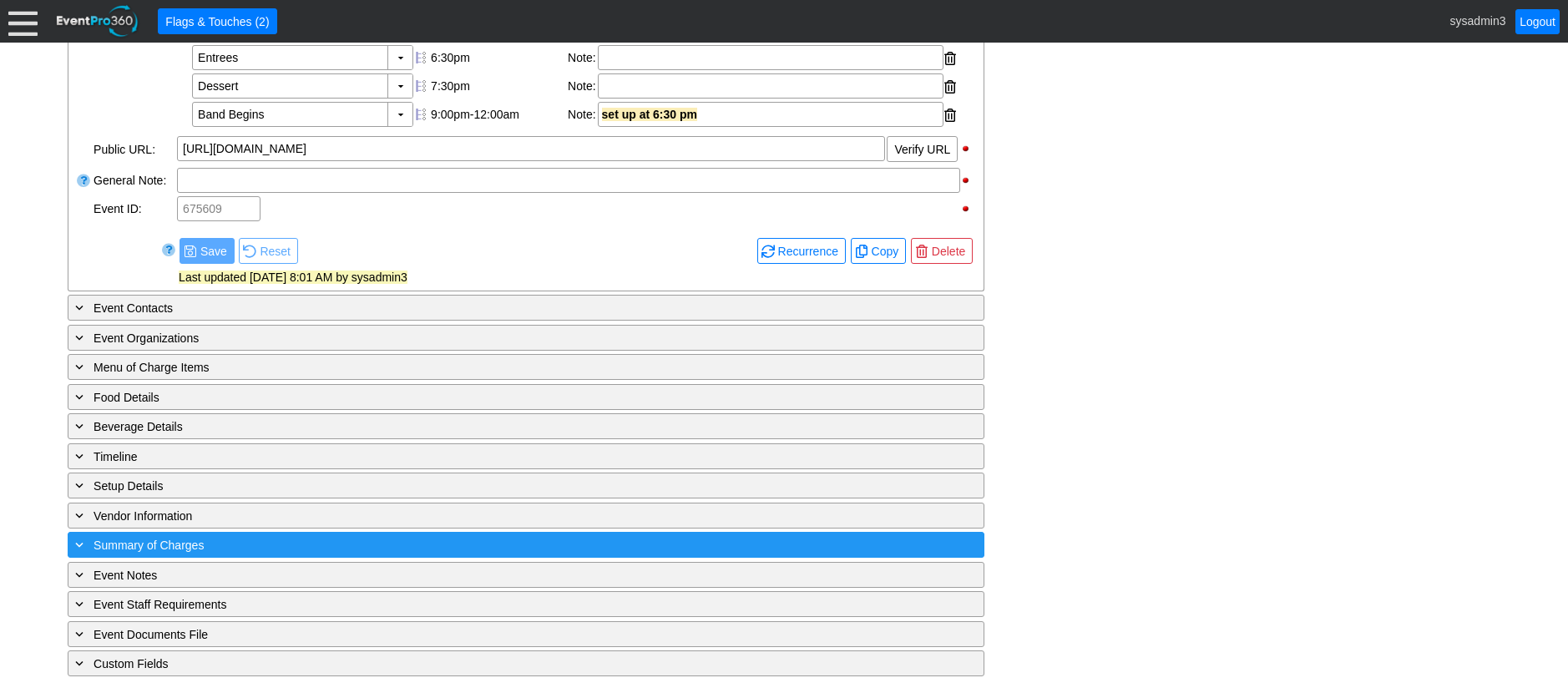
click at [353, 552] on div "+ Summary of Charges" at bounding box center [492, 544] width 840 height 19
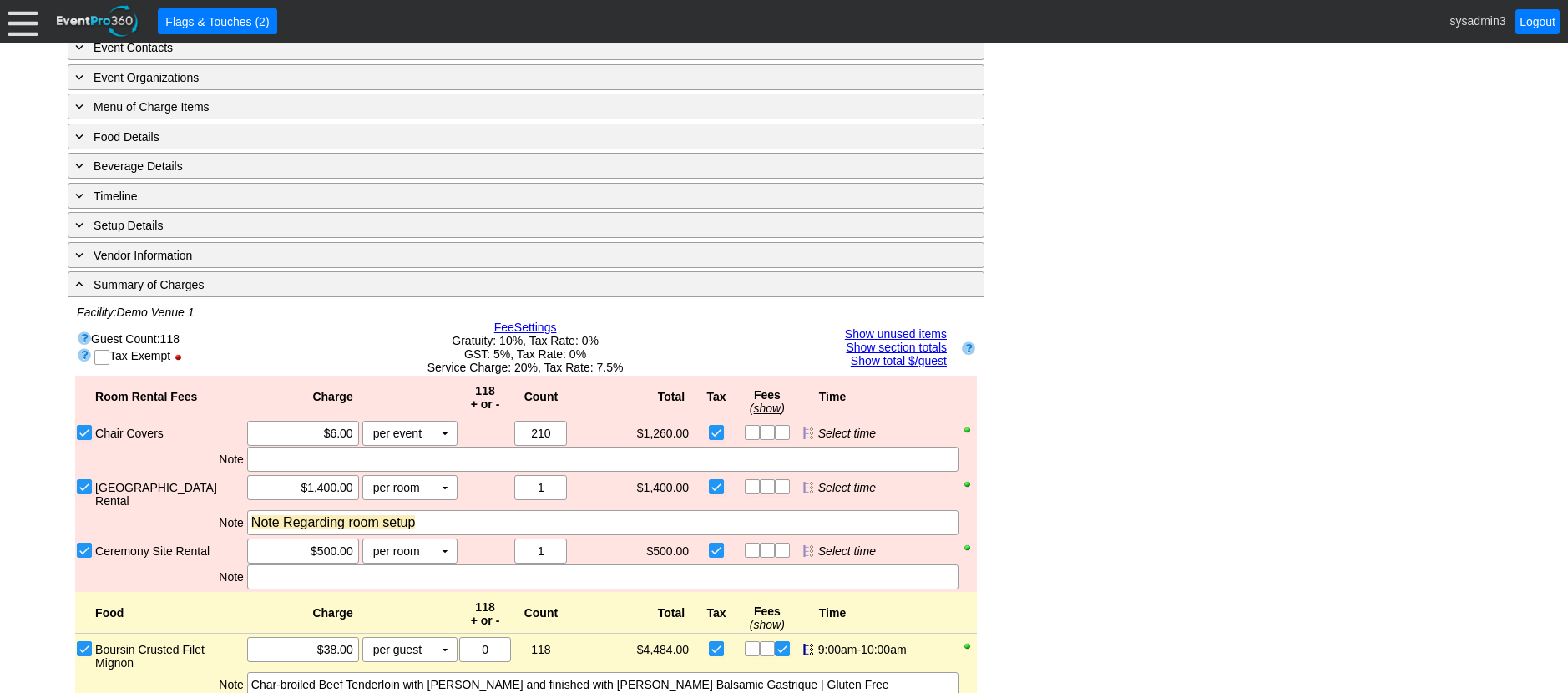
scroll to position [898, 0]
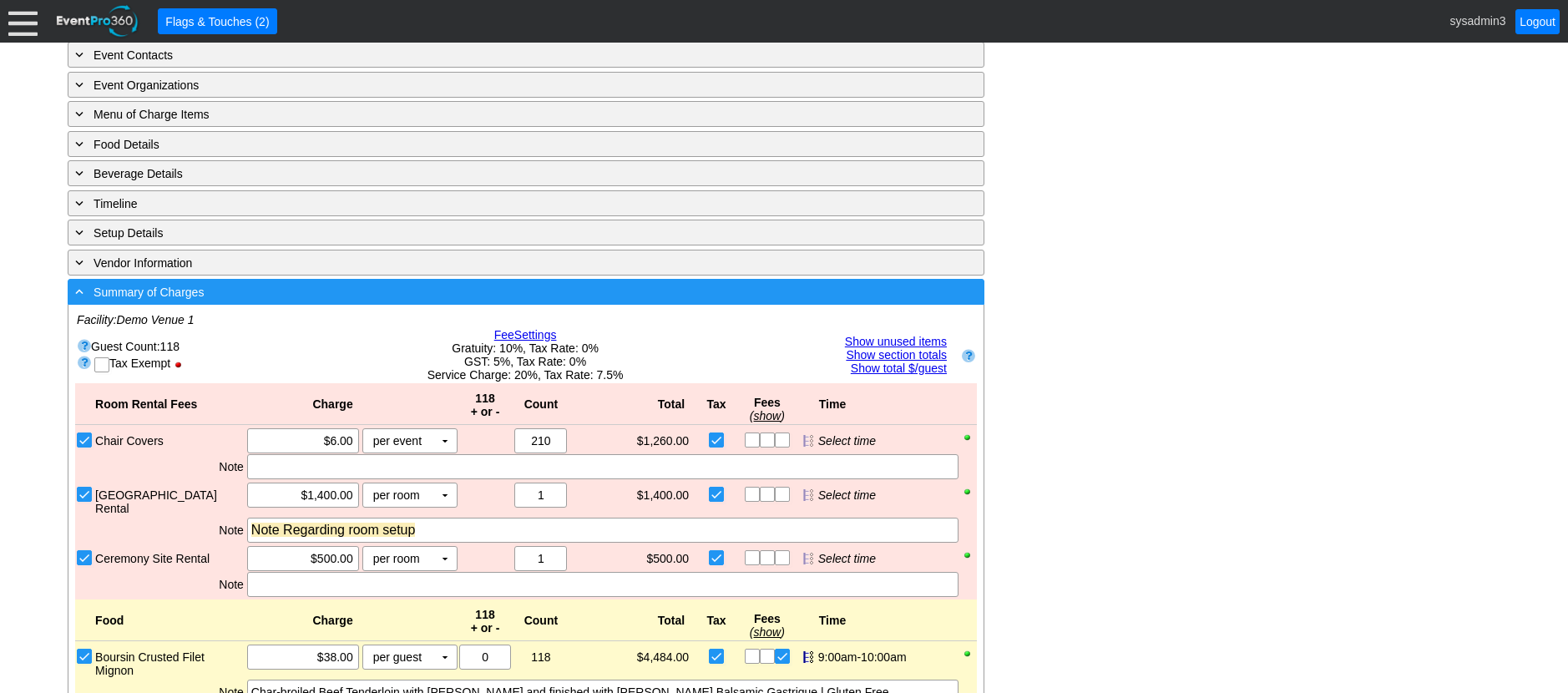
click at [493, 301] on div "- Summary of Charges" at bounding box center [492, 292] width 840 height 19
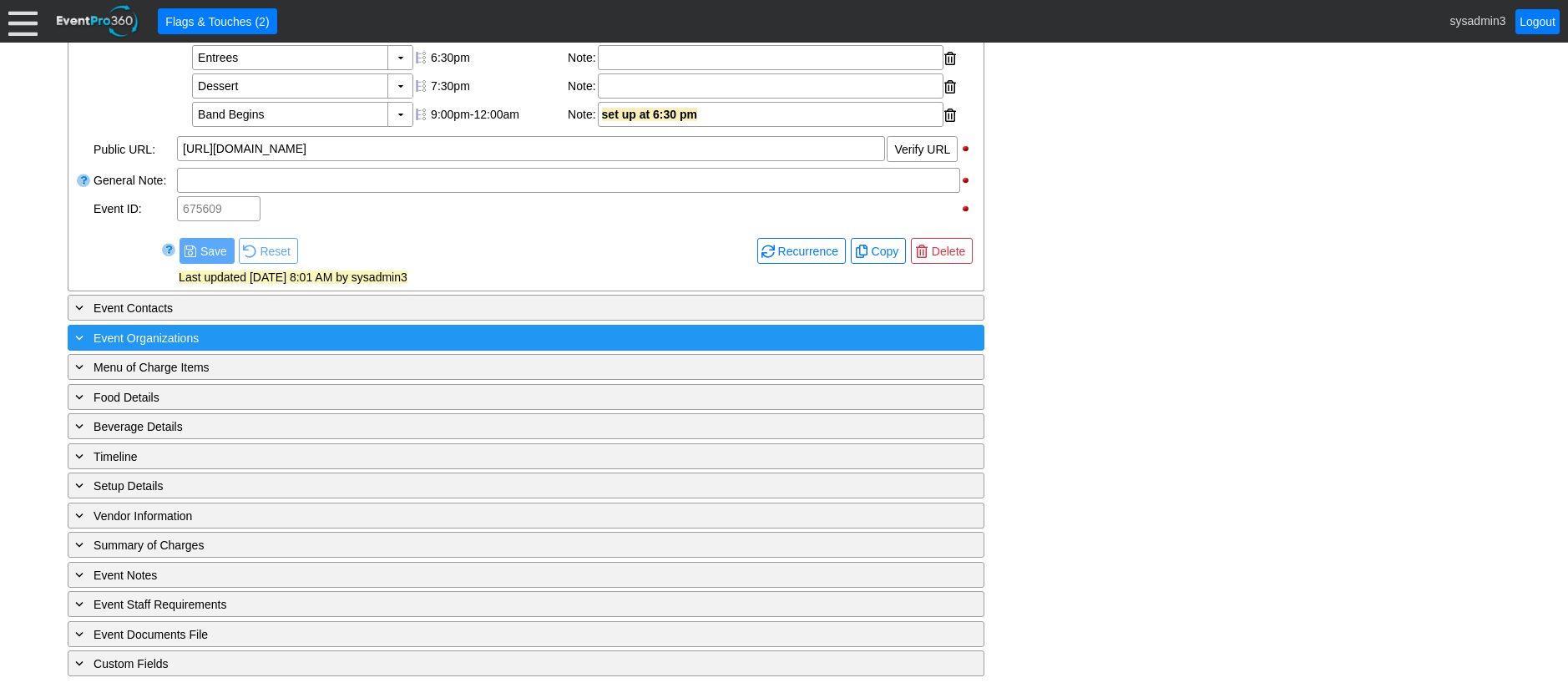
scroll to position [684, 0]
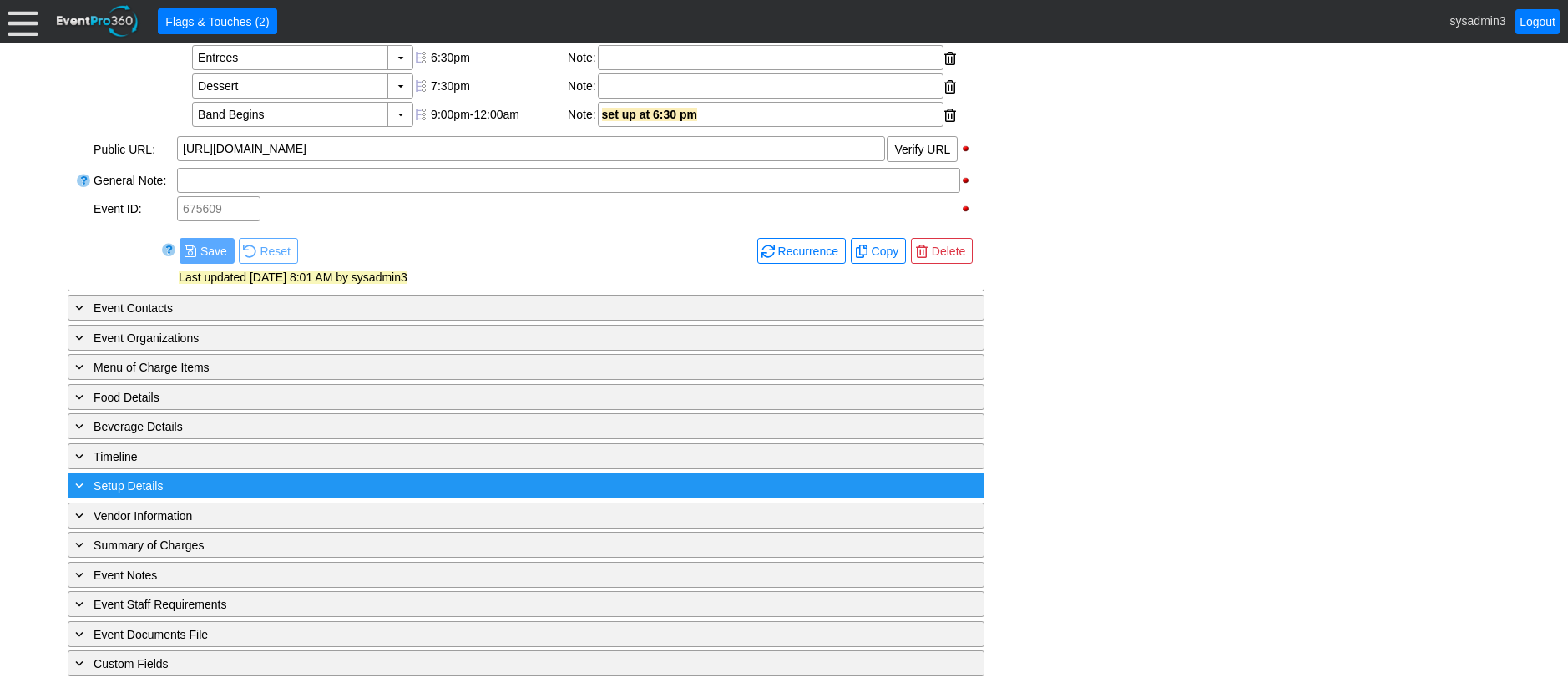
click at [286, 485] on div "+ Setup Details" at bounding box center [492, 485] width 840 height 19
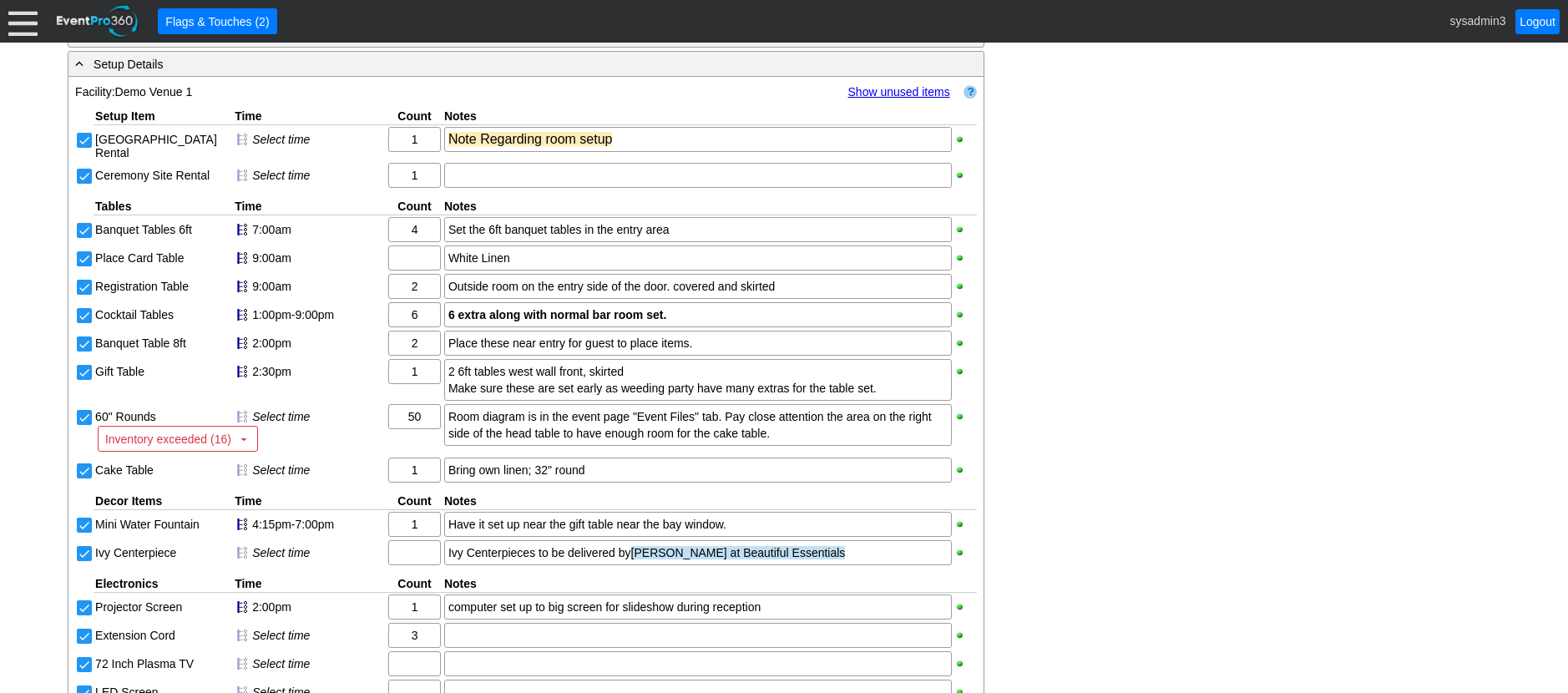
scroll to position [1065, 0]
click at [729, 239] on div "Set the 6ft banquet tables in the entry area" at bounding box center [698, 232] width 499 height 17
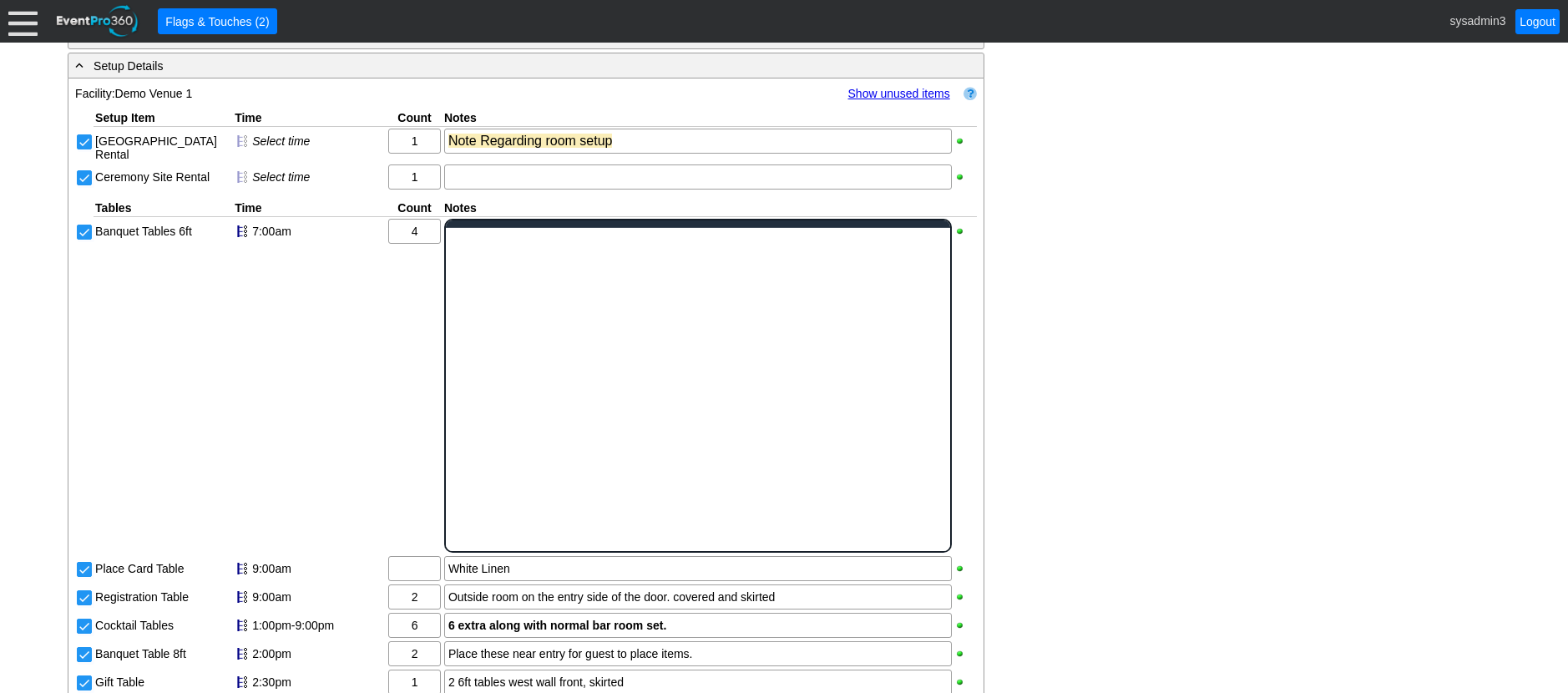
scroll to position [0, 0]
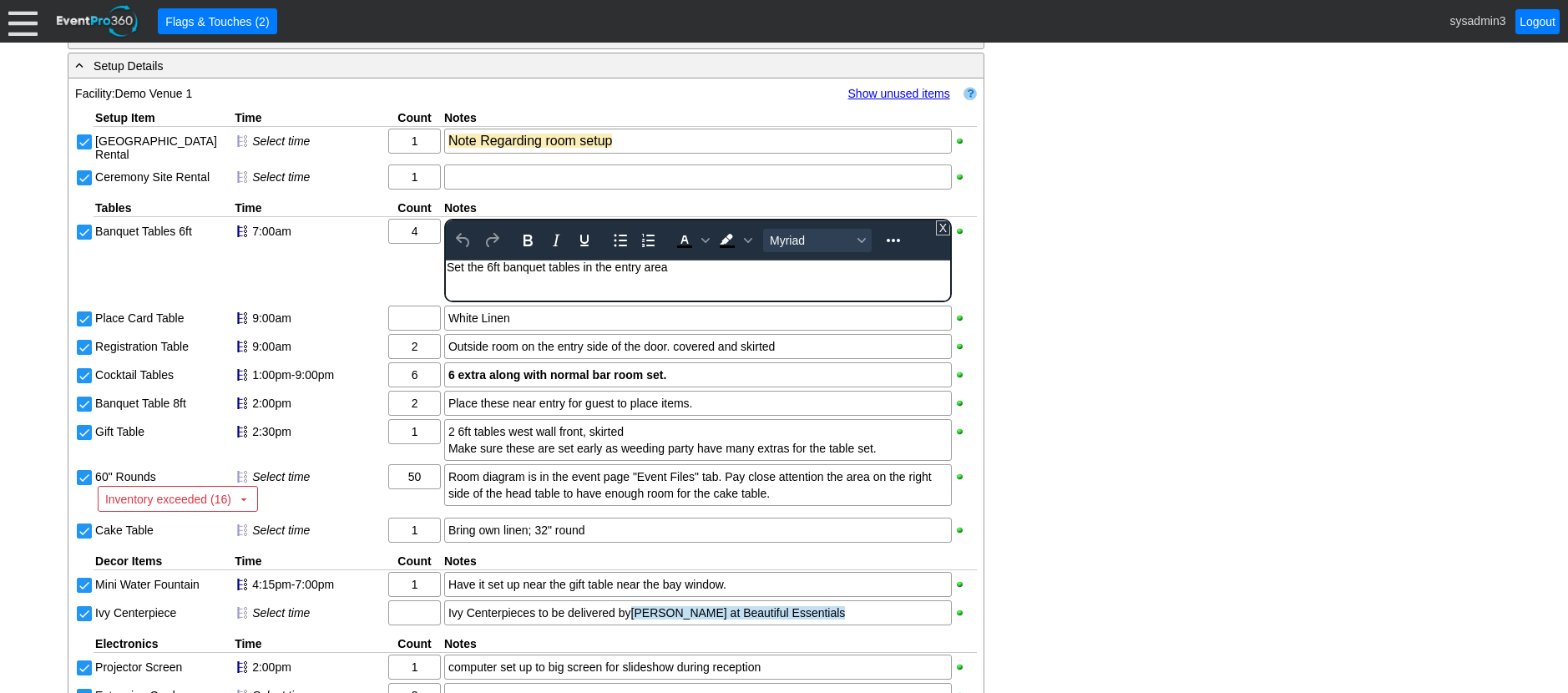
click at [683, 269] on div "Set the 6ft banquet tables in the entry area" at bounding box center [697, 267] width 503 height 13
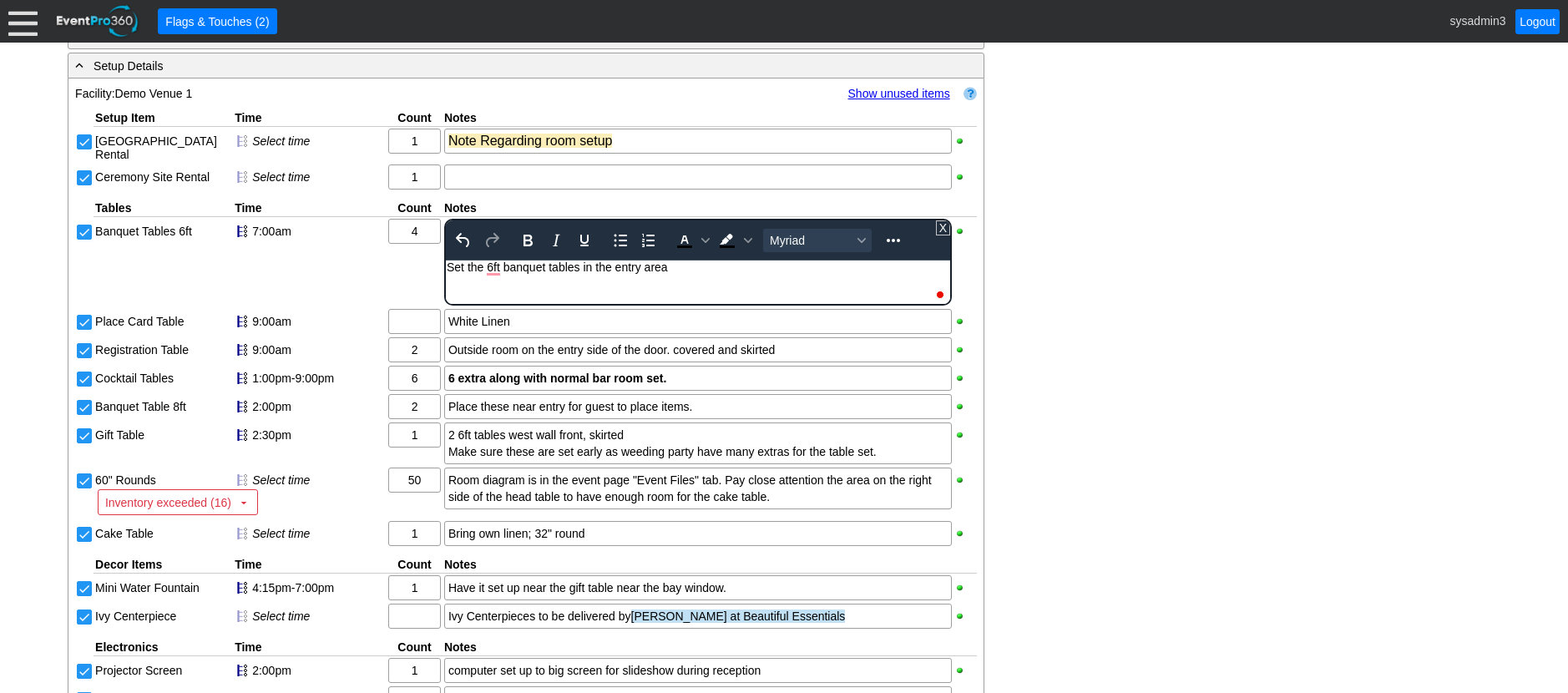
click at [1139, 271] on div "- General Information ▼ Loading.... Remove all highlights Facility: ▼ Χ Demo Ve…" at bounding box center [784, 258] width 1443 height 1966
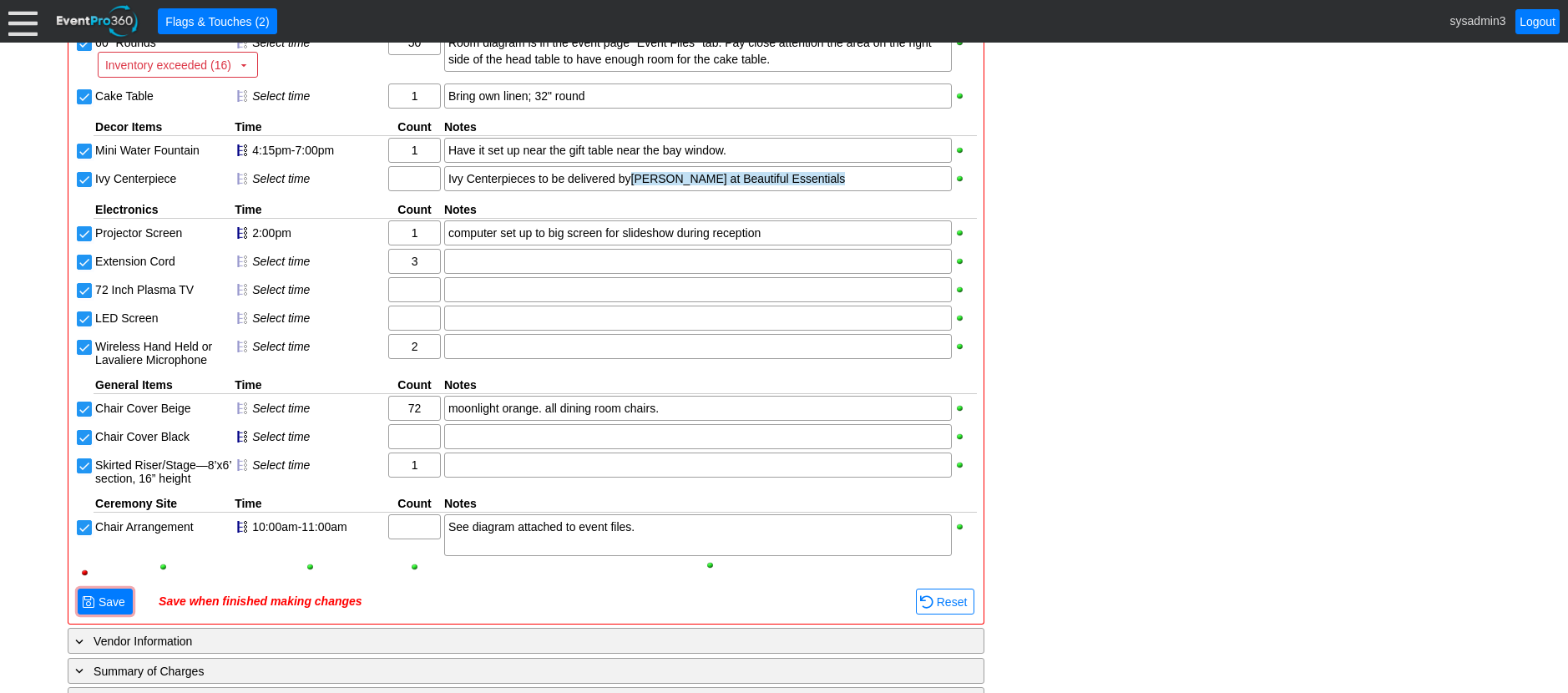
scroll to position [1483, 0]
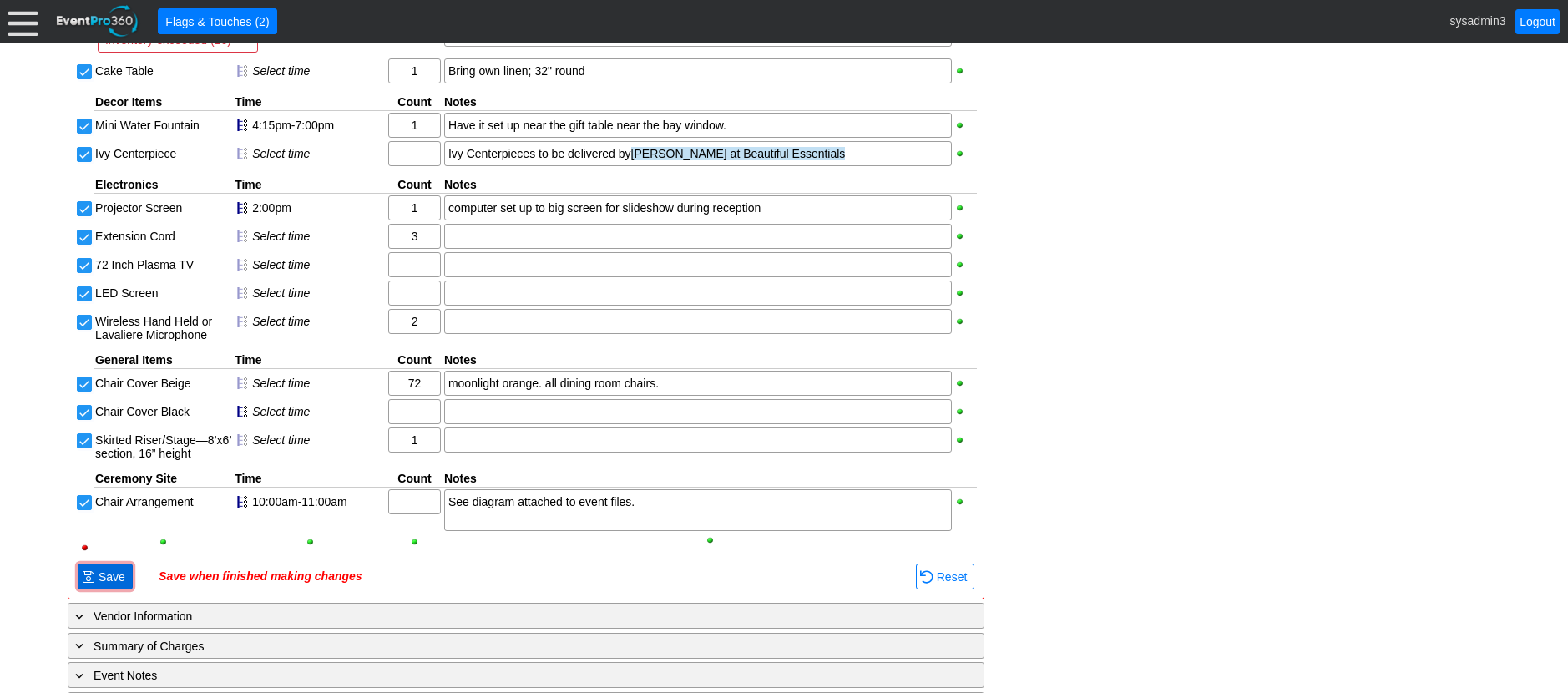
click at [108, 586] on span "Save" at bounding box center [111, 577] width 33 height 17
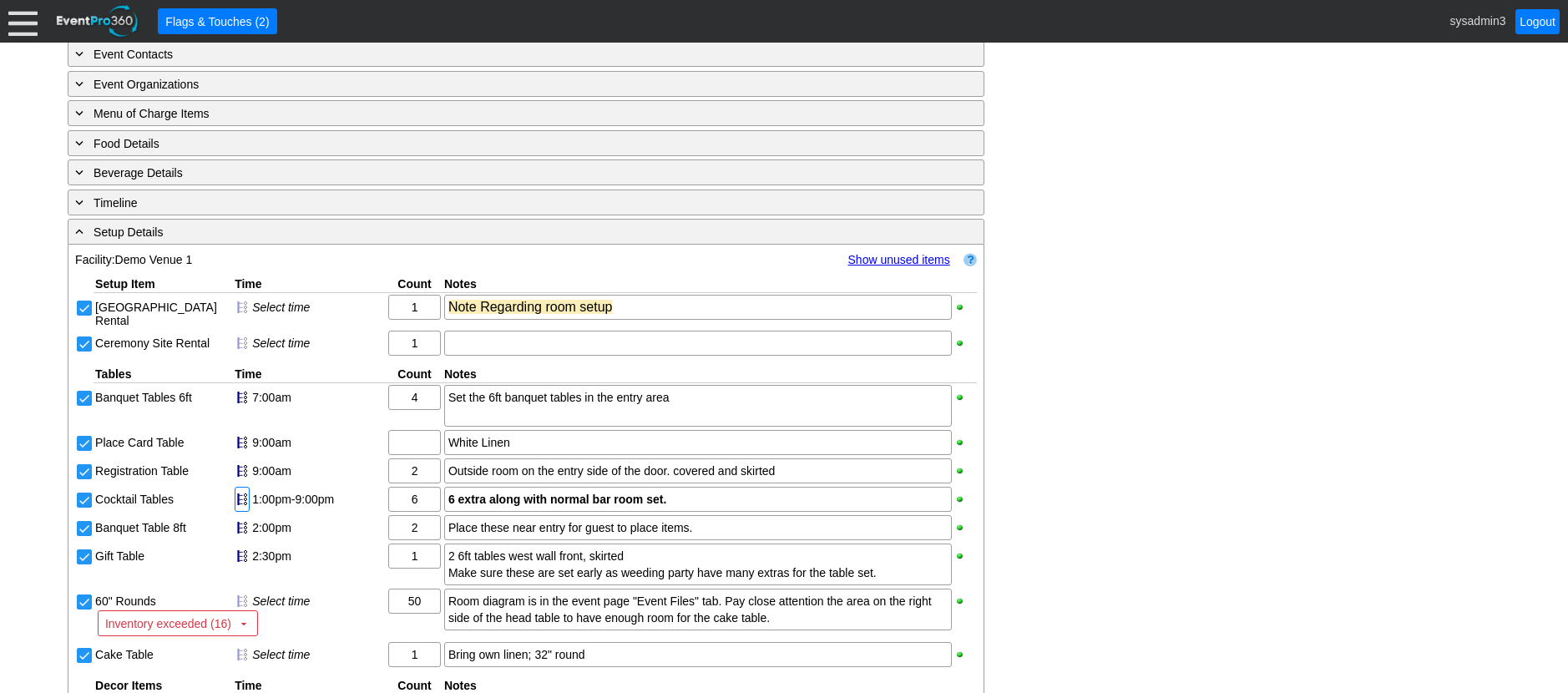
scroll to position [898, 0]
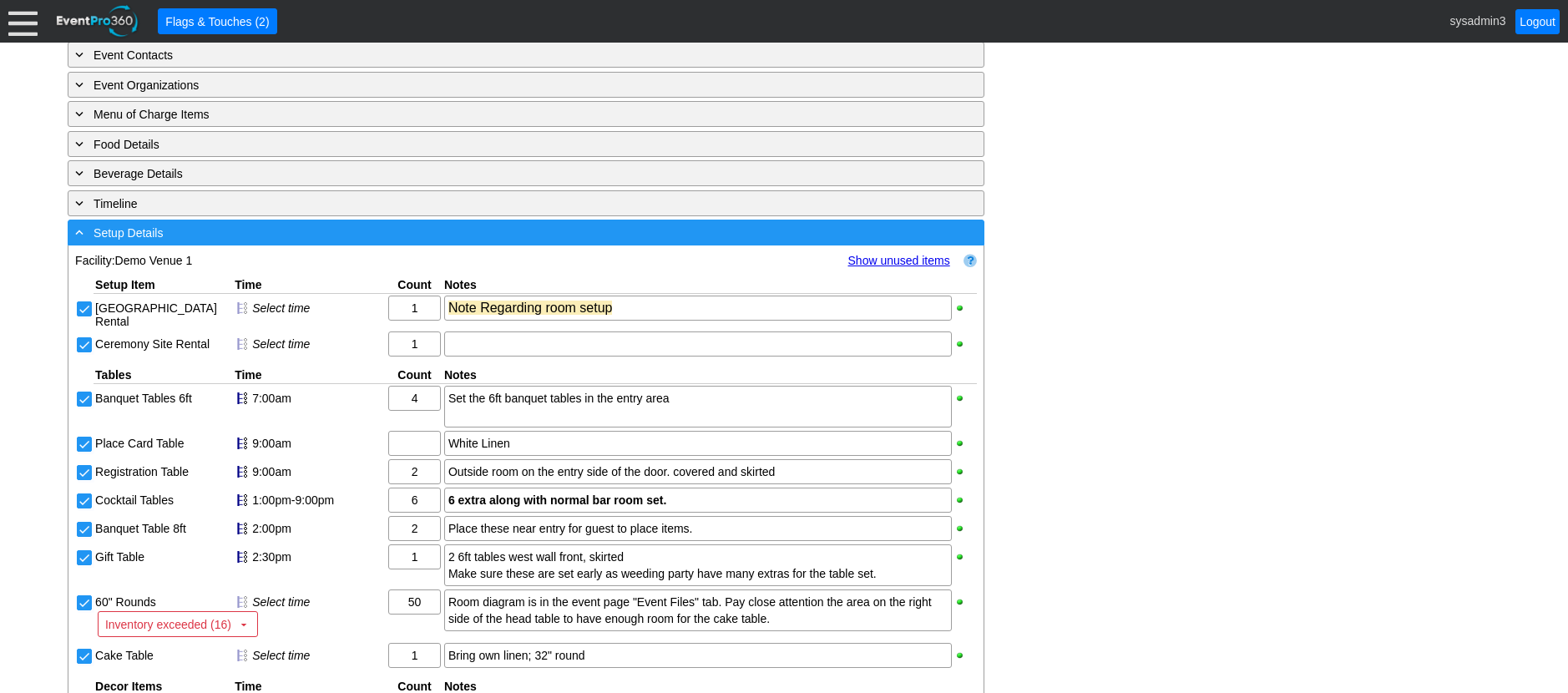
click at [337, 242] on div "- Setup Details" at bounding box center [492, 233] width 840 height 19
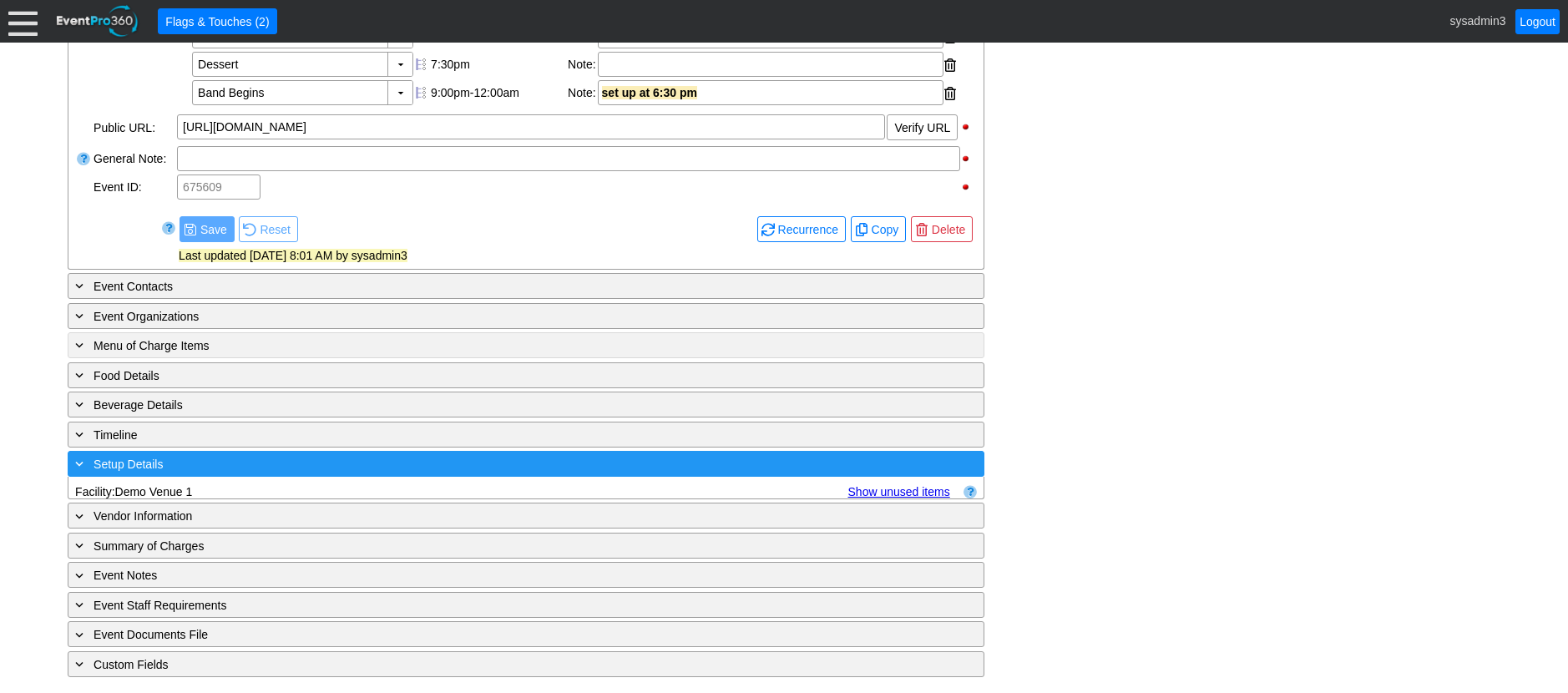
scroll to position [684, 0]
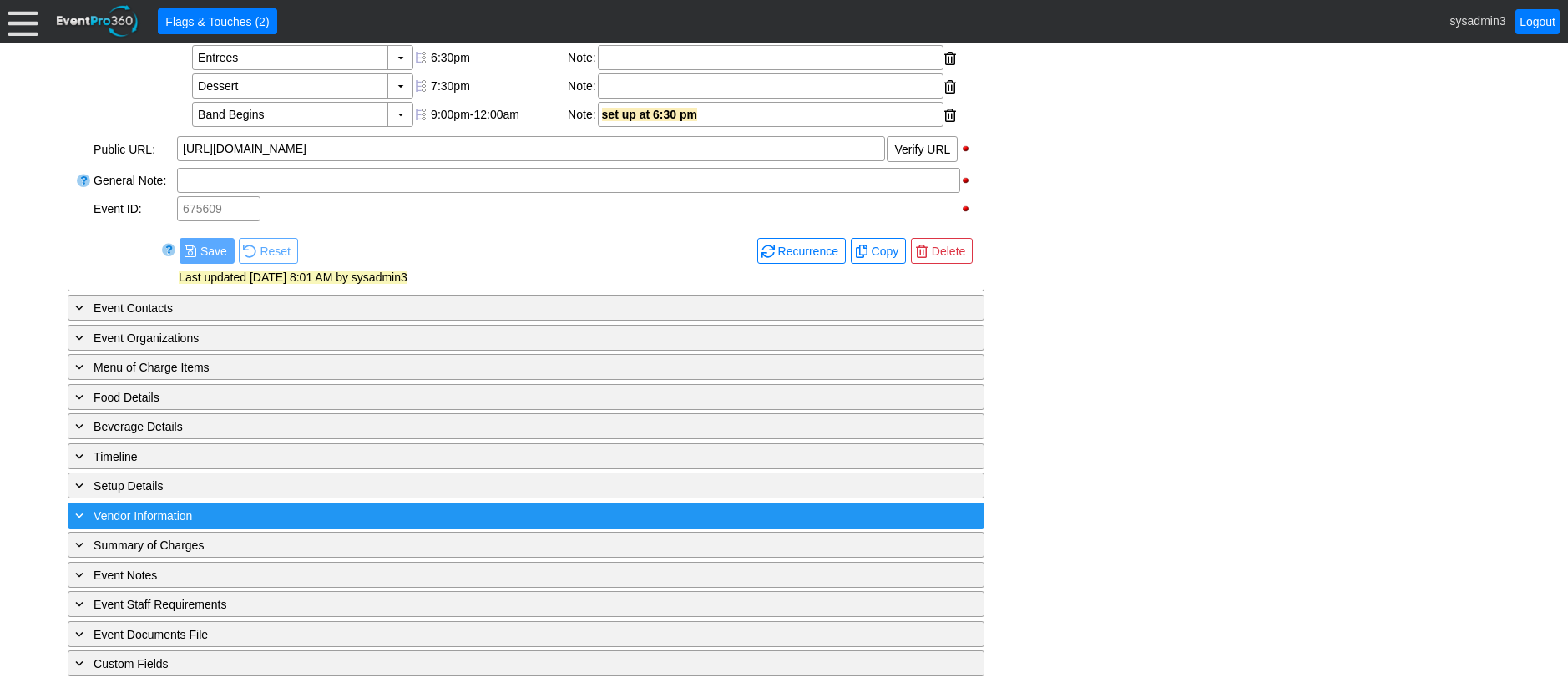
click at [234, 510] on div "+ Vendor Information" at bounding box center [492, 515] width 840 height 19
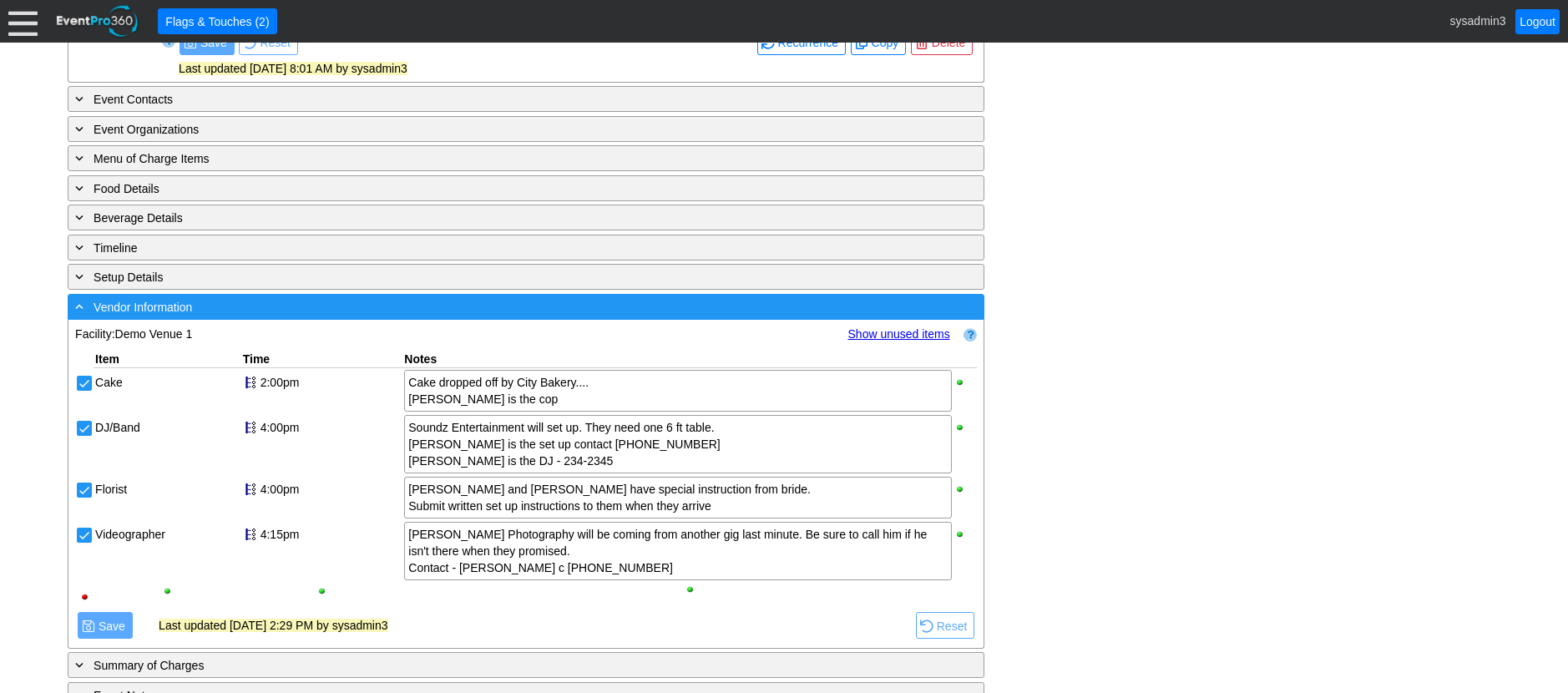
scroll to position [1012, 0]
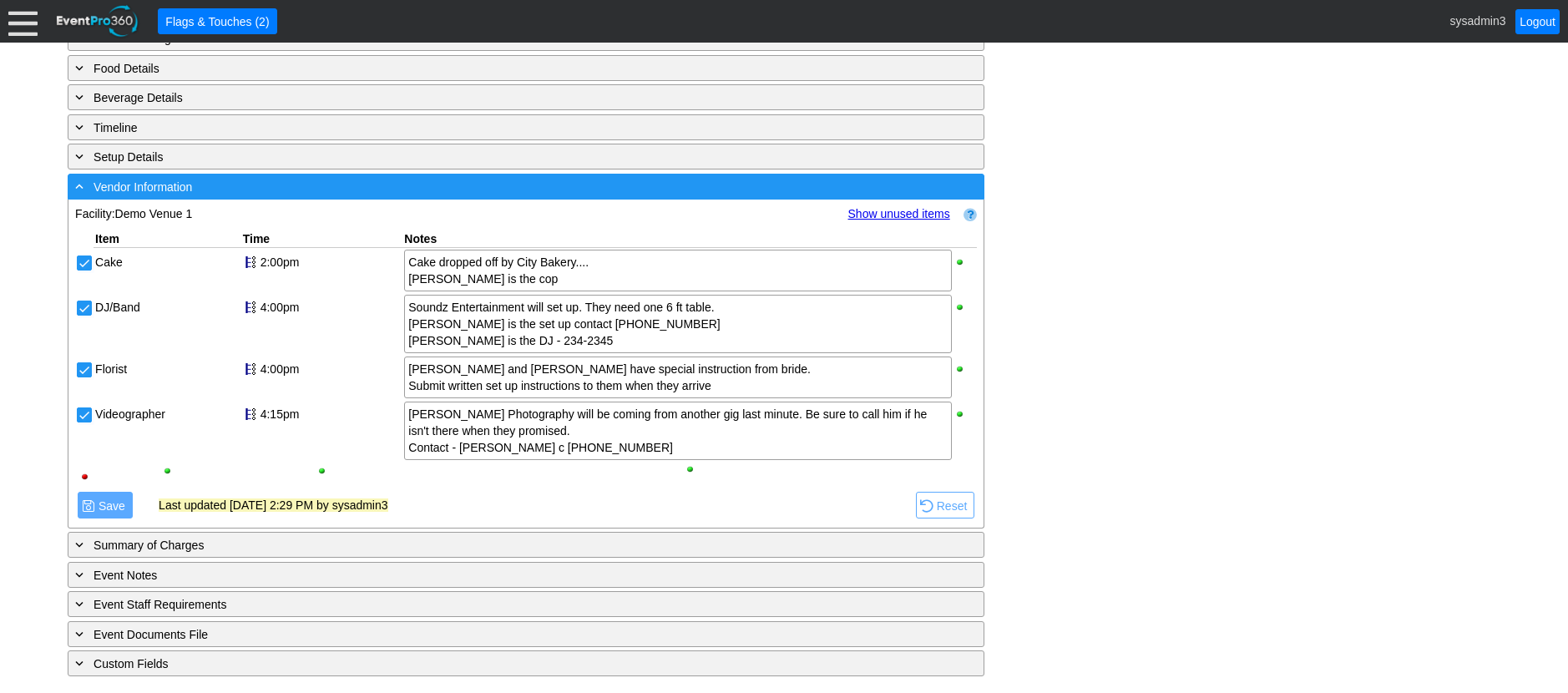
click at [302, 190] on div "- Vendor Information" at bounding box center [492, 186] width 840 height 19
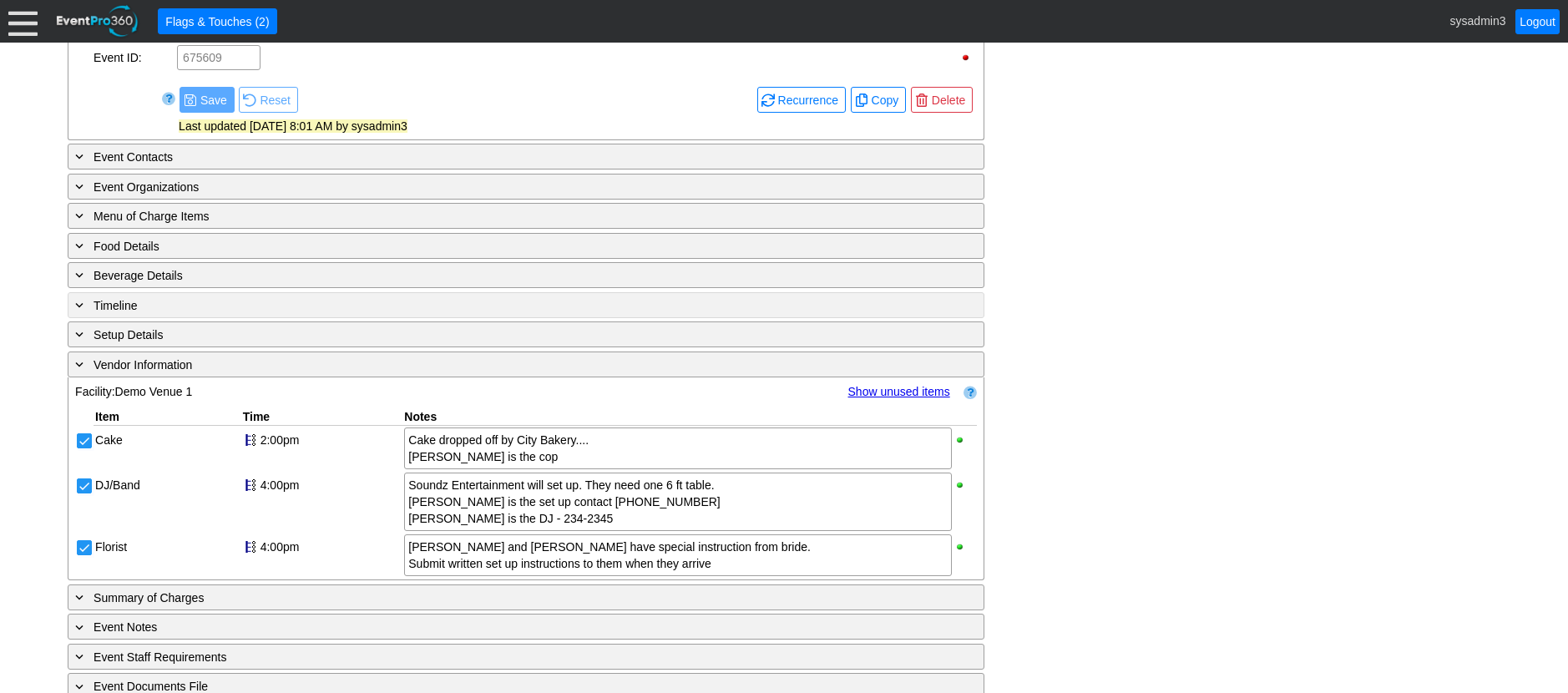
scroll to position [684, 0]
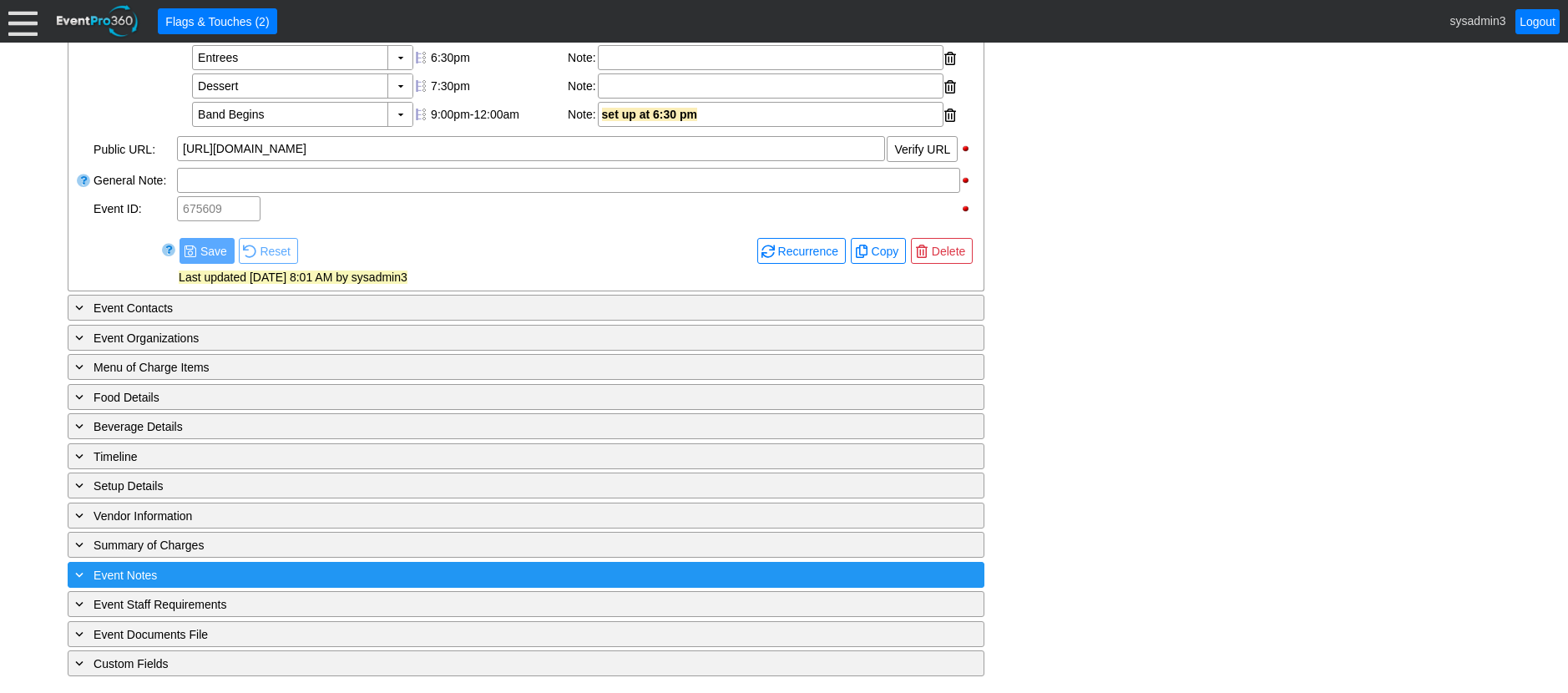
click at [235, 575] on div "+ Event Notes" at bounding box center [492, 574] width 840 height 19
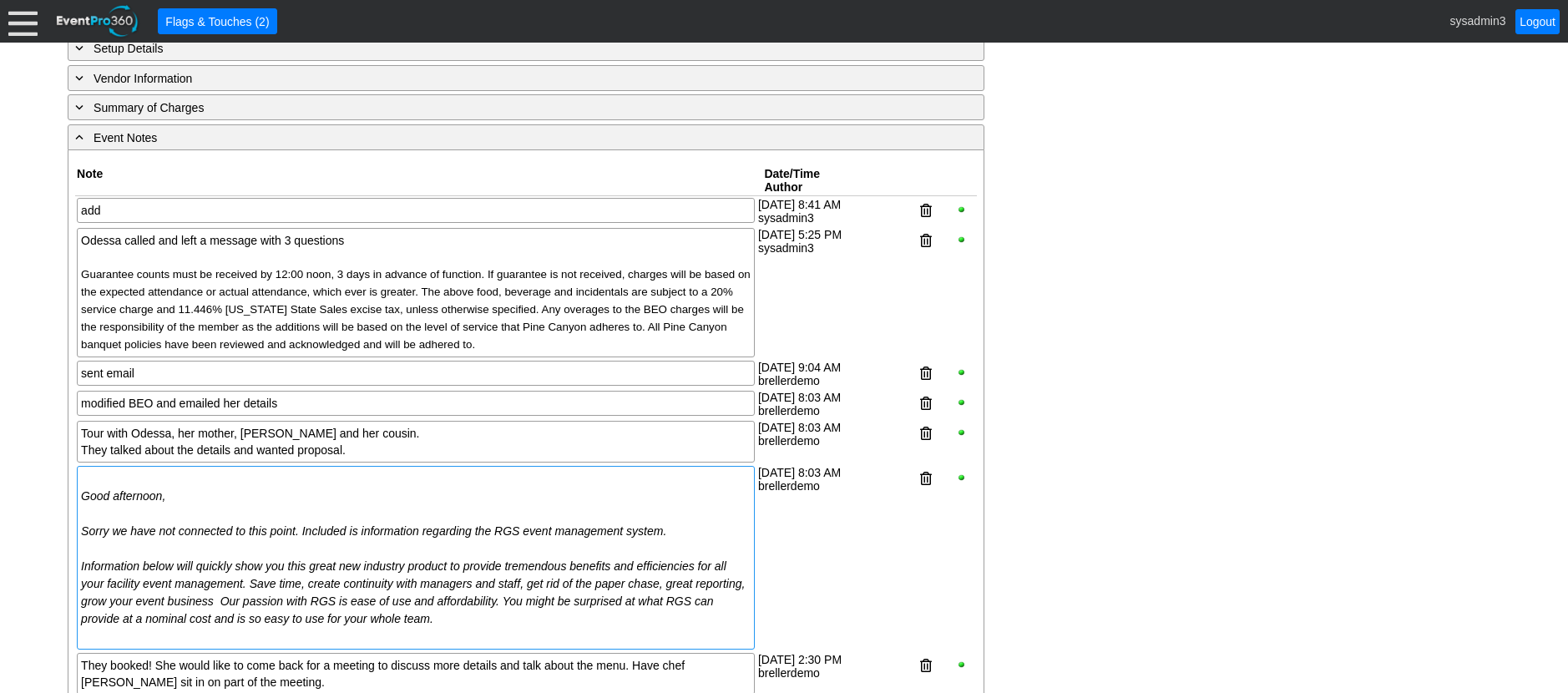
scroll to position [1285, 0]
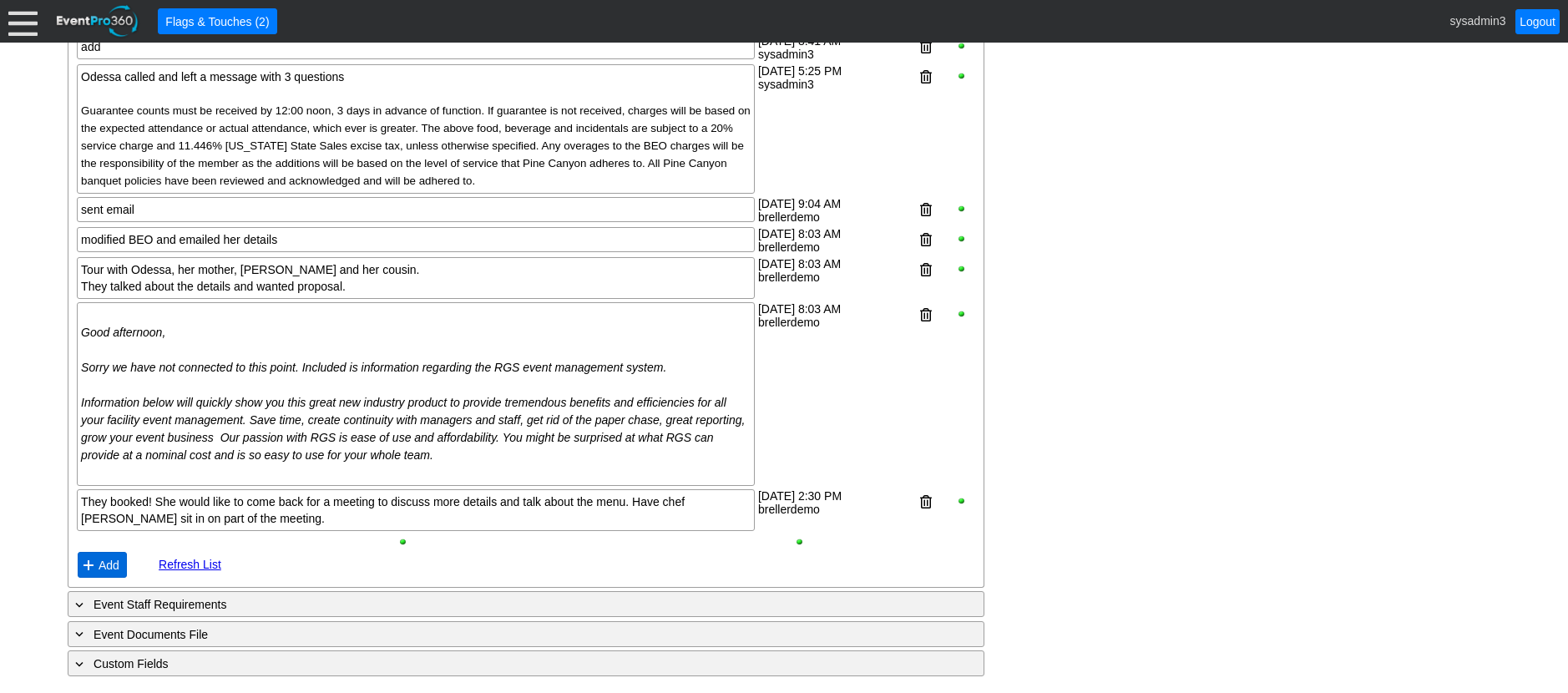
click at [113, 563] on span "Add" at bounding box center [108, 565] width 27 height 17
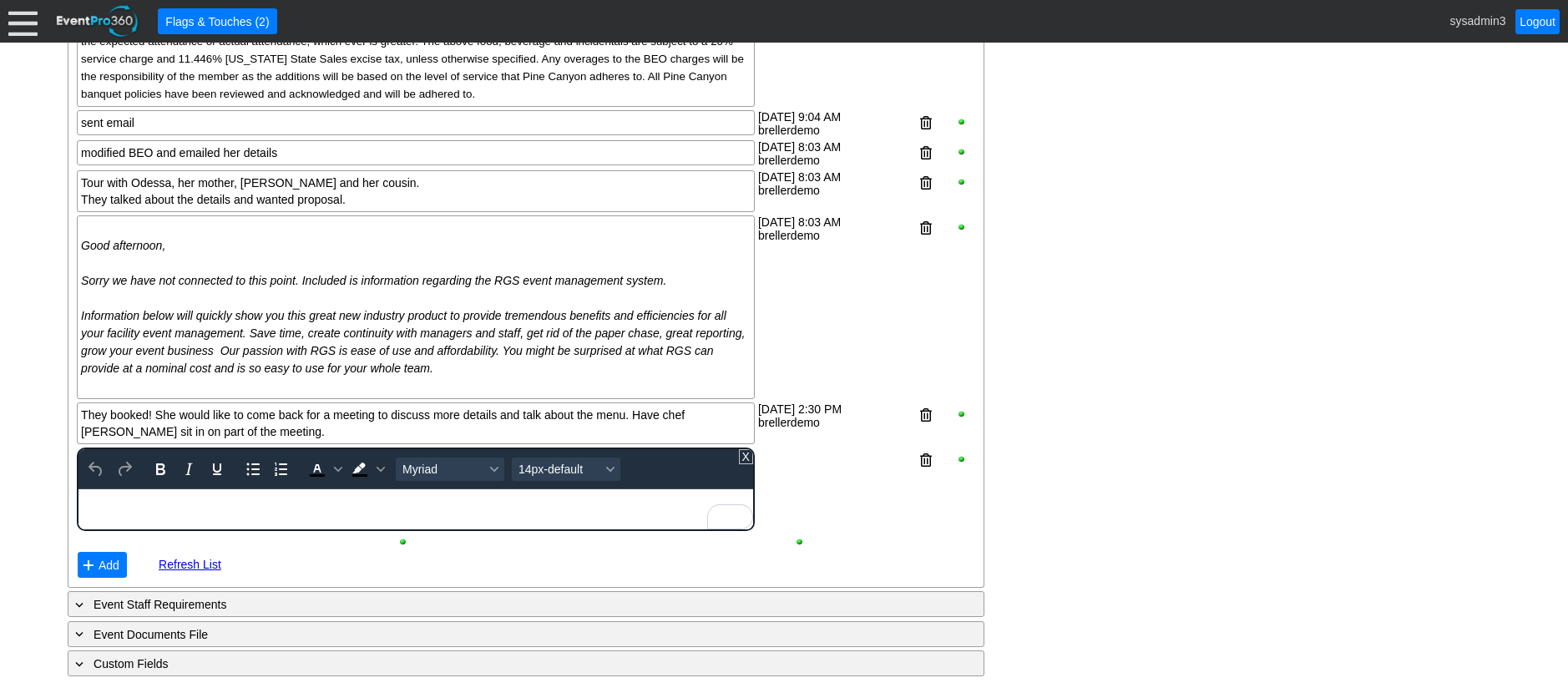
scroll to position [1372, 0]
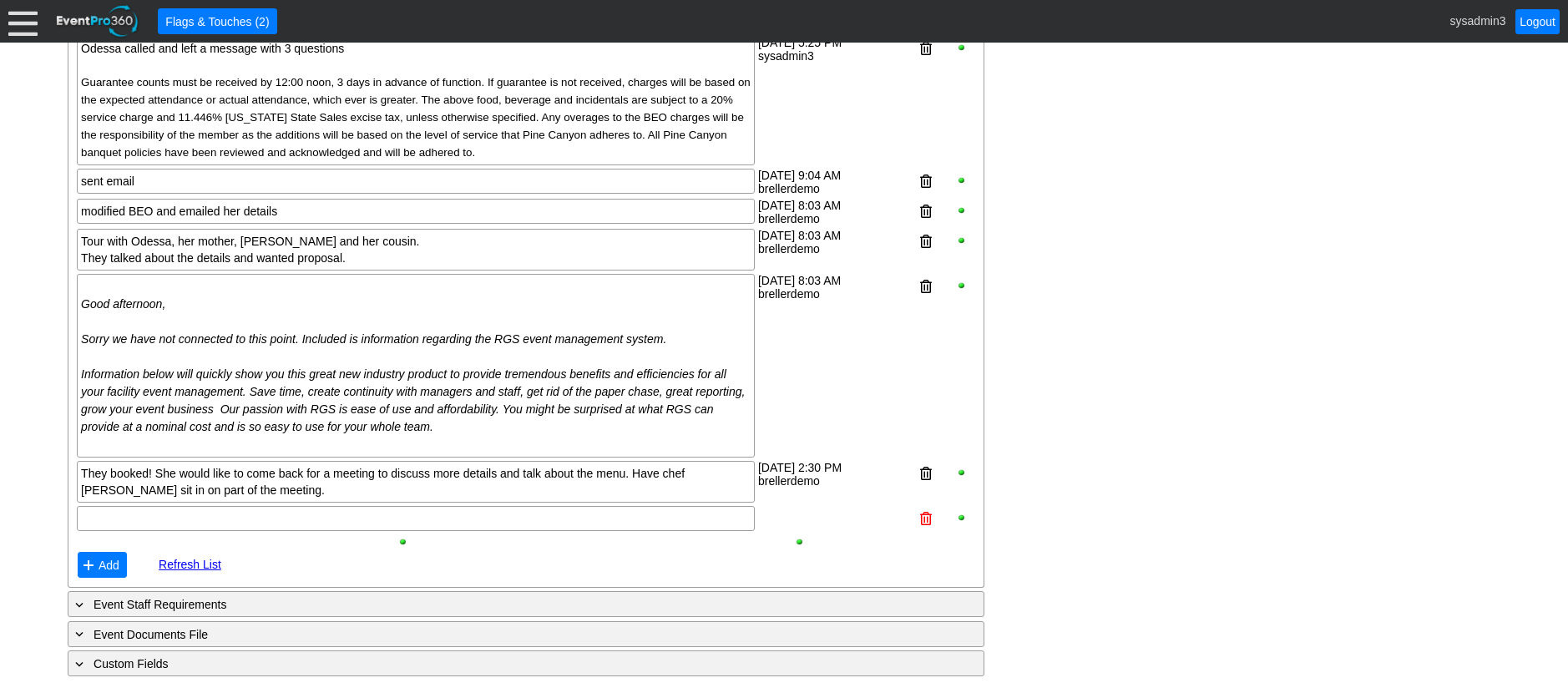
click at [922, 458] on div "add 6/20/25, 8:41 AM sysadmin3 Odessa called and left a message with 3 question…" at bounding box center [526, 267] width 902 height 528
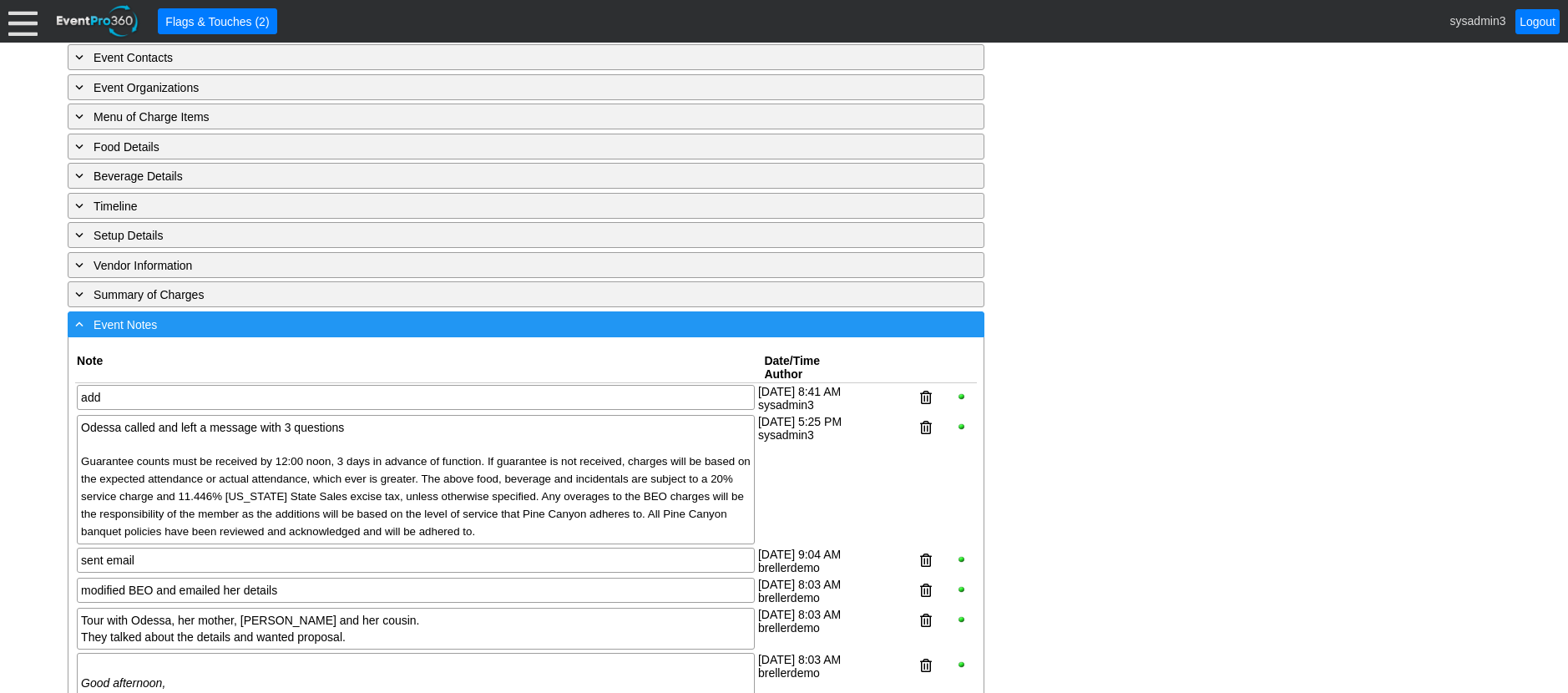
click at [383, 334] on div "- Event Notes" at bounding box center [492, 324] width 840 height 19
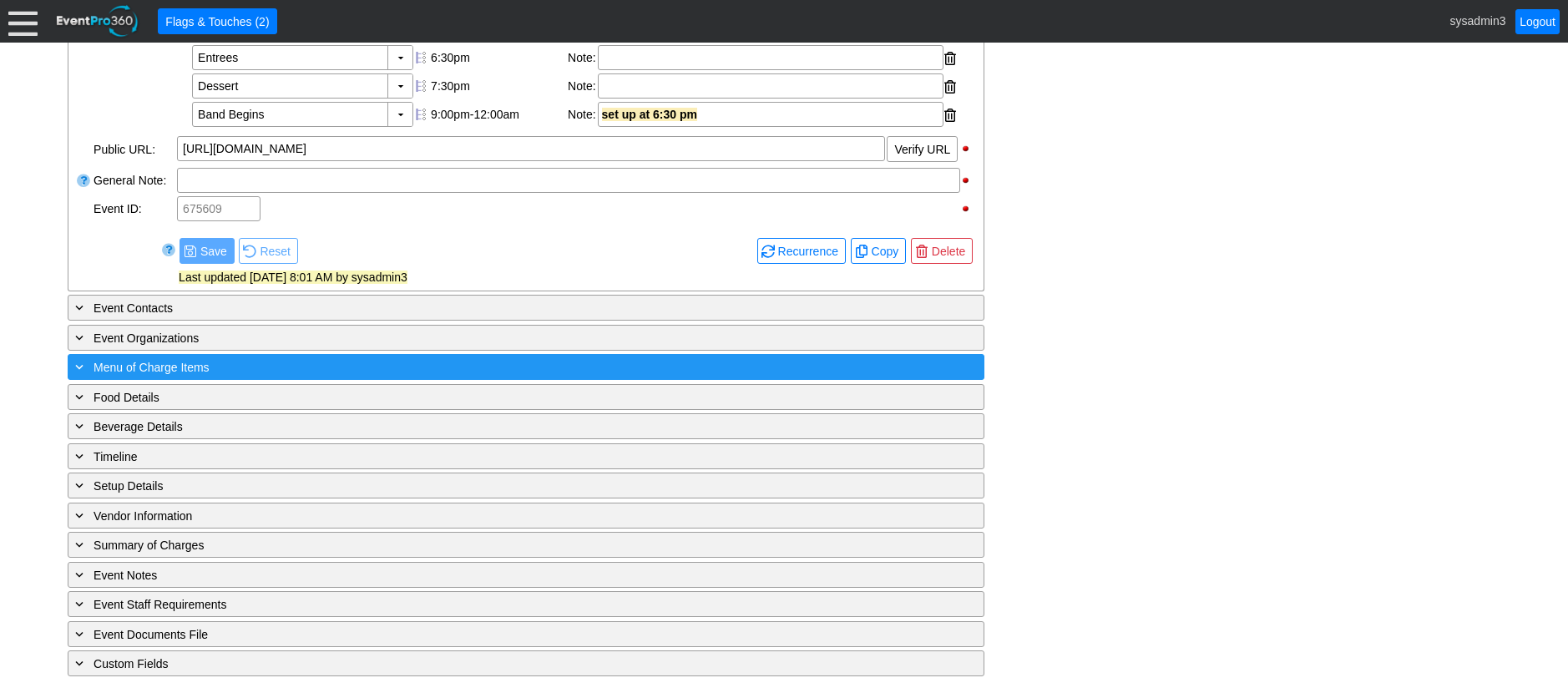
scroll to position [684, 0]
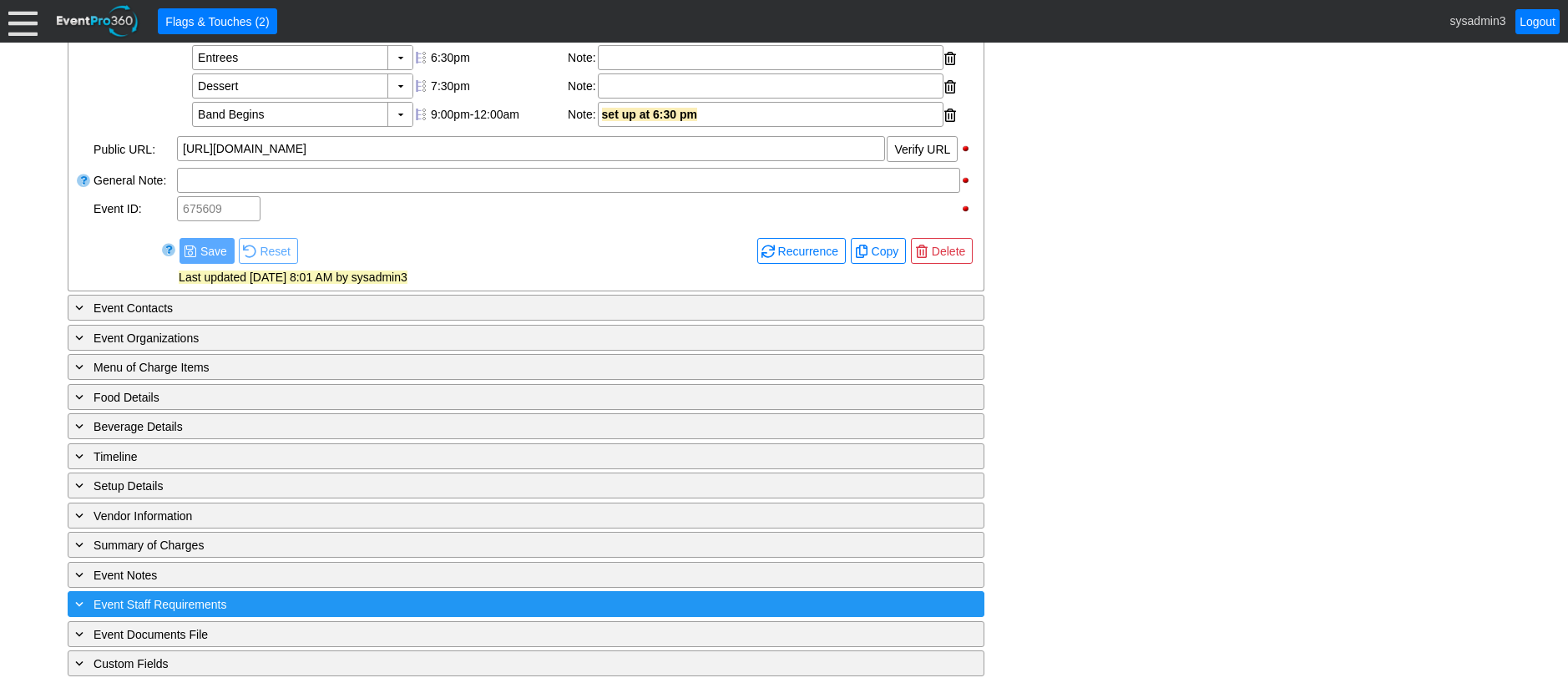
click at [307, 602] on div "+ Event Staff Requirements" at bounding box center [492, 604] width 840 height 19
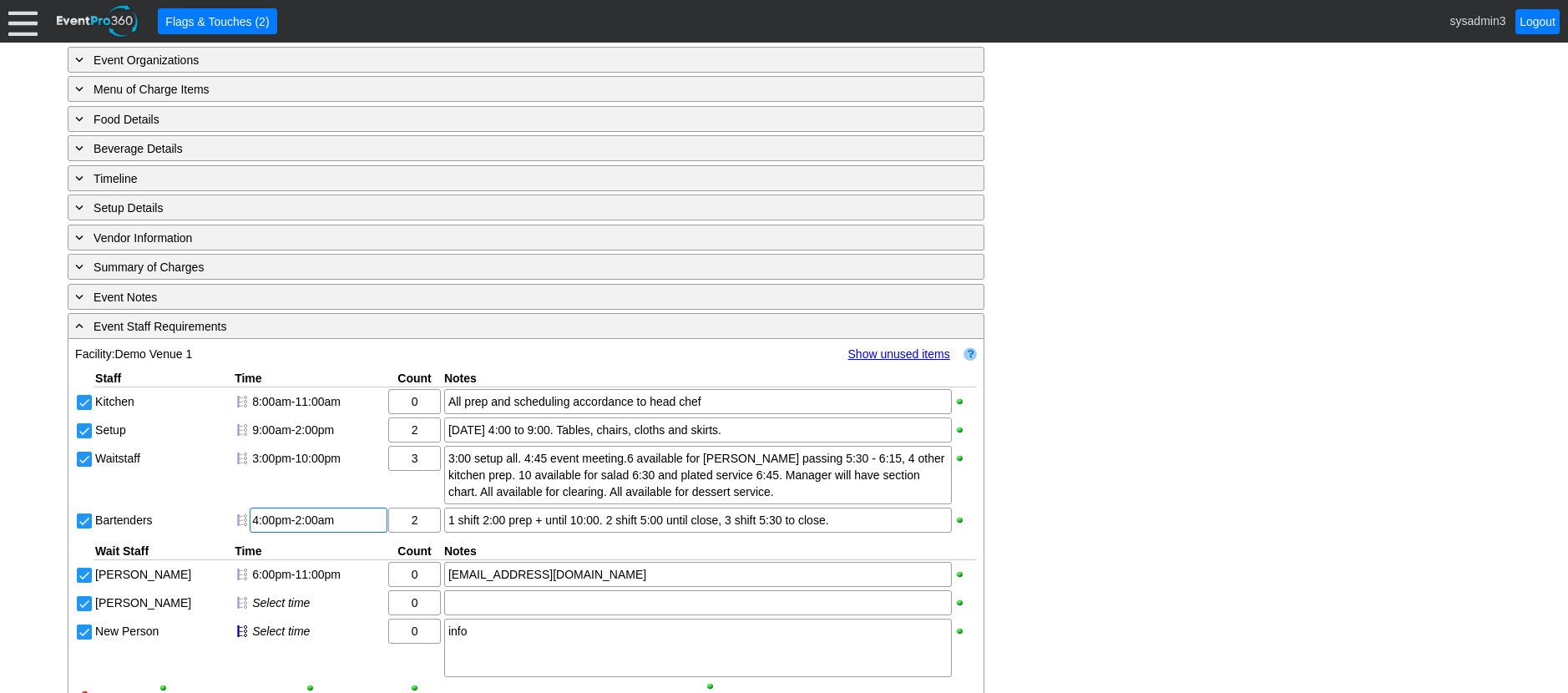
scroll to position [924, 0]
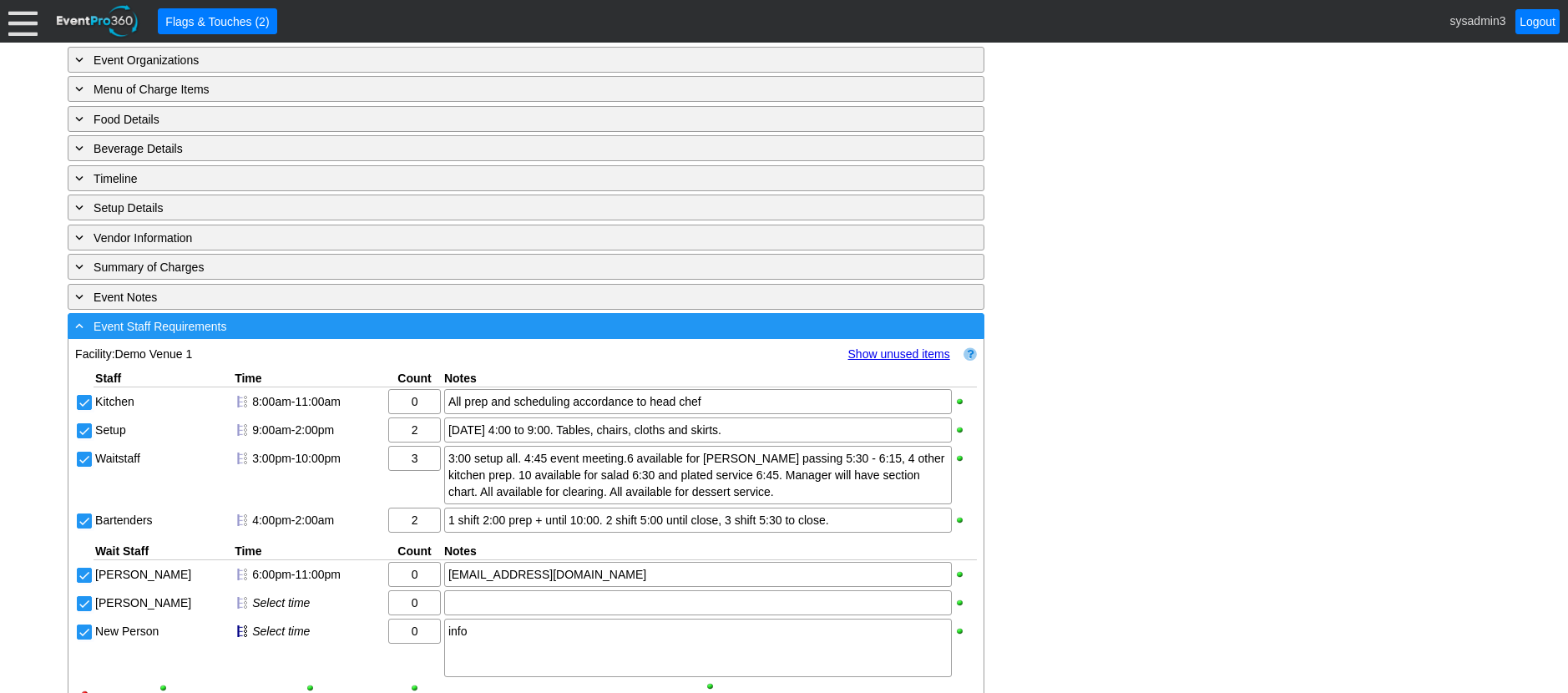
click at [299, 335] on div "- Event Staff Requirements" at bounding box center [492, 326] width 840 height 19
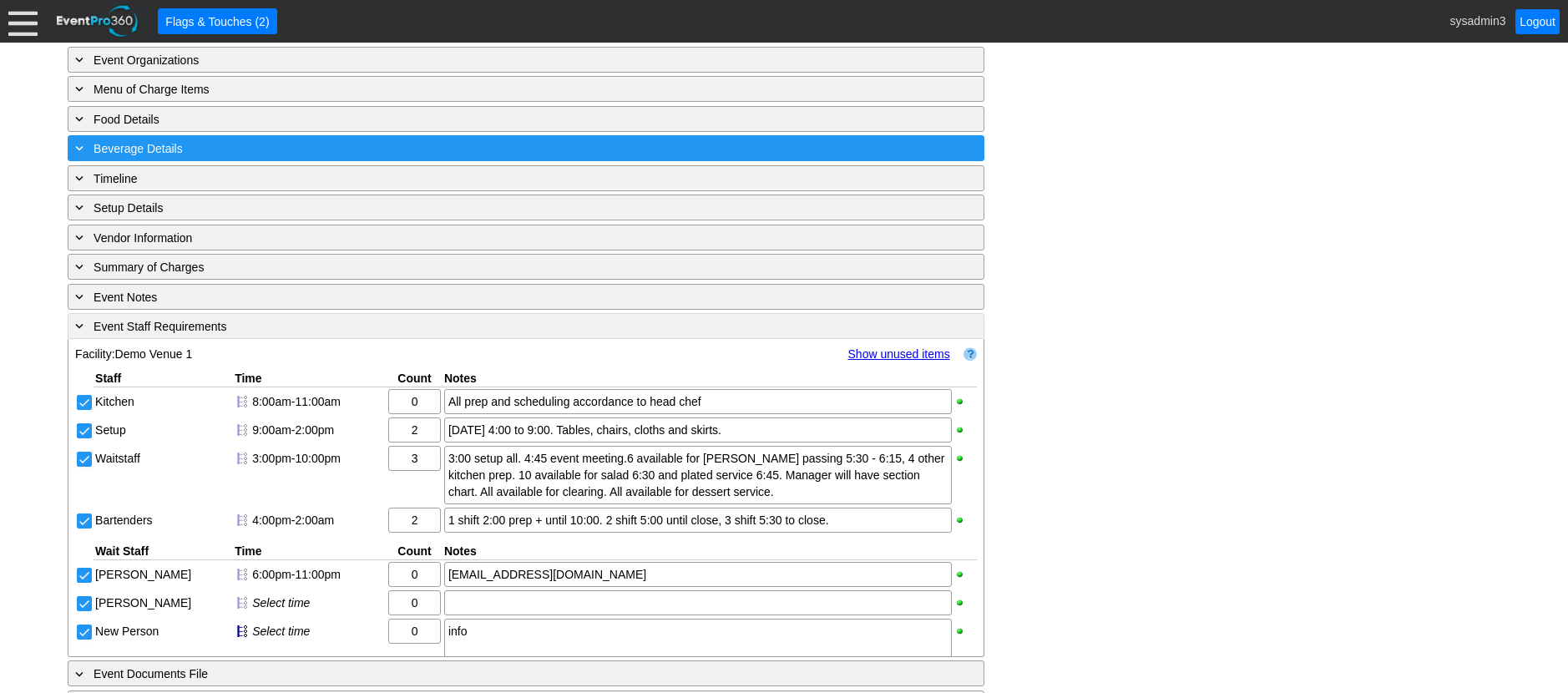
scroll to position [684, 0]
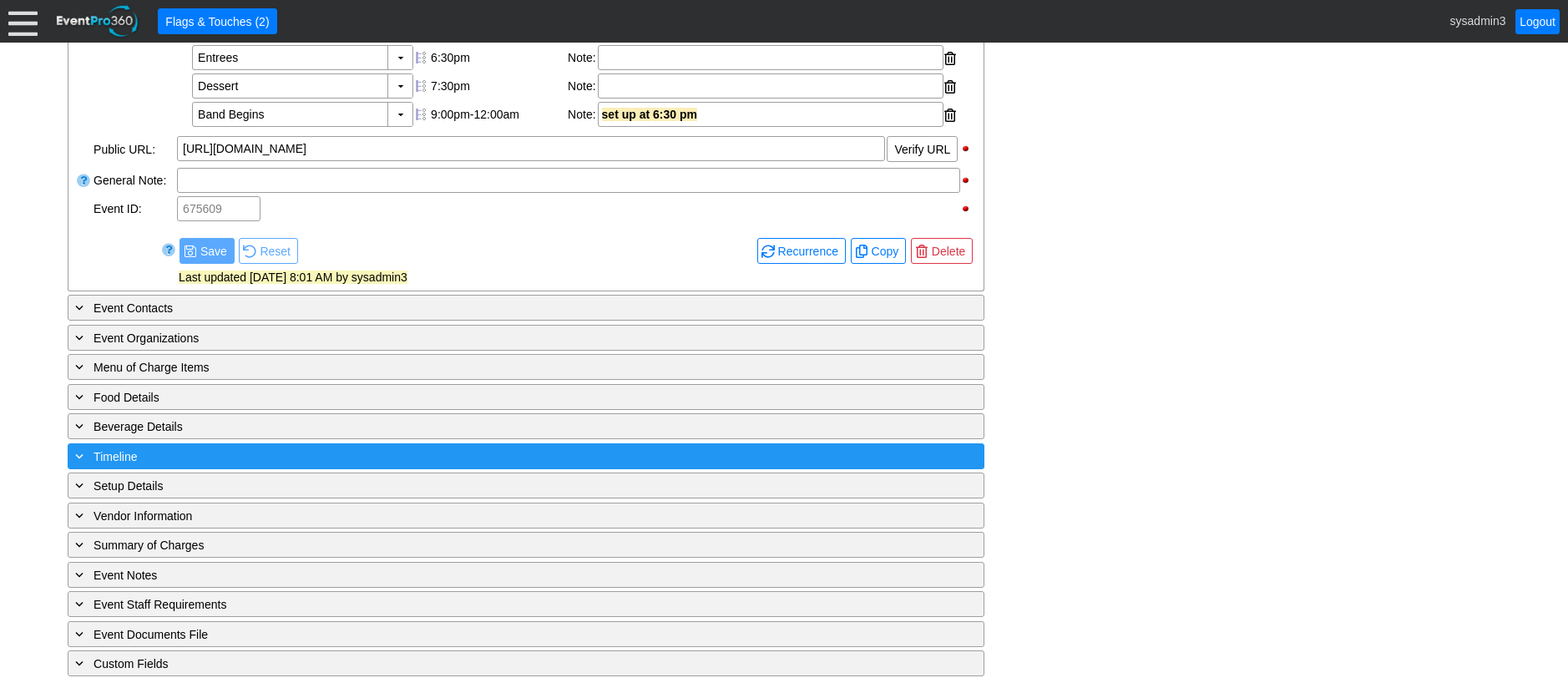
click at [285, 450] on div "+ Timeline" at bounding box center [492, 456] width 840 height 19
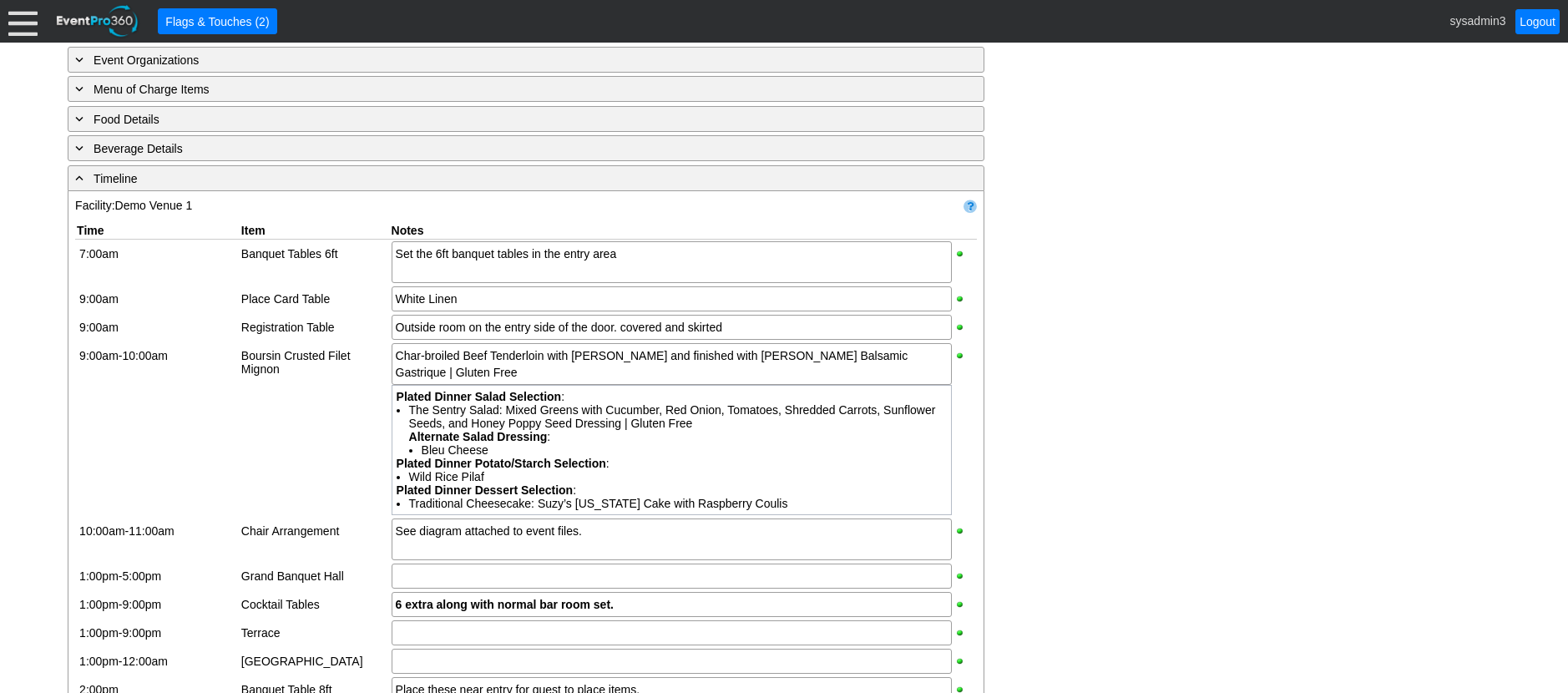
scroll to position [0, 0]
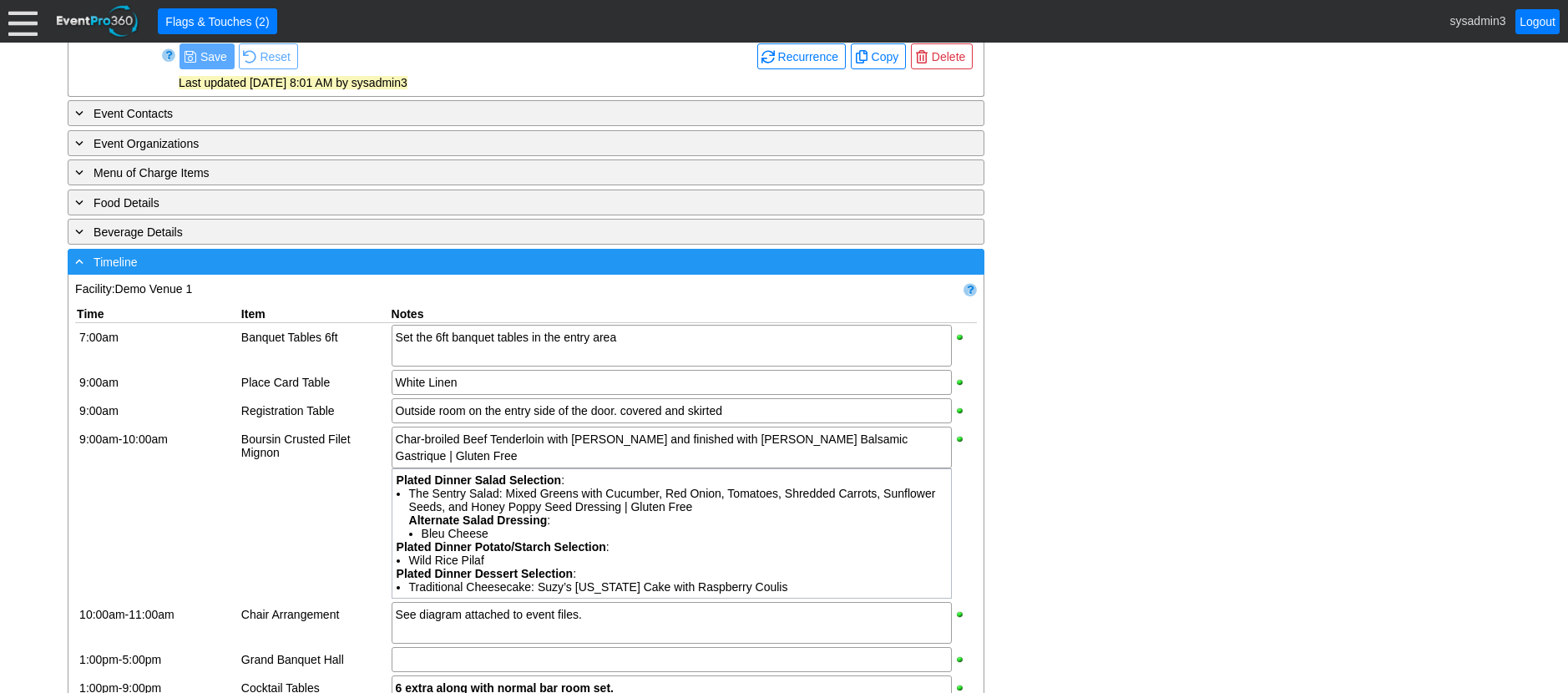
click at [338, 271] on div "- Timeline" at bounding box center [492, 262] width 840 height 19
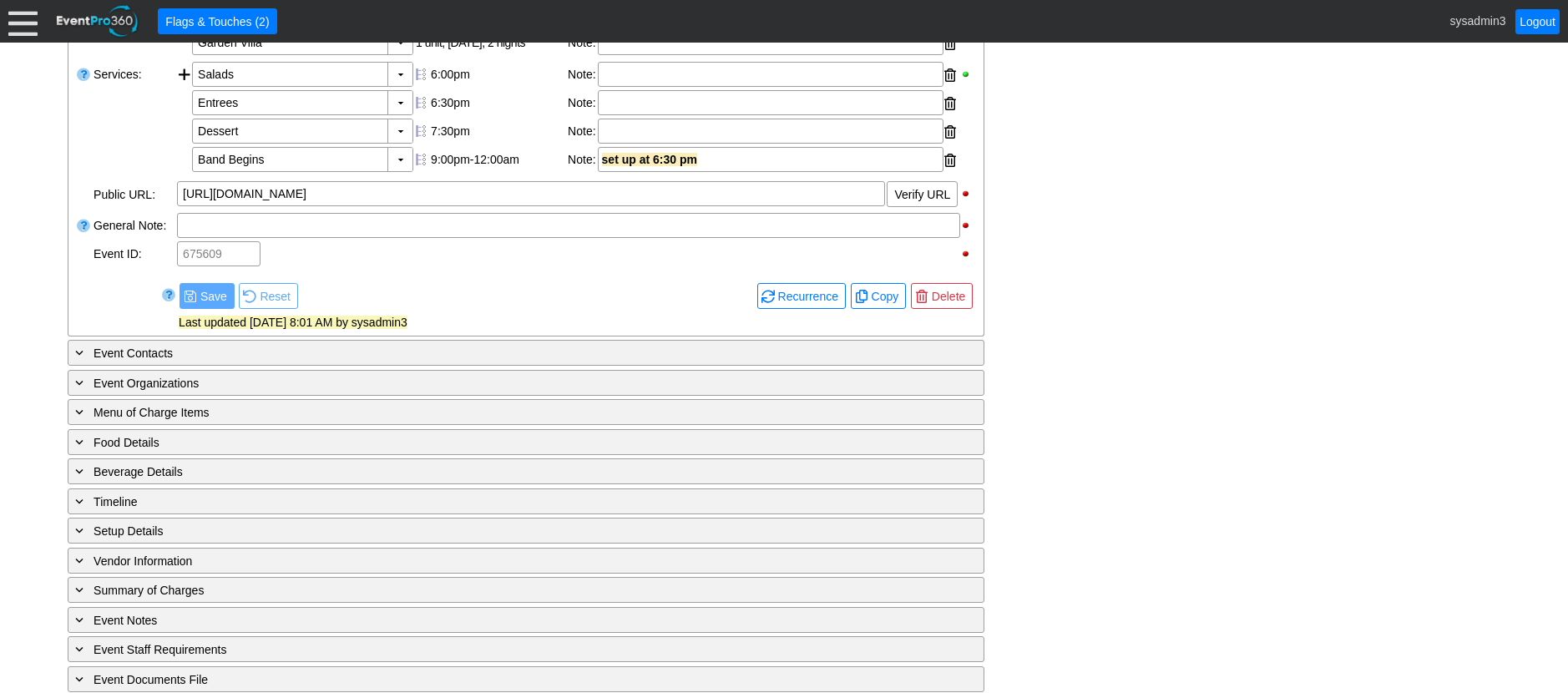
scroll to position [497, 0]
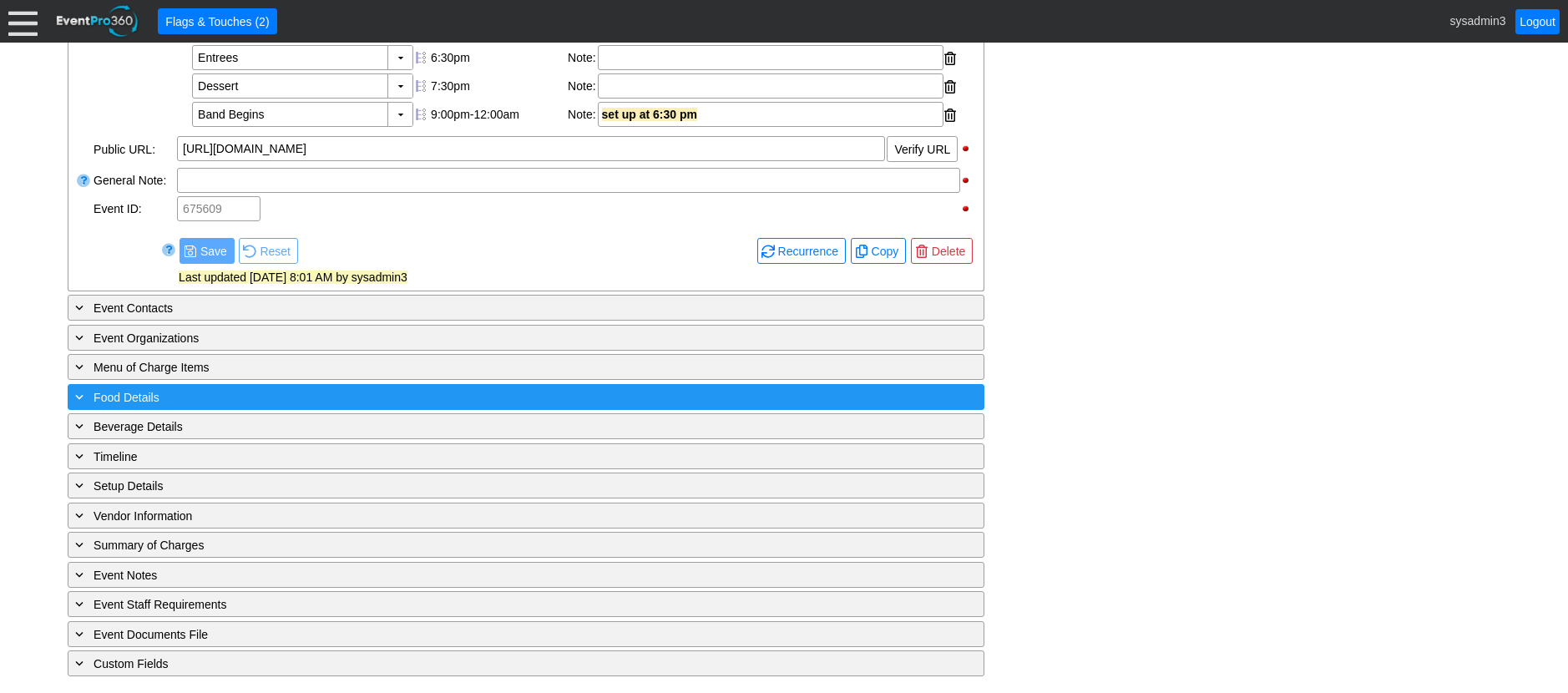
click at [227, 393] on div "+ Food Details" at bounding box center [492, 396] width 840 height 19
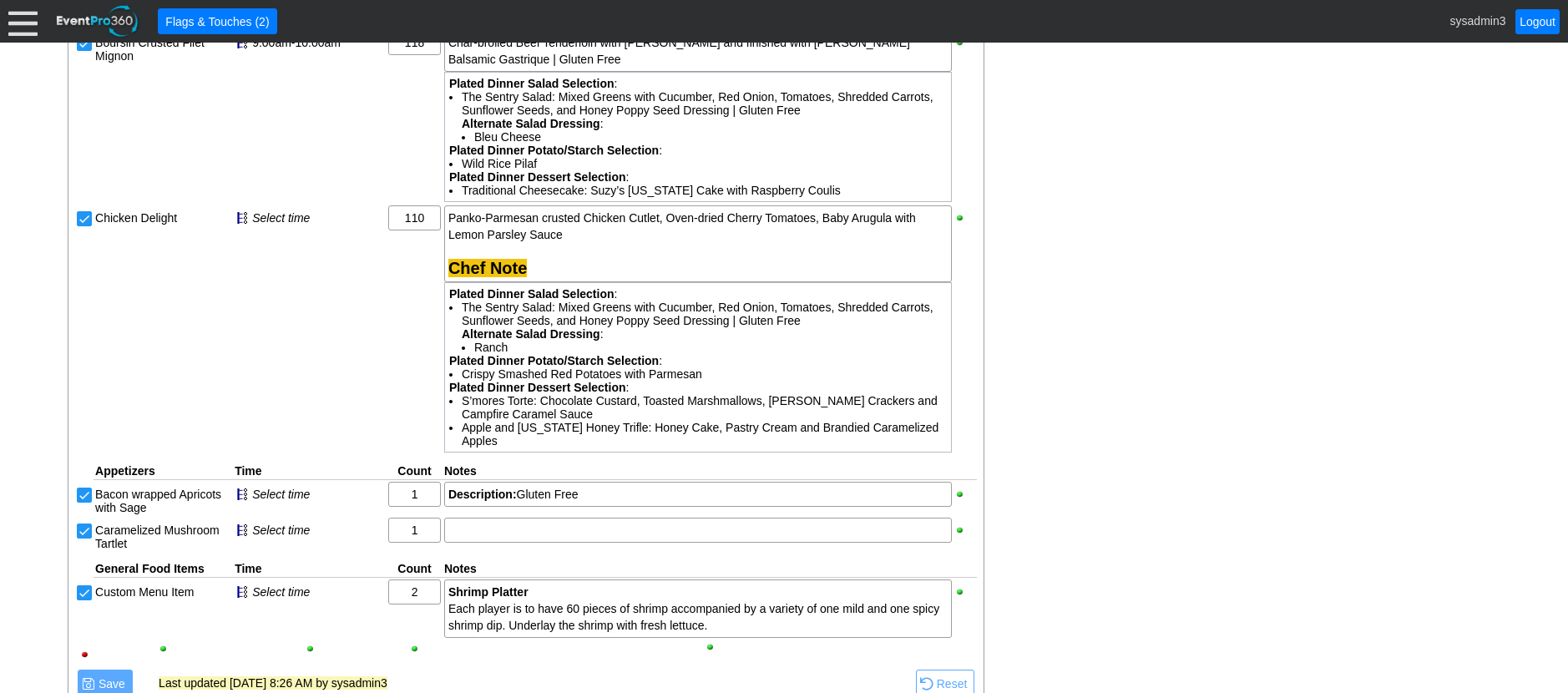
scroll to position [1208, 0]
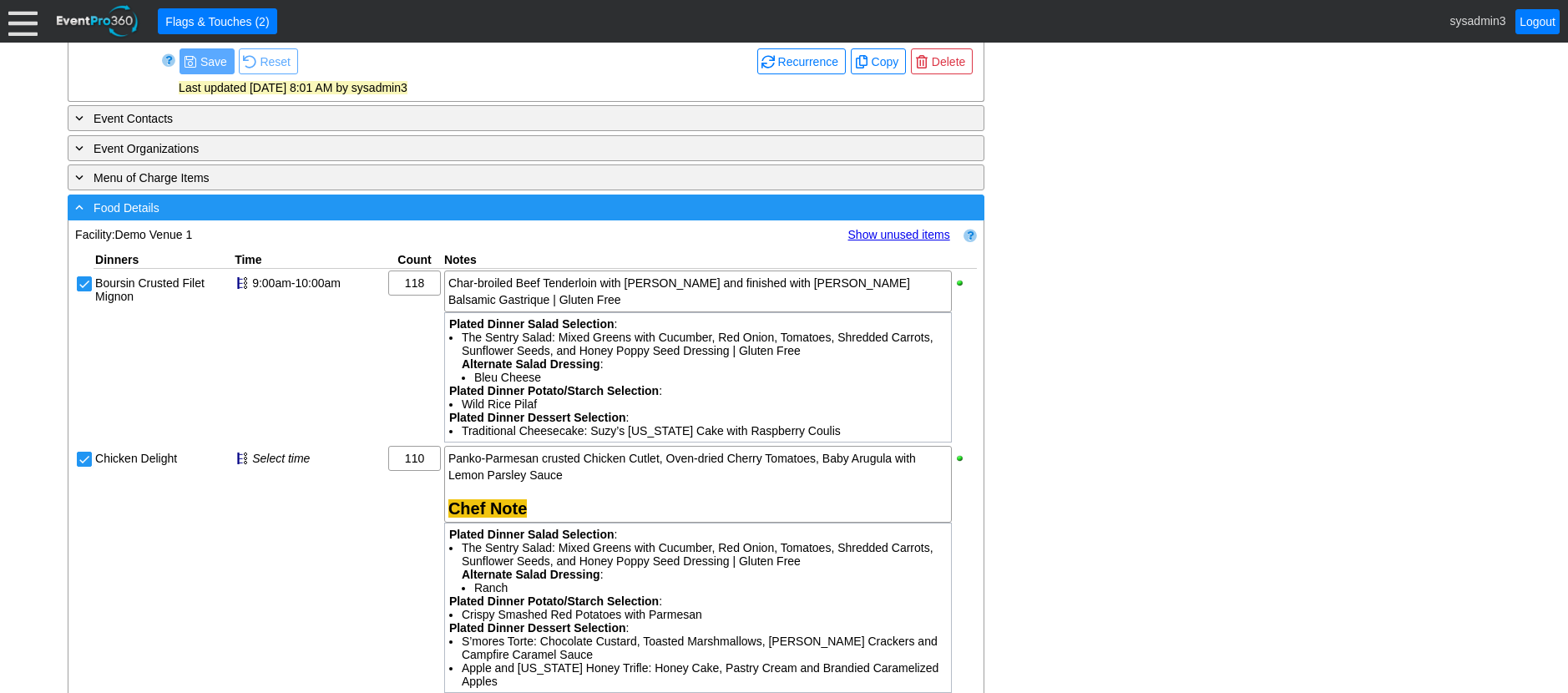
click at [445, 218] on div "- Food Details" at bounding box center [492, 207] width 840 height 19
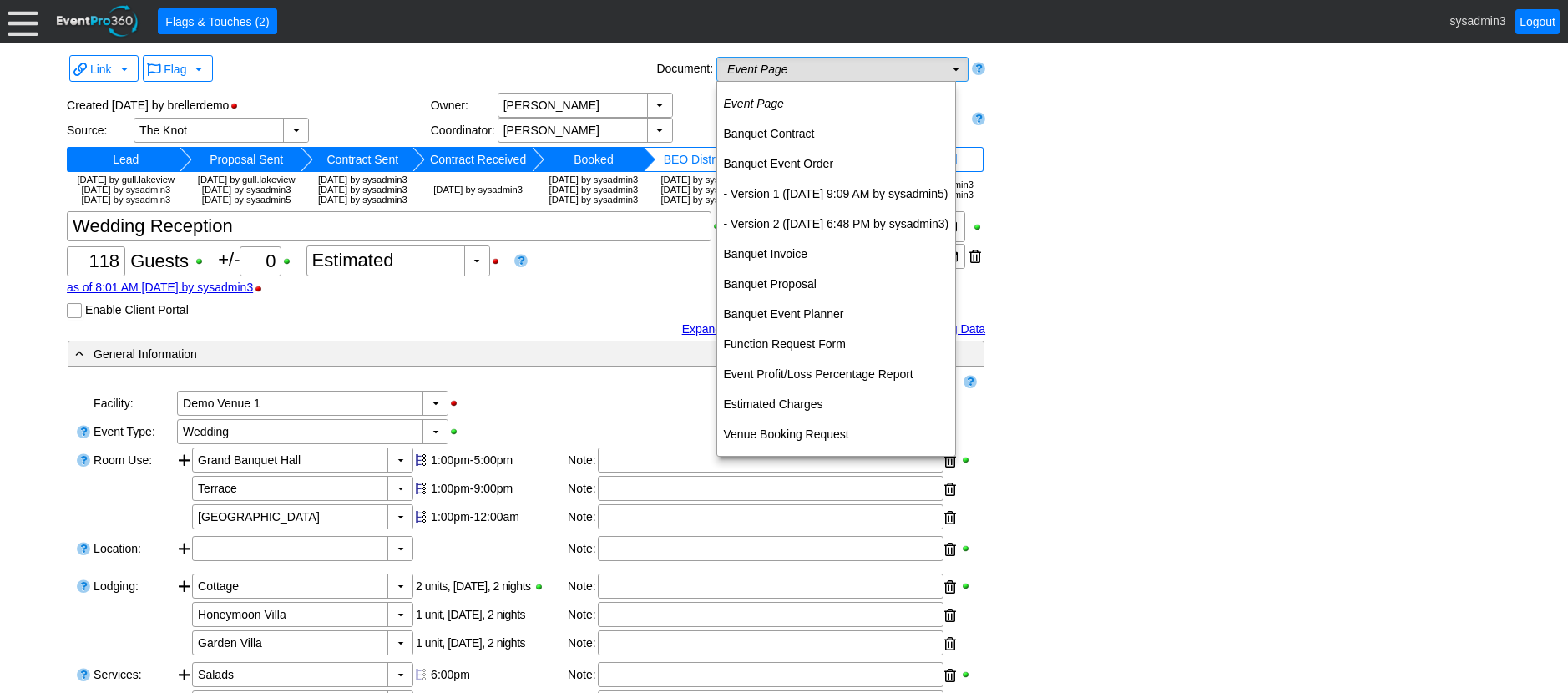
click at [851, 65] on td "Event Page Χ" at bounding box center [831, 69] width 227 height 24
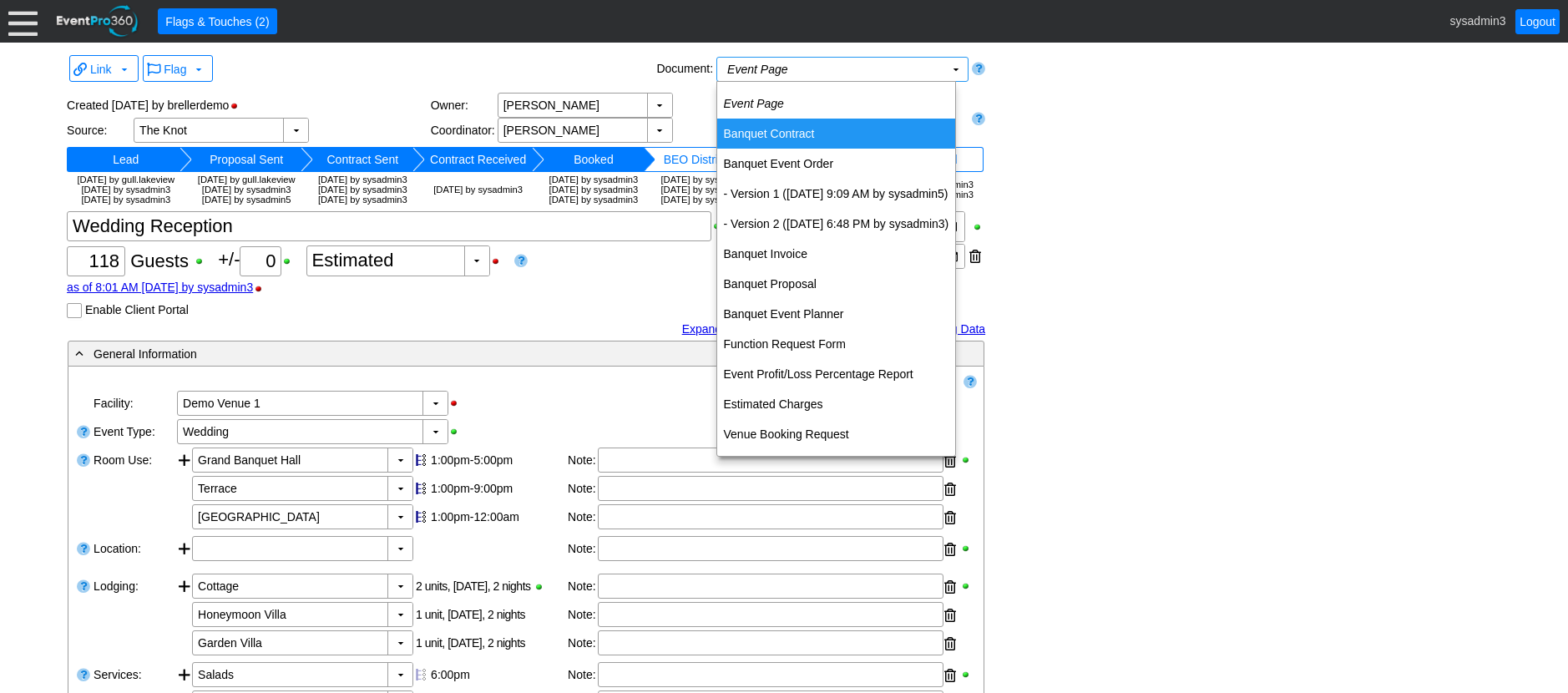
click at [792, 126] on td "Banquet Contract" at bounding box center [837, 134] width 239 height 30
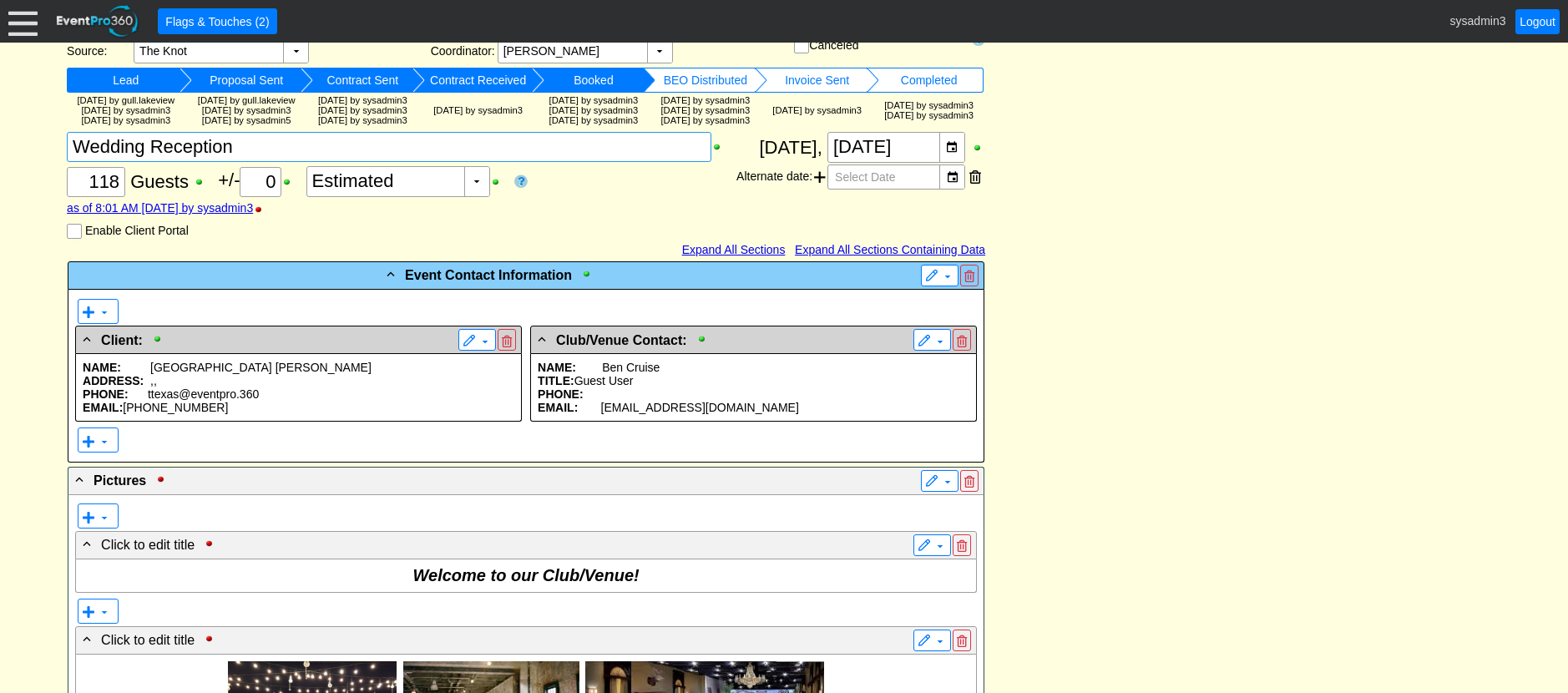
scroll to position [250, 0]
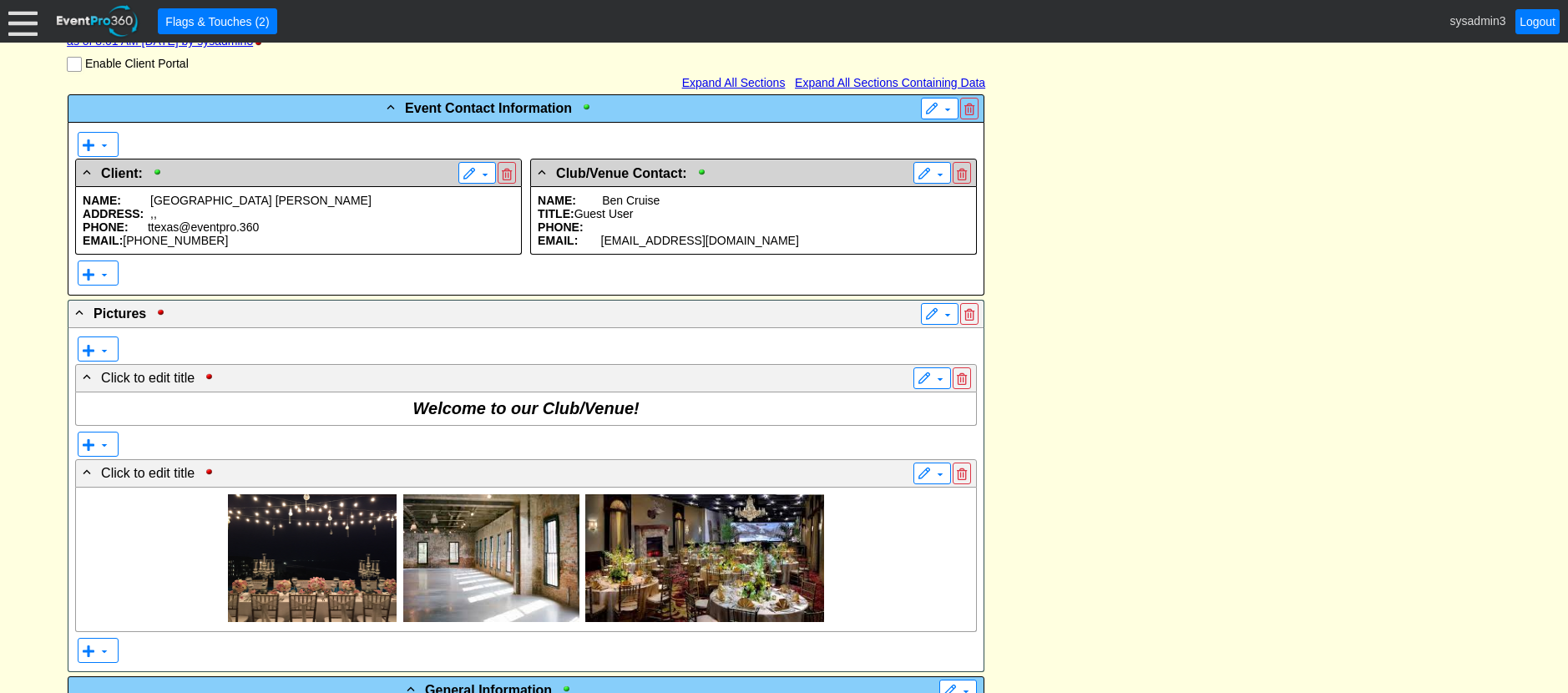
click at [235, 234] on p "PHONE: ttexas@eventpro.360" at bounding box center [299, 227] width 431 height 13
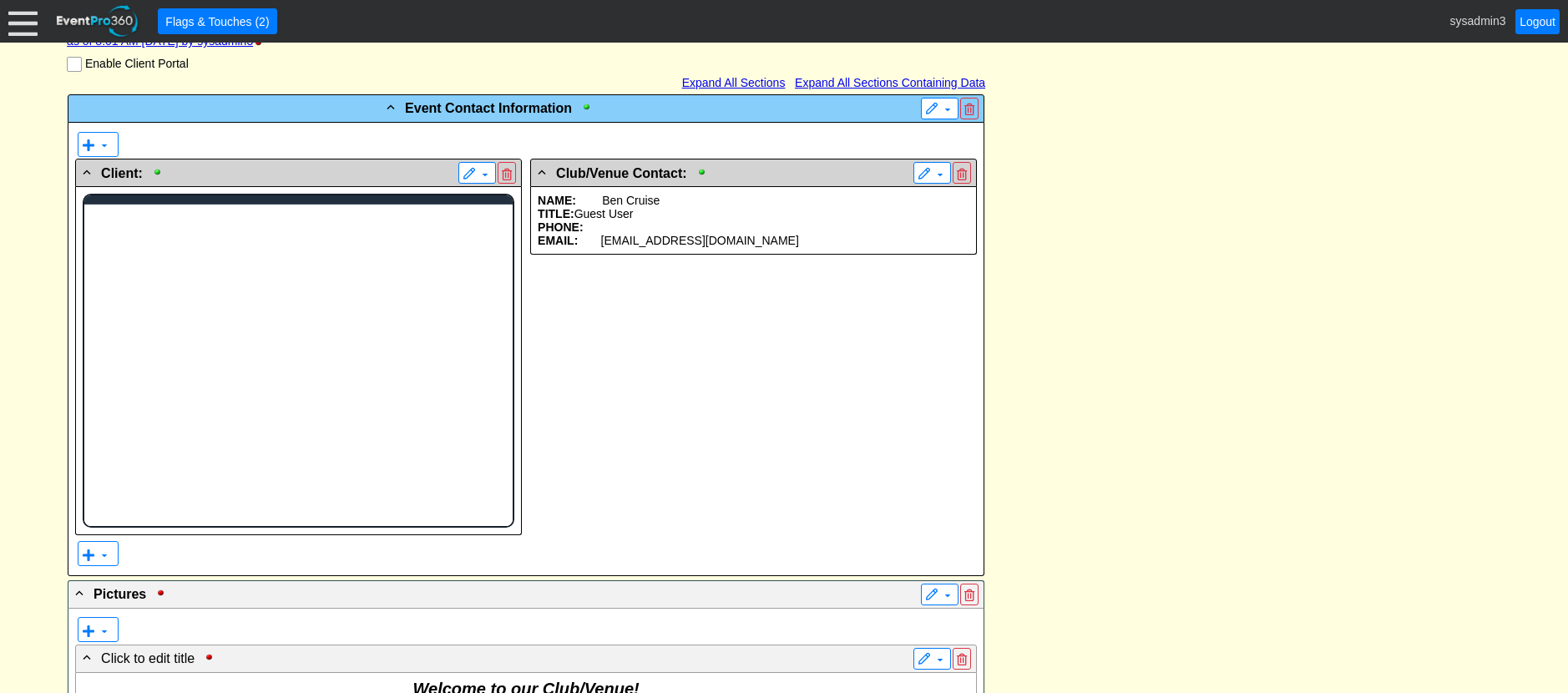
scroll to position [0, 0]
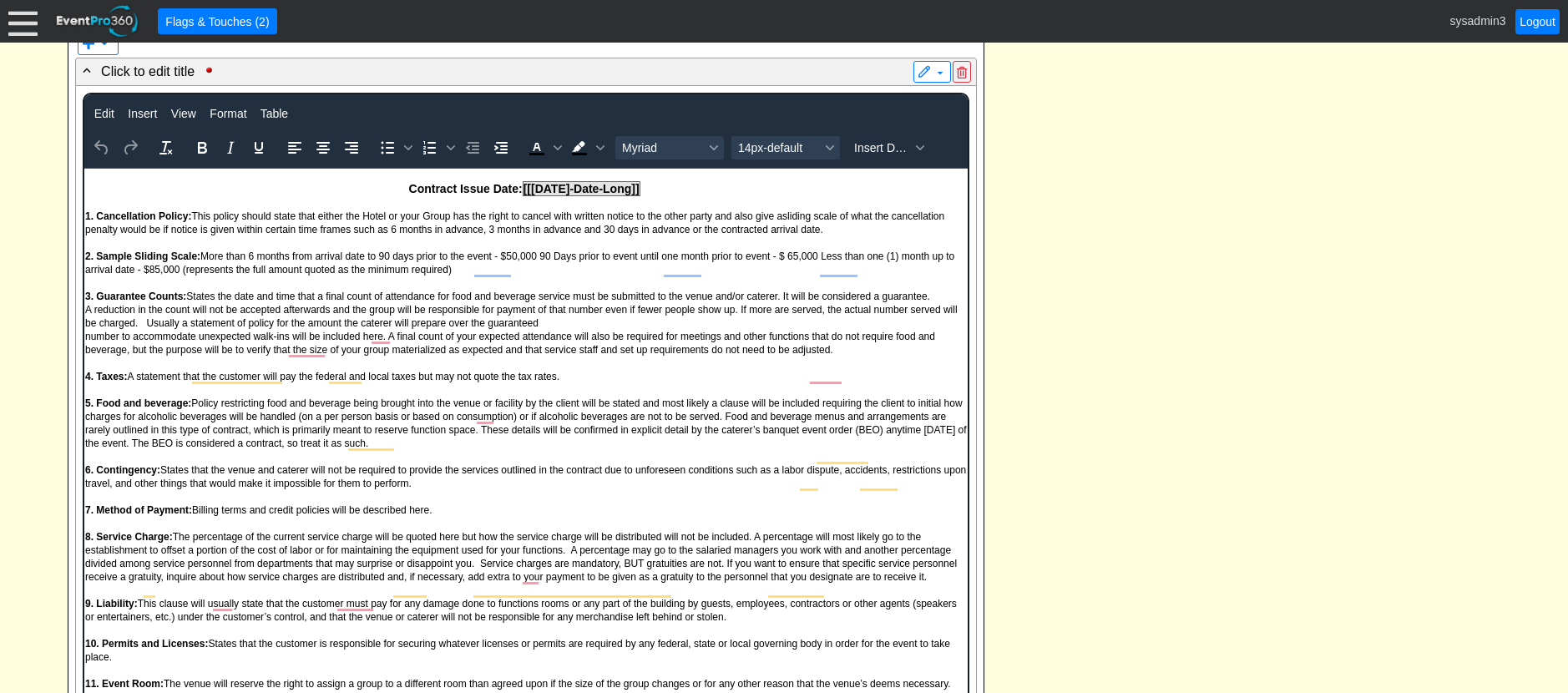
scroll to position [1587, 0]
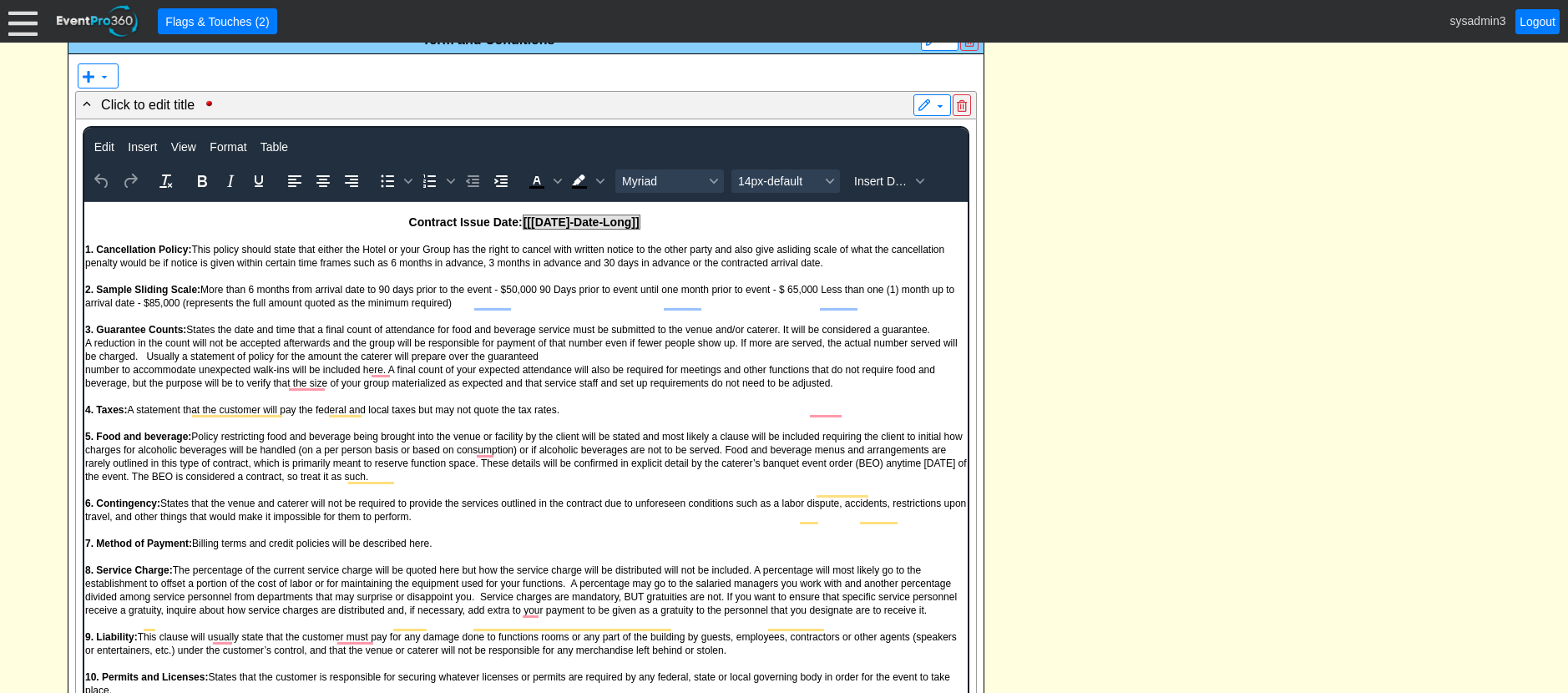
click at [1042, 277] on div "- Event Contact Information ▼ ▼ - Client: ▼ NAME: Odessa Jones ADDRESS: , , PHO…" at bounding box center [784, 397] width 1443 height 3114
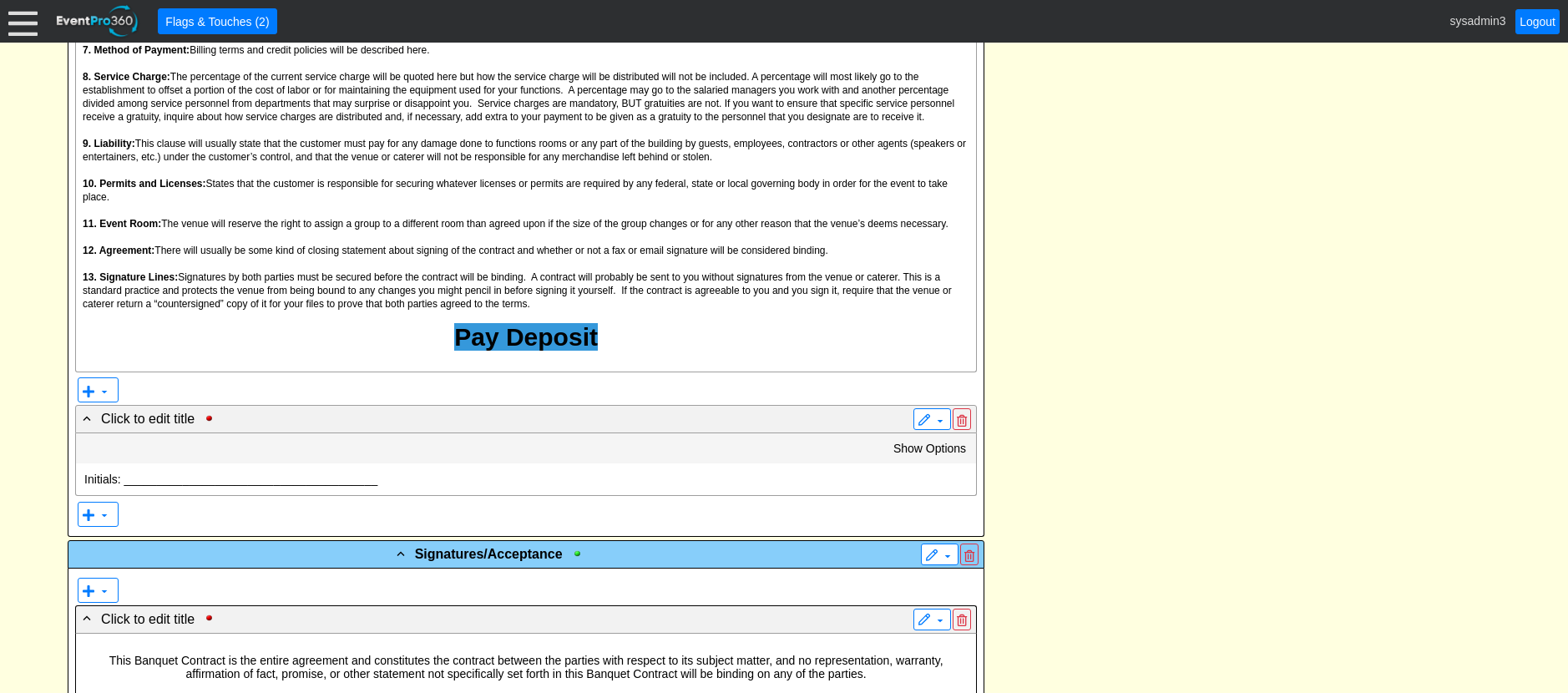
scroll to position [2161, 0]
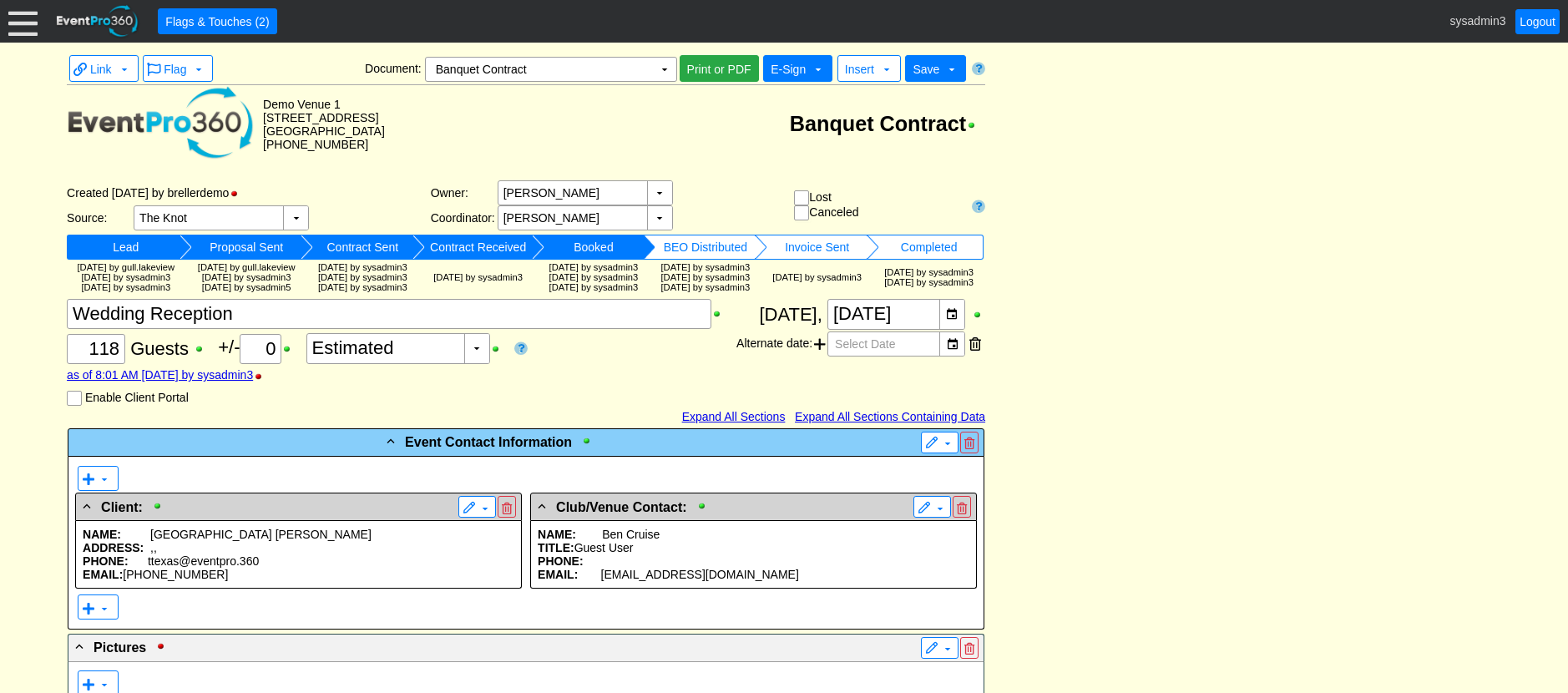
click at [799, 64] on span "E-Sign" at bounding box center [787, 69] width 35 height 13
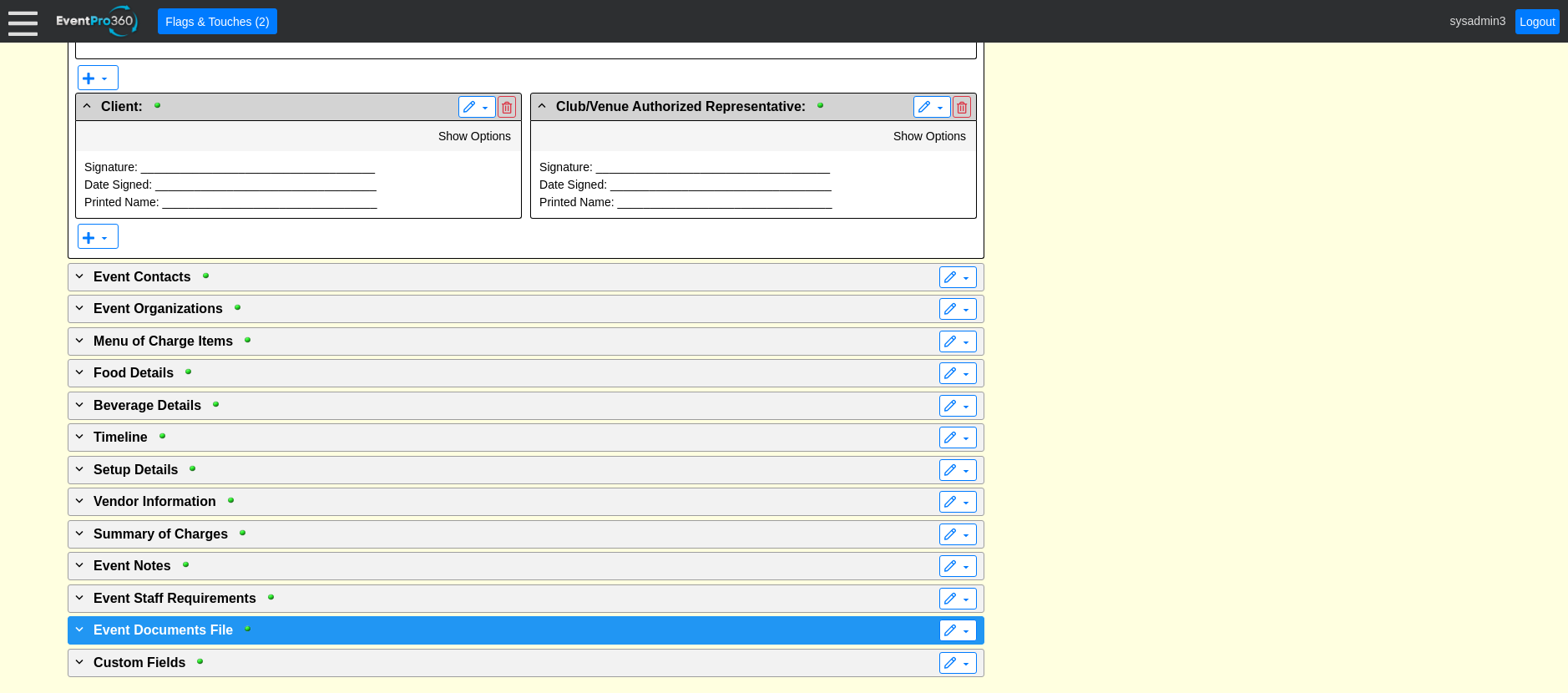
click at [316, 621] on div "+ Event Documents File" at bounding box center [492, 629] width 840 height 20
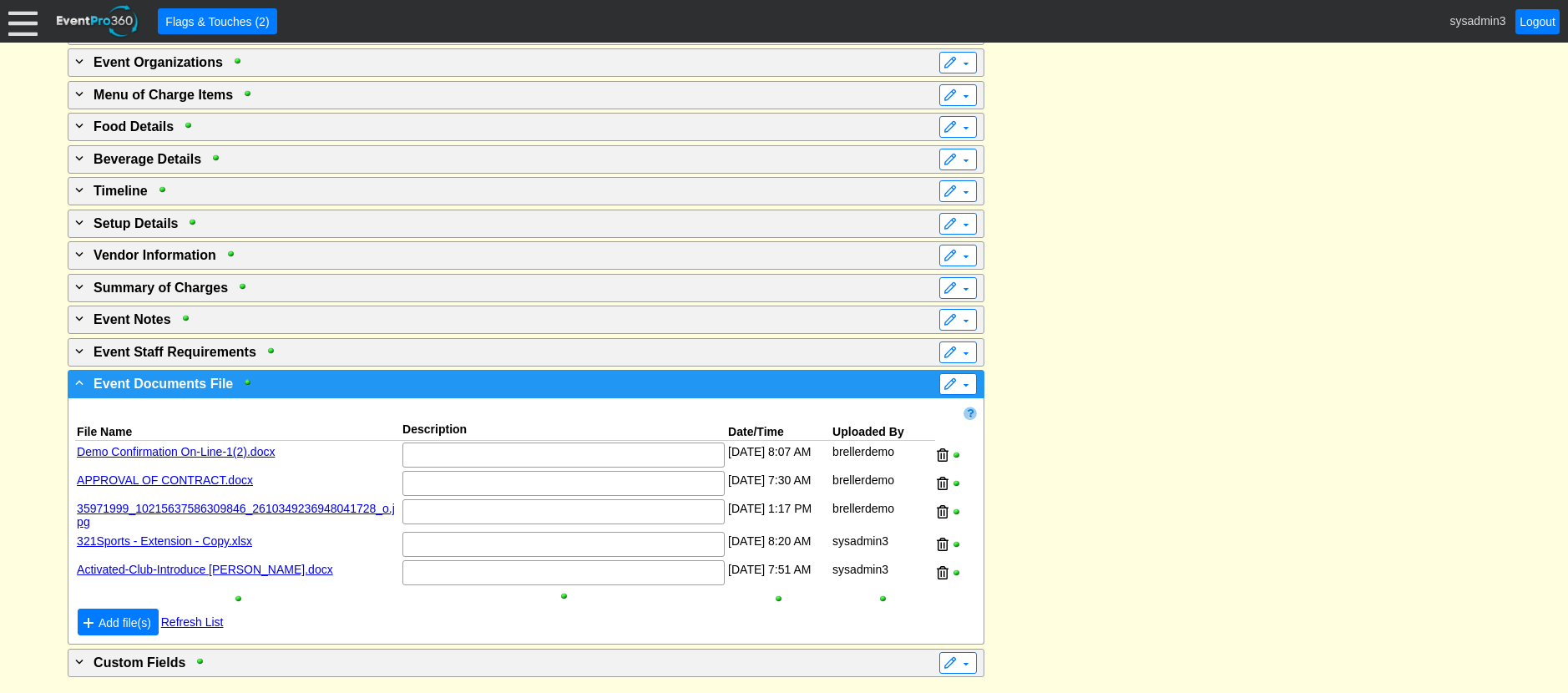
click at [485, 387] on div "- Event Documents File" at bounding box center [492, 382] width 840 height 20
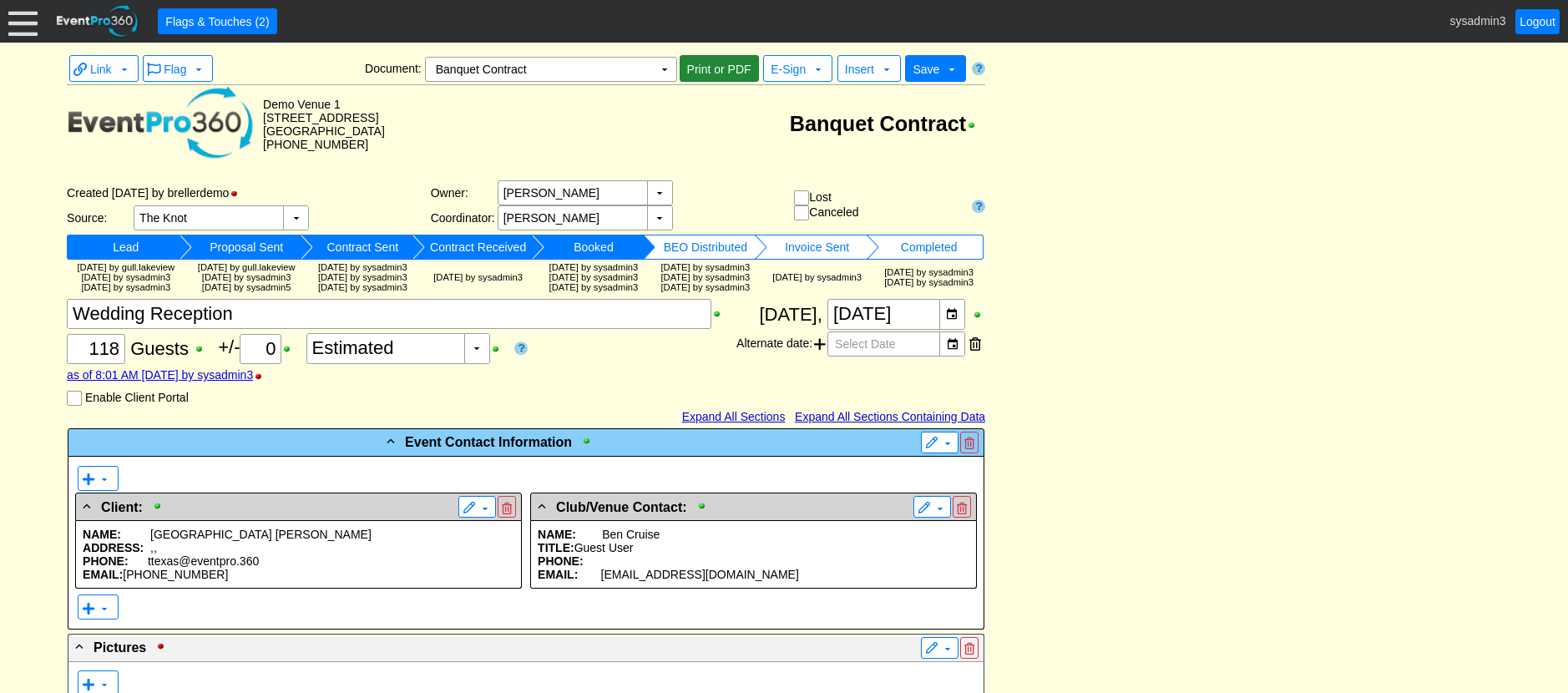
click at [710, 69] on span "Print or PDF" at bounding box center [719, 70] width 71 height 17
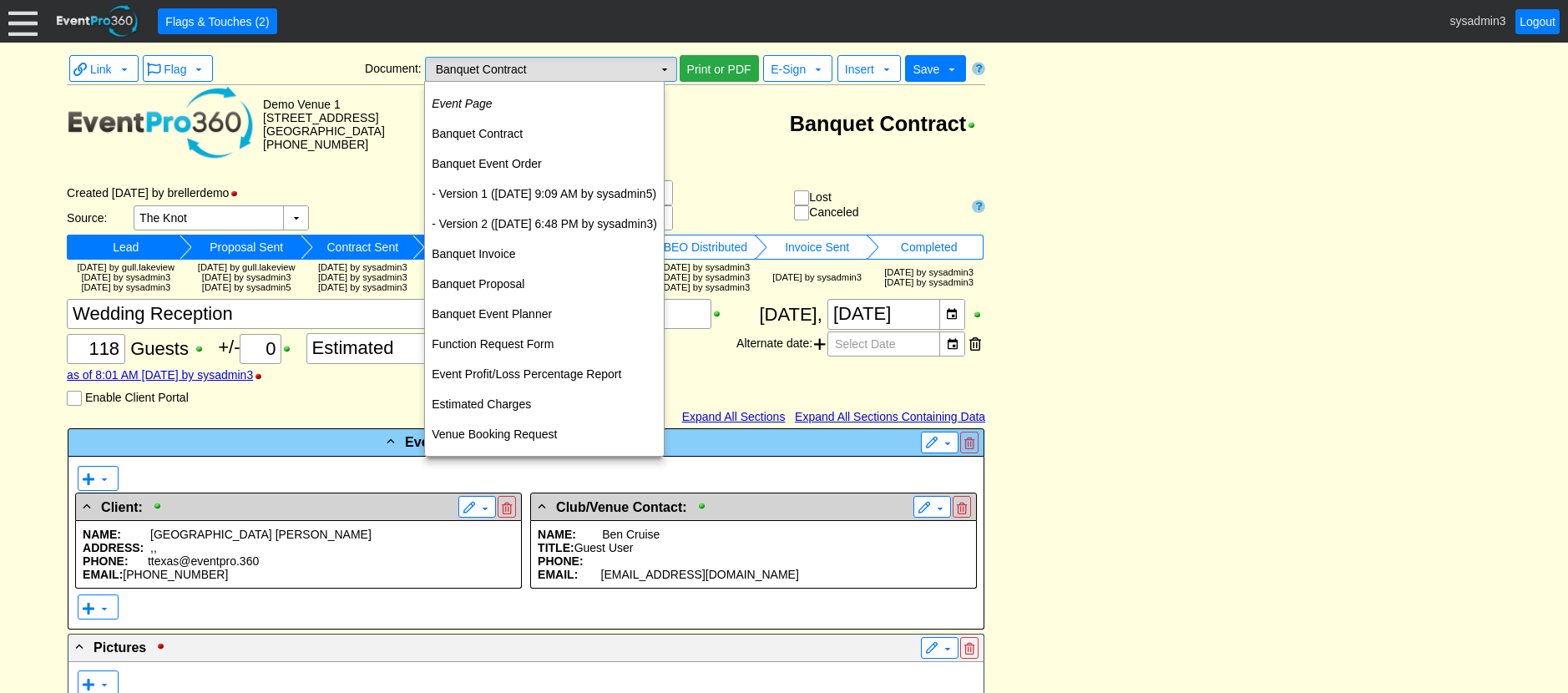
click at [664, 70] on td "▼" at bounding box center [664, 69] width 24 height 24
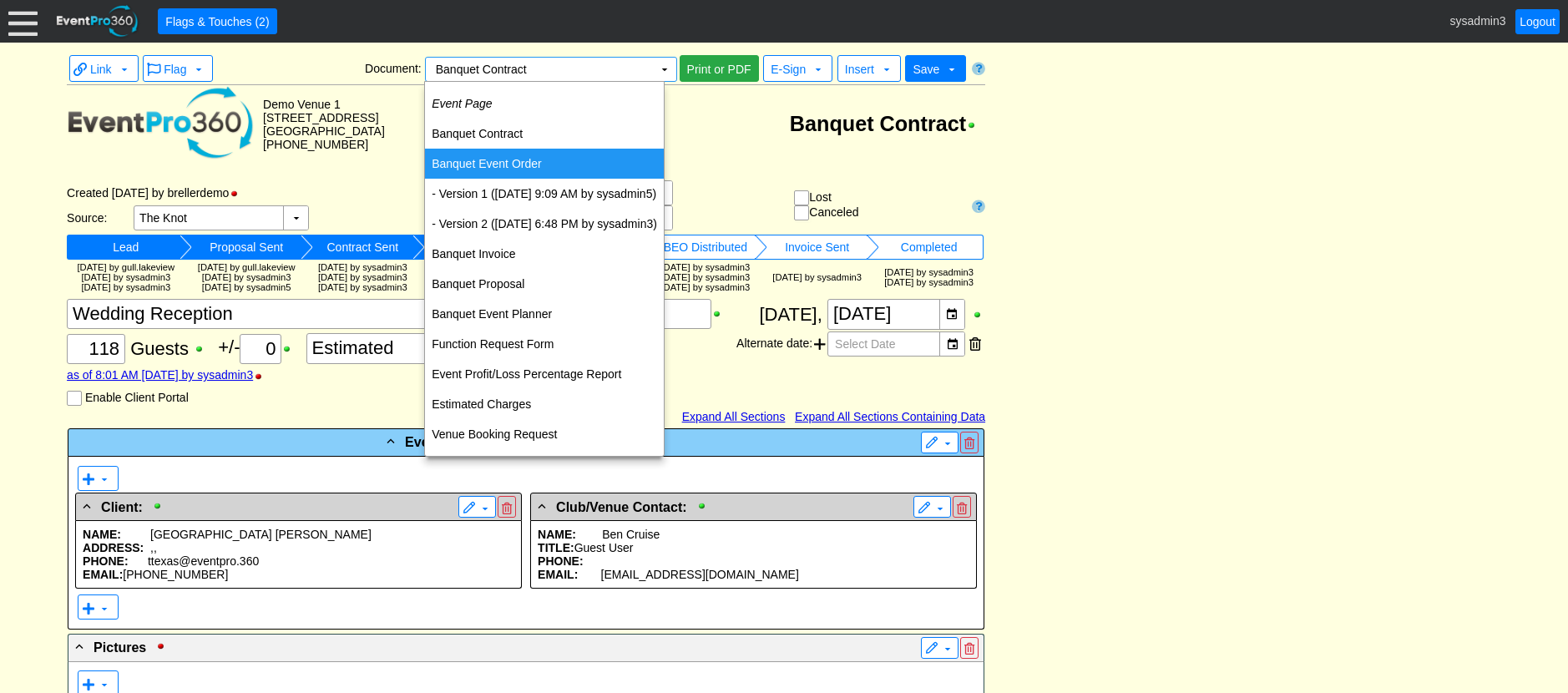
click at [498, 158] on td "Banquet Event Order" at bounding box center [544, 164] width 239 height 30
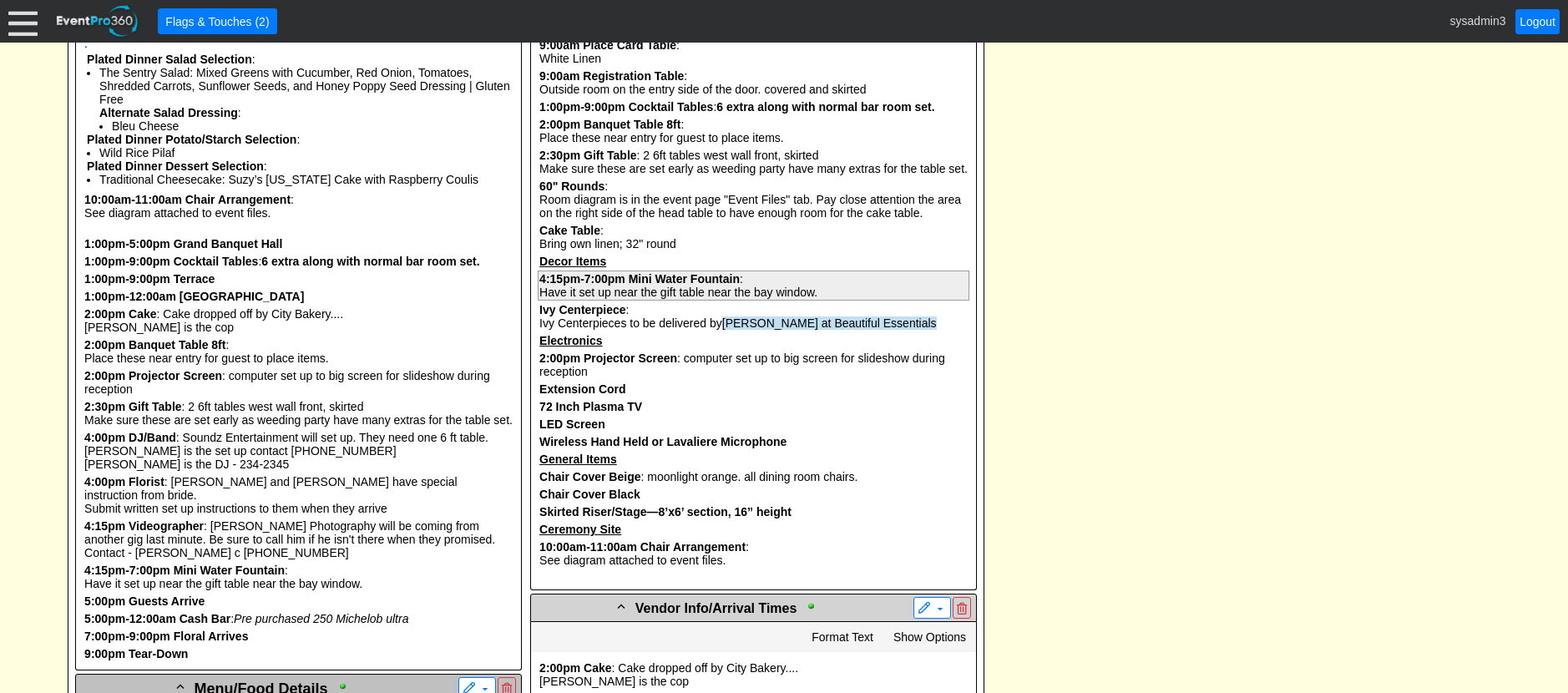
click at [680, 285] on b "Mini Water Fountain" at bounding box center [685, 279] width 111 height 13
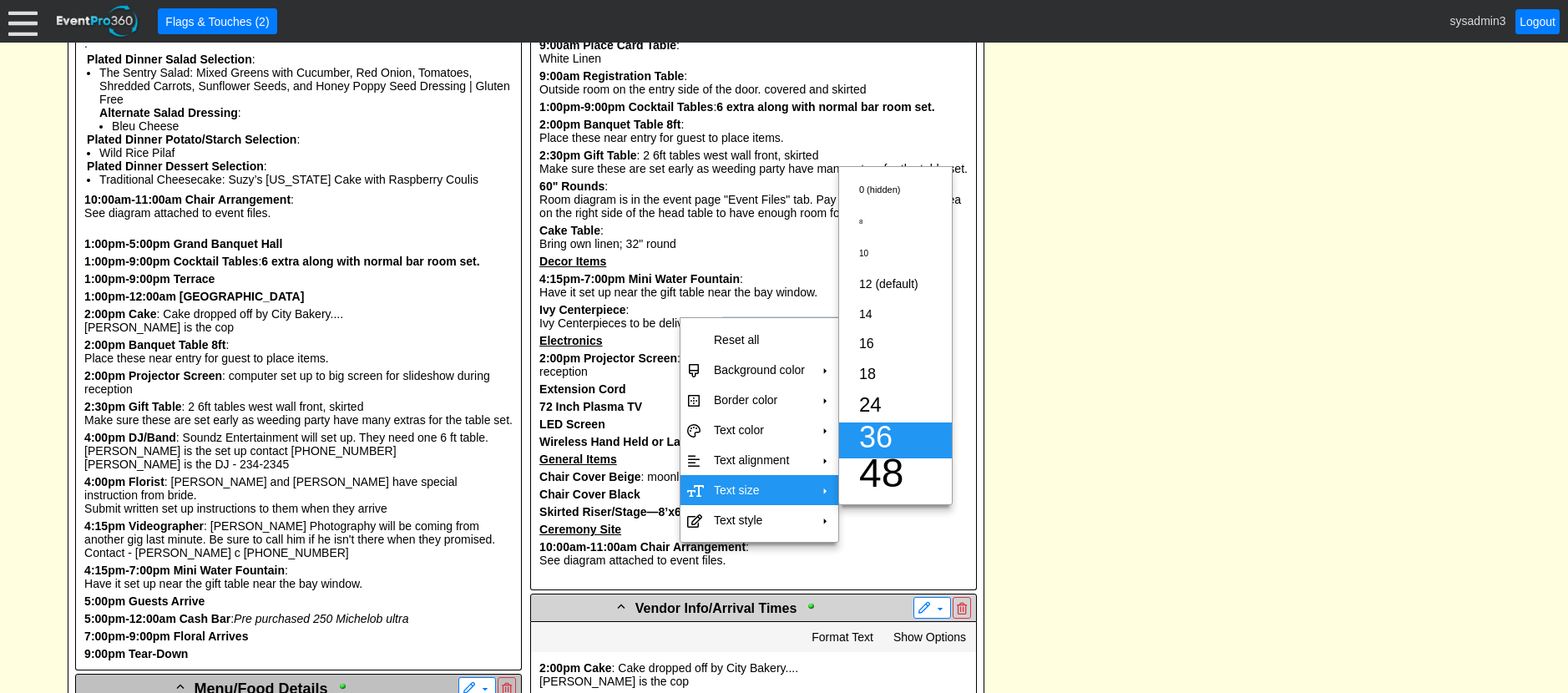
click at [878, 432] on span "36" at bounding box center [875, 437] width 33 height 34
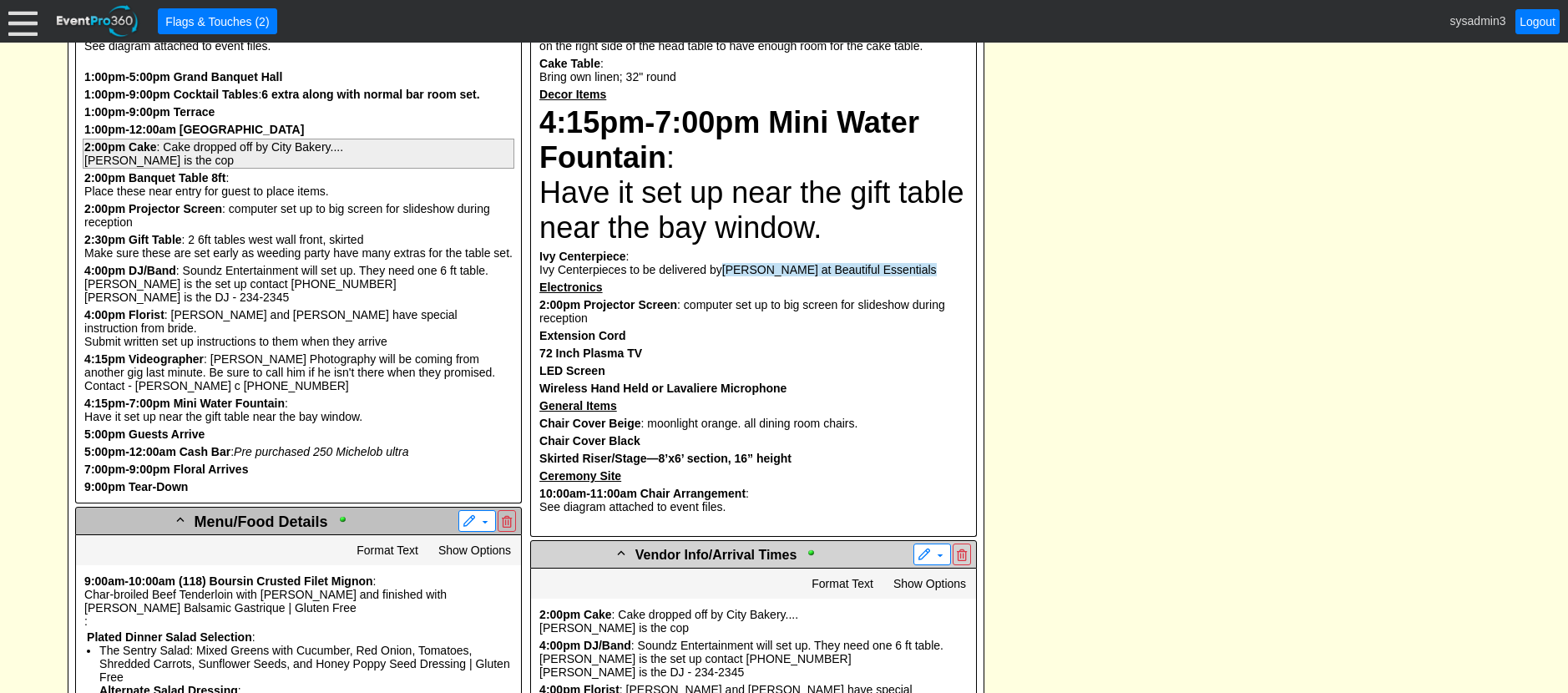
click at [216, 169] on pre "2:00pm Cake : Cake dropped off by City Bakery.... Tom Freemont is the cop" at bounding box center [299, 153] width 431 height 30
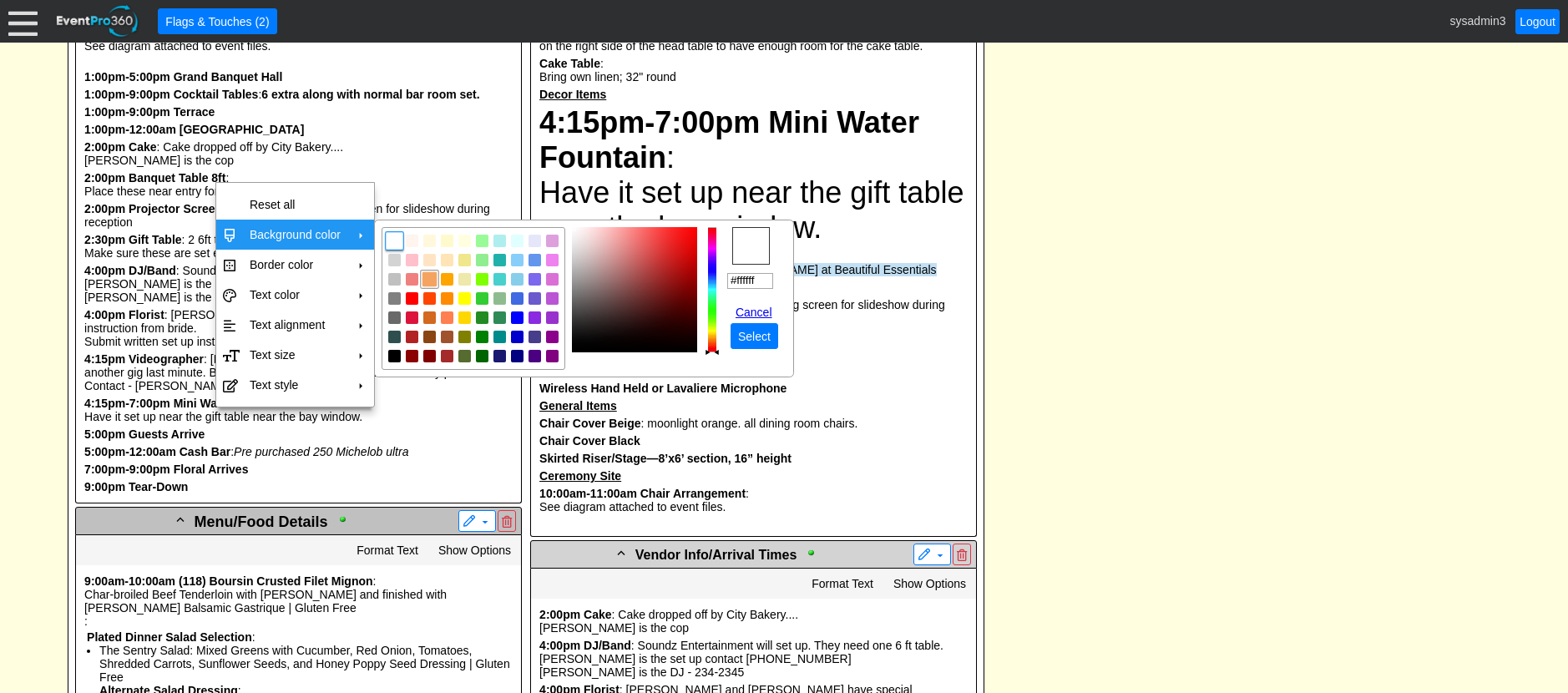
click at [426, 280] on img "focusNode" at bounding box center [429, 280] width 15 height 15
type input "#f4a460"
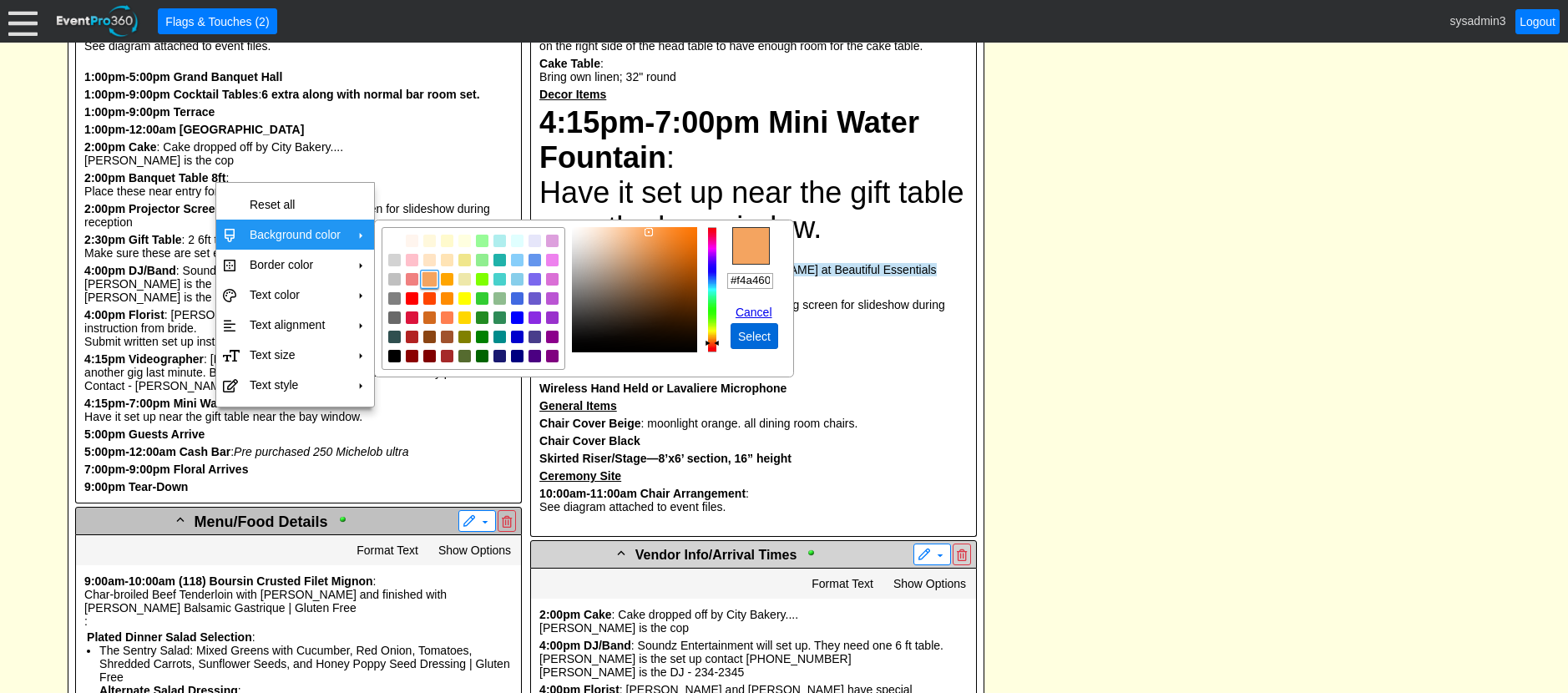
click at [763, 337] on span "Select" at bounding box center [754, 336] width 40 height 17
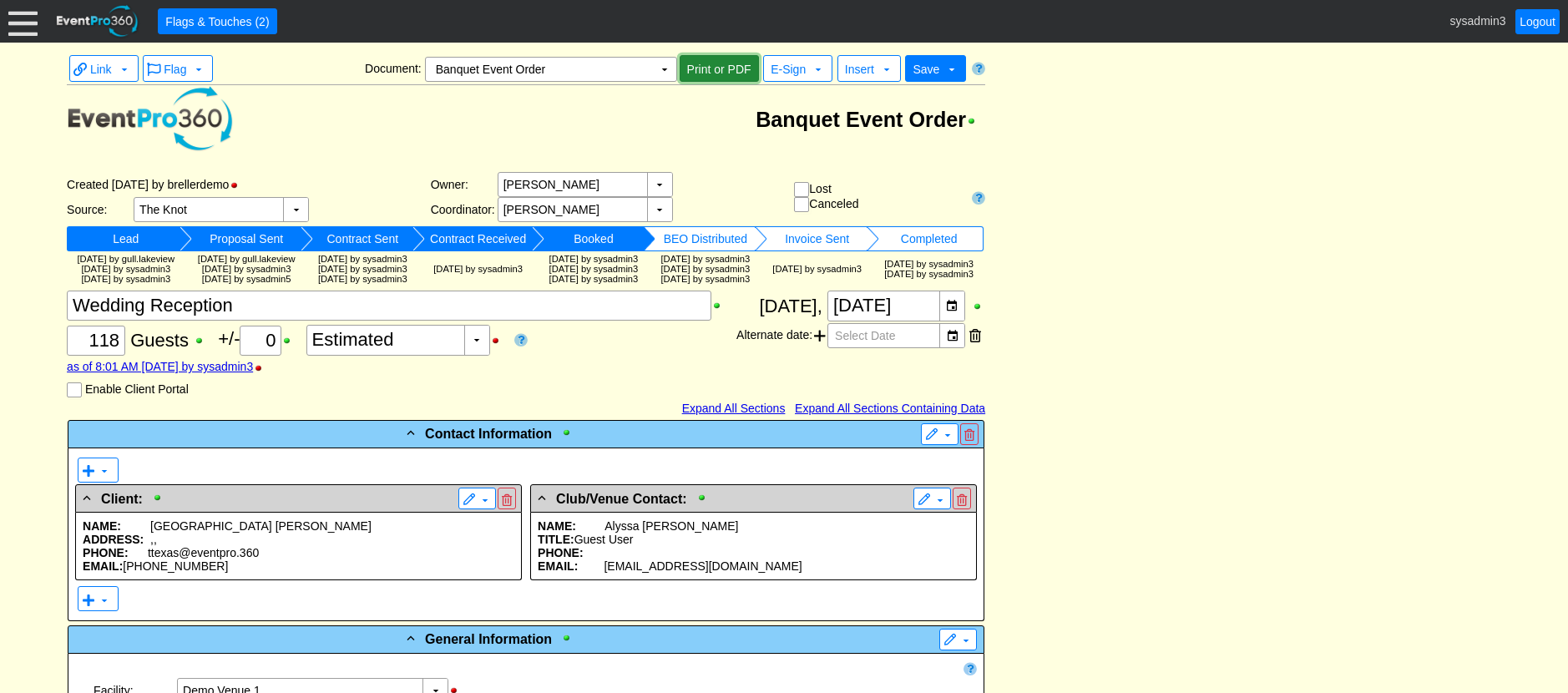
click at [715, 63] on span "Print or PDF" at bounding box center [719, 70] width 71 height 17
click at [664, 70] on td "▼" at bounding box center [664, 69] width 24 height 24
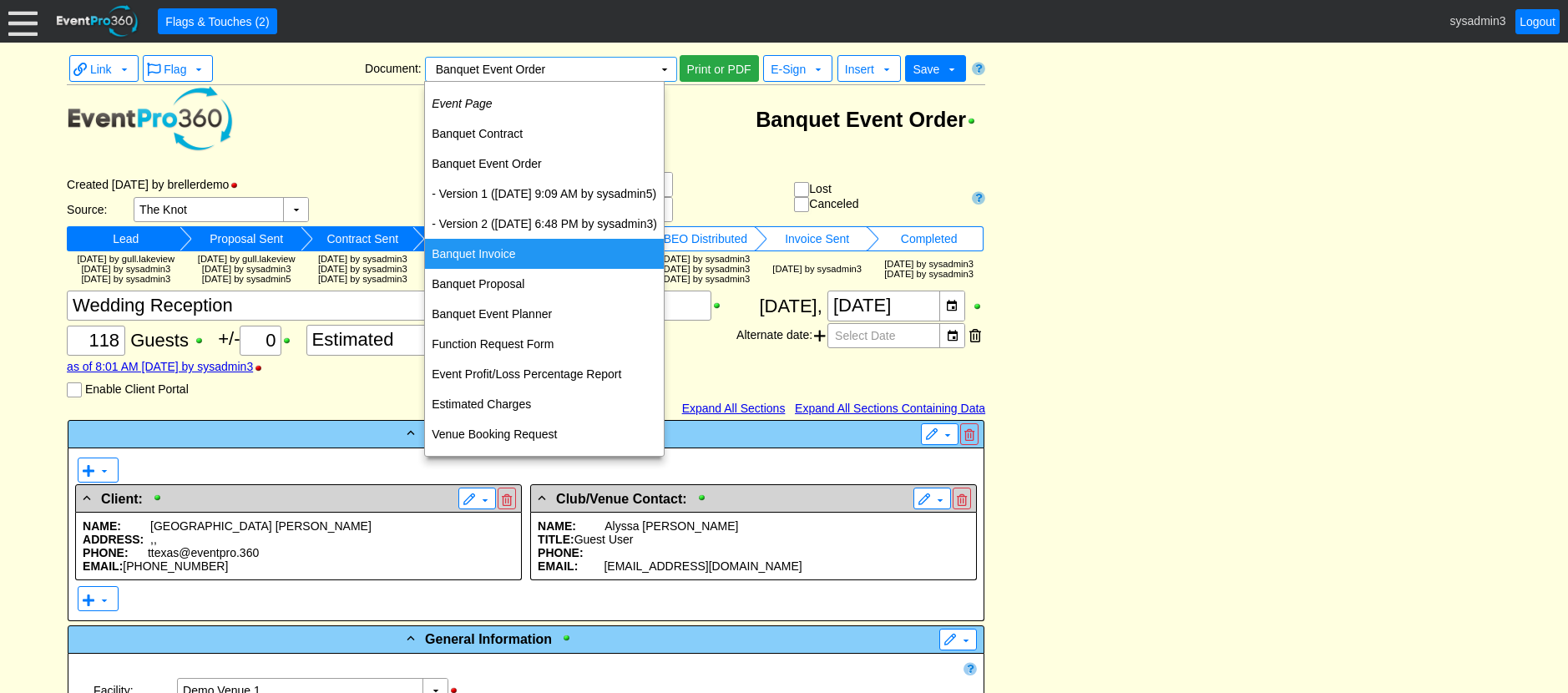
click at [496, 249] on td "Banquet Invoice" at bounding box center [544, 254] width 239 height 30
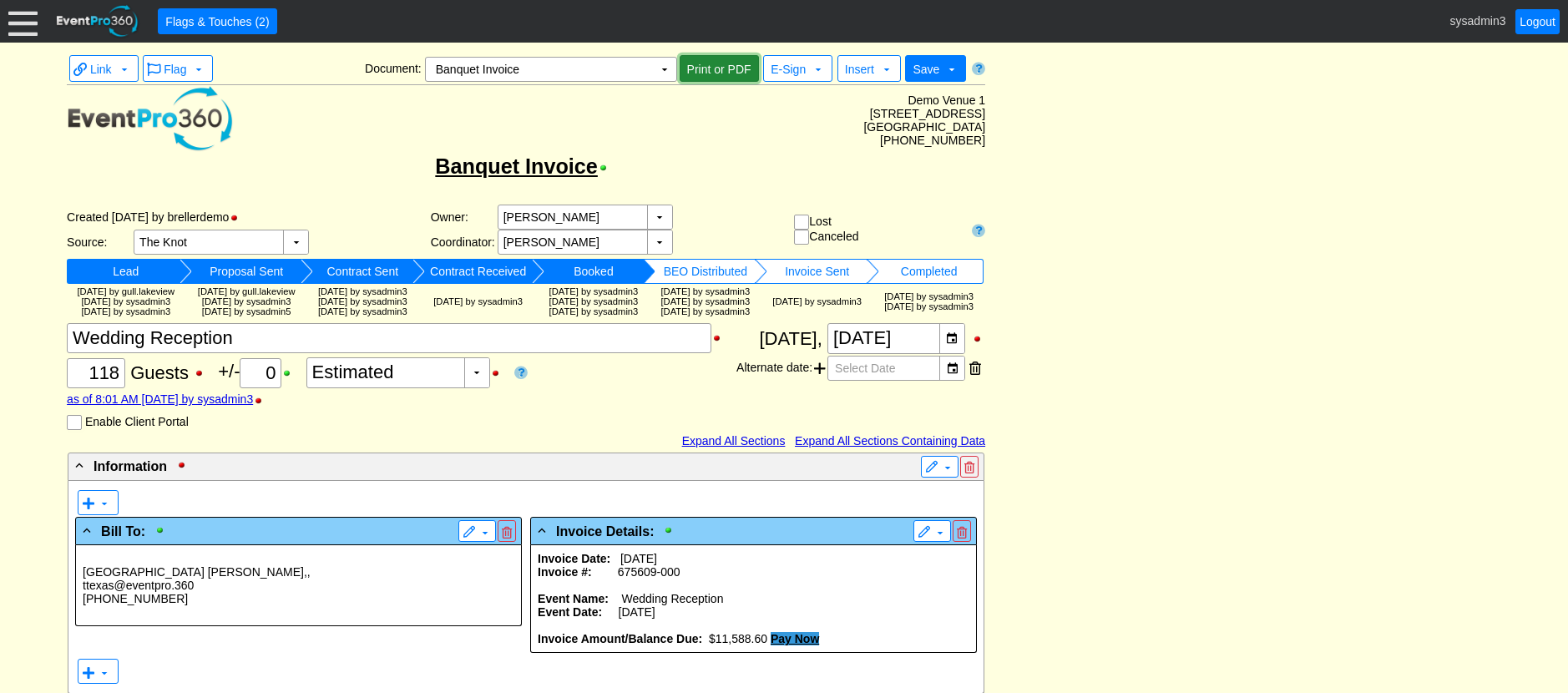
click at [718, 68] on span "Print or PDF" at bounding box center [719, 70] width 71 height 17
click at [665, 75] on td "▼" at bounding box center [664, 69] width 24 height 24
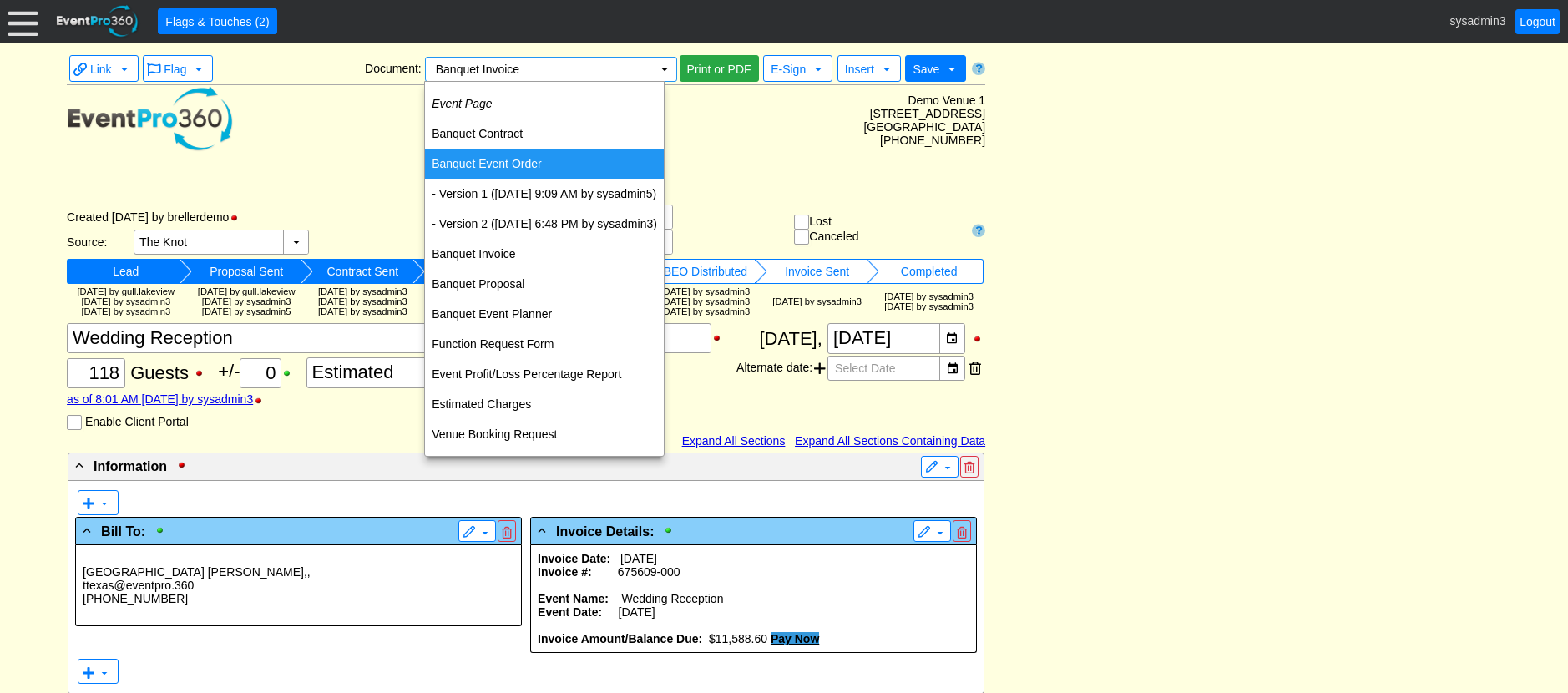
click at [505, 162] on td "Banquet Event Order" at bounding box center [544, 164] width 239 height 30
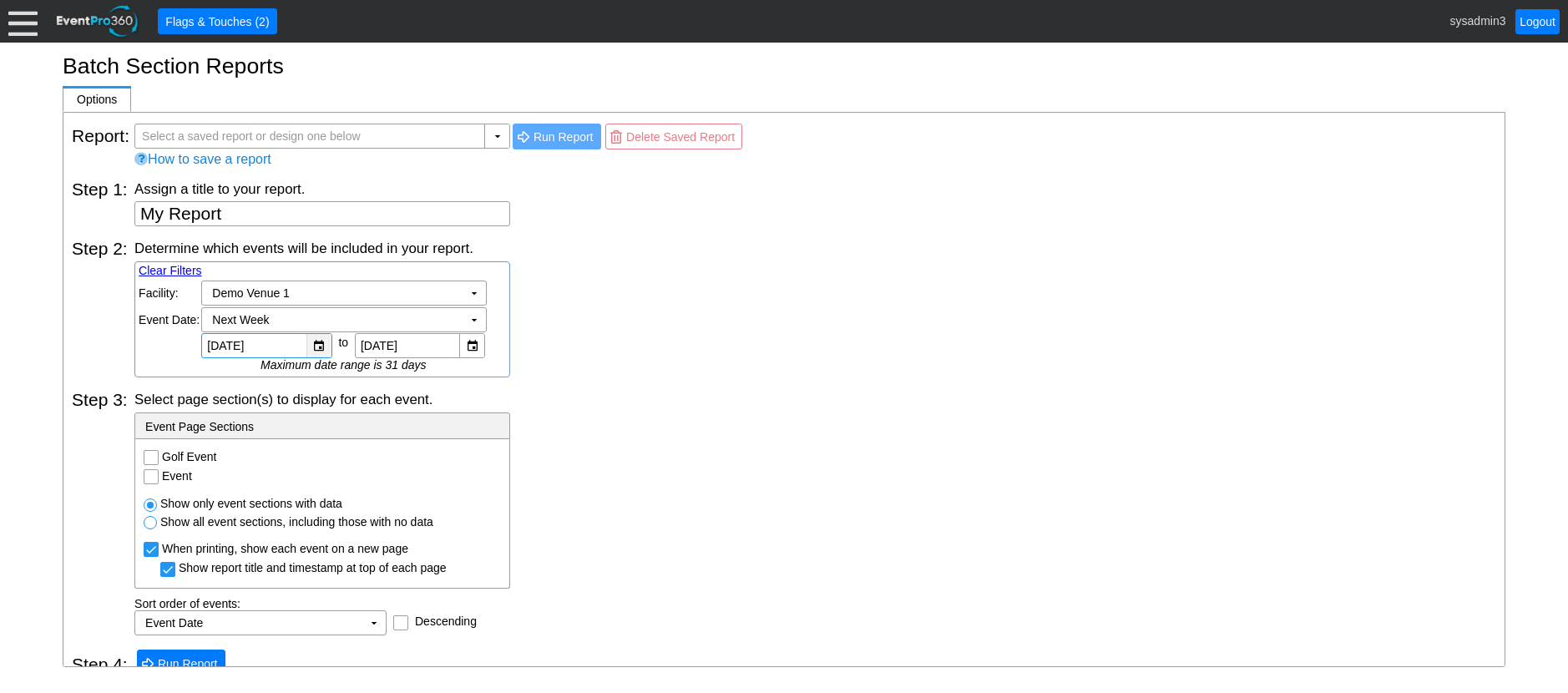
click at [315, 347] on div "▼" at bounding box center [318, 346] width 25 height 24
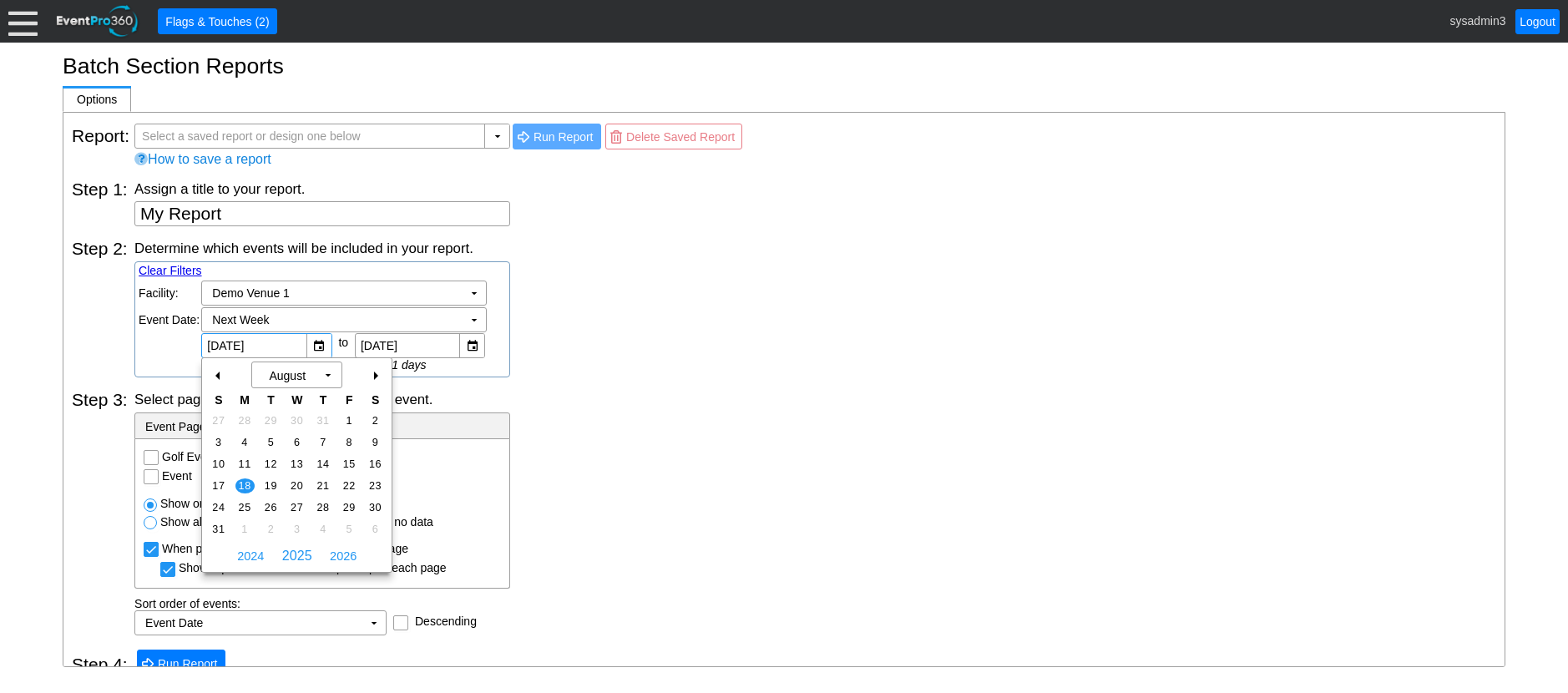
click at [697, 328] on div "Determine which events will be included in your report. Clear Filters Region: Χ…" at bounding box center [816, 308] width 1362 height 138
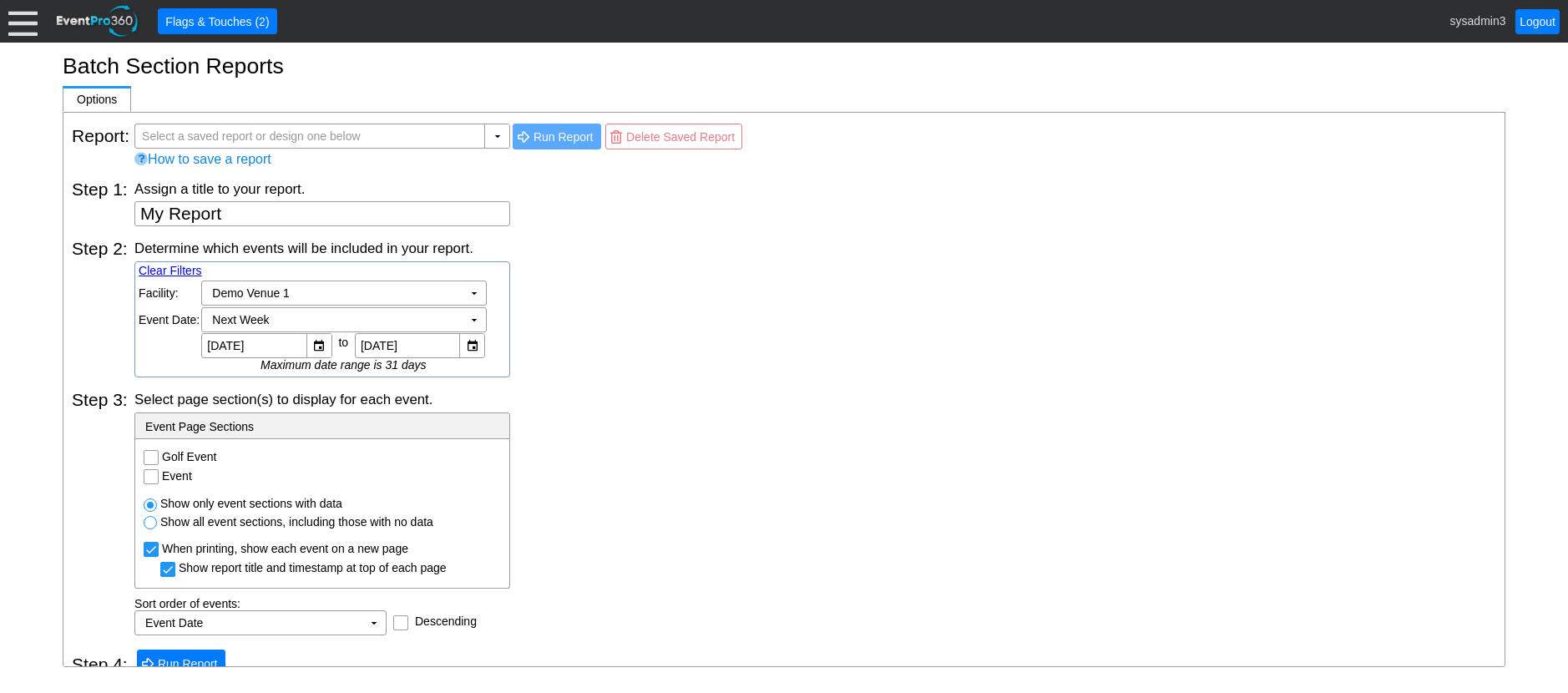
scroll to position [21, 0]
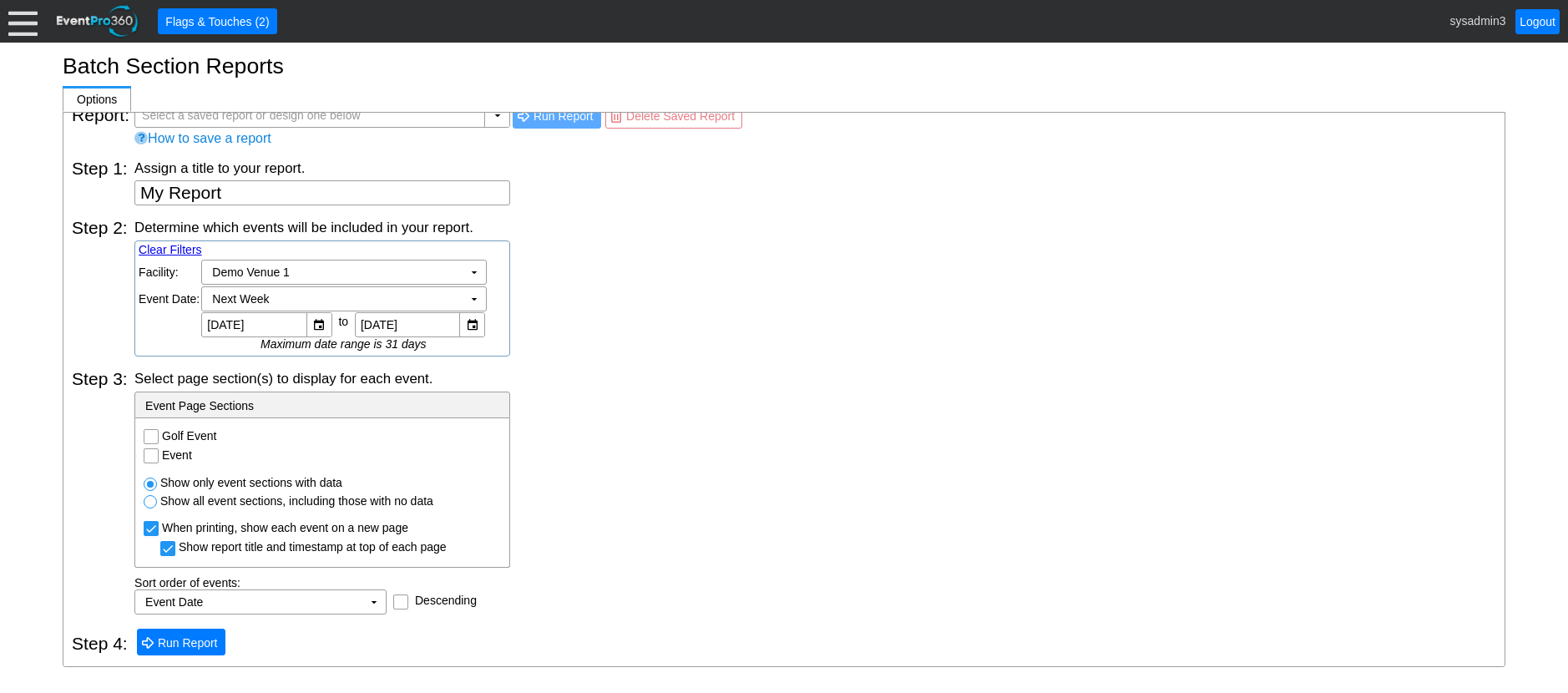
click at [154, 432] on input "Golf Event" at bounding box center [153, 439] width 17 height 17
checkbox input "true"
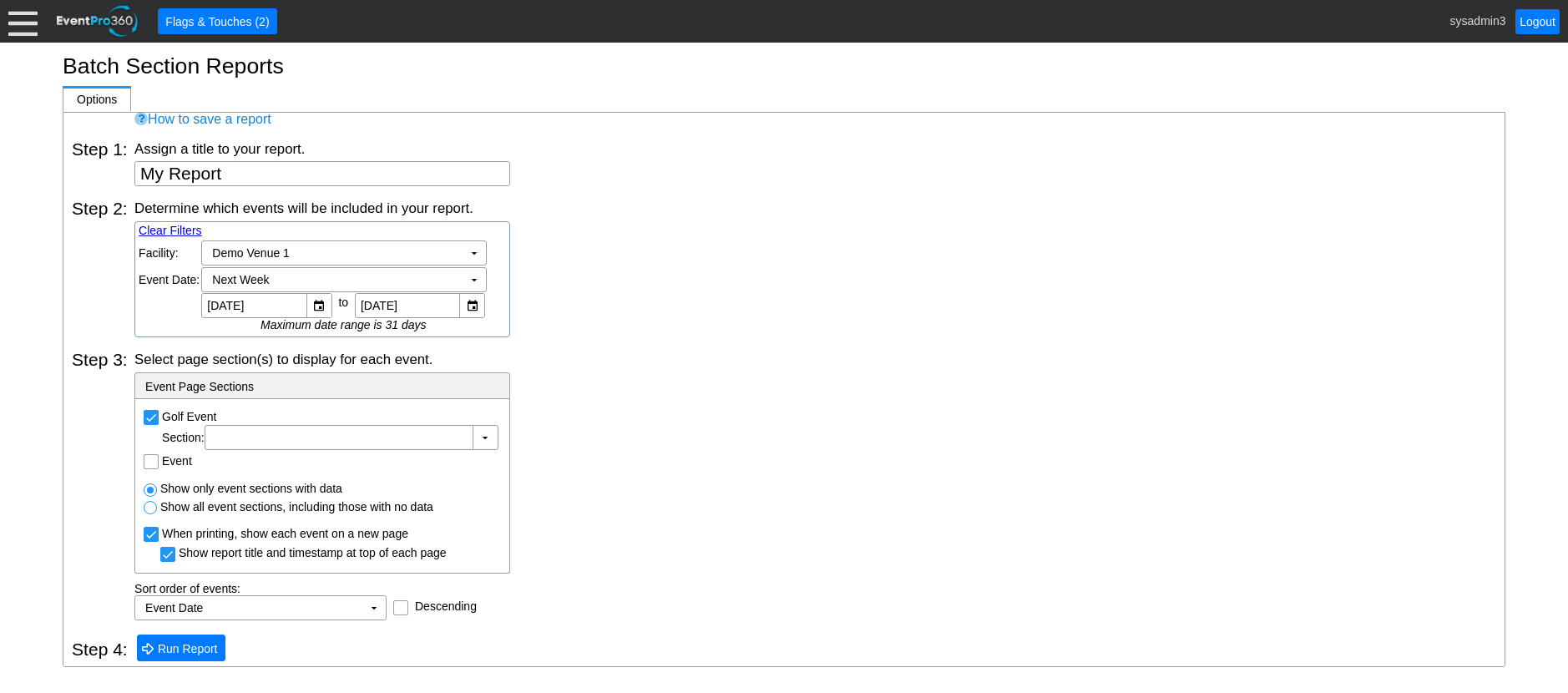
scroll to position [46, 0]
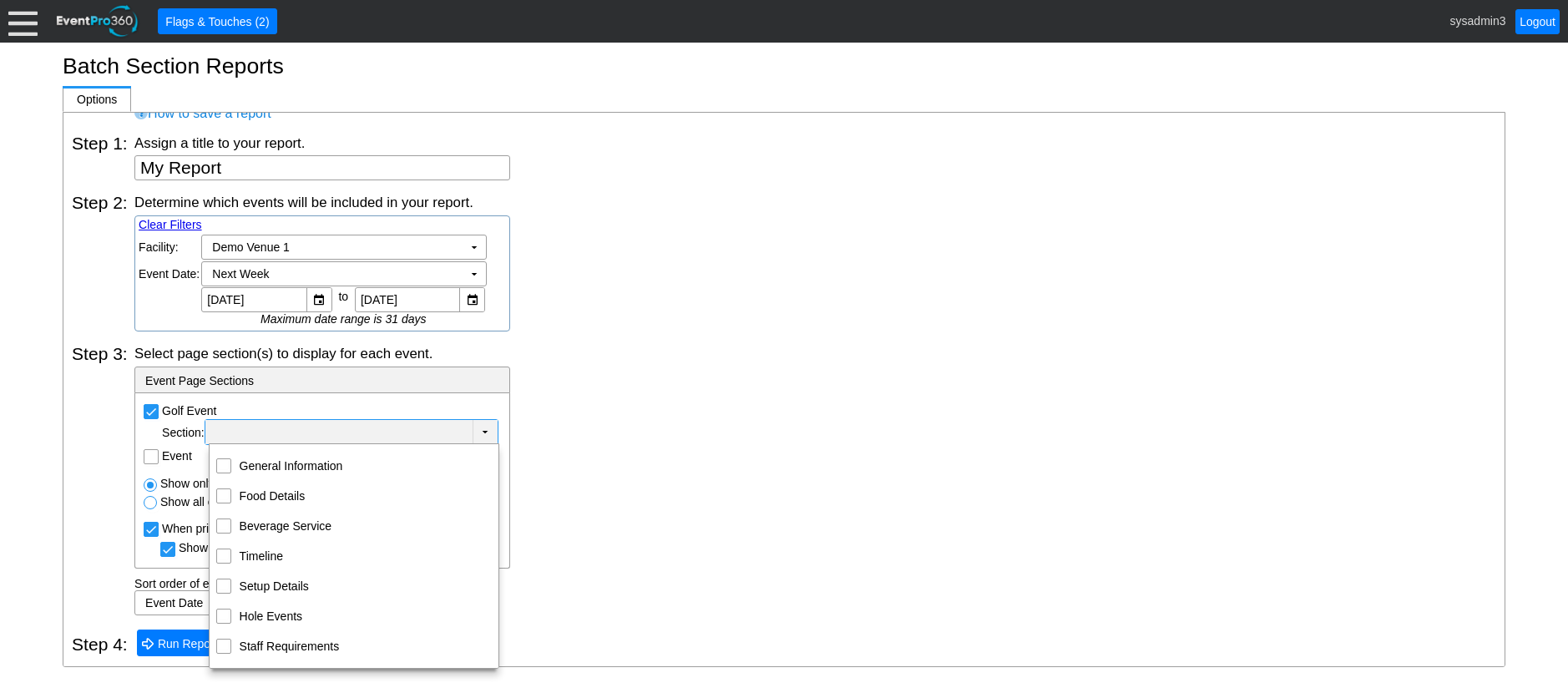
click at [486, 428] on td "▼" at bounding box center [485, 432] width 25 height 24
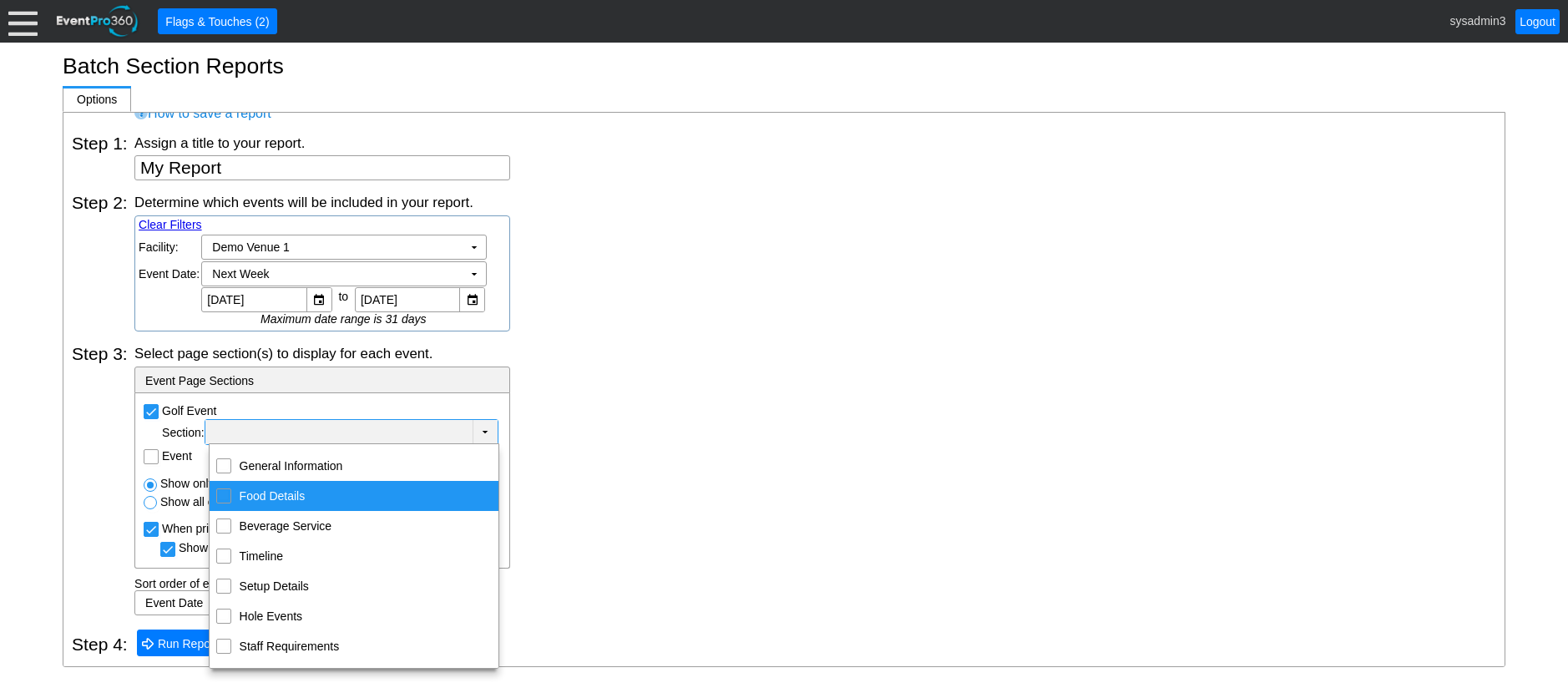
click at [228, 499] on input "Food Details" at bounding box center [223, 495] width 11 height 11
checkbox input "true"
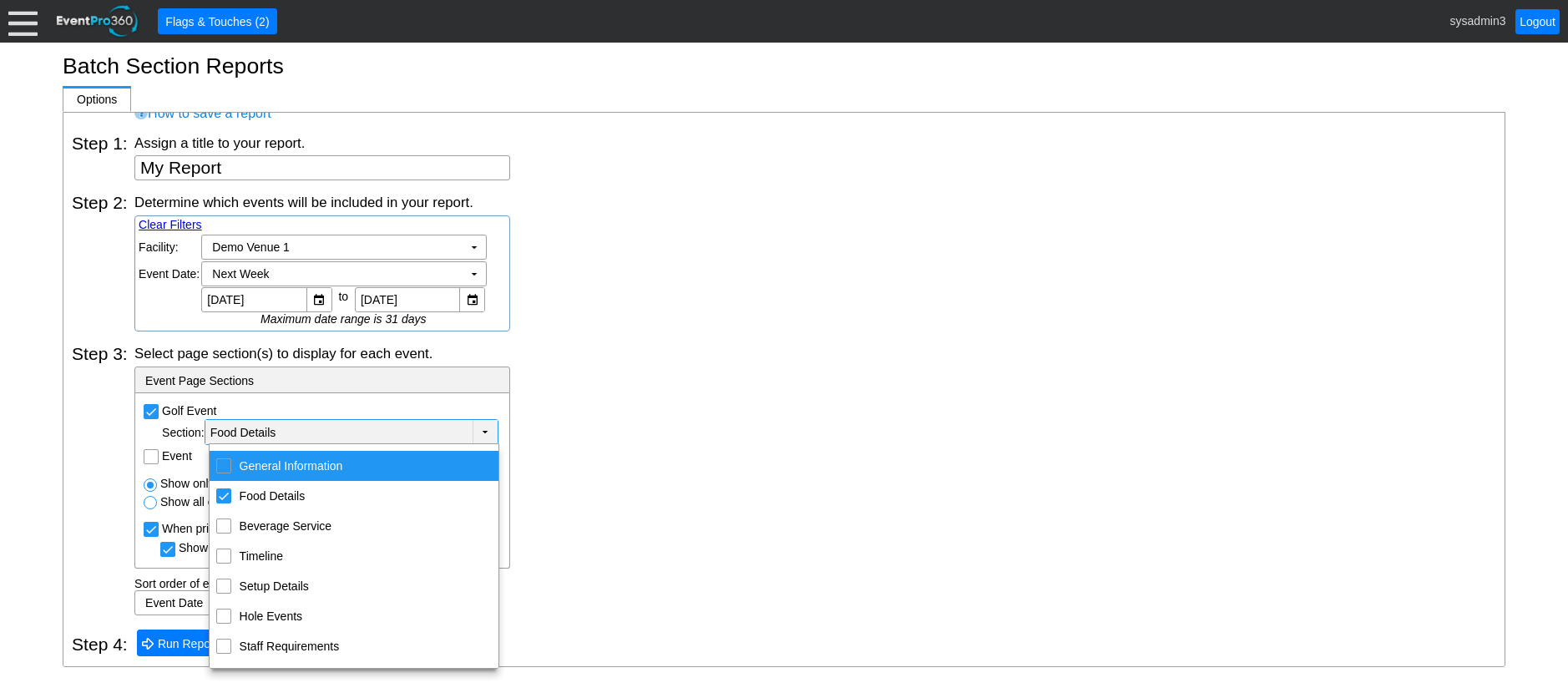
click at [598, 433] on div "Select page section(s) to display for each event. - Event Page Sections Golf Ev…" at bounding box center [816, 479] width 1362 height 271
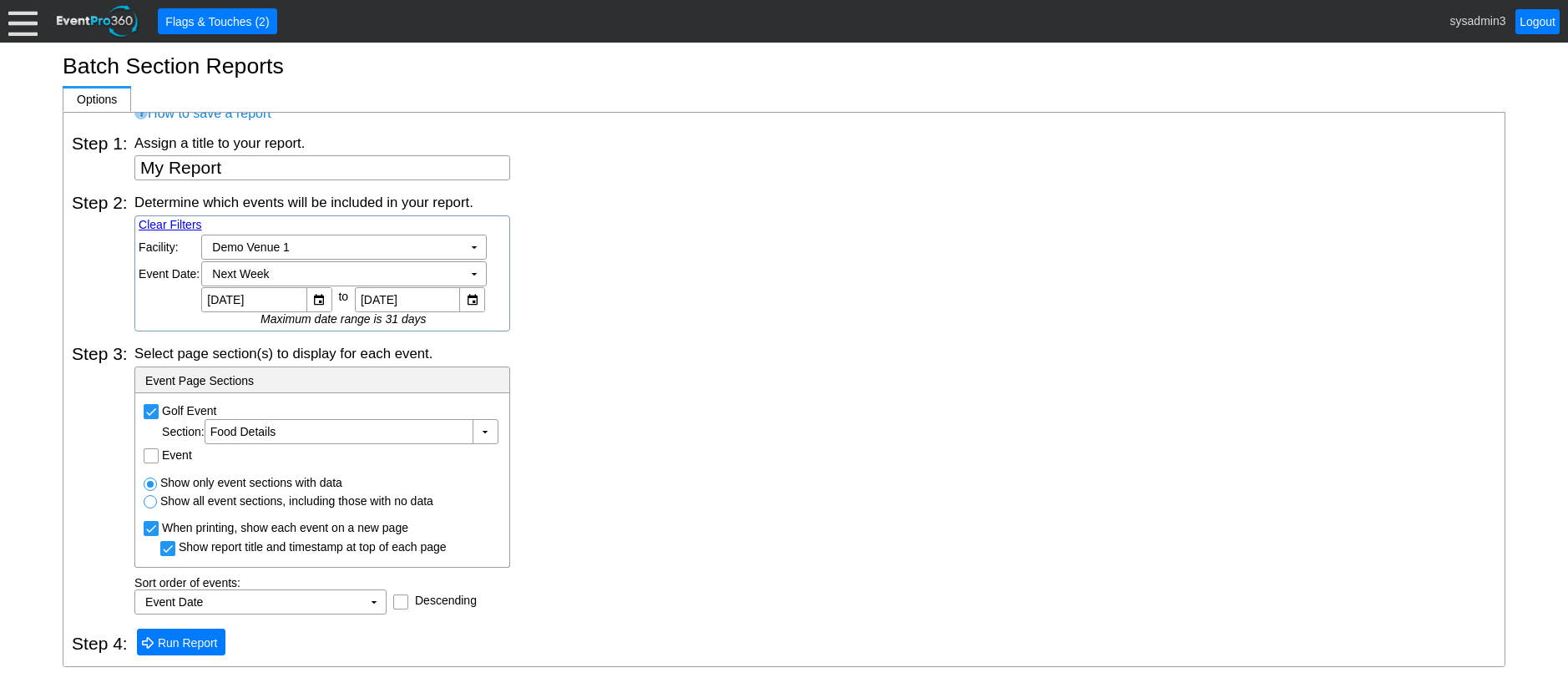
click at [150, 459] on input "Event" at bounding box center [153, 458] width 17 height 17
checkbox input "true"
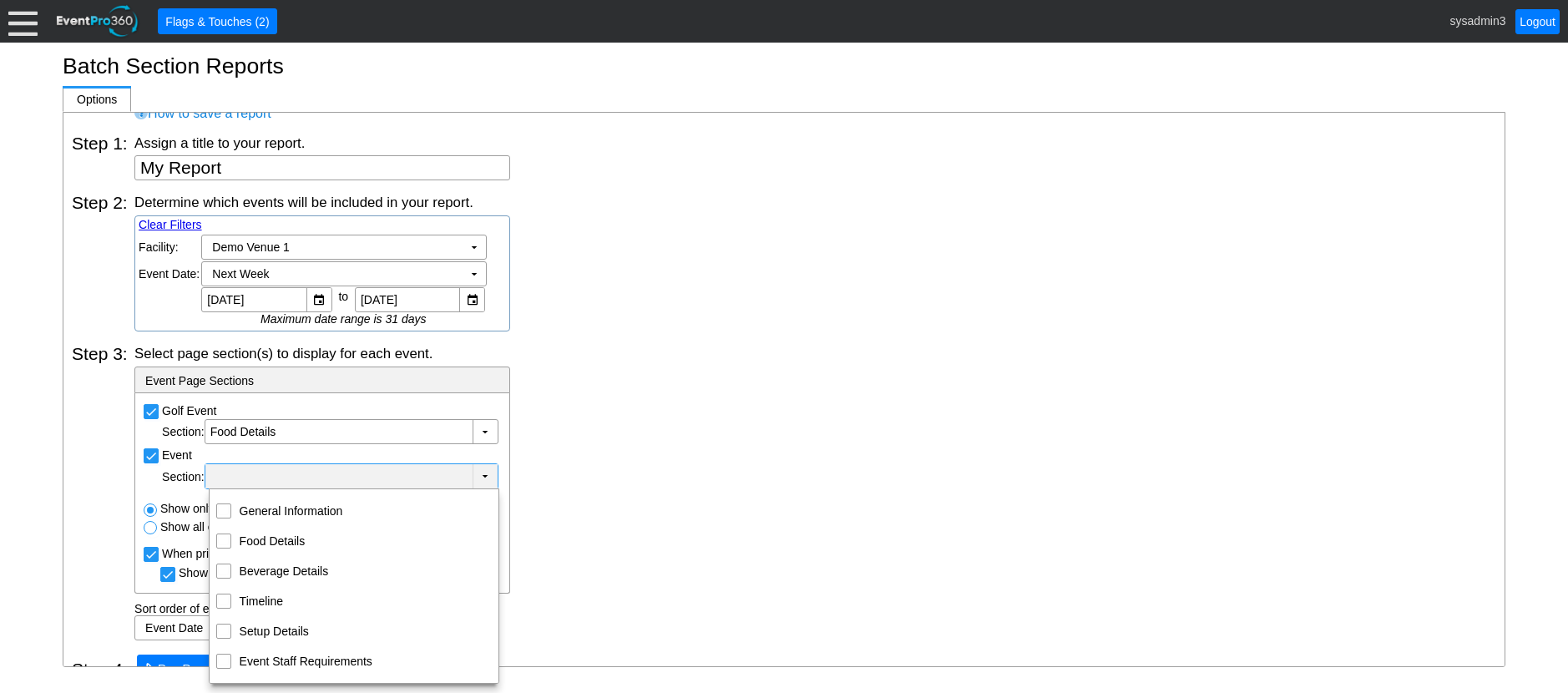
click at [481, 477] on td "▼" at bounding box center [485, 476] width 25 height 24
click at [225, 539] on input "Food Details" at bounding box center [223, 540] width 11 height 11
checkbox input "true"
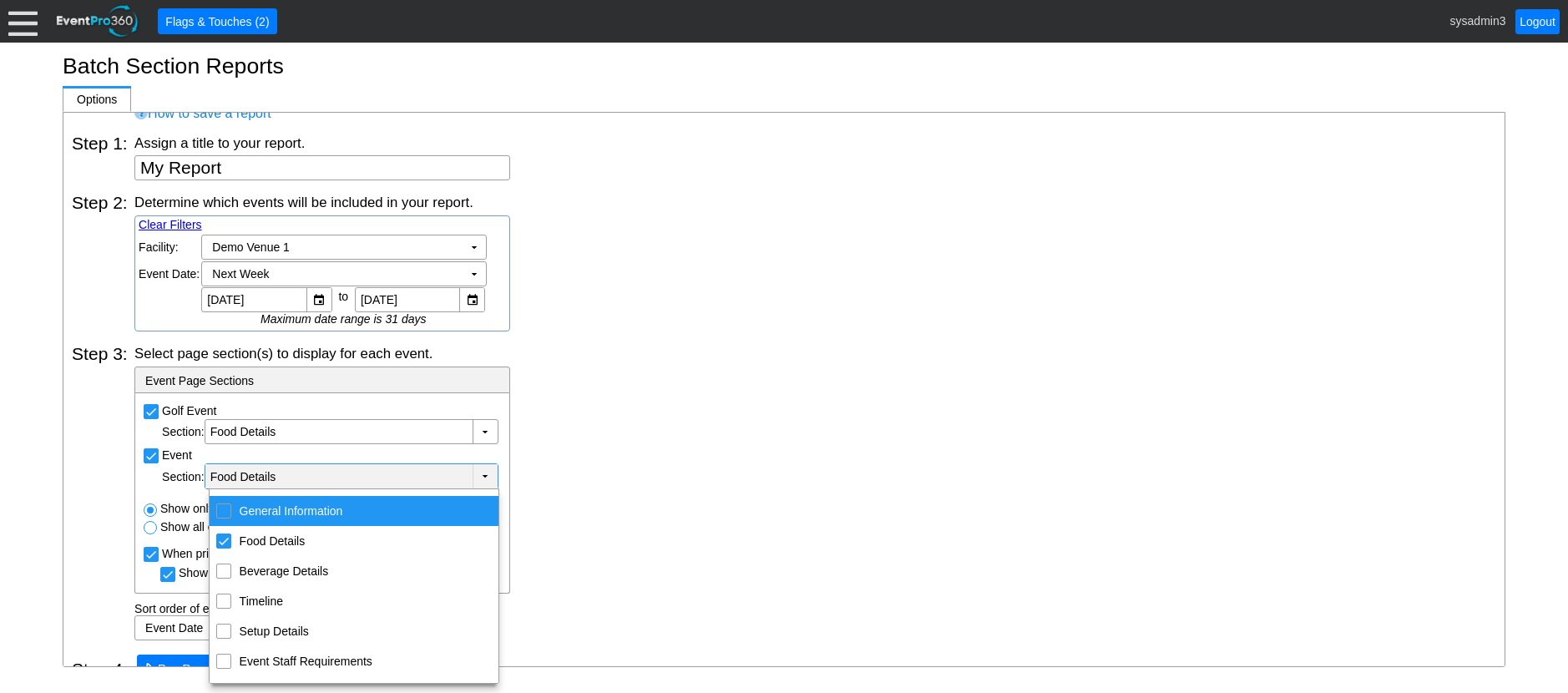
click at [711, 427] on div "Select page section(s) to display for each event. - Event Page Sections Golf Ev…" at bounding box center [816, 492] width 1362 height 297
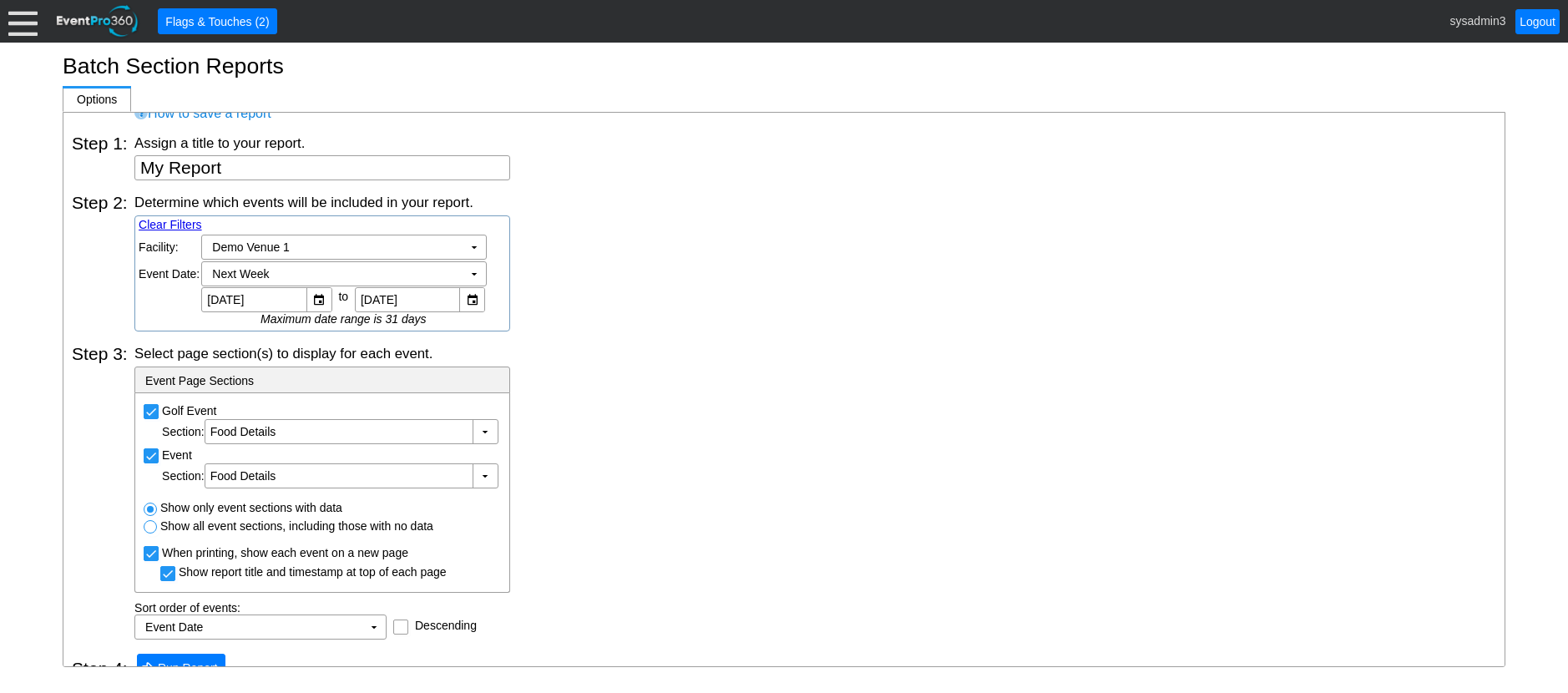
scroll to position [71, 0]
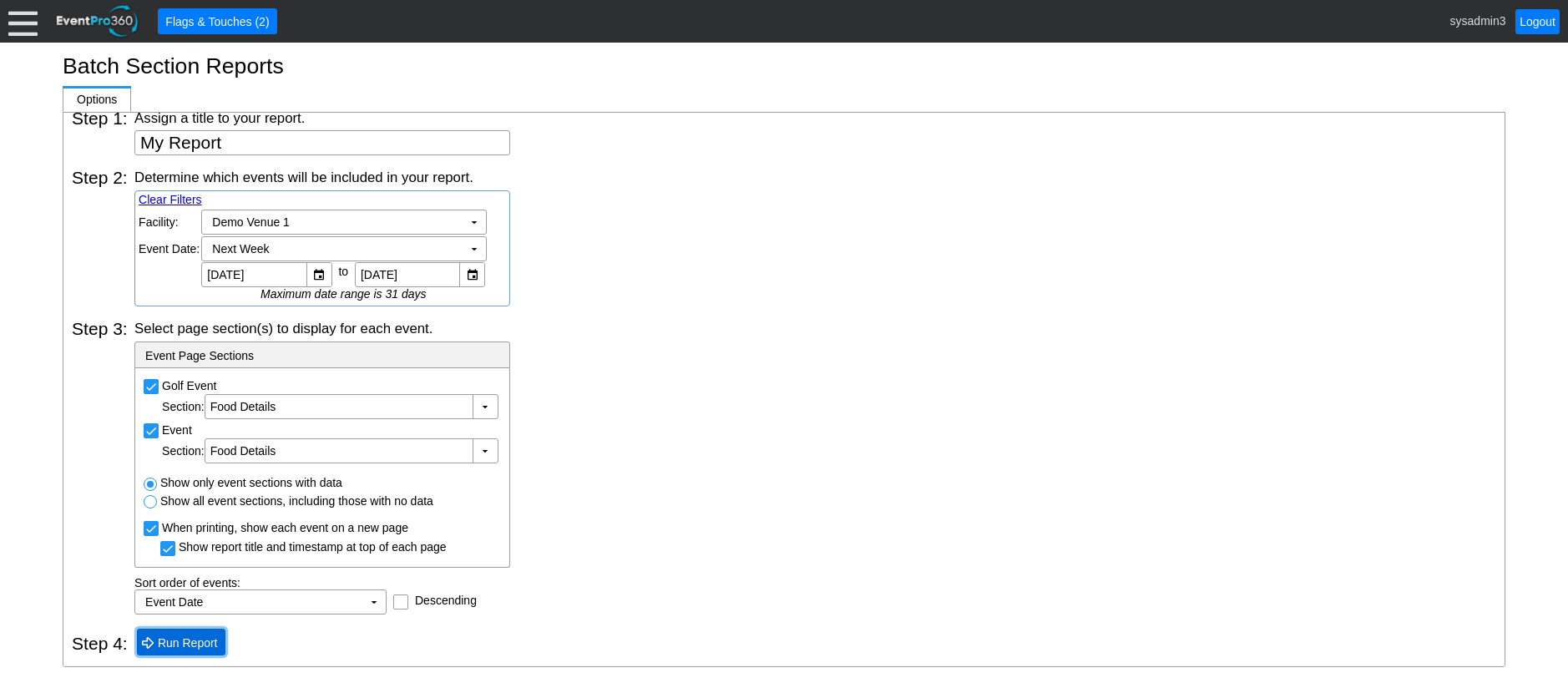
click at [186, 644] on span "Run Report" at bounding box center [187, 643] width 67 height 17
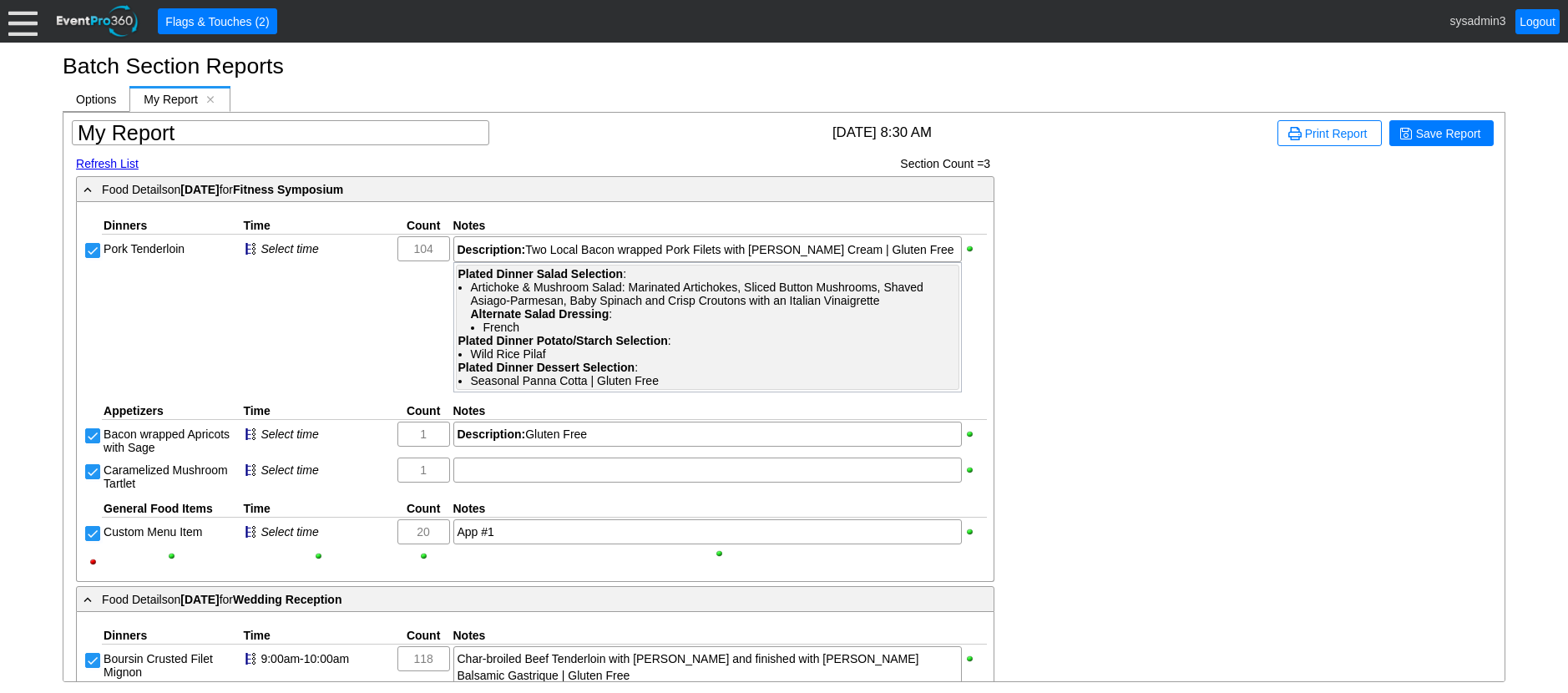
scroll to position [0, 0]
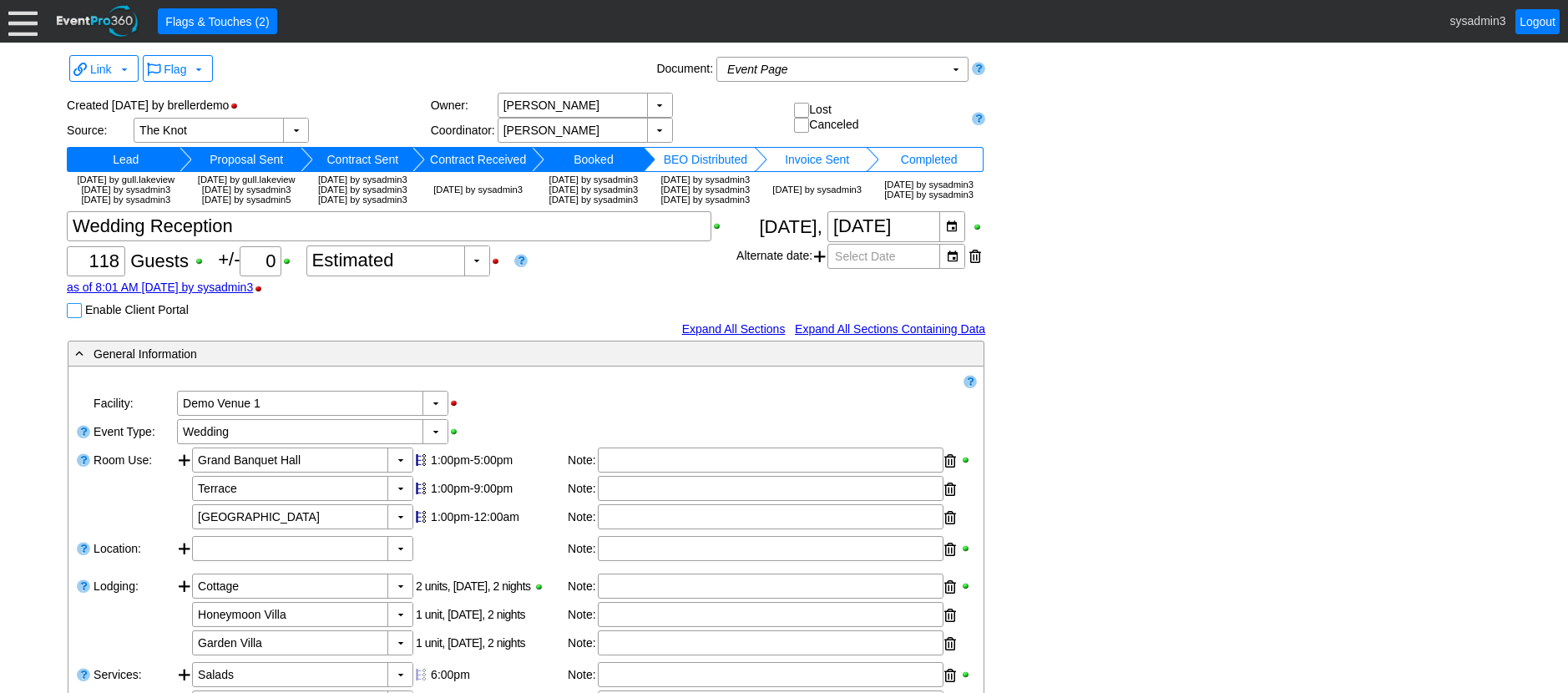
click at [77, 320] on input "Enable Client Portal" at bounding box center [76, 313] width 17 height 17
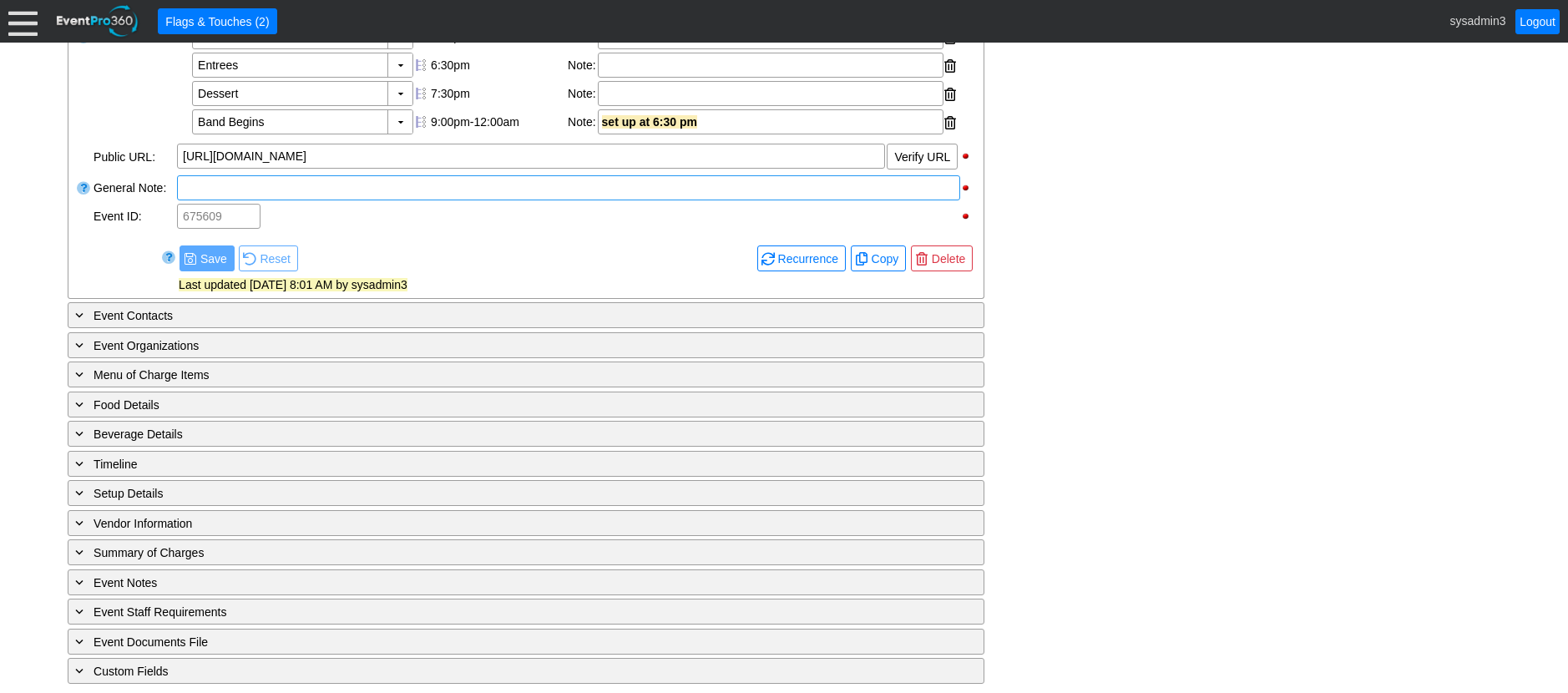
scroll to position [758, 0]
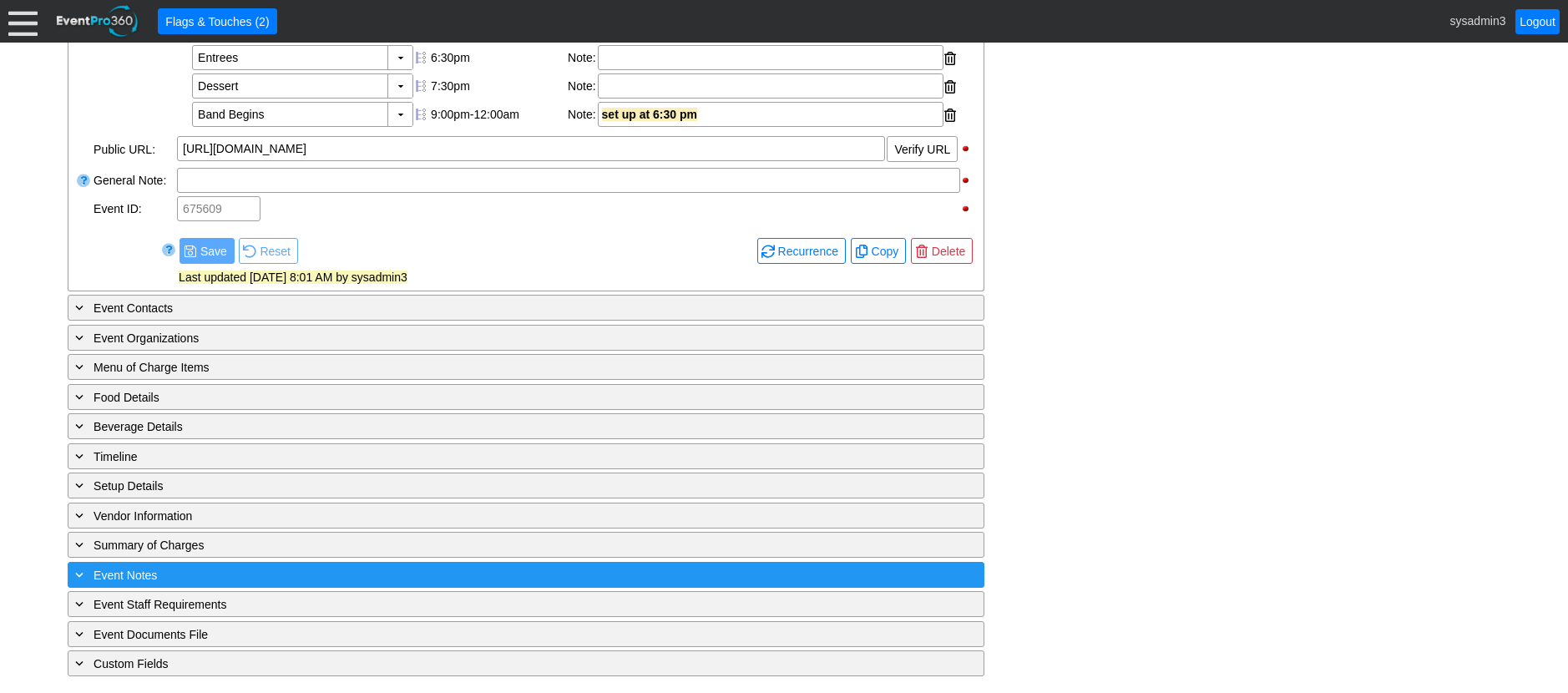
click at [322, 566] on div "+ Event Notes" at bounding box center [492, 574] width 840 height 19
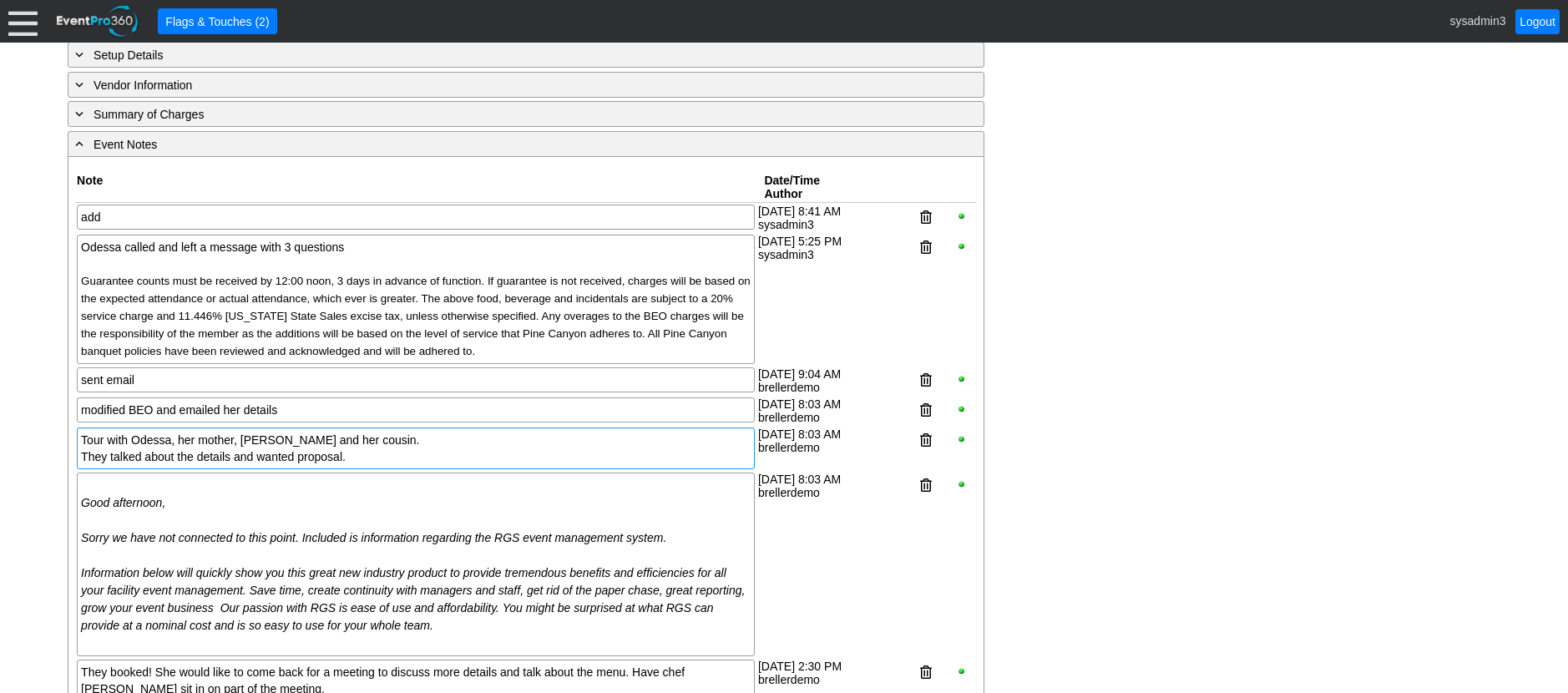
scroll to position [1092, 0]
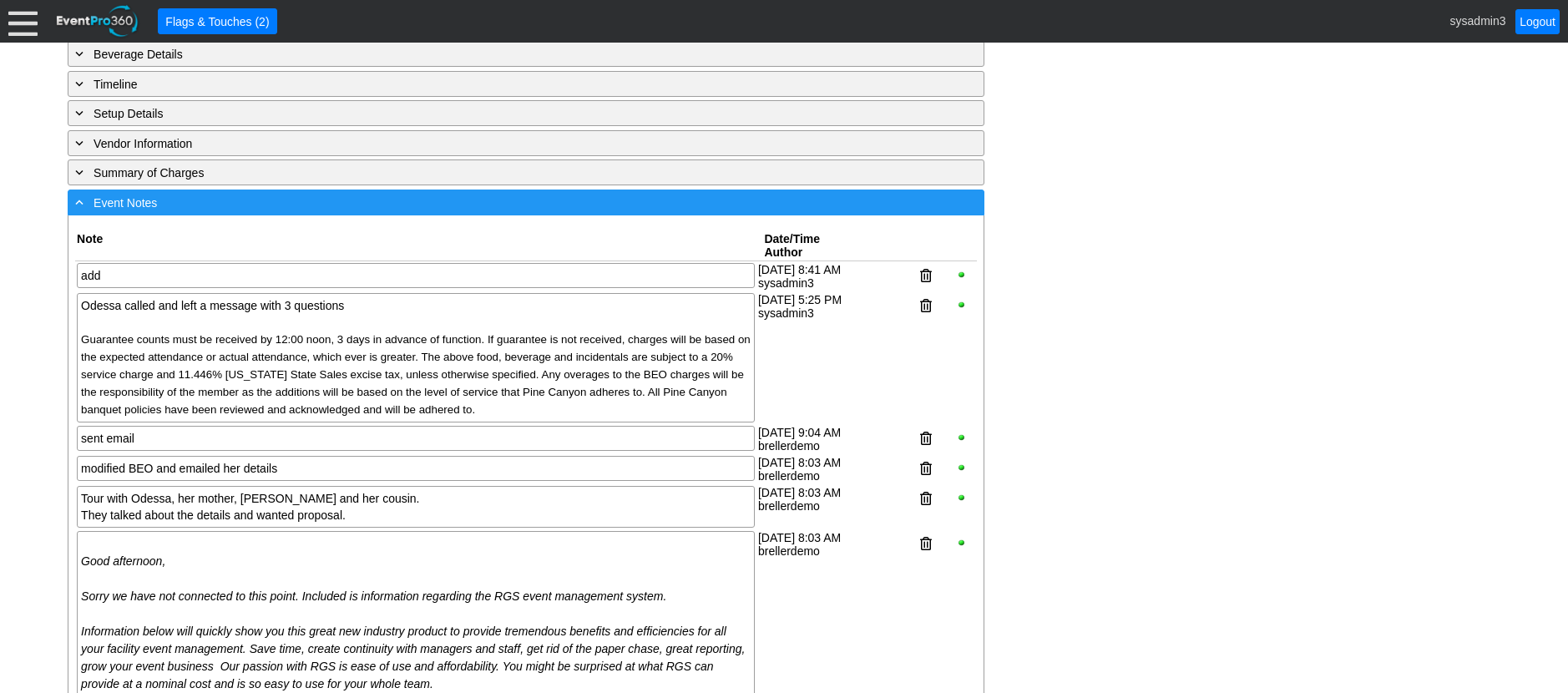
click at [364, 212] on div "- Event Notes" at bounding box center [492, 202] width 840 height 19
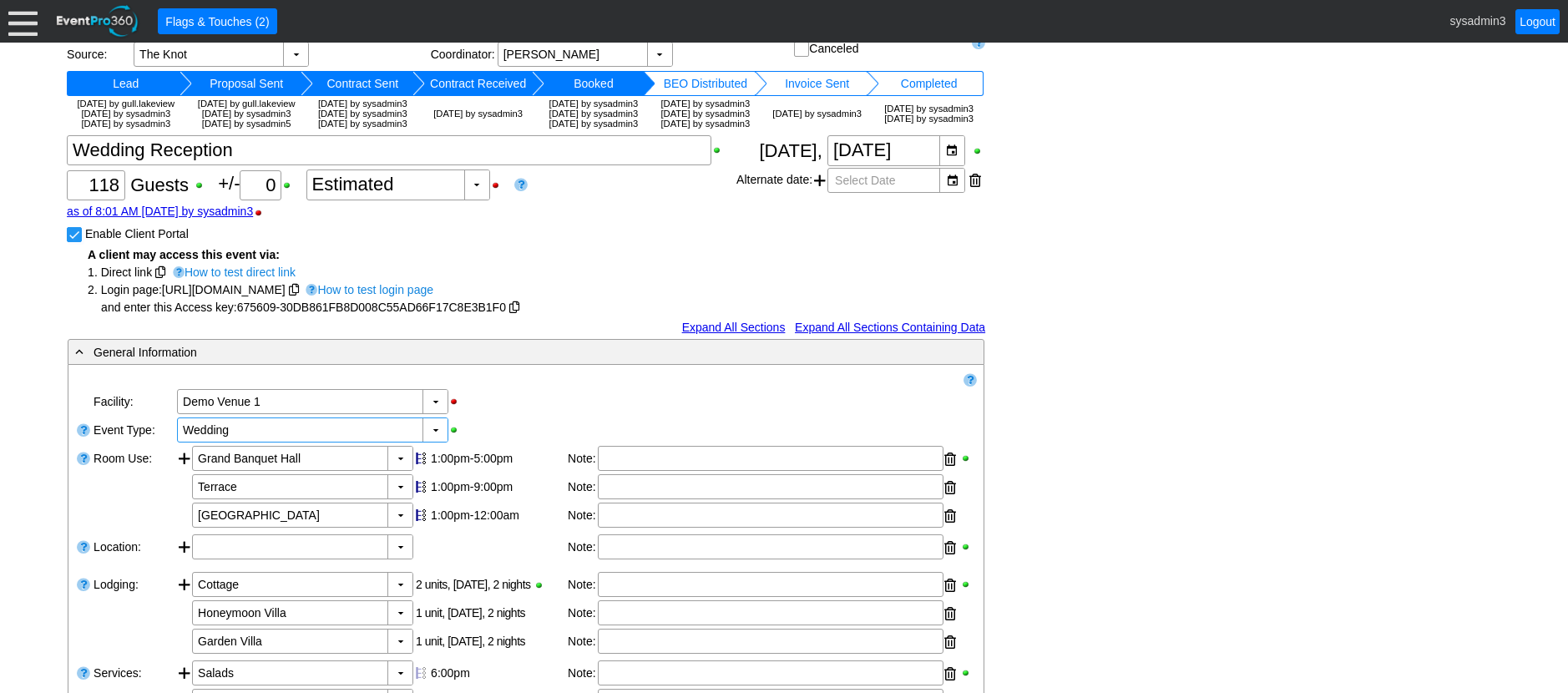
scroll to position [0, 0]
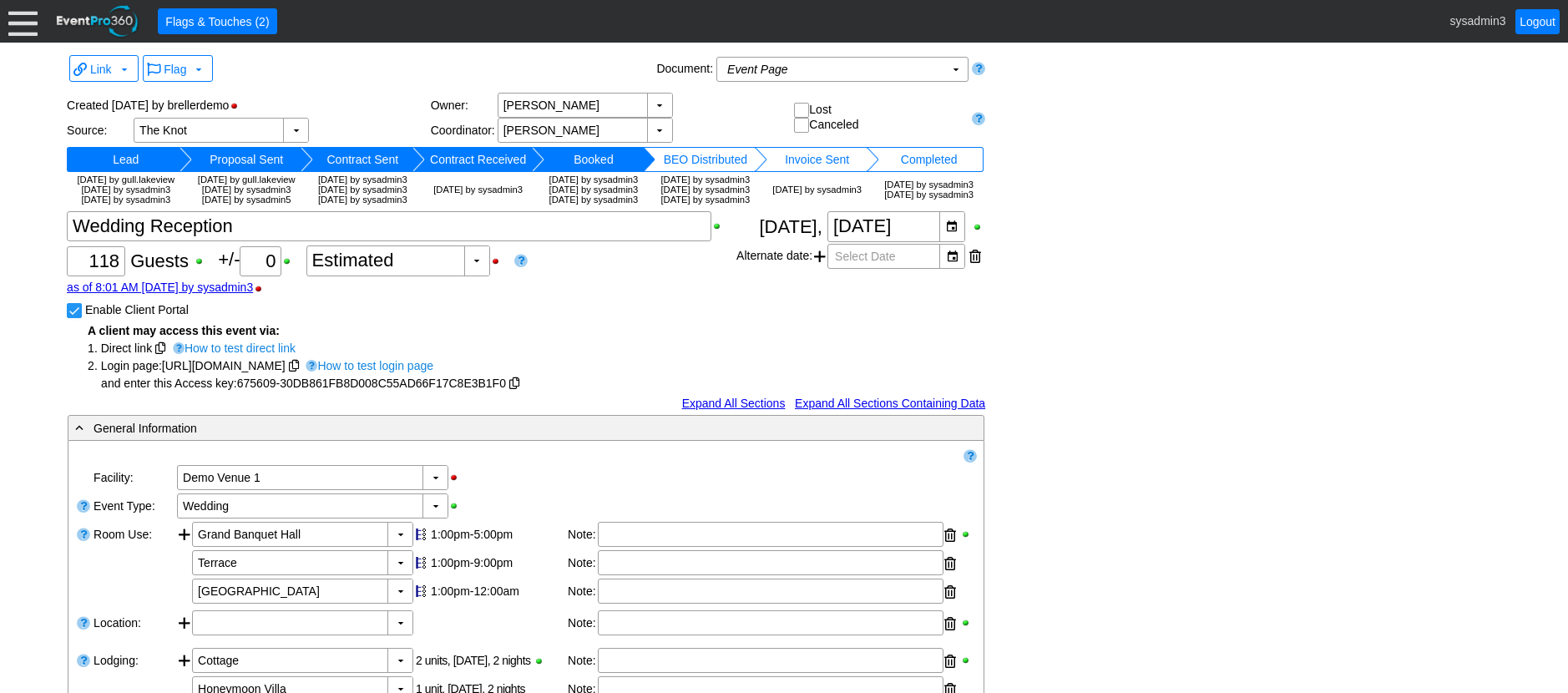
click at [77, 320] on input "Enable Client Portal" at bounding box center [76, 313] width 17 height 17
checkbox input "false"
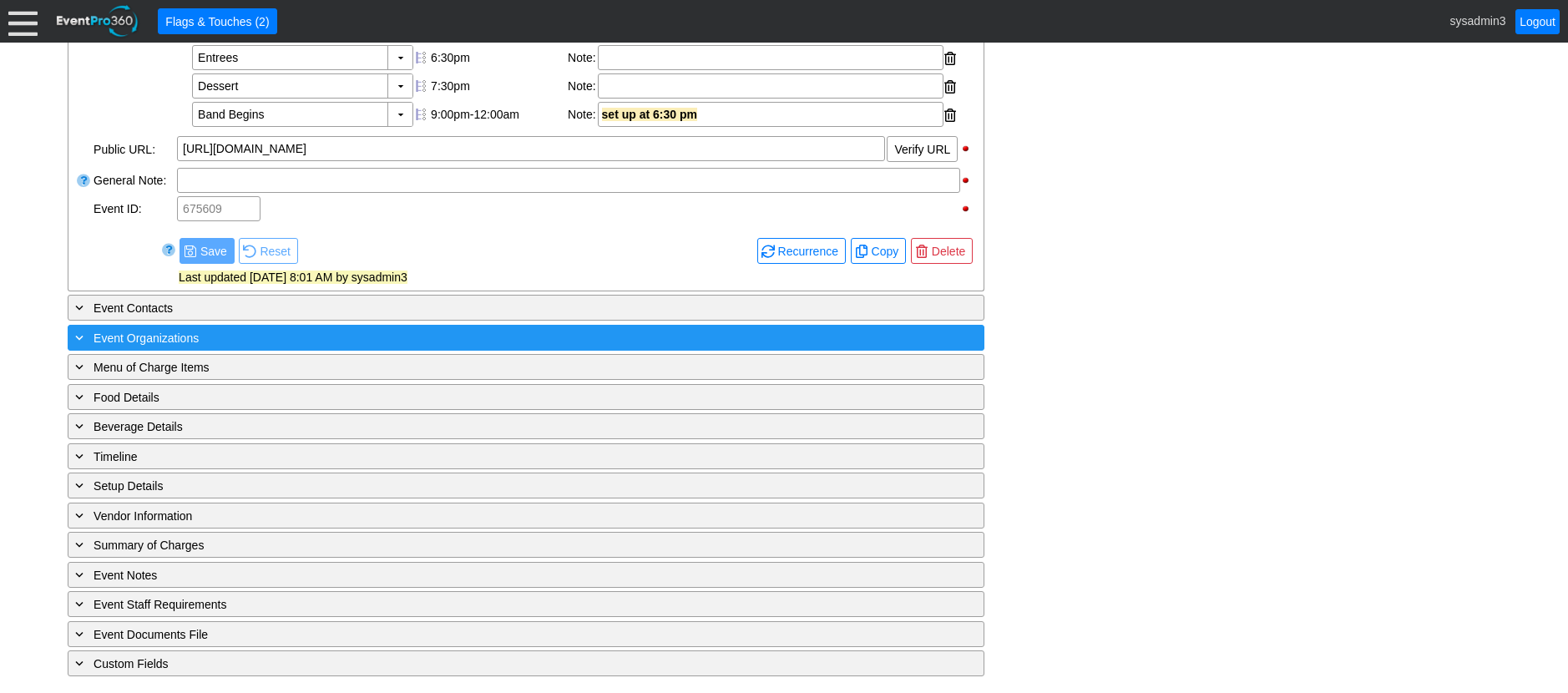
scroll to position [684, 0]
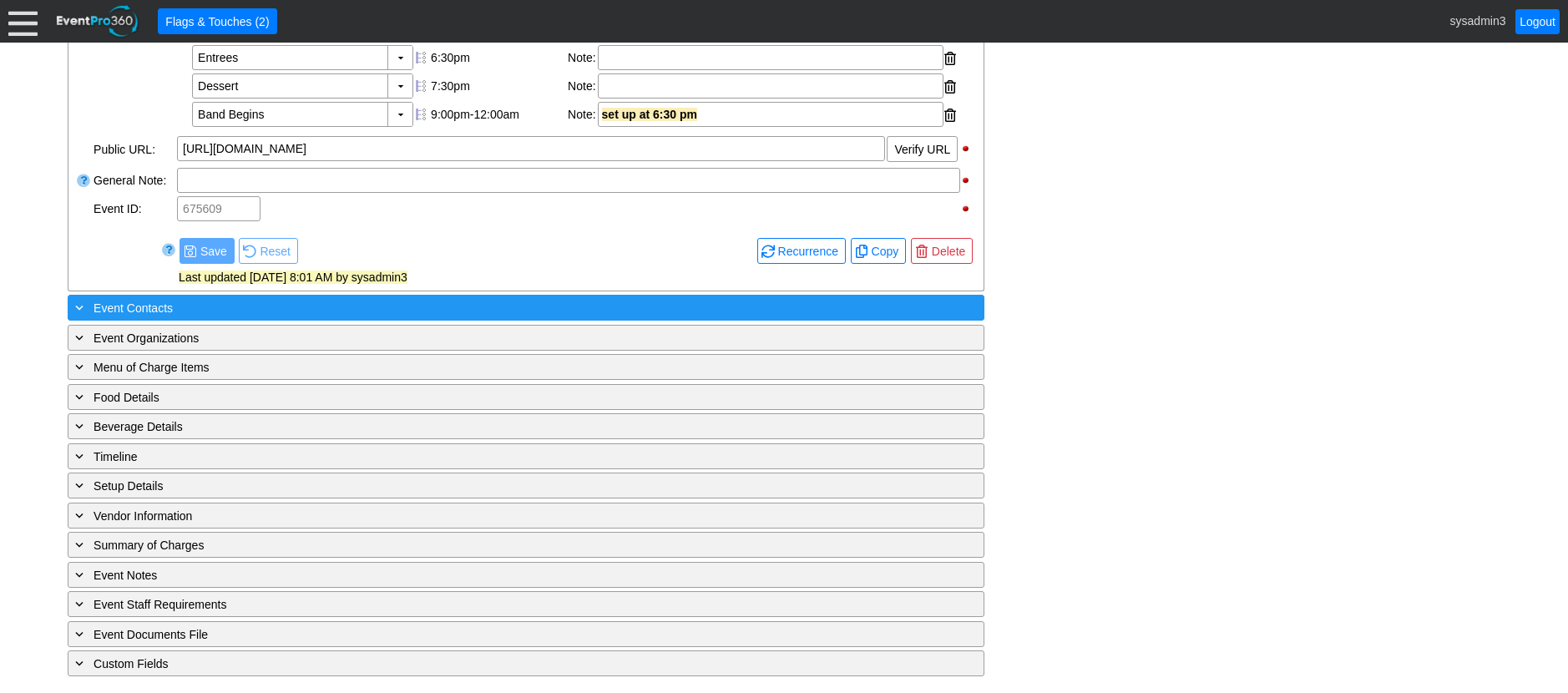
click at [276, 306] on div "+ Event Contacts" at bounding box center [492, 308] width 840 height 19
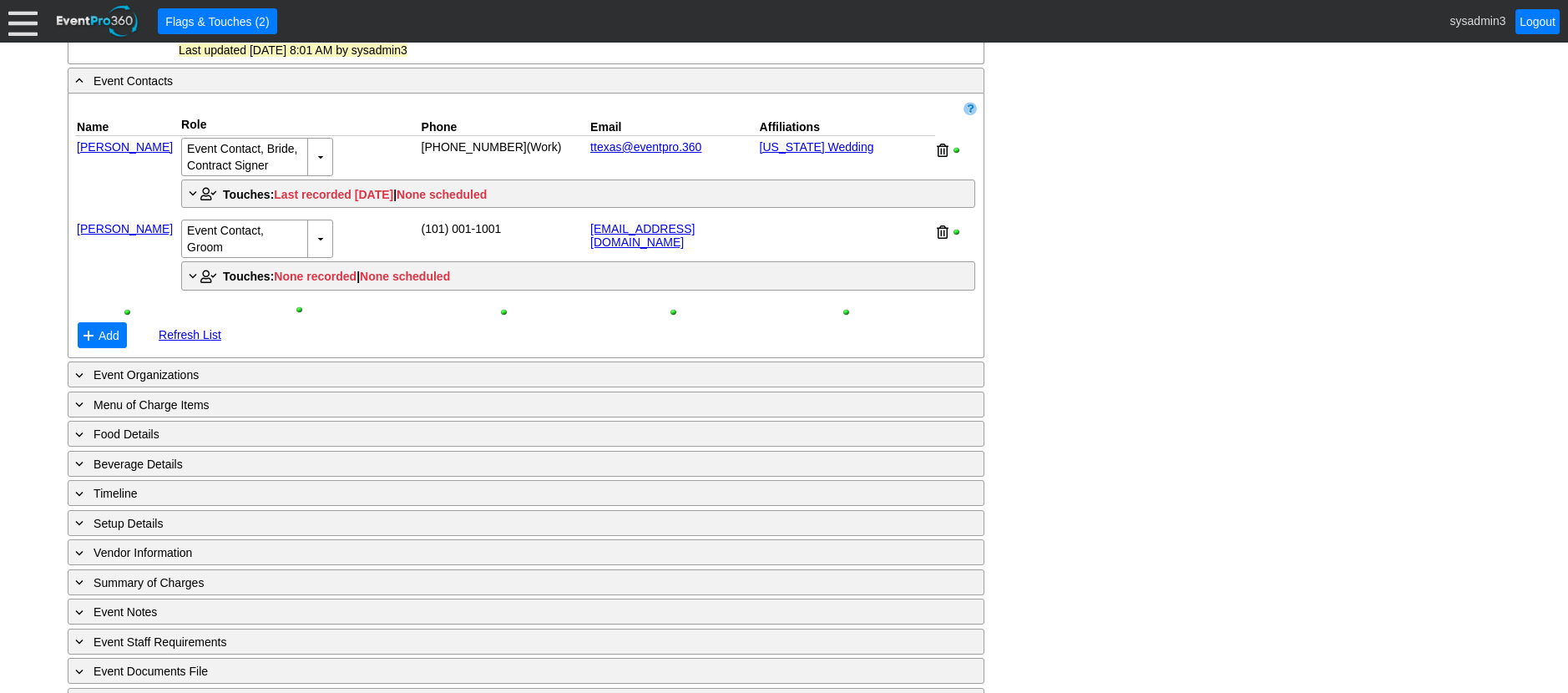
scroll to position [934, 0]
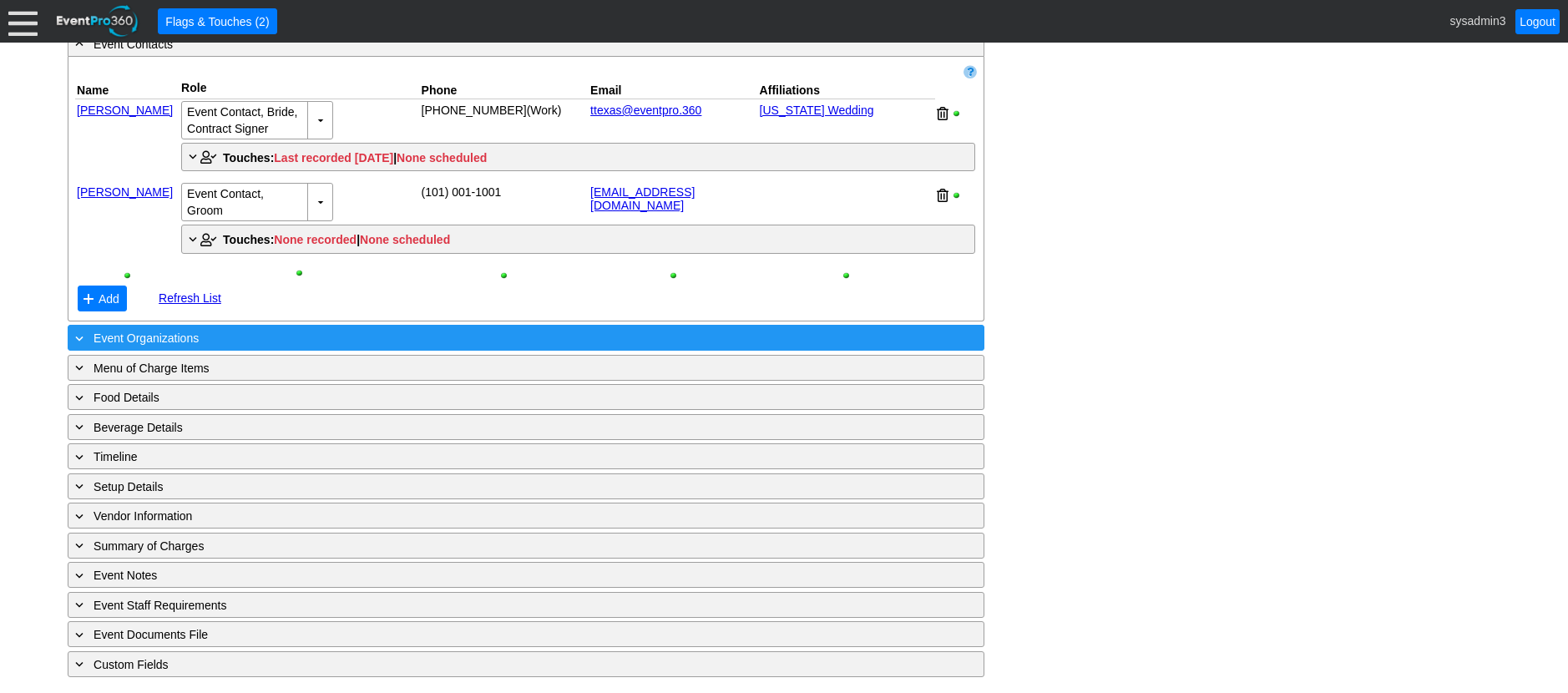
click at [298, 347] on div "+ Event Organizations" at bounding box center [492, 337] width 840 height 19
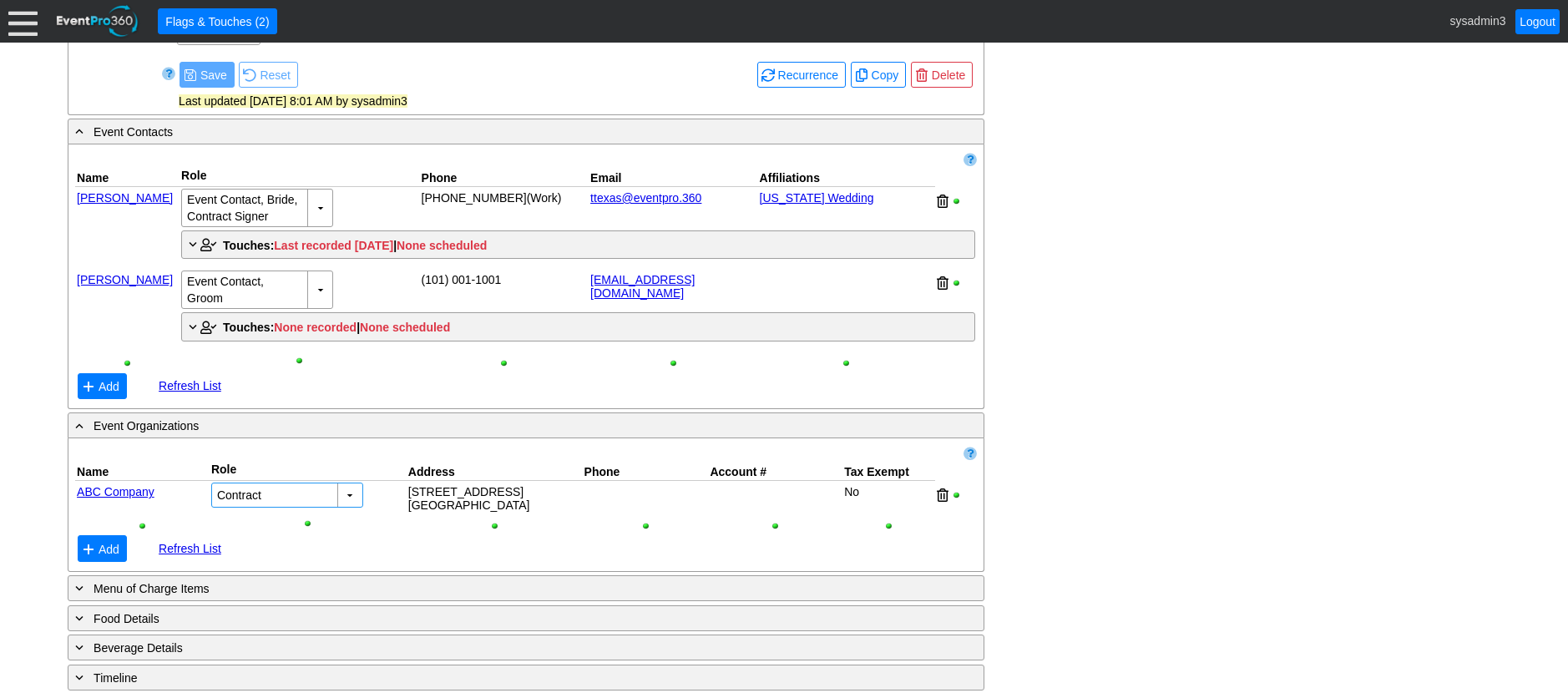
scroll to position [850, 0]
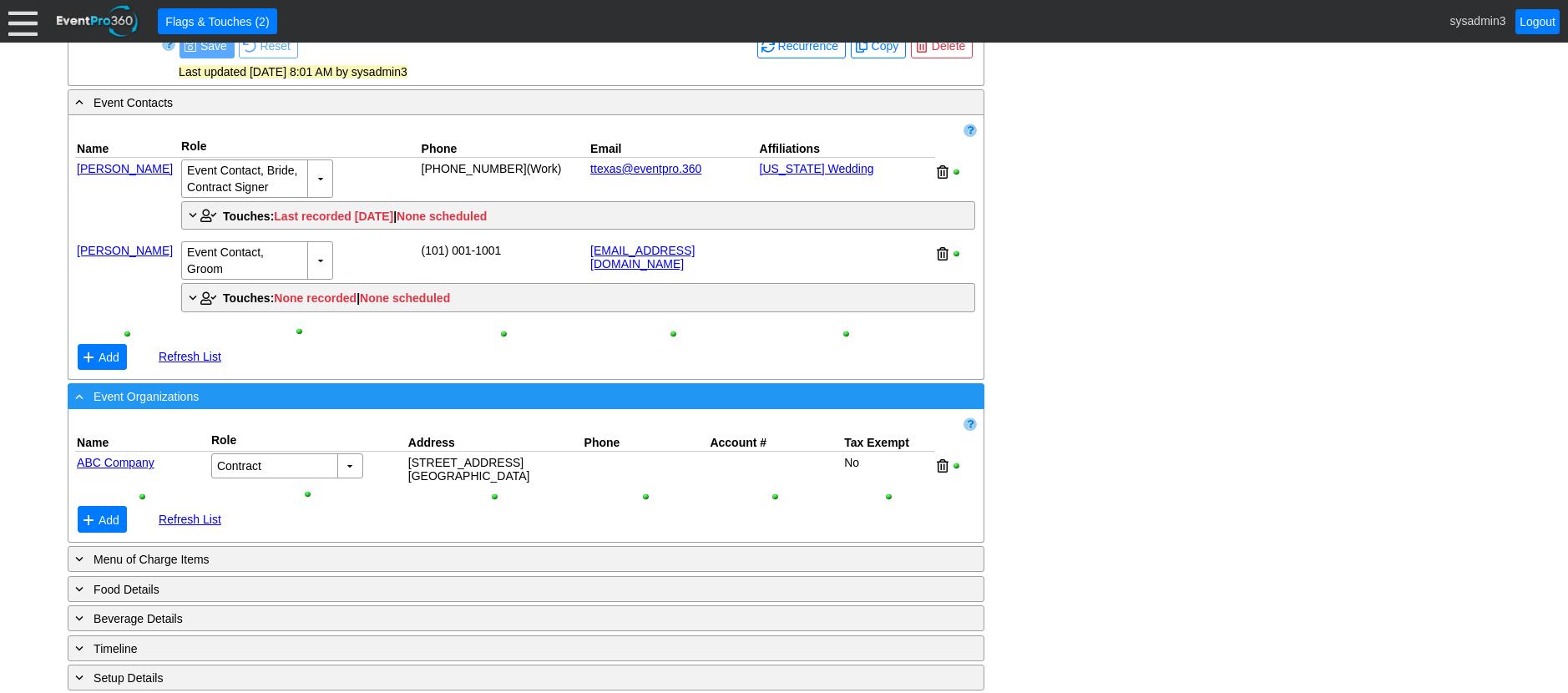
click at [341, 406] on div "- Event Organizations" at bounding box center [492, 396] width 840 height 19
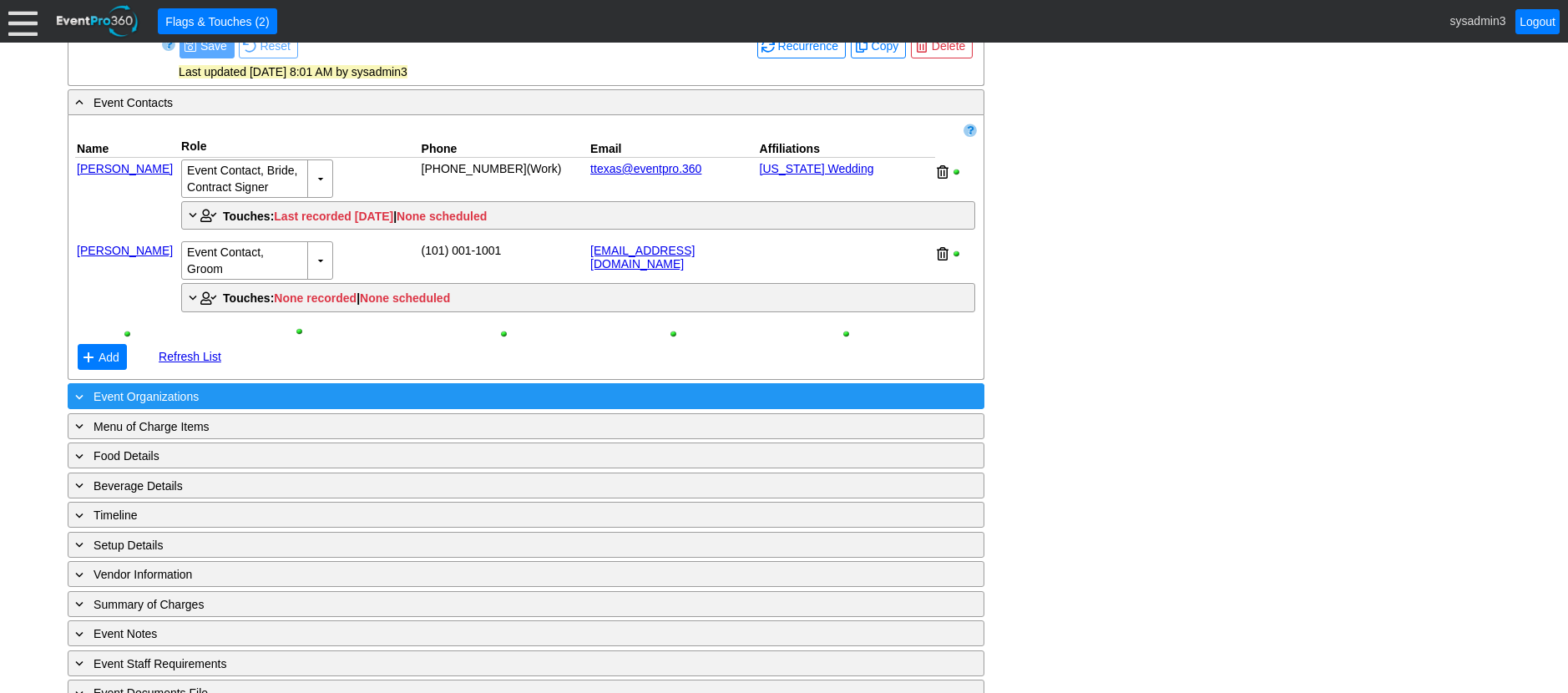
scroll to position [767, 0]
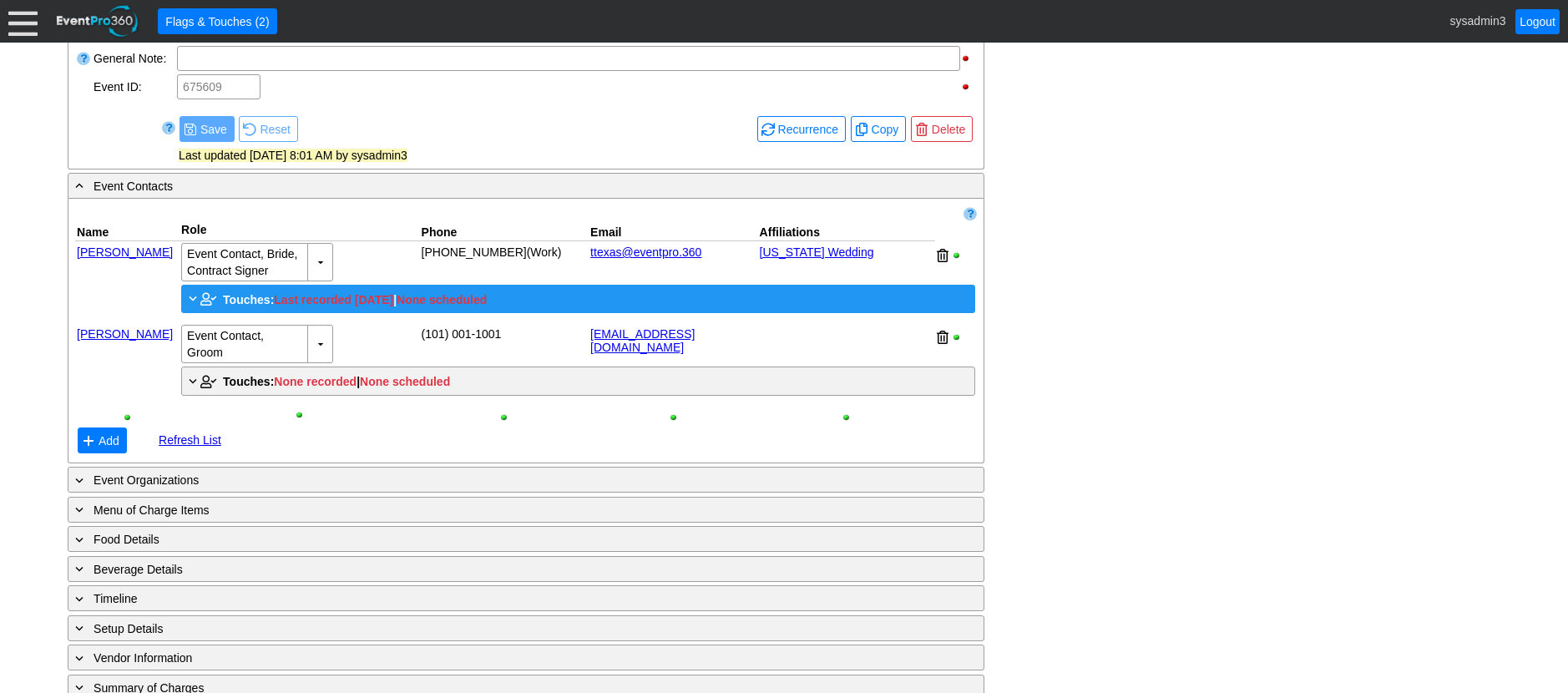
click at [239, 306] on span "Touches:" at bounding box center [249, 299] width 51 height 13
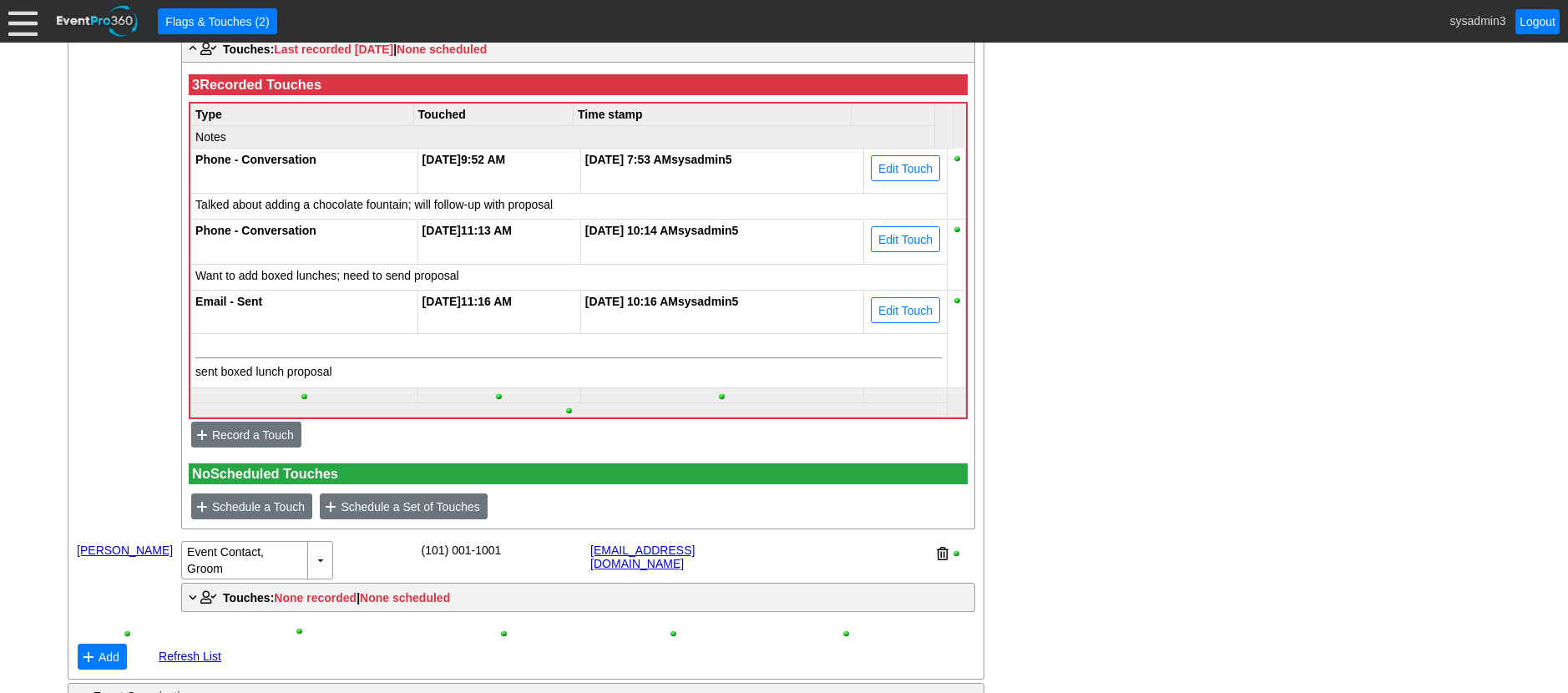
scroll to position [1101, 0]
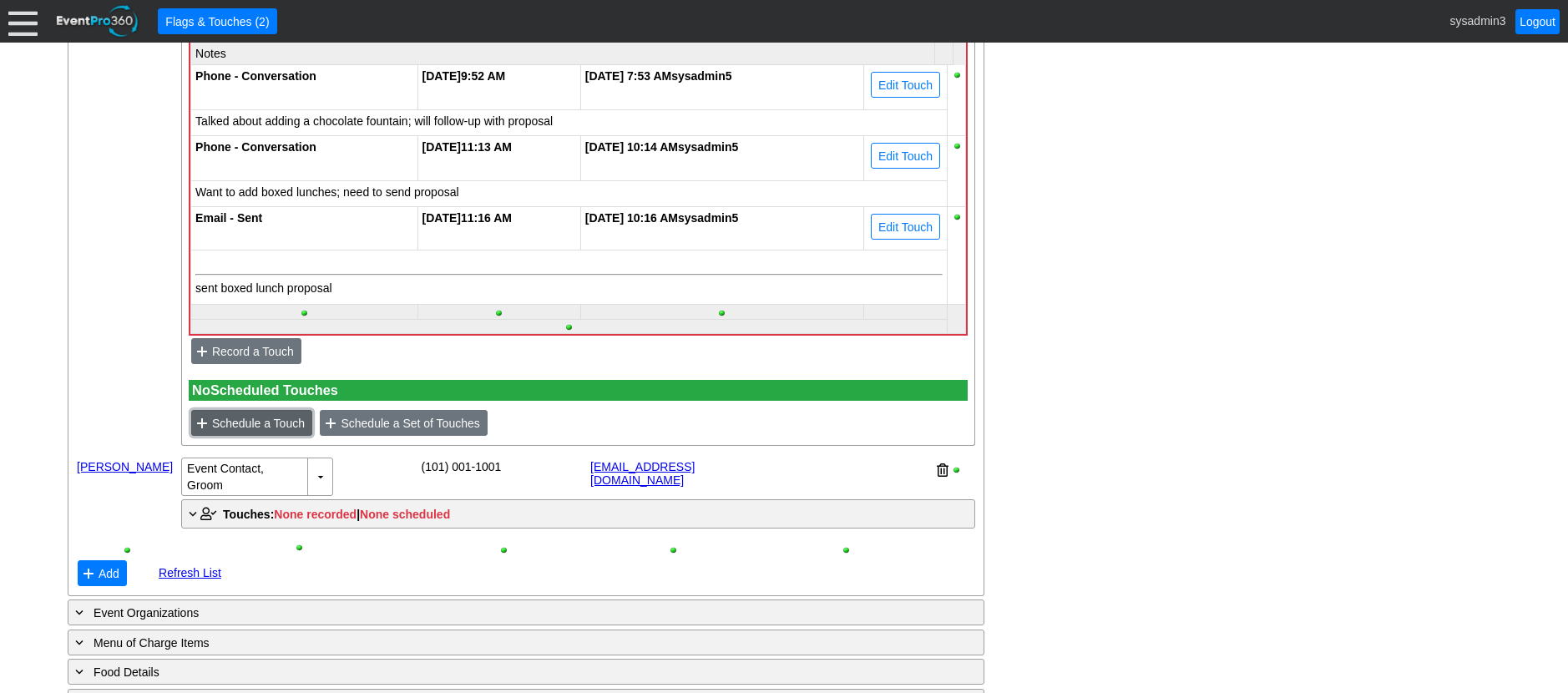
click at [248, 431] on span "Schedule a Touch" at bounding box center [259, 424] width 100 height 17
type input "8/12/2025"
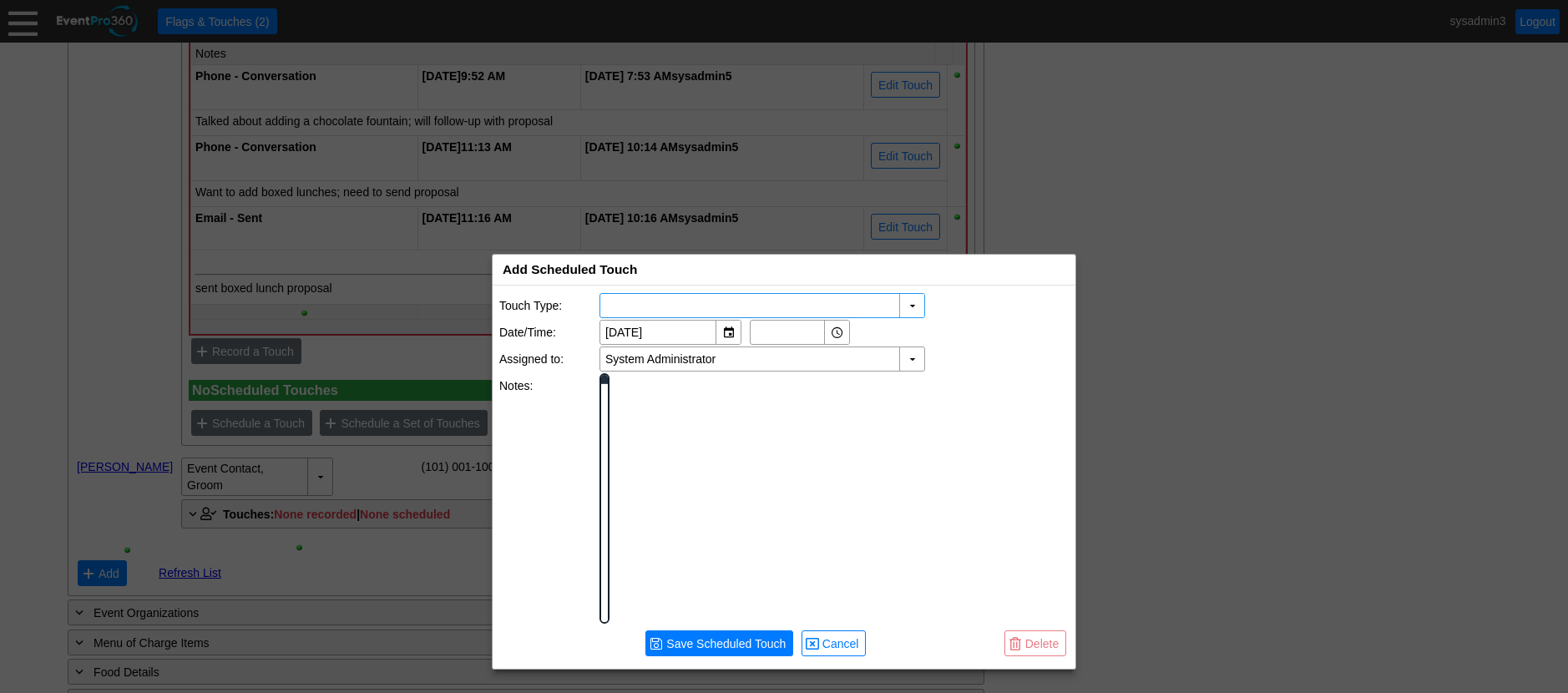
scroll to position [0, 0]
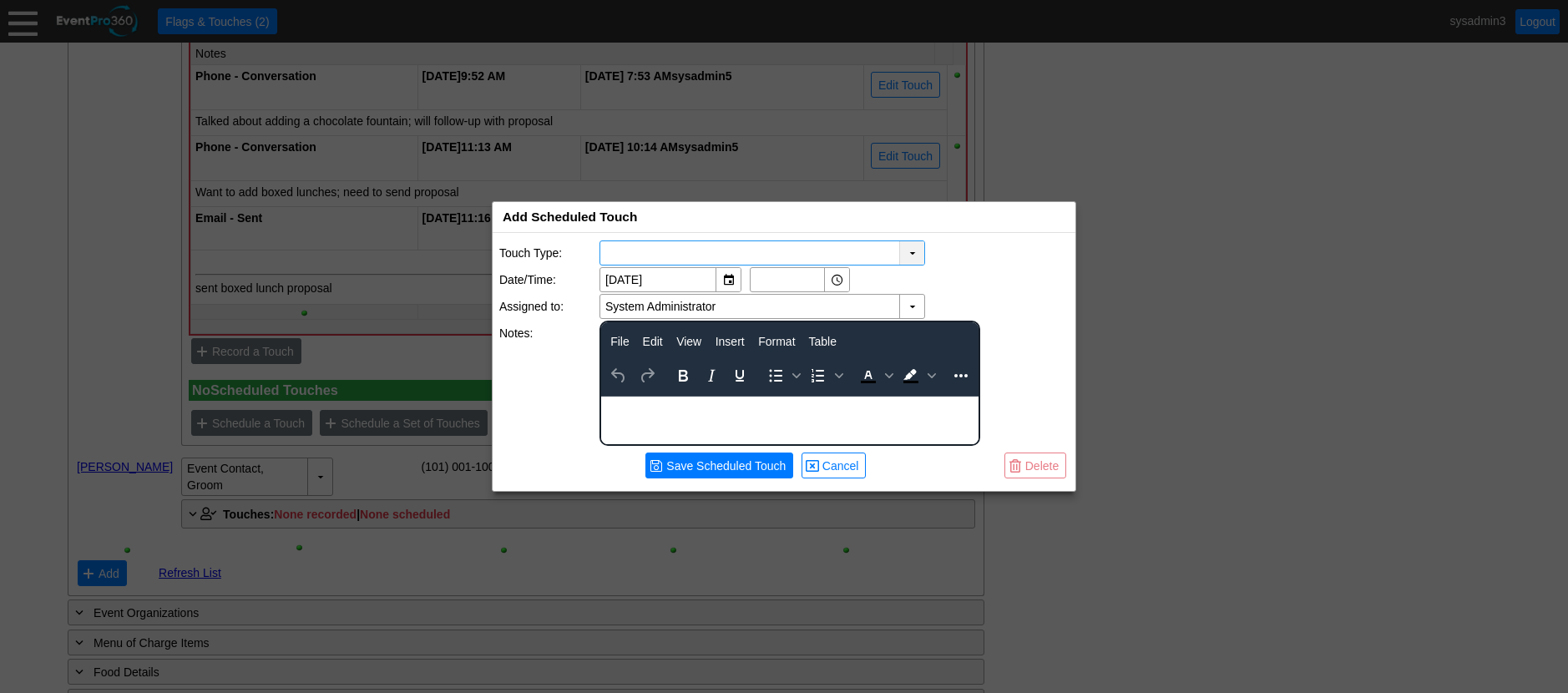
click at [911, 249] on div "▼" at bounding box center [912, 252] width 25 height 24
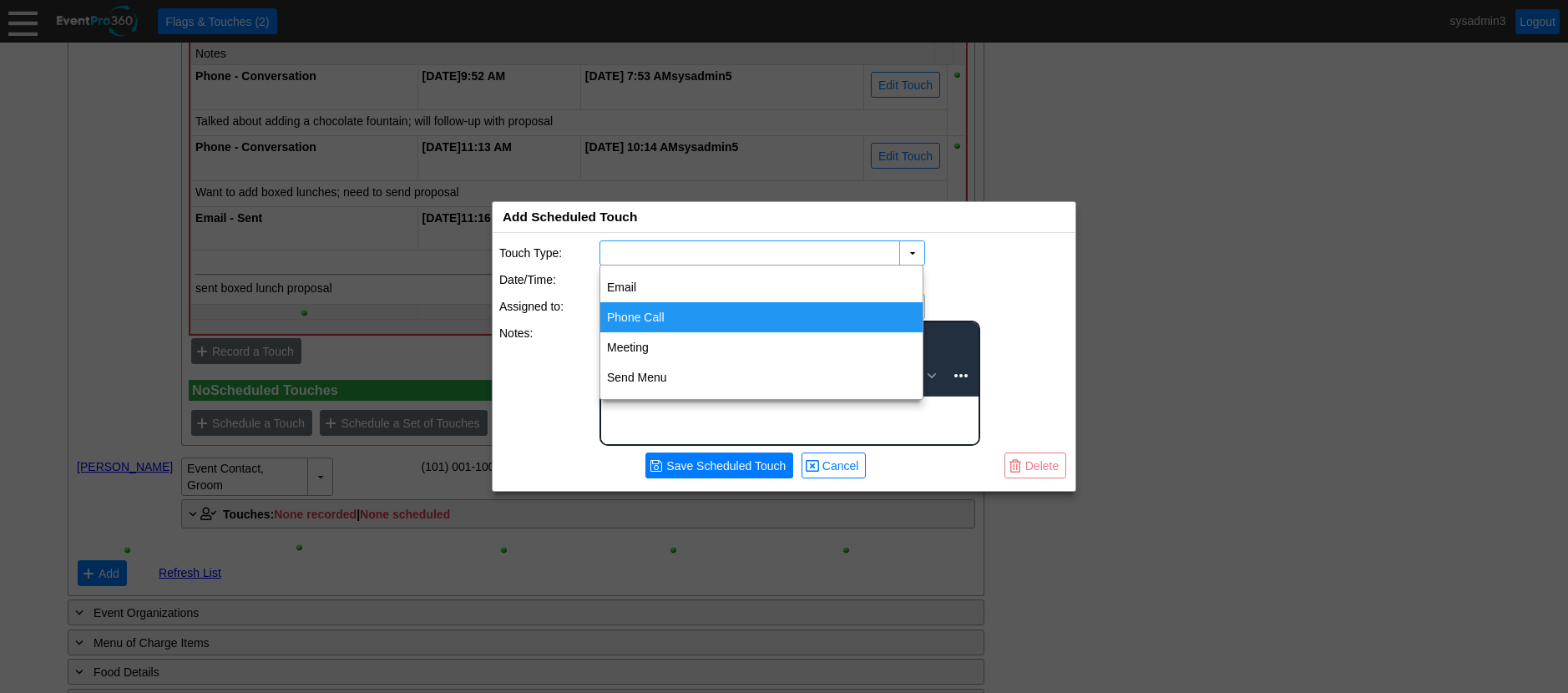
click at [671, 307] on div "Phone Call" at bounding box center [761, 317] width 322 height 30
type input "Phone Call"
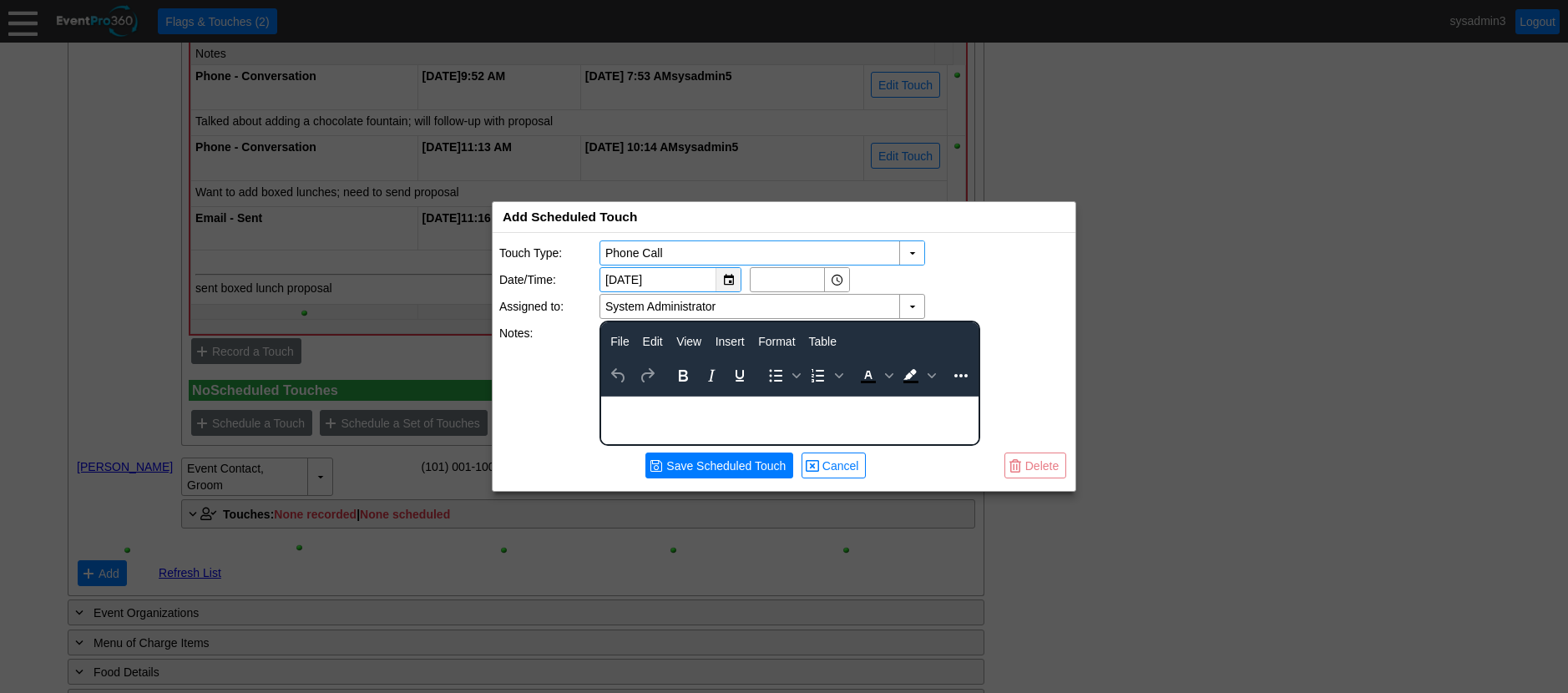
click at [725, 275] on div "▼" at bounding box center [728, 280] width 25 height 24
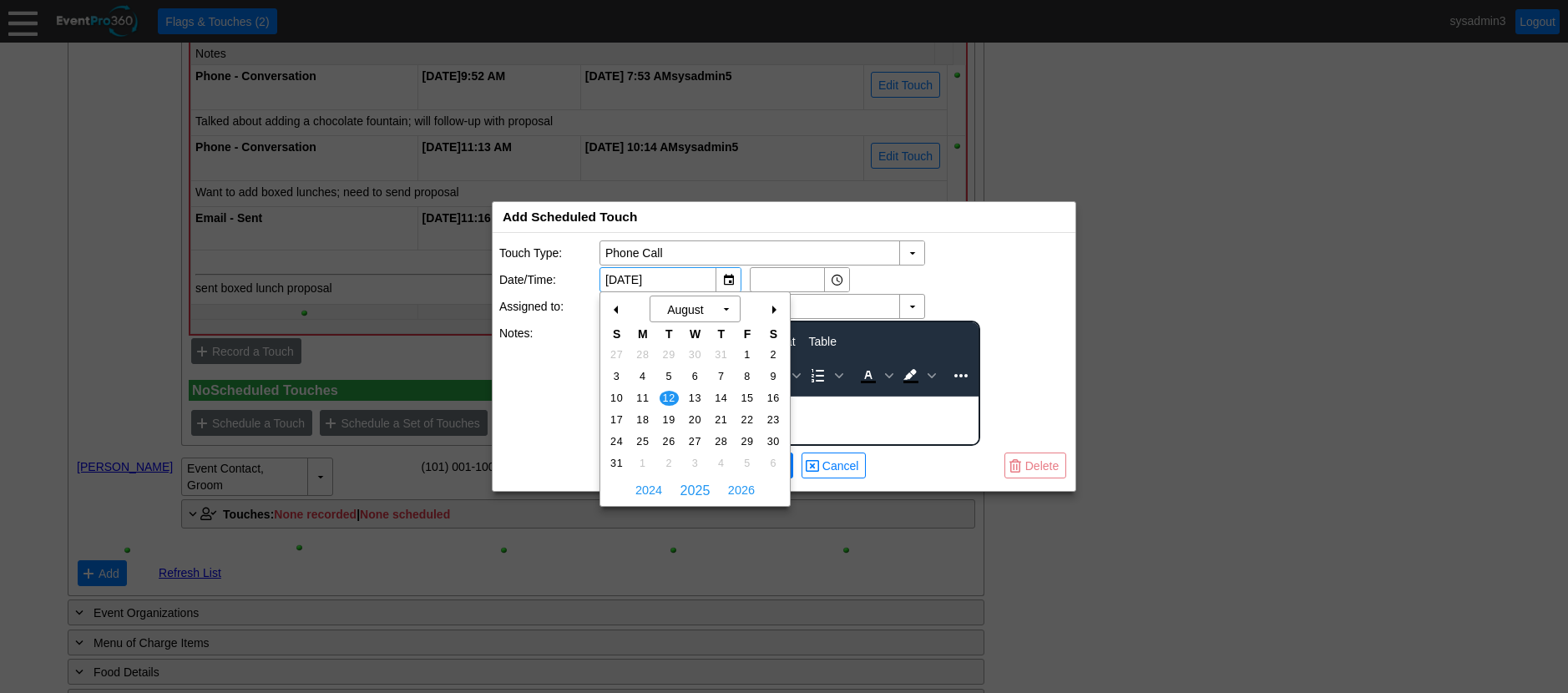
click at [774, 305] on div "+" at bounding box center [773, 310] width 26 height 28
click at [672, 377] on span "4" at bounding box center [669, 377] width 19 height 15
type input "11/4/2025"
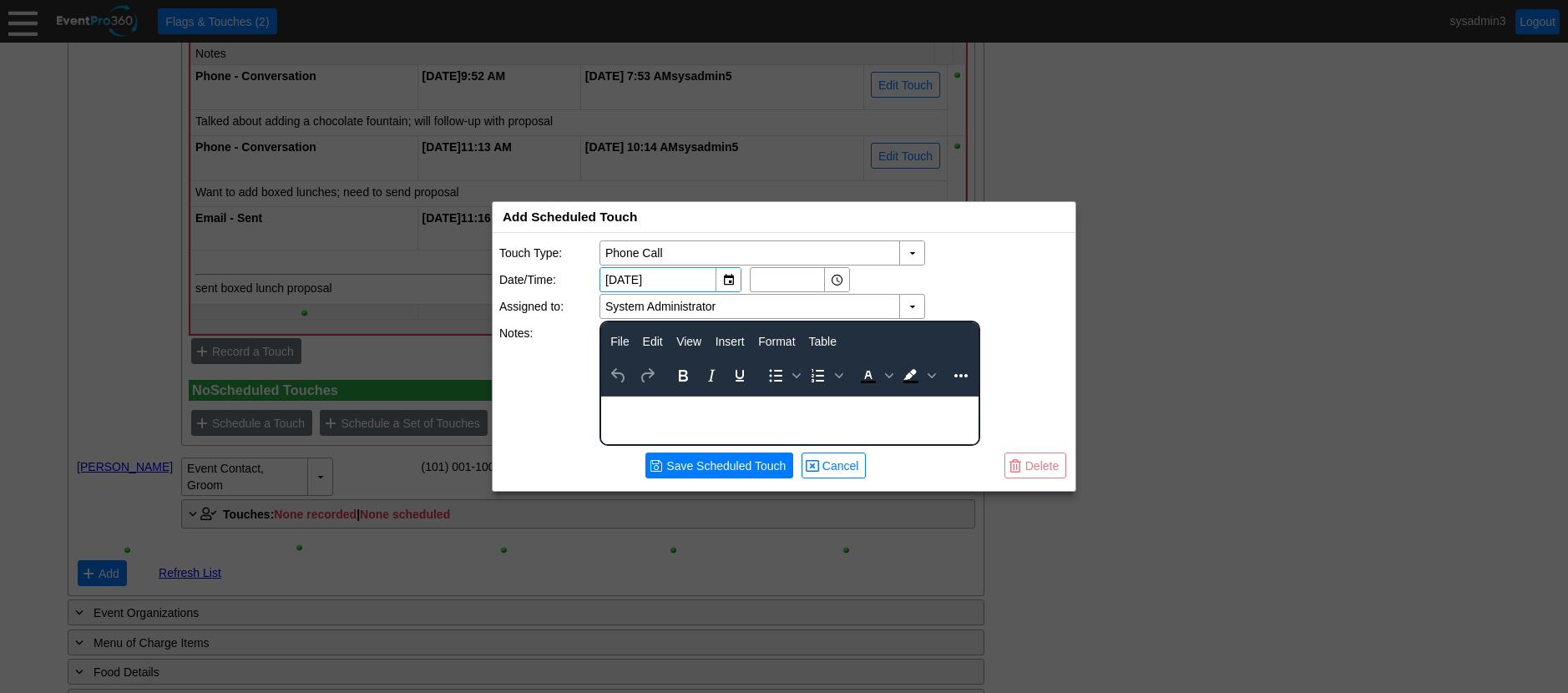
click at [686, 411] on body "Rich Text Area. Press ALT-0 for help." at bounding box center [789, 407] width 378 height 22
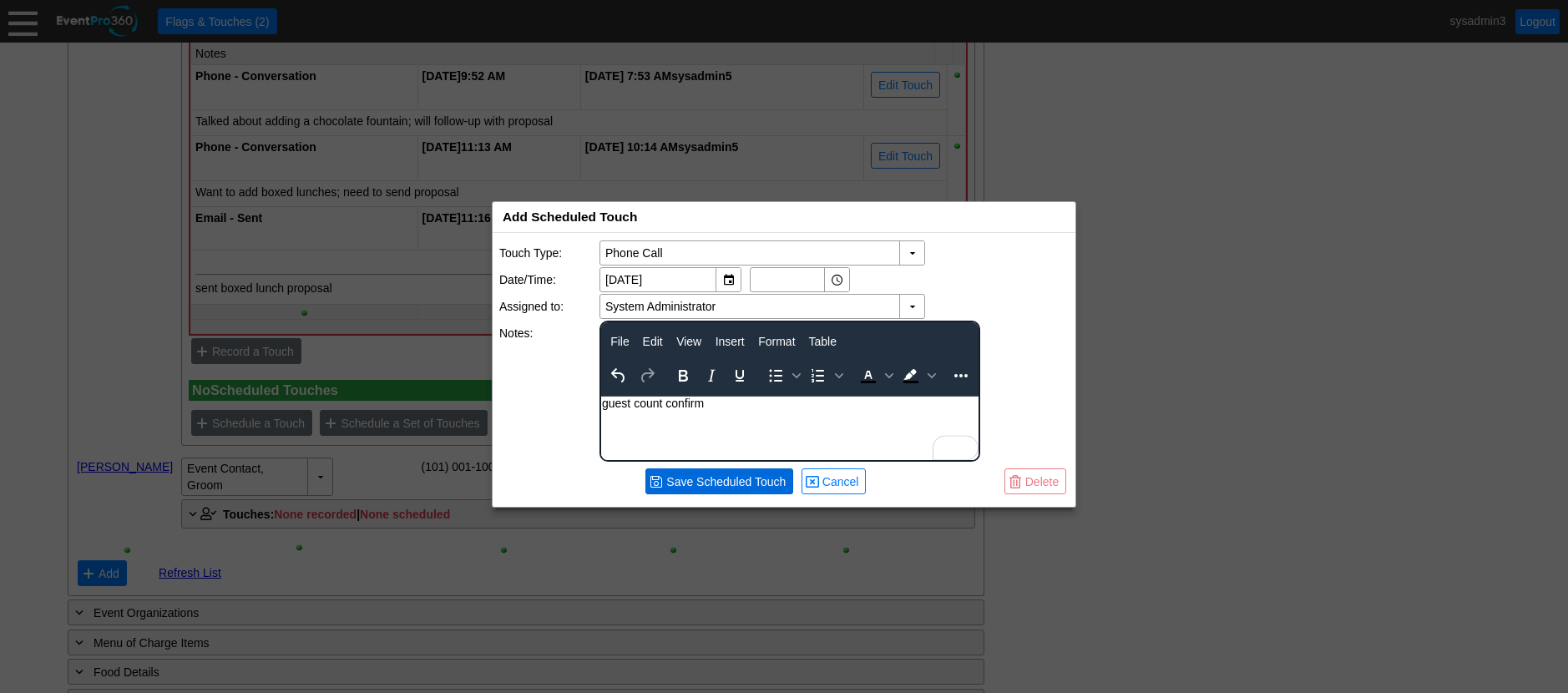
click at [703, 479] on span "Save Scheduled Touch" at bounding box center [726, 482] width 126 height 17
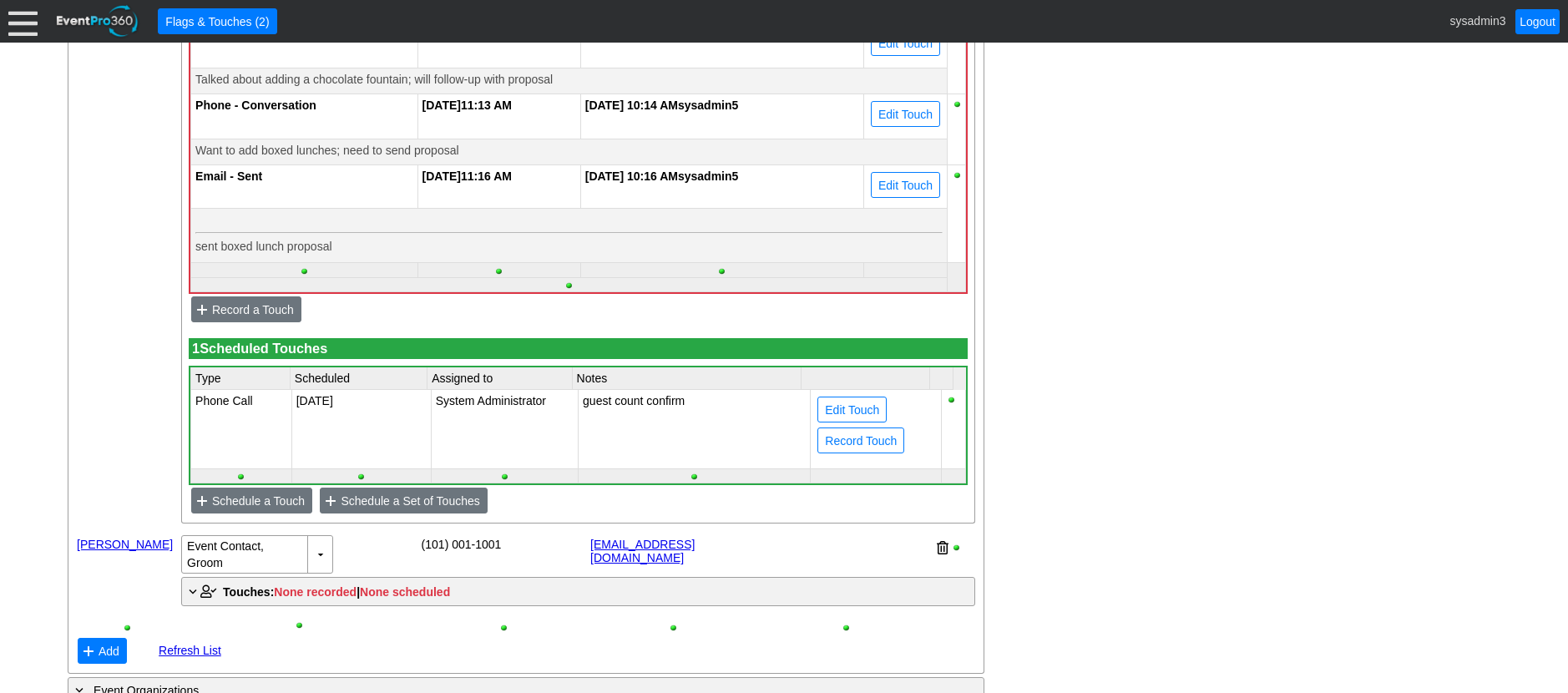
scroll to position [1170, 0]
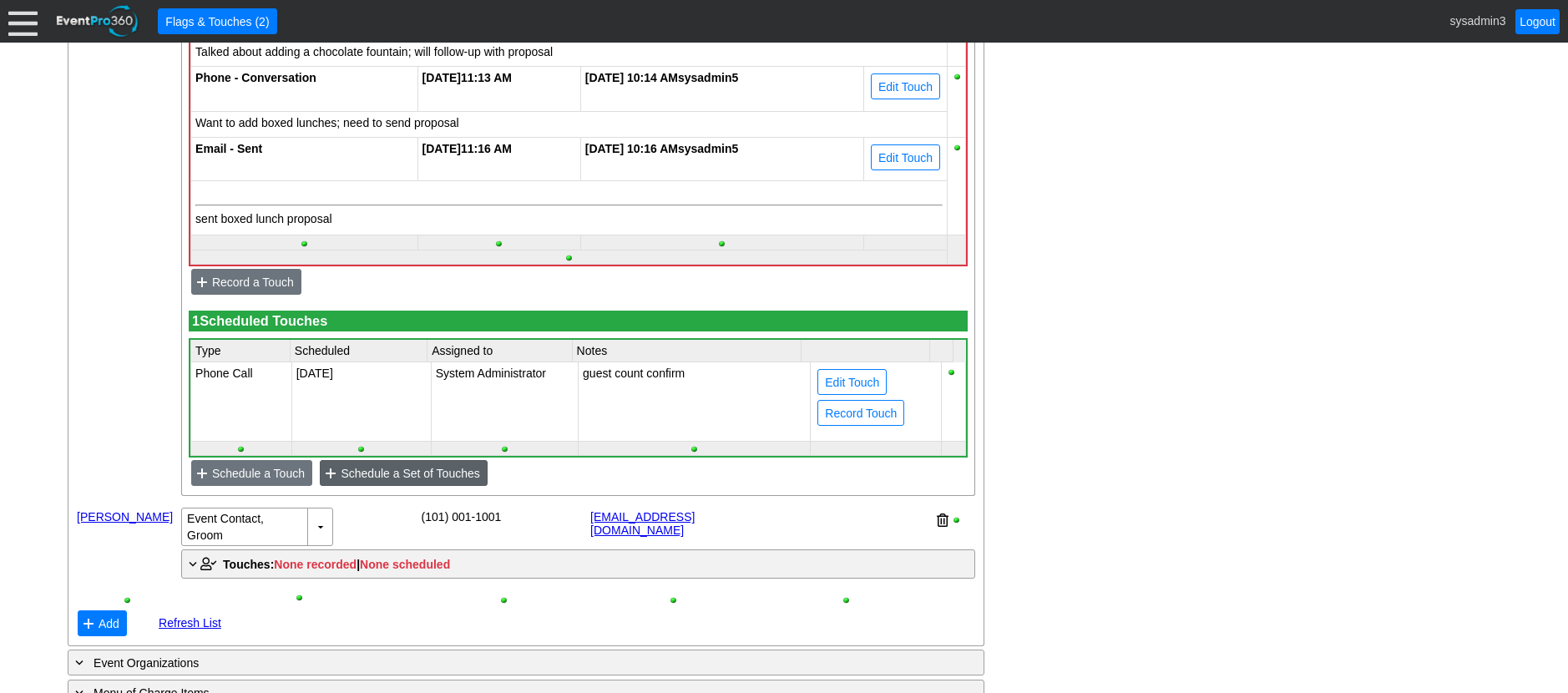
click at [417, 482] on span "Schedule a Set of Touches" at bounding box center [410, 474] width 145 height 17
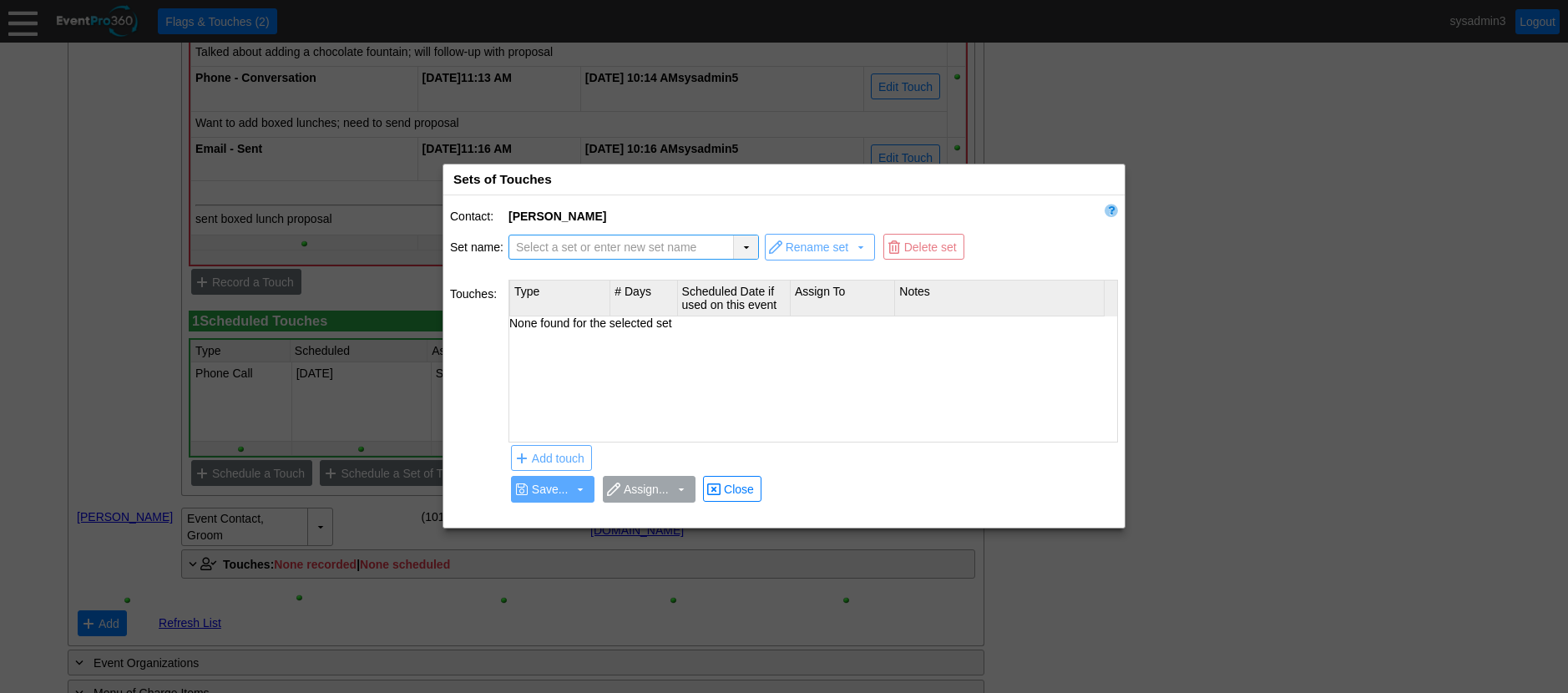
click at [748, 245] on div "▼" at bounding box center [745, 247] width 25 height 24
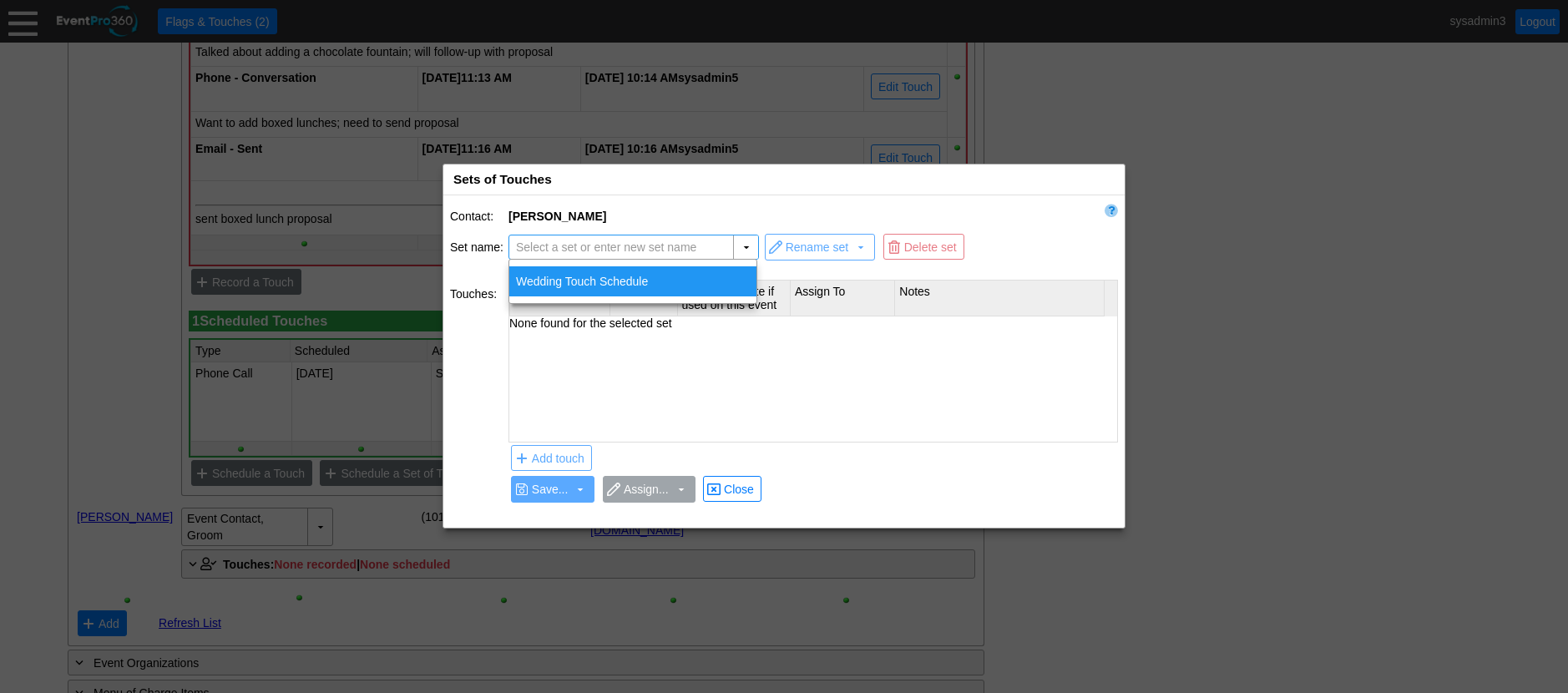
click at [554, 281] on div "Wedding Touch Schedule" at bounding box center [633, 282] width 247 height 30
type input "Wedding Touch Schedule"
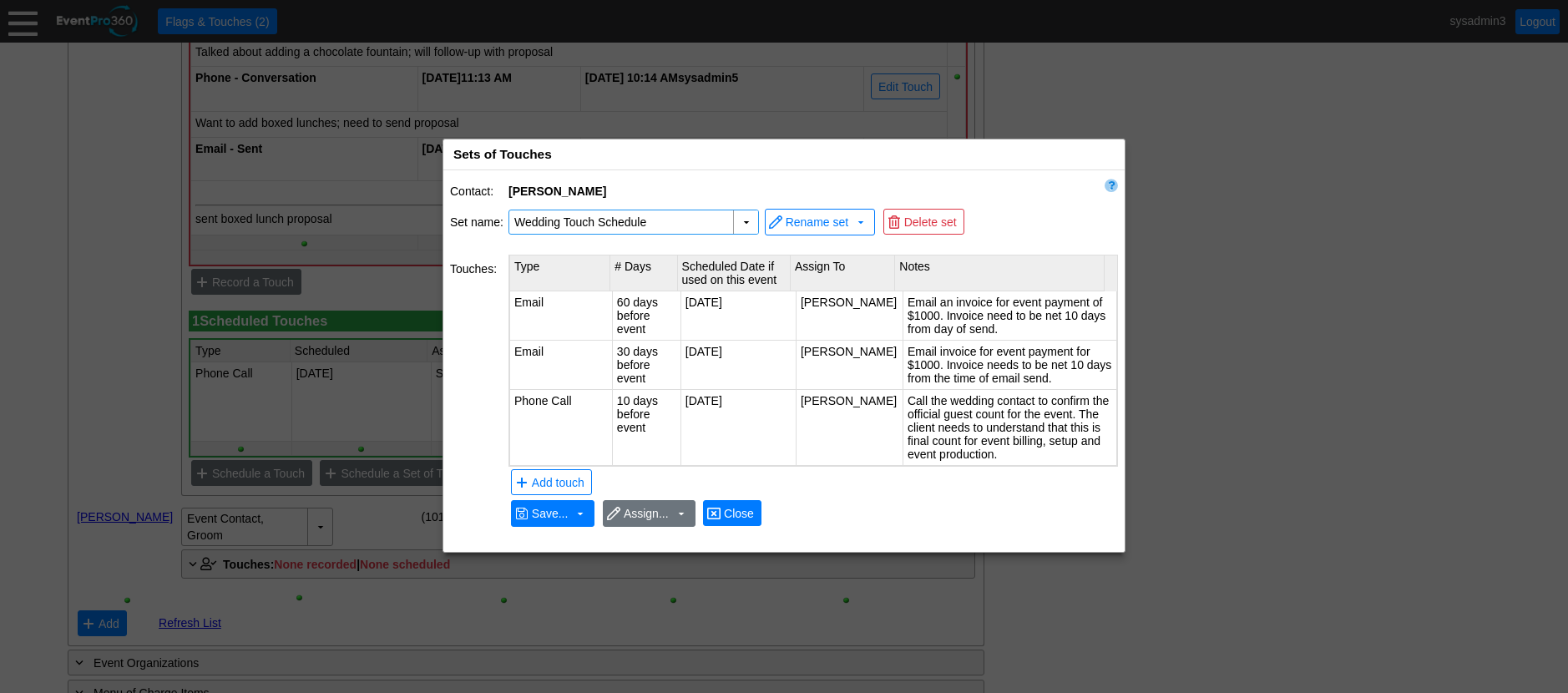
click at [740, 505] on span "● Close" at bounding box center [732, 513] width 50 height 18
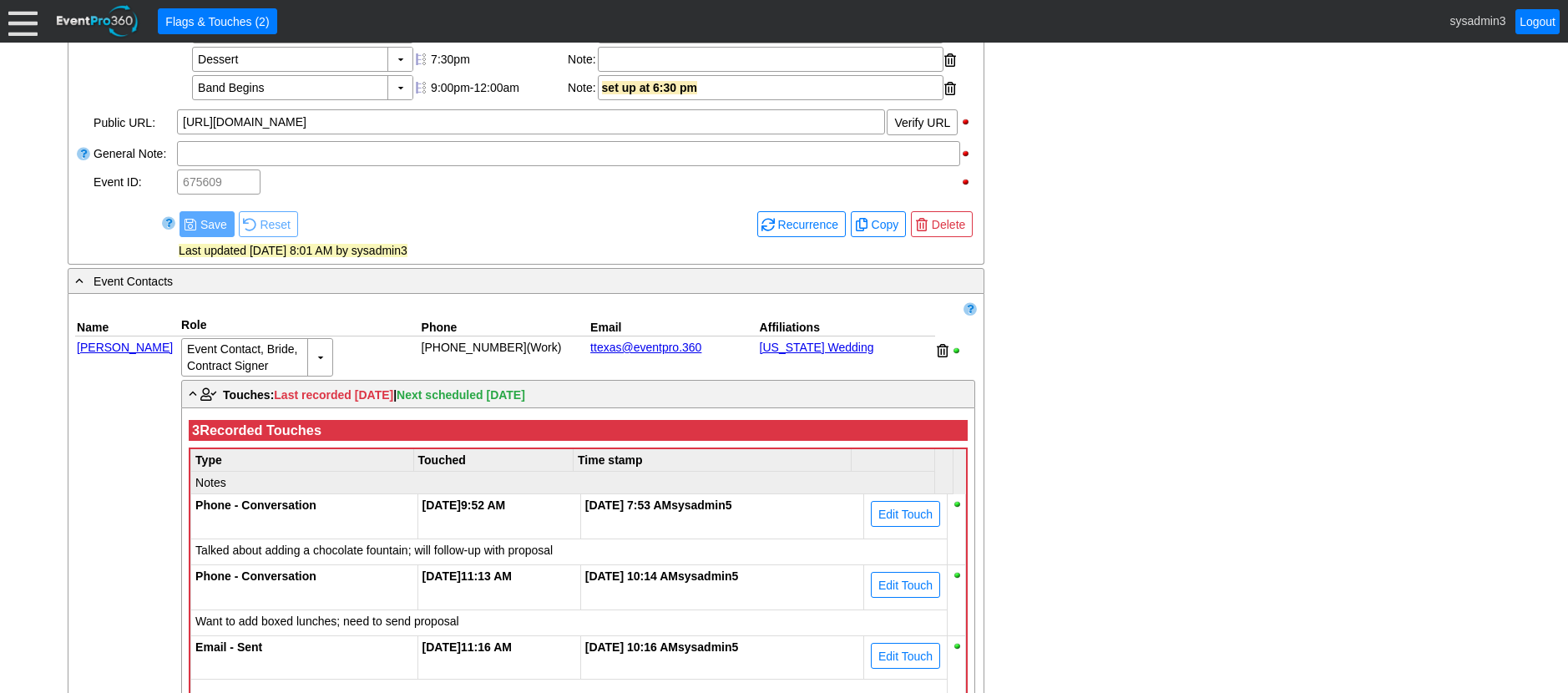
scroll to position [669, 0]
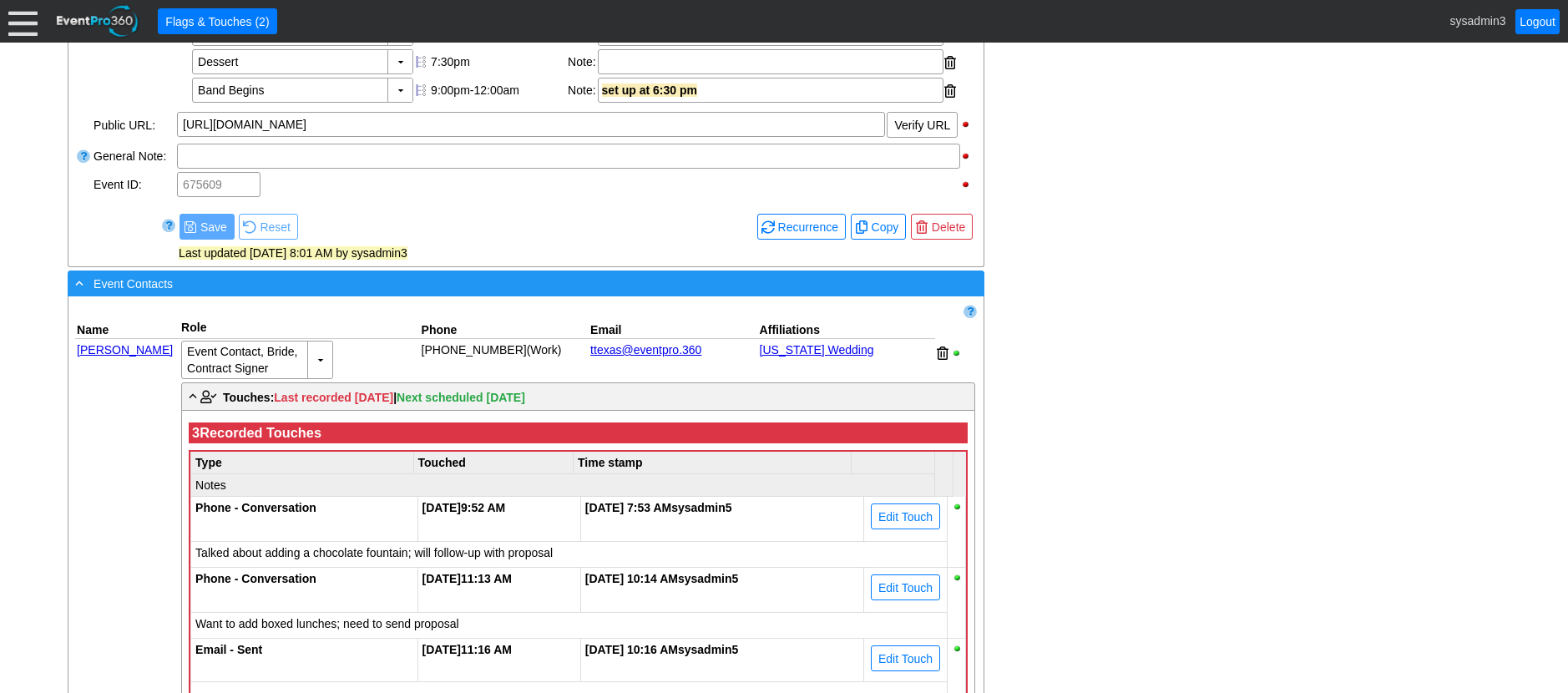
click at [445, 293] on div "- Event Contacts" at bounding box center [492, 283] width 840 height 19
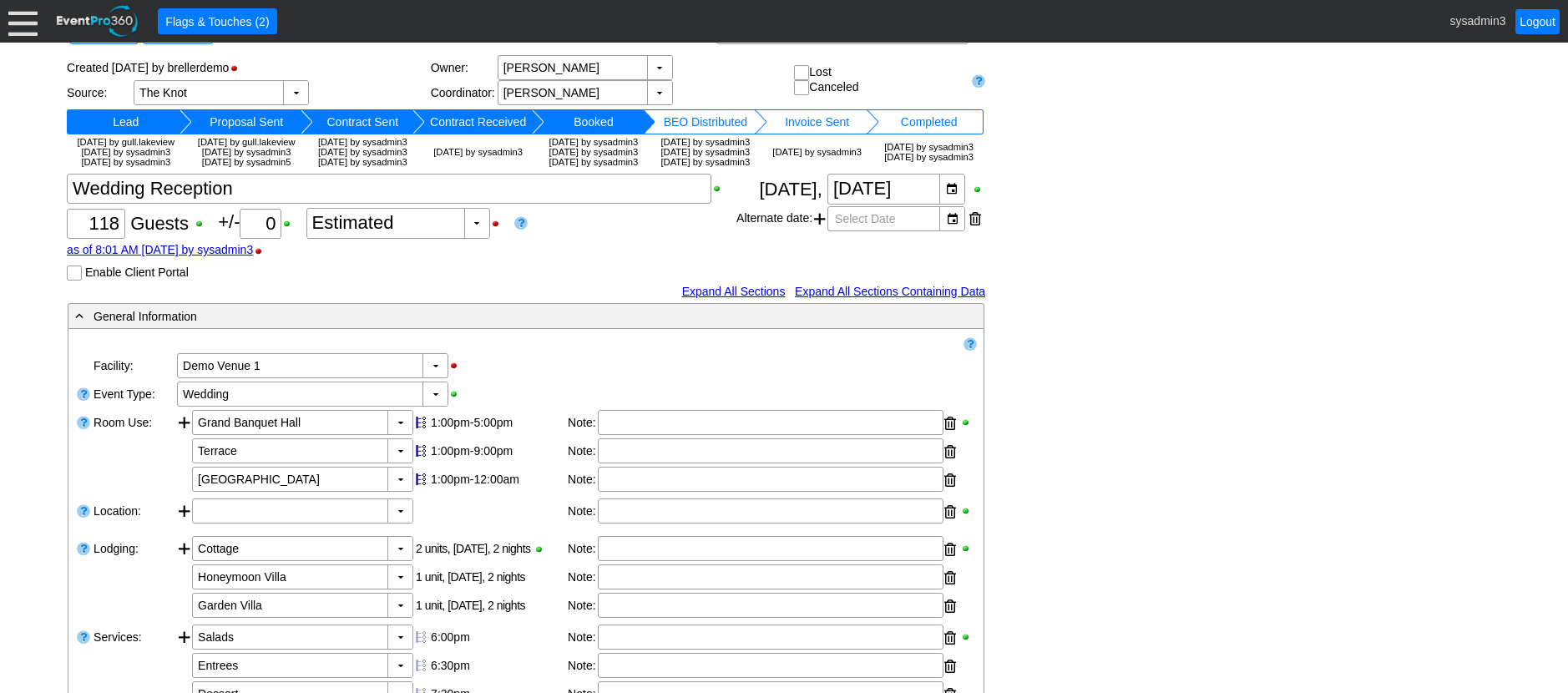
scroll to position [0, 0]
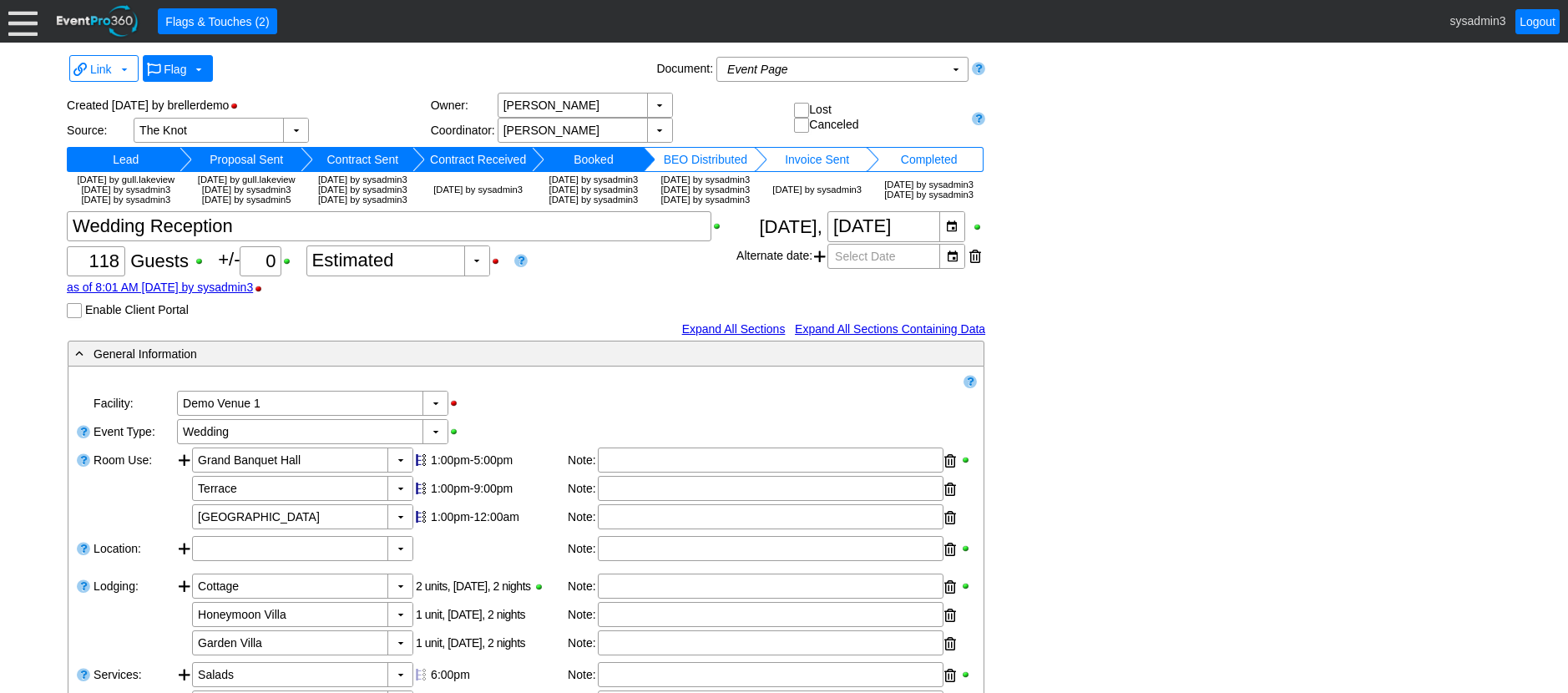
click at [180, 70] on span "Flag" at bounding box center [175, 69] width 23 height 13
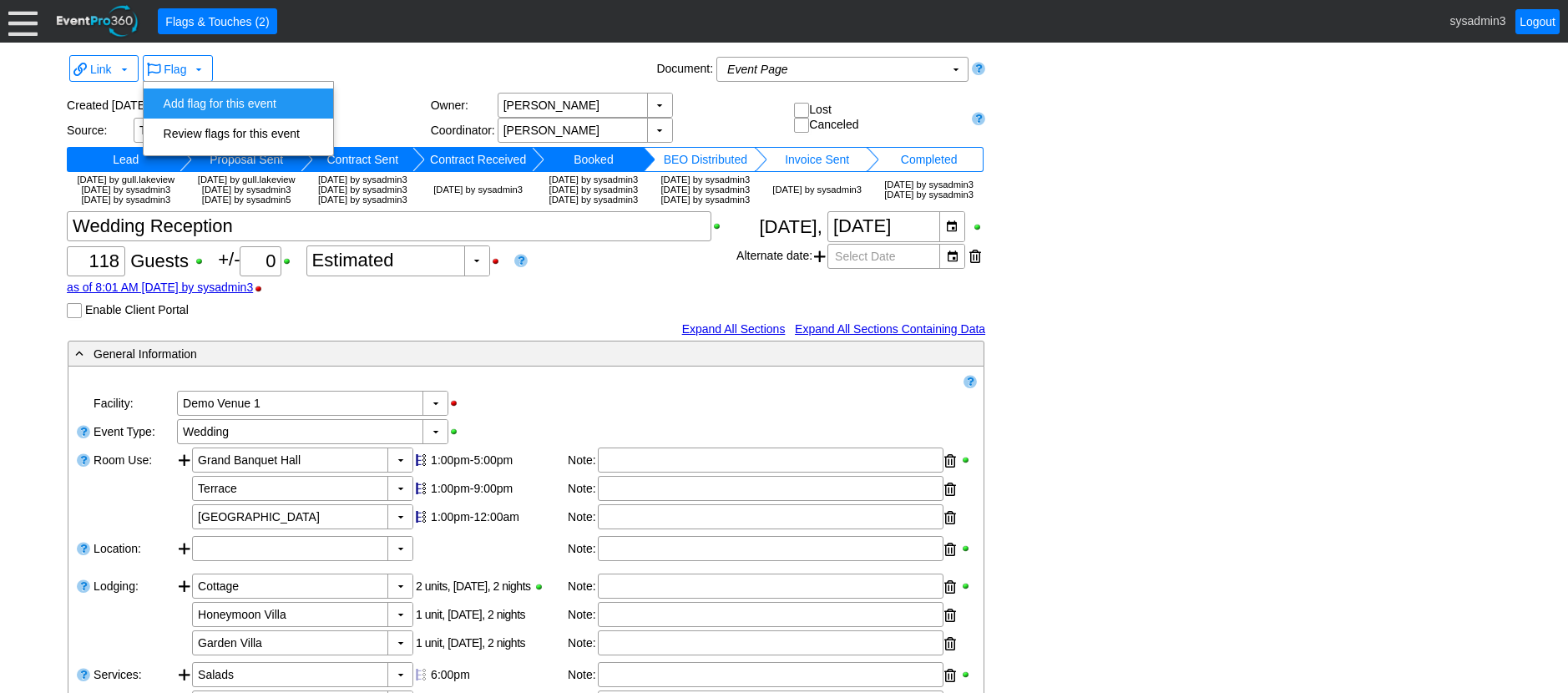
click at [202, 100] on td "Add flag for this event" at bounding box center [232, 104] width 150 height 30
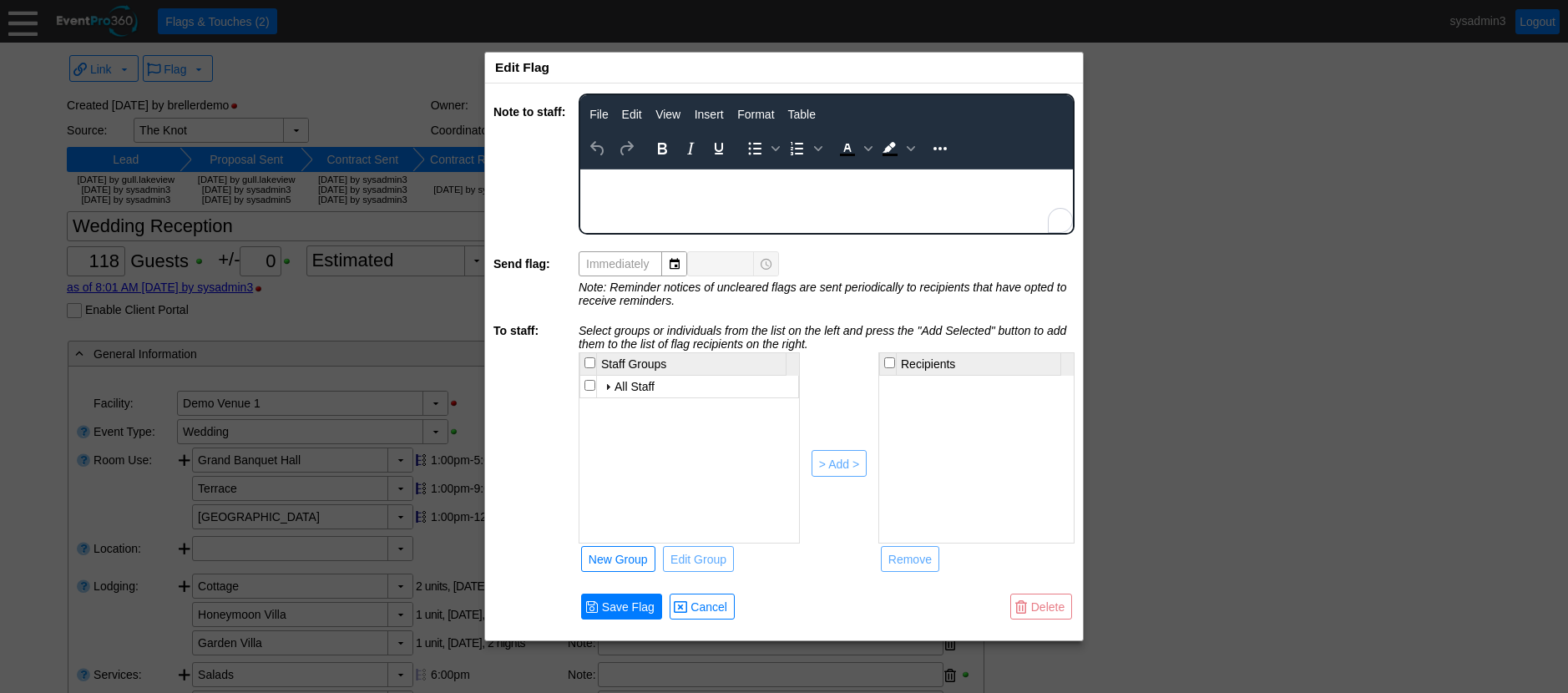
click at [634, 178] on div "Rich Text Area. Press ALT-0 for help." at bounding box center [826, 176] width 491 height 13
click at [590, 385] on input "checkbox" at bounding box center [590, 385] width 11 height 11
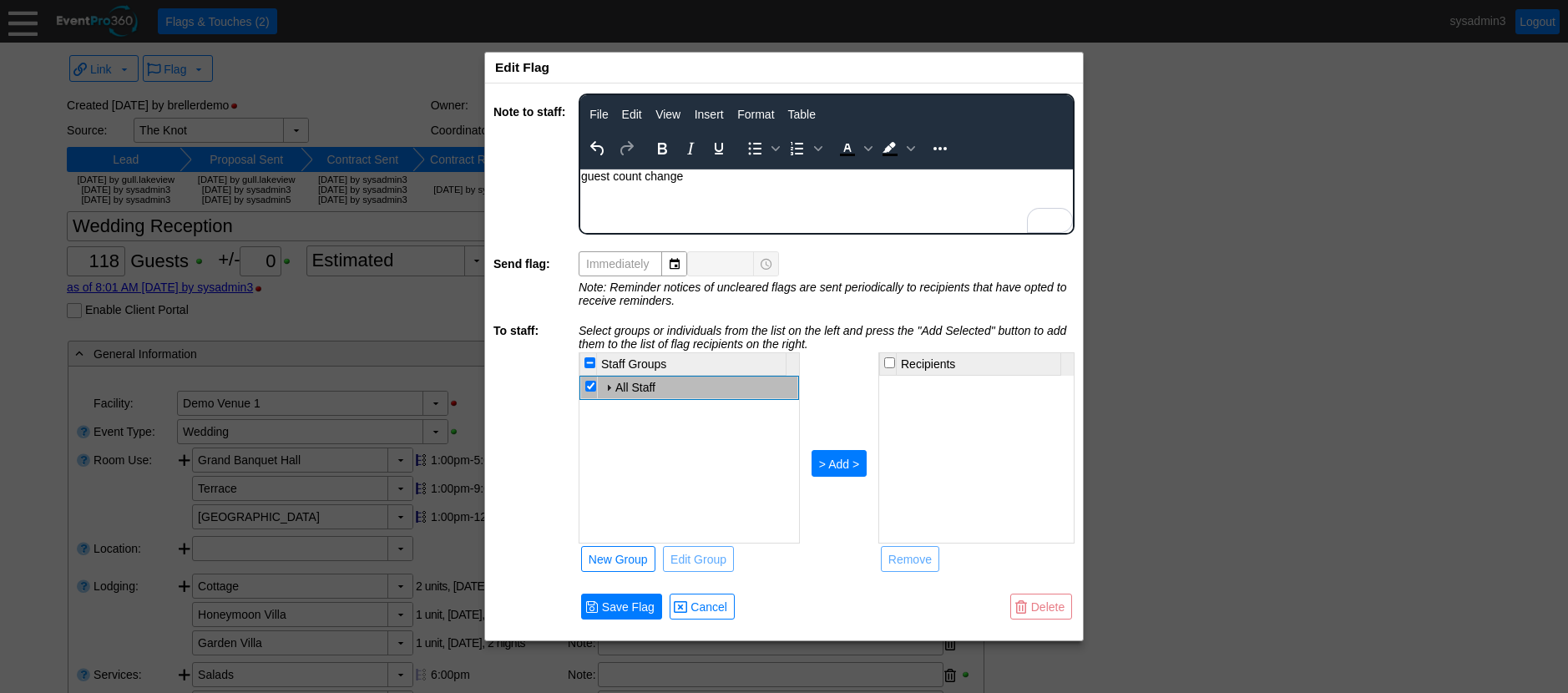
click at [843, 464] on div "> Add >" at bounding box center [839, 464] width 40 height 17
checkbox input "false"
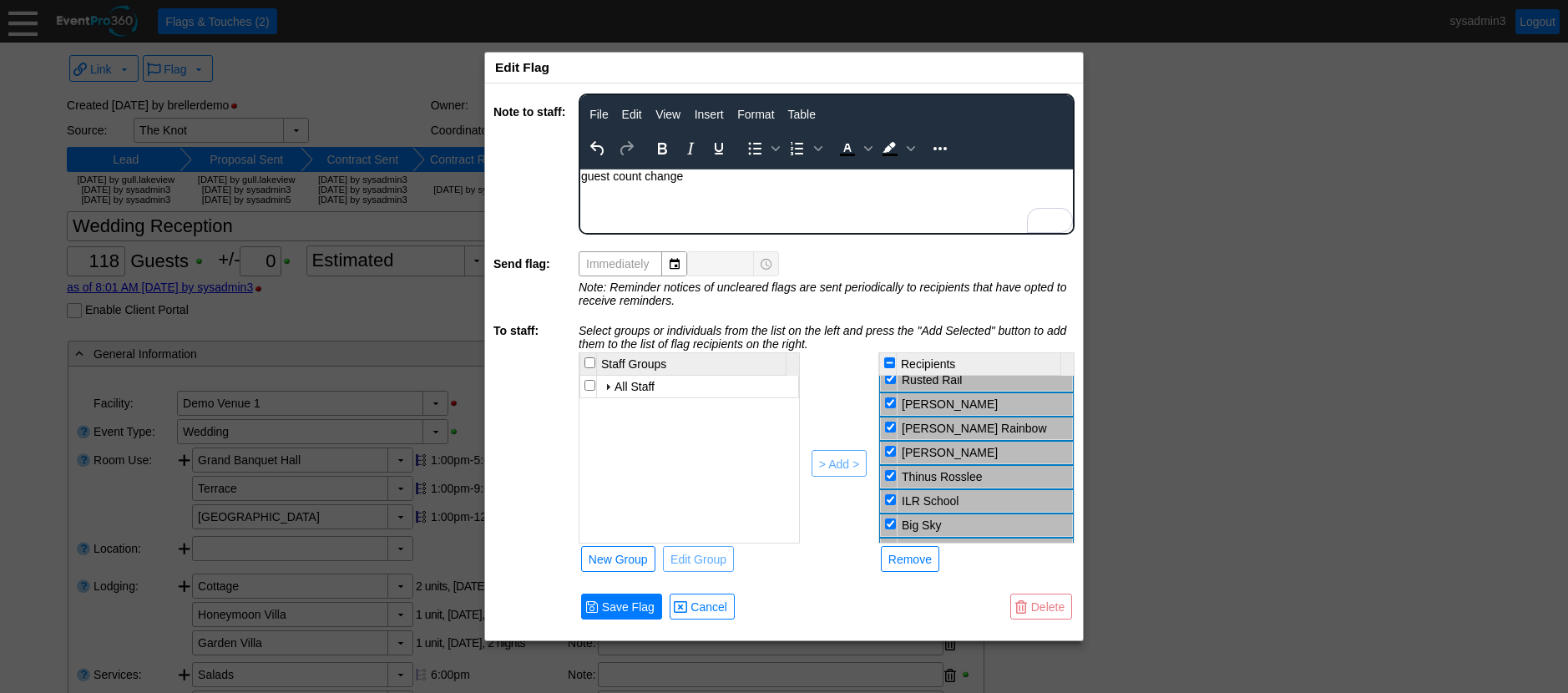
scroll to position [268, 0]
click at [887, 480] on input "checkbox" at bounding box center [891, 480] width 11 height 11
checkbox input "false"
click at [889, 456] on input "checkbox" at bounding box center [891, 457] width 11 height 11
checkbox input "false"
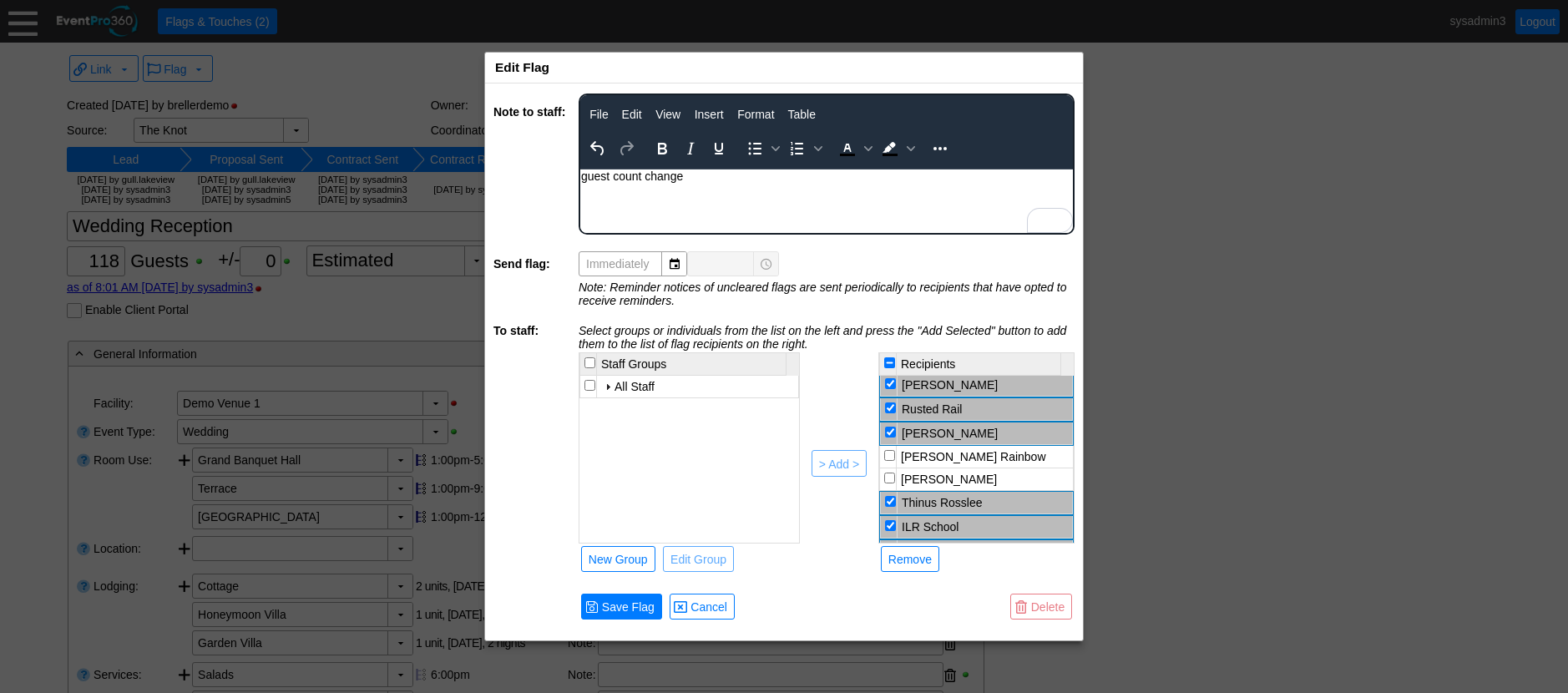
click at [887, 434] on input "checkbox" at bounding box center [891, 432] width 11 height 11
checkbox input "false"
click at [885, 380] on input "checkbox" at bounding box center [891, 384] width 11 height 11
checkbox input "false"
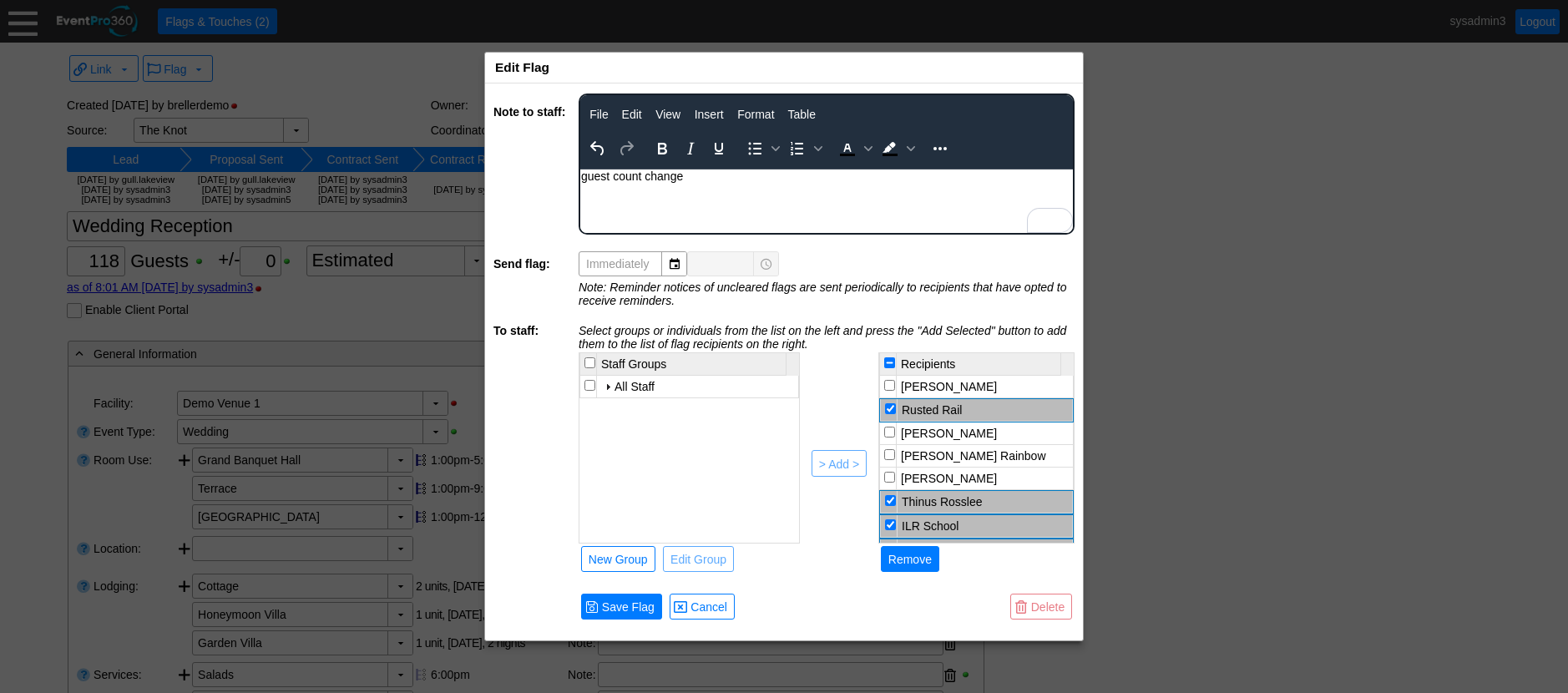
click at [913, 564] on div "Remove" at bounding box center [910, 559] width 43 height 17
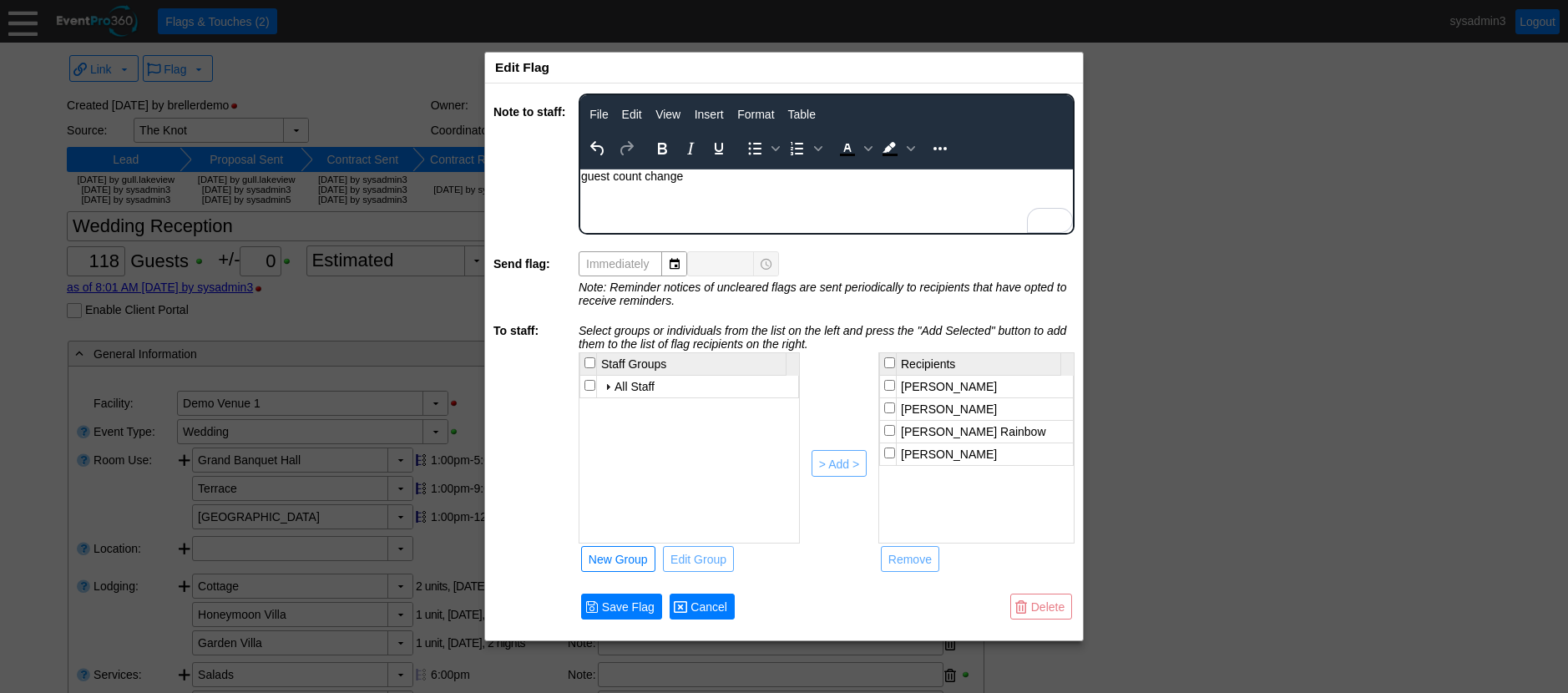
click at [716, 595] on span "● Cancel" at bounding box center [702, 605] width 65 height 25
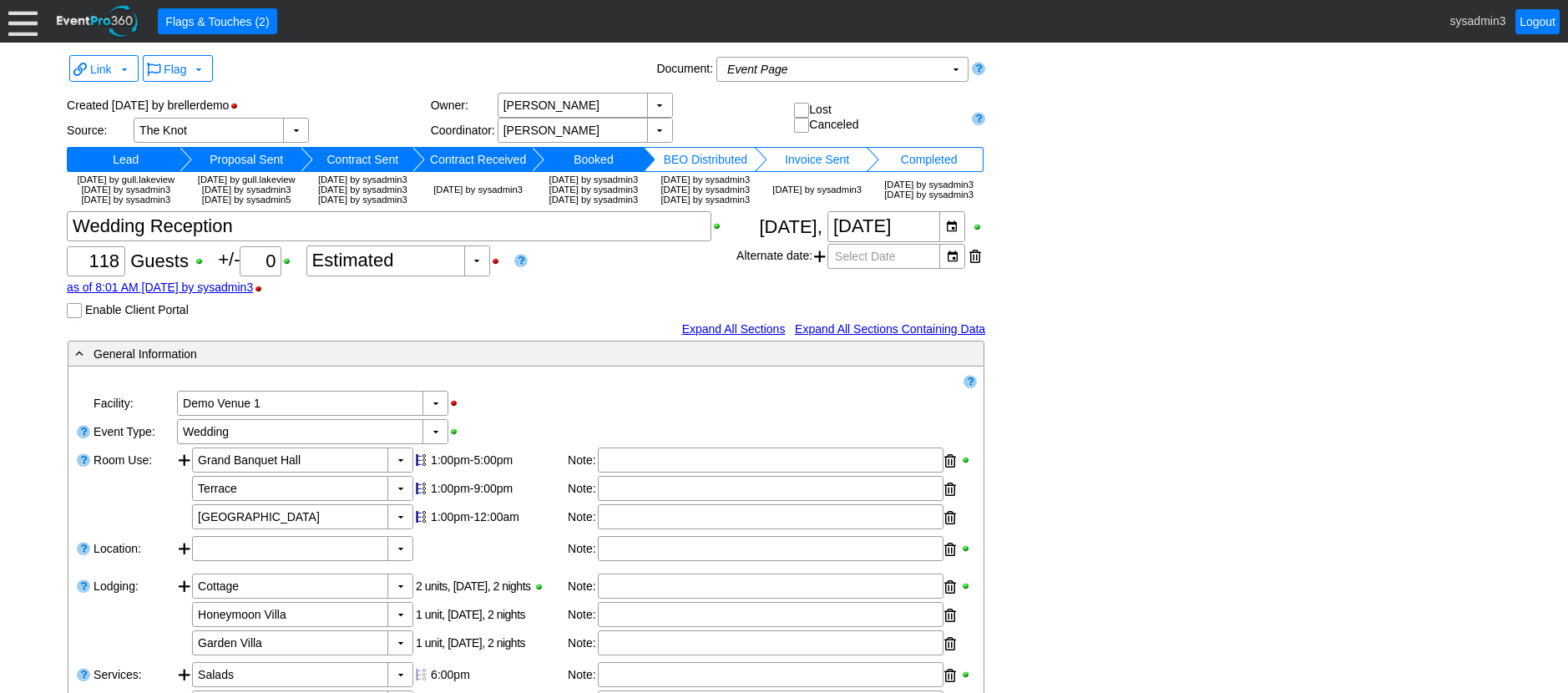
click at [24, 24] on div at bounding box center [23, 21] width 29 height 29
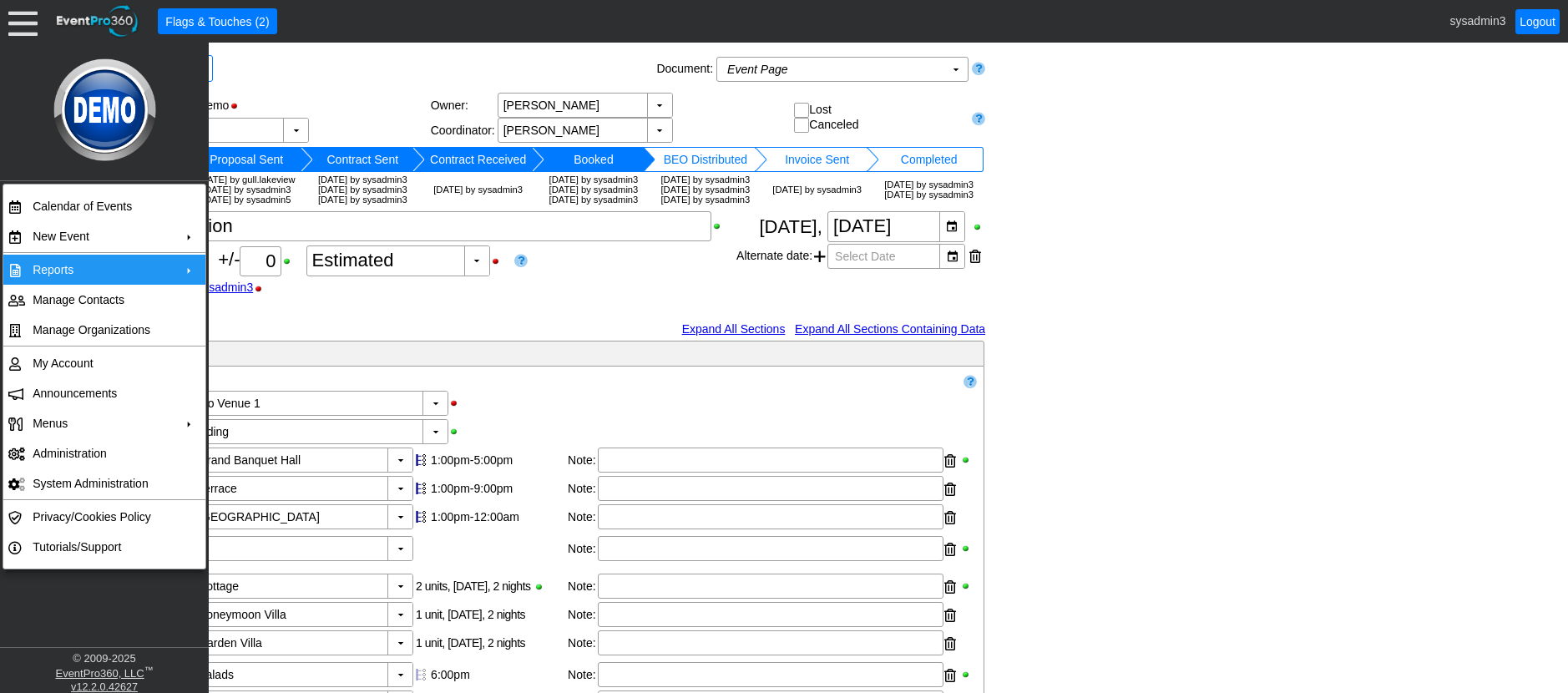
click at [72, 268] on td "Reports" at bounding box center [100, 269] width 150 height 30
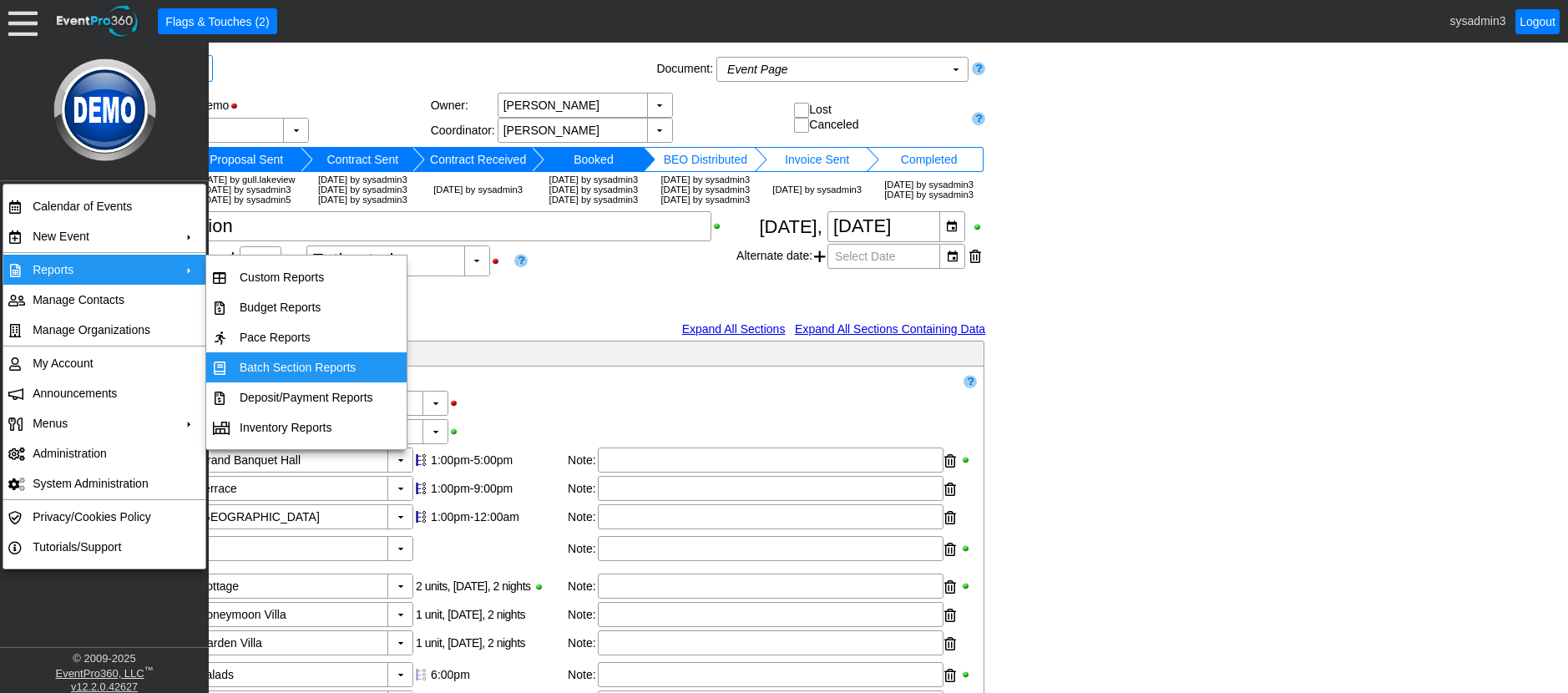
click at [464, 318] on div "Χ 118 Guests +/- Χ 0 ▼ Χ Estimated as of 8:01 AM on Tuesday, 8/12/2025 by sysad…" at bounding box center [401, 264] width 670 height 106
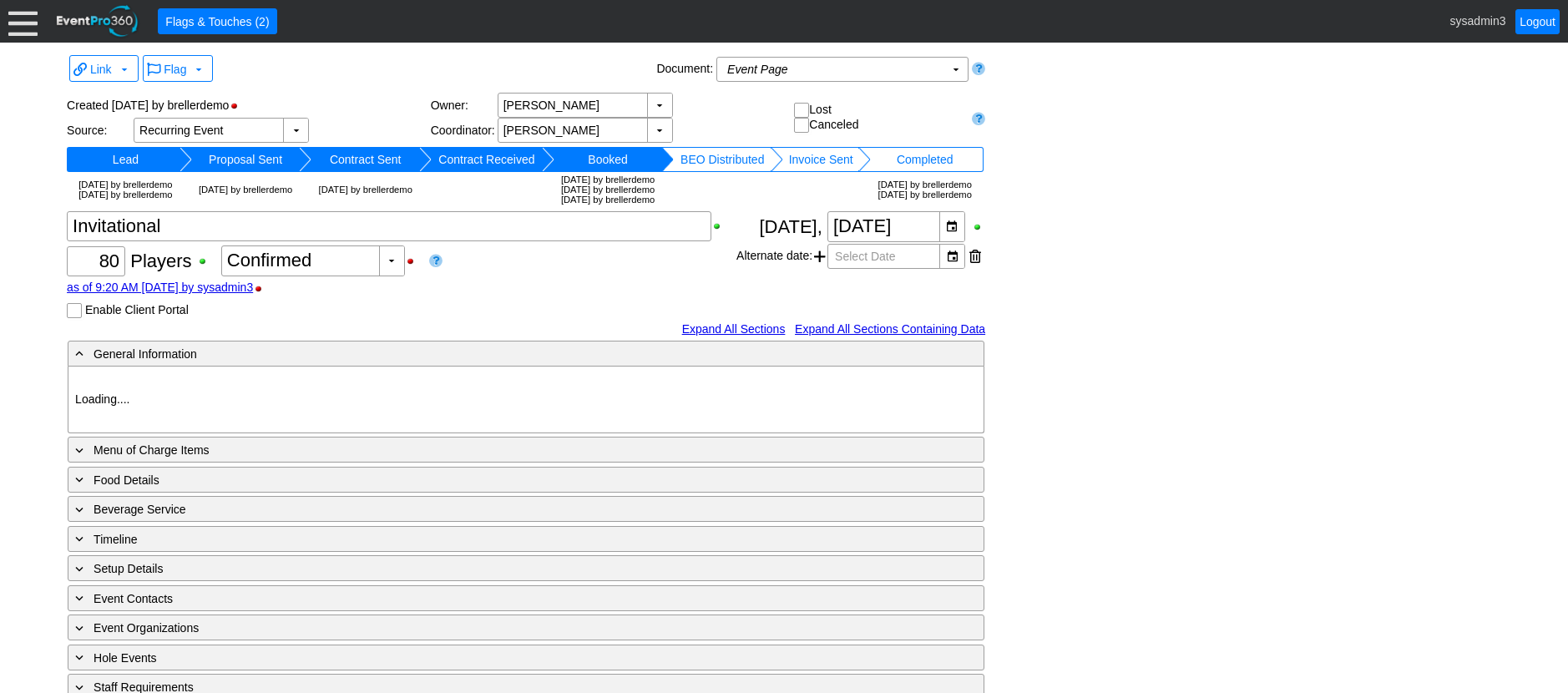
type input "Demo Venue 1"
type input "Golf Outing"
type input "Scramble"
type input "Shotgun"
type input "White"
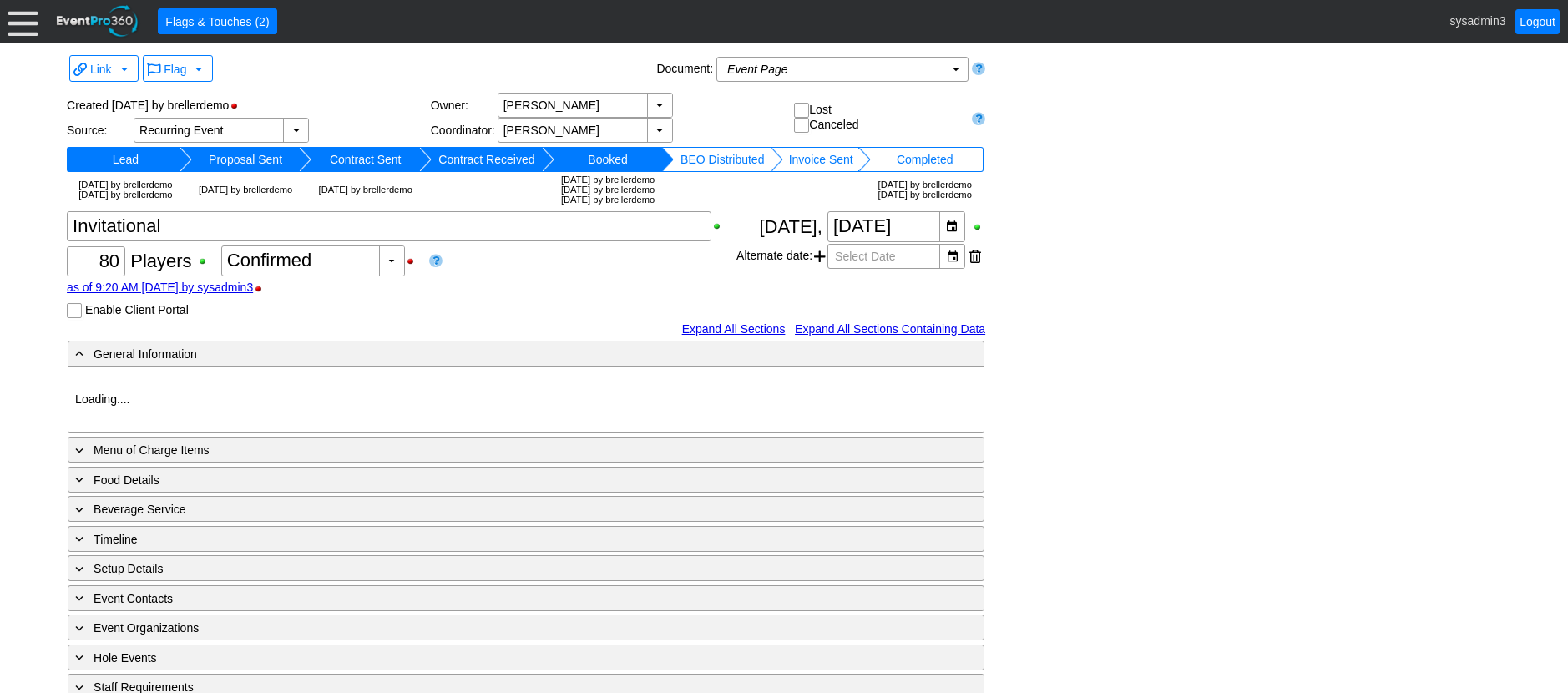
type input "Red"
type input "354064"
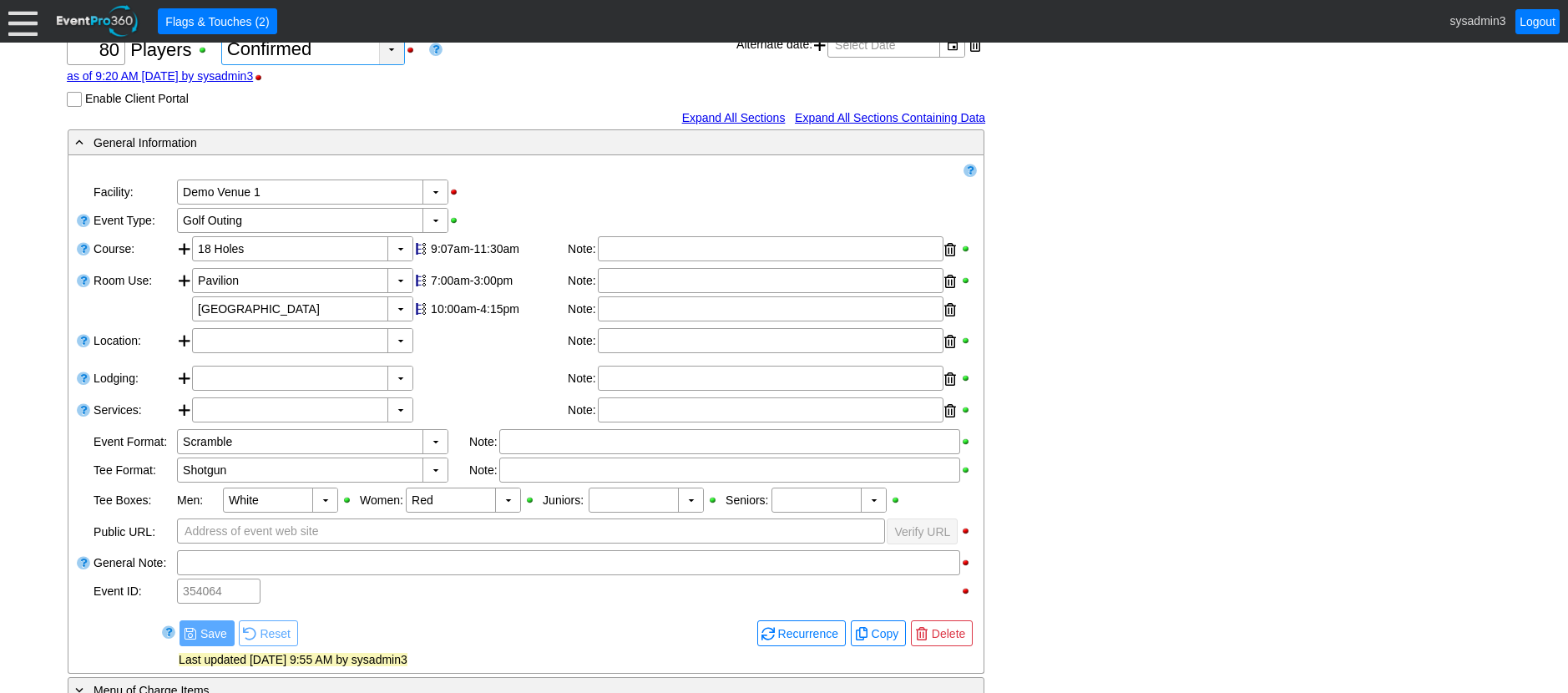
scroll to position [250, 0]
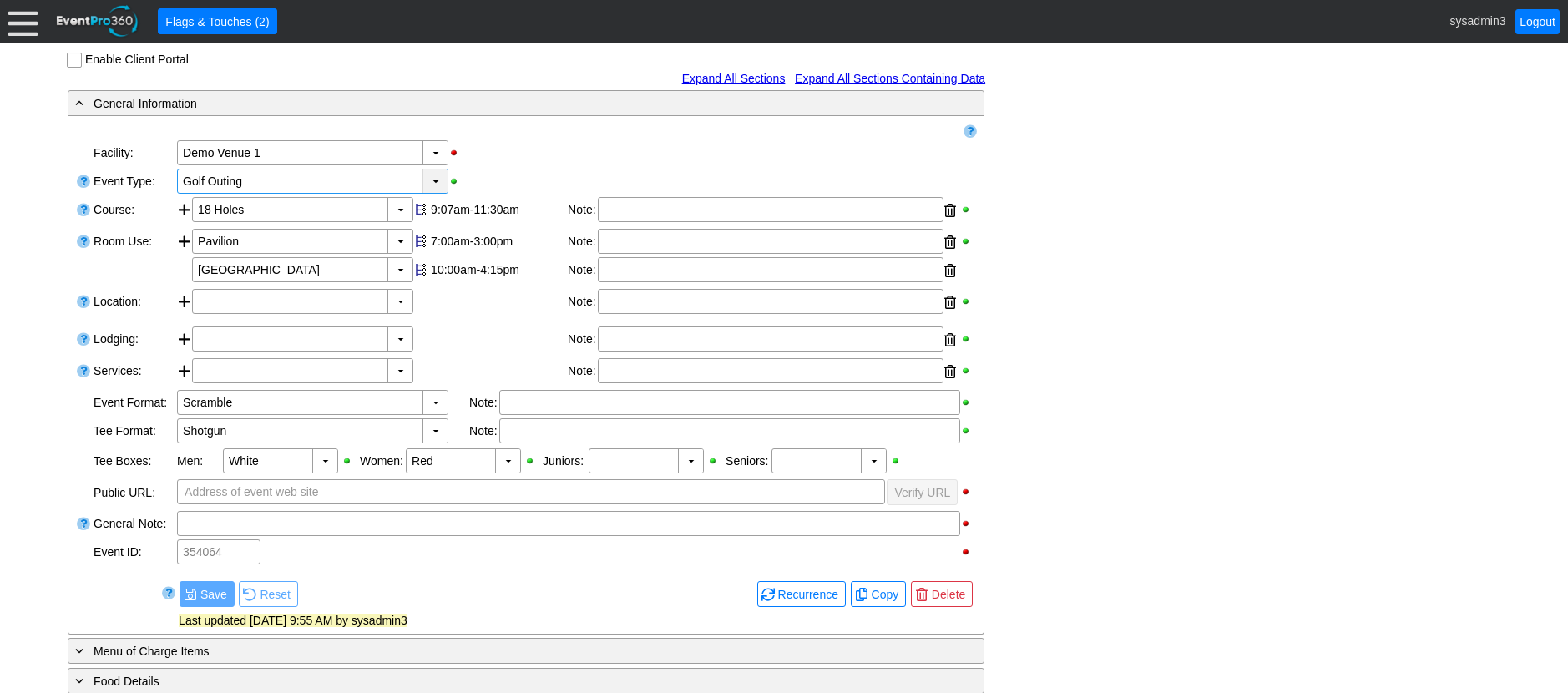
click at [438, 193] on div "▼" at bounding box center [435, 181] width 25 height 24
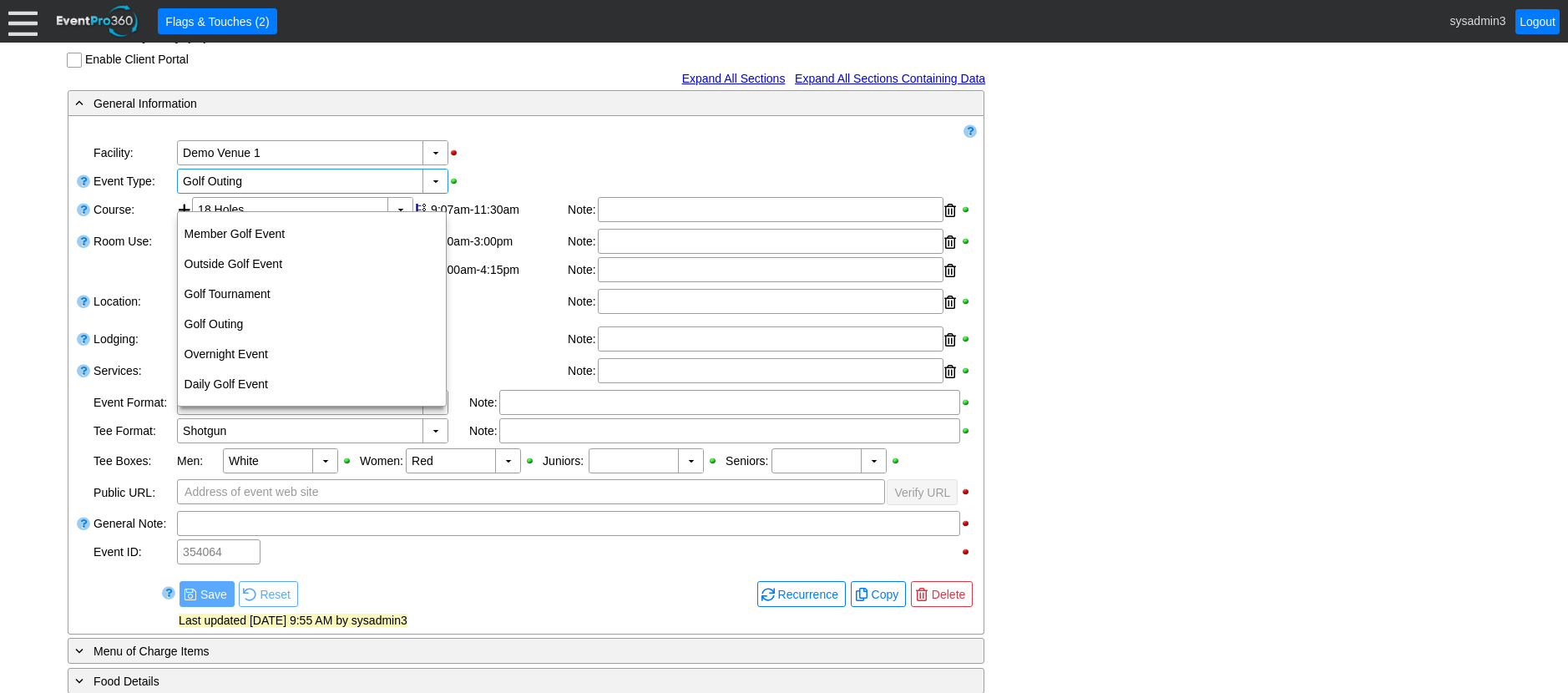
click at [526, 167] on div "▼ Χ Demo Venue 1" at bounding box center [575, 153] width 801 height 28
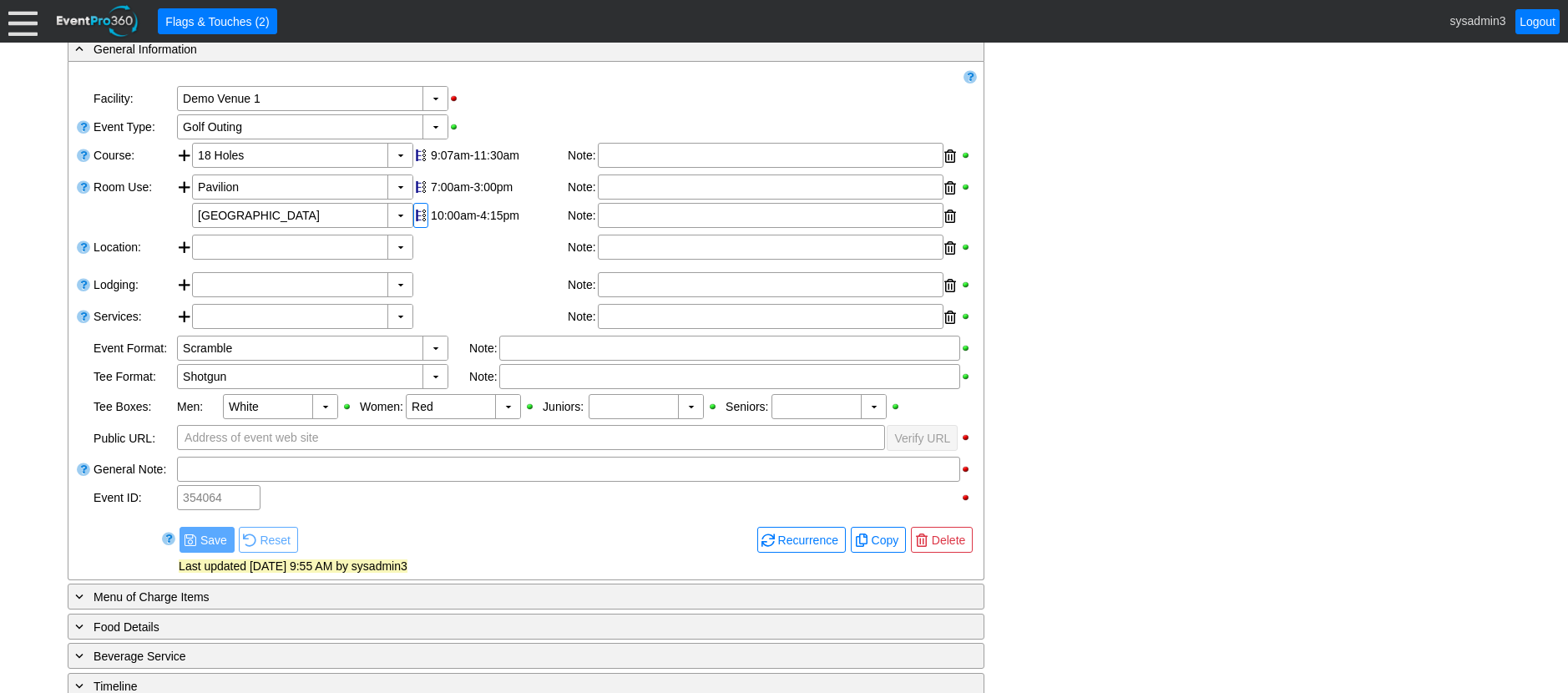
scroll to position [334, 0]
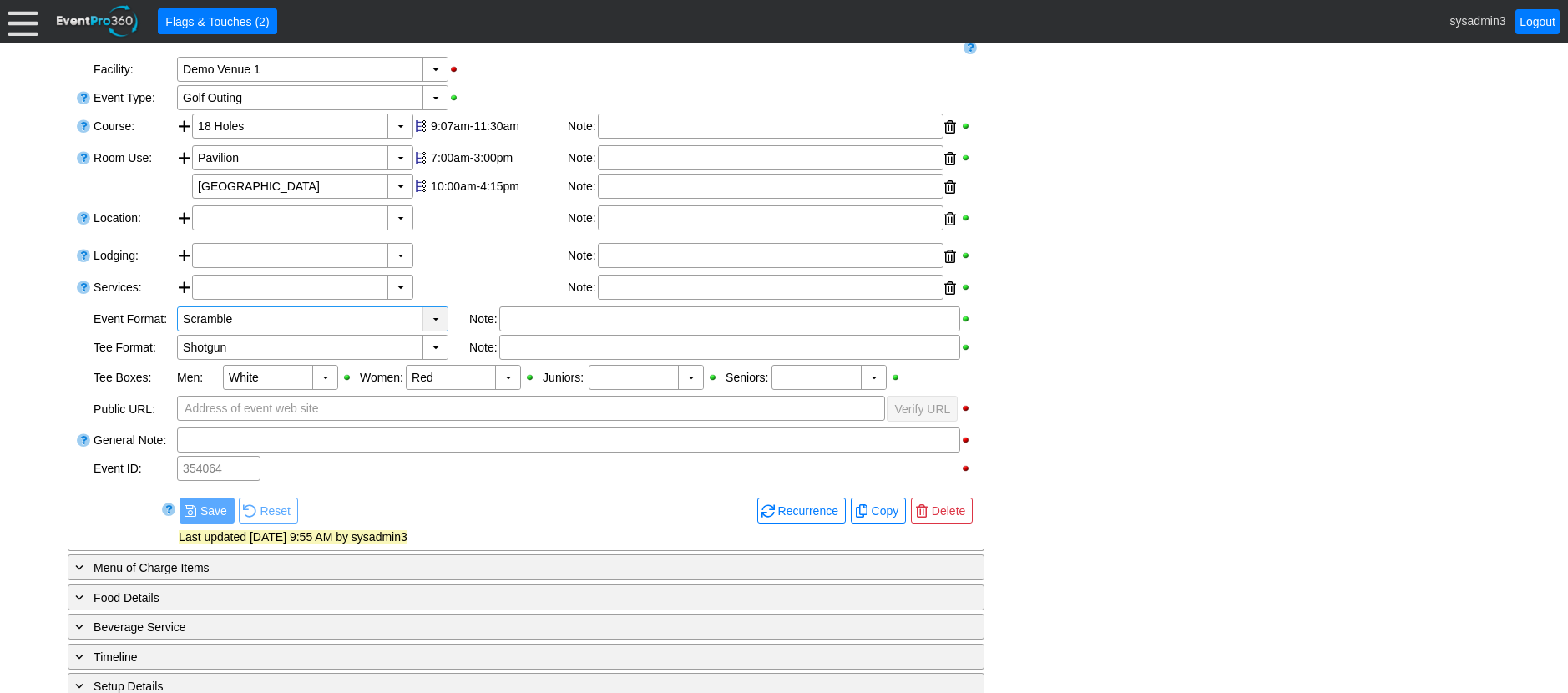
click at [432, 330] on div "▼" at bounding box center [435, 318] width 25 height 24
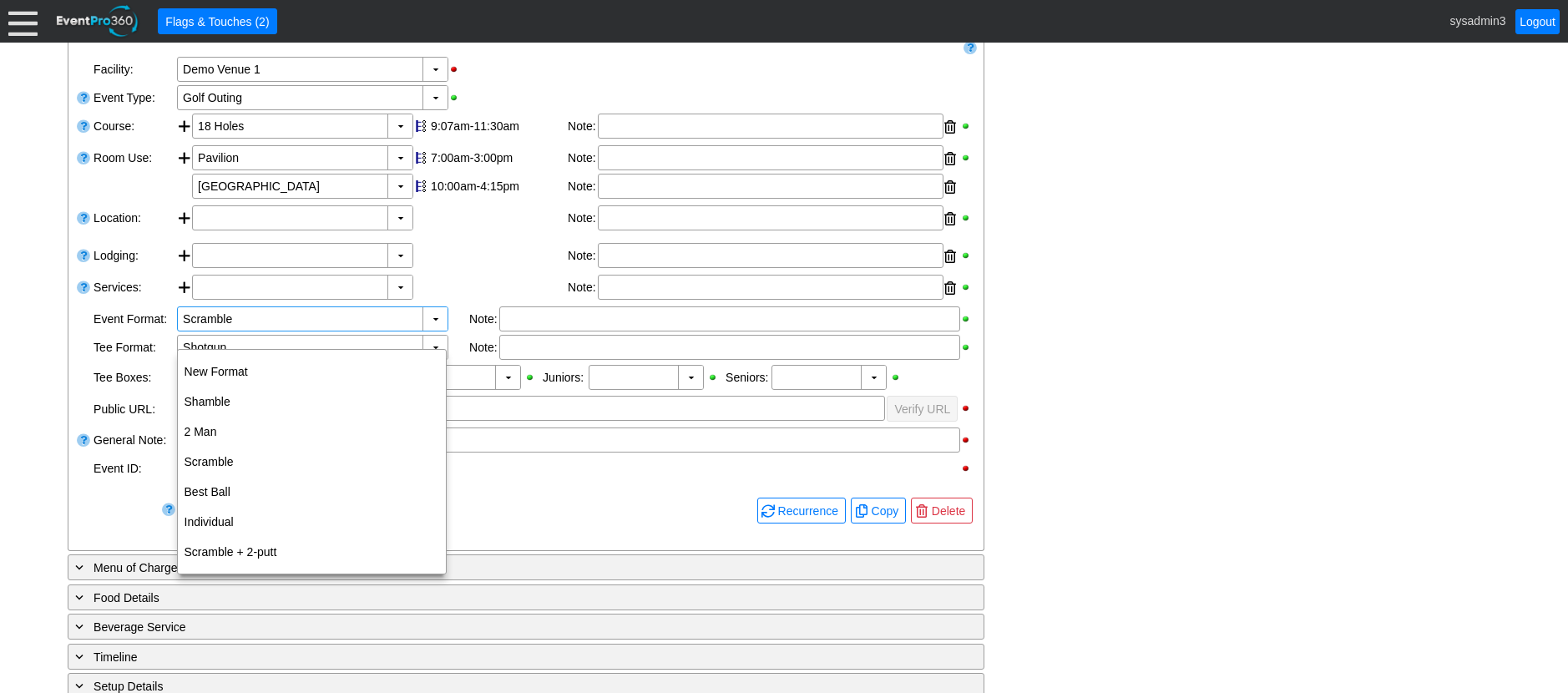
click at [458, 269] on div at bounding box center [491, 256] width 154 height 26
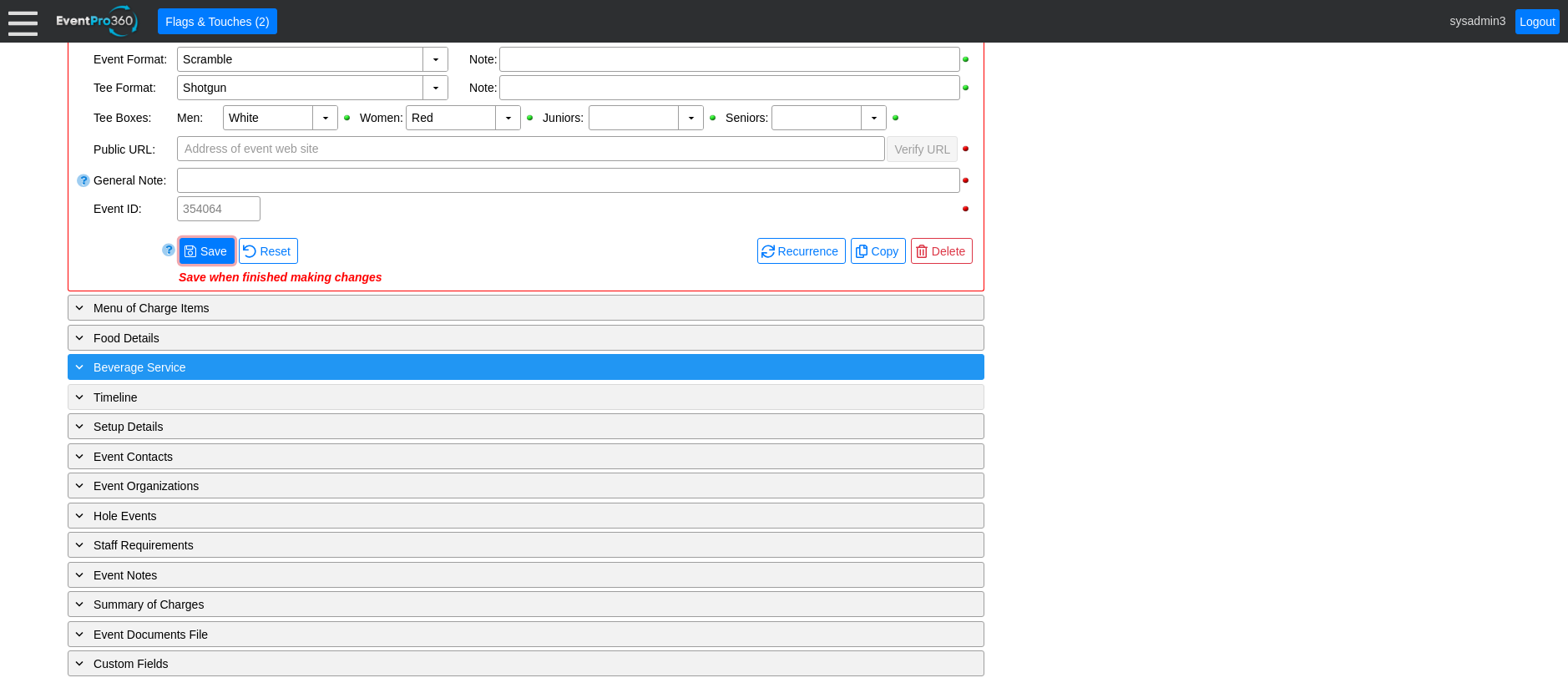
scroll to position [612, 0]
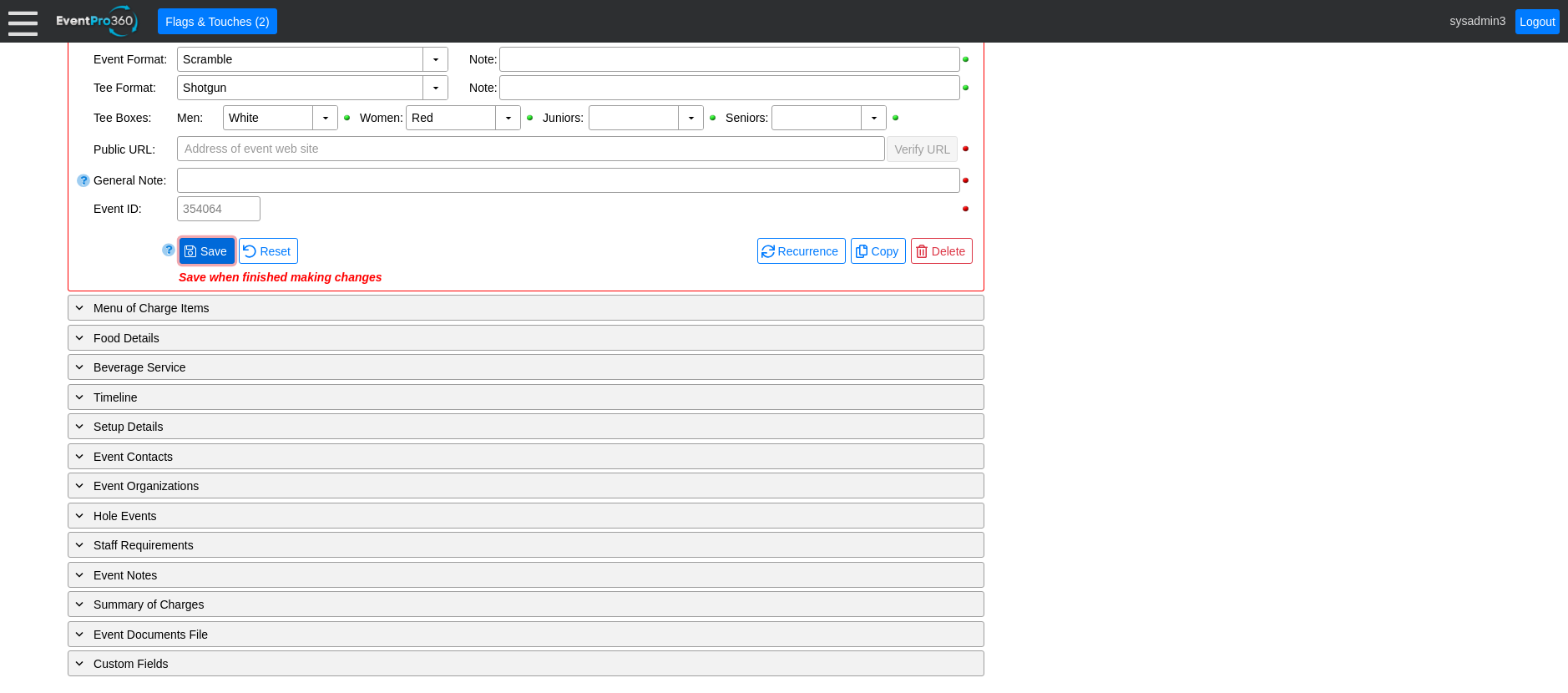
click at [204, 242] on span "● Save" at bounding box center [207, 250] width 47 height 18
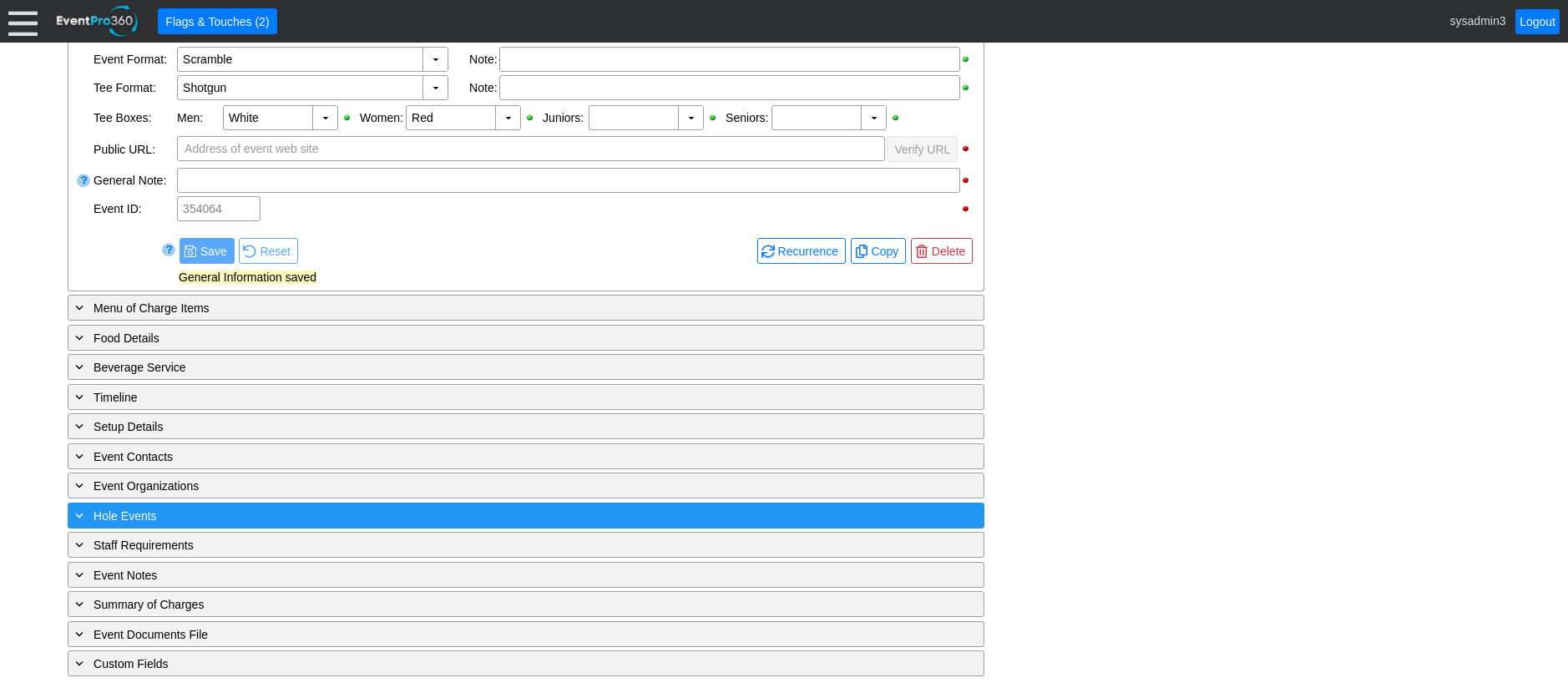
click at [314, 510] on div "+ Hole Events" at bounding box center [492, 515] width 840 height 19
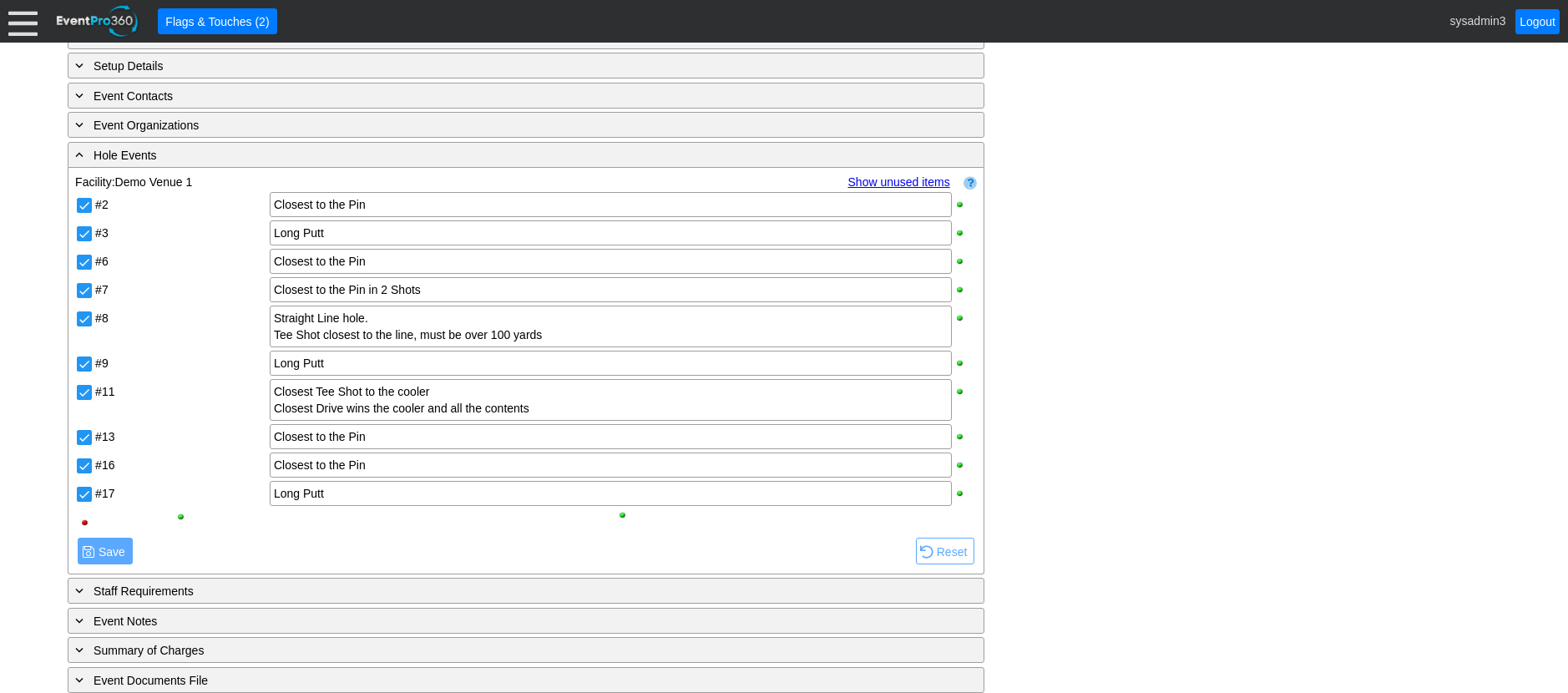
scroll to position [1019, 0]
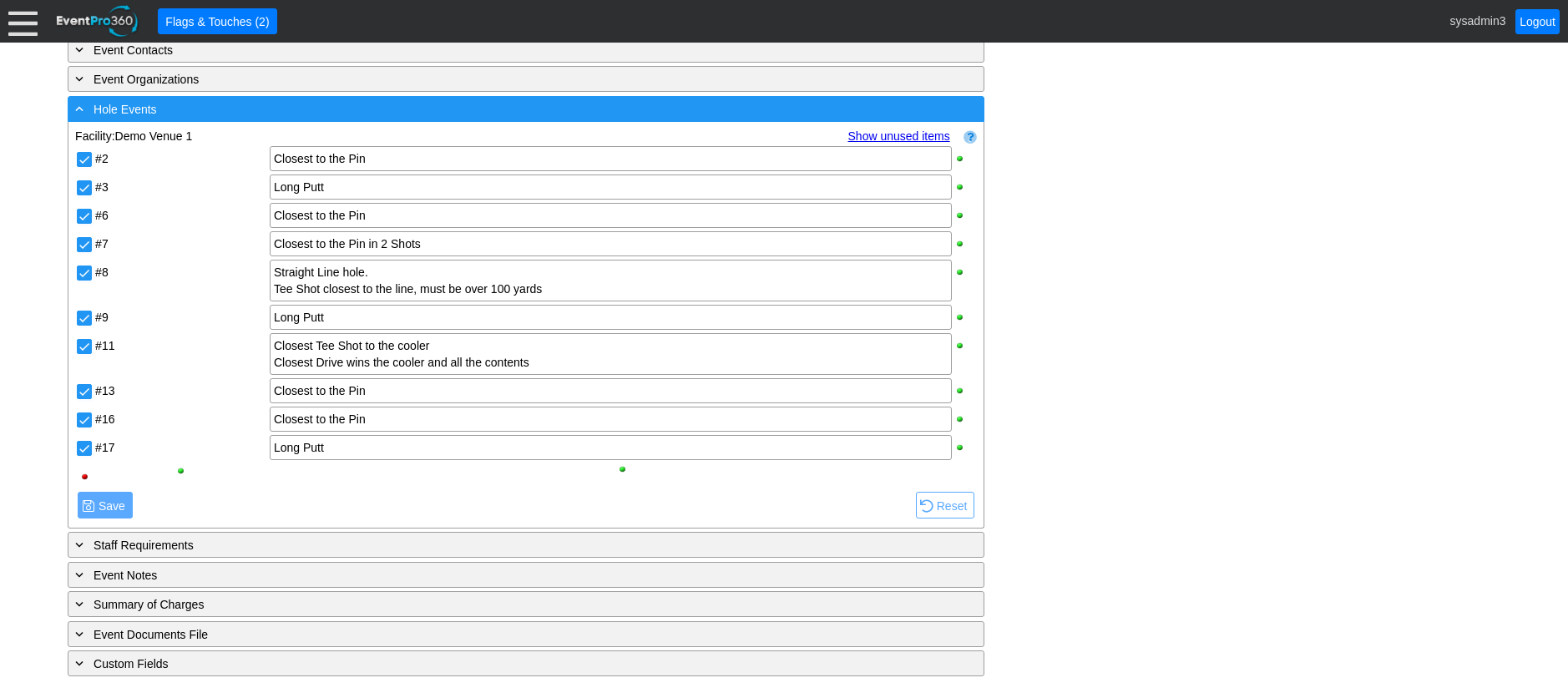
click at [412, 116] on div "- Hole Events" at bounding box center [492, 109] width 840 height 19
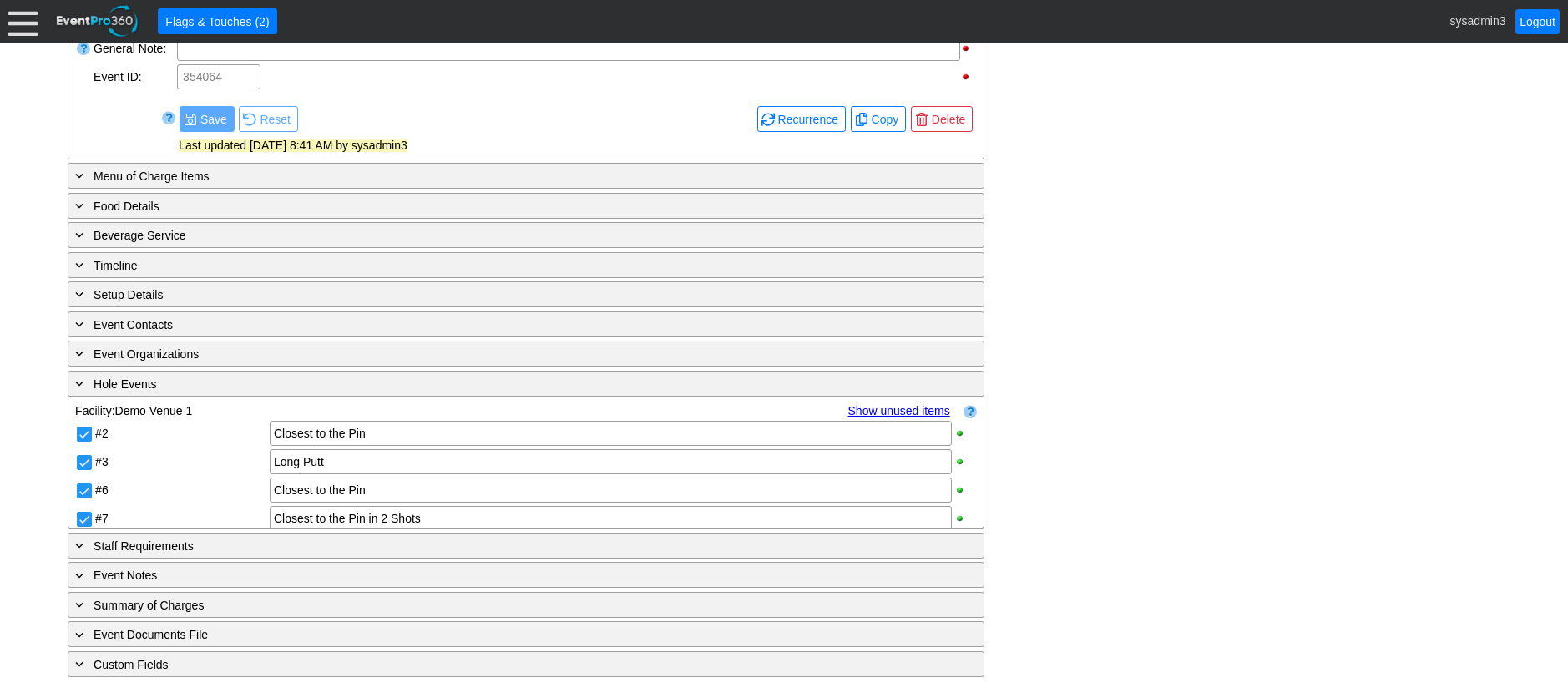
scroll to position [612, 0]
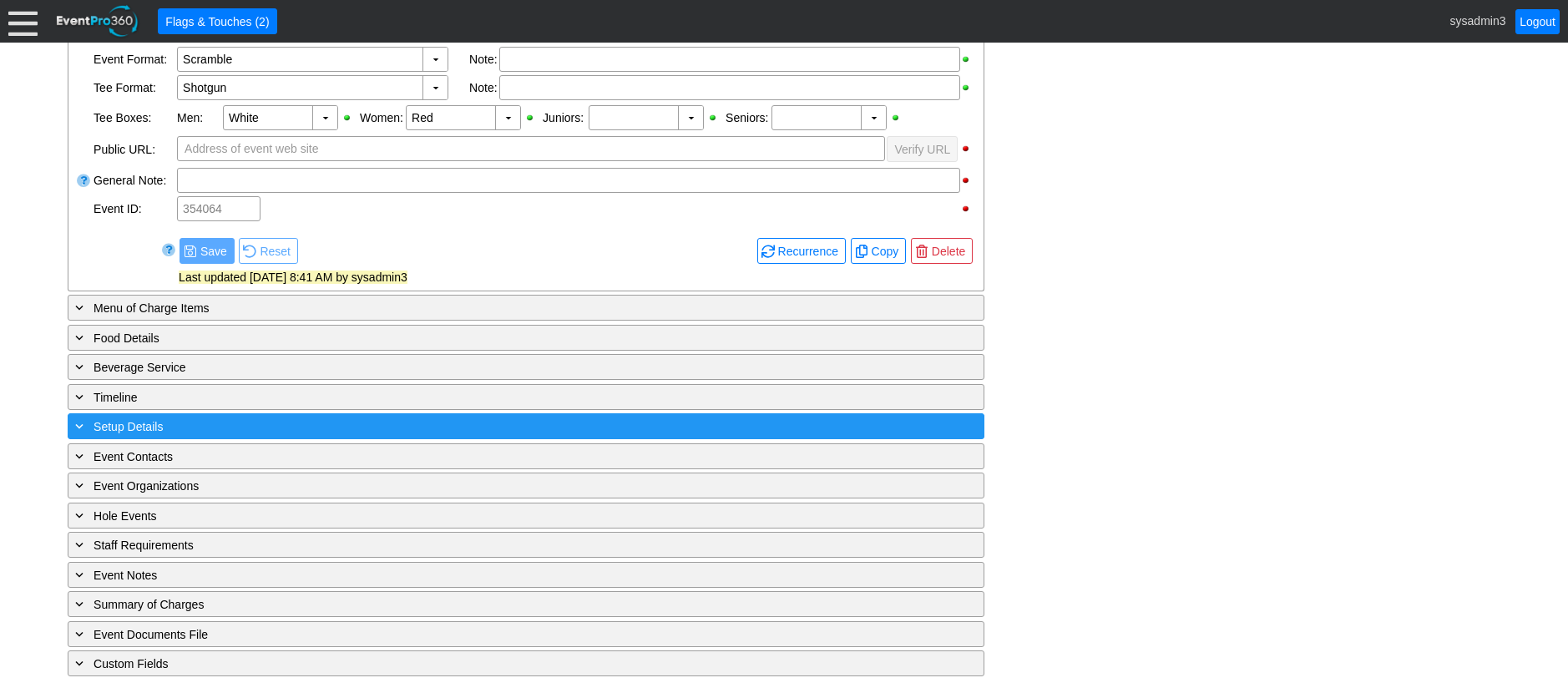
click at [320, 430] on div "+ Setup Details" at bounding box center [492, 426] width 840 height 19
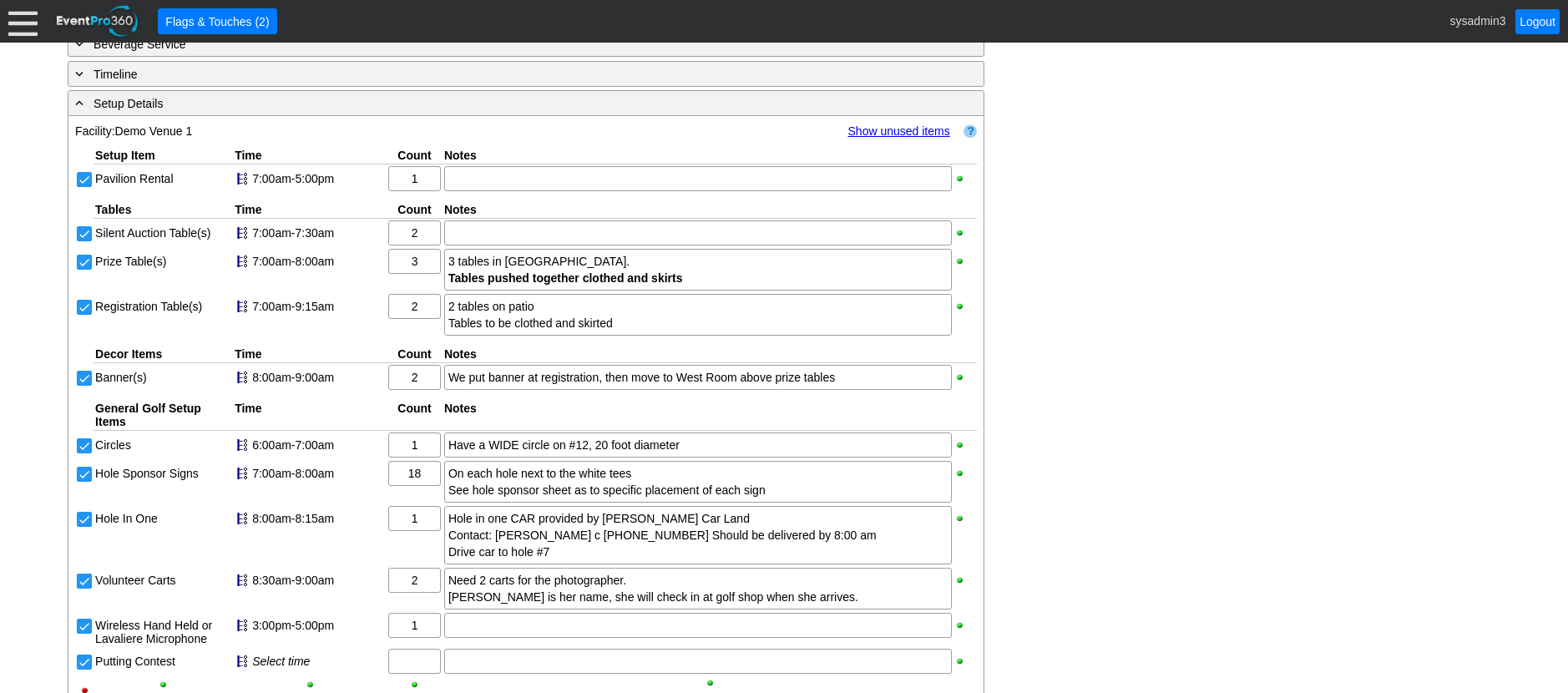
scroll to position [904, 0]
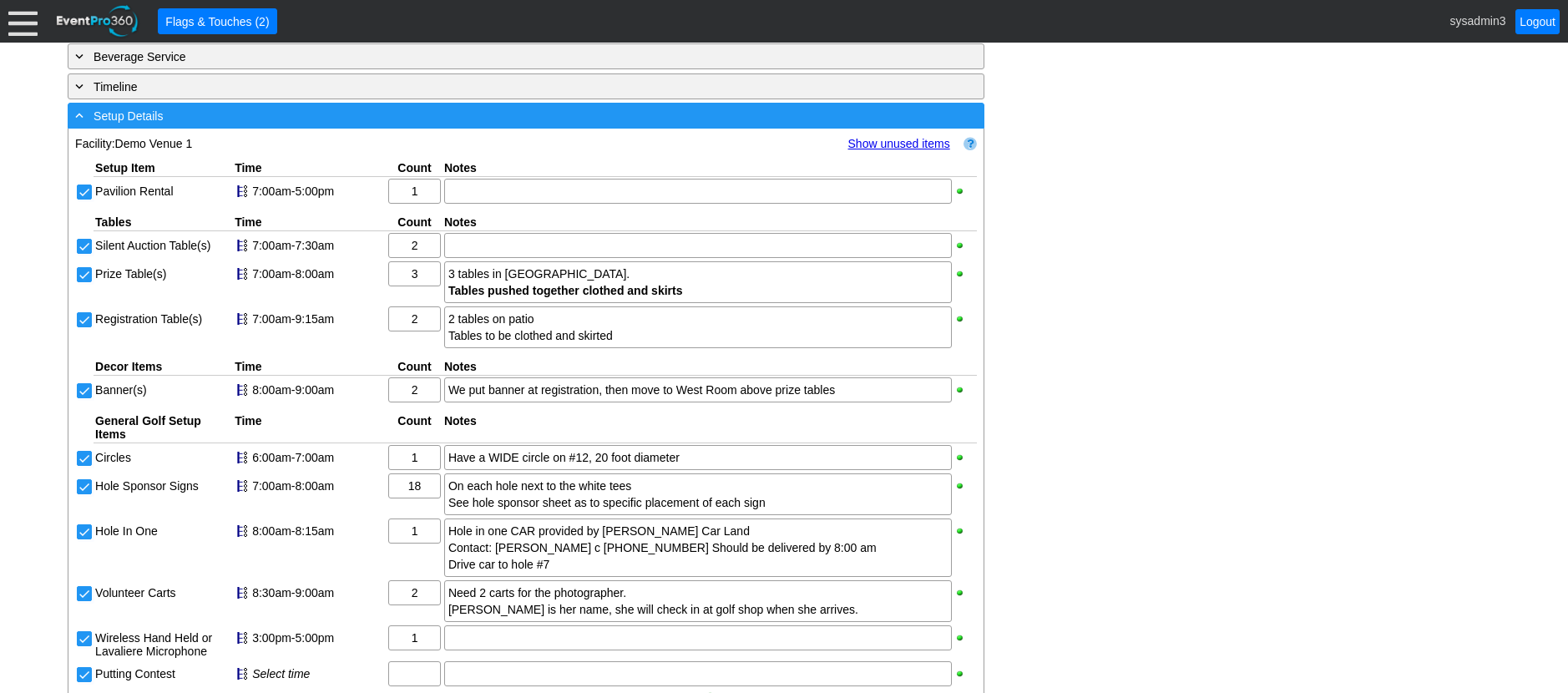
click at [314, 125] on div "- Setup Details" at bounding box center [492, 116] width 840 height 19
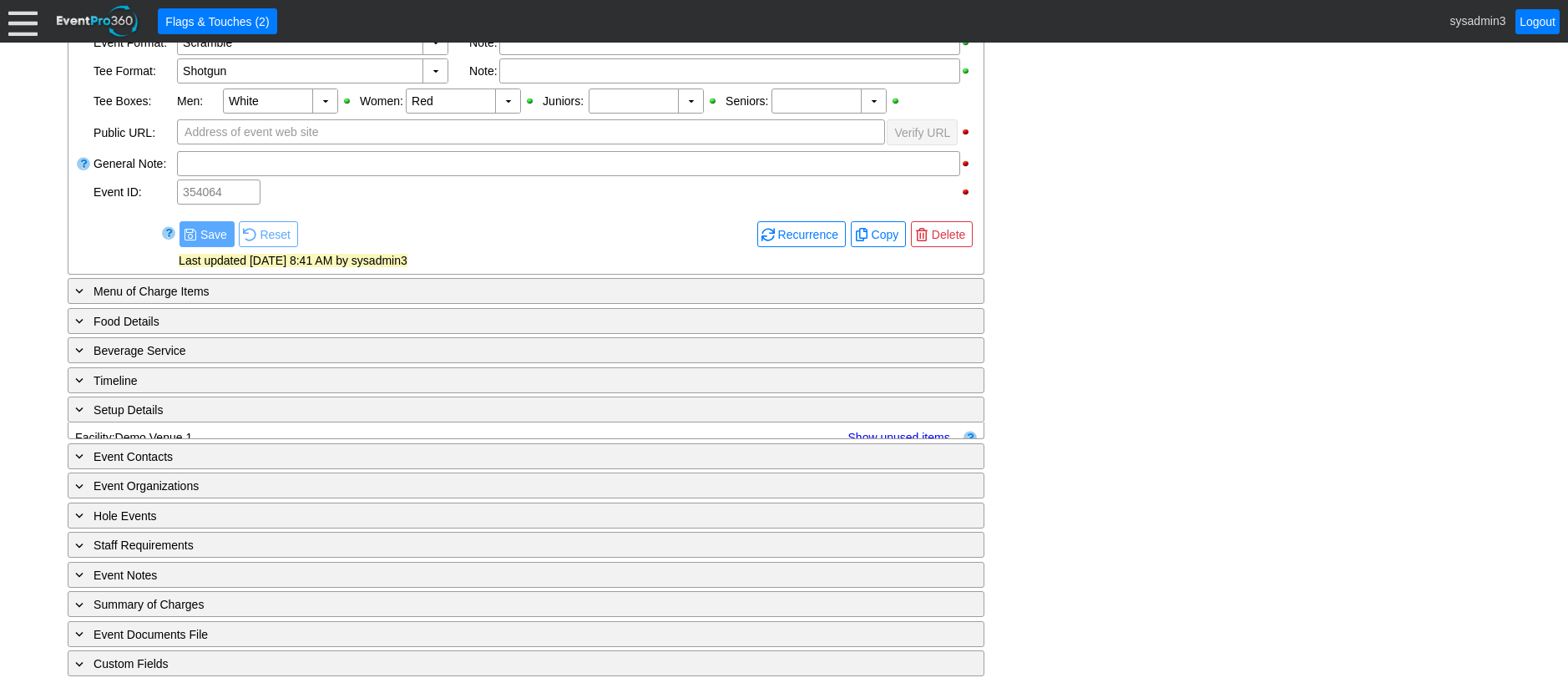
scroll to position [612, 0]
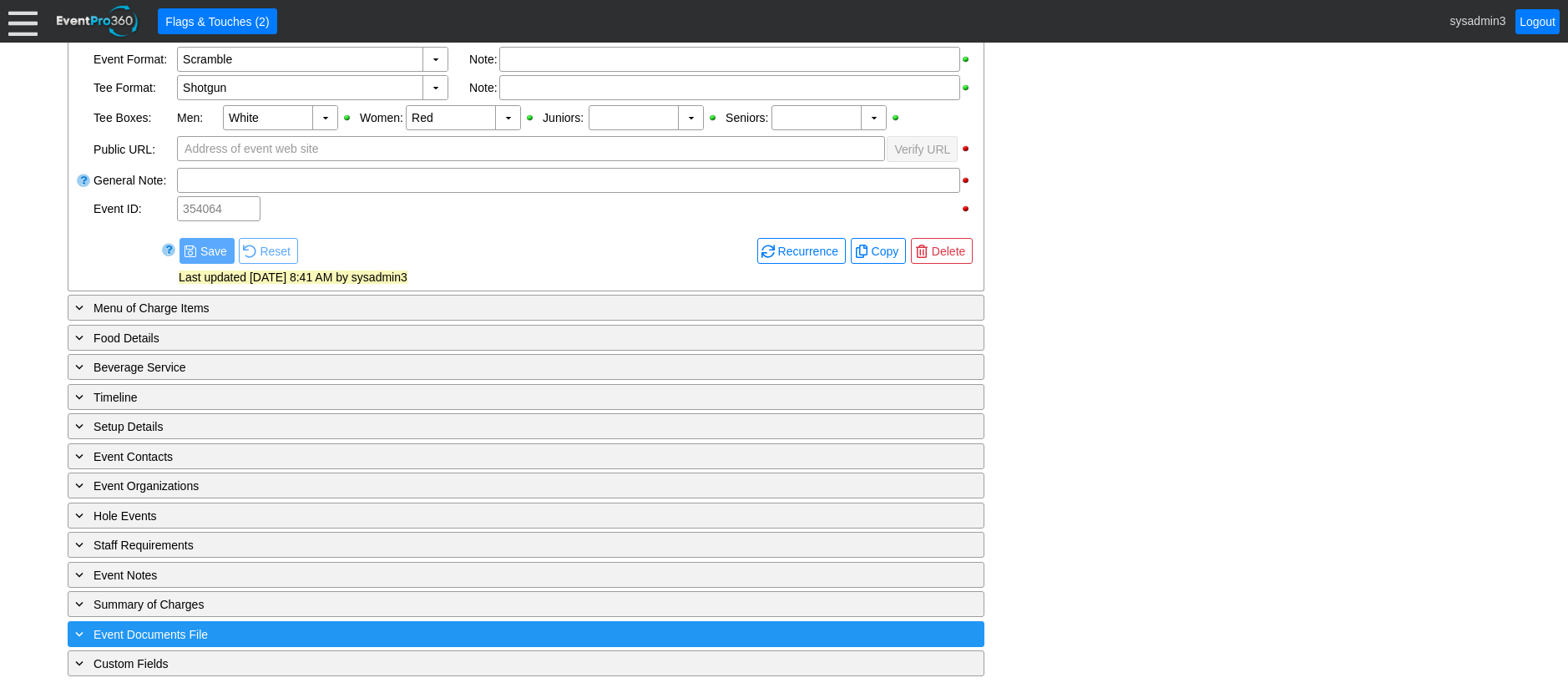
click at [365, 631] on div "+ Event Documents File" at bounding box center [492, 634] width 840 height 19
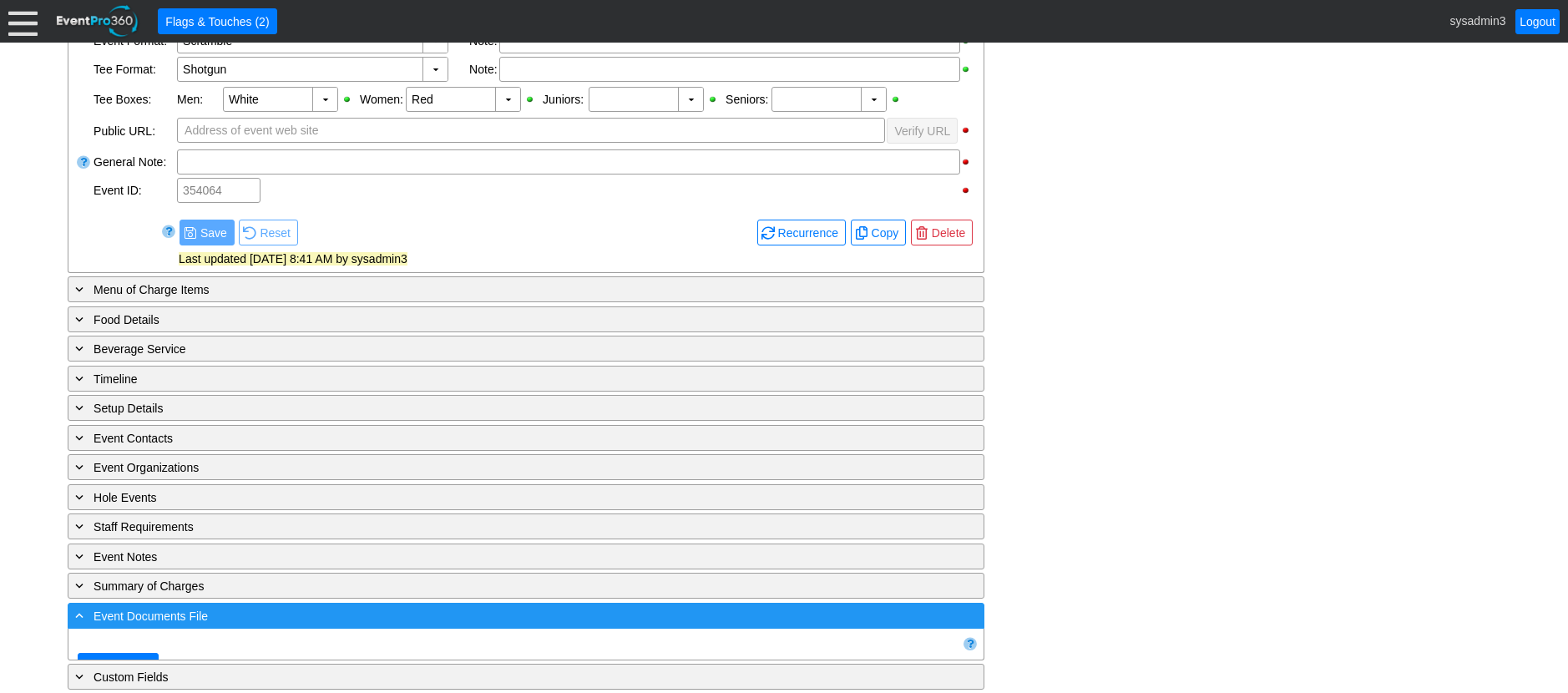
scroll to position [830, 0]
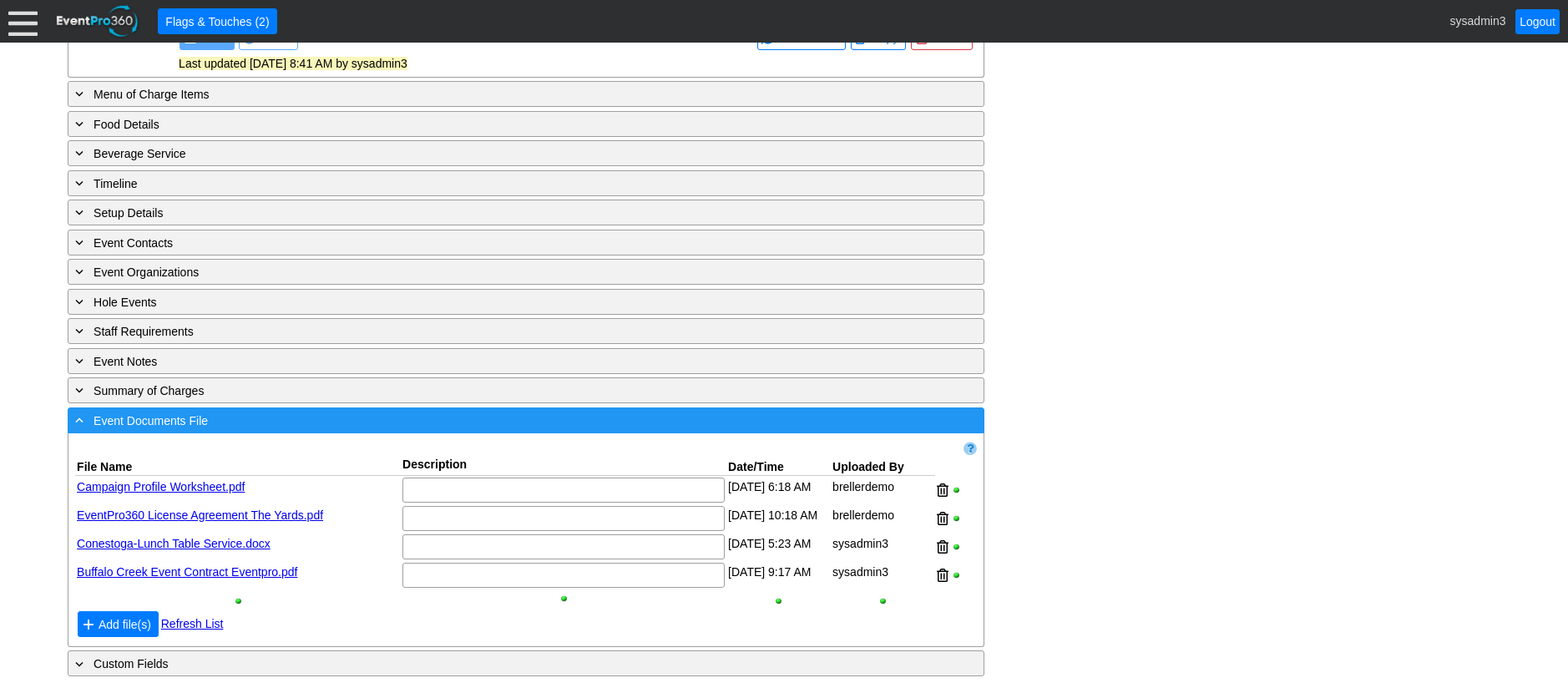
click at [486, 416] on div "- Event Documents File" at bounding box center [492, 420] width 840 height 19
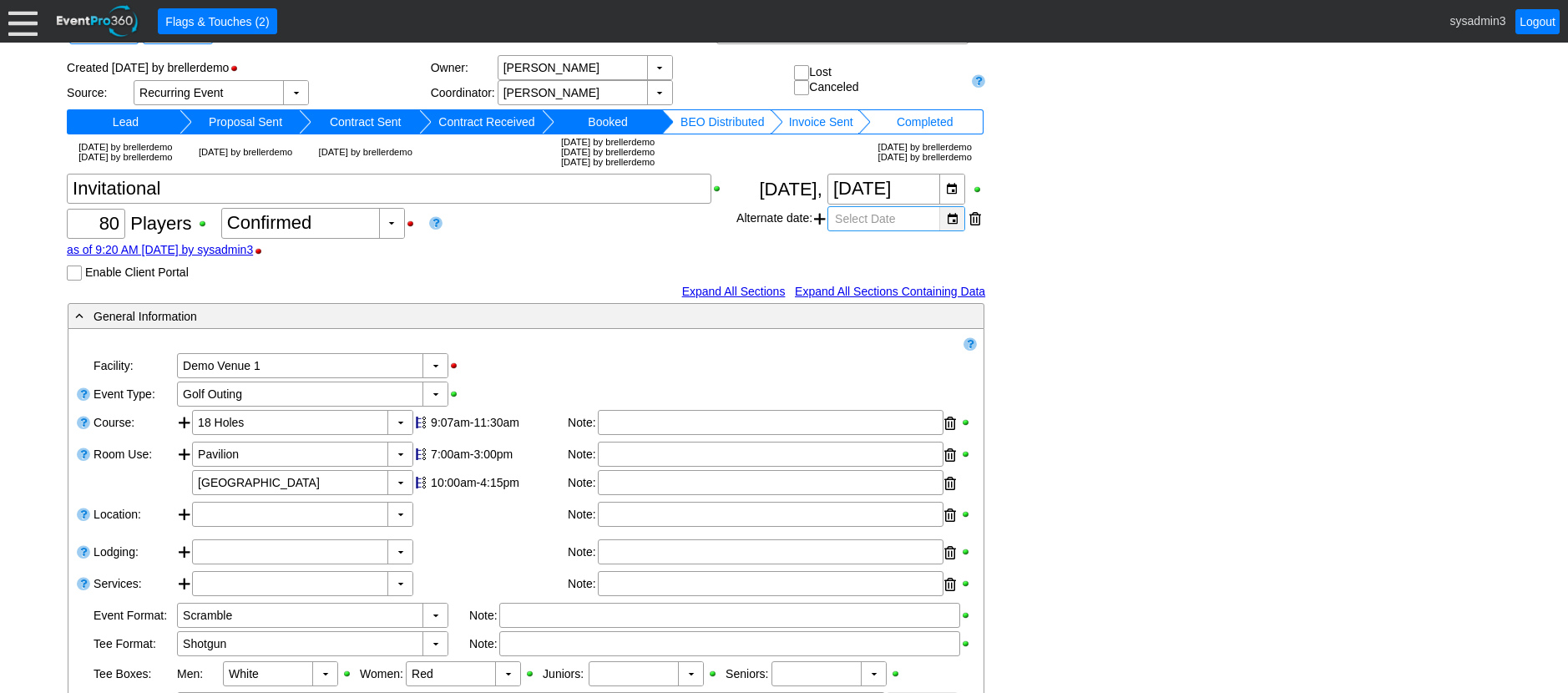
scroll to position [0, 0]
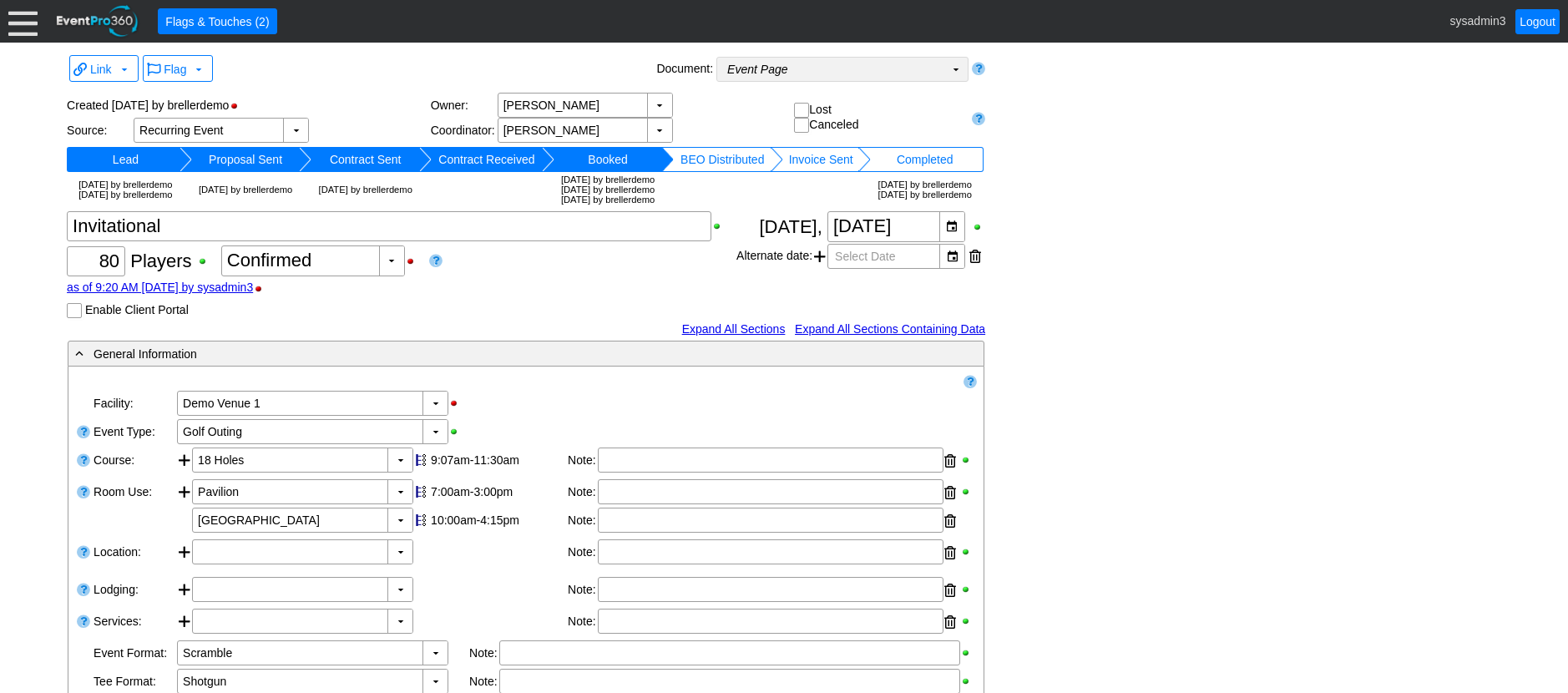
click at [954, 70] on td "▼" at bounding box center [956, 69] width 24 height 24
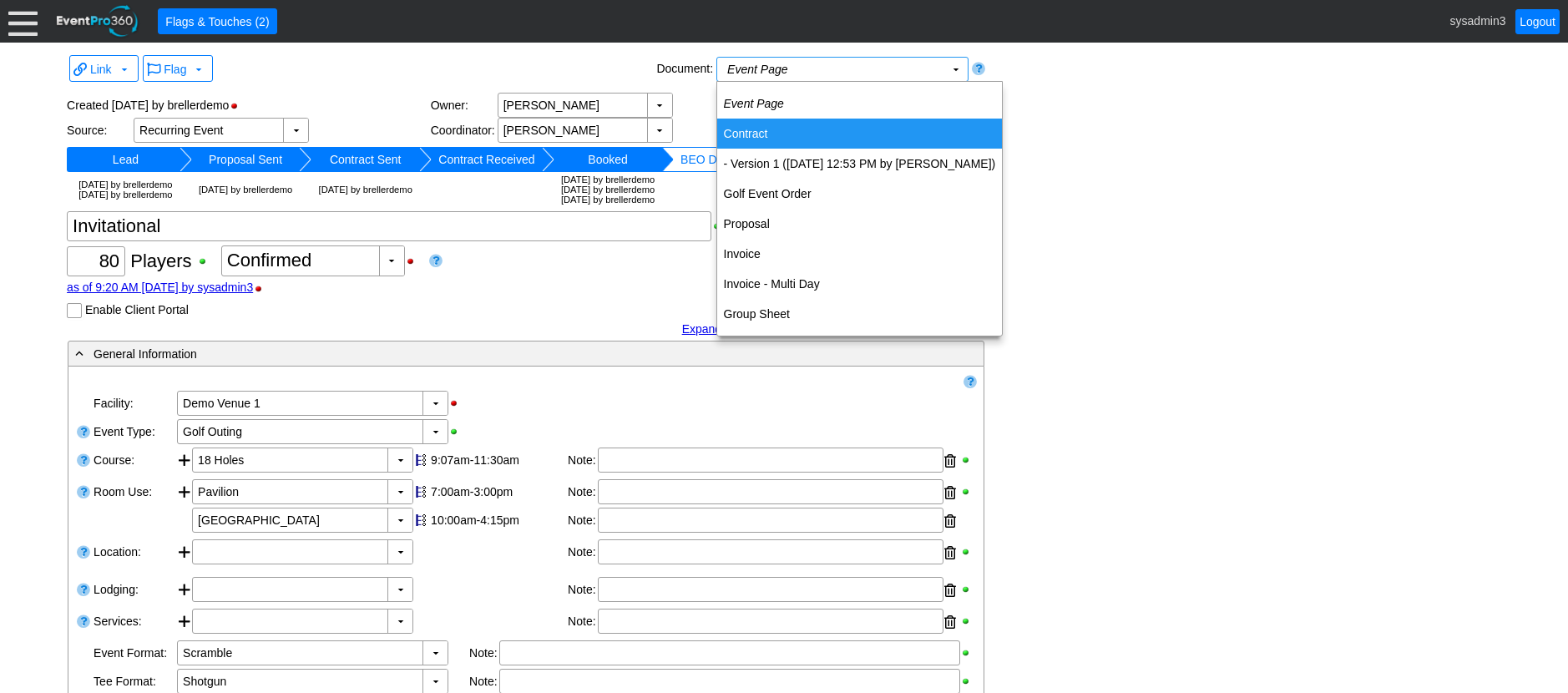
click at [744, 132] on td "Contract" at bounding box center [860, 134] width 285 height 30
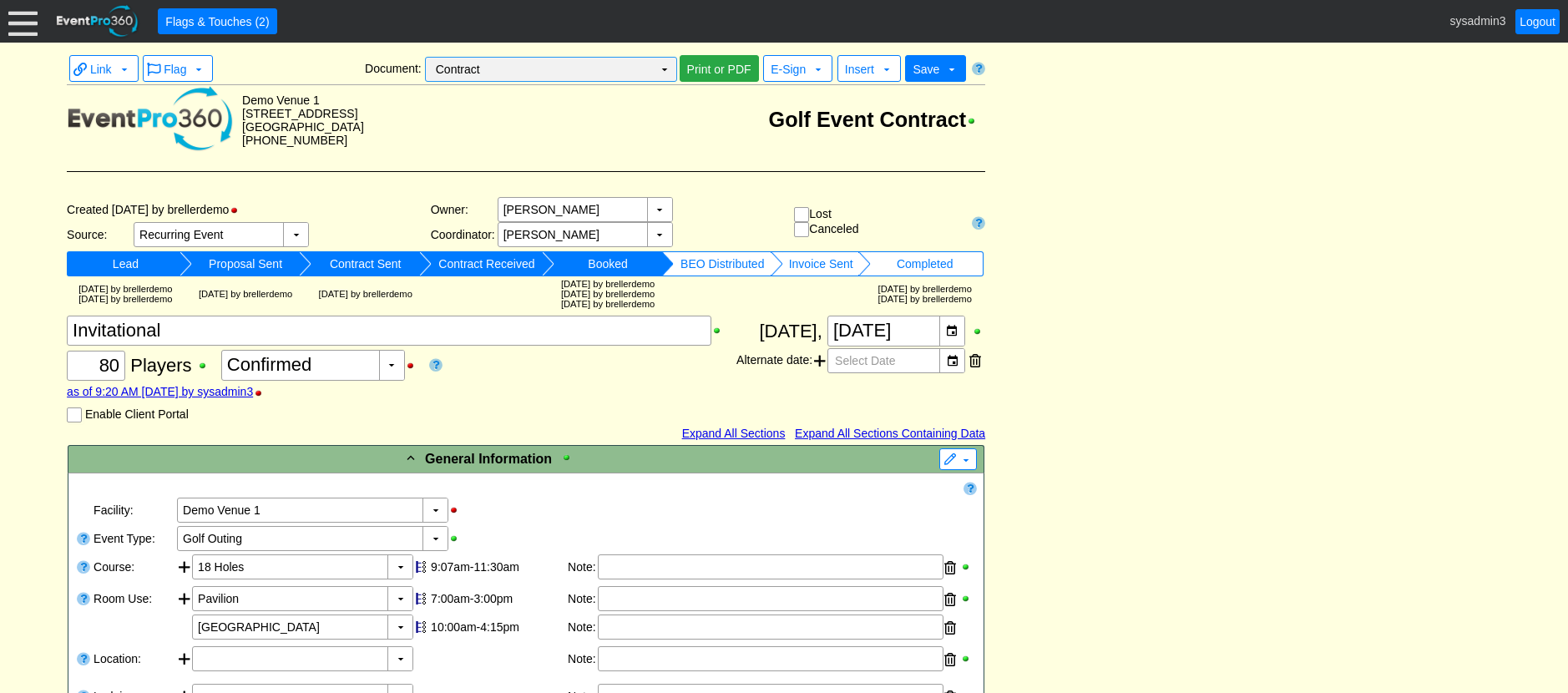
click at [670, 66] on td "▼" at bounding box center [664, 69] width 24 height 24
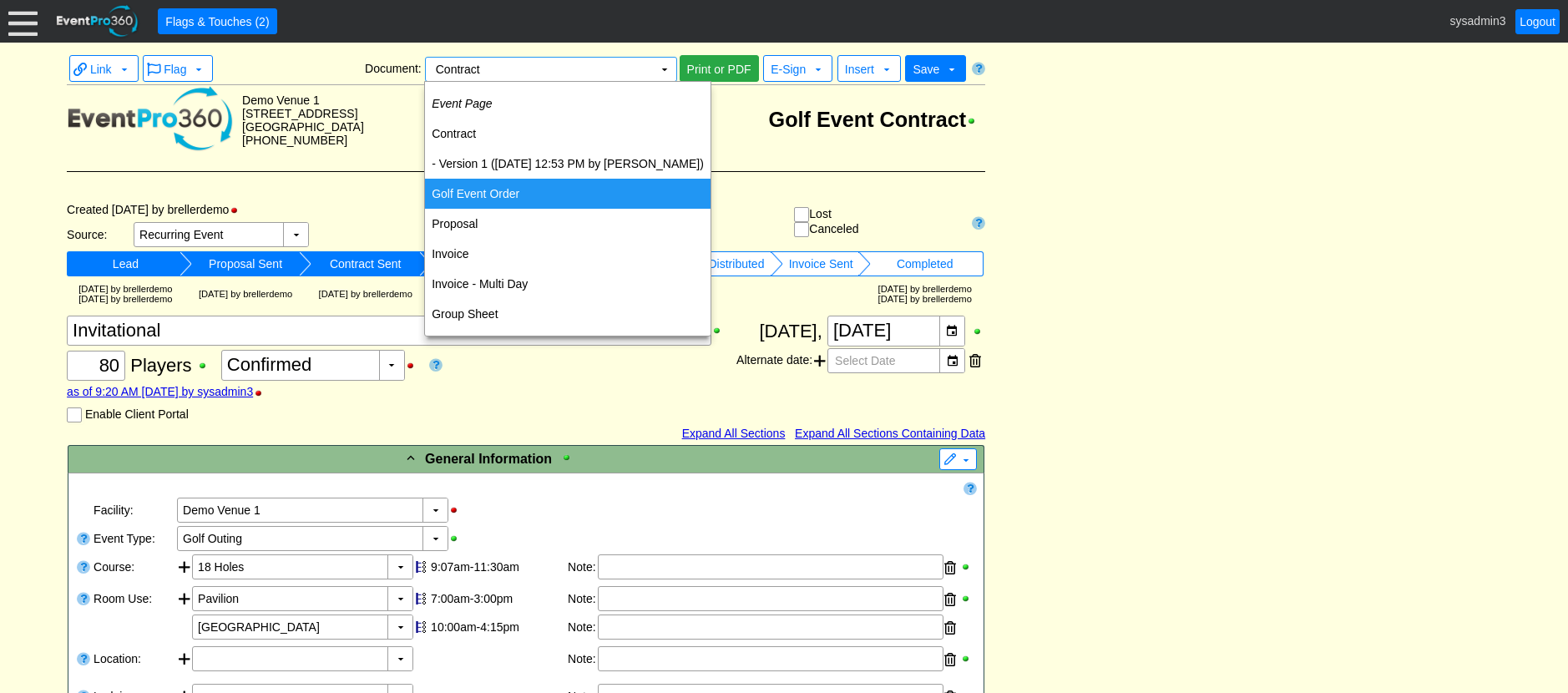
click at [475, 191] on td "Golf Event Order" at bounding box center [567, 194] width 285 height 30
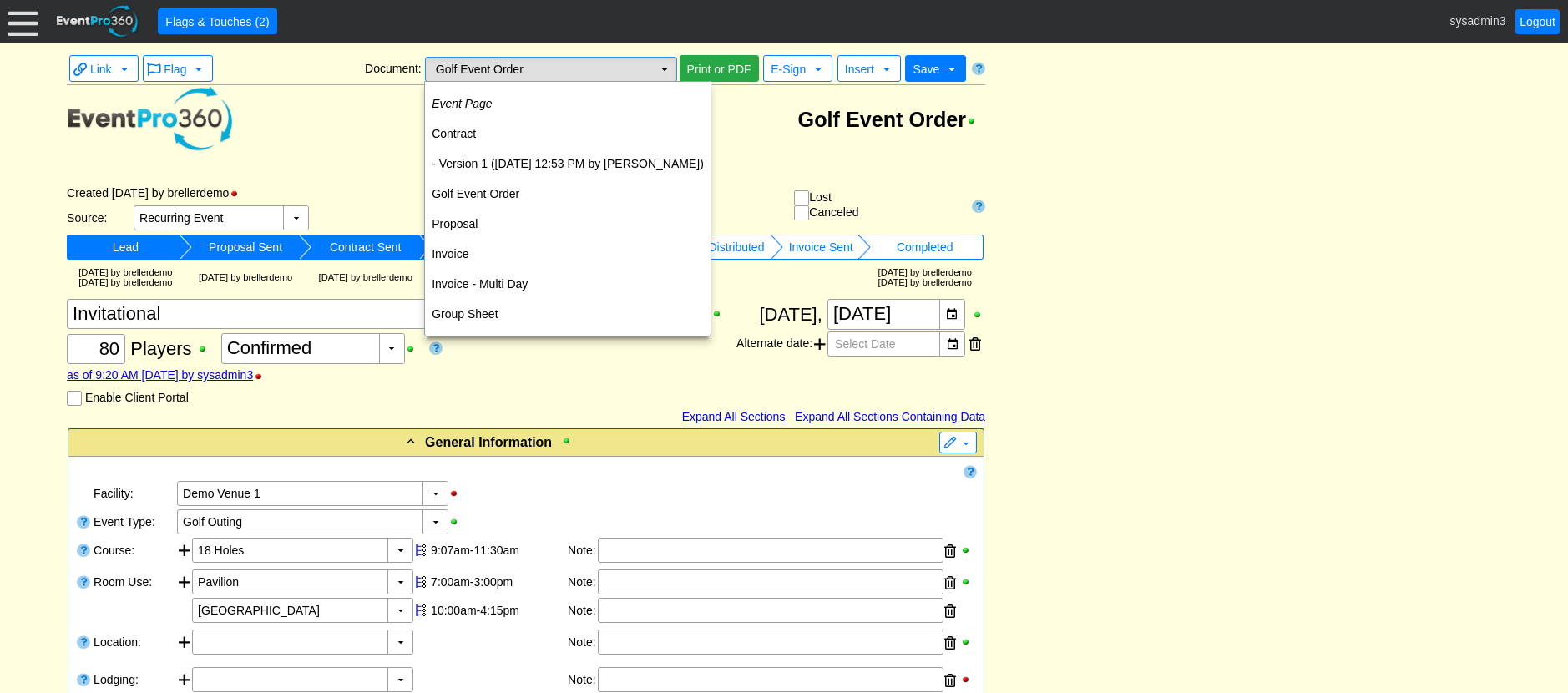
click at [666, 66] on td "▼" at bounding box center [664, 69] width 24 height 24
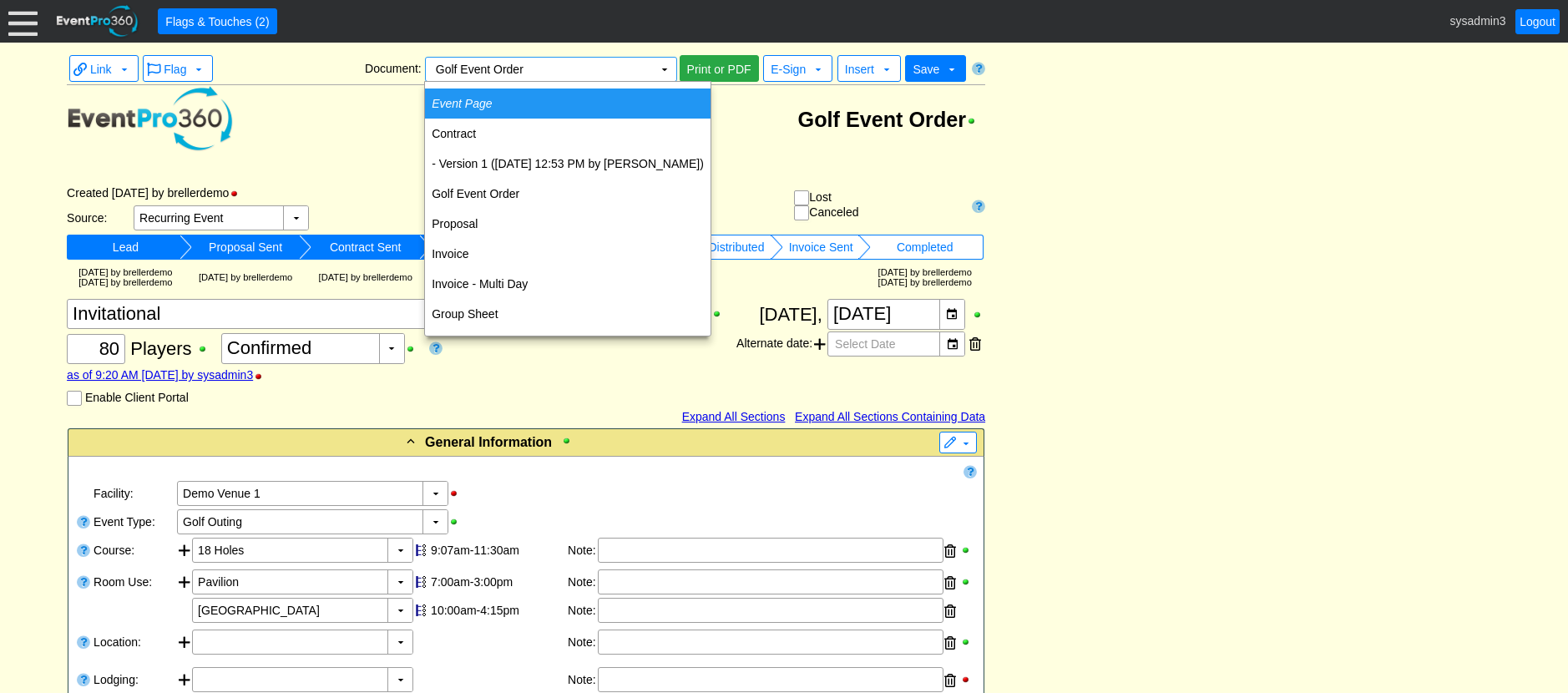
click at [510, 105] on td "Event Page" at bounding box center [567, 104] width 285 height 30
